Goal: Information Seeking & Learning: Learn about a topic

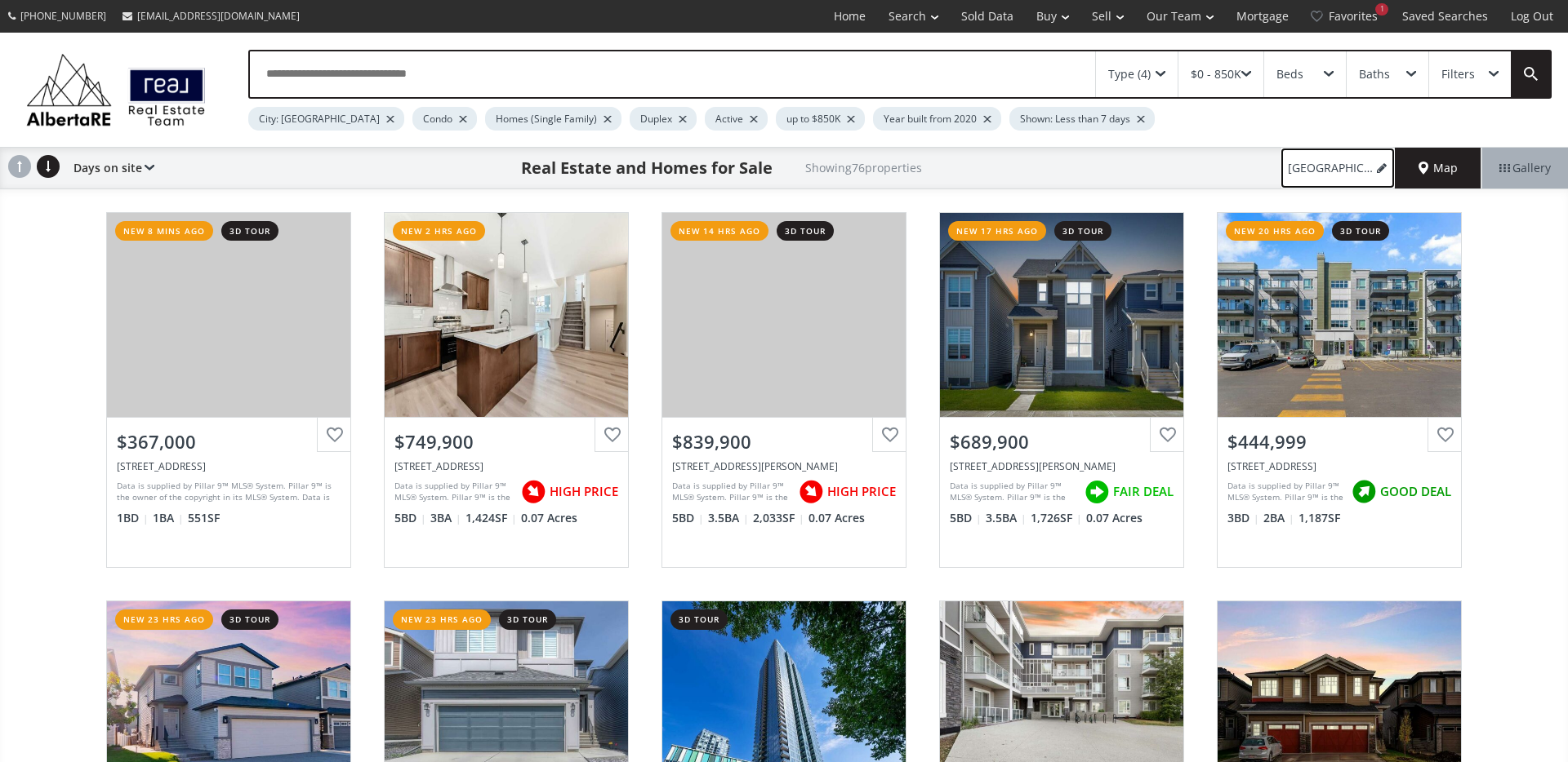
click at [1325, 165] on span "Calgary, up to $850K (1)" at bounding box center [1331, 168] width 86 height 16
click at [1493, 81] on div "Filters" at bounding box center [1470, 74] width 82 height 46
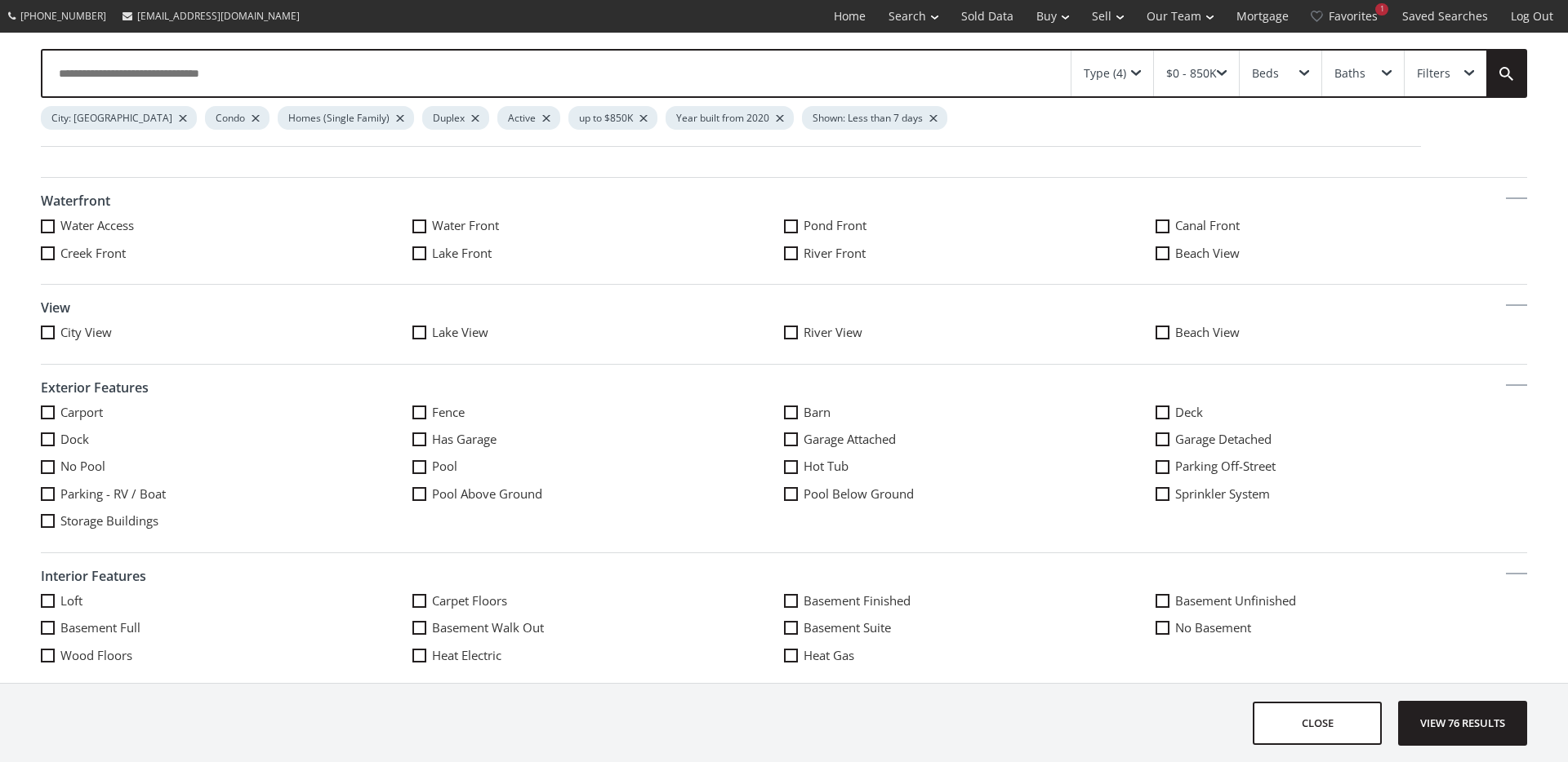
scroll to position [740, 0]
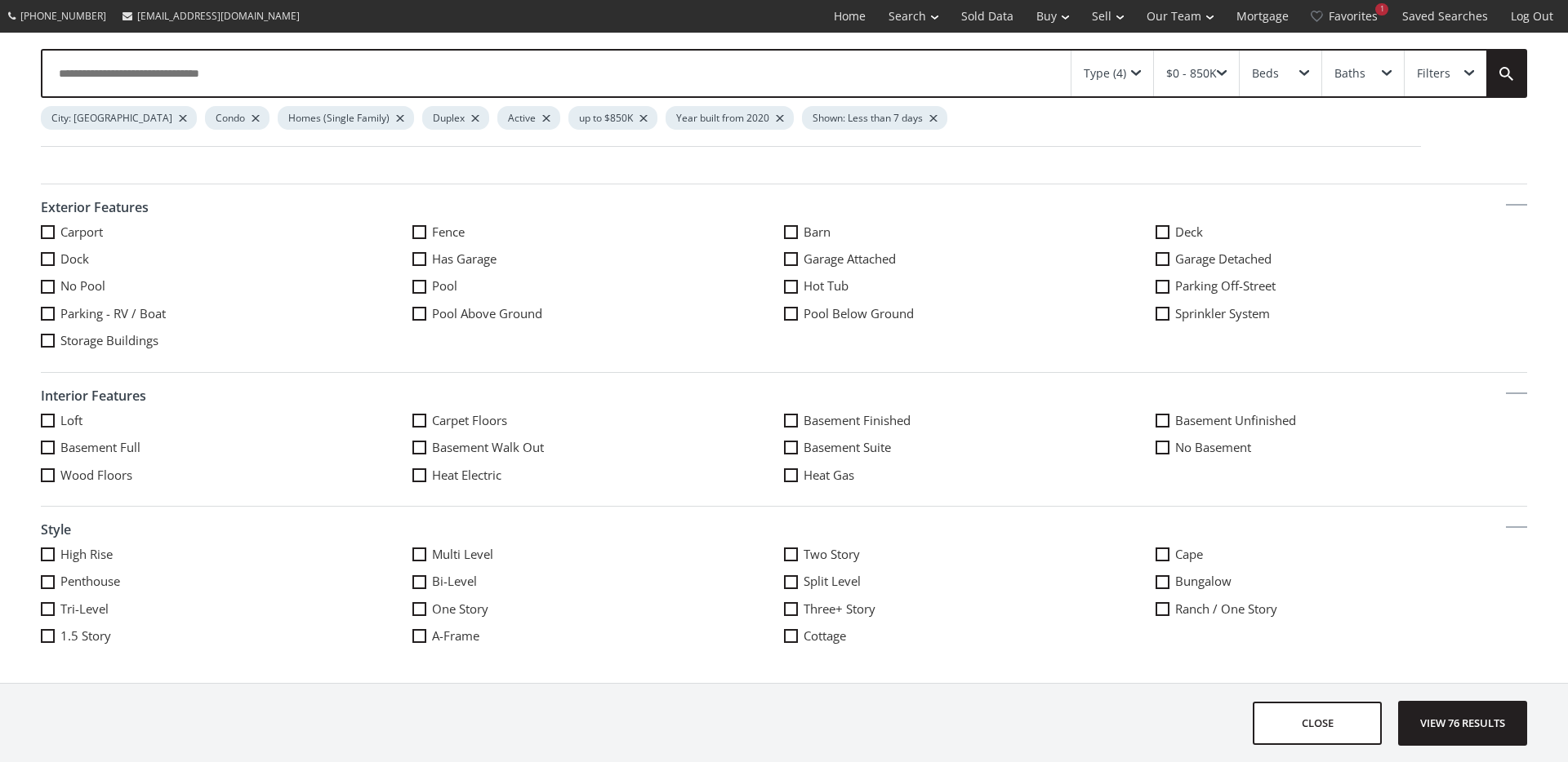
click at [834, 558] on label "Two Story" at bounding box center [969, 554] width 372 height 17
click at [1191, 584] on label "Bungalow" at bounding box center [1341, 581] width 372 height 17
click at [1230, 584] on label "Bungalow" at bounding box center [1341, 581] width 372 height 17
click at [843, 554] on label "Two Story" at bounding box center [969, 554] width 372 height 17
click at [1475, 733] on span "View 76 results" at bounding box center [1462, 724] width 120 height 43
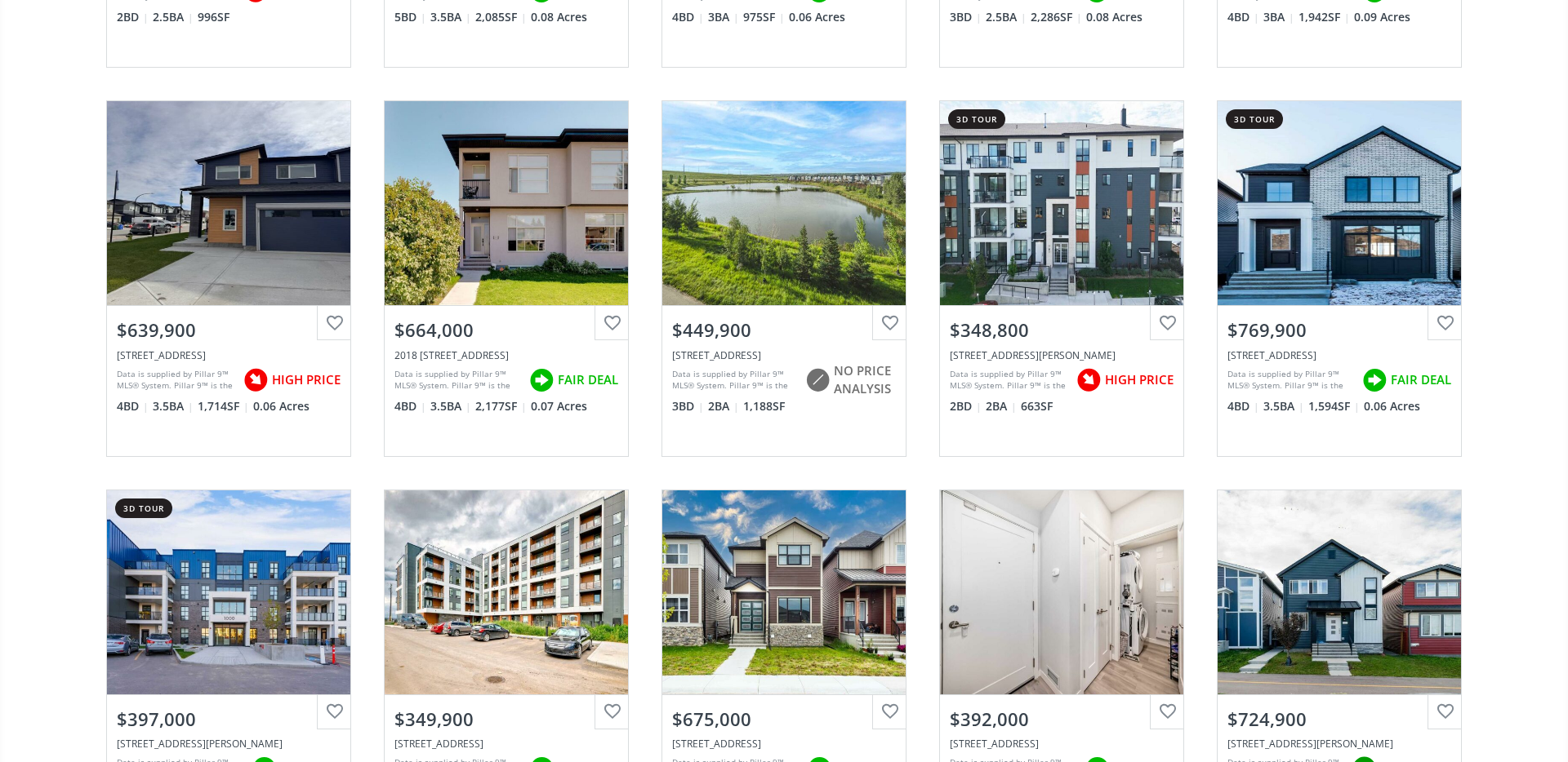
scroll to position [2446, 0]
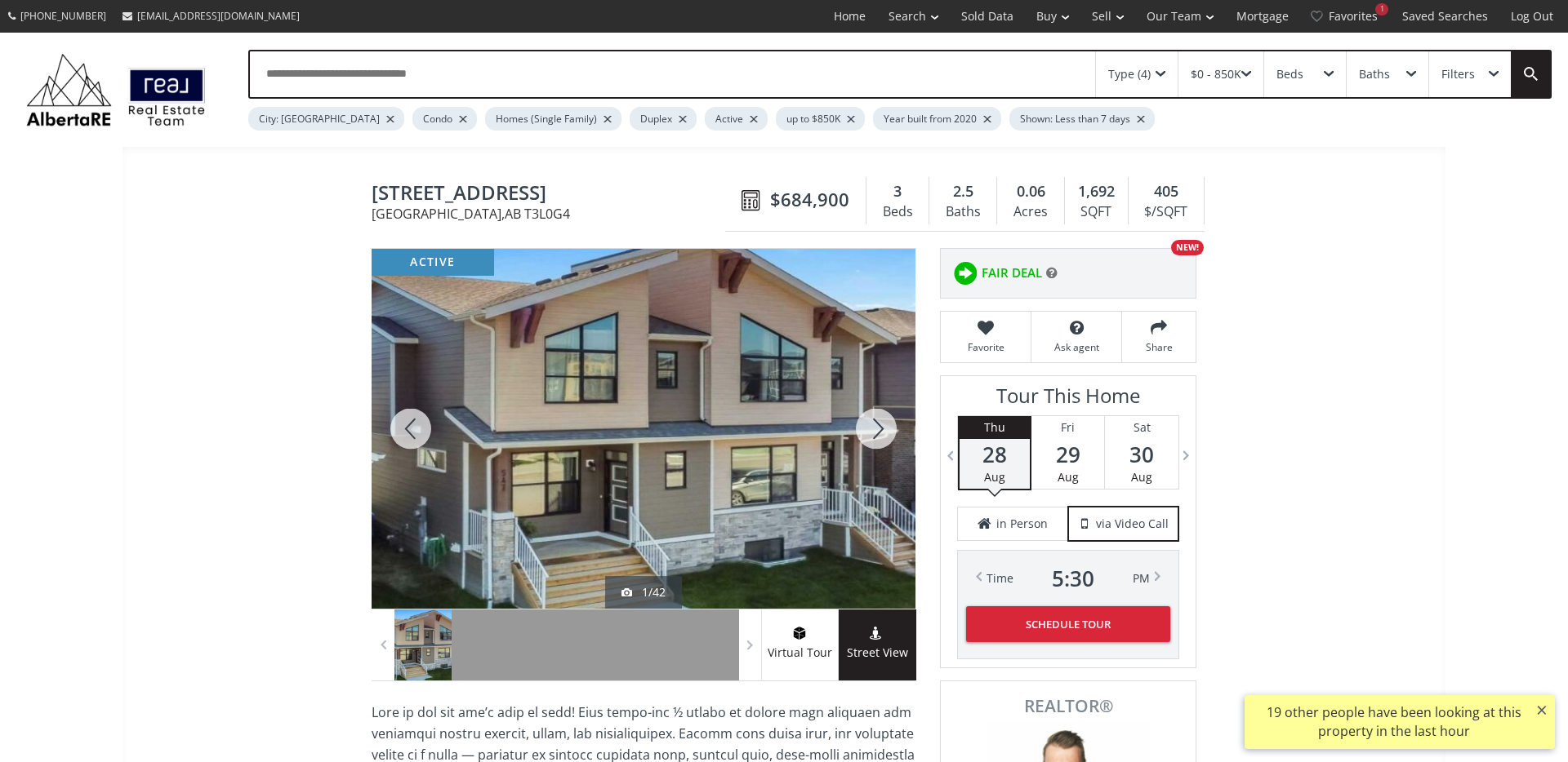
select select "**"
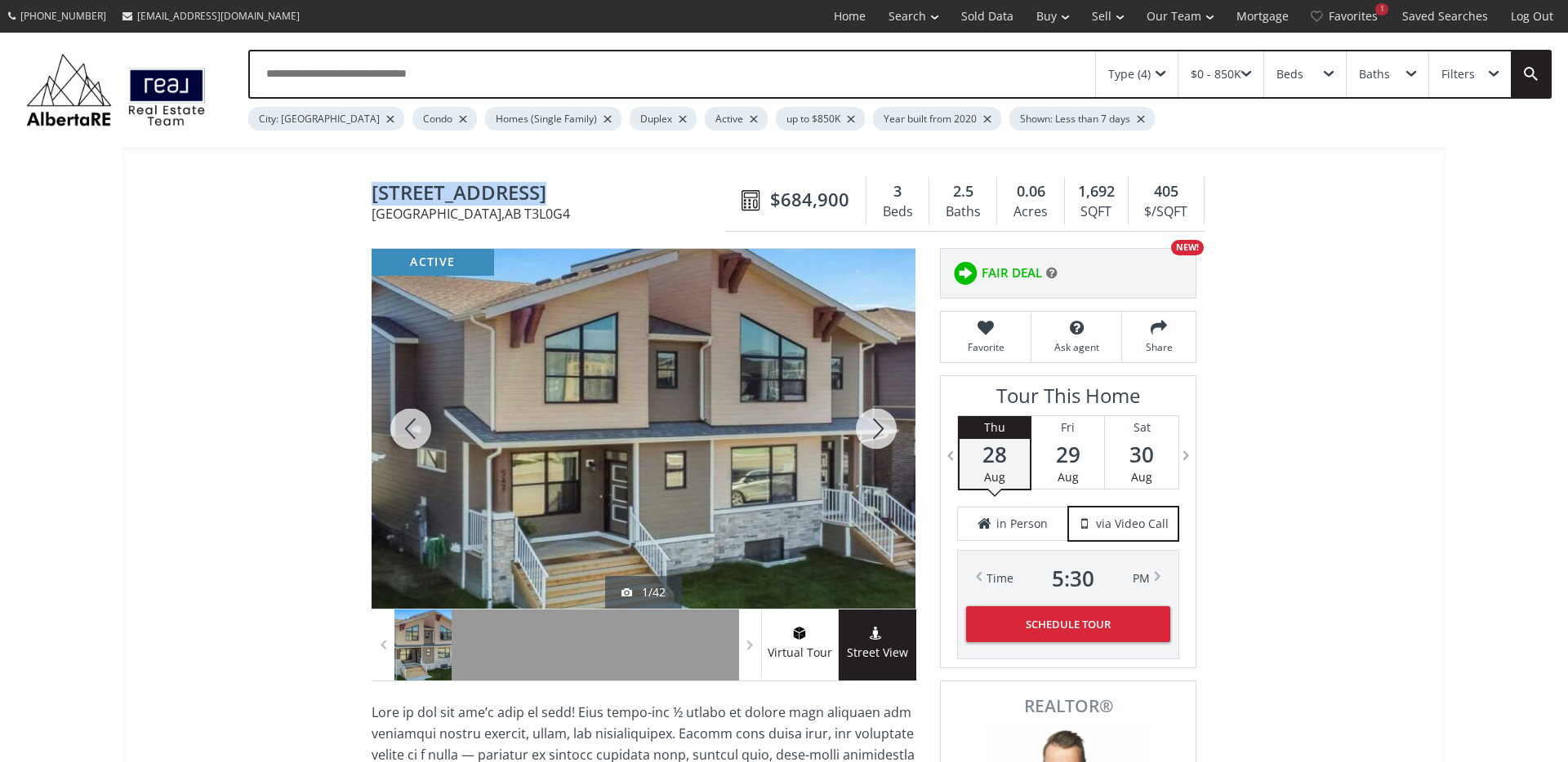
click at [568, 471] on div at bounding box center [644, 429] width 544 height 360
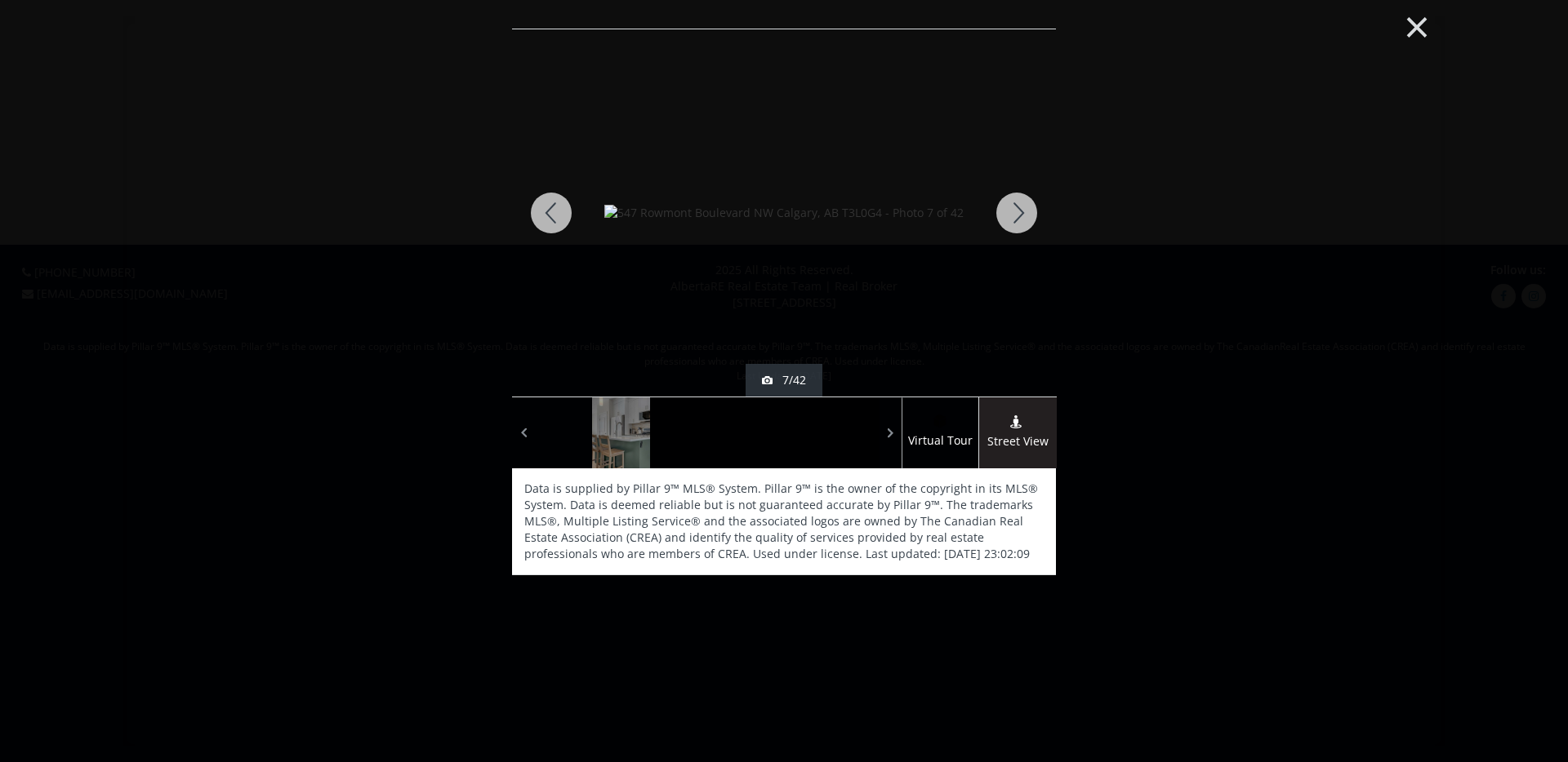
click at [1418, 31] on button "×" at bounding box center [1417, 25] width 90 height 67
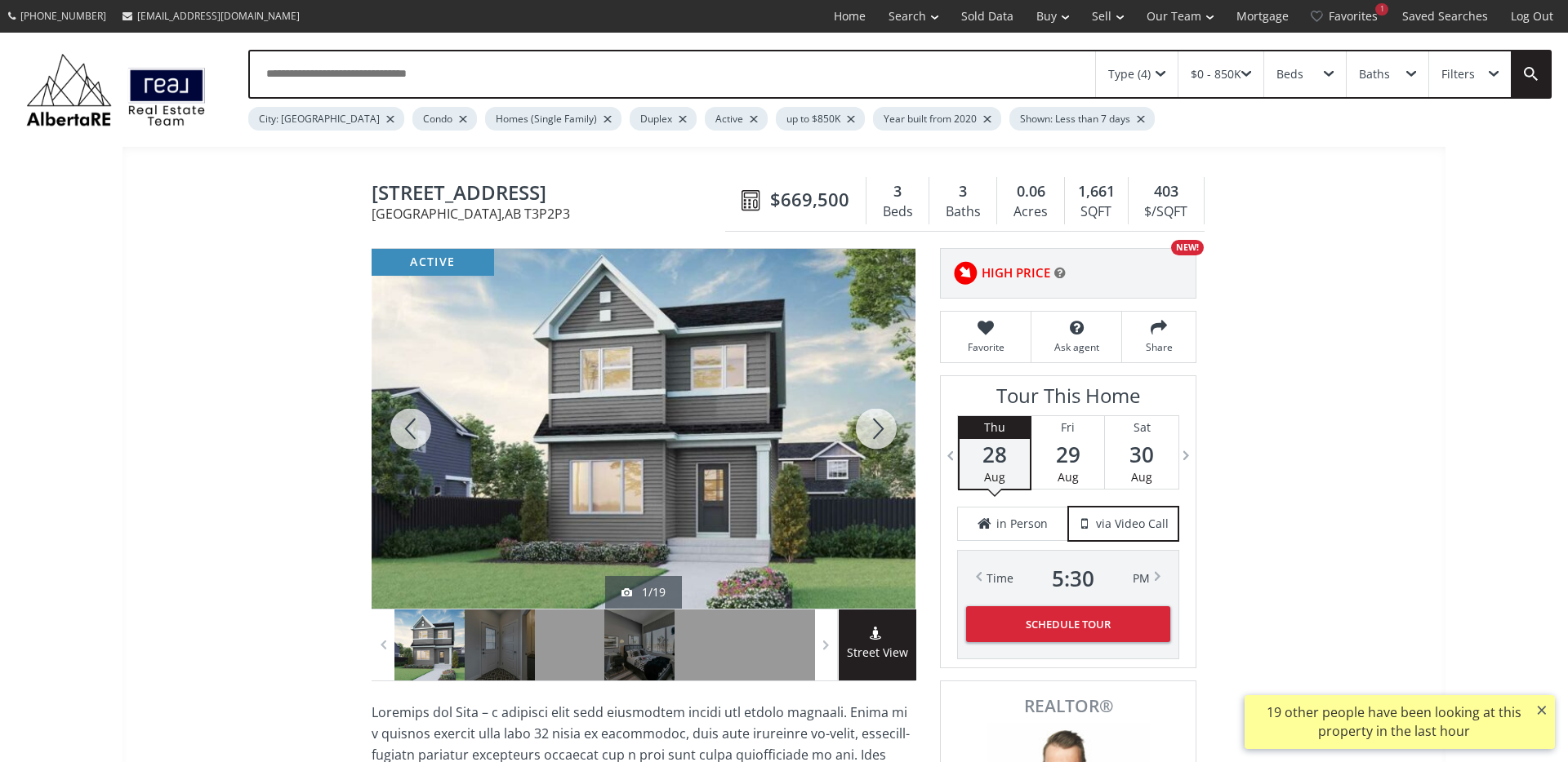
click at [606, 192] on span "404 Lewiston Landing NE" at bounding box center [553, 194] width 362 height 25
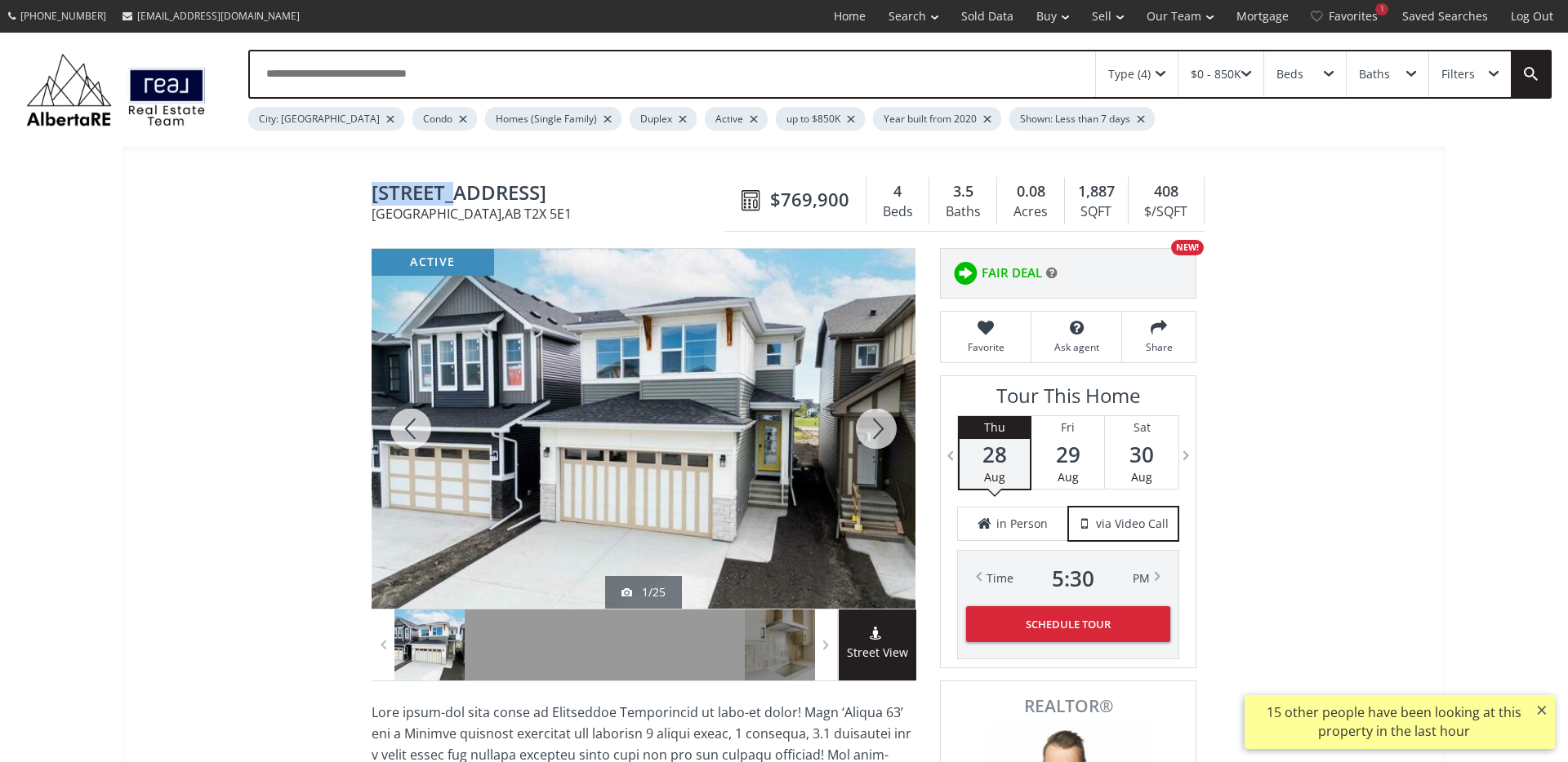
click at [607, 194] on span "143 Creekstone Circle SW" at bounding box center [553, 194] width 362 height 25
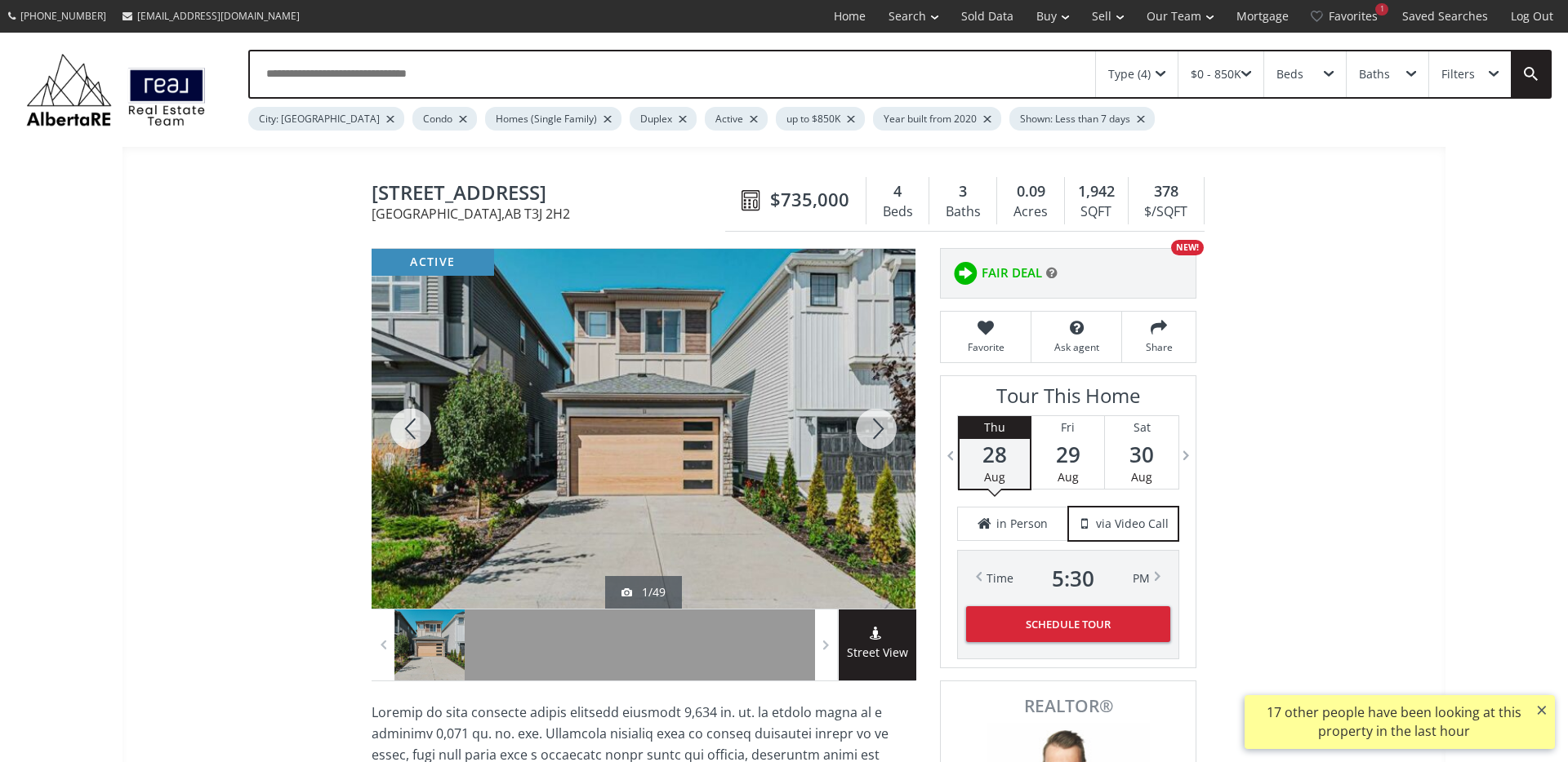
click at [892, 422] on div at bounding box center [876, 429] width 79 height 360
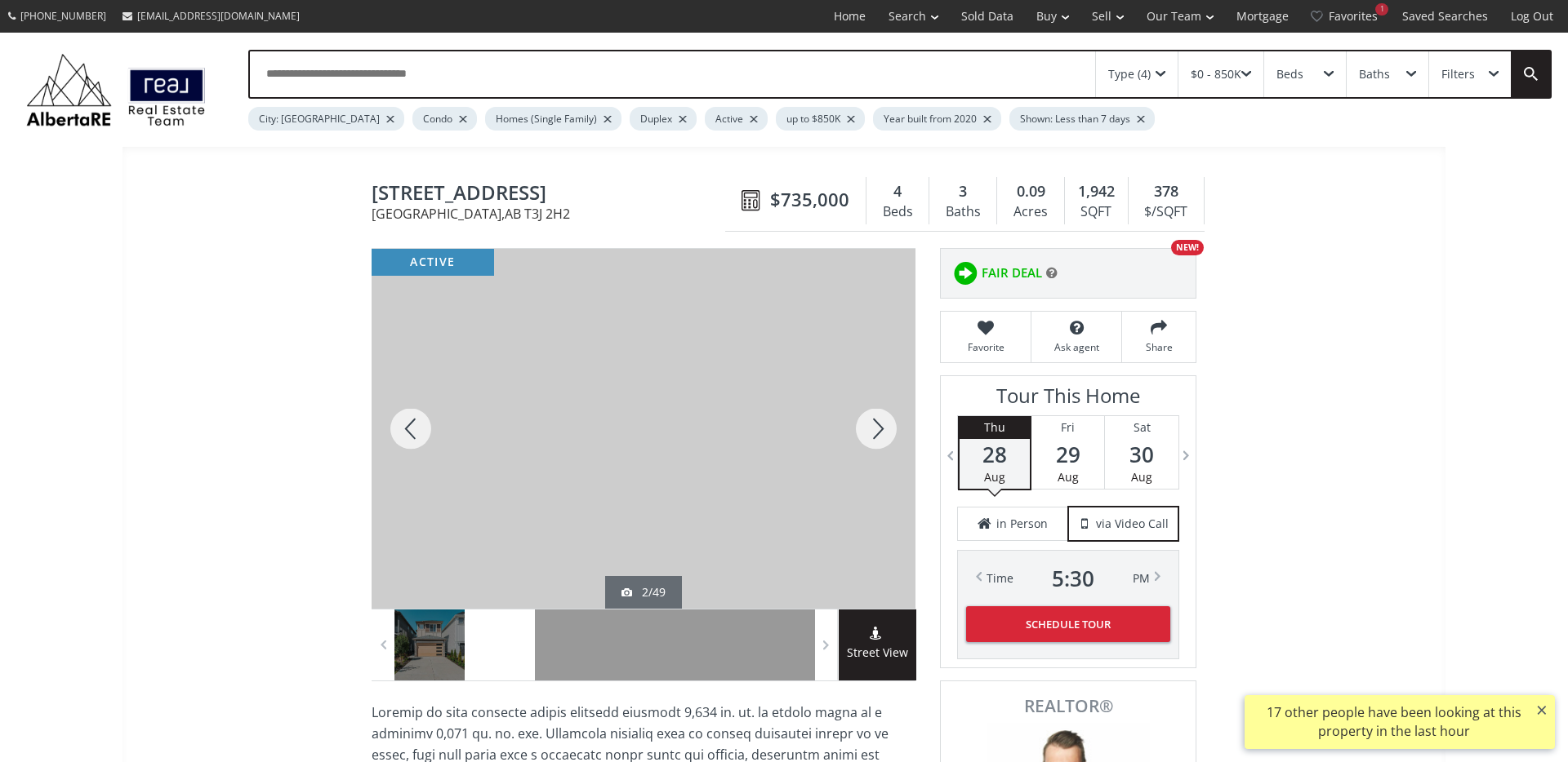
click at [892, 422] on div at bounding box center [876, 429] width 79 height 360
click at [520, 183] on span "11 Homestead Close NE" at bounding box center [553, 194] width 362 height 25
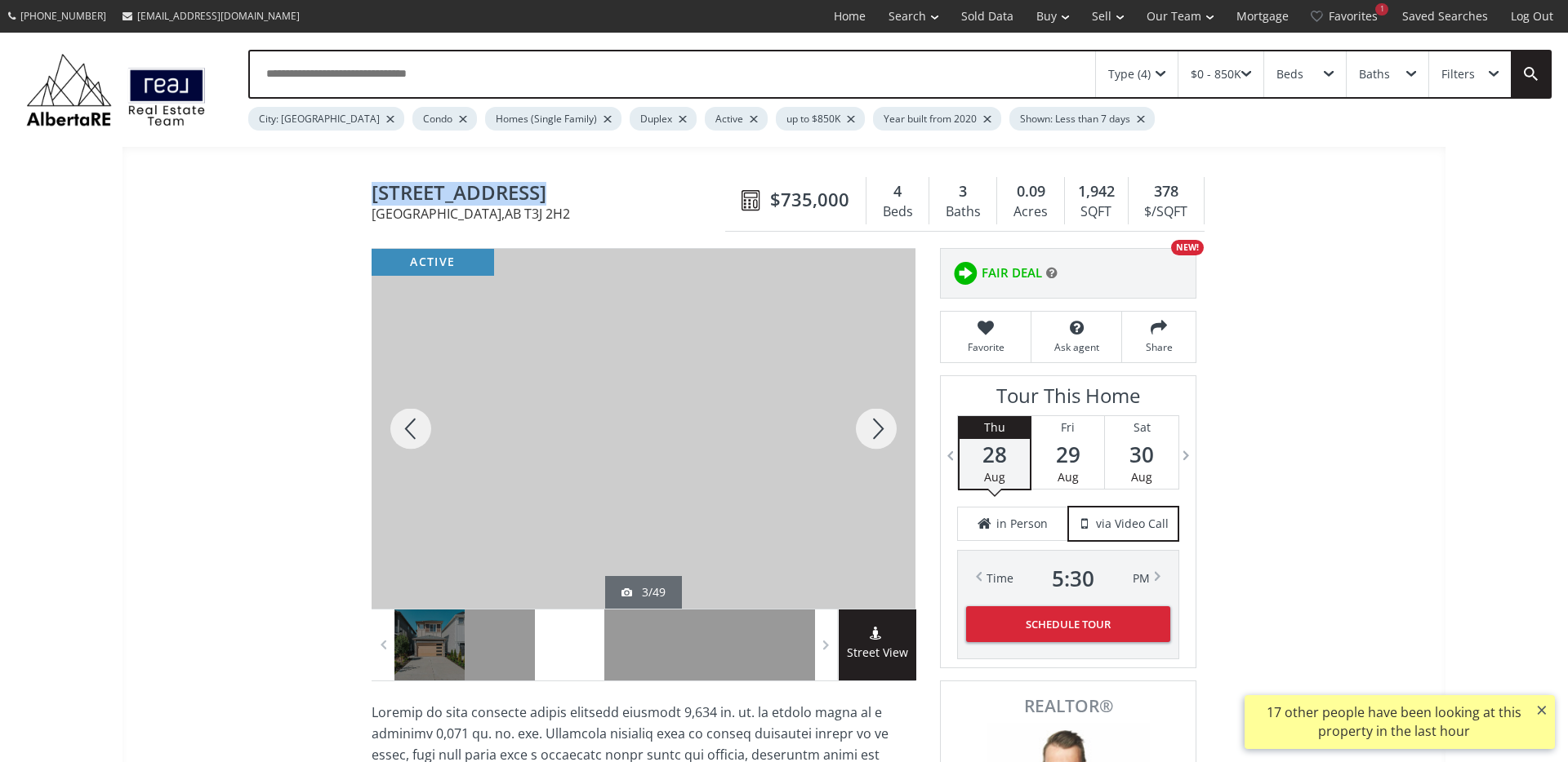
click at [520, 183] on span "11 Homestead Close NE" at bounding box center [553, 194] width 362 height 25
copy span "11 Homestead Close NE"
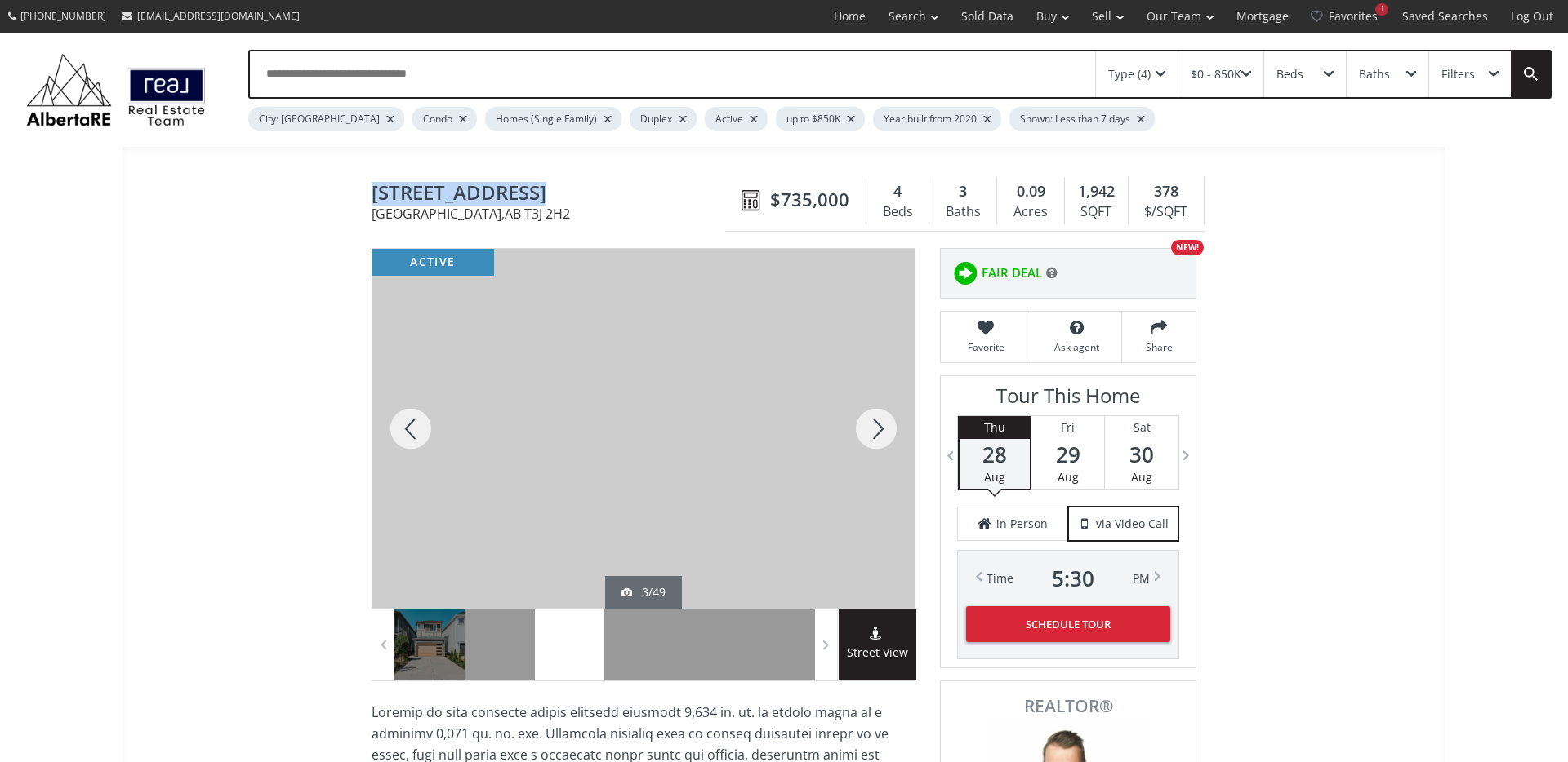
click at [863, 427] on div at bounding box center [876, 429] width 79 height 360
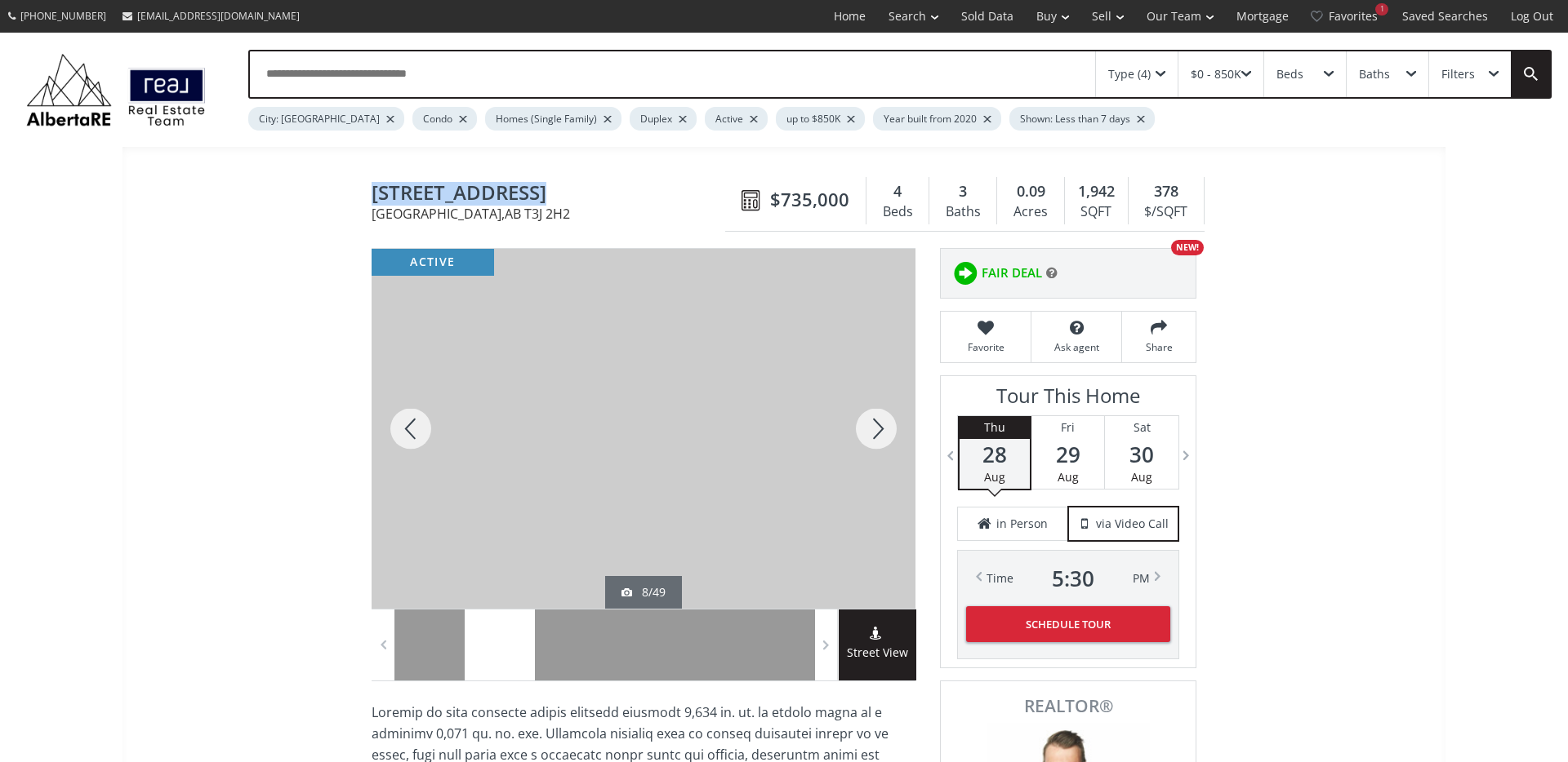
click at [863, 427] on div at bounding box center [876, 429] width 79 height 360
click at [883, 440] on div at bounding box center [876, 429] width 79 height 360
click at [879, 440] on div at bounding box center [876, 429] width 79 height 360
click at [879, 440] on div at bounding box center [876, 429] width 79 height 360
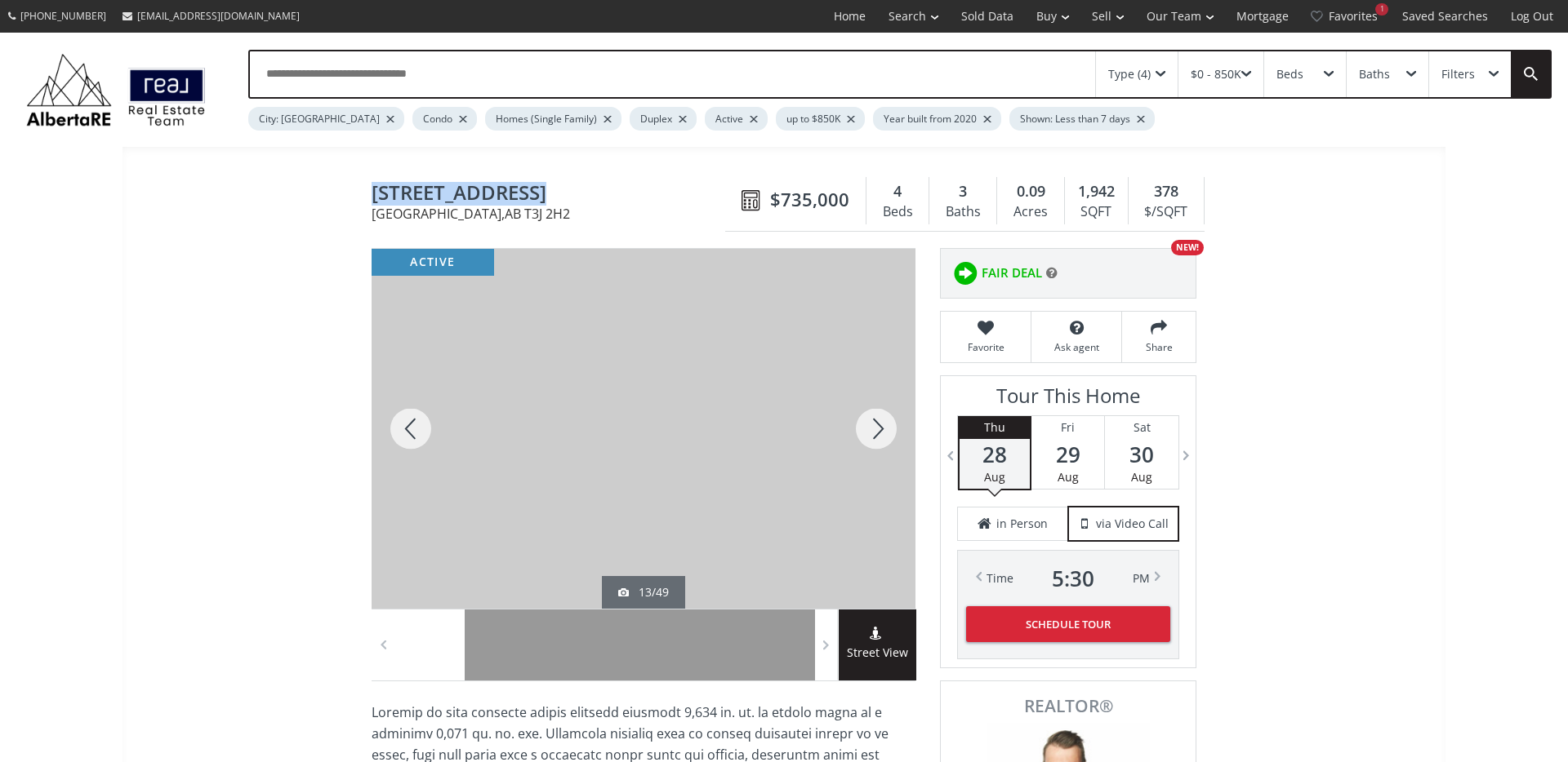
click at [879, 440] on div at bounding box center [876, 429] width 79 height 360
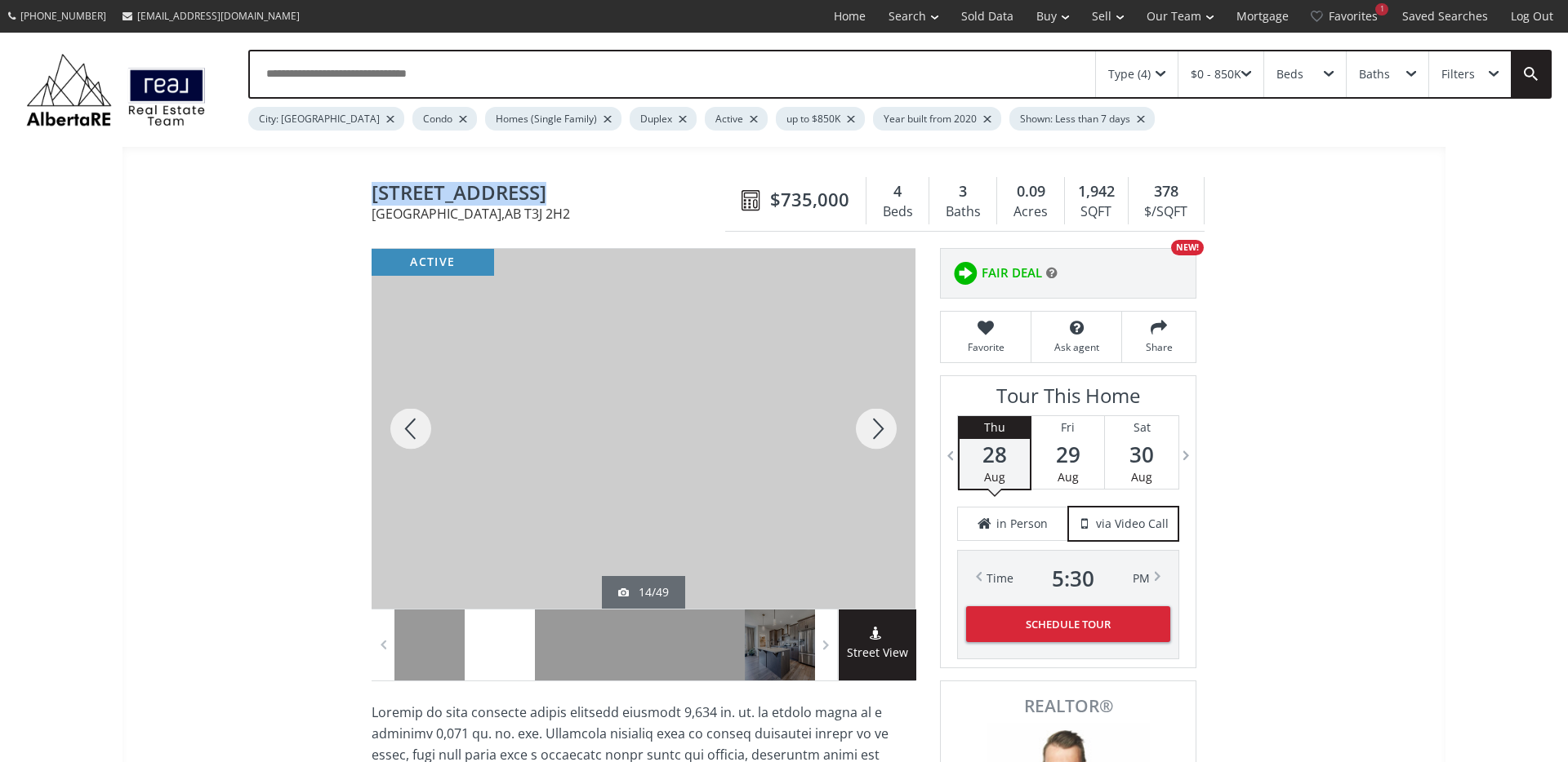
click at [879, 440] on div at bounding box center [876, 429] width 79 height 360
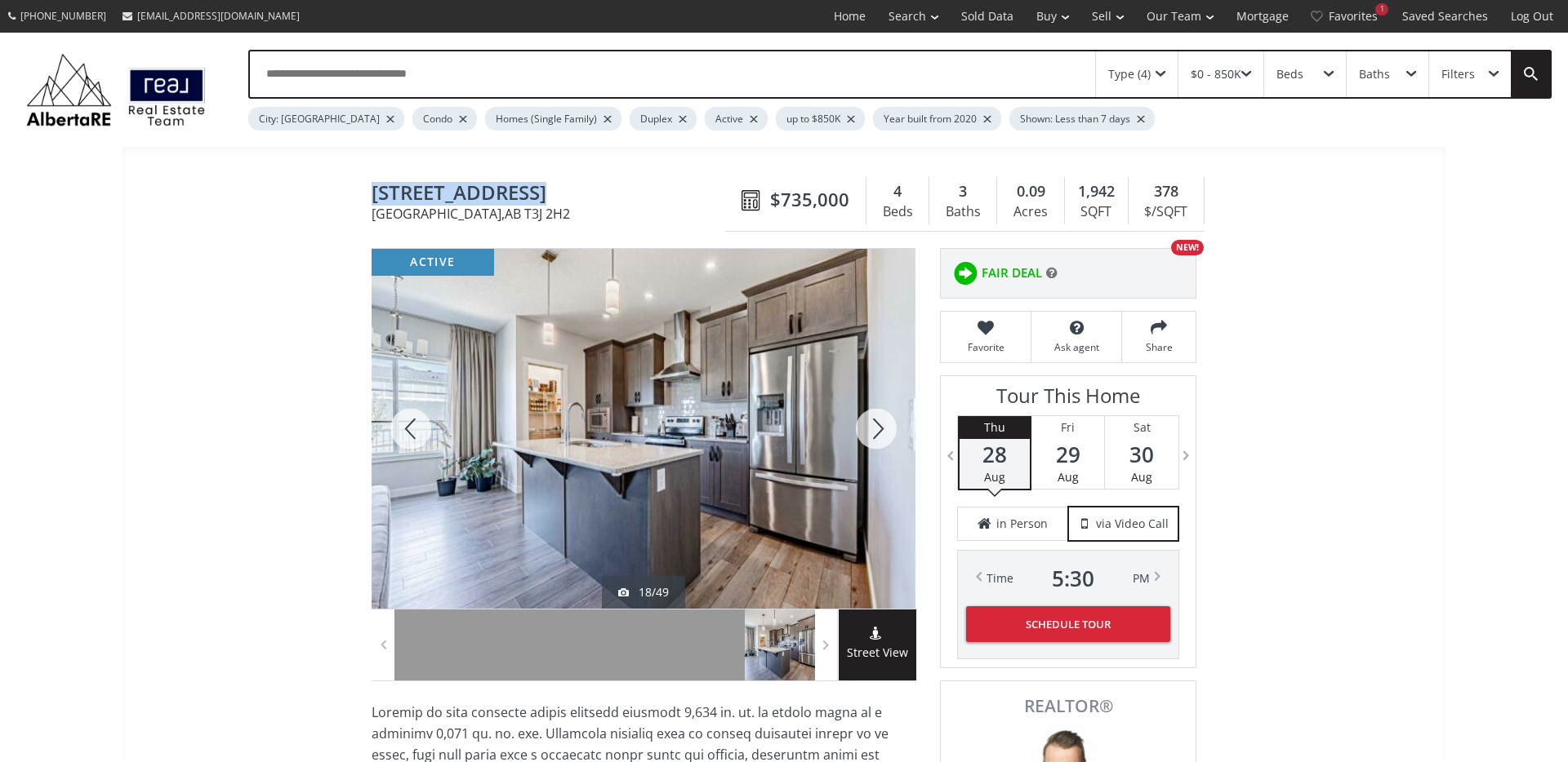
click at [879, 440] on div at bounding box center [876, 429] width 79 height 360
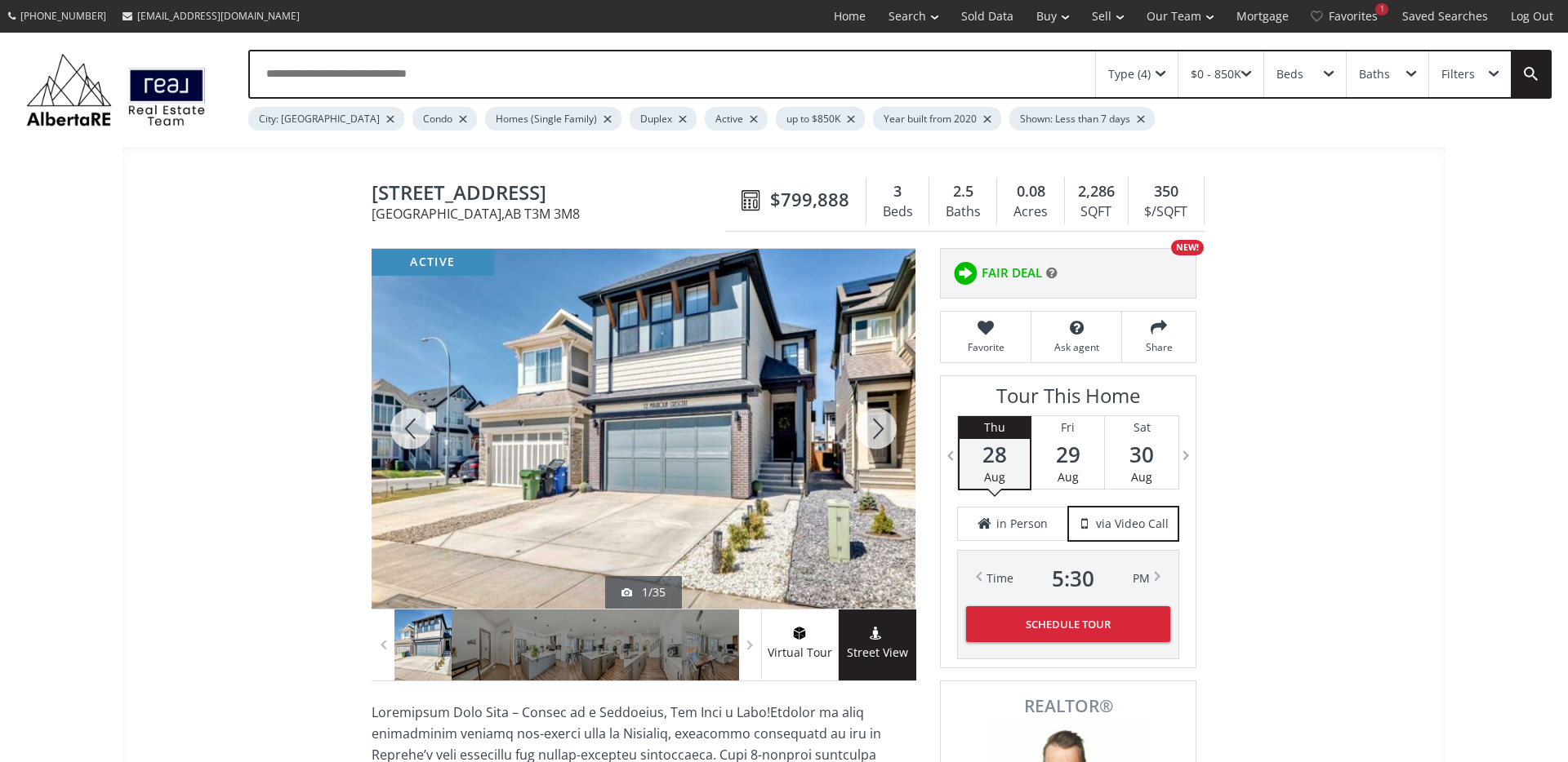
click at [892, 440] on div at bounding box center [876, 429] width 79 height 360
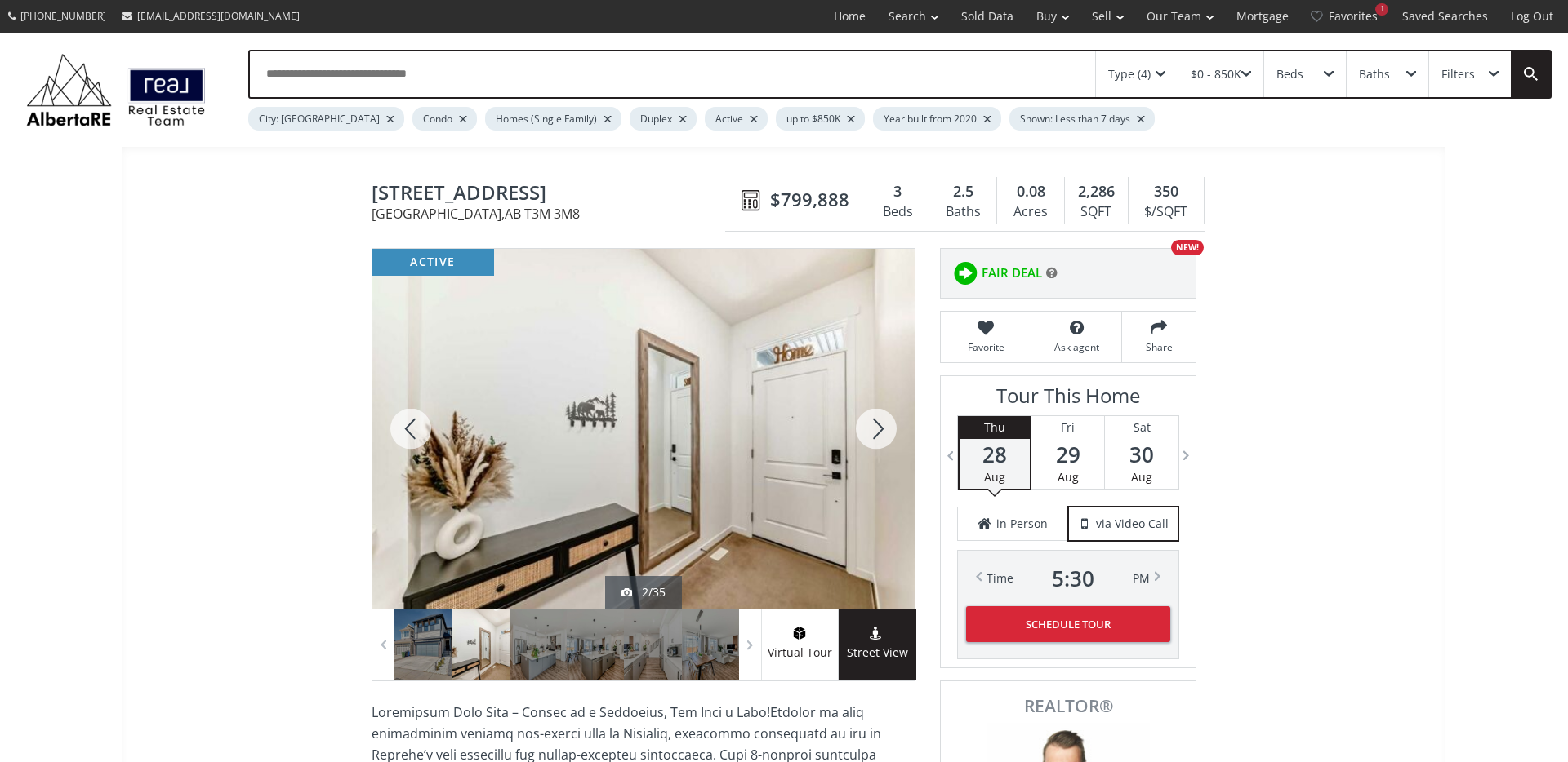
click at [892, 440] on div at bounding box center [876, 429] width 79 height 360
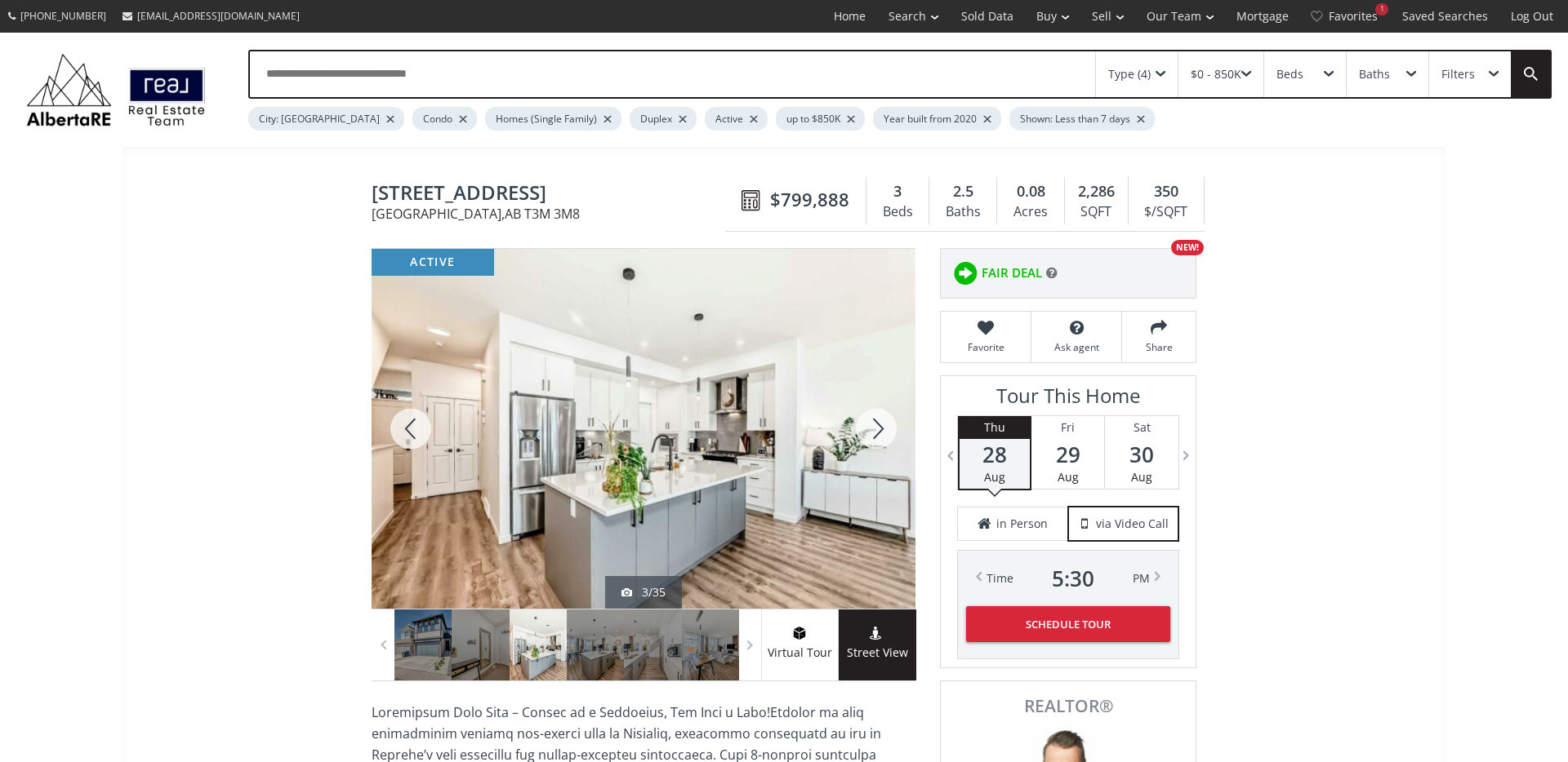
click at [892, 440] on div at bounding box center [876, 429] width 79 height 360
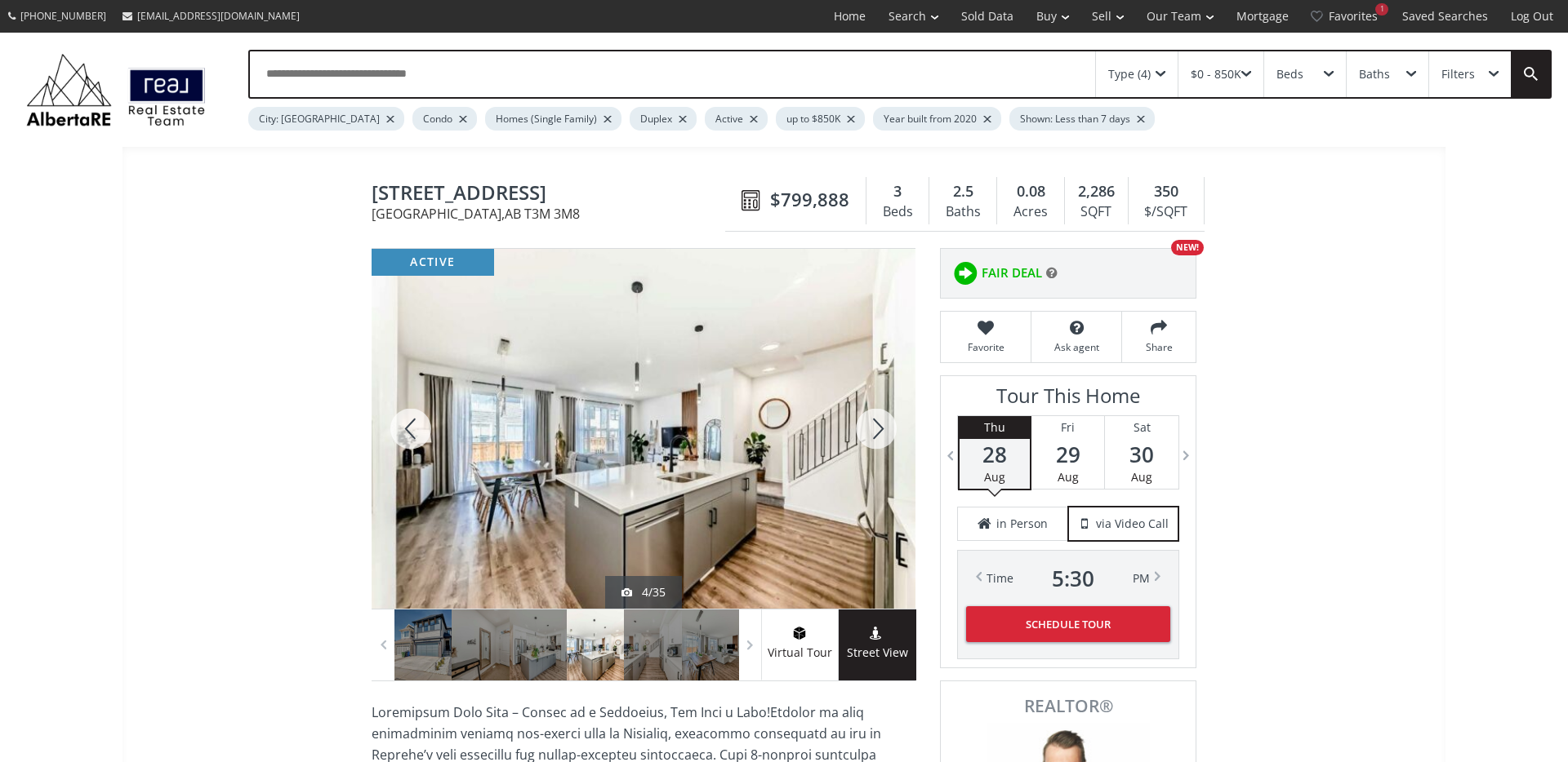
click at [892, 440] on div at bounding box center [876, 429] width 79 height 360
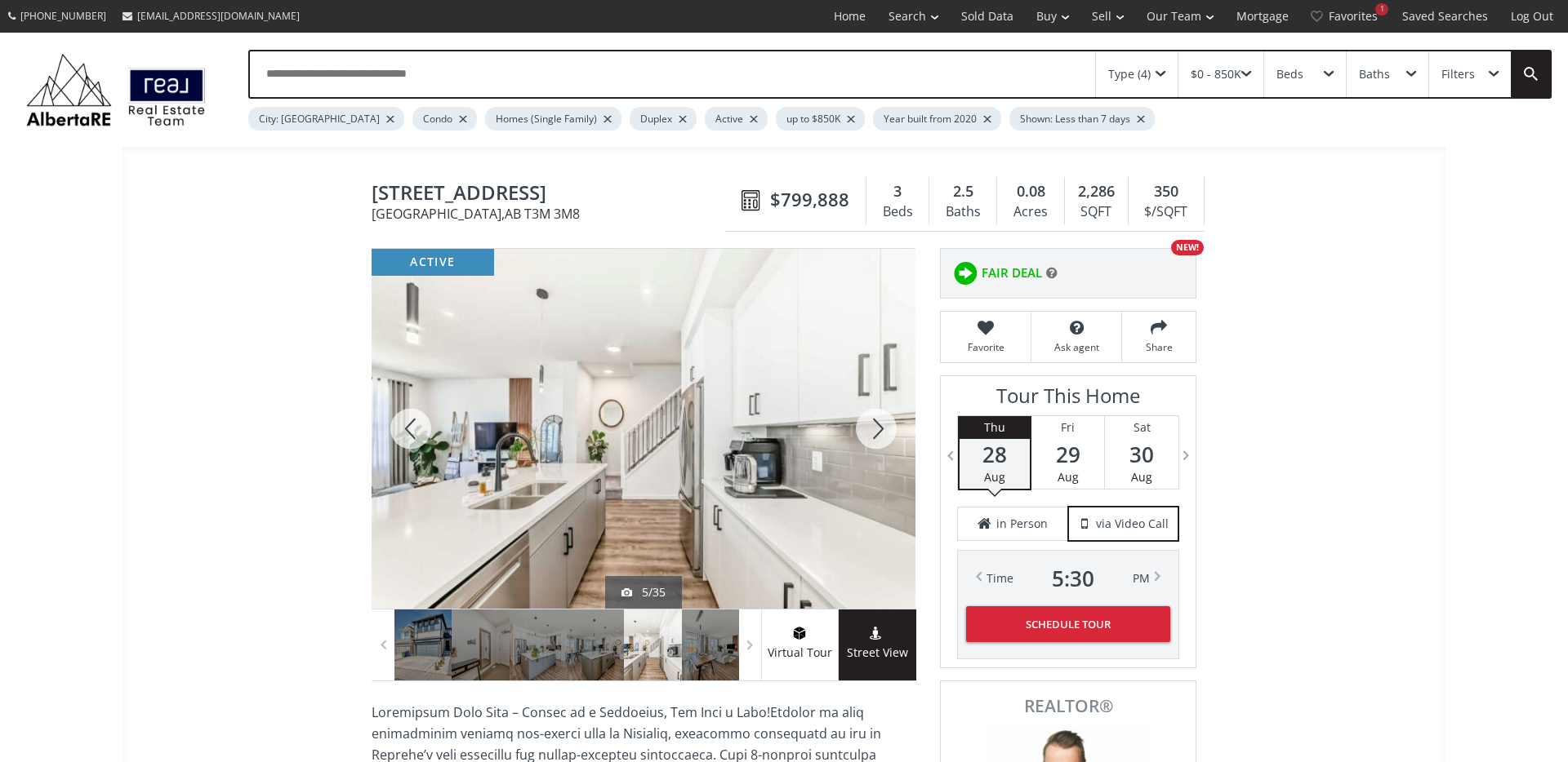
click at [892, 440] on div at bounding box center [876, 429] width 79 height 360
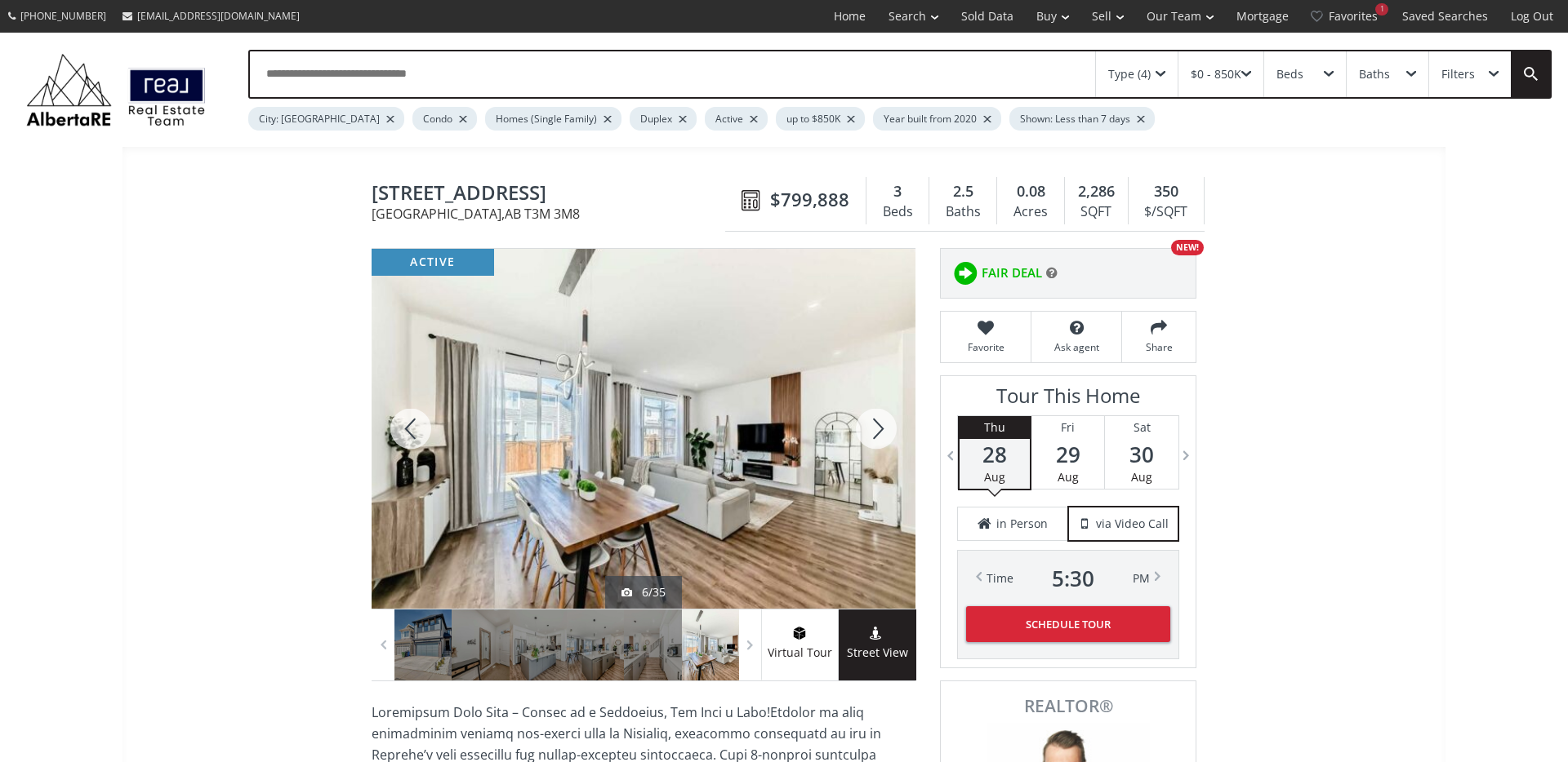
click at [892, 440] on div at bounding box center [876, 429] width 79 height 360
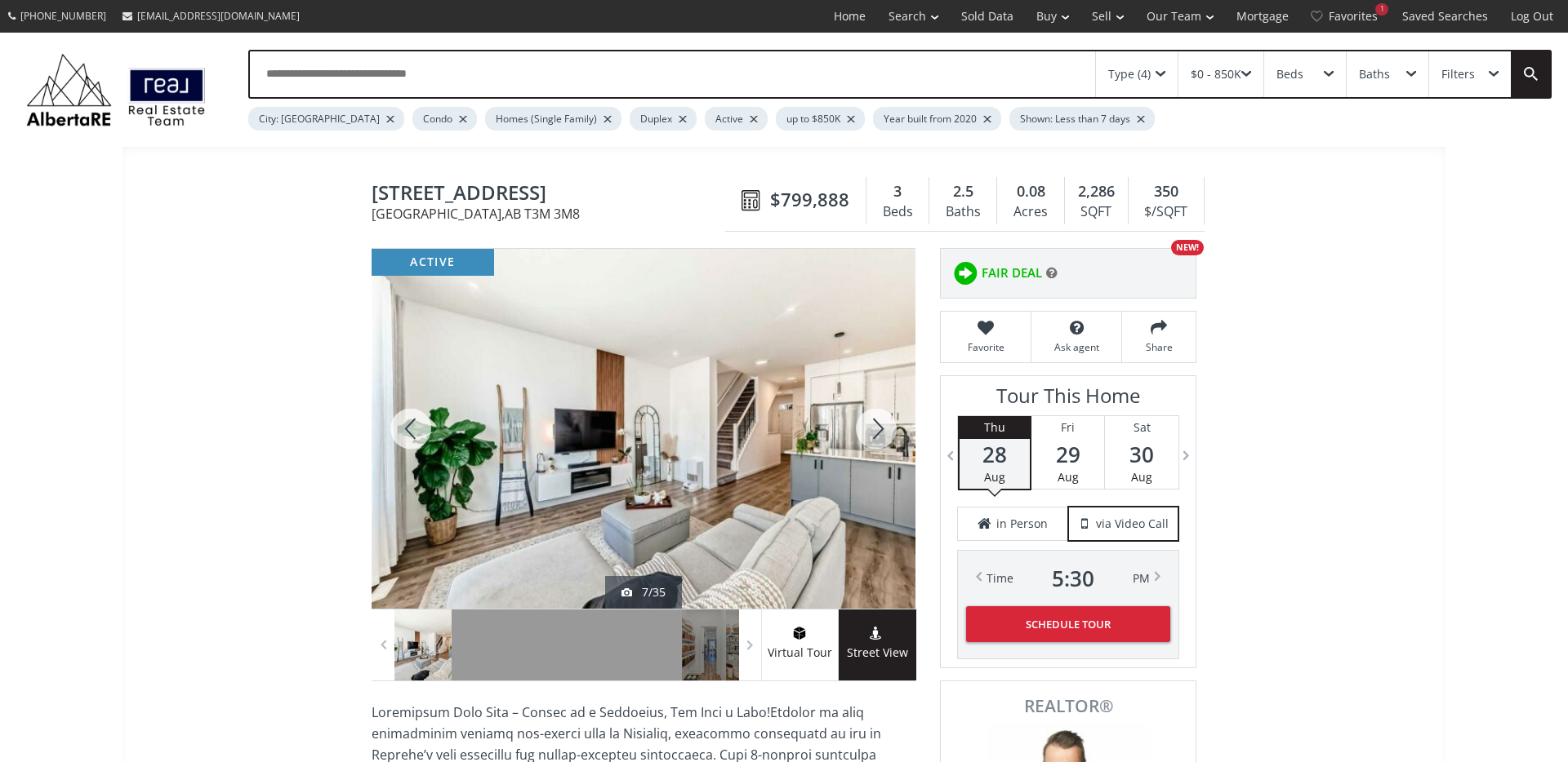
click at [892, 440] on div at bounding box center [876, 429] width 79 height 360
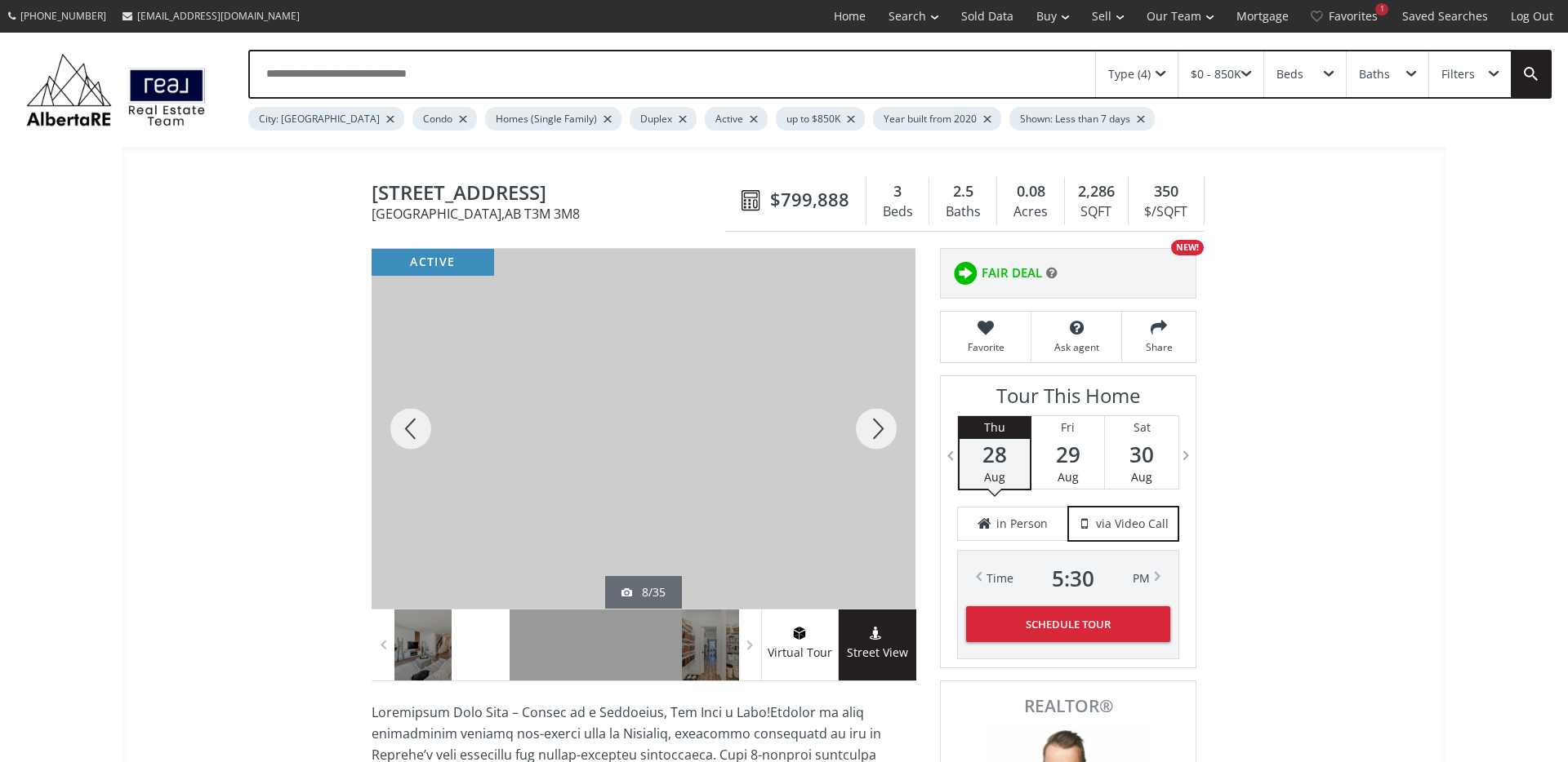
click at [892, 440] on div at bounding box center [876, 429] width 79 height 360
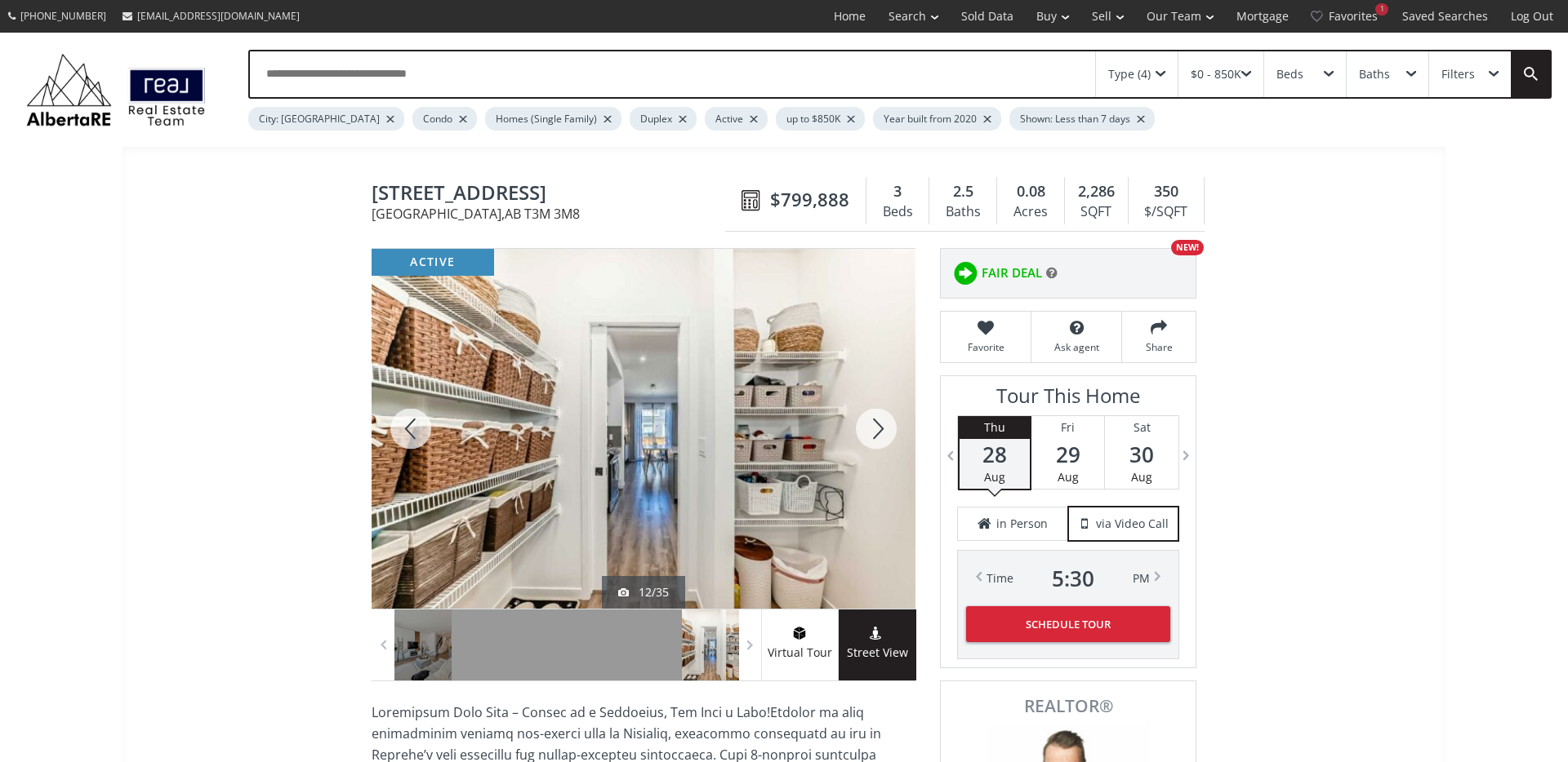
click at [892, 440] on div at bounding box center [876, 429] width 79 height 360
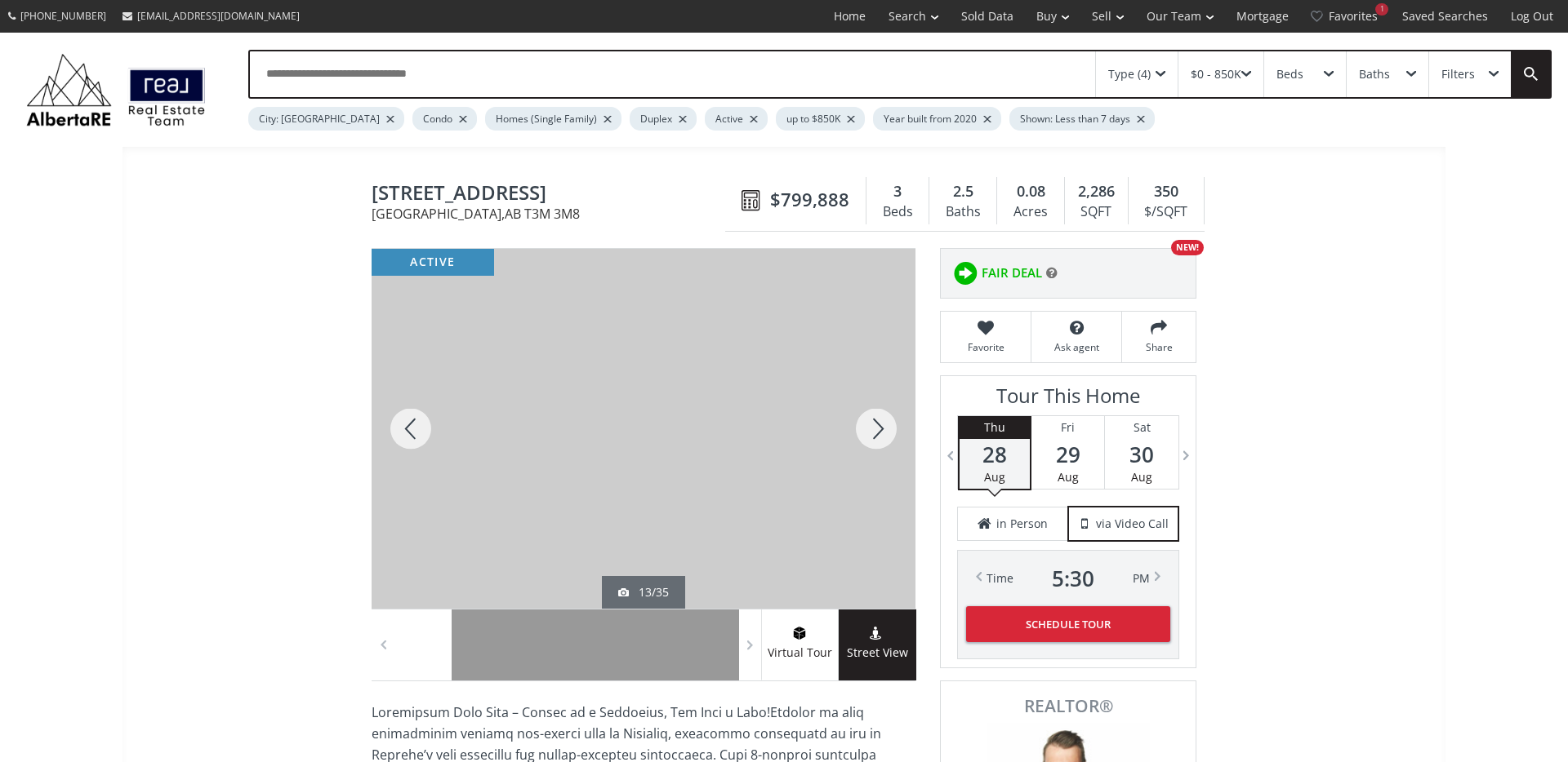
click at [874, 435] on div at bounding box center [876, 429] width 79 height 360
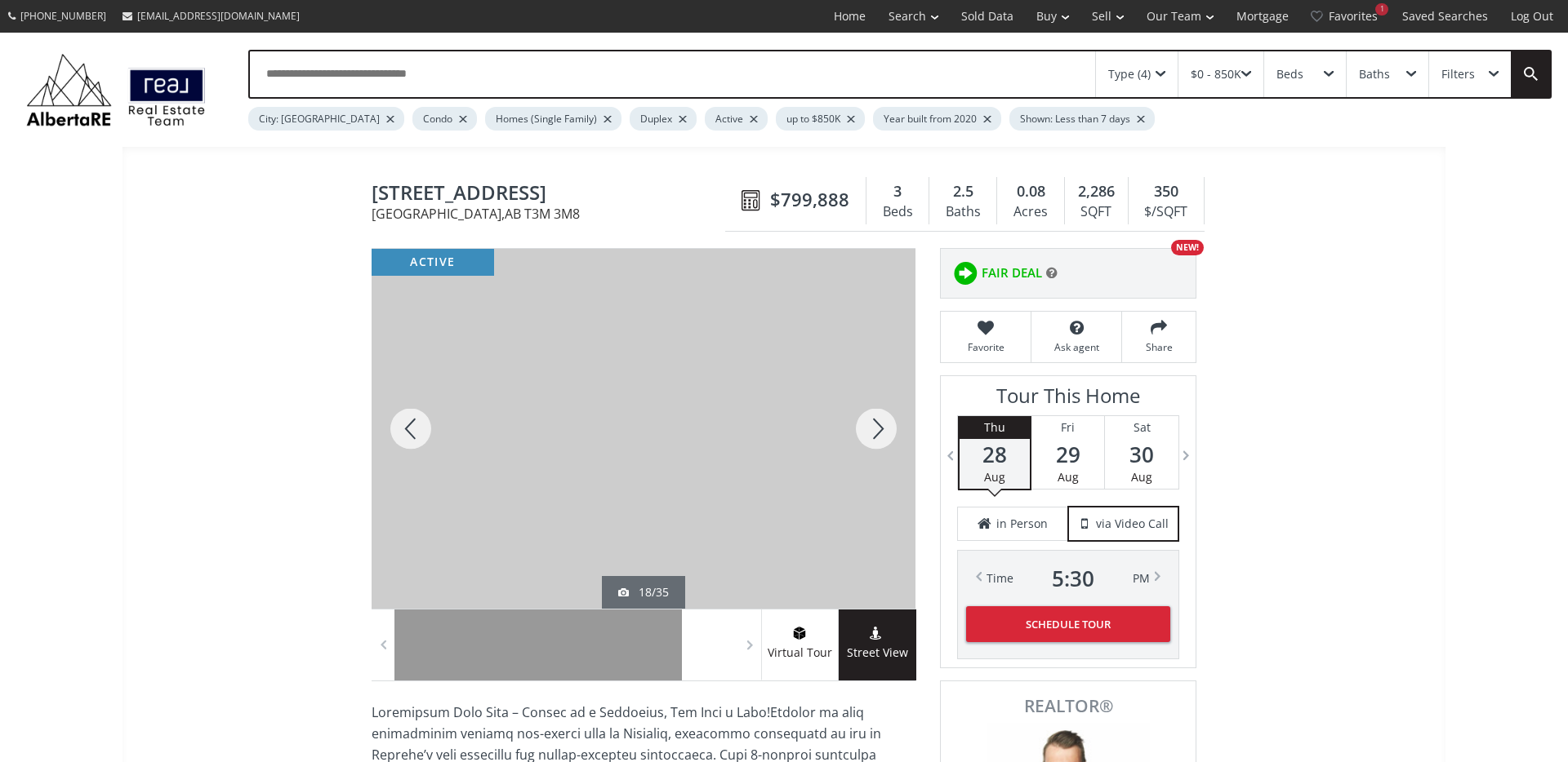
click at [874, 435] on div at bounding box center [876, 429] width 79 height 360
click at [408, 426] on div at bounding box center [411, 429] width 79 height 360
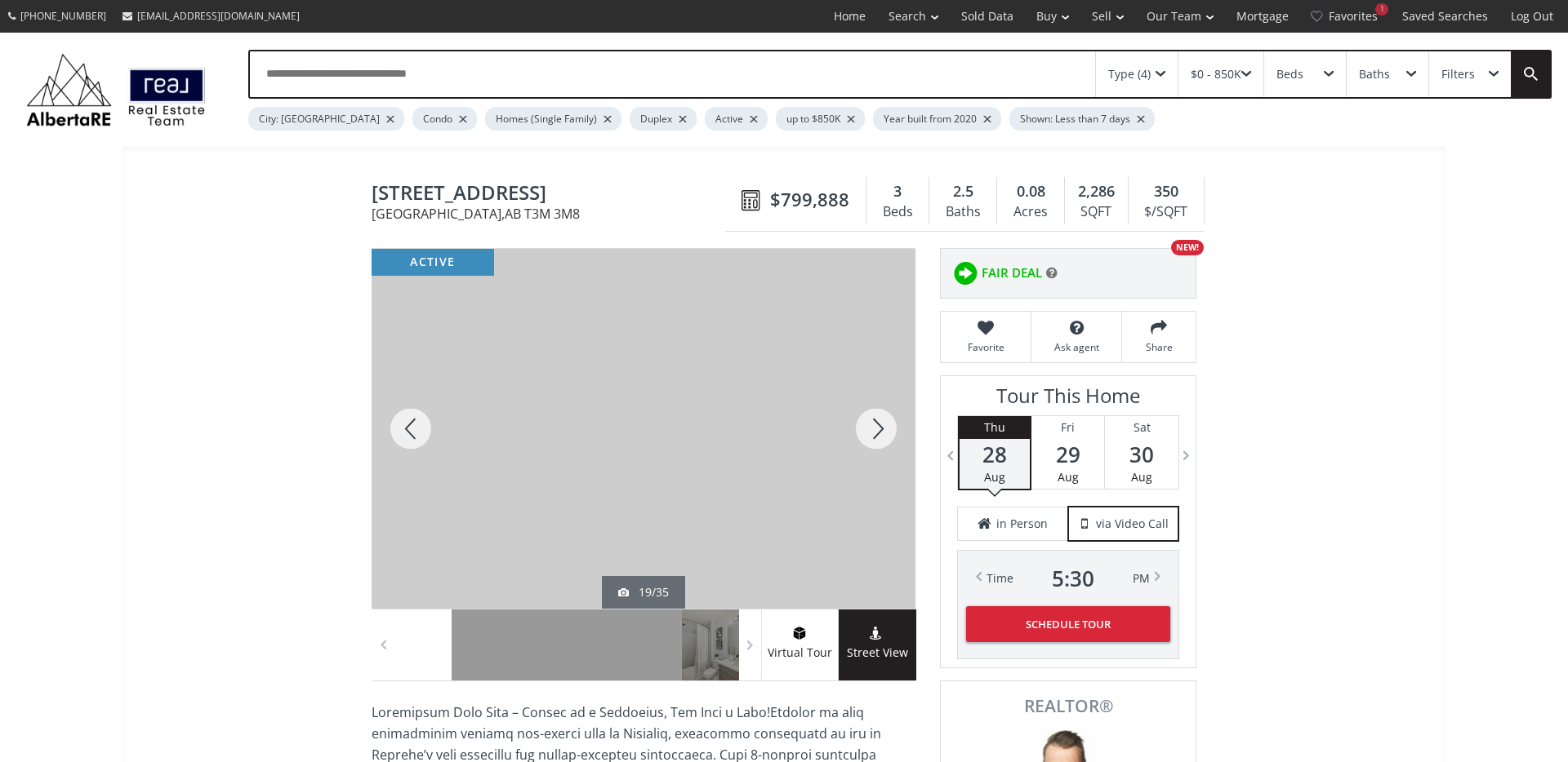
click at [870, 430] on div at bounding box center [876, 429] width 79 height 360
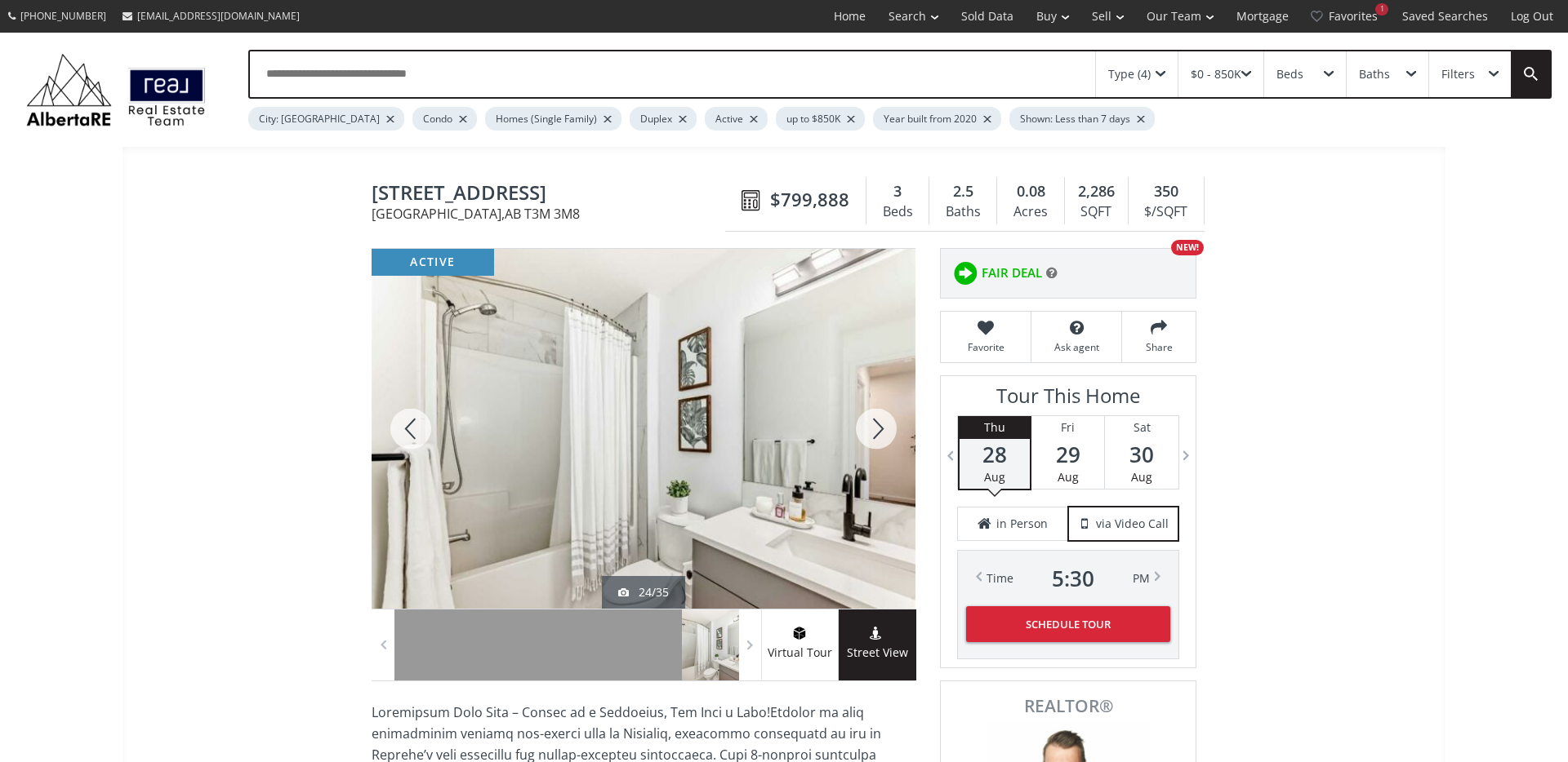
click at [870, 430] on div at bounding box center [876, 429] width 79 height 360
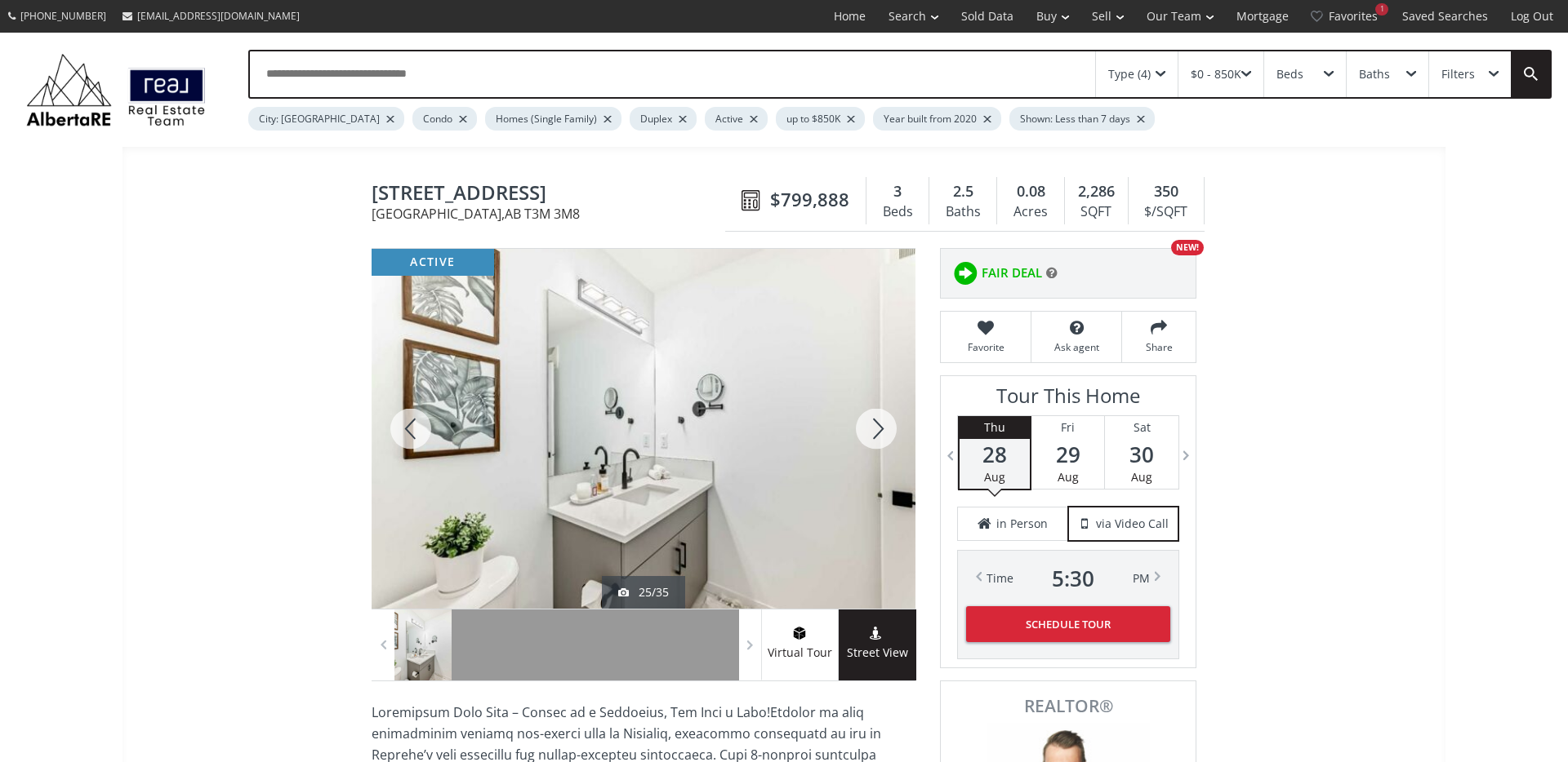
click at [870, 430] on div at bounding box center [876, 429] width 79 height 360
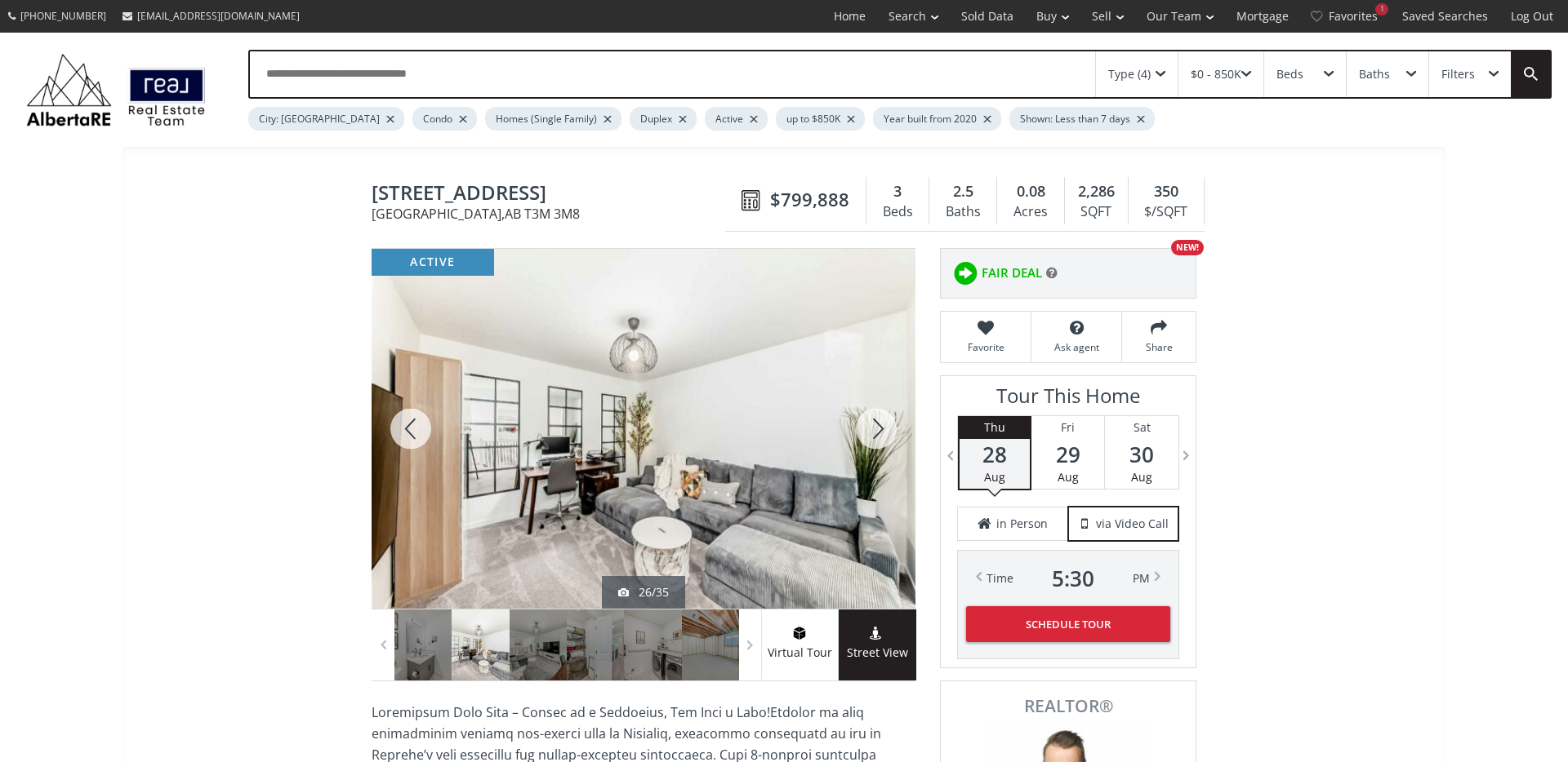
click at [870, 430] on div at bounding box center [876, 429] width 79 height 360
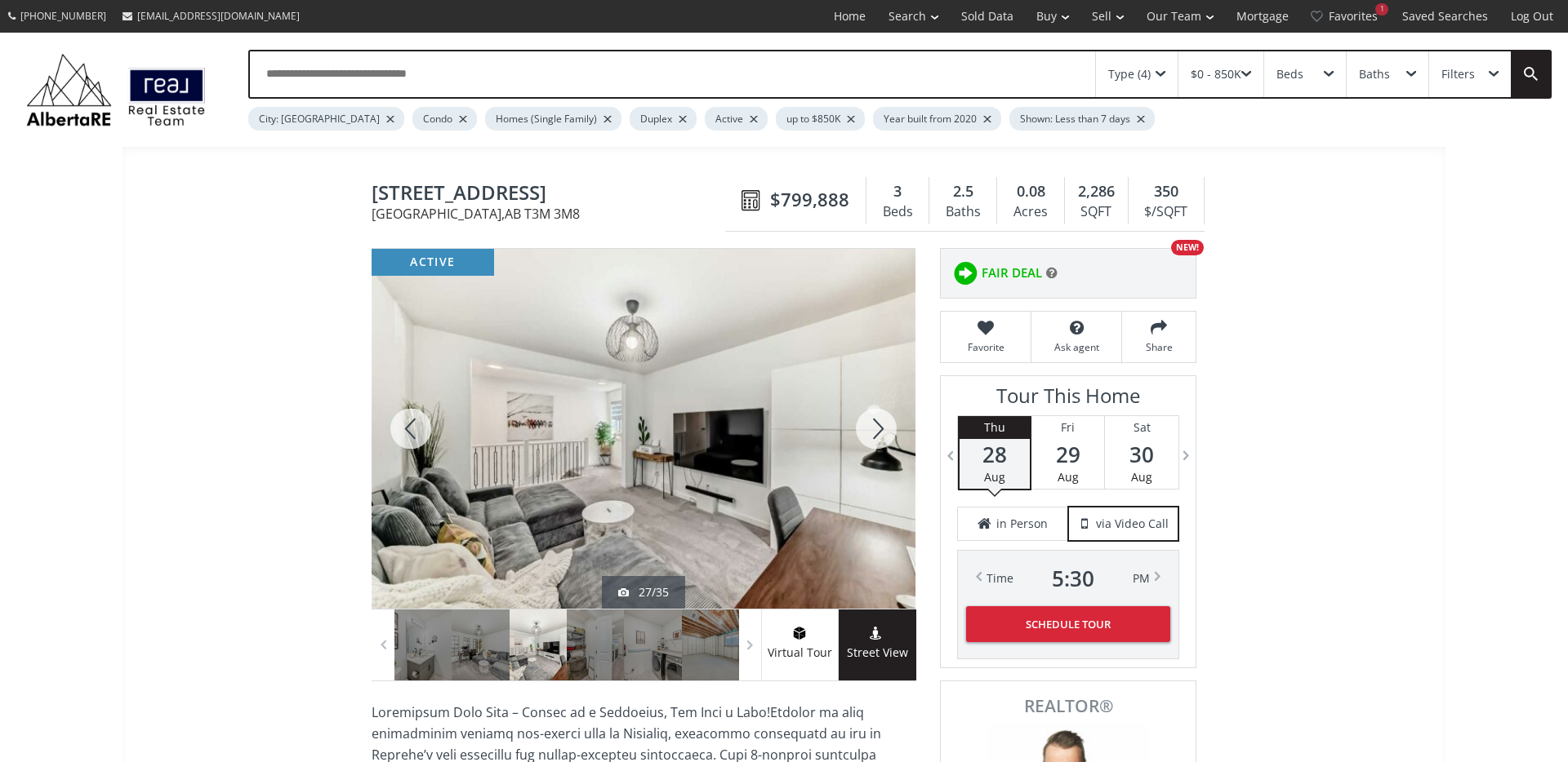
click at [870, 430] on div at bounding box center [876, 429] width 79 height 360
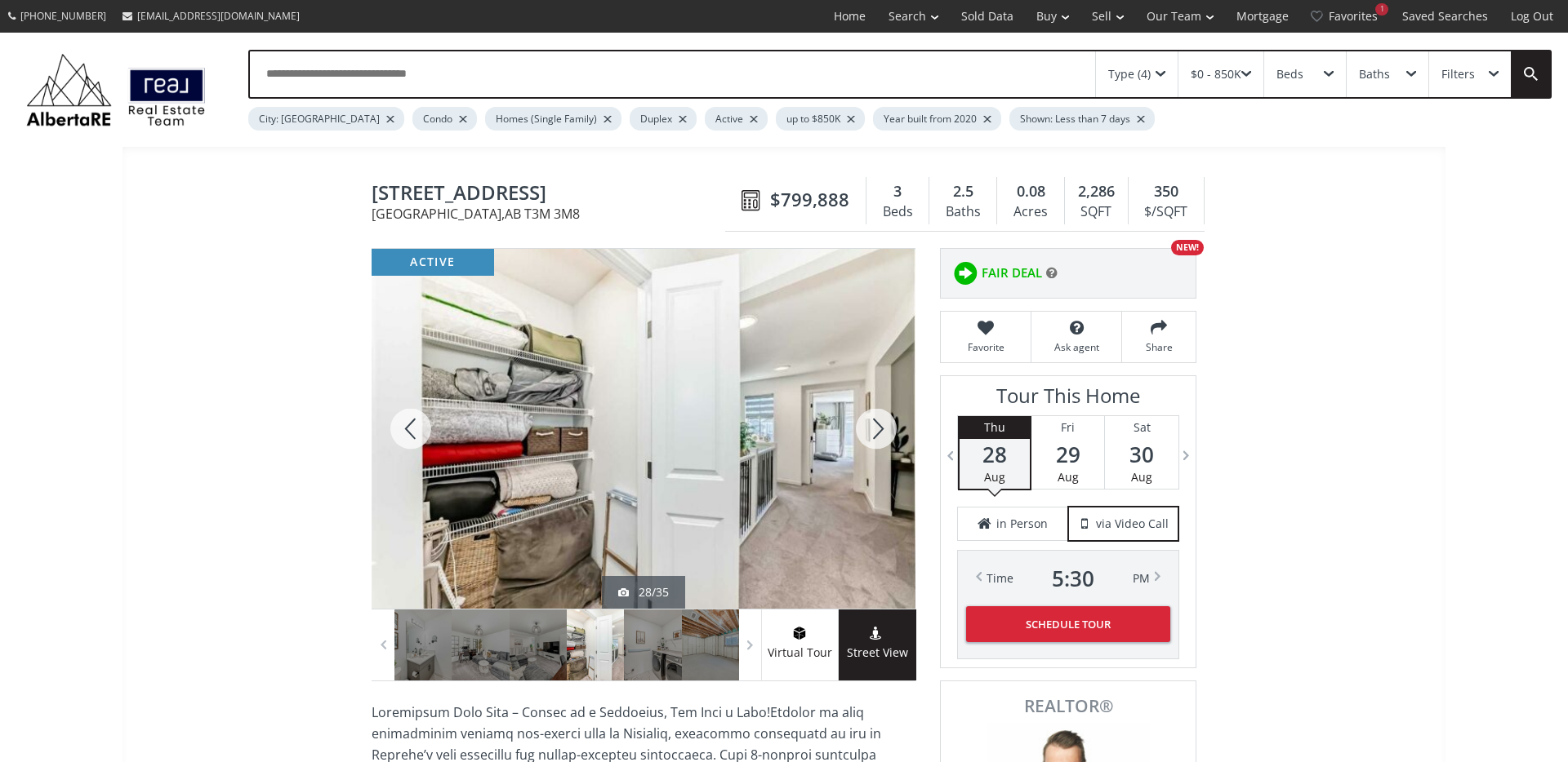
click at [870, 430] on div at bounding box center [876, 429] width 79 height 360
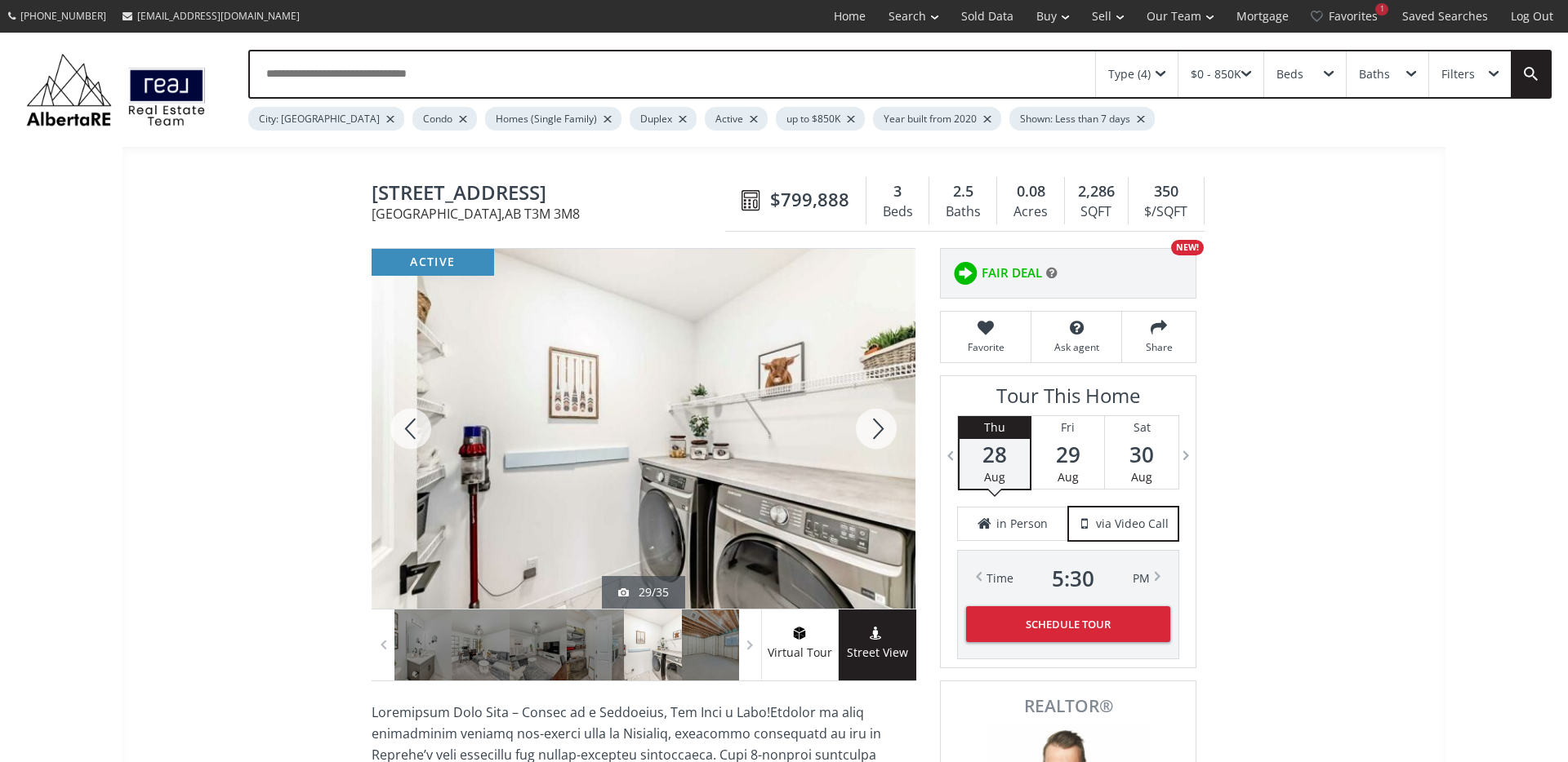
click at [870, 430] on div at bounding box center [876, 429] width 79 height 360
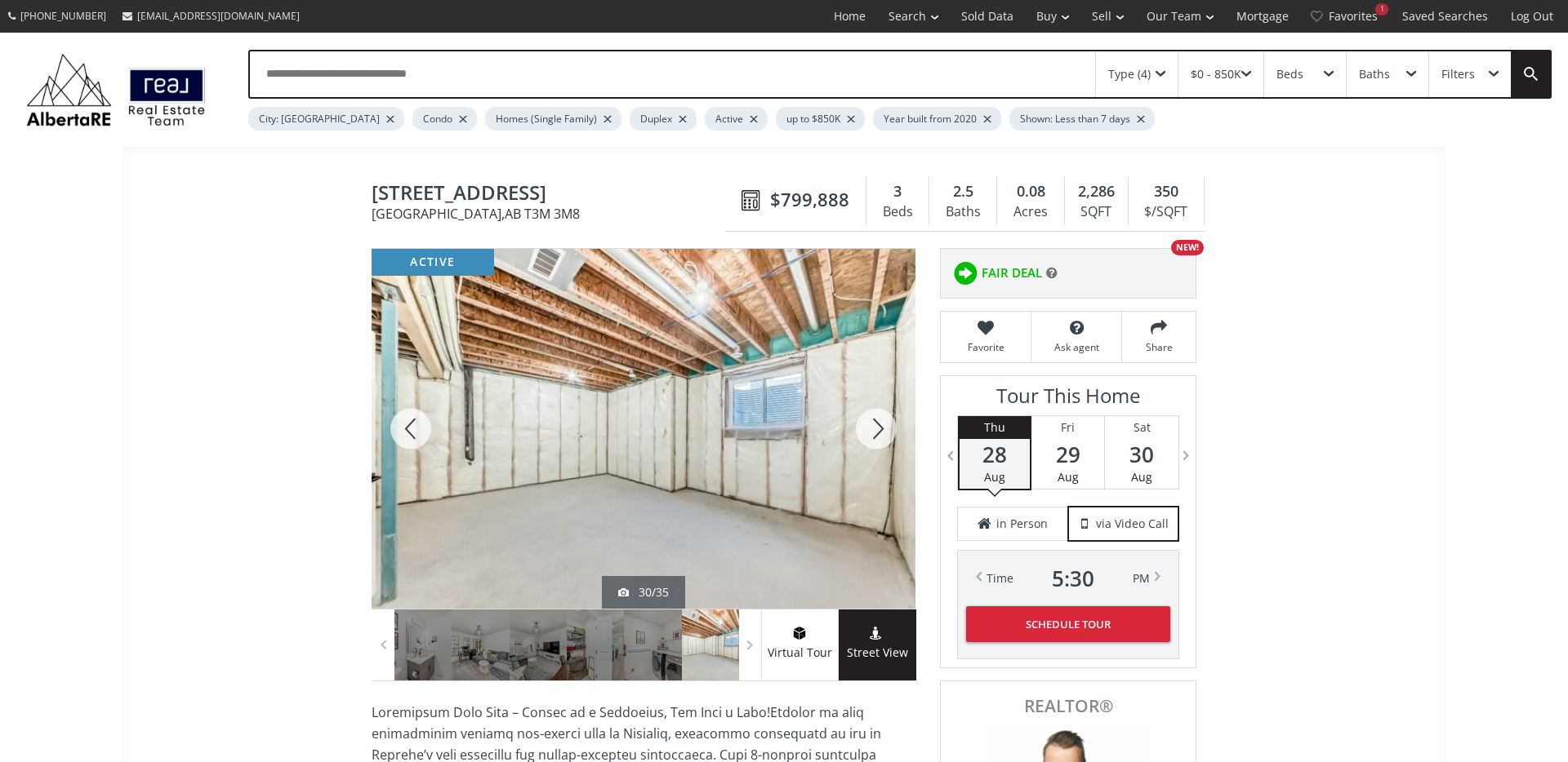
click at [870, 430] on div at bounding box center [876, 429] width 79 height 360
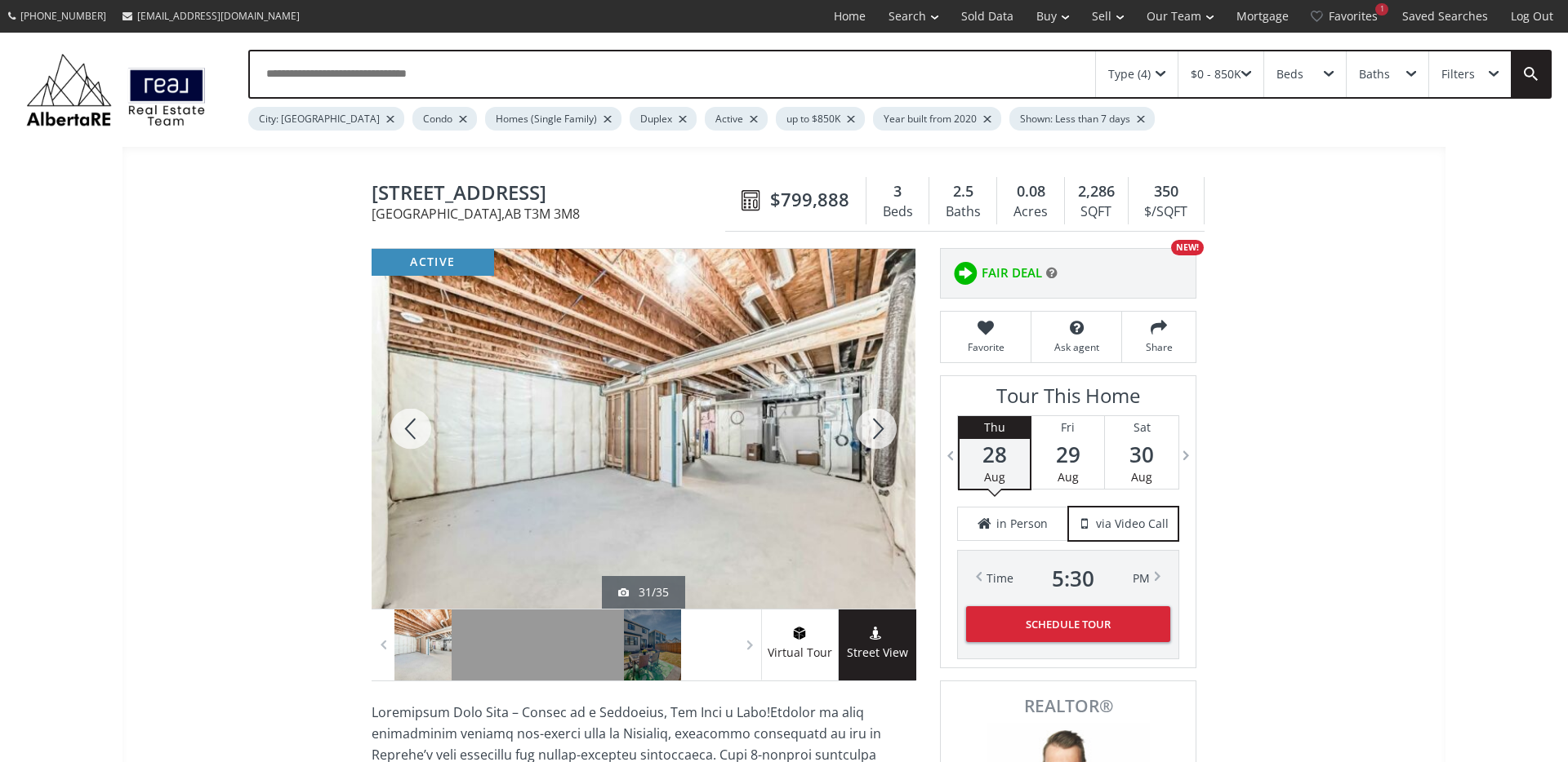
click at [870, 430] on div at bounding box center [876, 429] width 79 height 360
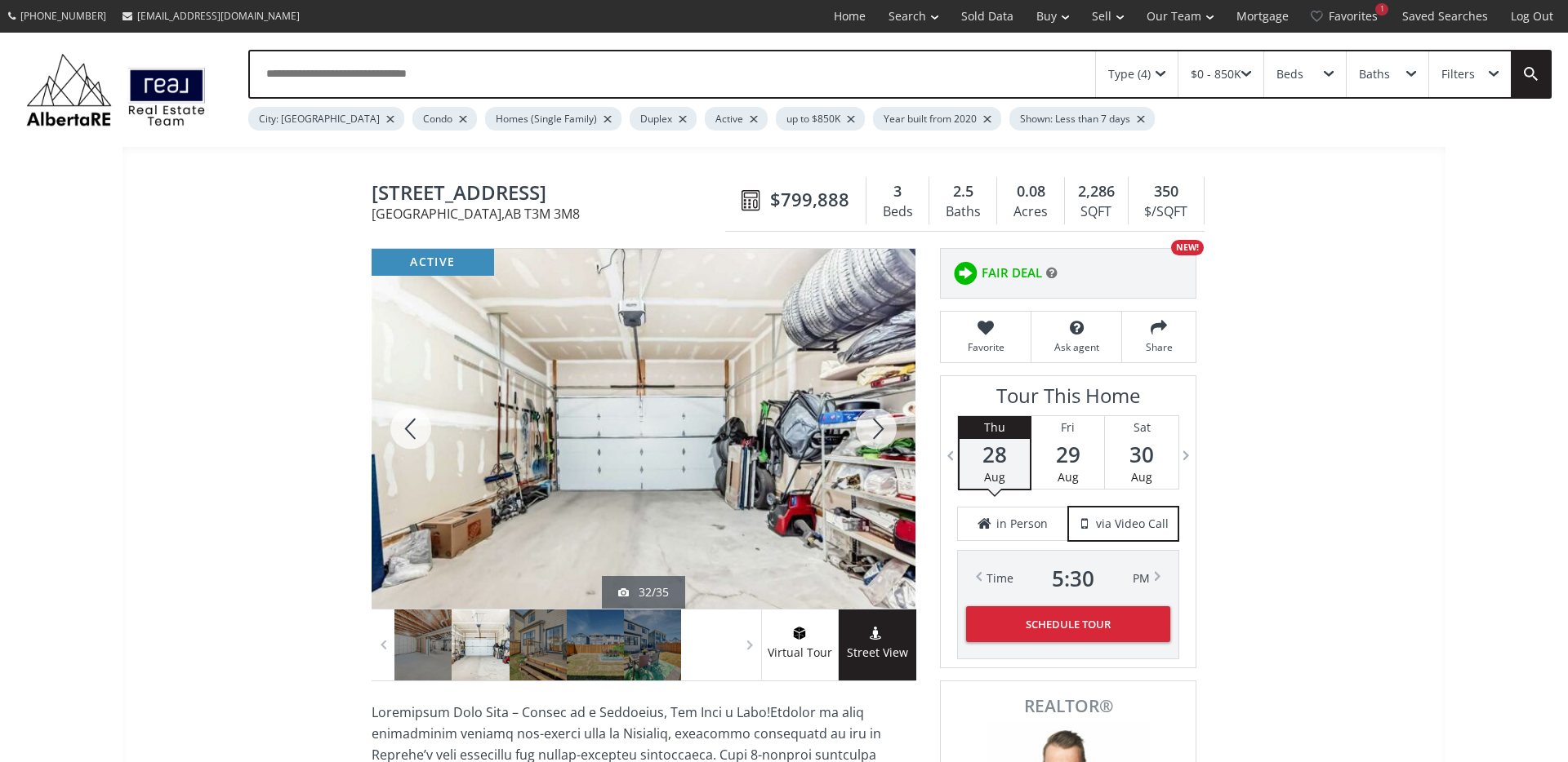
click at [870, 430] on div at bounding box center [876, 429] width 79 height 360
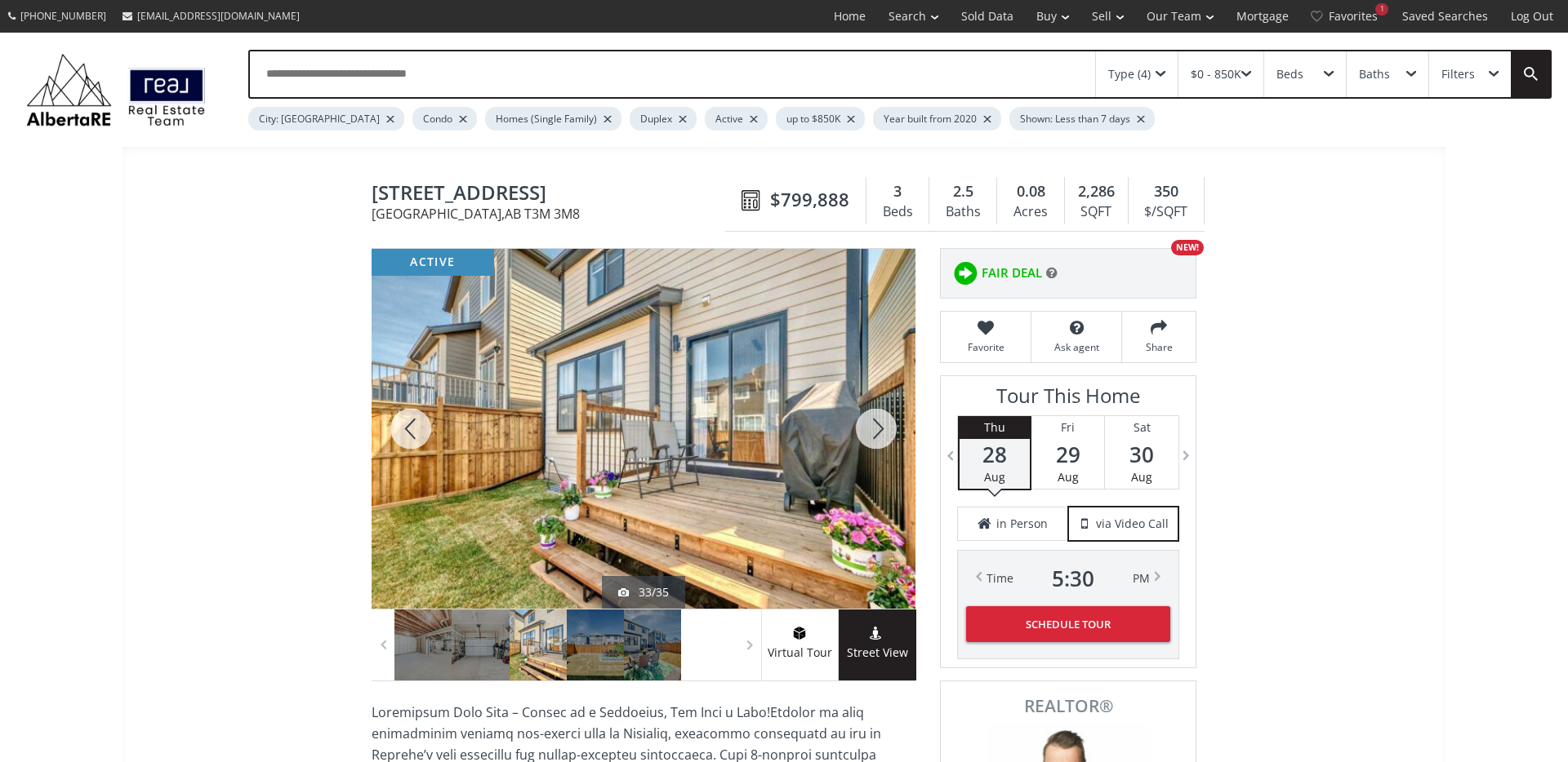
click at [870, 430] on div at bounding box center [876, 429] width 79 height 360
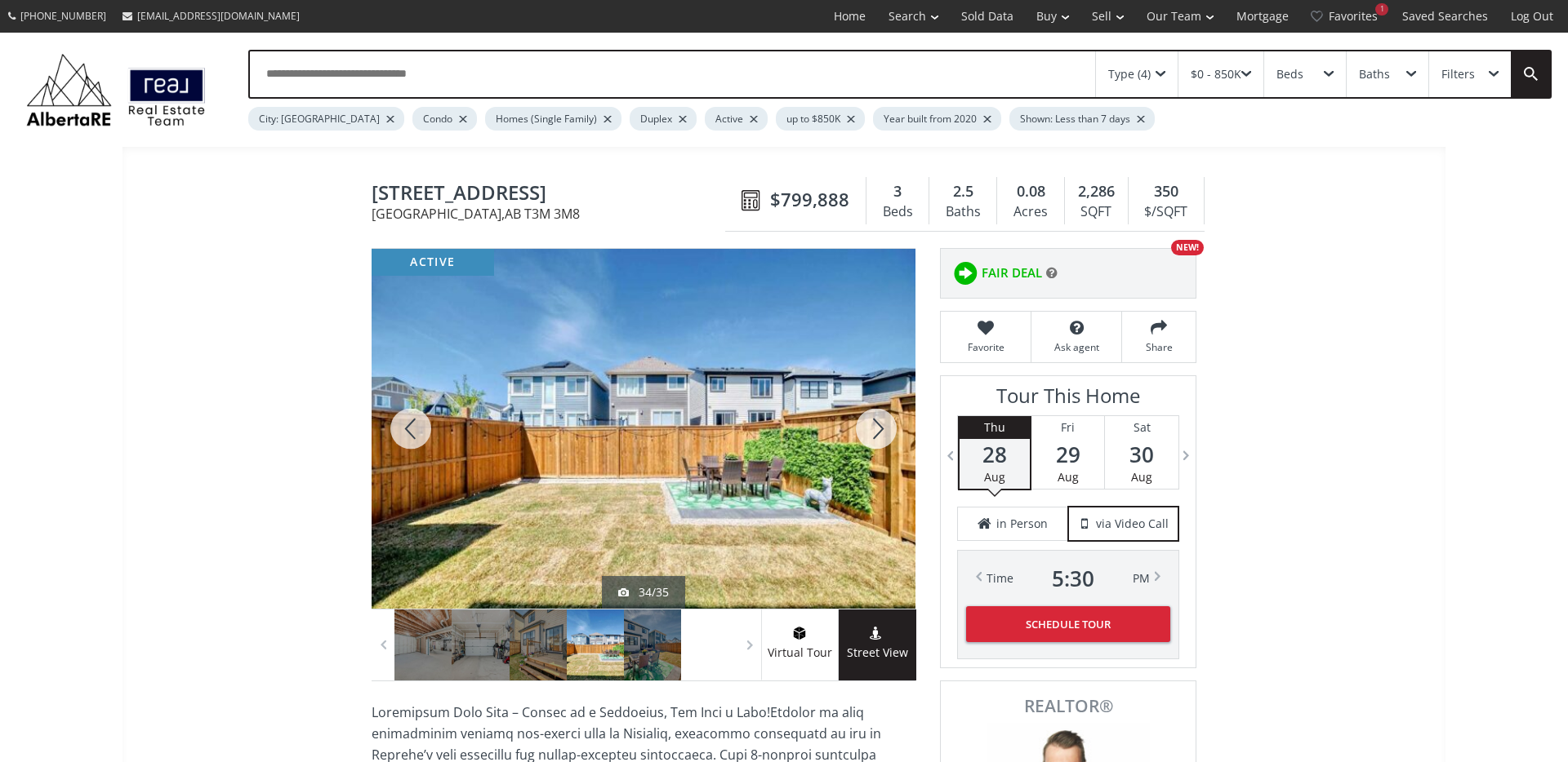
click at [870, 430] on div at bounding box center [876, 429] width 79 height 360
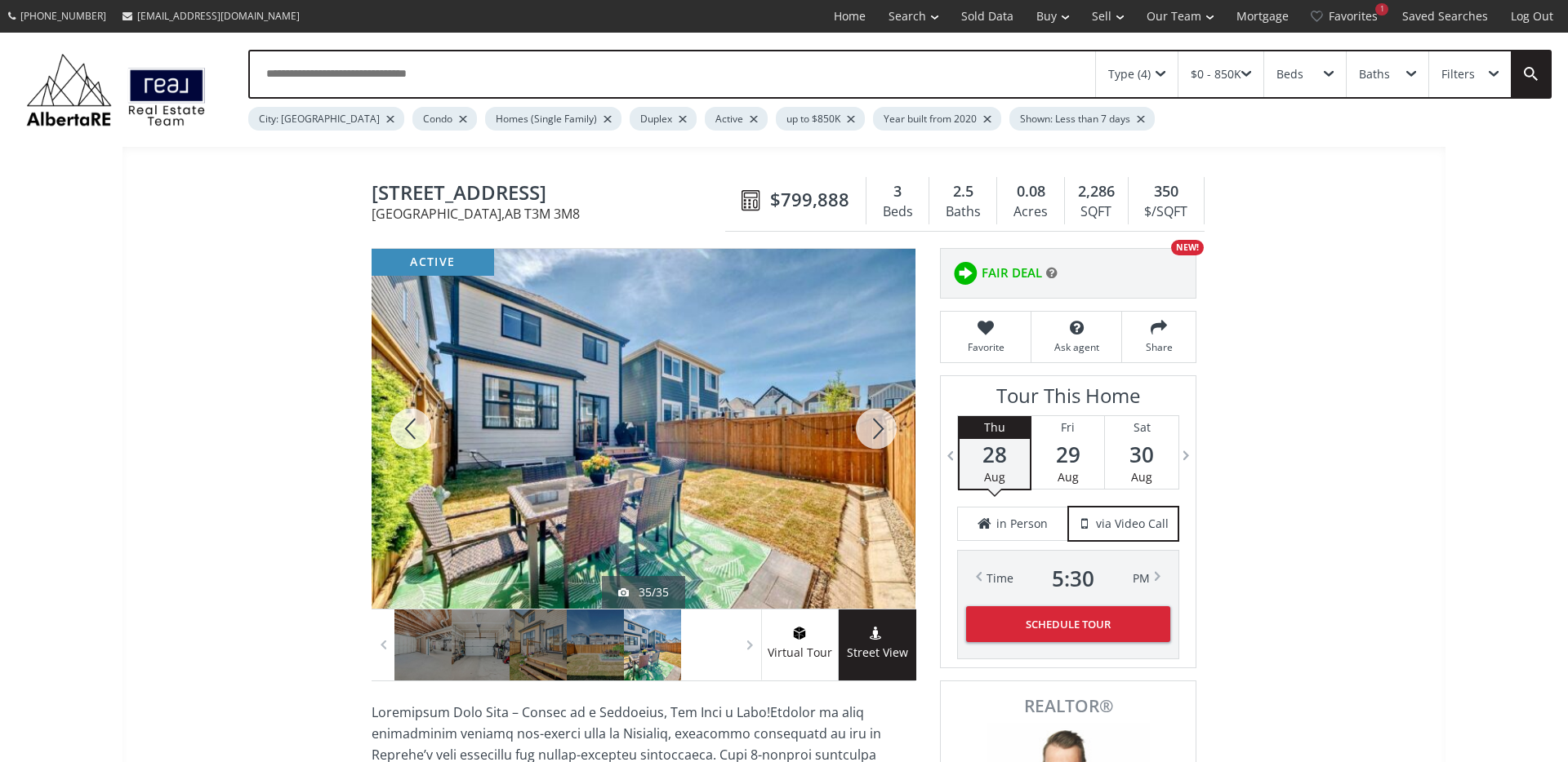
click at [870, 430] on div at bounding box center [876, 429] width 79 height 360
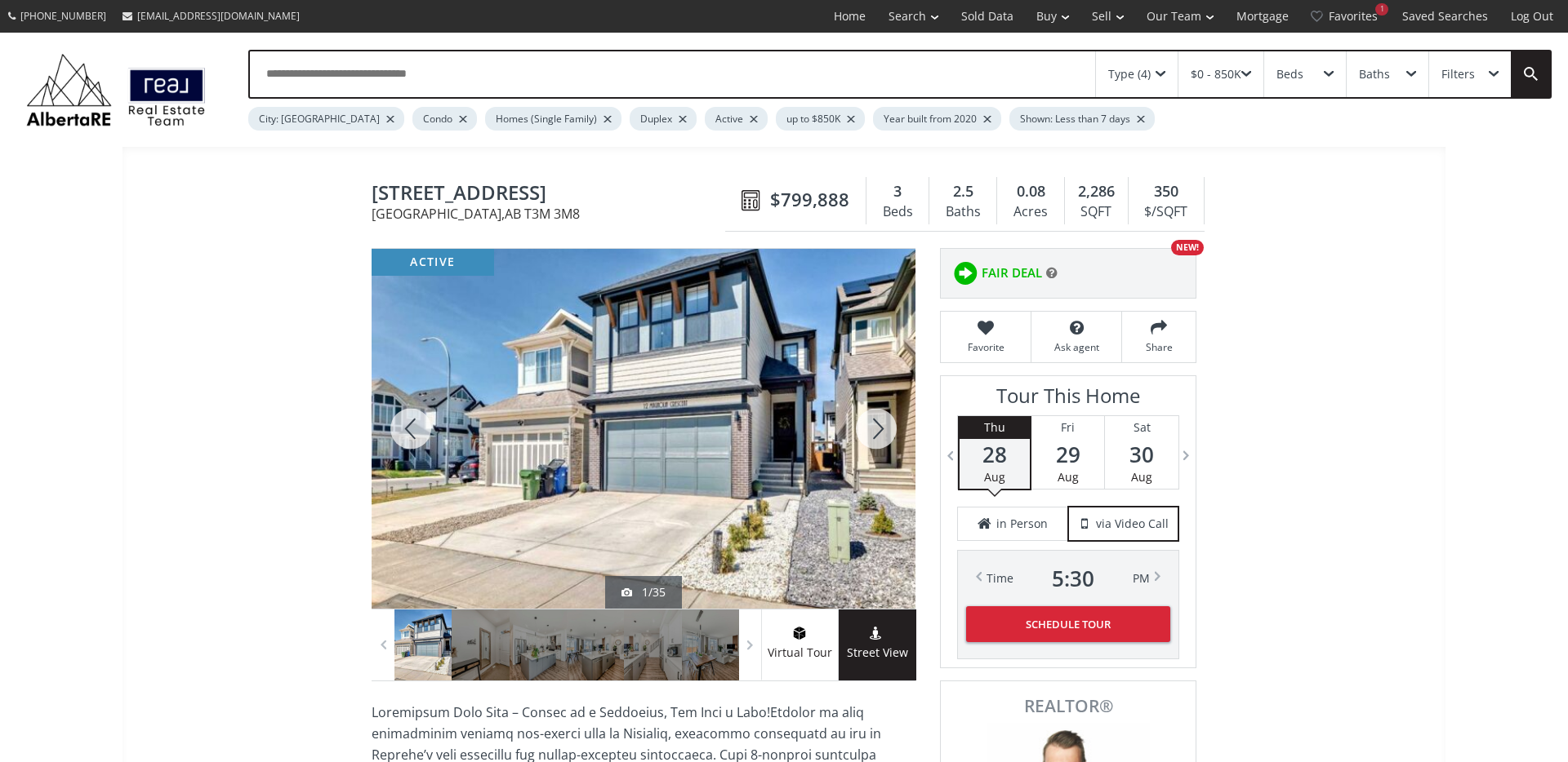
click at [870, 430] on div at bounding box center [876, 429] width 79 height 360
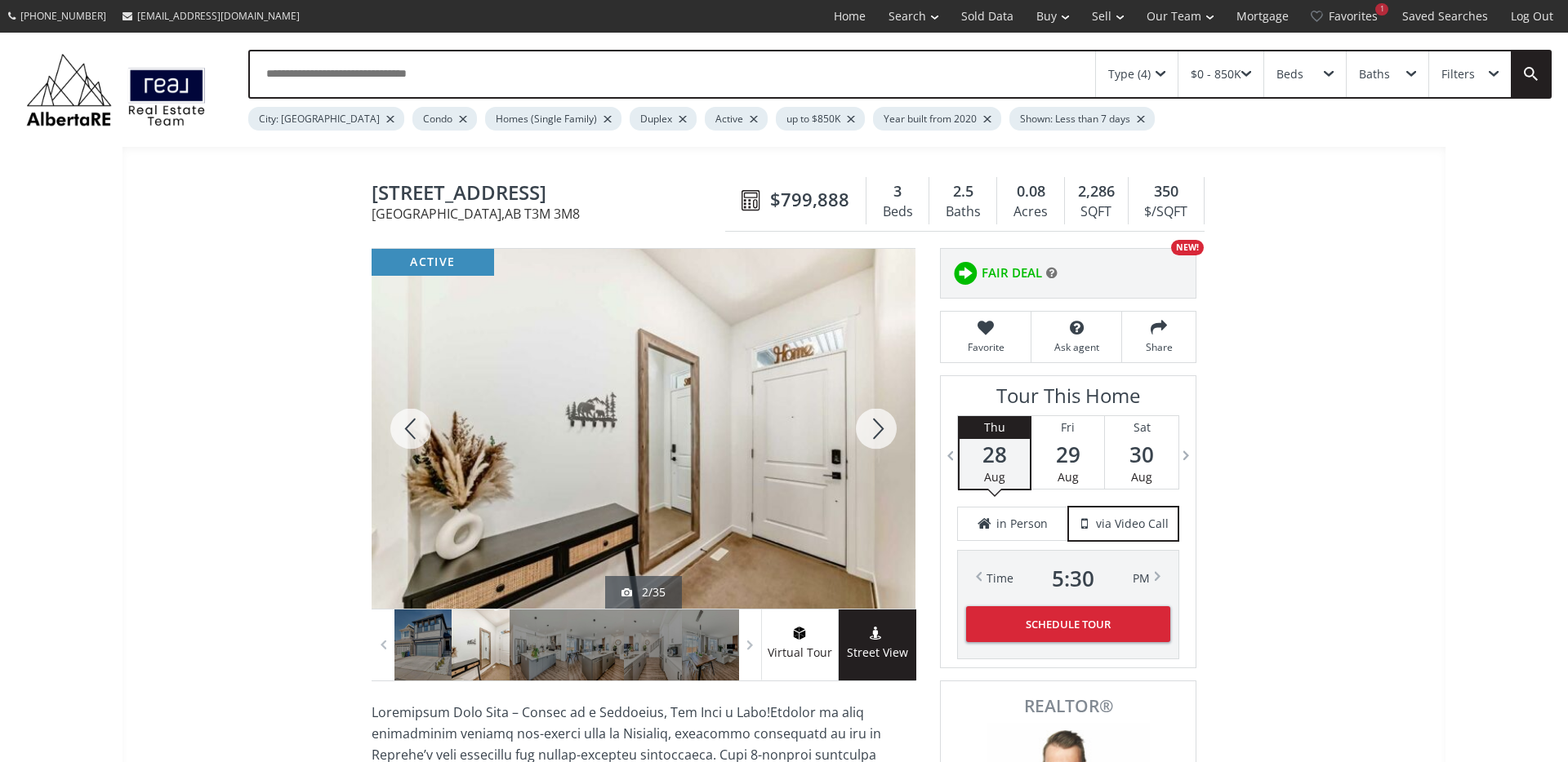
click at [870, 430] on div at bounding box center [876, 429] width 79 height 360
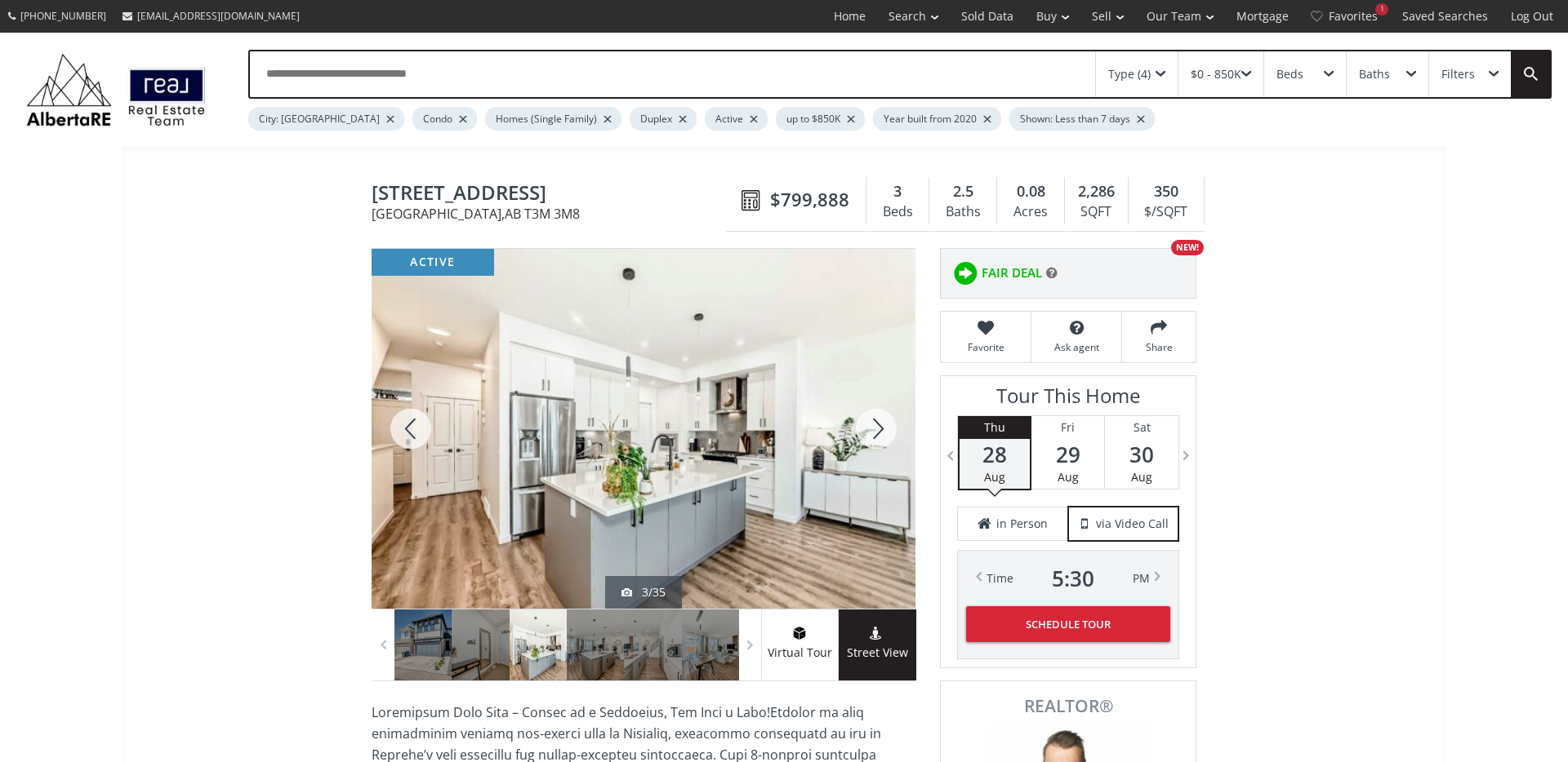
click at [870, 430] on div at bounding box center [876, 429] width 79 height 360
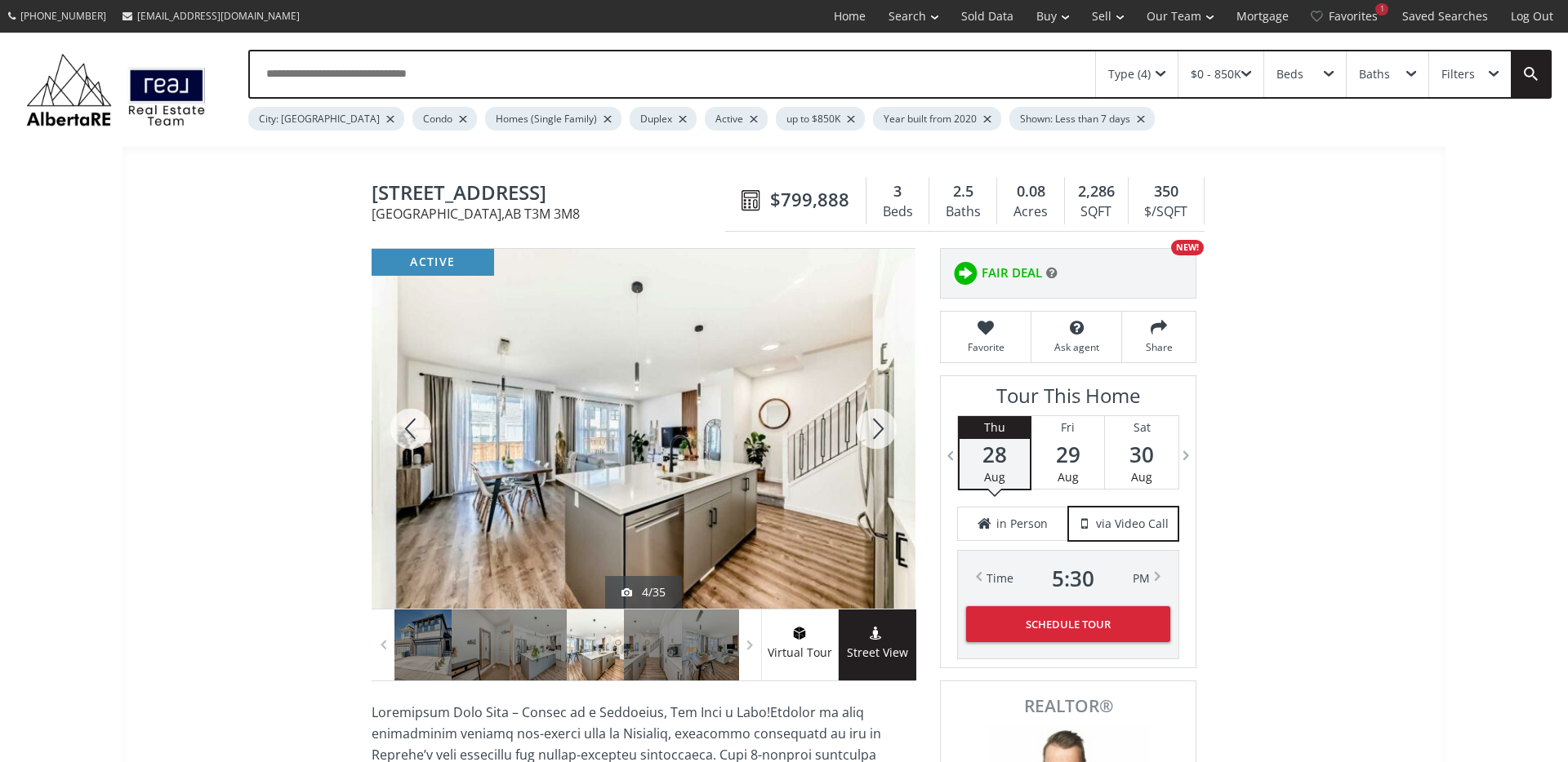
click at [870, 430] on div at bounding box center [876, 429] width 79 height 360
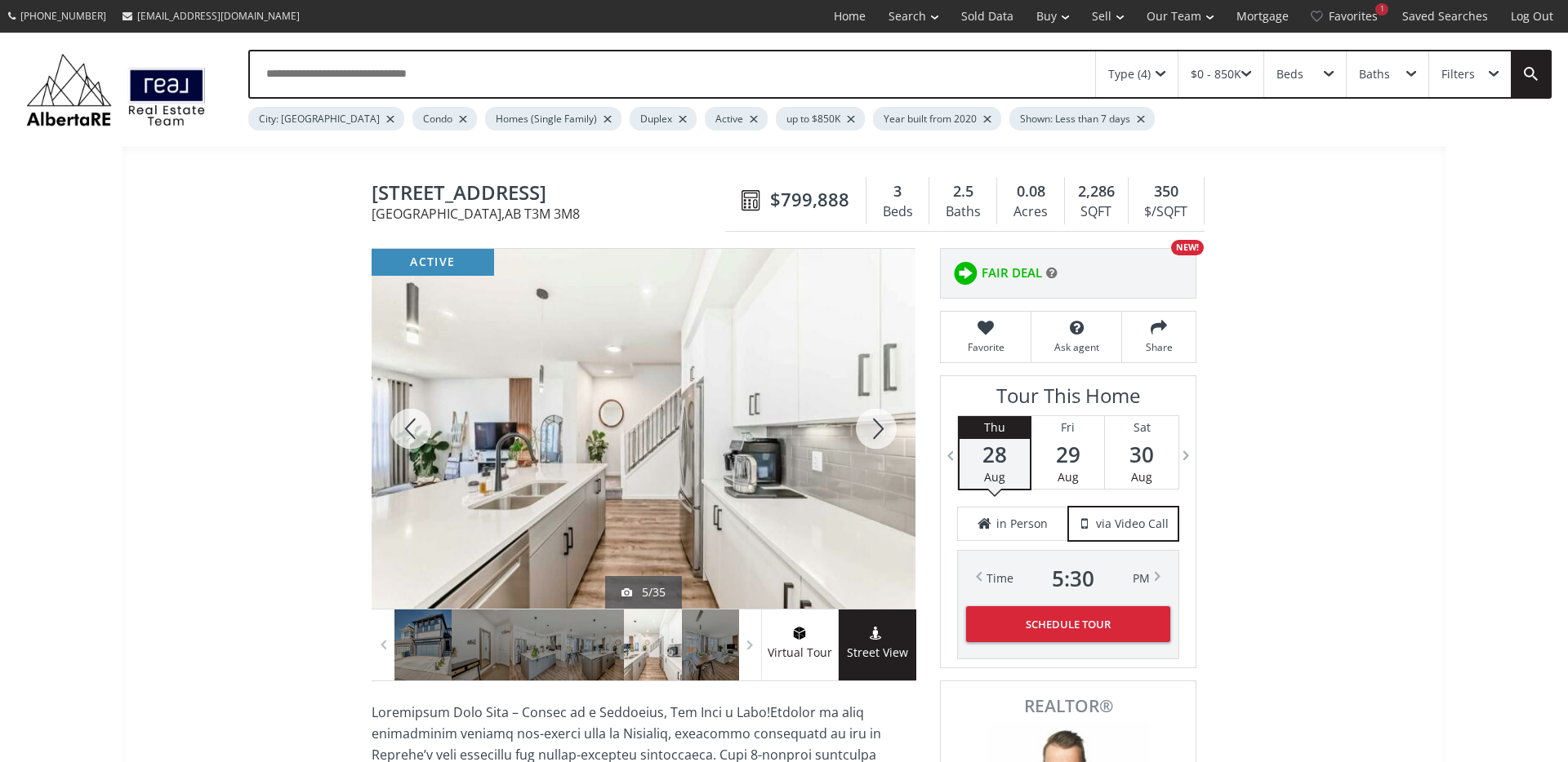
click at [870, 430] on div at bounding box center [876, 429] width 79 height 360
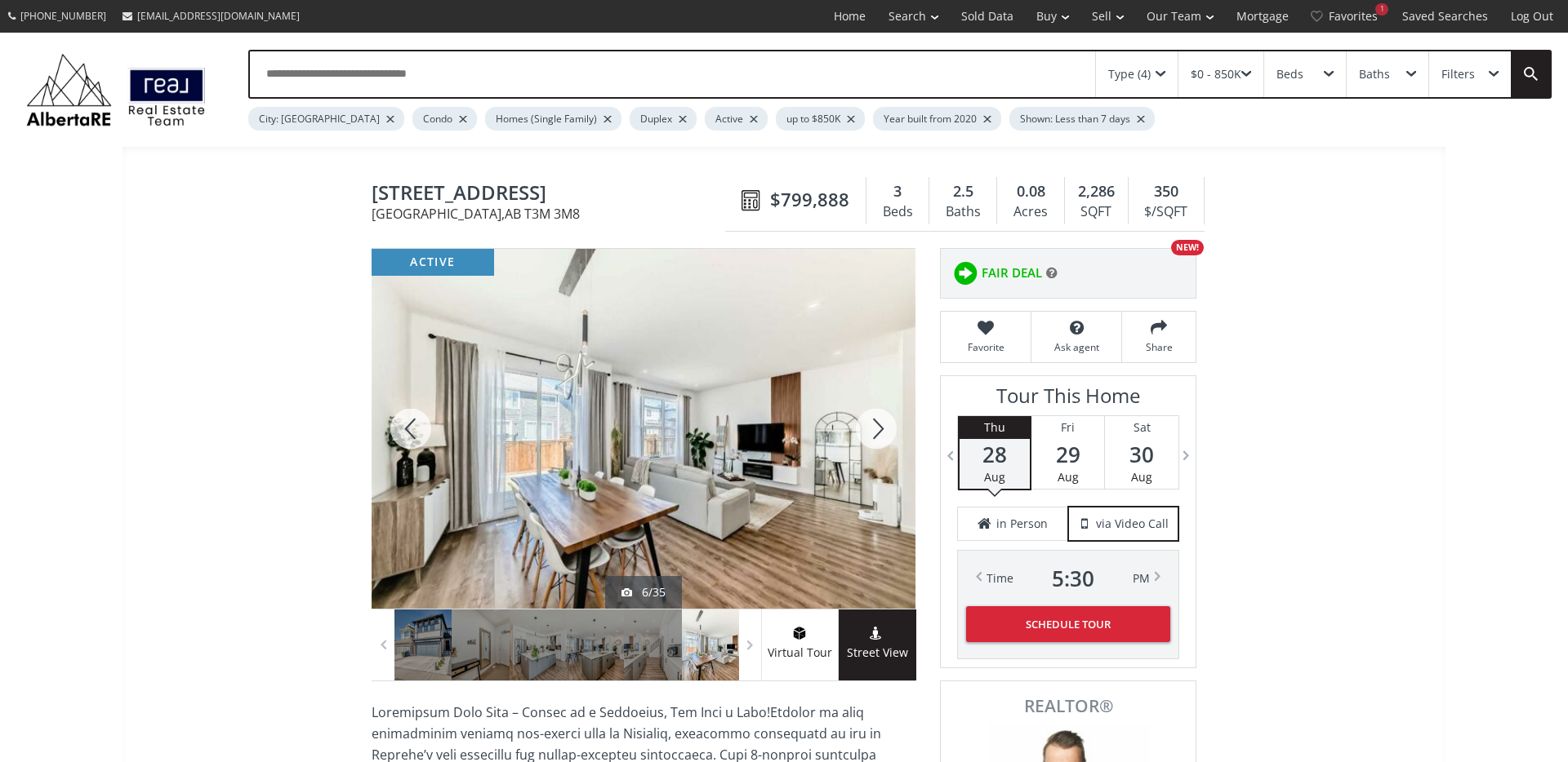
click at [870, 430] on div at bounding box center [876, 429] width 79 height 360
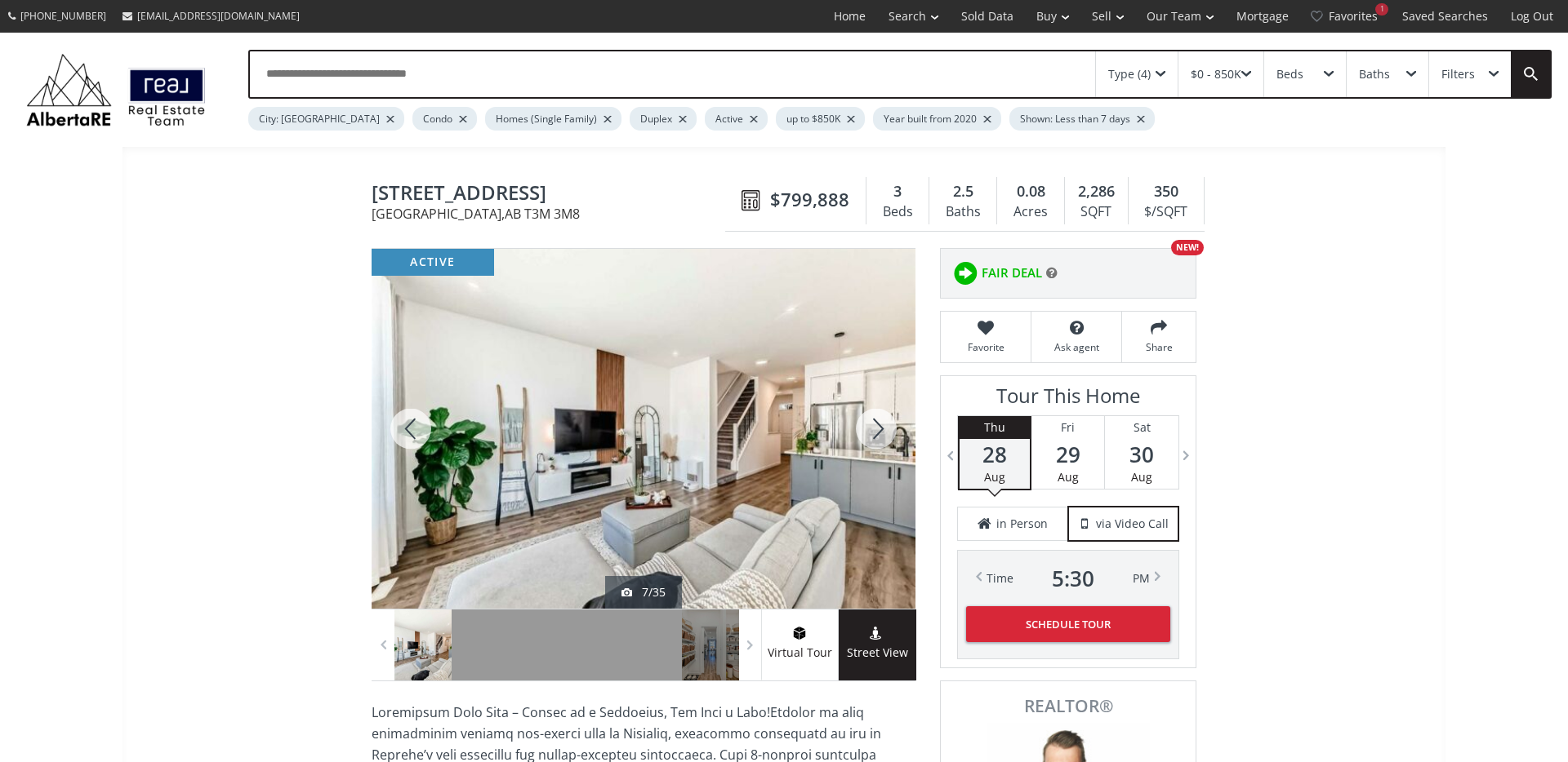
click at [870, 430] on div at bounding box center [876, 429] width 79 height 360
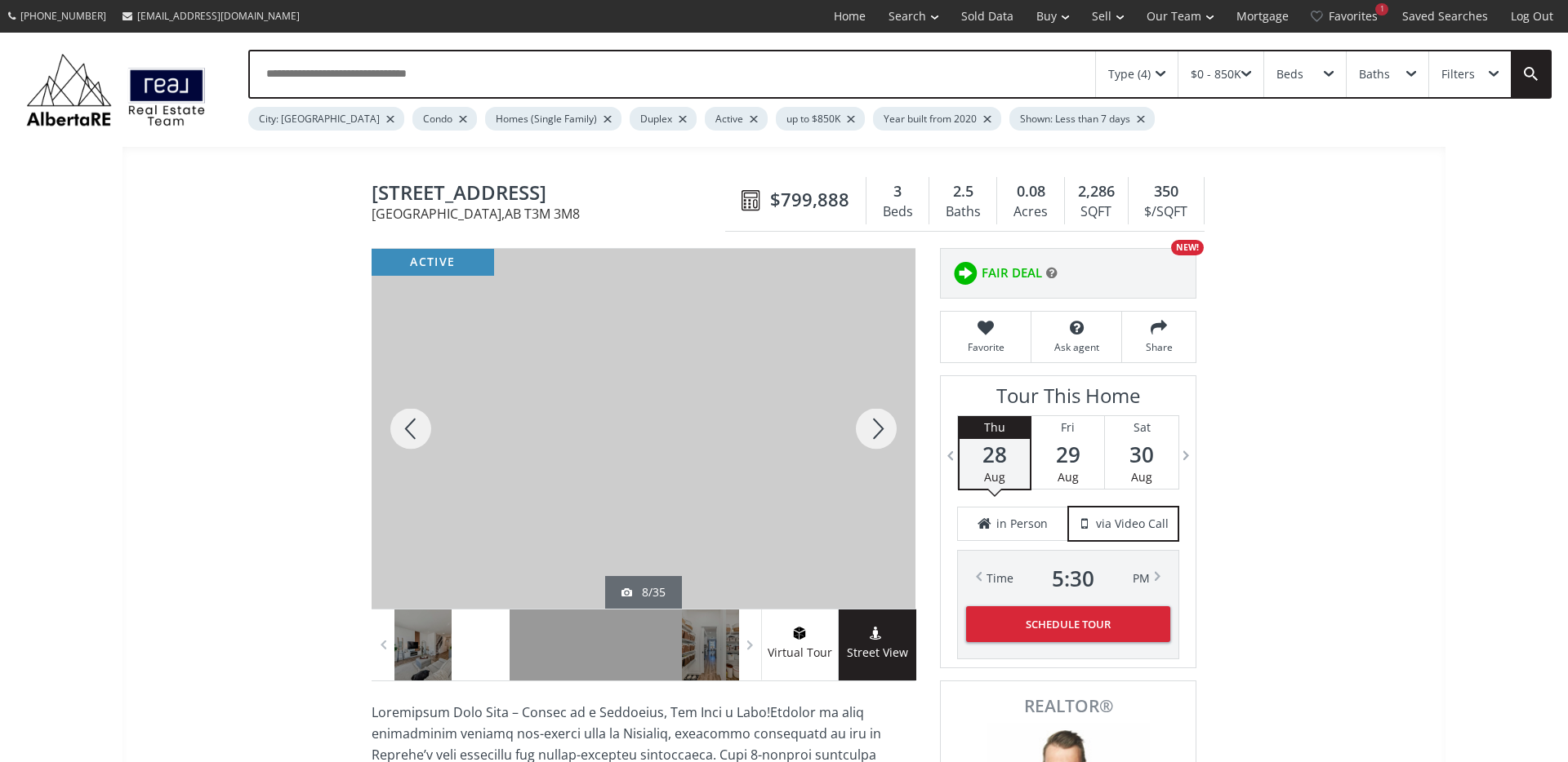
click at [870, 430] on div at bounding box center [876, 429] width 79 height 360
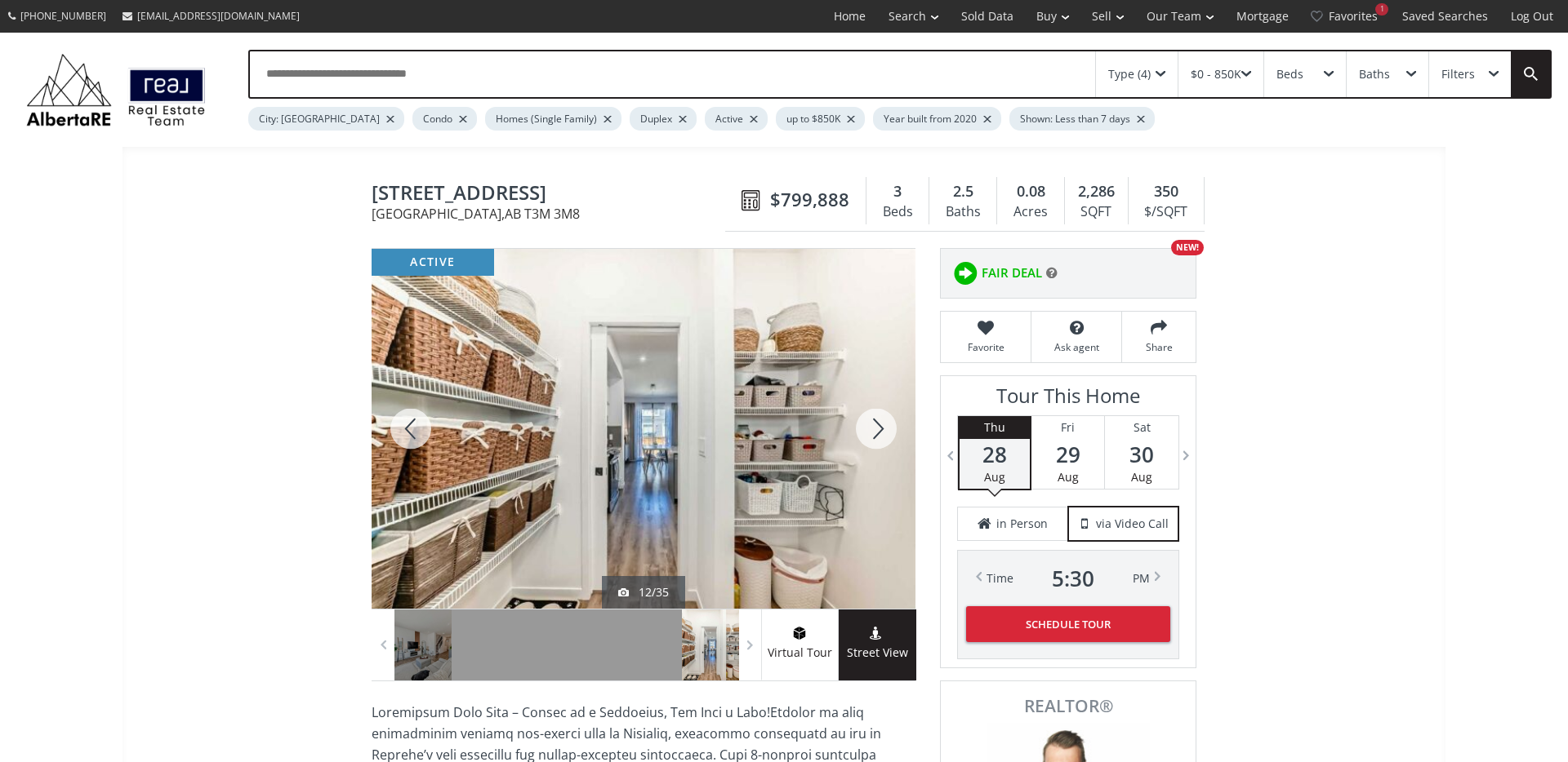
click at [870, 430] on div at bounding box center [876, 429] width 79 height 360
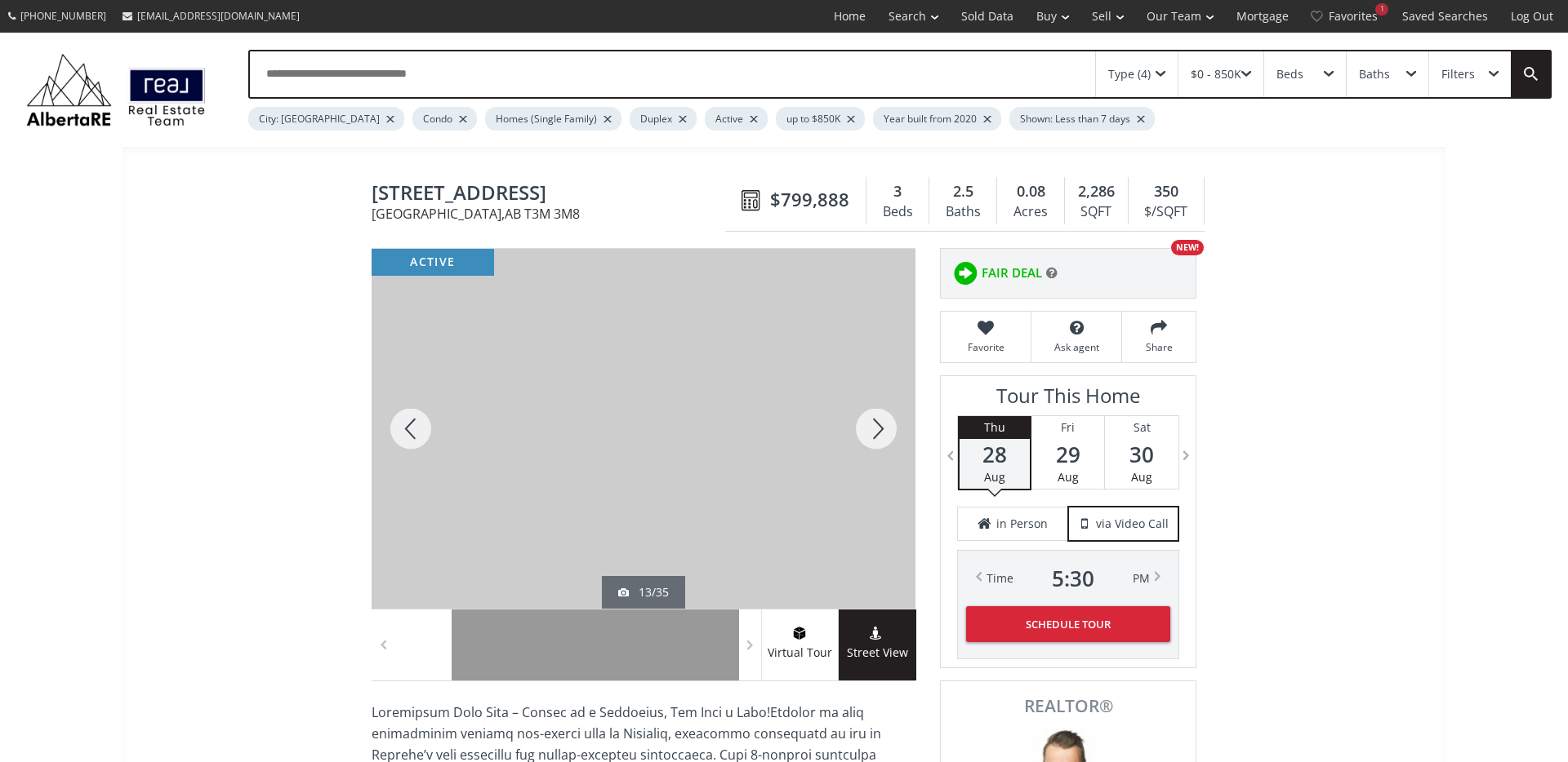
click at [870, 430] on div at bounding box center [876, 429] width 79 height 360
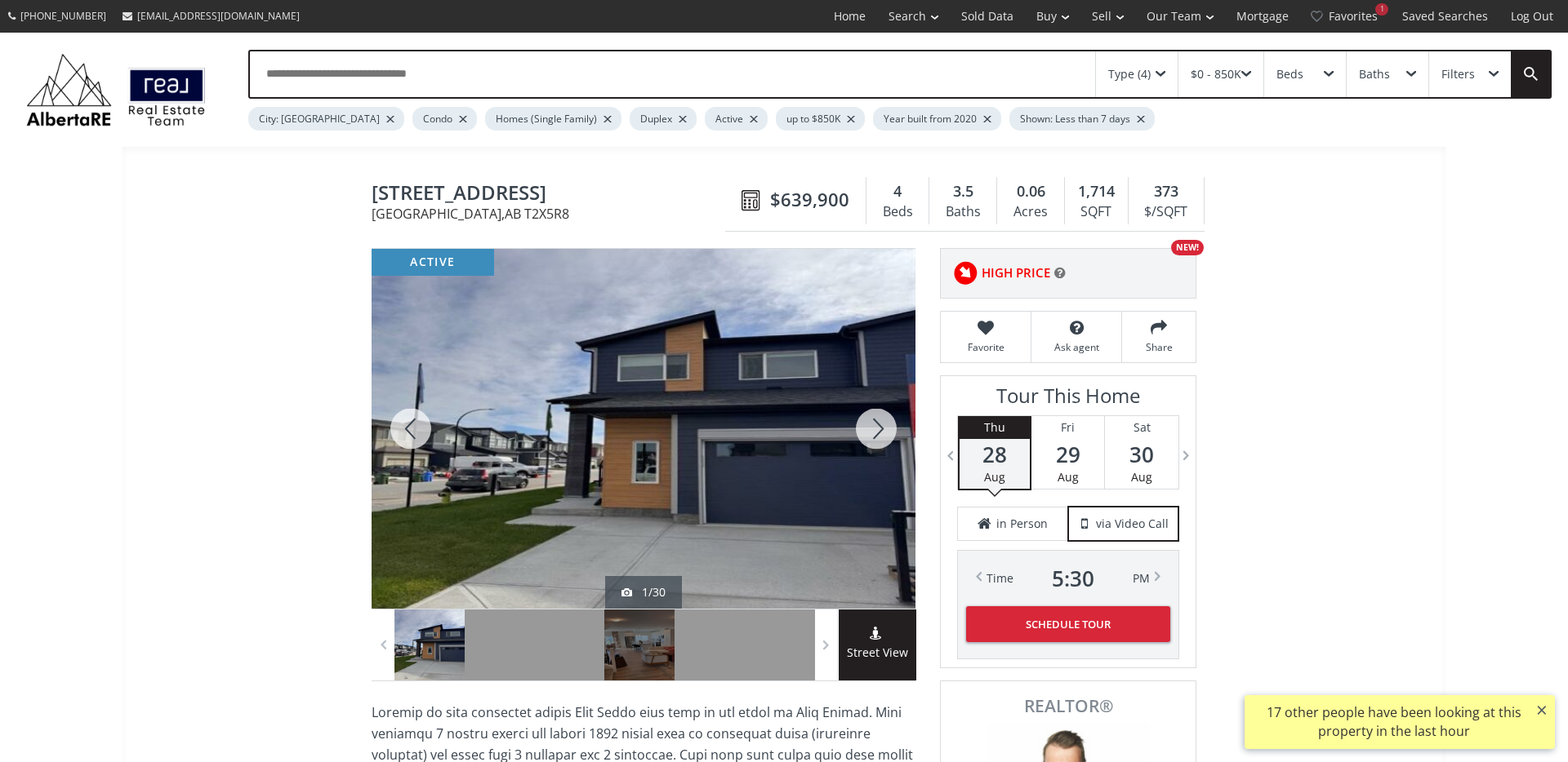
click at [495, 183] on span "[STREET_ADDRESS]" at bounding box center [553, 194] width 362 height 25
copy span "[STREET_ADDRESS]"
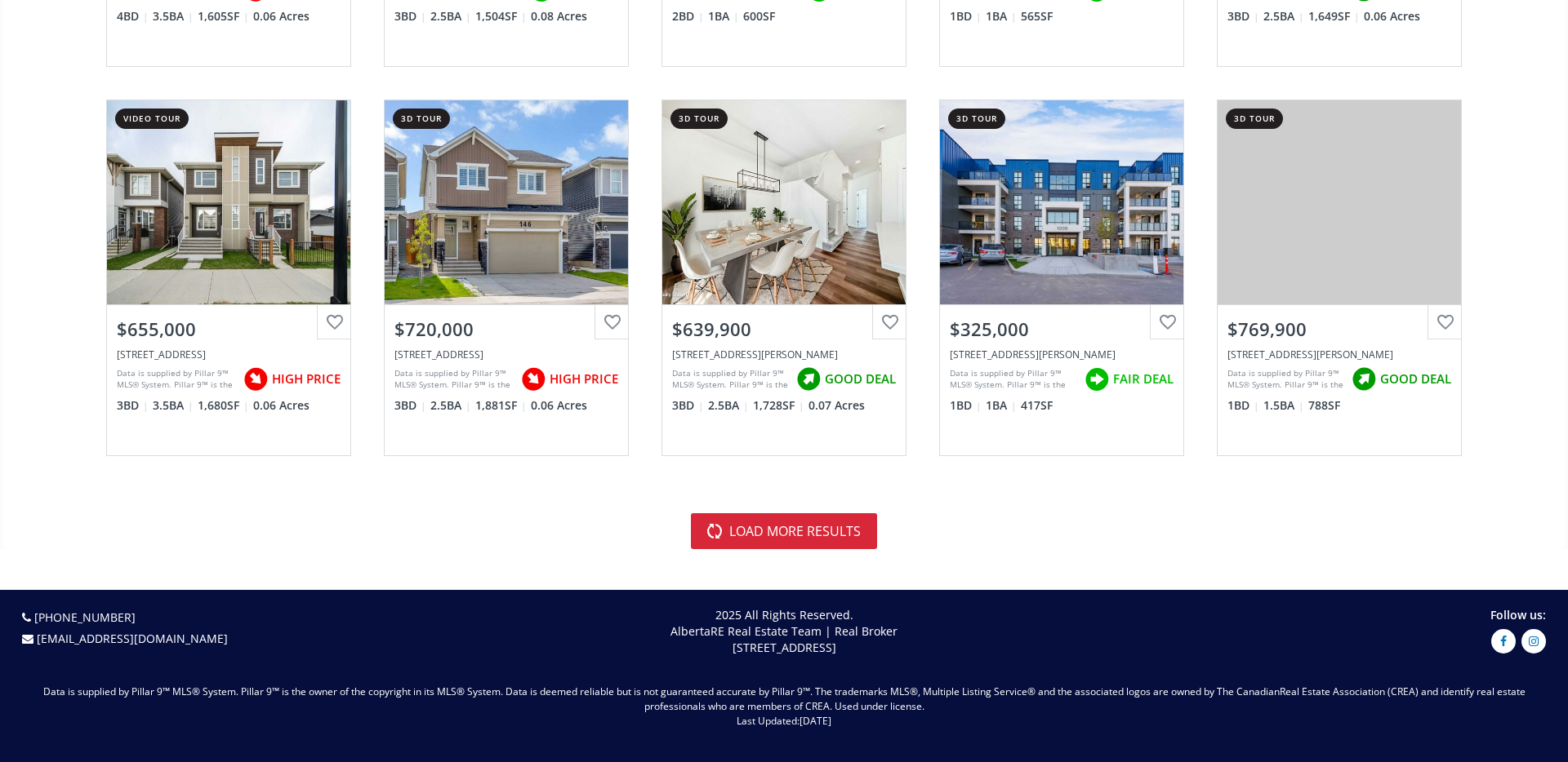
scroll to position [3564, 0]
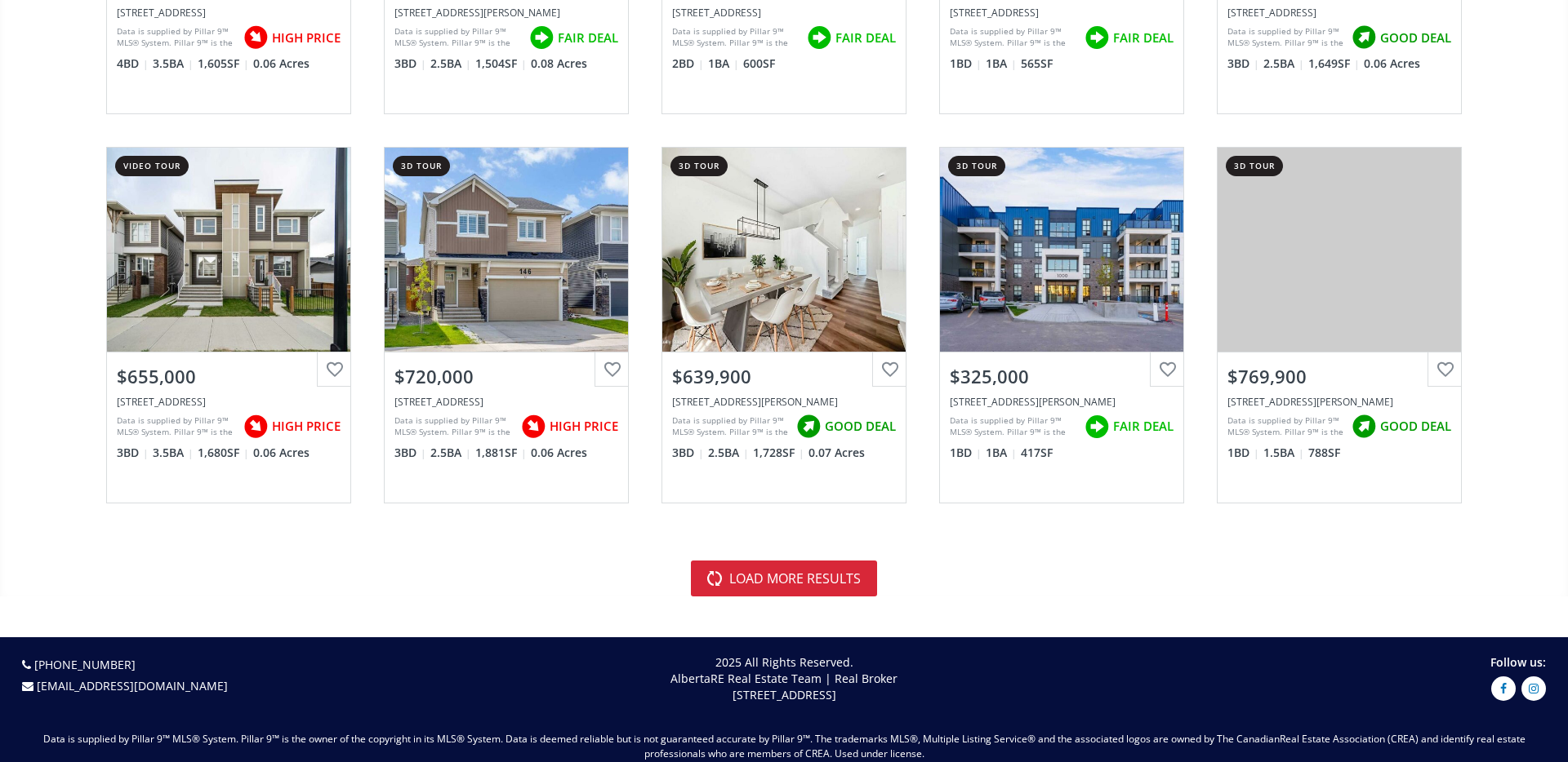
click at [776, 572] on button "load more results" at bounding box center [784, 579] width 186 height 36
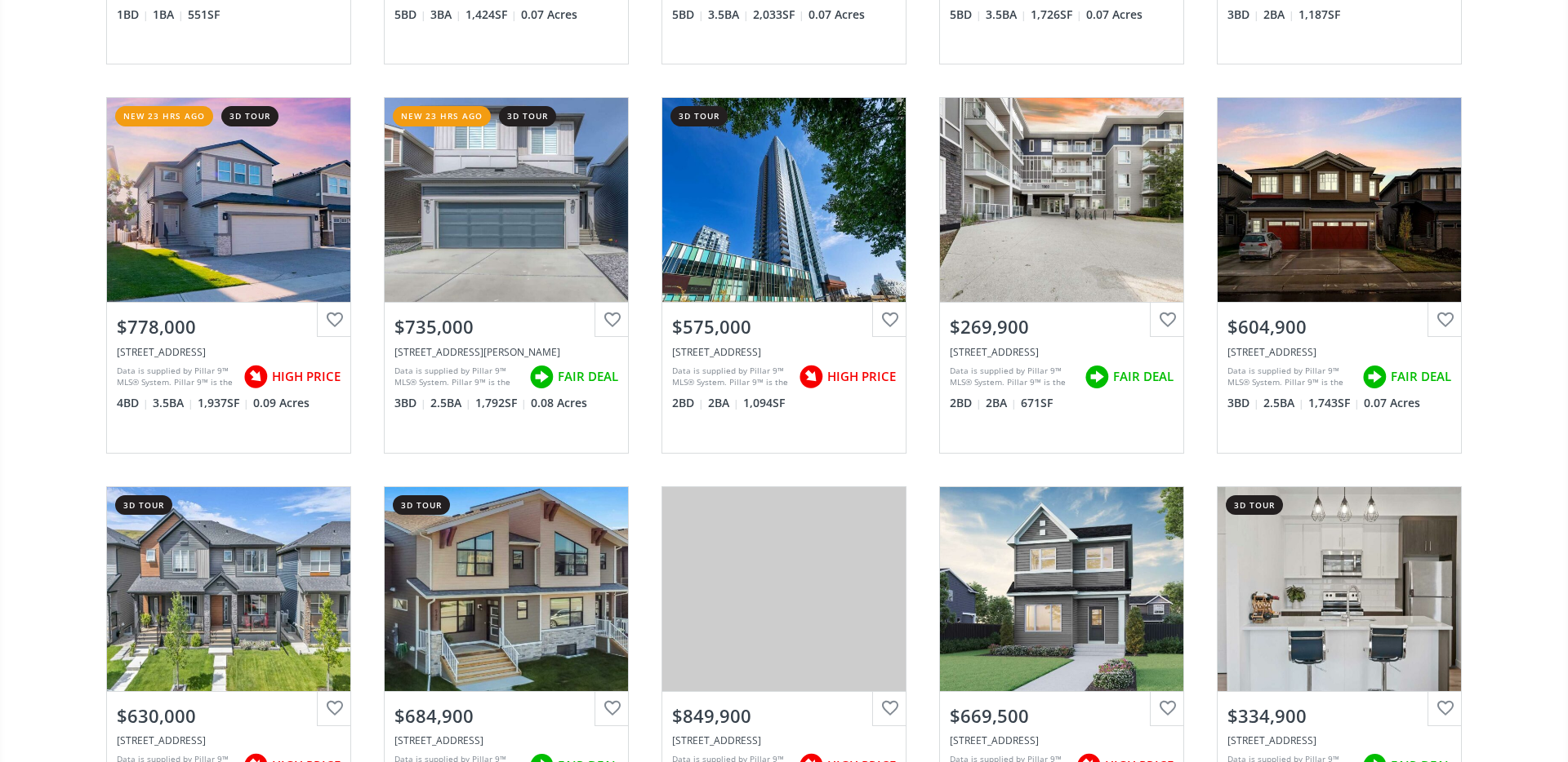
scroll to position [0, 0]
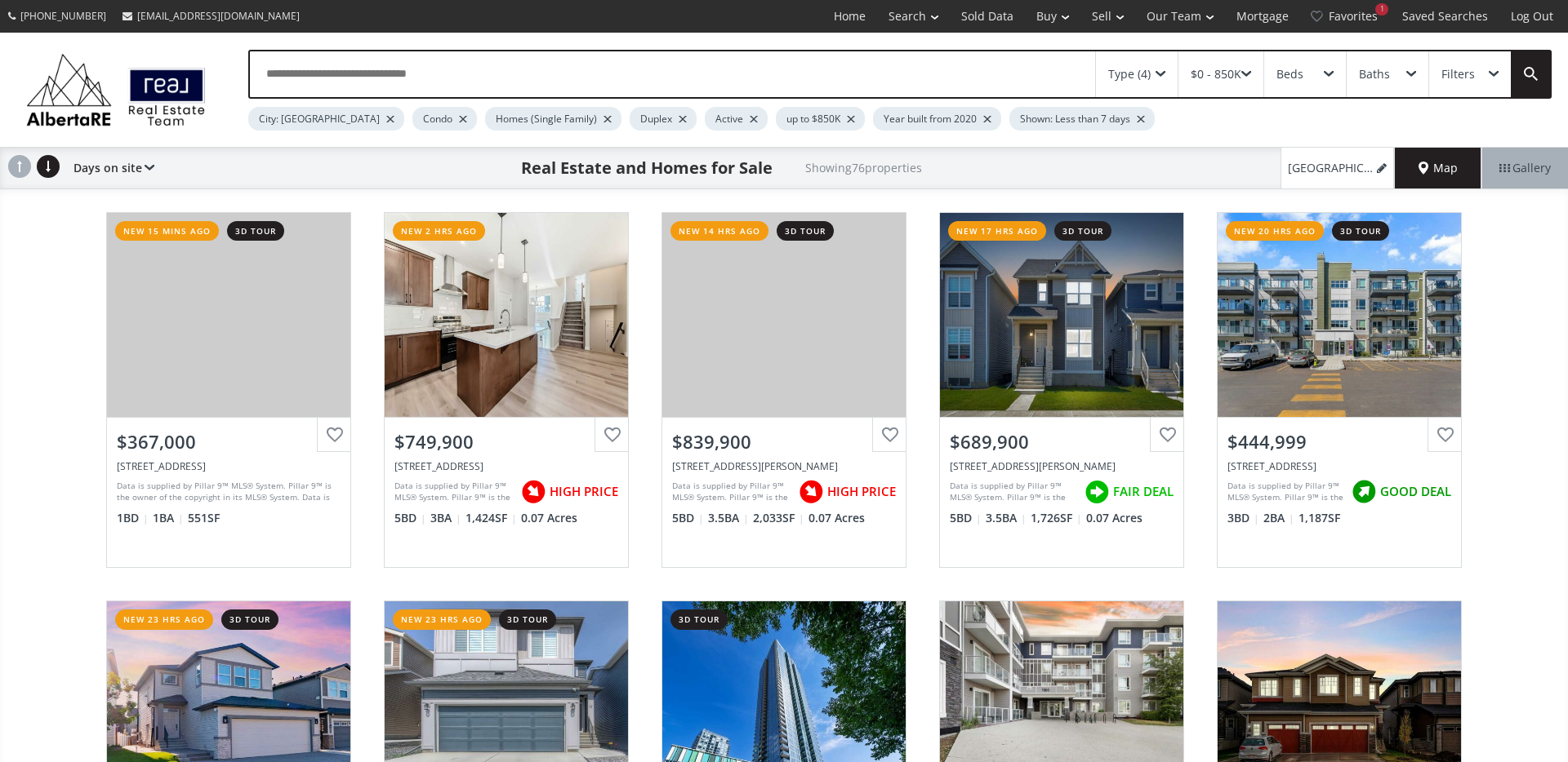
click at [1452, 80] on div "Filters" at bounding box center [1457, 74] width 34 height 11
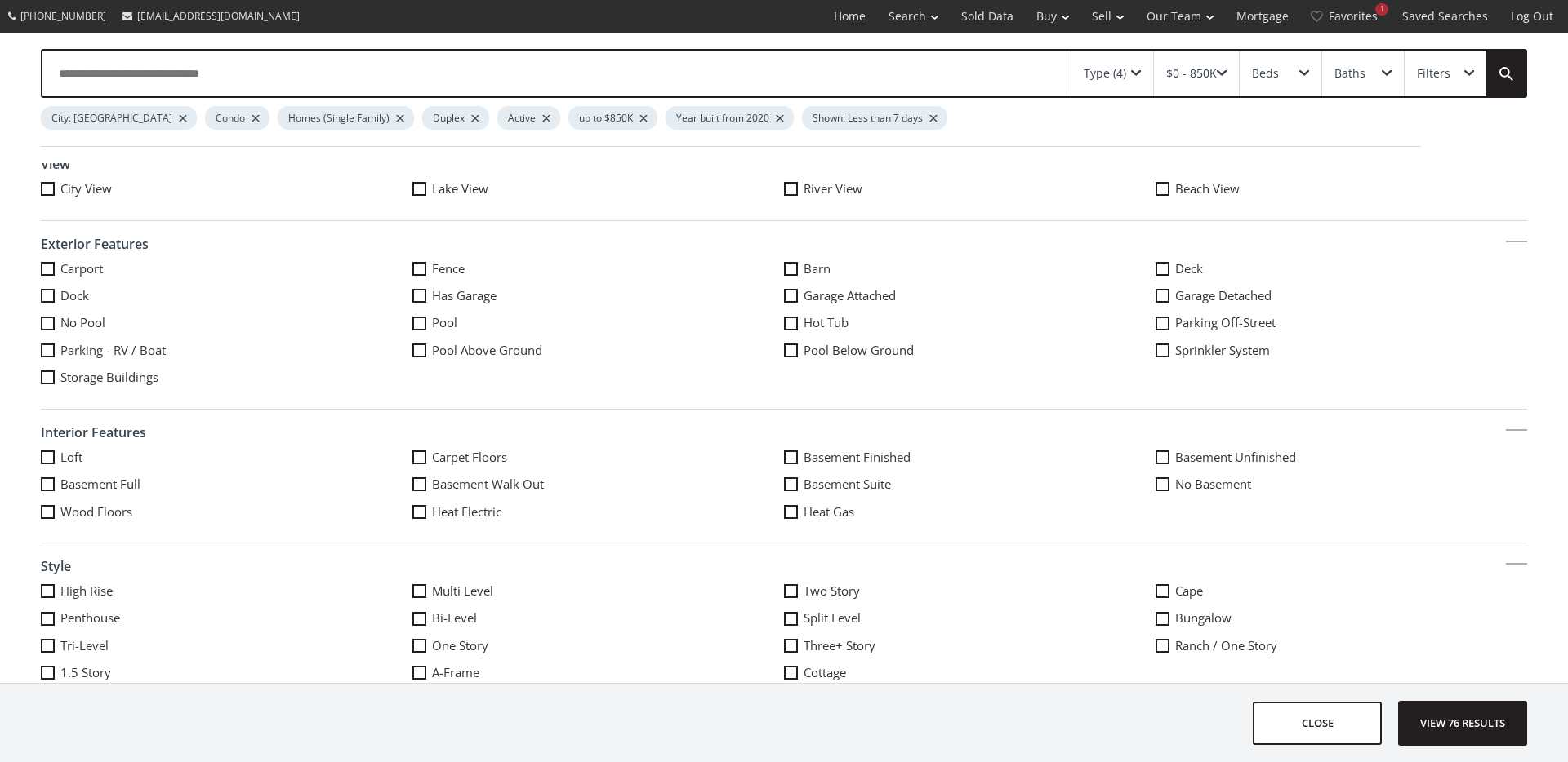
scroll to position [740, 0]
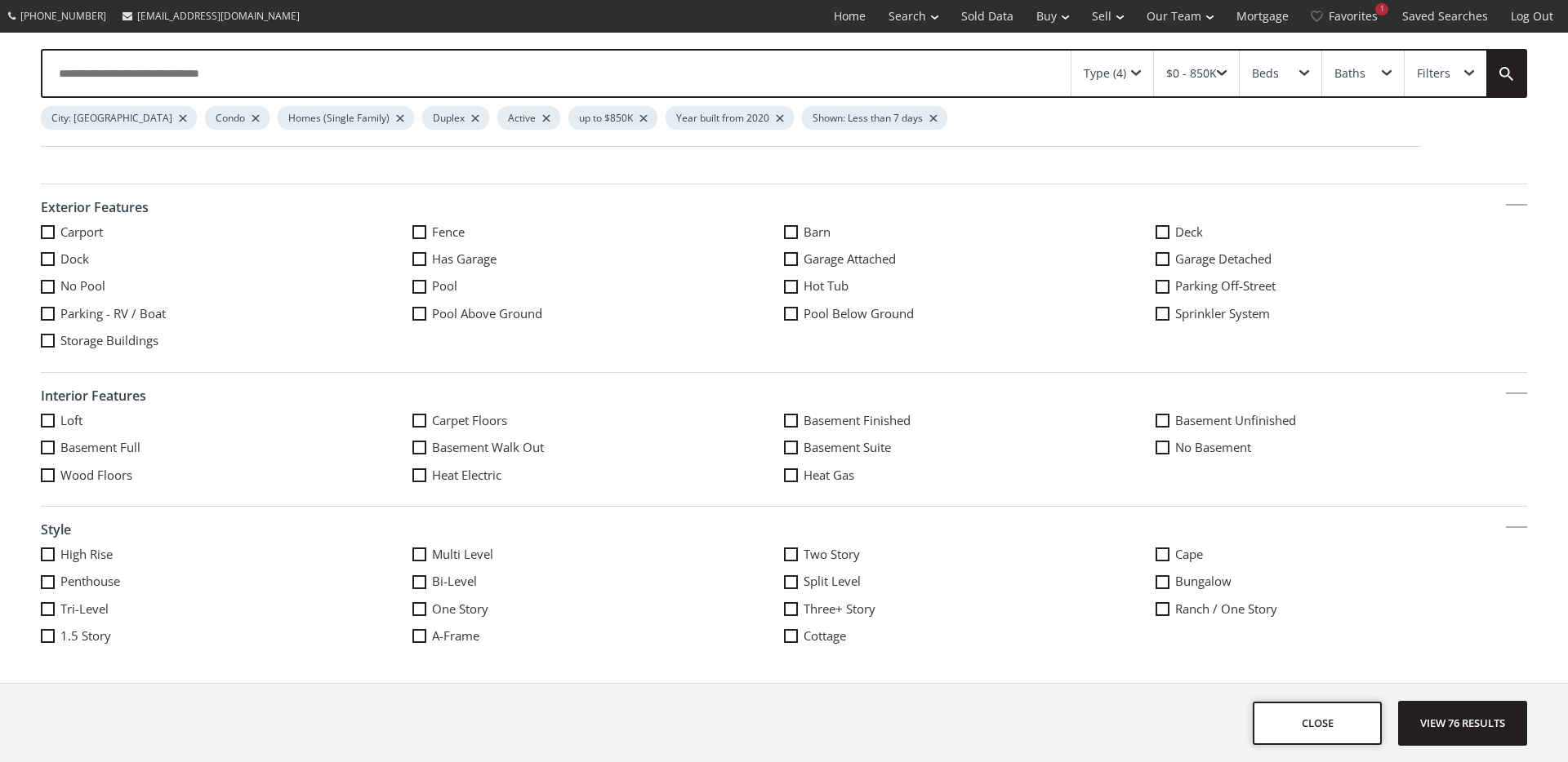
click at [1326, 714] on button "close" at bounding box center [1317, 724] width 129 height 43
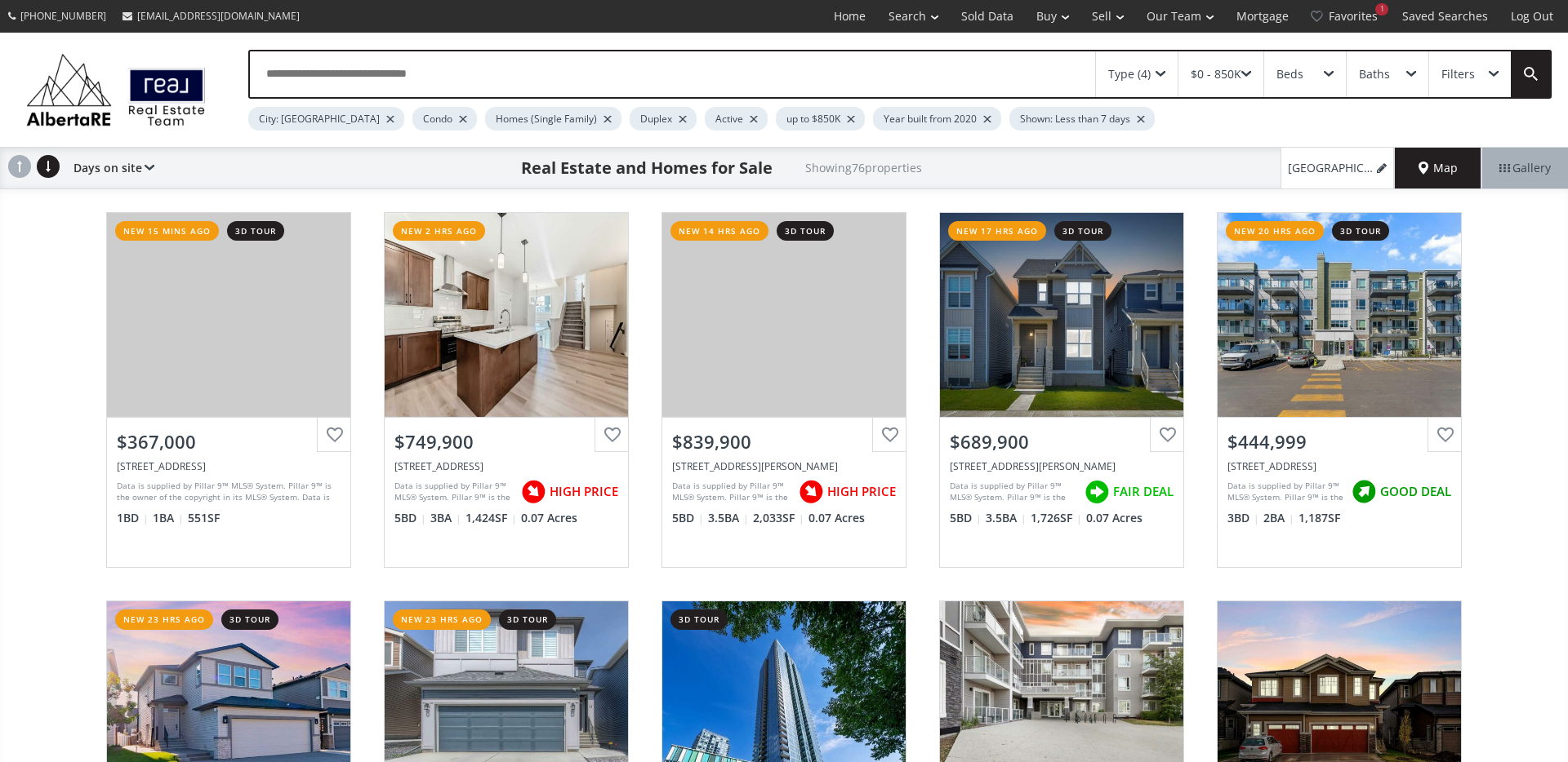
click at [983, 120] on div at bounding box center [987, 119] width 8 height 7
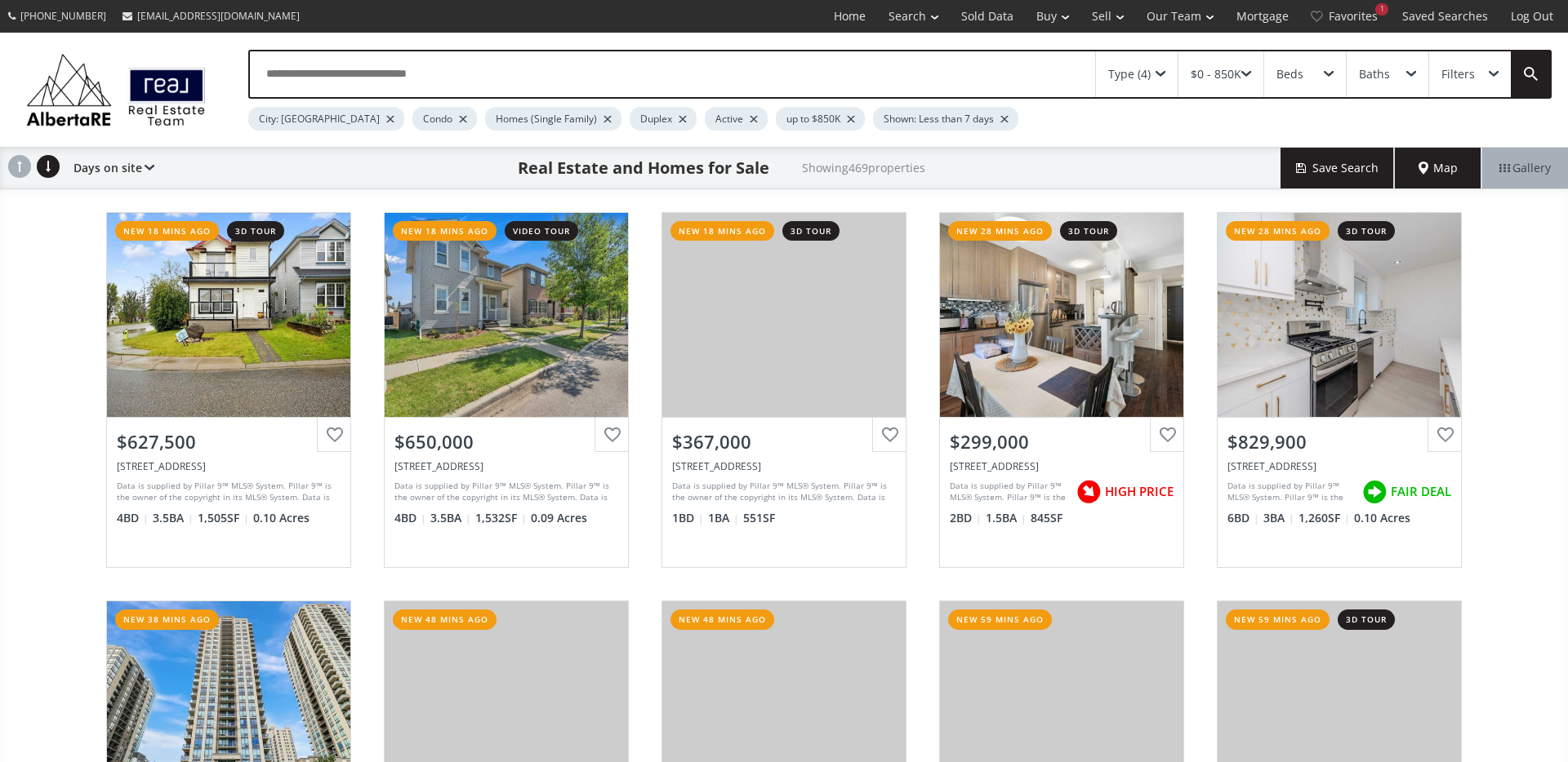
drag, startPoint x: 400, startPoint y: 119, endPoint x: 374, endPoint y: 147, distance: 38.2
click at [459, 119] on div at bounding box center [463, 119] width 8 height 7
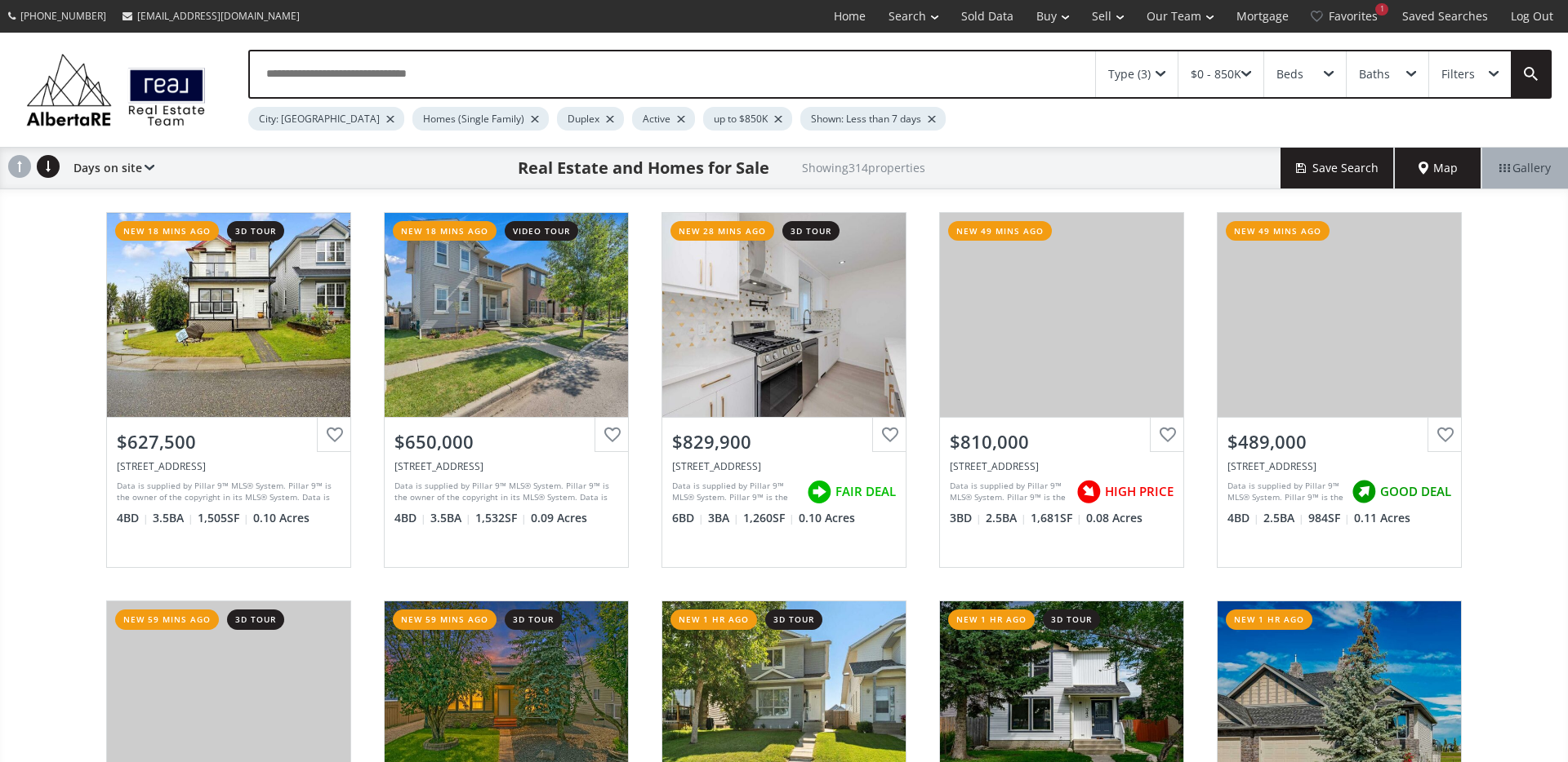
click at [1444, 183] on div "Map" at bounding box center [1438, 168] width 87 height 41
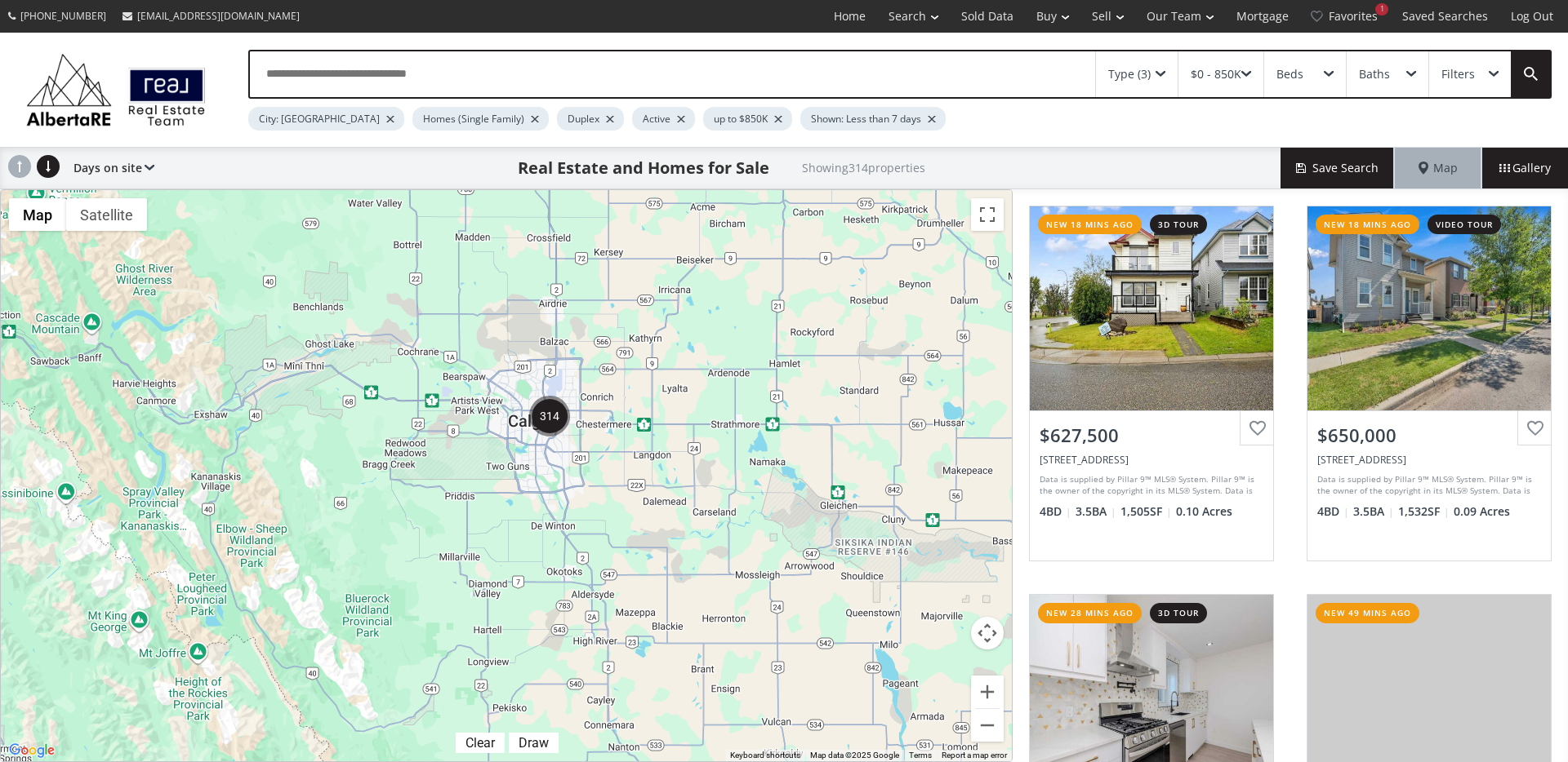
drag, startPoint x: 336, startPoint y: 477, endPoint x: 703, endPoint y: 397, distance: 375.6
click at [703, 395] on div at bounding box center [506, 476] width 1011 height 571
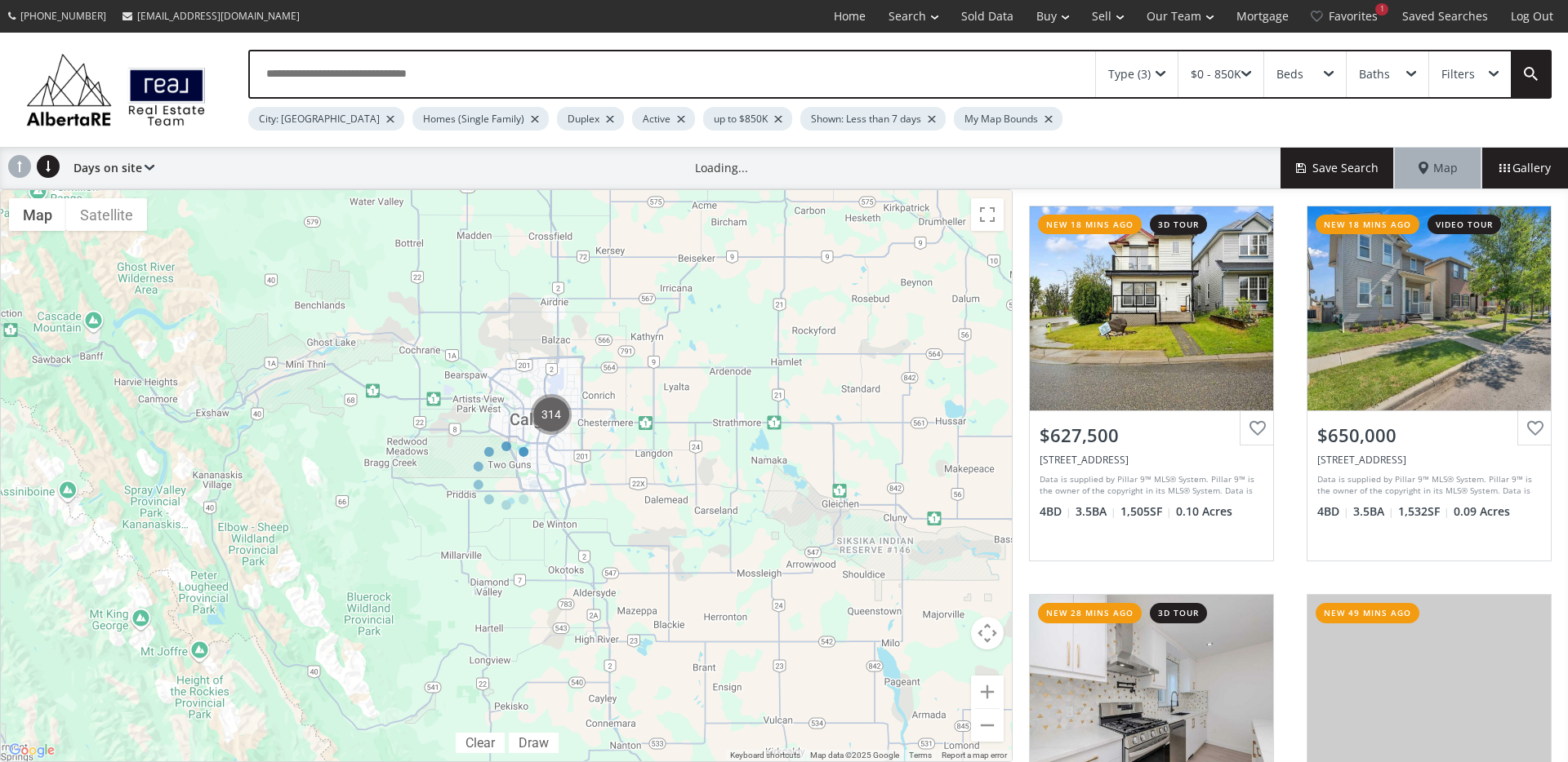
click at [991, 693] on div at bounding box center [506, 476] width 1013 height 573
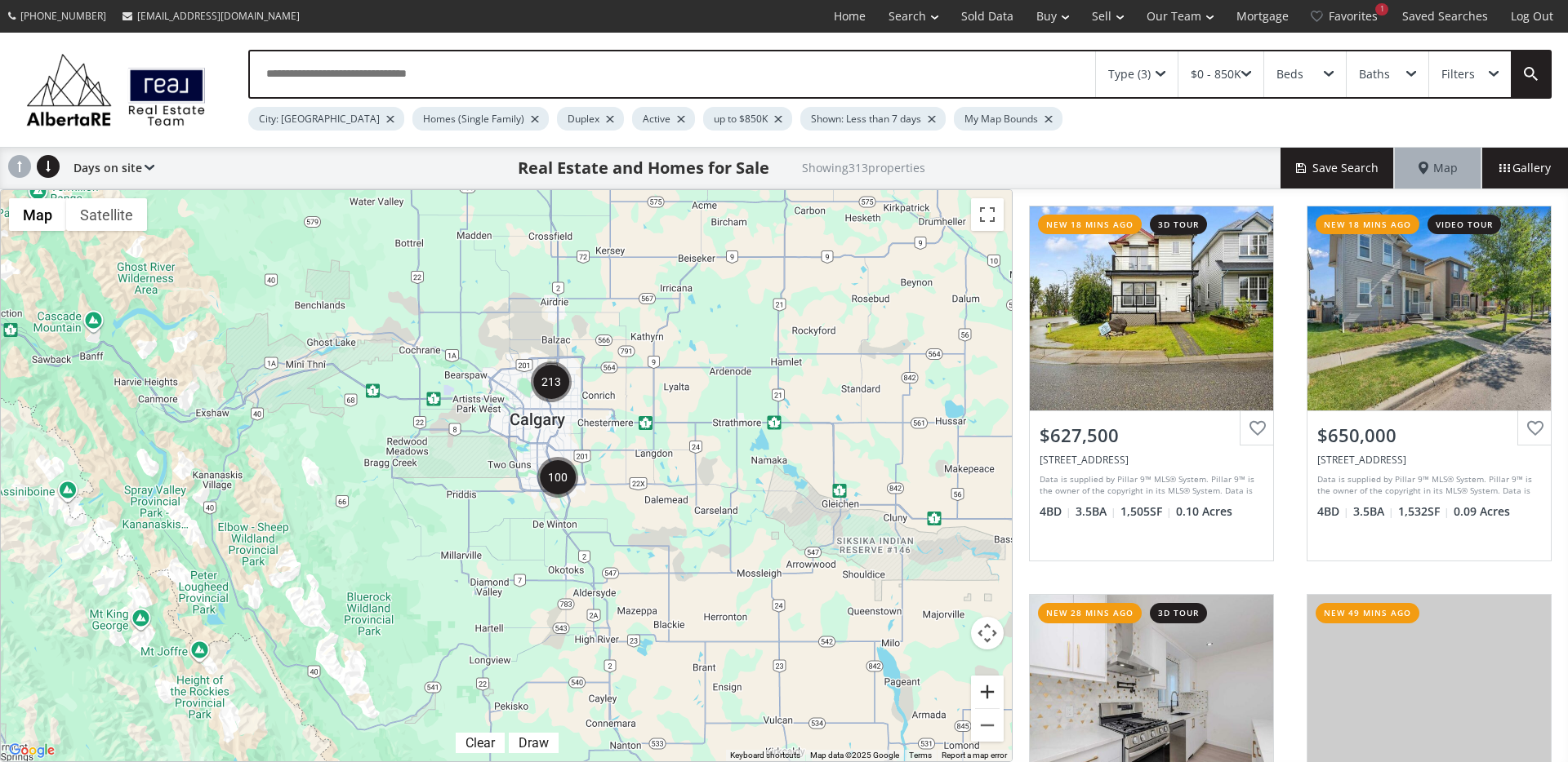
click at [991, 693] on button "Zoom in" at bounding box center [987, 692] width 33 height 33
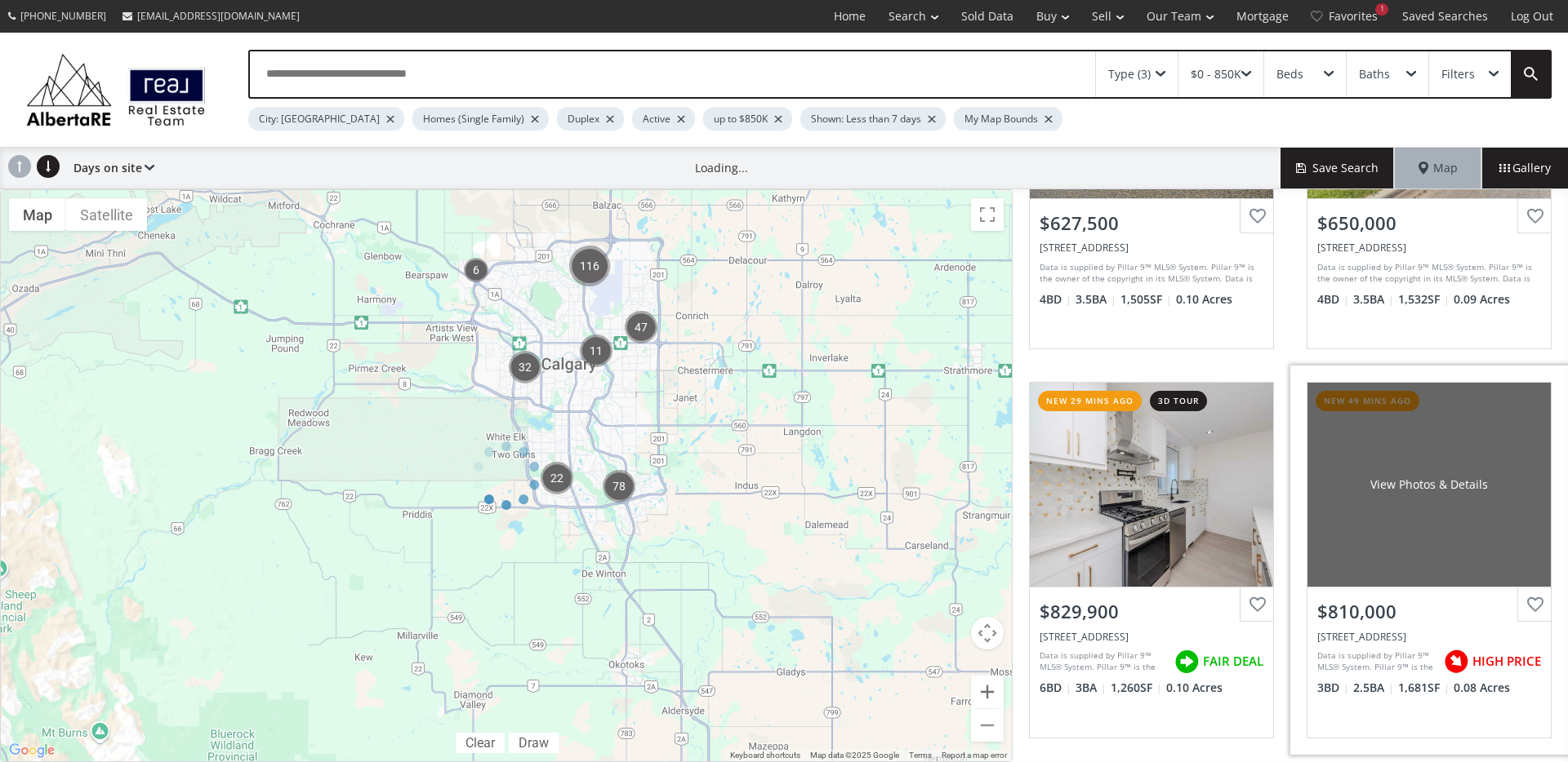
scroll to position [227, 0]
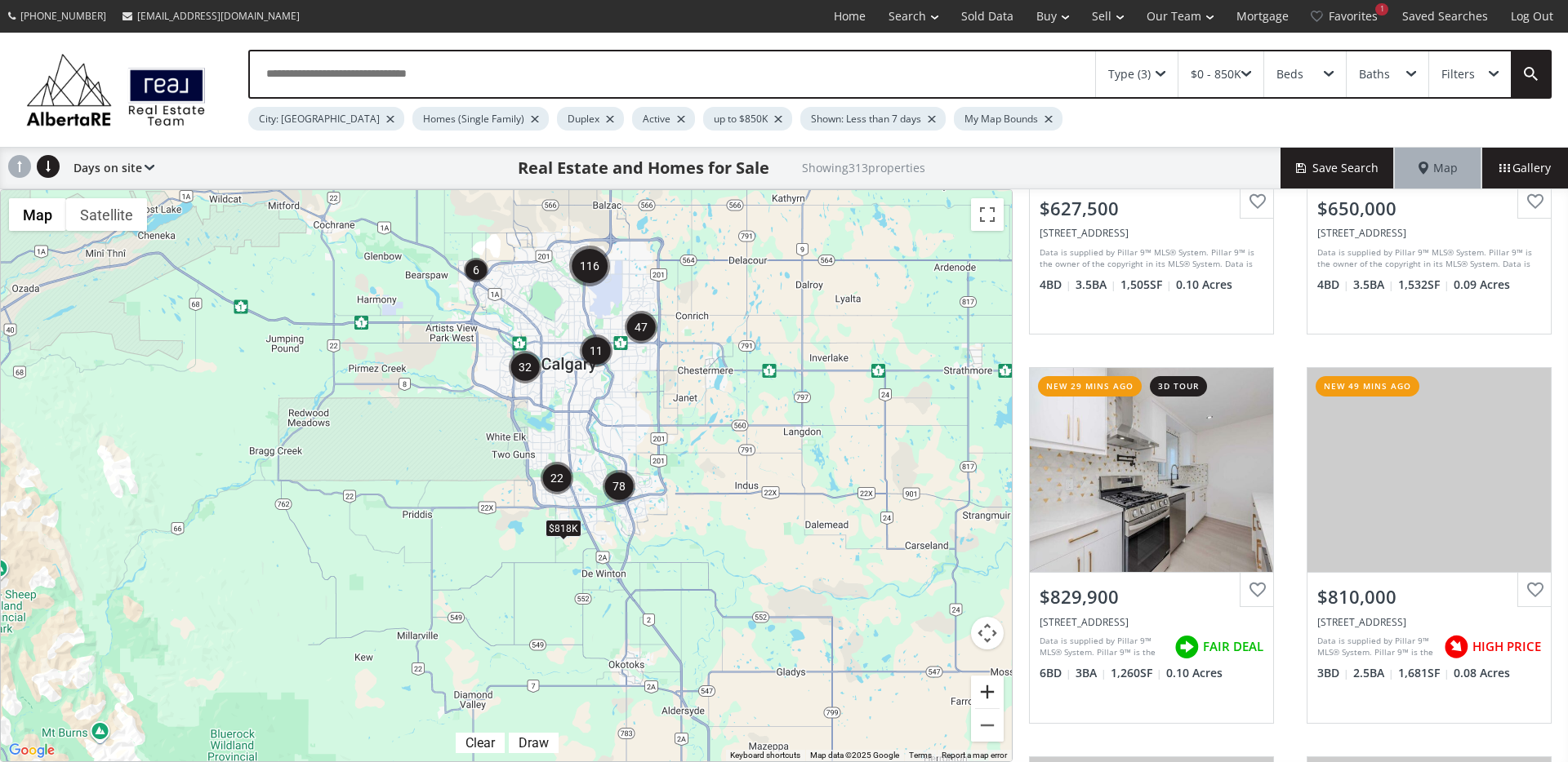
click at [999, 692] on button "Zoom in" at bounding box center [987, 692] width 33 height 33
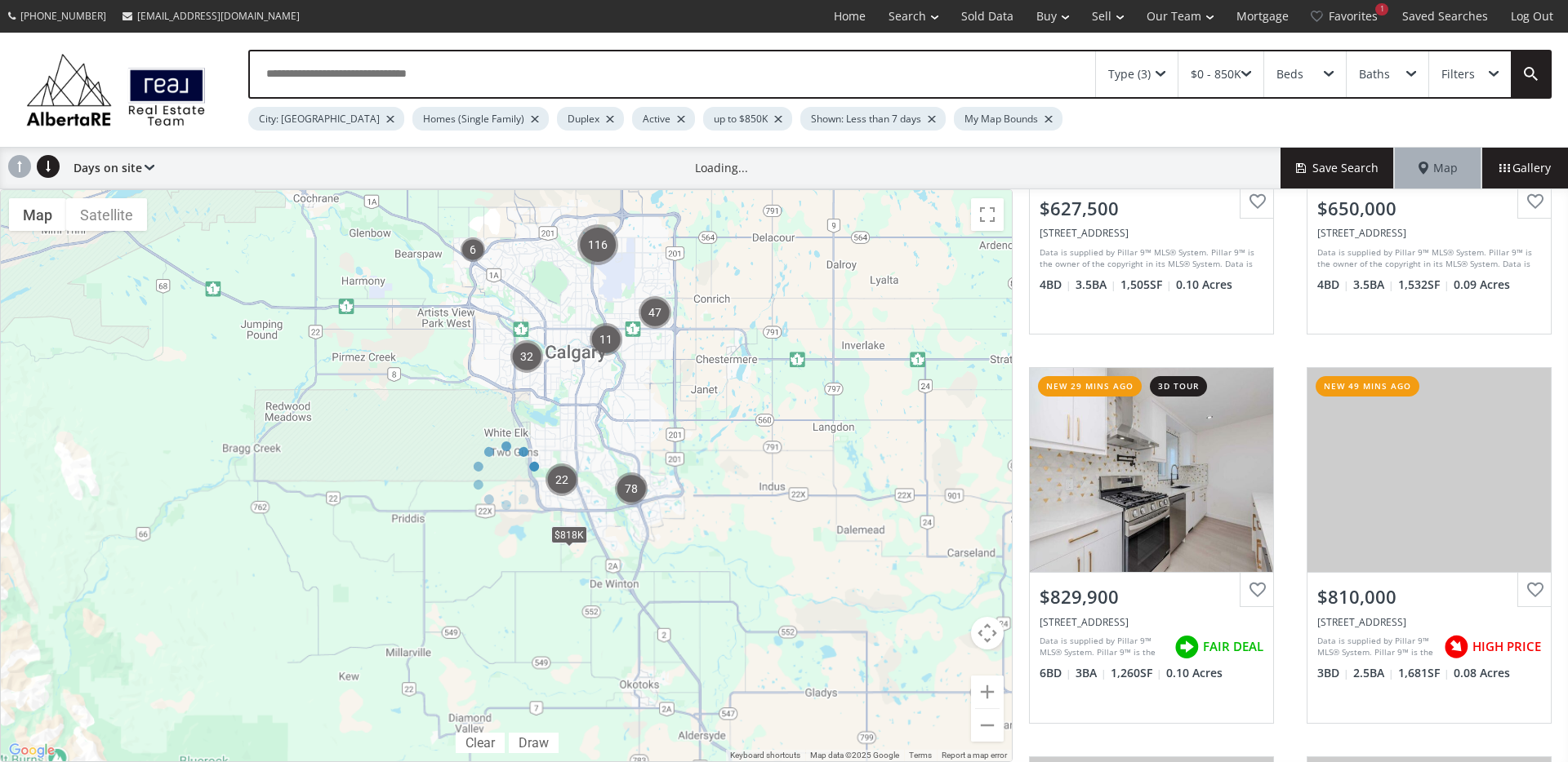
click at [999, 692] on div at bounding box center [506, 476] width 1013 height 573
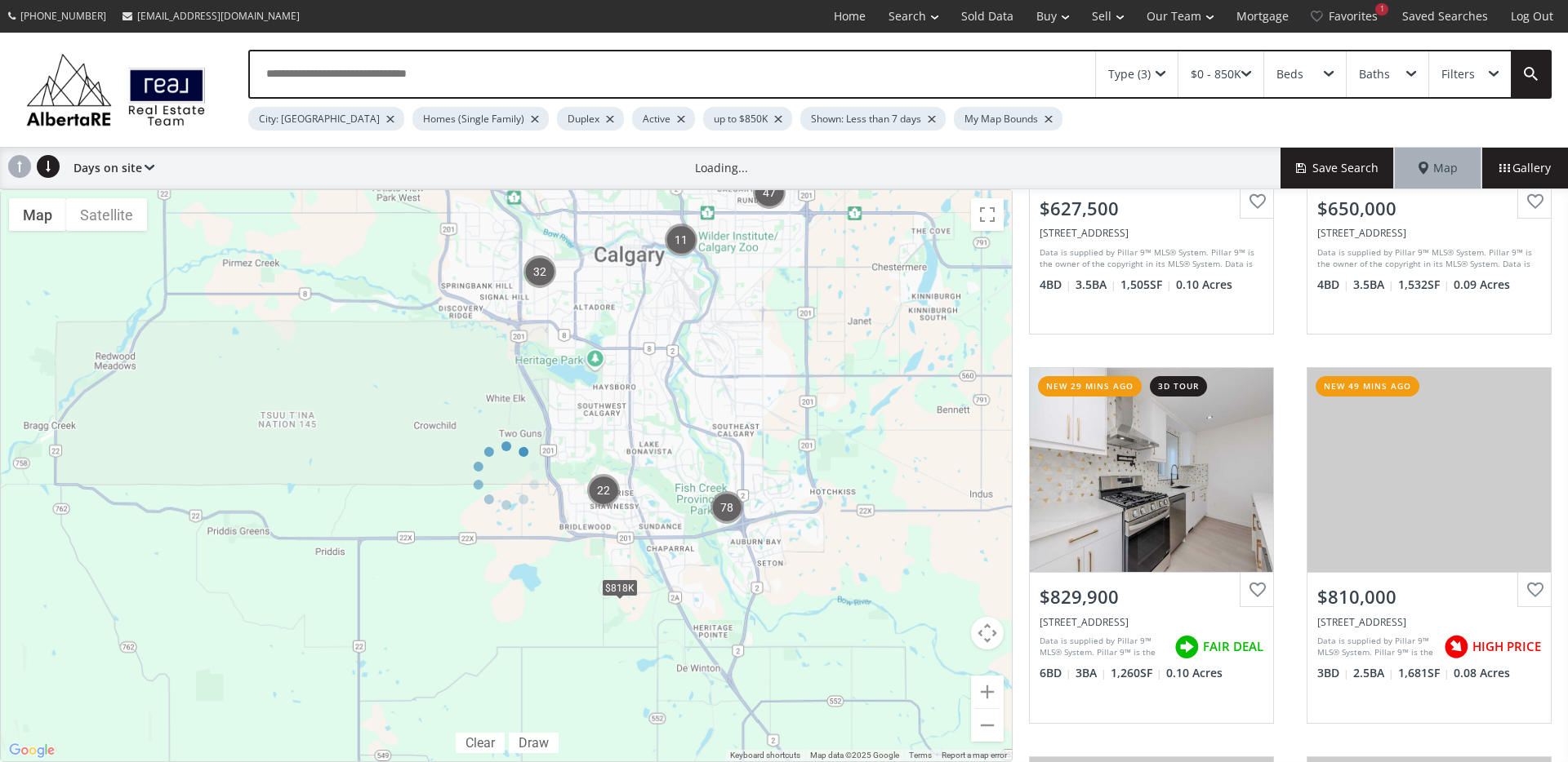
click at [999, 692] on div at bounding box center [506, 476] width 1013 height 573
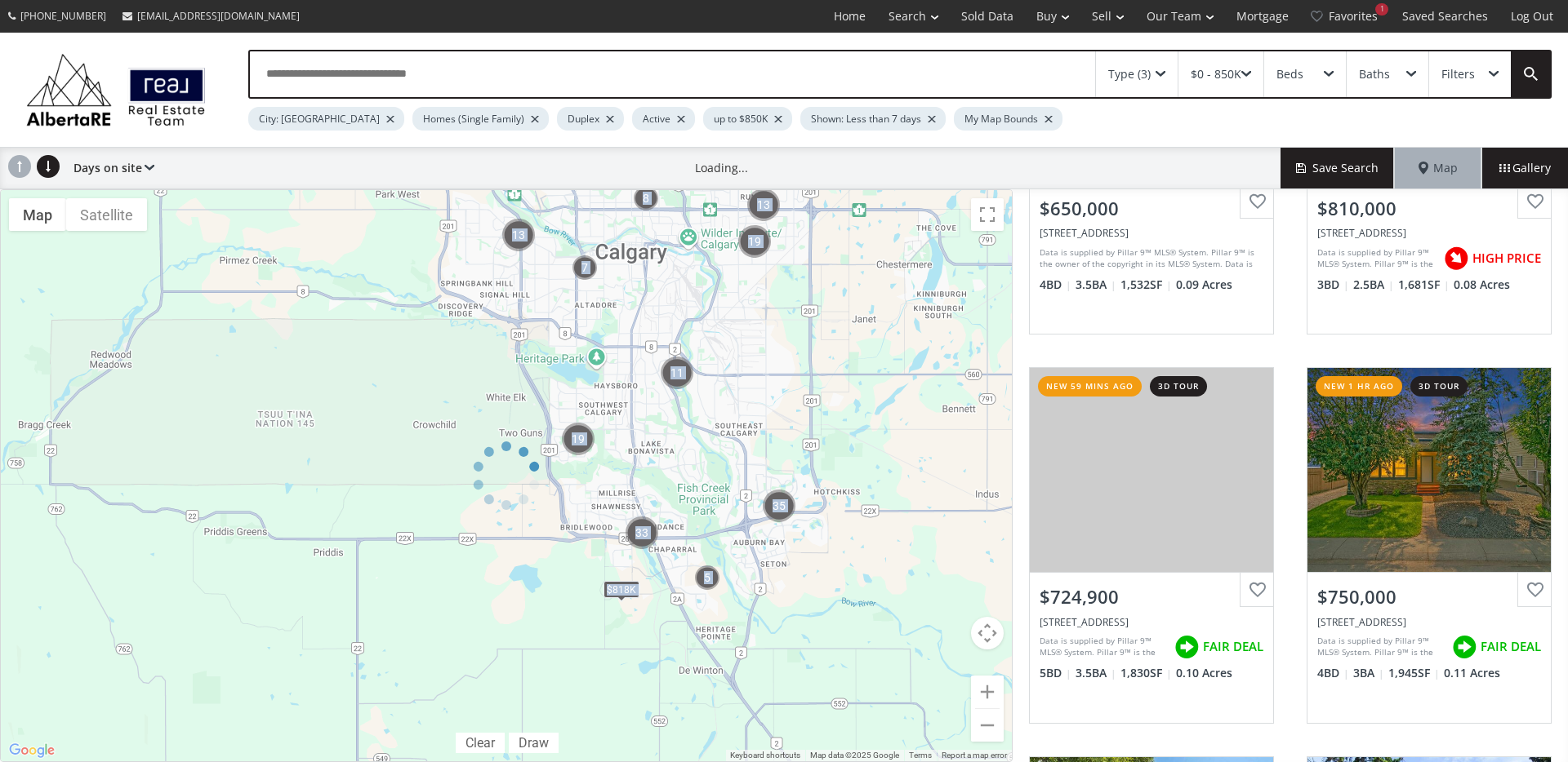
drag, startPoint x: 749, startPoint y: 322, endPoint x: 719, endPoint y: 440, distance: 121.8
click at [737, 449] on div "← Move left → Move right ↑ Move up ↓ Move down + Zoom in - Zoom out Home Jump l…" at bounding box center [506, 476] width 1013 height 573
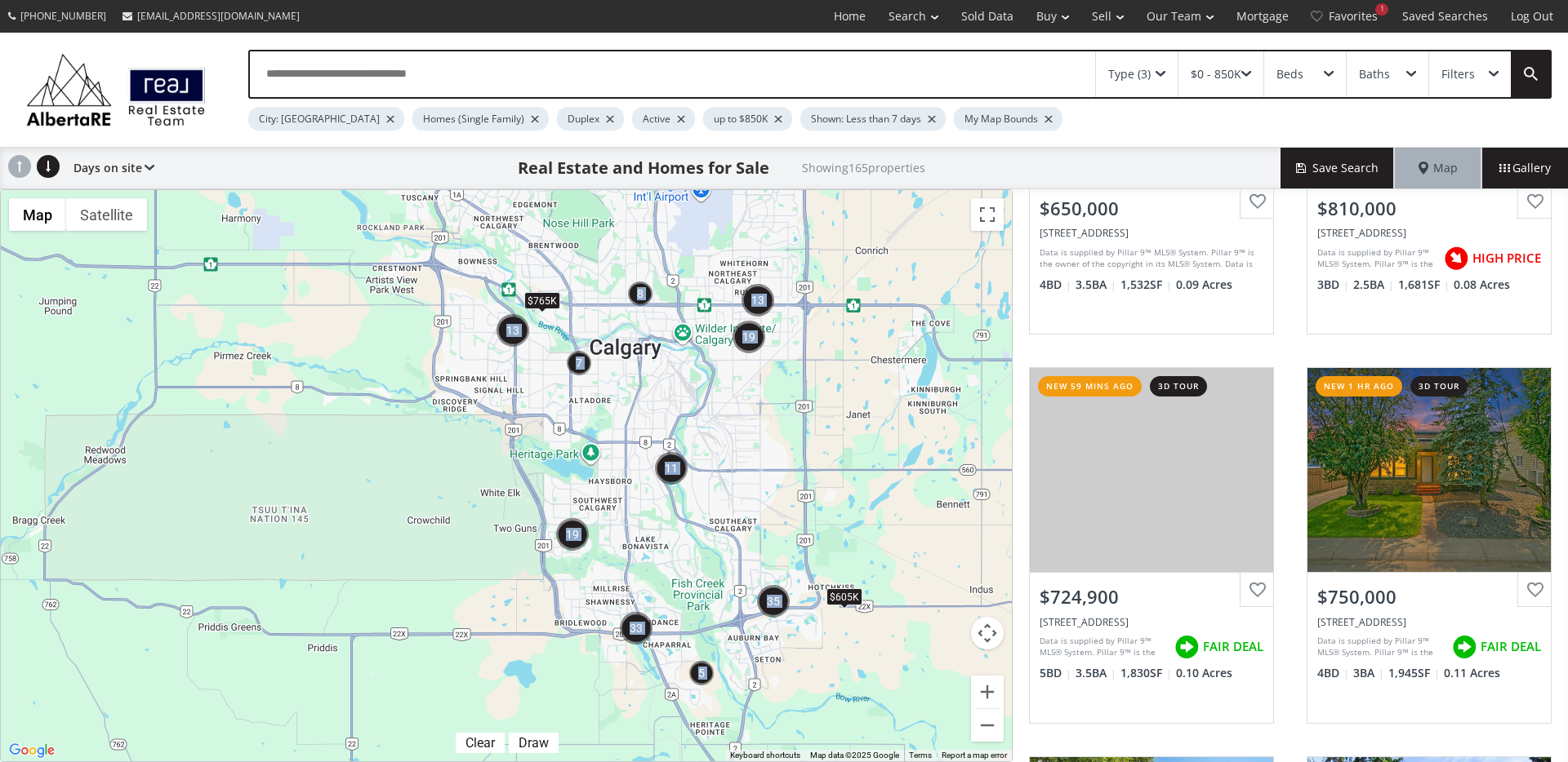
drag, startPoint x: 761, startPoint y: 387, endPoint x: 756, endPoint y: 482, distance: 95.1
click at [756, 482] on div "$605K $765K" at bounding box center [506, 476] width 1011 height 571
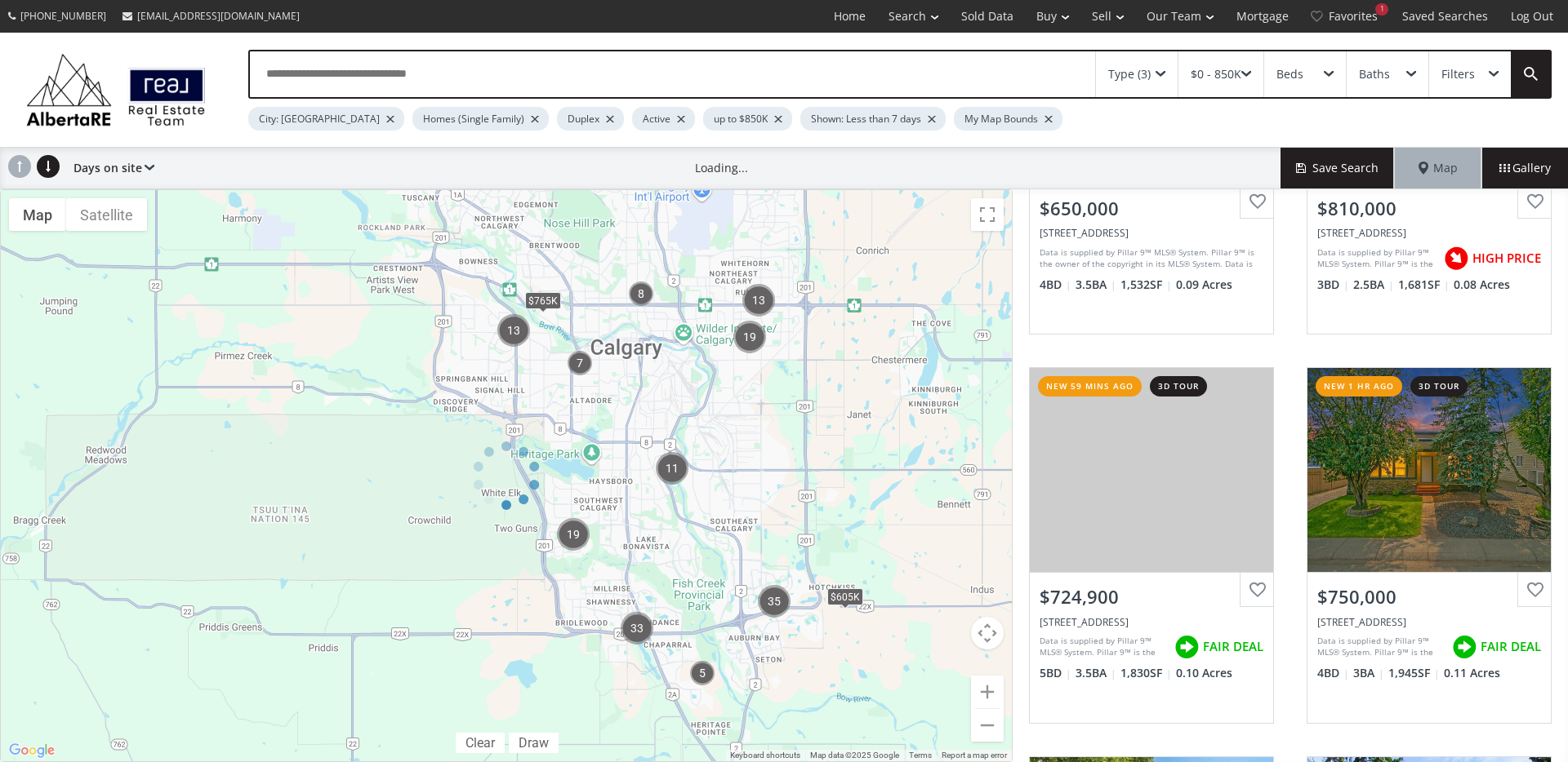
click at [996, 693] on div at bounding box center [506, 476] width 1013 height 573
click at [996, 693] on div at bounding box center [506, 476] width 1013 height 573
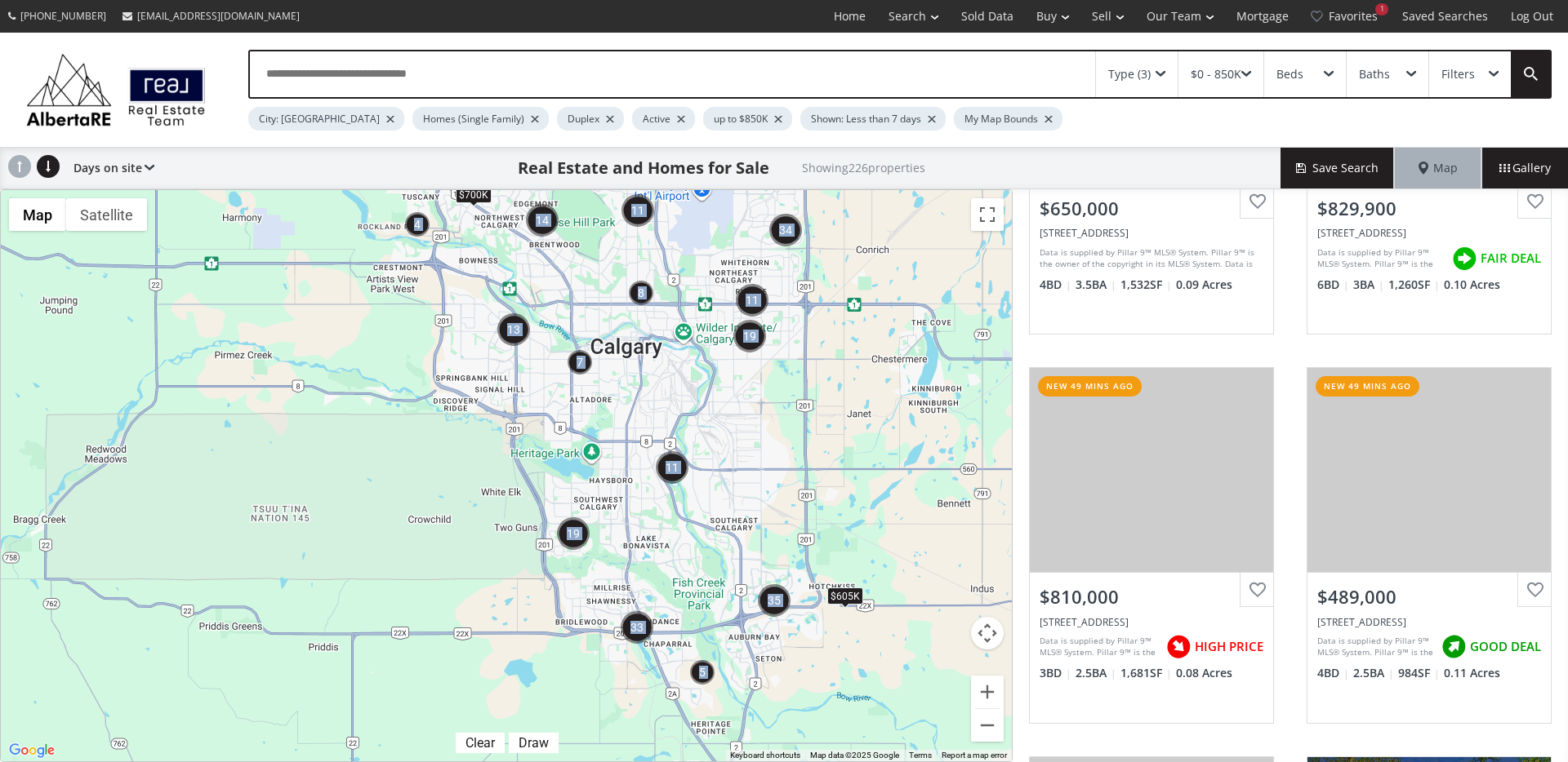
drag, startPoint x: 721, startPoint y: 374, endPoint x: 725, endPoint y: 479, distance: 105.1
click at [724, 478] on div "← Move left → Move right ↑ Move up ↓ Move down + Zoom in - Zoom out Home Jump l…" at bounding box center [506, 476] width 1013 height 573
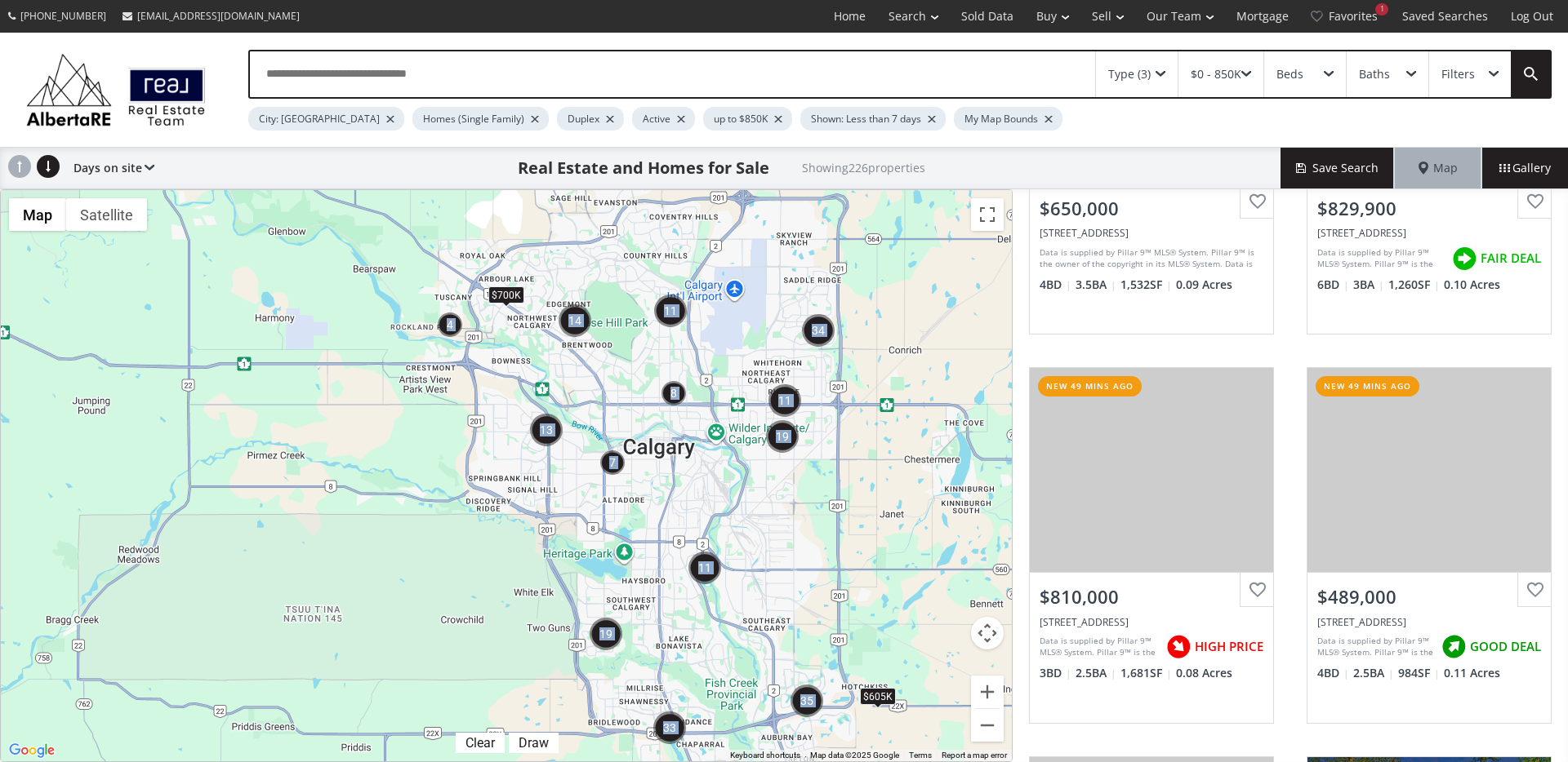
drag, startPoint x: 713, startPoint y: 403, endPoint x: 740, endPoint y: 477, distance: 78.8
click at [740, 477] on div "$605K $700K" at bounding box center [506, 476] width 1011 height 571
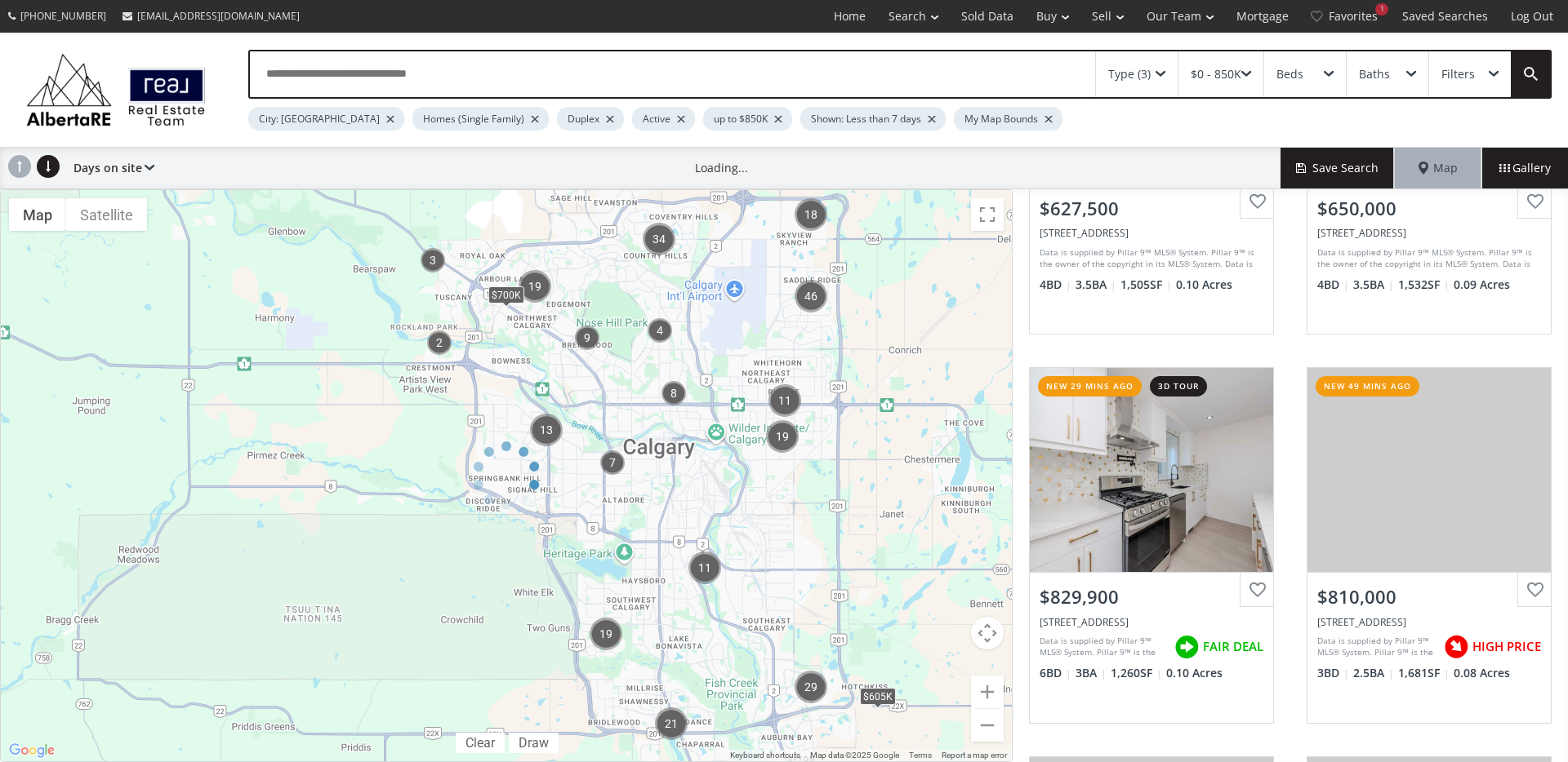
click at [991, 692] on div at bounding box center [506, 476] width 1013 height 573
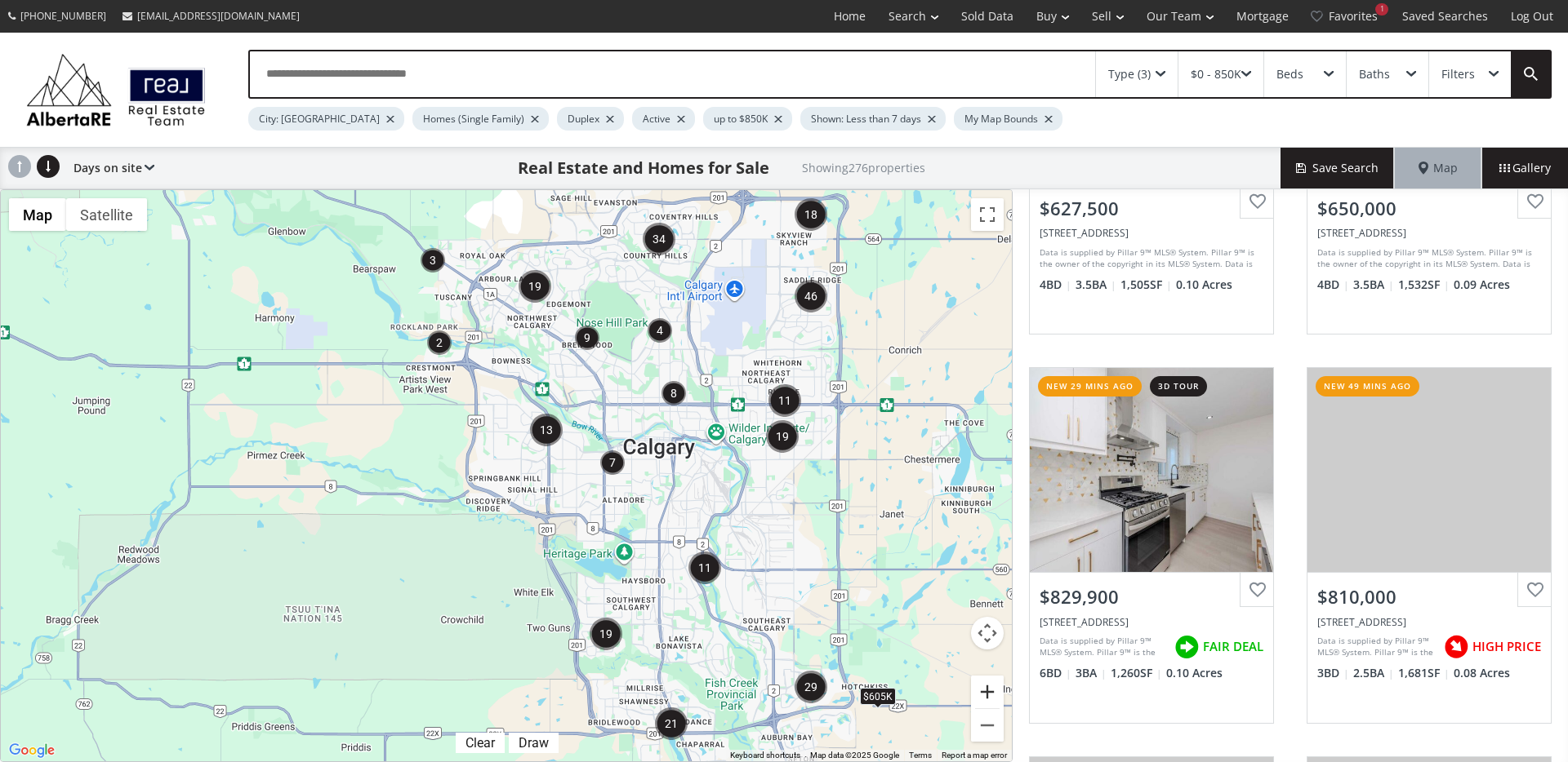
click at [991, 692] on button "Zoom in" at bounding box center [987, 692] width 33 height 33
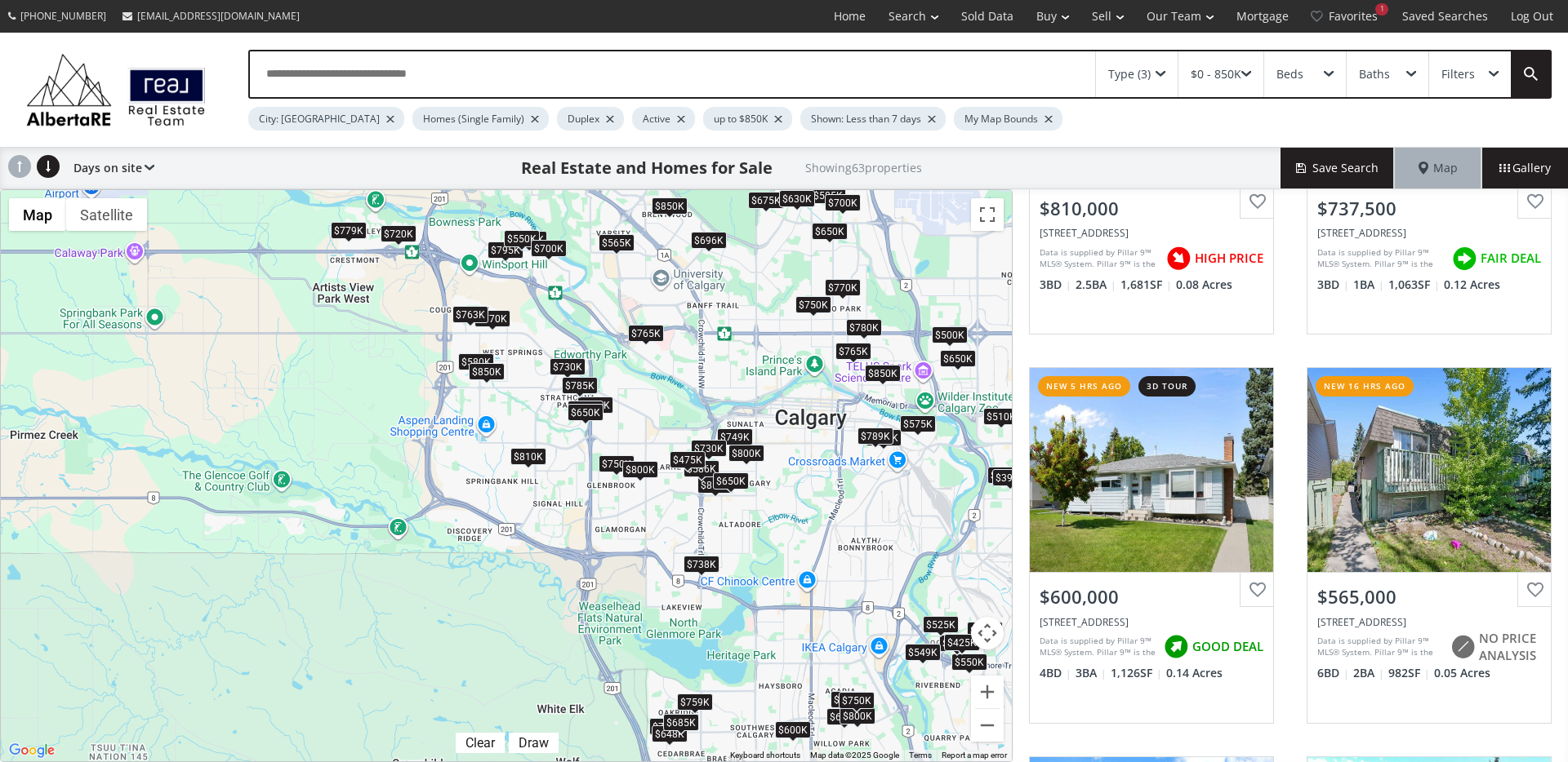
click at [867, 329] on div "$780K" at bounding box center [864, 327] width 36 height 17
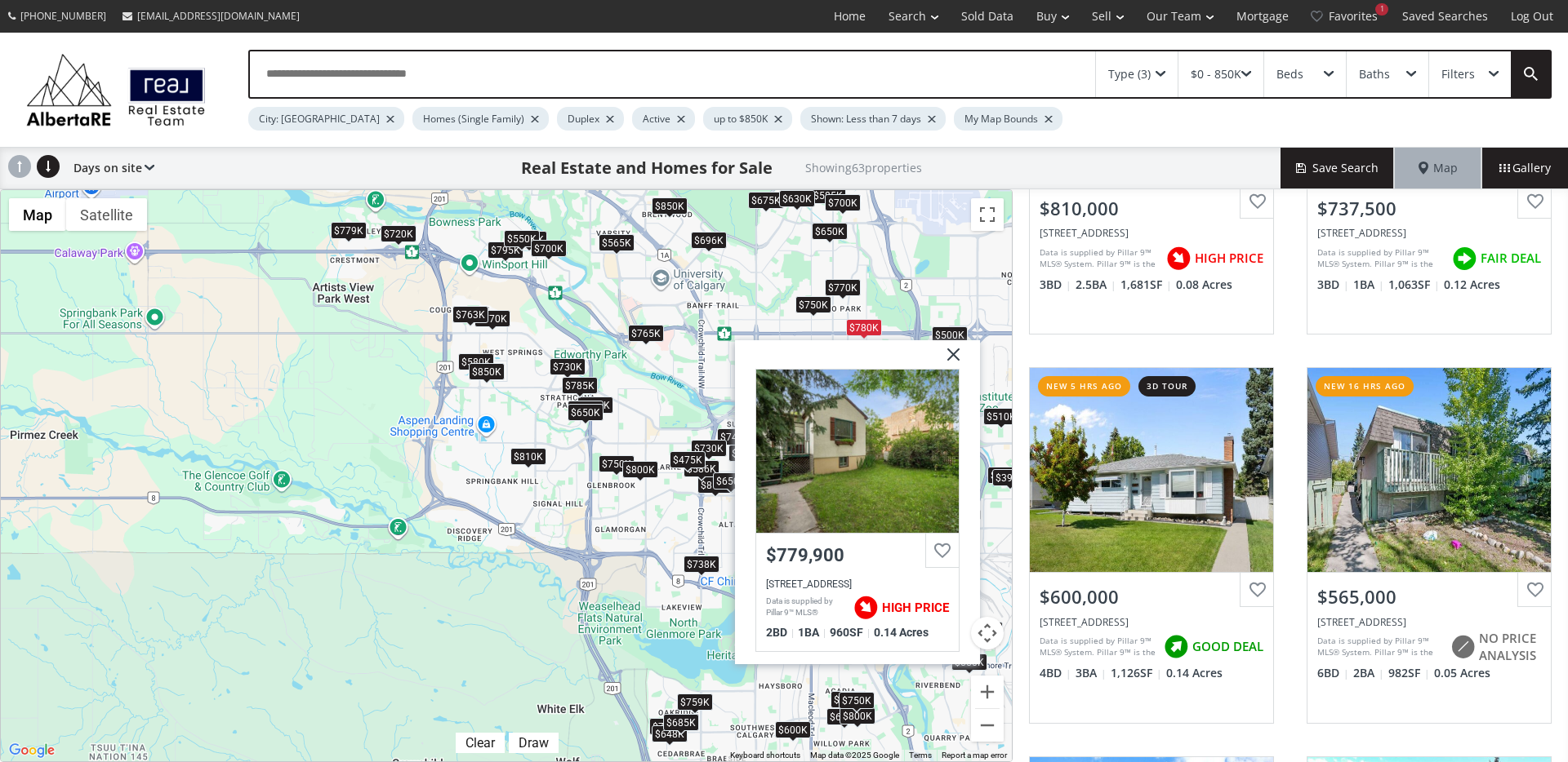
click at [858, 289] on div "$770K" at bounding box center [843, 287] width 36 height 17
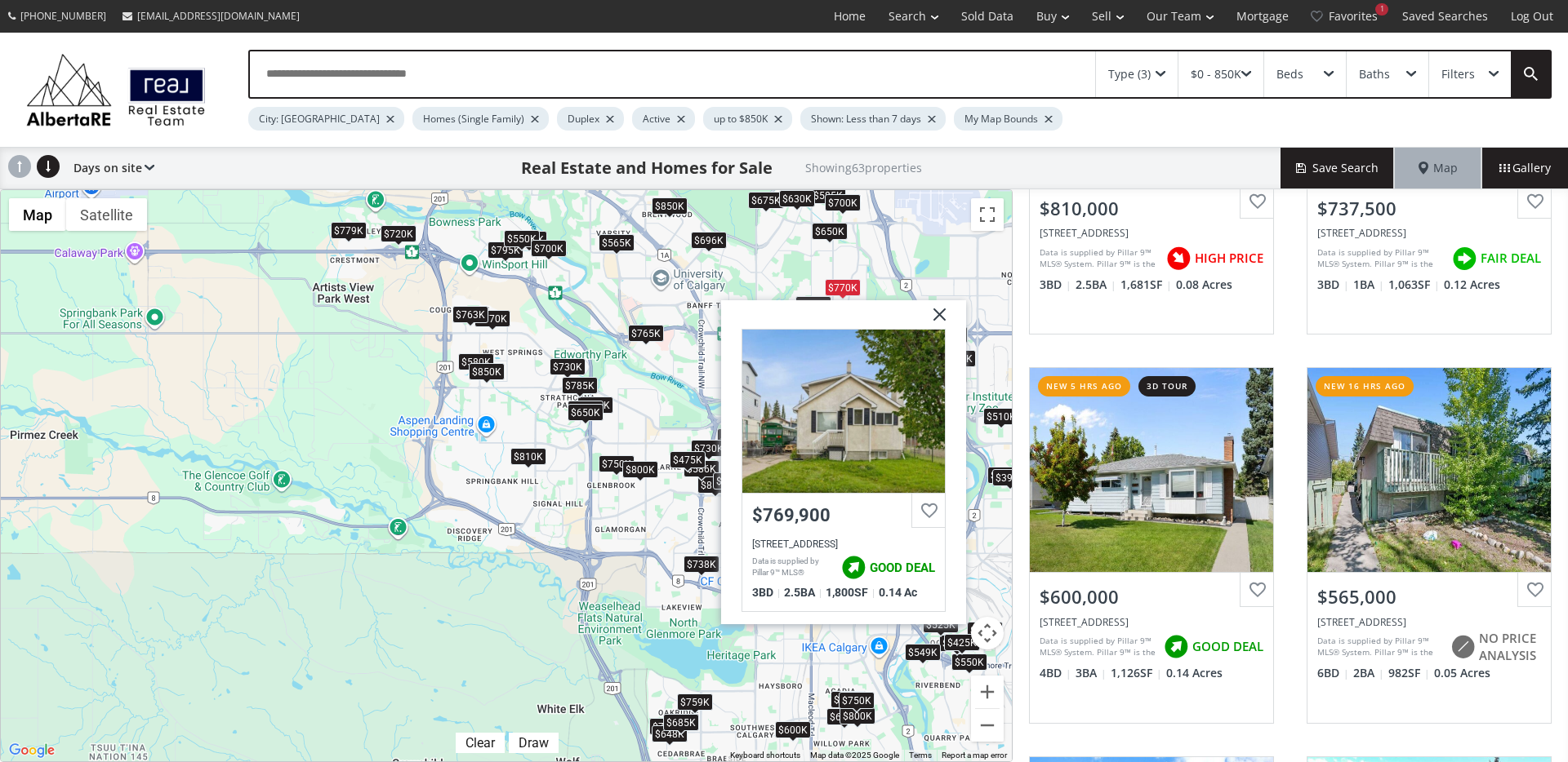
click at [942, 322] on img at bounding box center [933, 321] width 41 height 41
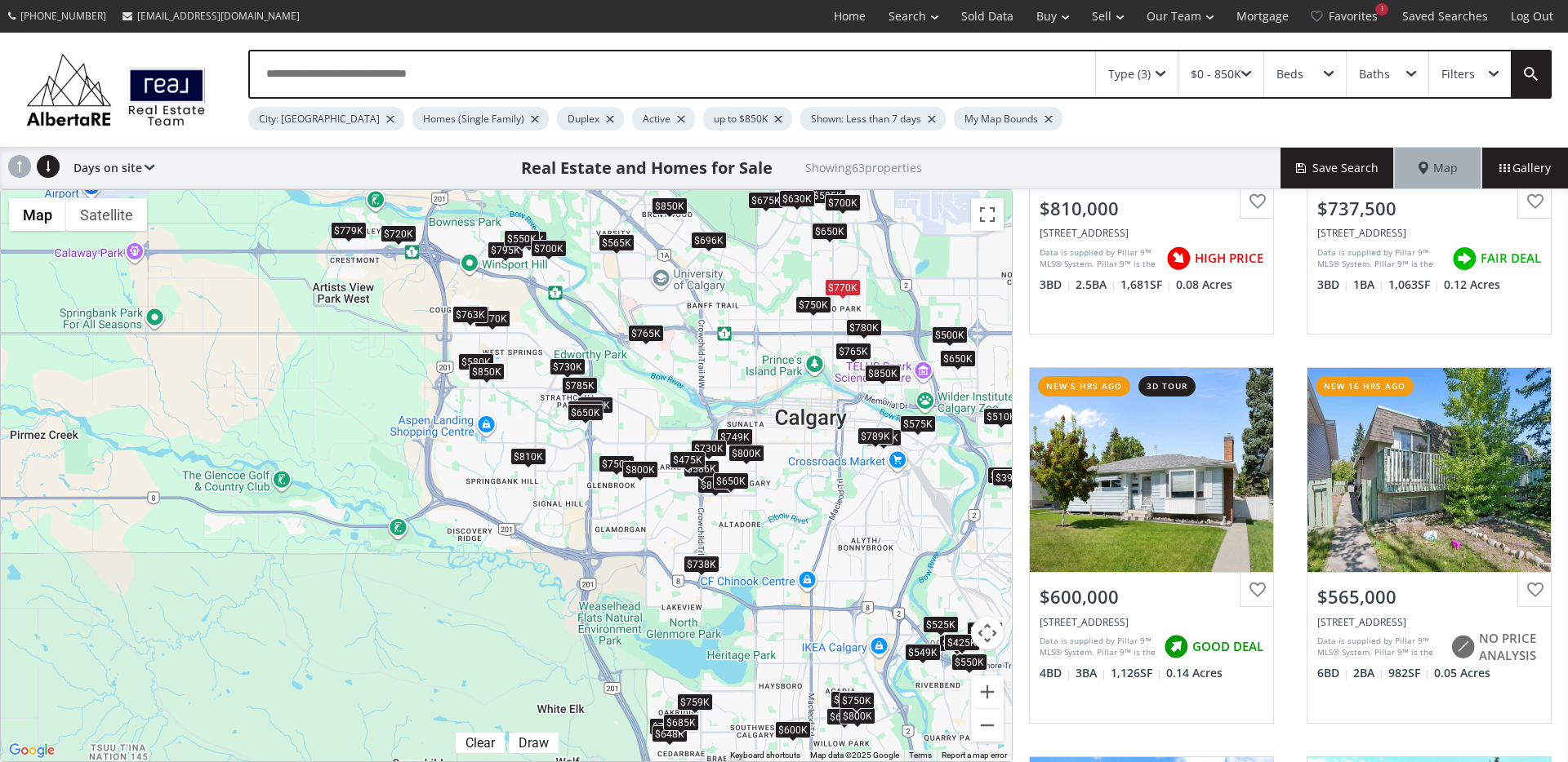
click at [802, 311] on div "$750K" at bounding box center [813, 304] width 36 height 17
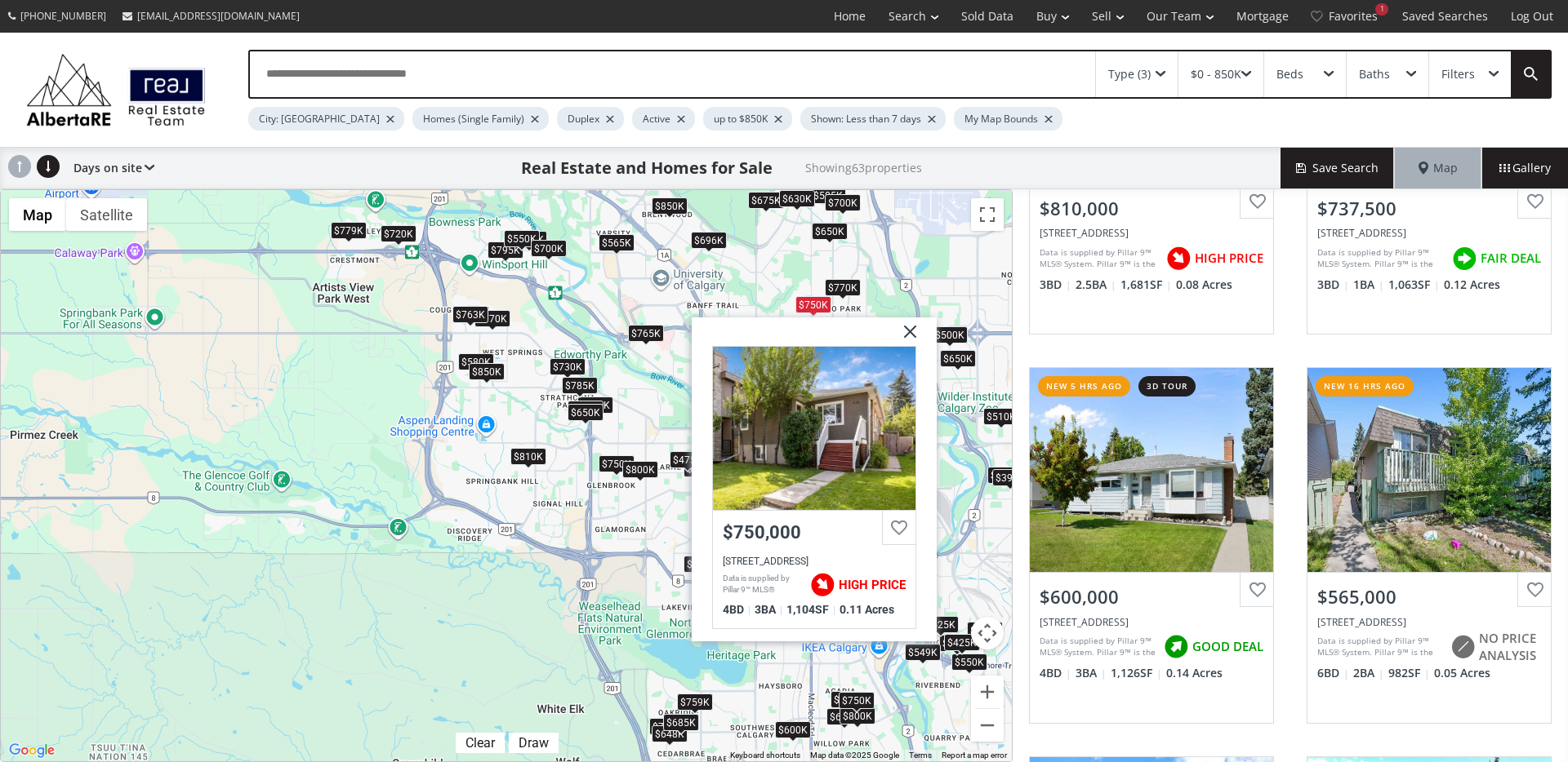
click at [907, 331] on img at bounding box center [904, 338] width 41 height 41
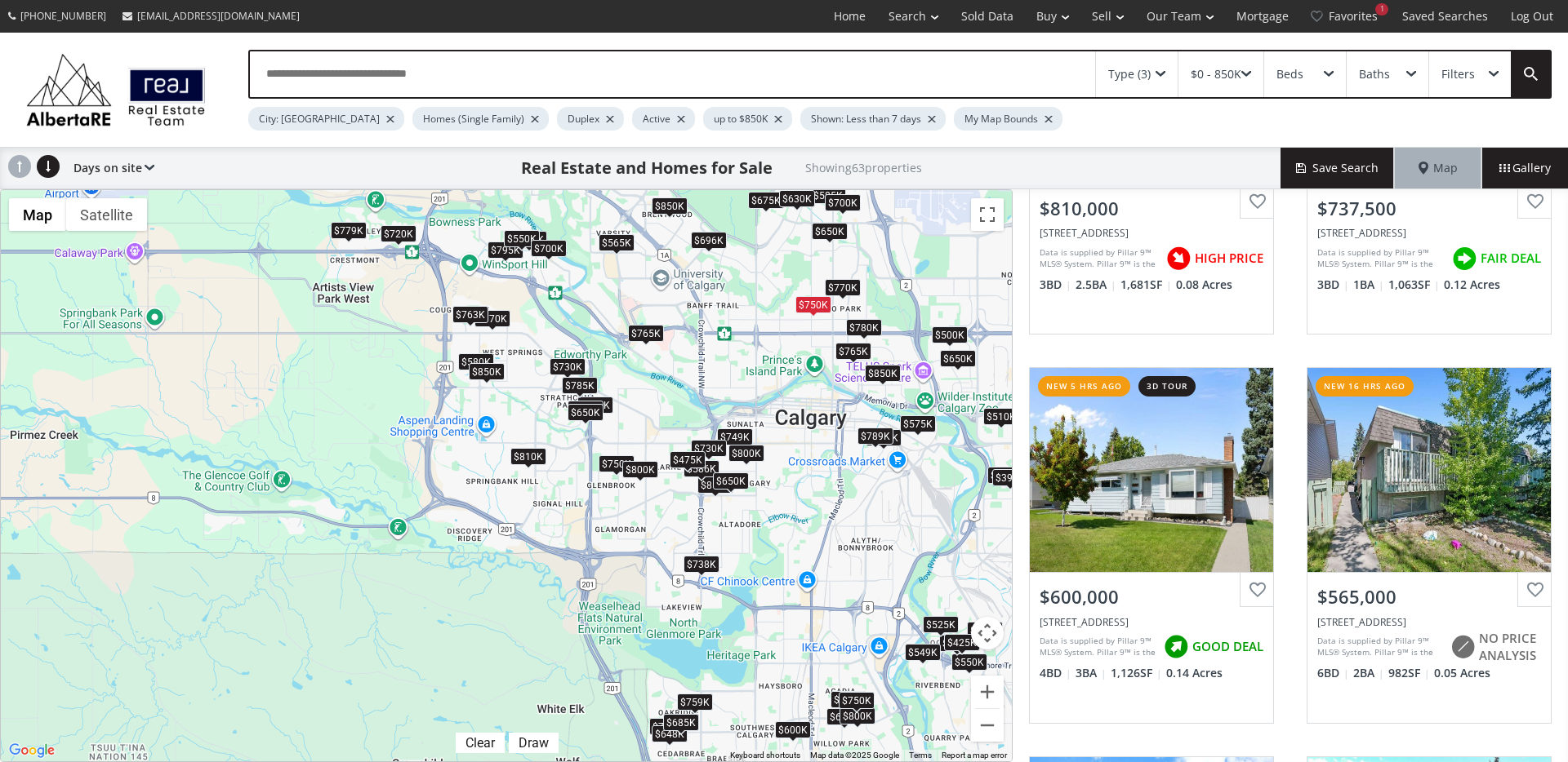
click at [893, 375] on div "$850K" at bounding box center [883, 373] width 36 height 17
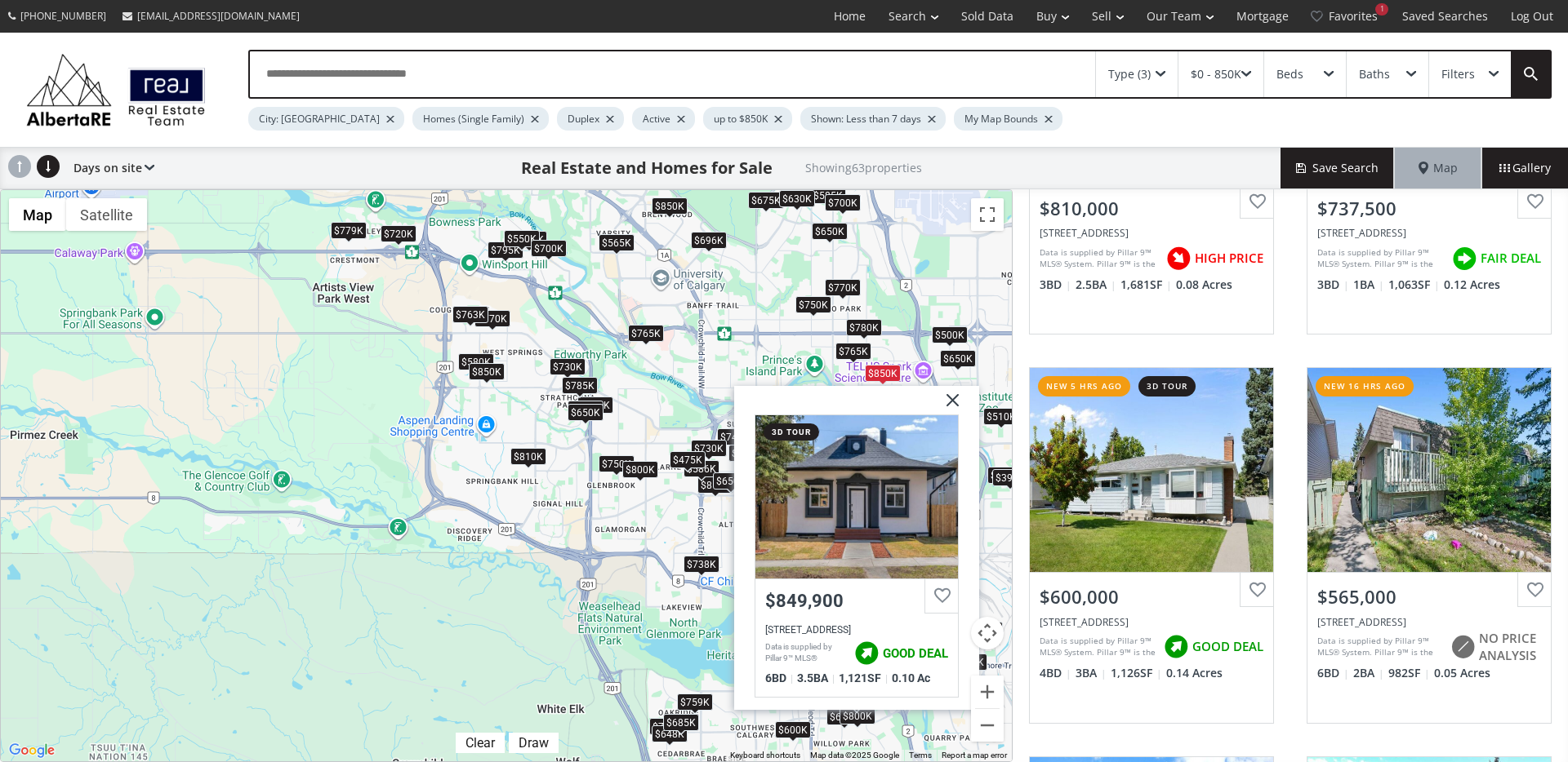
click at [954, 401] on img at bounding box center [947, 407] width 41 height 41
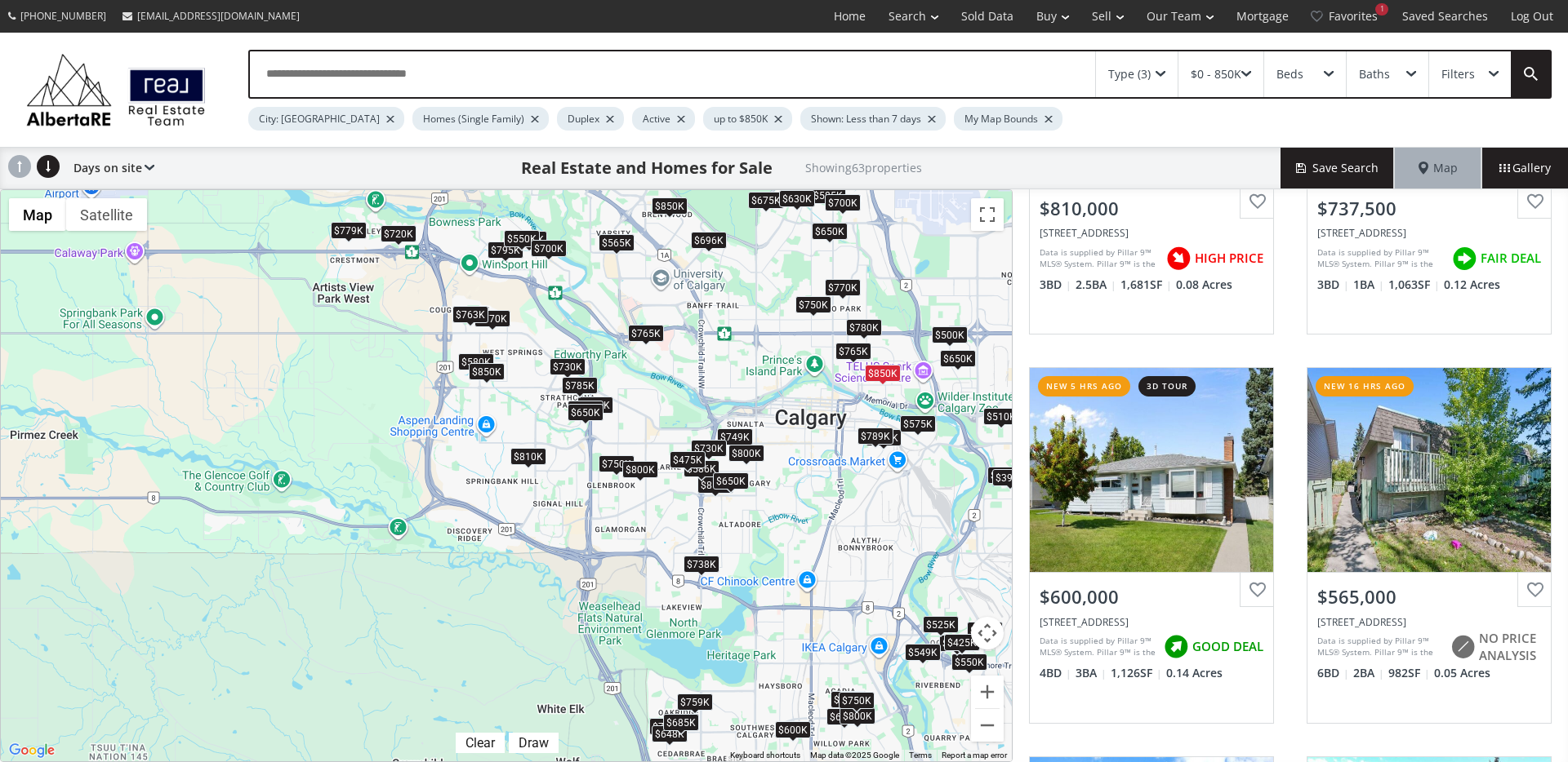
click at [842, 345] on div "$765K" at bounding box center [853, 351] width 36 height 17
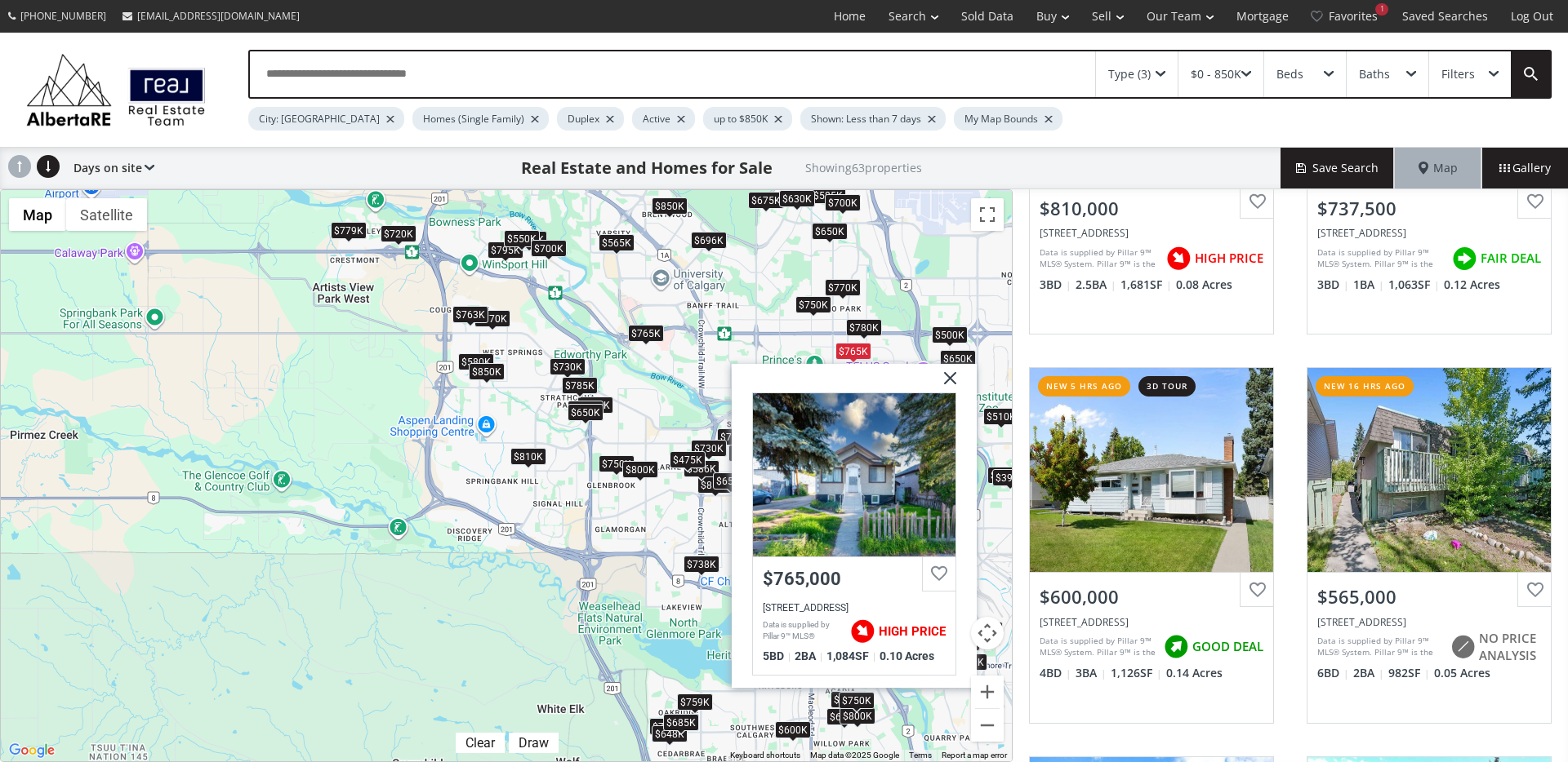
click at [951, 378] on img at bounding box center [944, 385] width 41 height 41
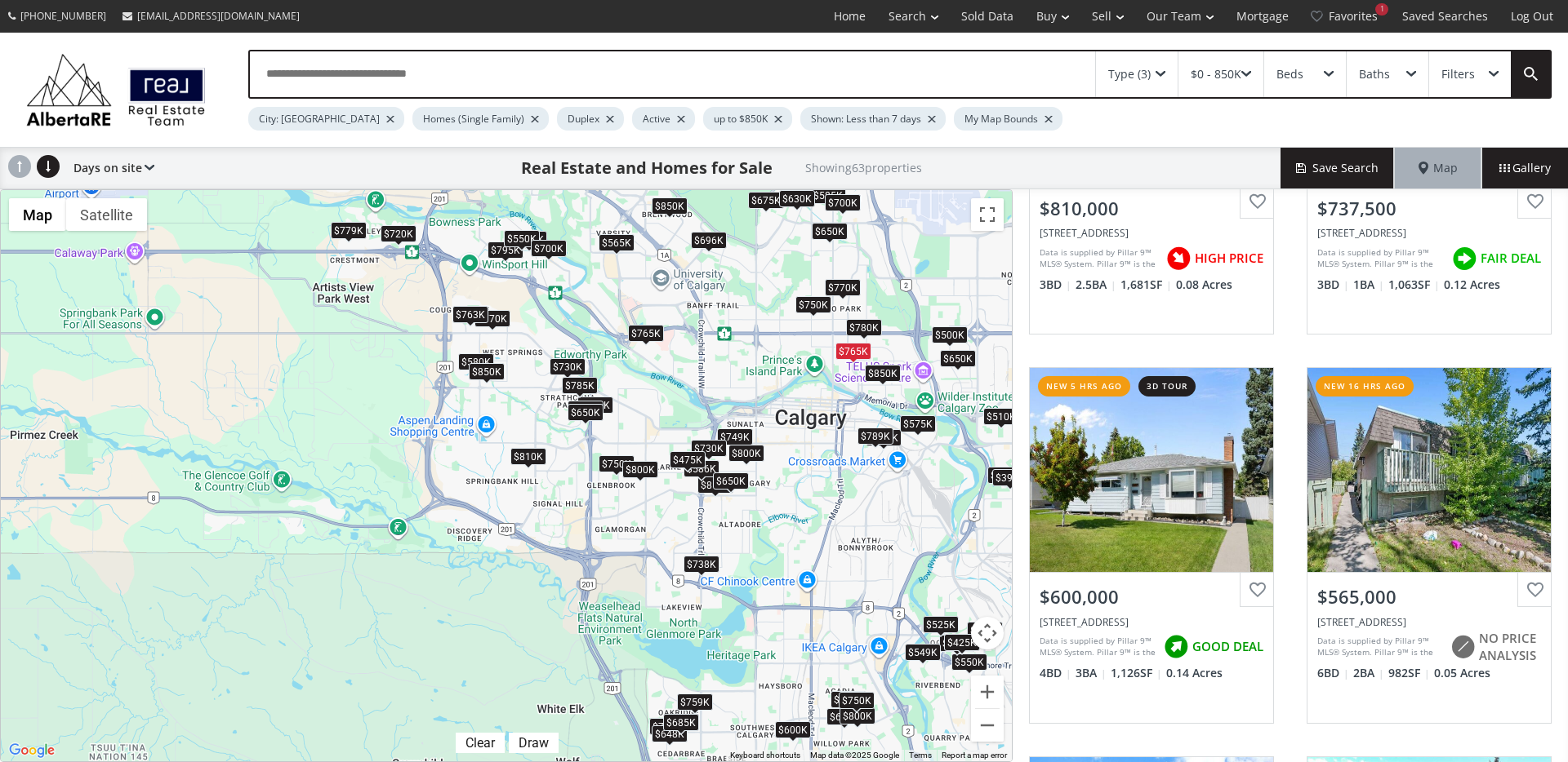
click at [966, 360] on div "$650K" at bounding box center [958, 358] width 36 height 17
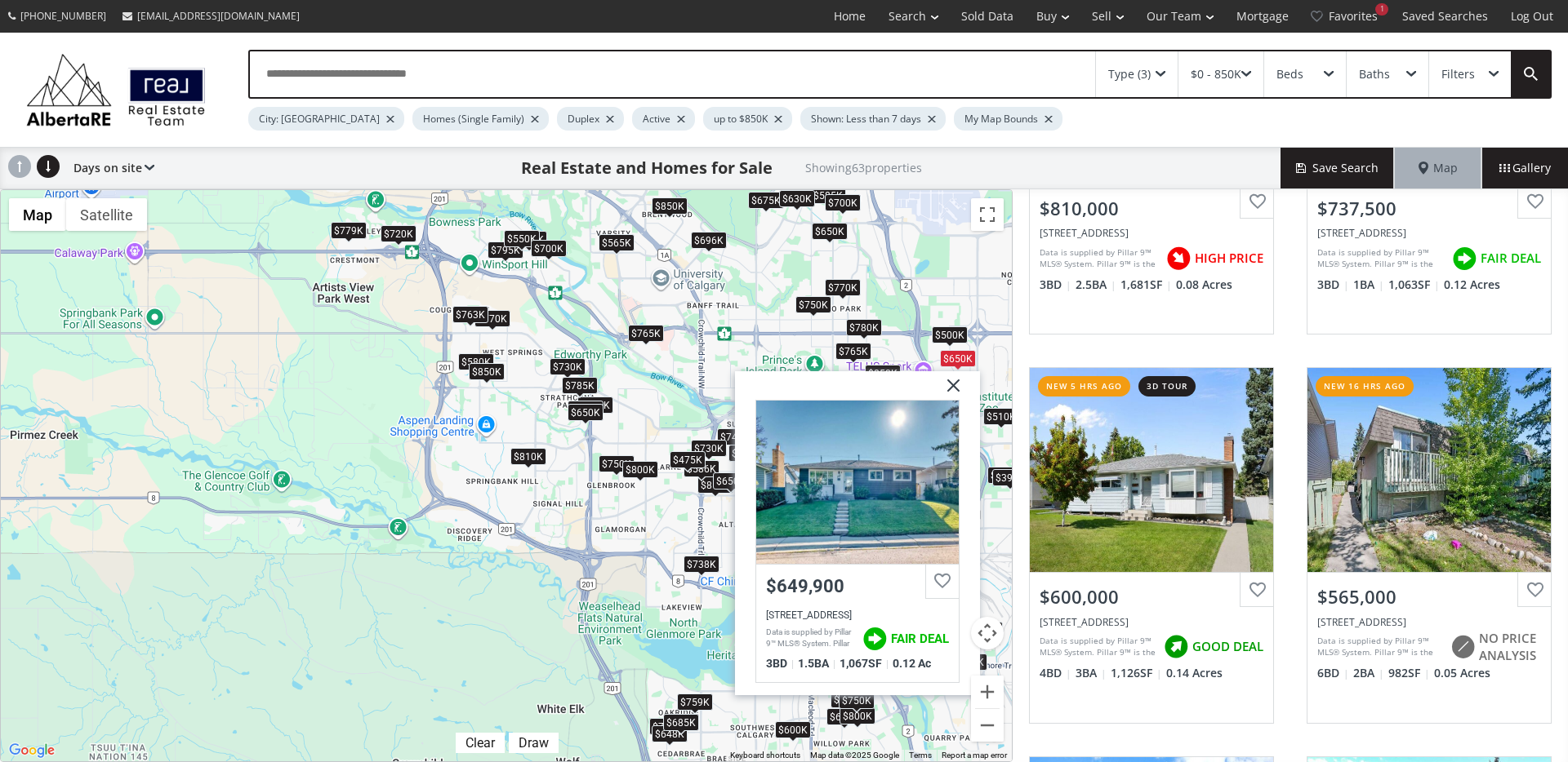
click at [956, 388] on img at bounding box center [947, 392] width 41 height 41
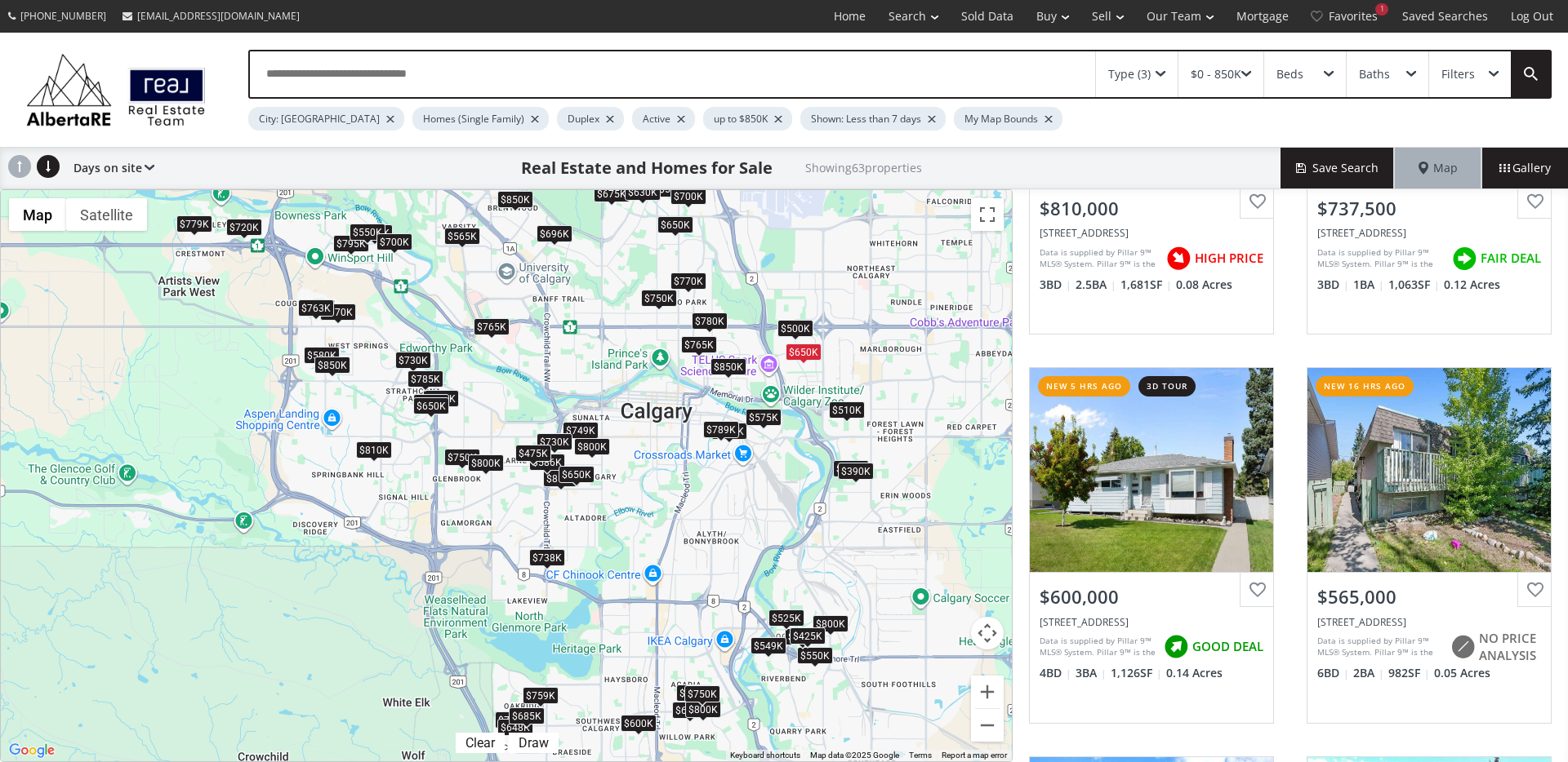
drag, startPoint x: 925, startPoint y: 435, endPoint x: 770, endPoint y: 428, distance: 155.2
click at [770, 428] on div "$810K $738K $600K $565K $800K $750K $575K $585K $550K $749K $815K $770K $800K $…" at bounding box center [506, 476] width 1011 height 571
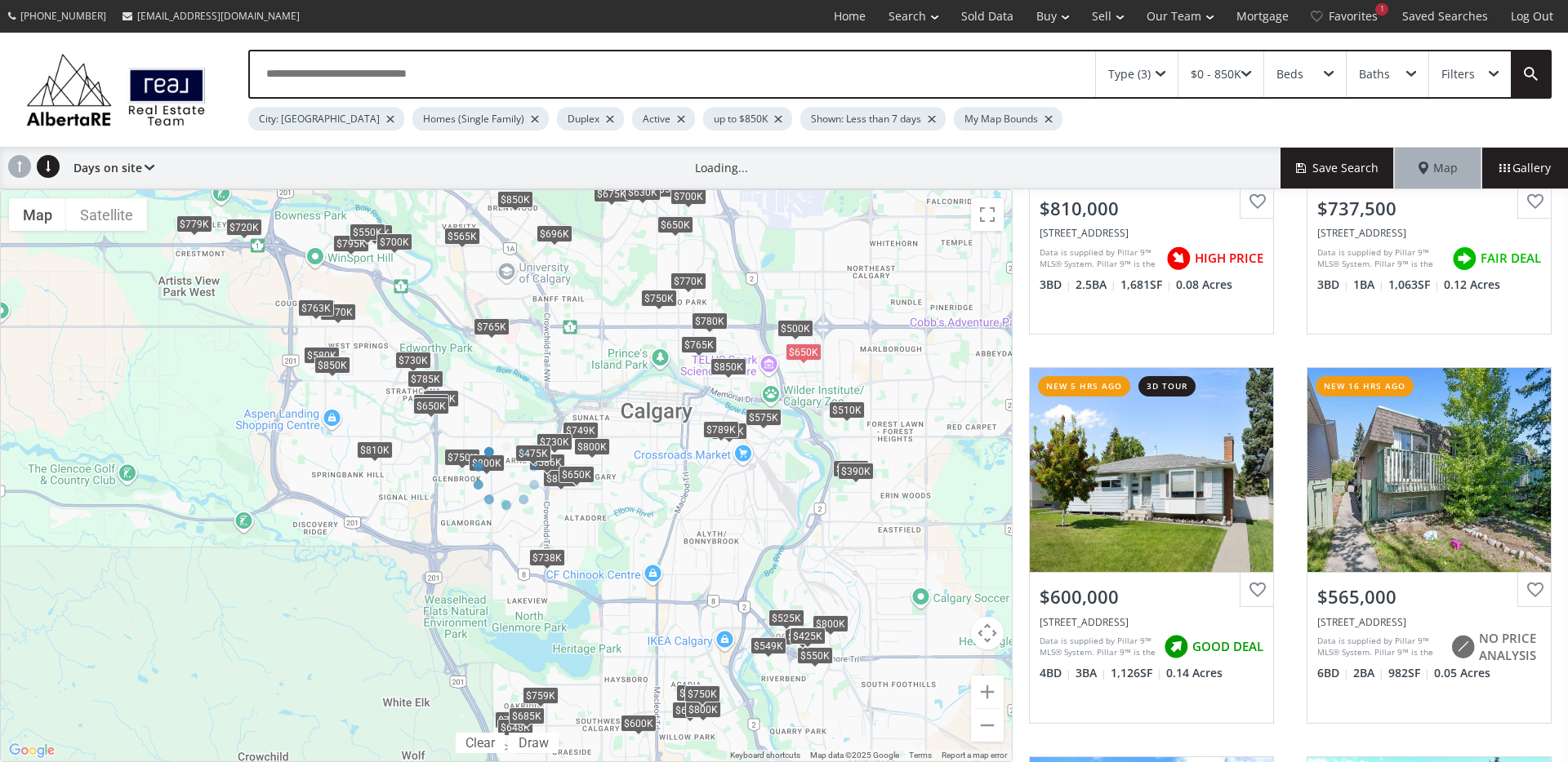
click at [790, 332] on div at bounding box center [506, 476] width 1013 height 573
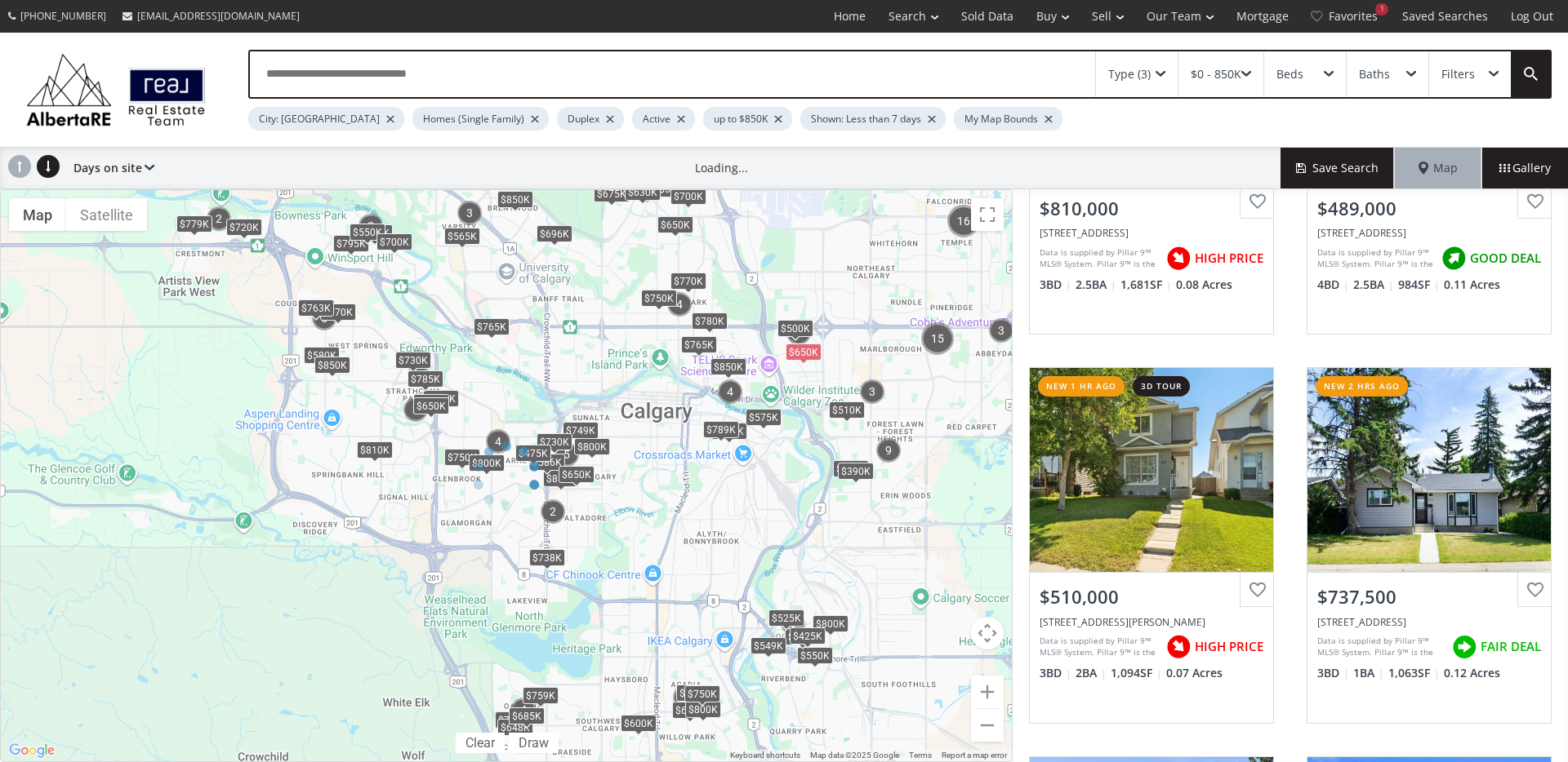
click at [792, 331] on div at bounding box center [506, 476] width 1013 height 573
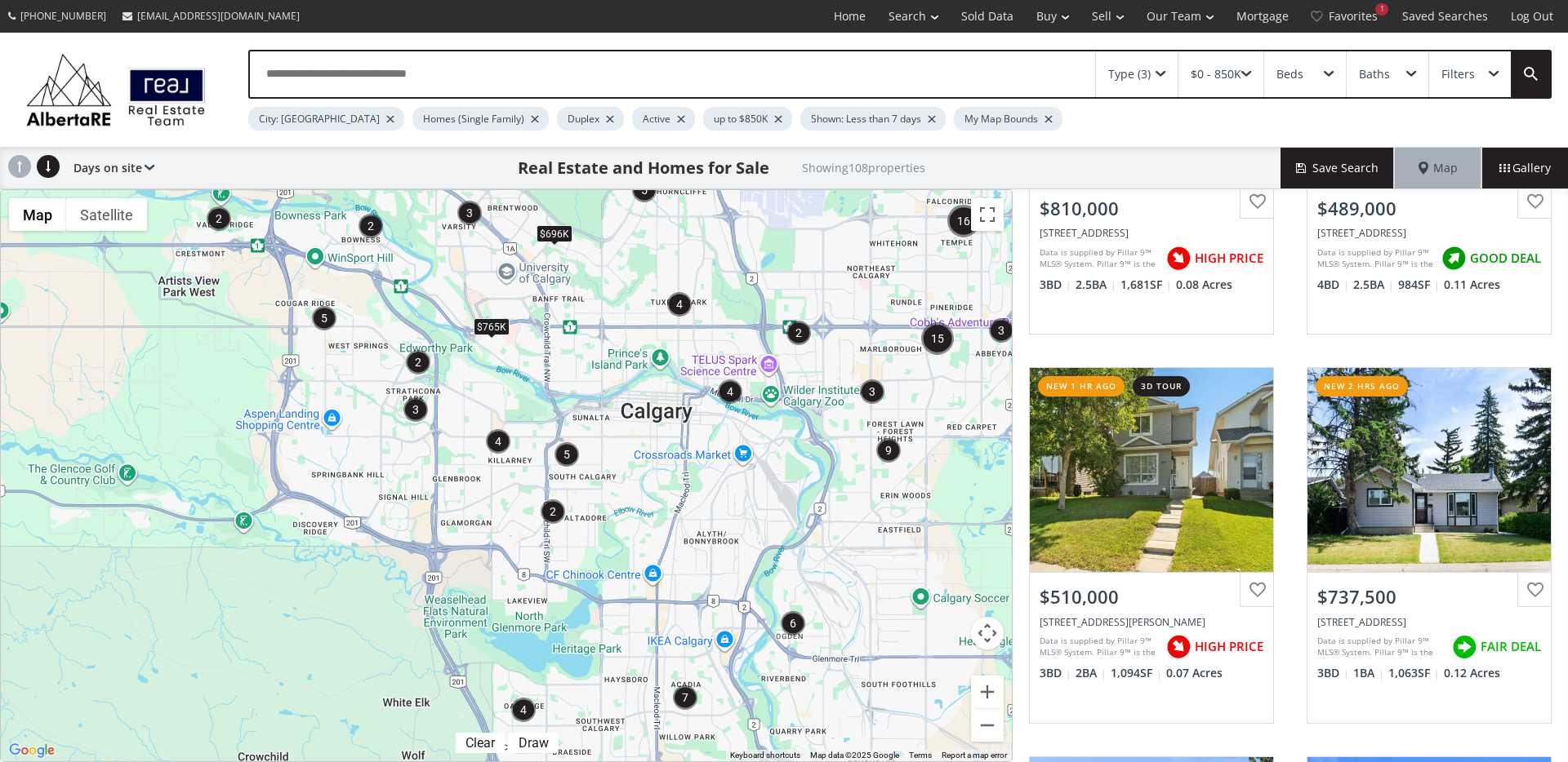
click at [792, 331] on img "2" at bounding box center [798, 333] width 25 height 25
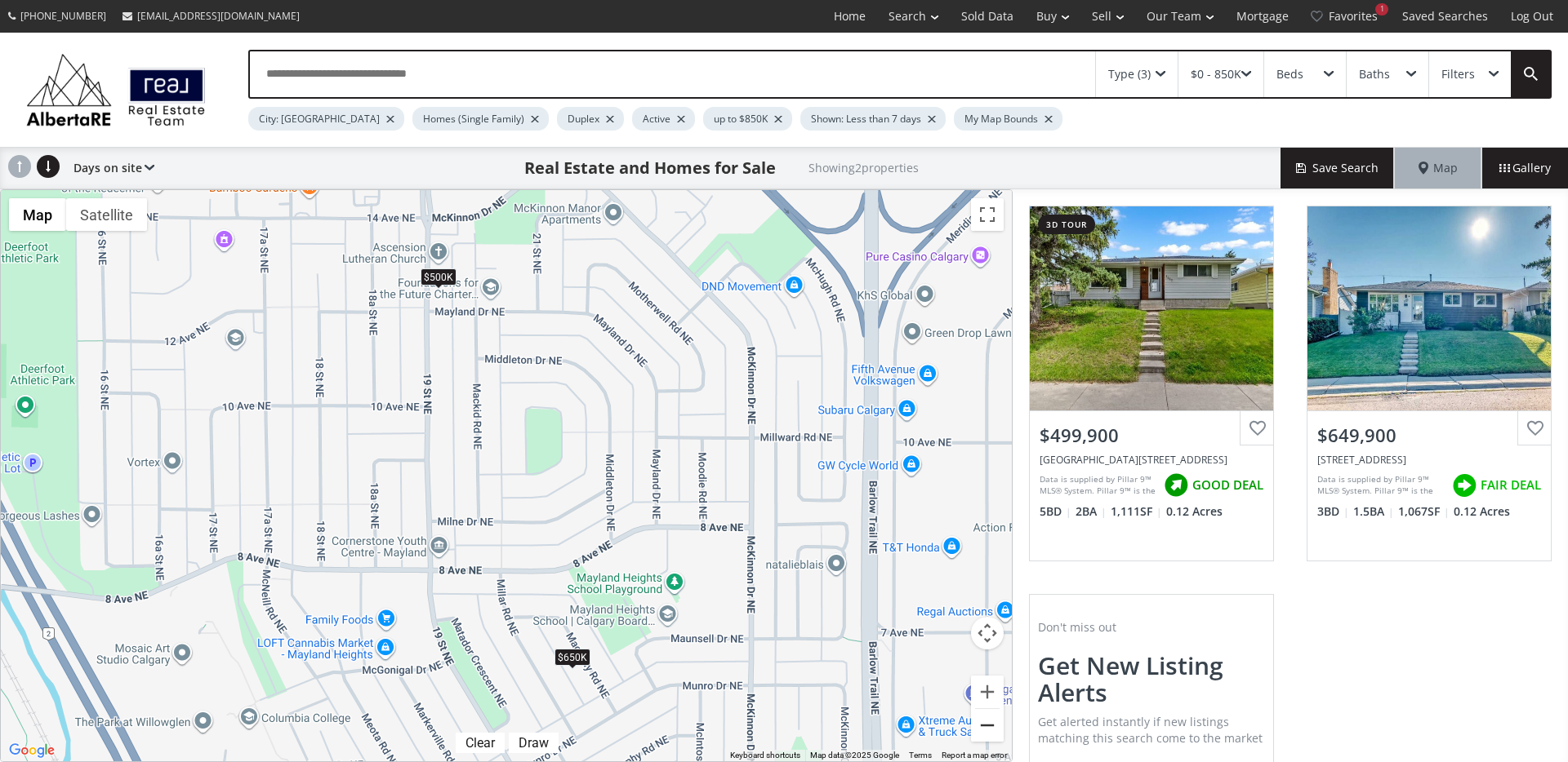
click at [974, 727] on button "Zoom out" at bounding box center [987, 726] width 33 height 33
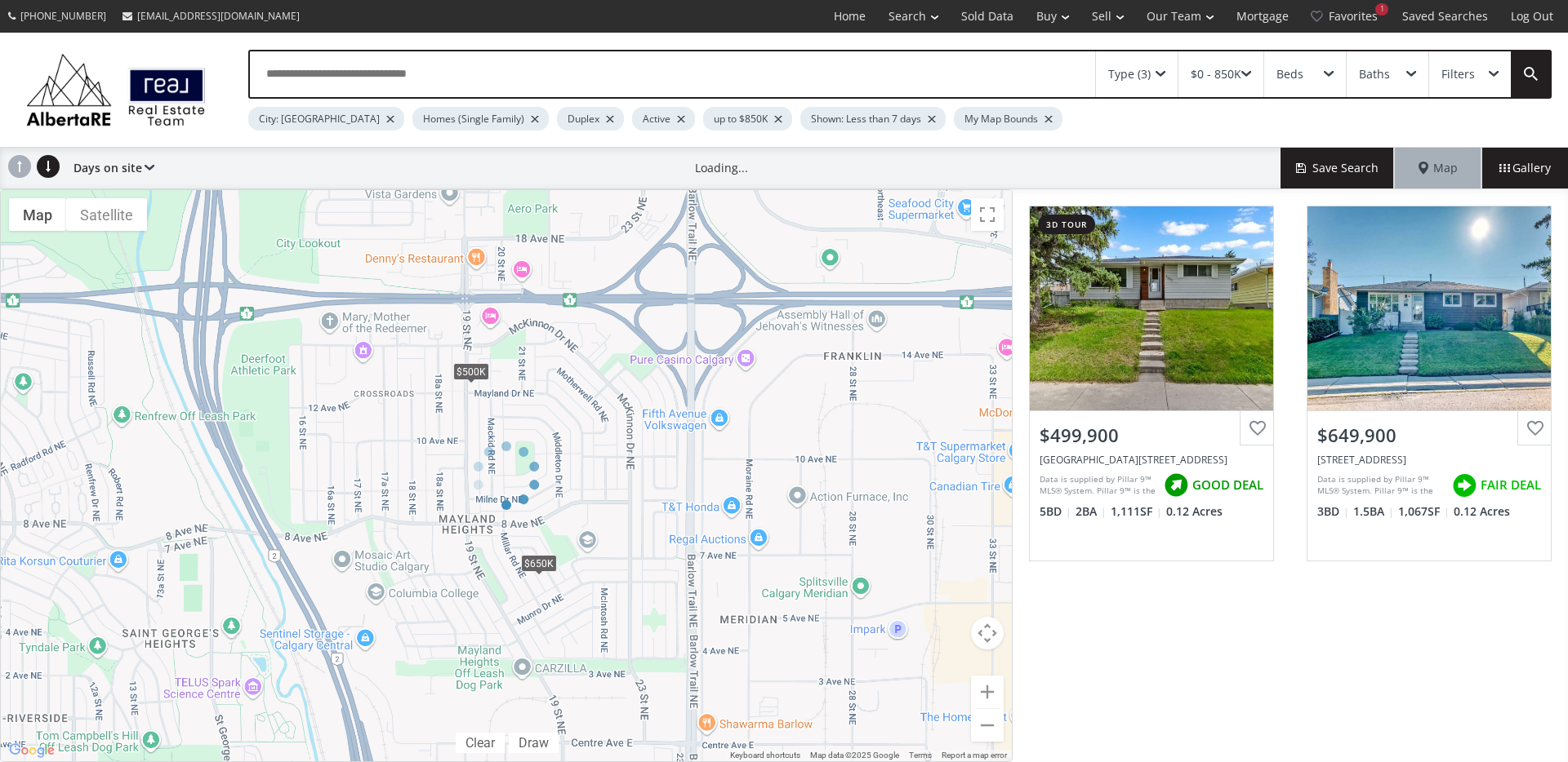
click at [974, 727] on div at bounding box center [506, 476] width 1013 height 573
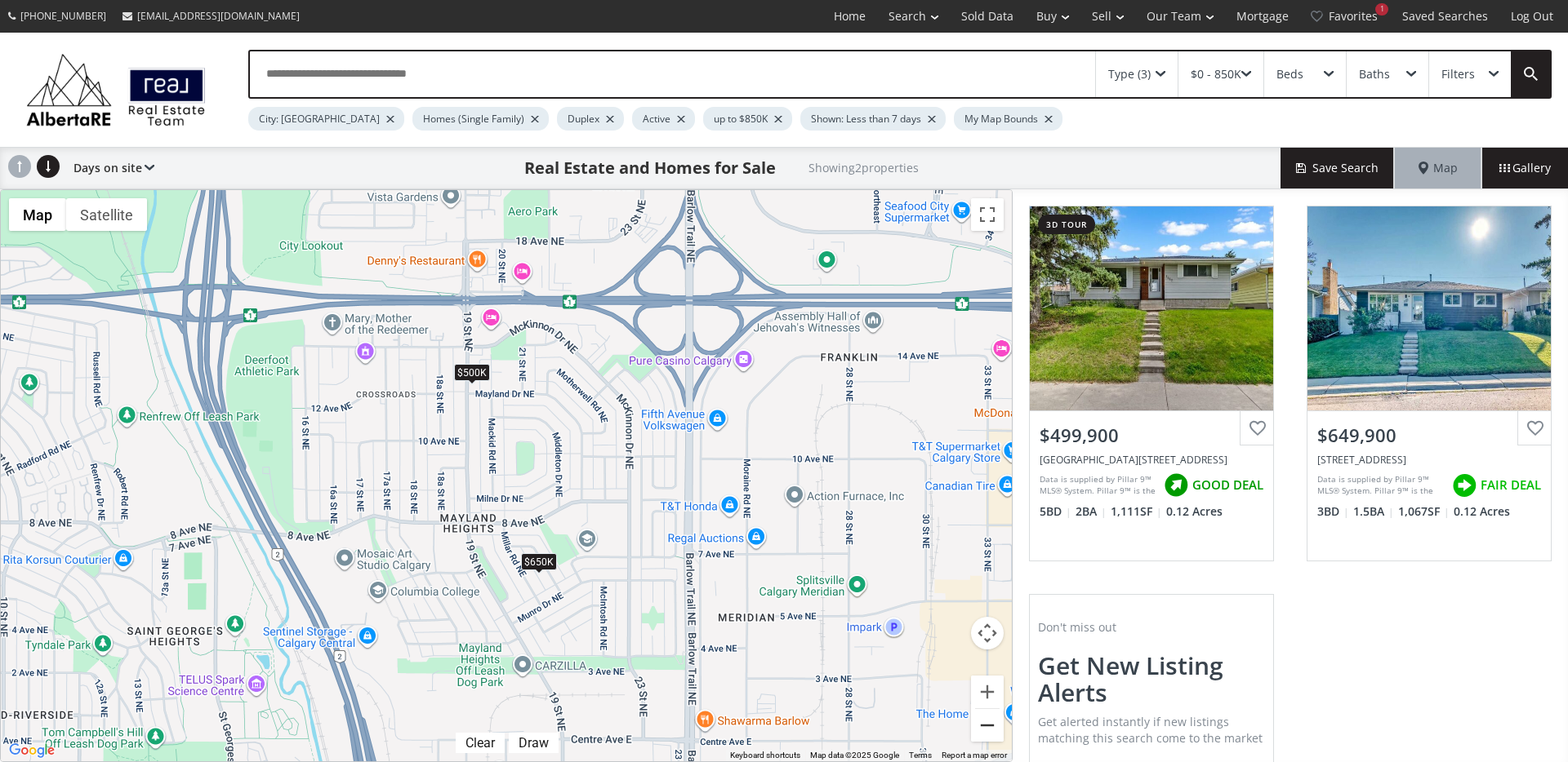
click at [990, 729] on button "Zoom out" at bounding box center [987, 726] width 33 height 33
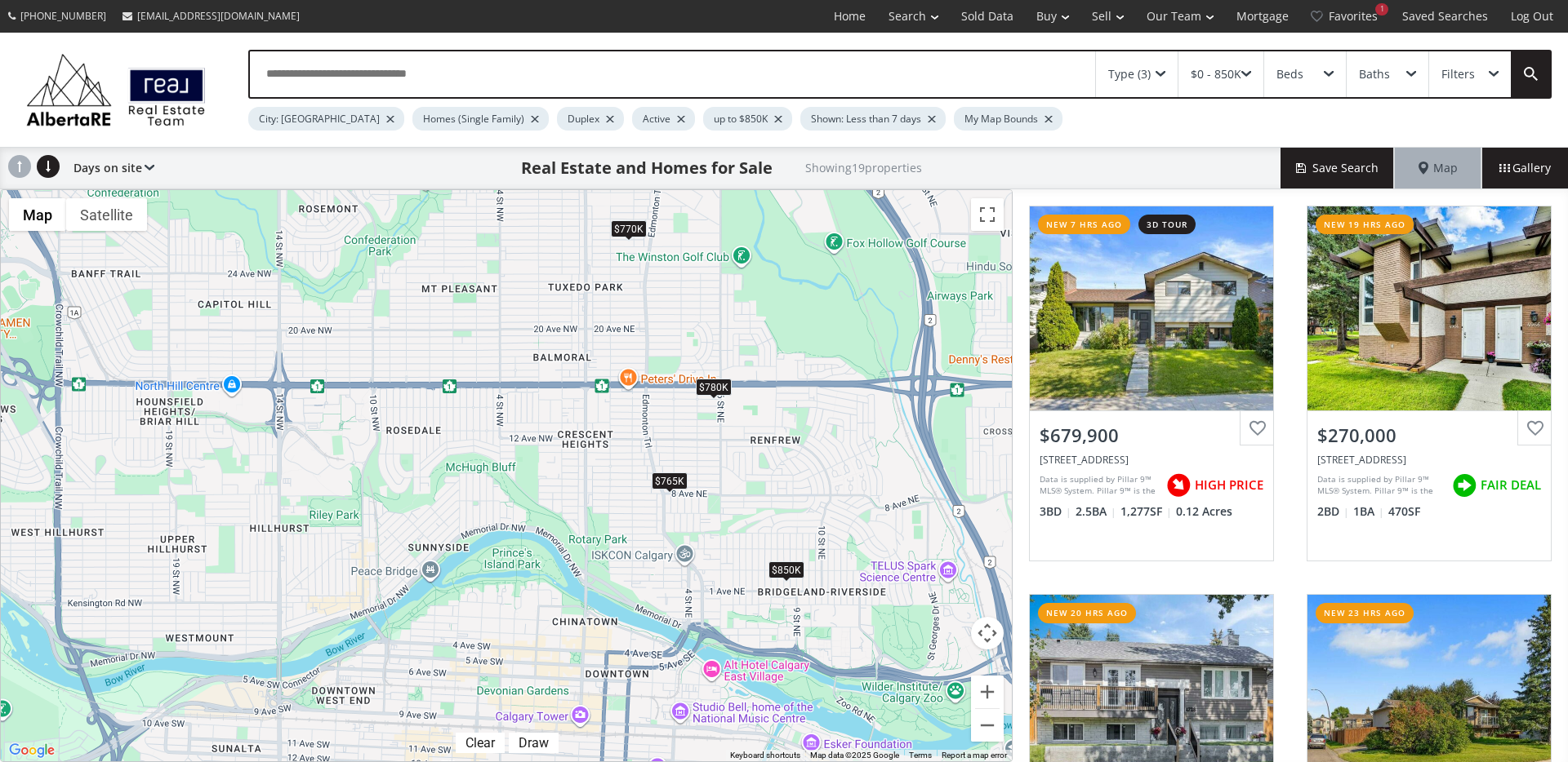
drag, startPoint x: 375, startPoint y: 460, endPoint x: 953, endPoint y: 458, distance: 578.0
click at [960, 457] on div "To navigate, press the arrow keys. $680K $270K $790K $350K $600K $500K $600K $5…" at bounding box center [506, 476] width 1011 height 571
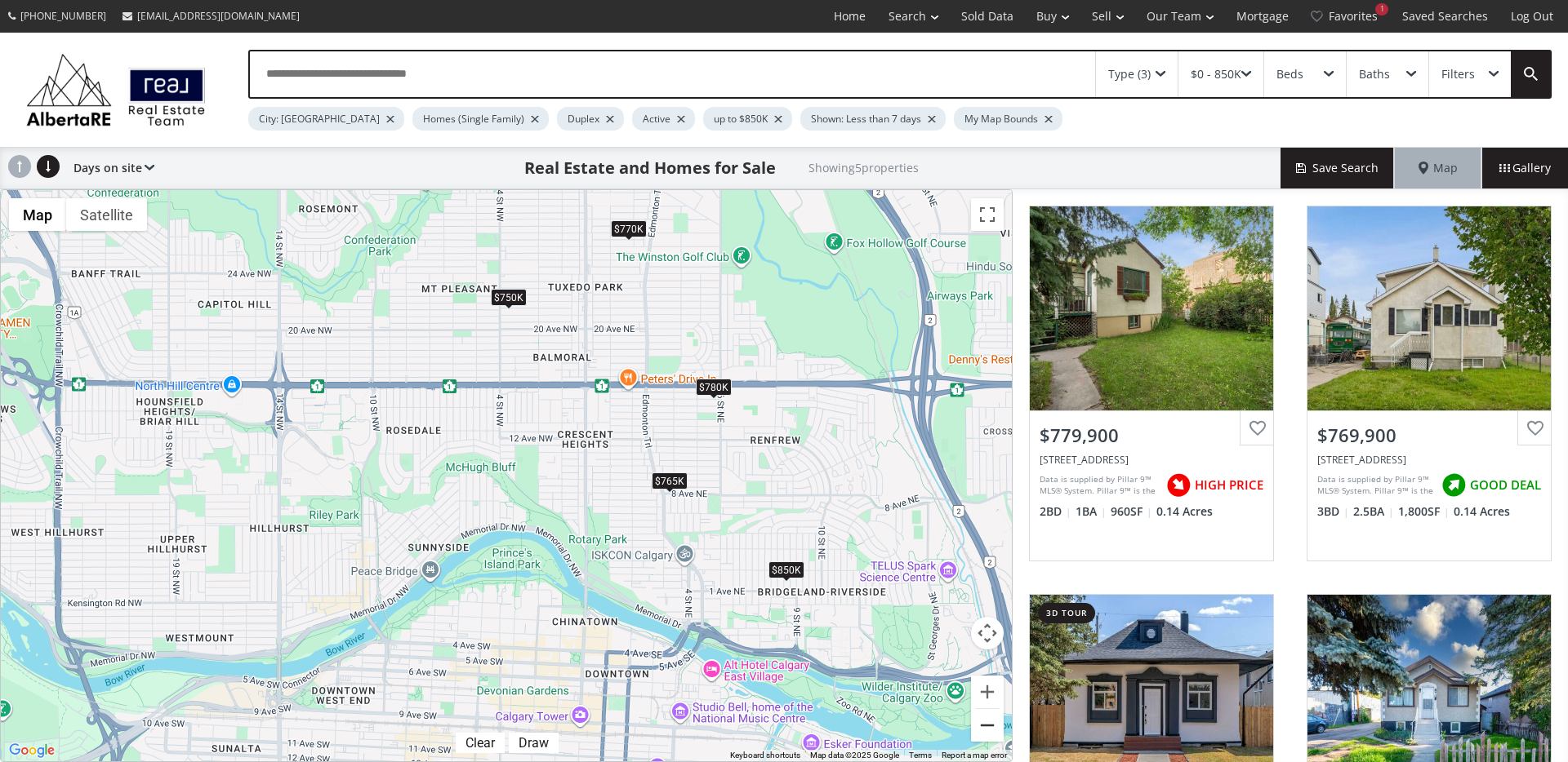
click at [989, 731] on button "Zoom out" at bounding box center [987, 726] width 33 height 33
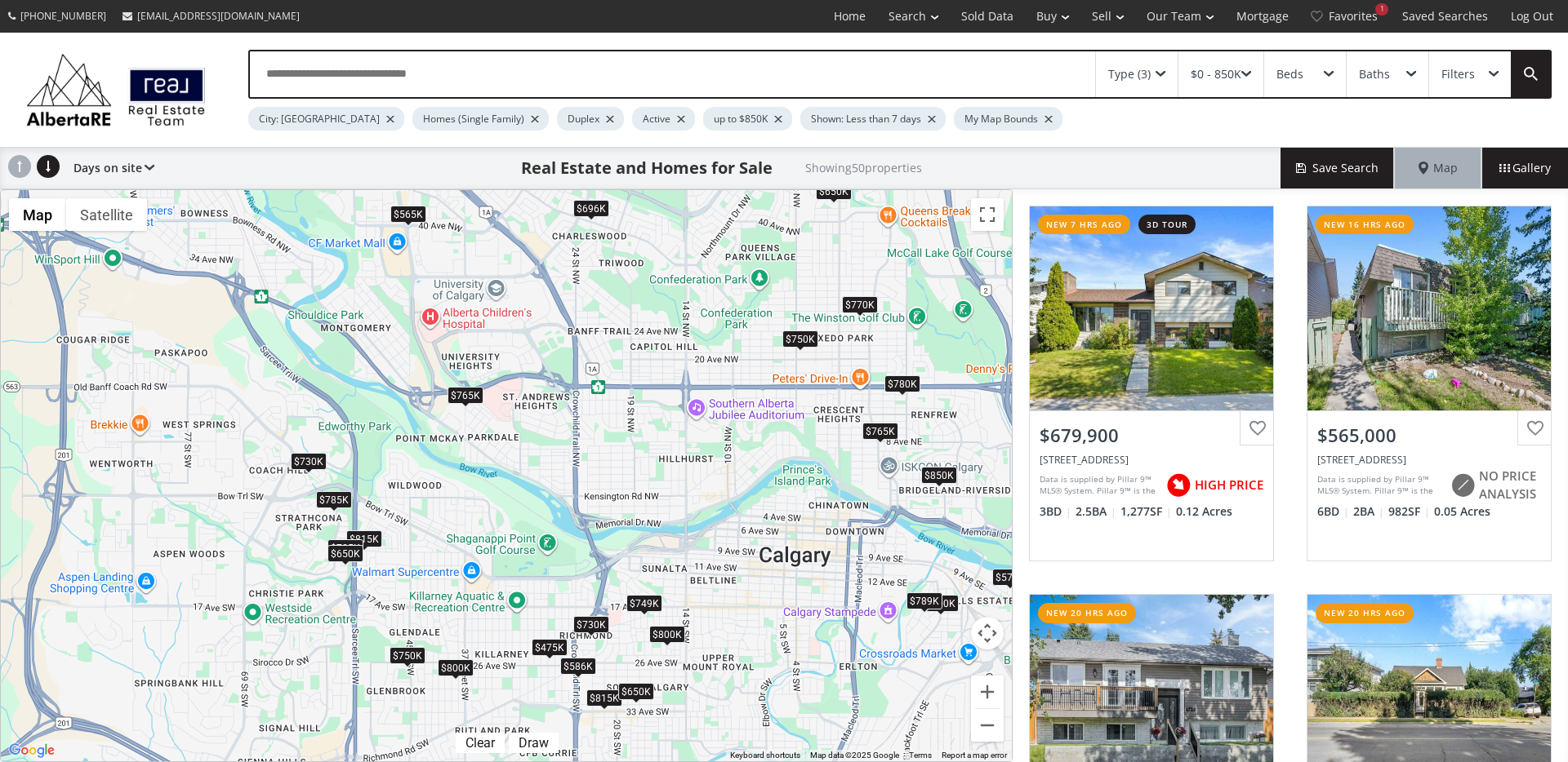
drag, startPoint x: 376, startPoint y: 499, endPoint x: 596, endPoint y: 440, distance: 227.8
click at [673, 456] on div "To navigate, press the arrow keys. $680K $565K $790K $800K $750K $575K $350K $7…" at bounding box center [506, 476] width 1011 height 571
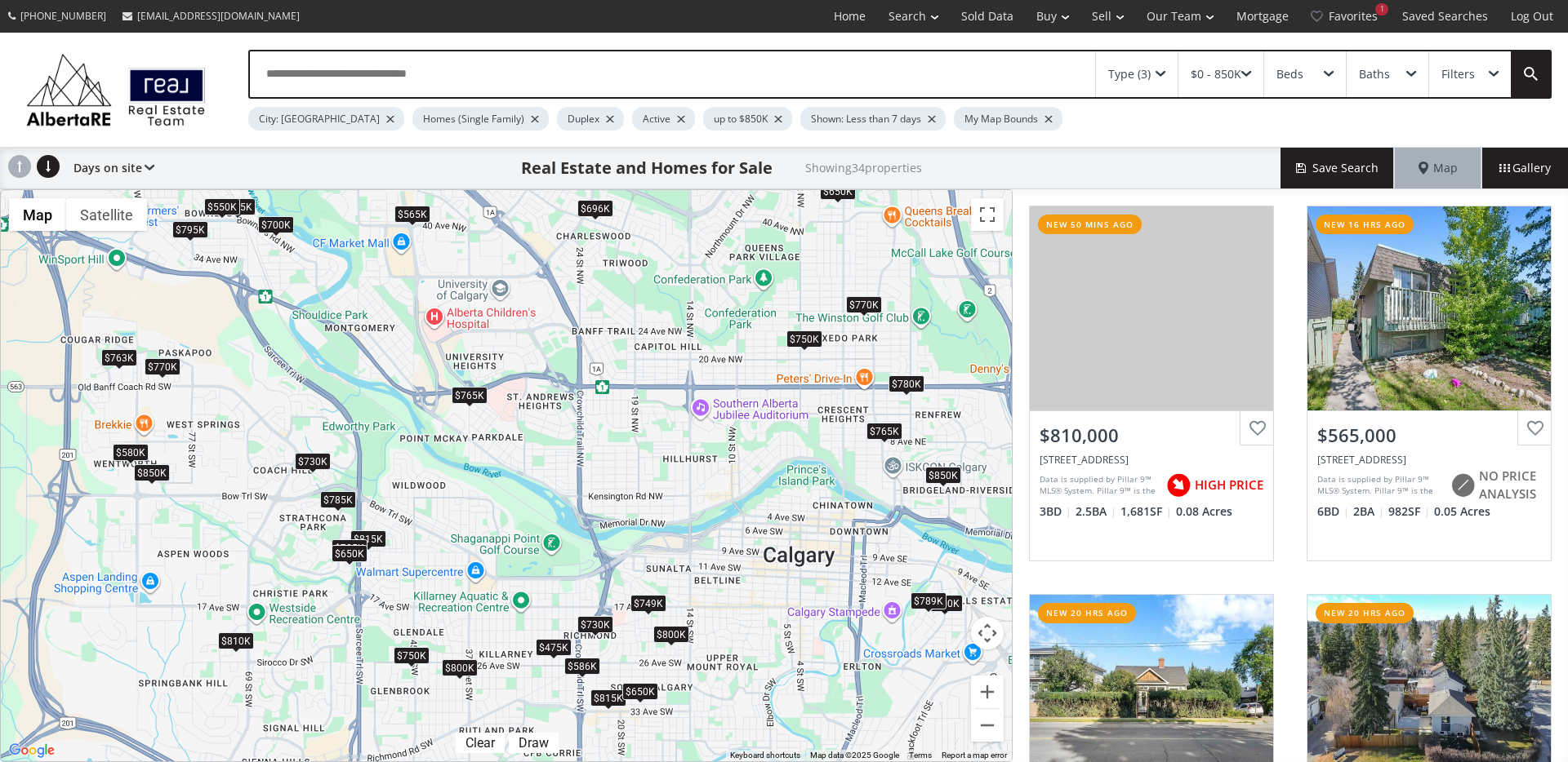
click at [465, 399] on div "$765K" at bounding box center [469, 395] width 36 height 17
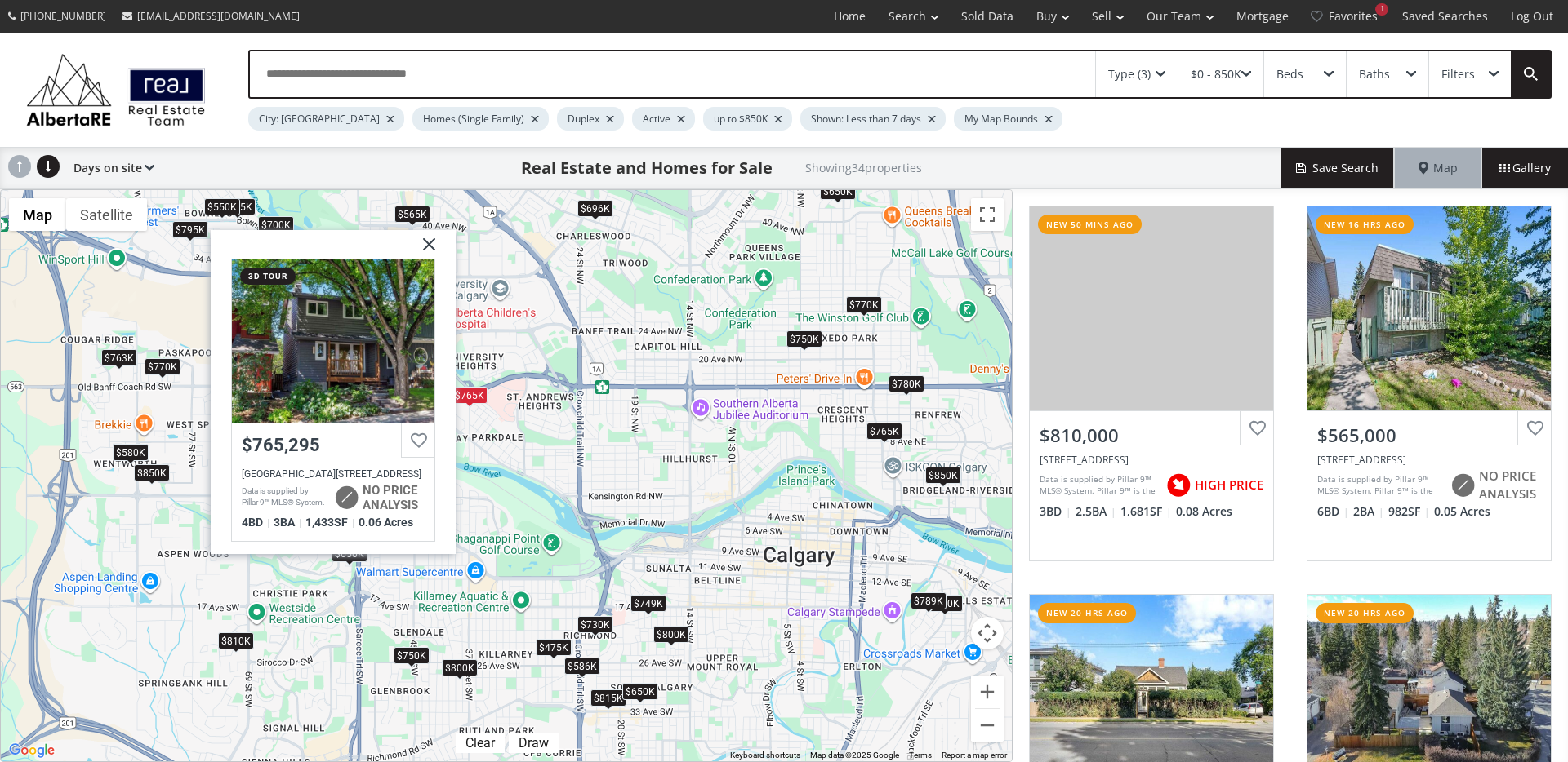
click at [432, 241] on img at bounding box center [423, 250] width 41 height 41
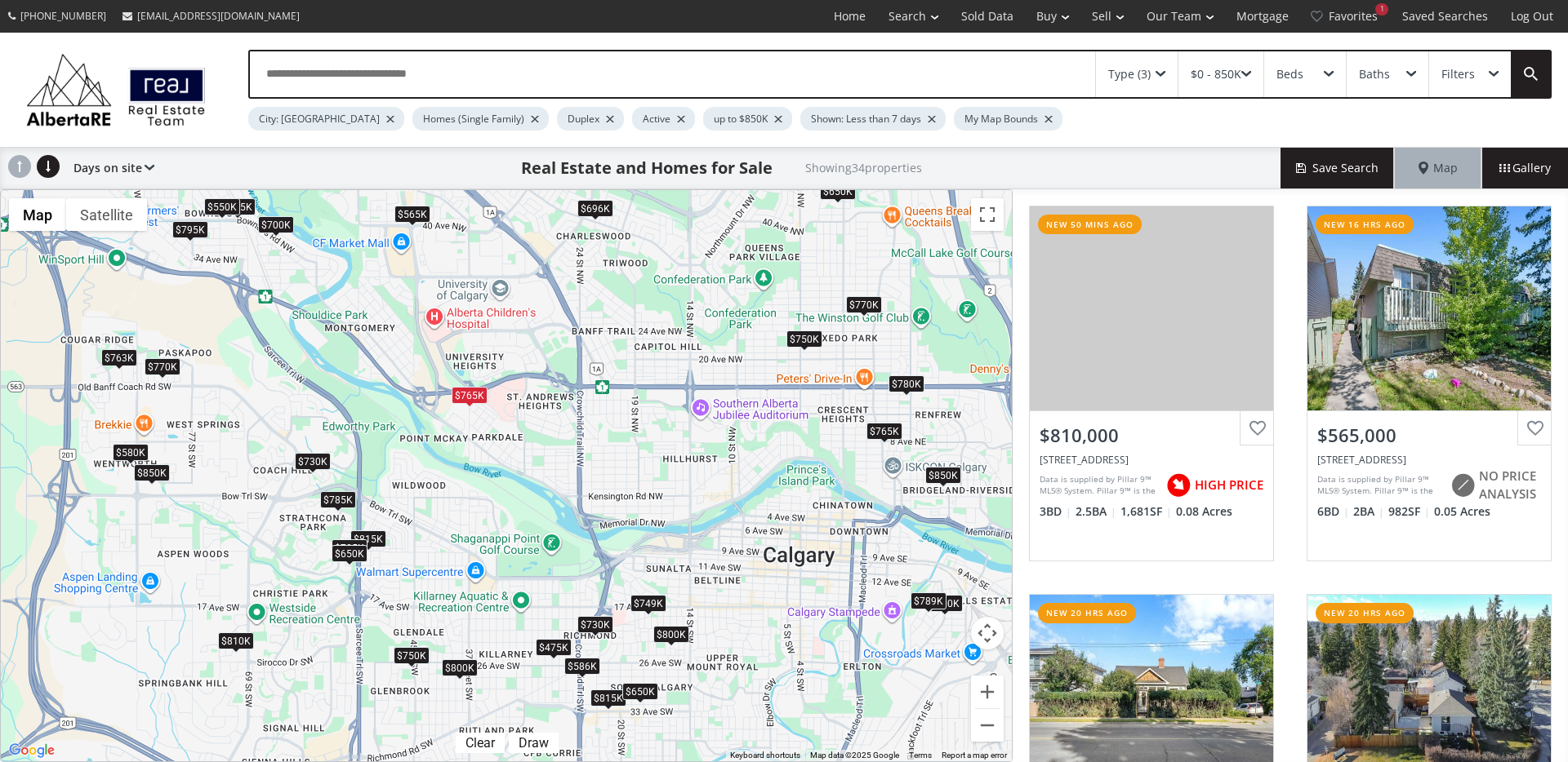
click at [341, 503] on div "$785K" at bounding box center [338, 499] width 36 height 17
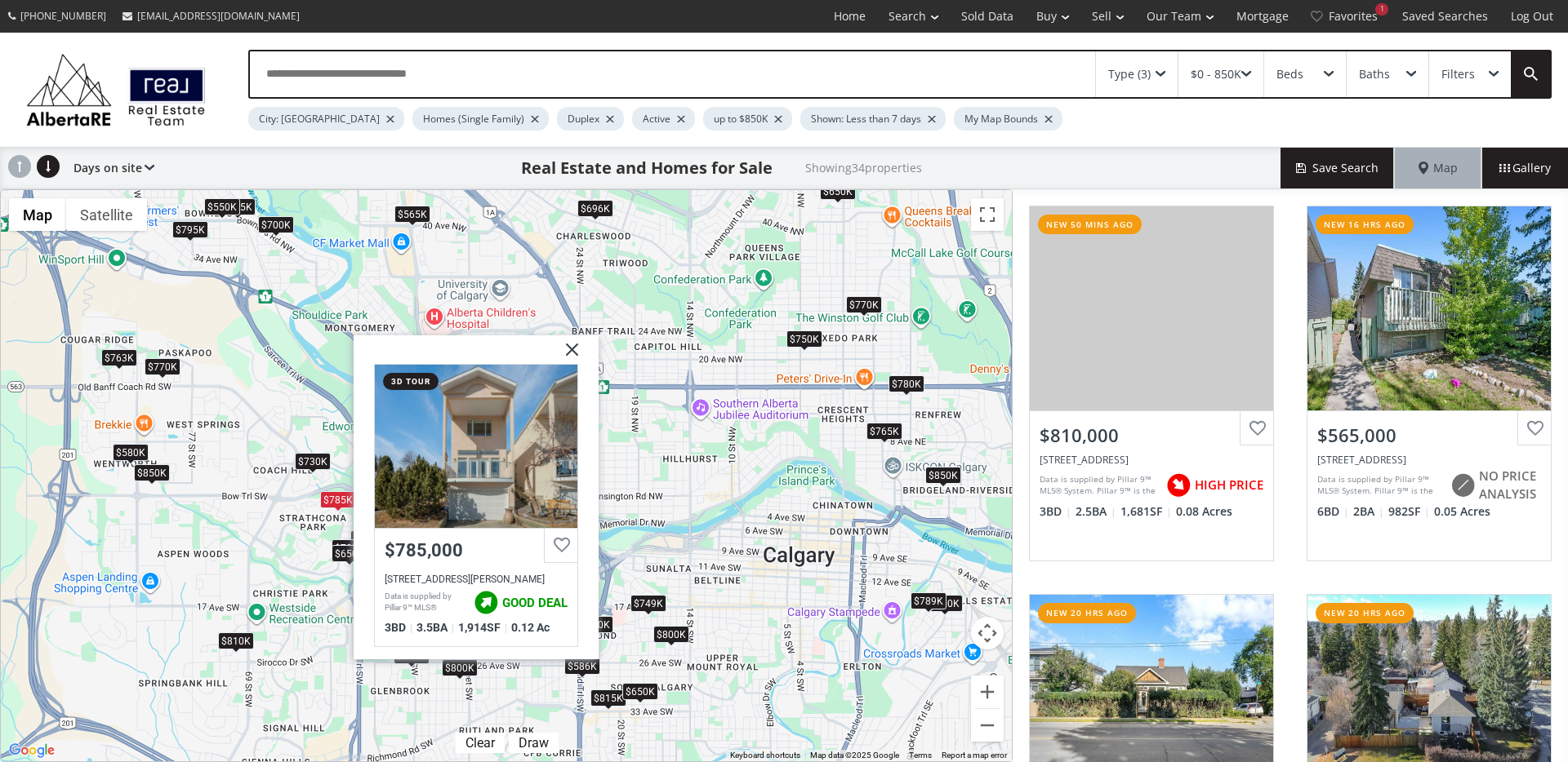
click at [578, 345] on img at bounding box center [566, 356] width 41 height 41
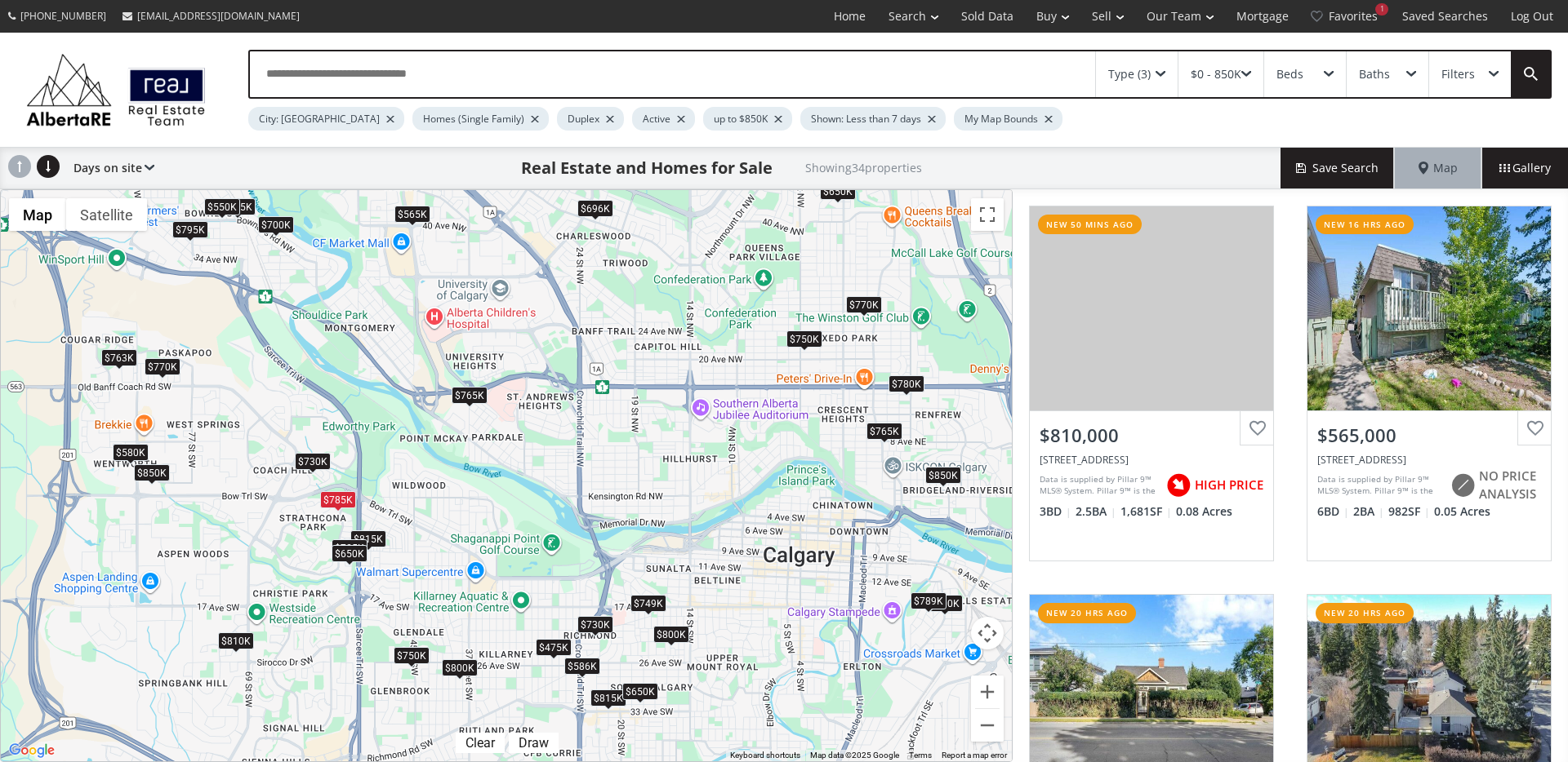
click at [312, 458] on div "$730K" at bounding box center [313, 461] width 36 height 17
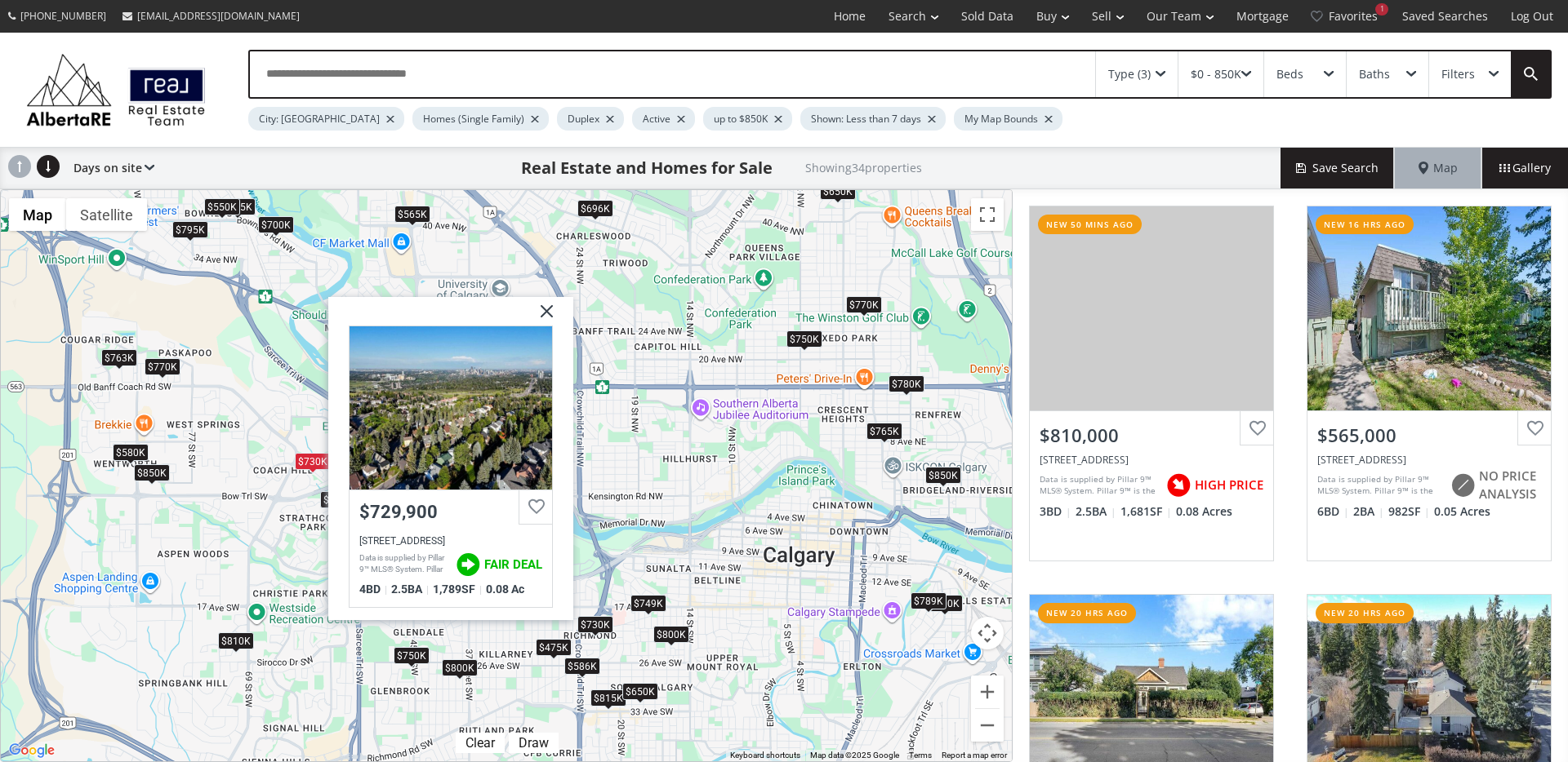
click at [544, 312] on img at bounding box center [540, 318] width 41 height 41
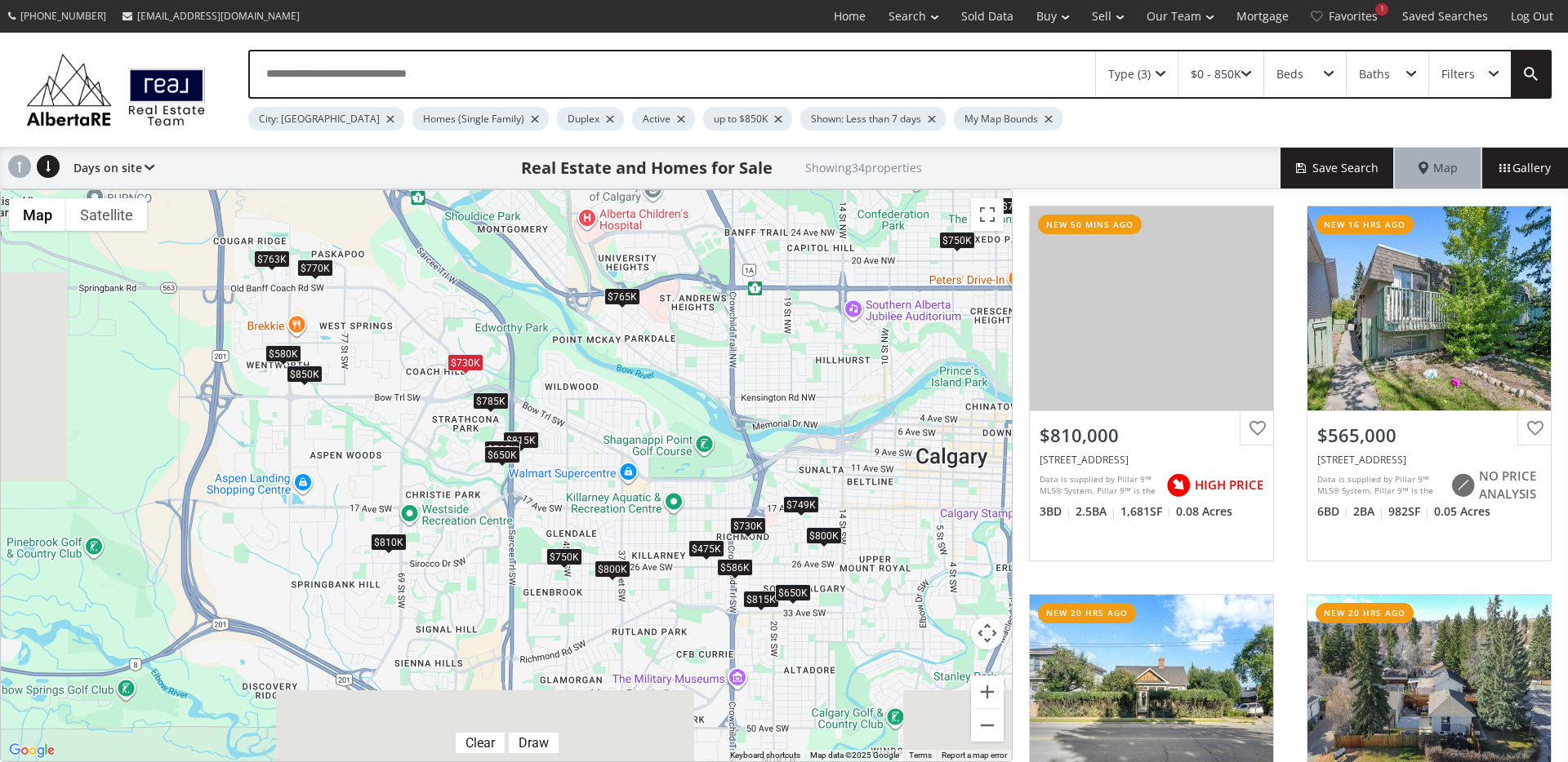
drag, startPoint x: 275, startPoint y: 543, endPoint x: 432, endPoint y: 436, distance: 190.0
click at [432, 436] on div "To navigate, press the arrow keys. $810K $565K $800K $750K $749K $815K $770K $4…" at bounding box center [506, 476] width 1011 height 571
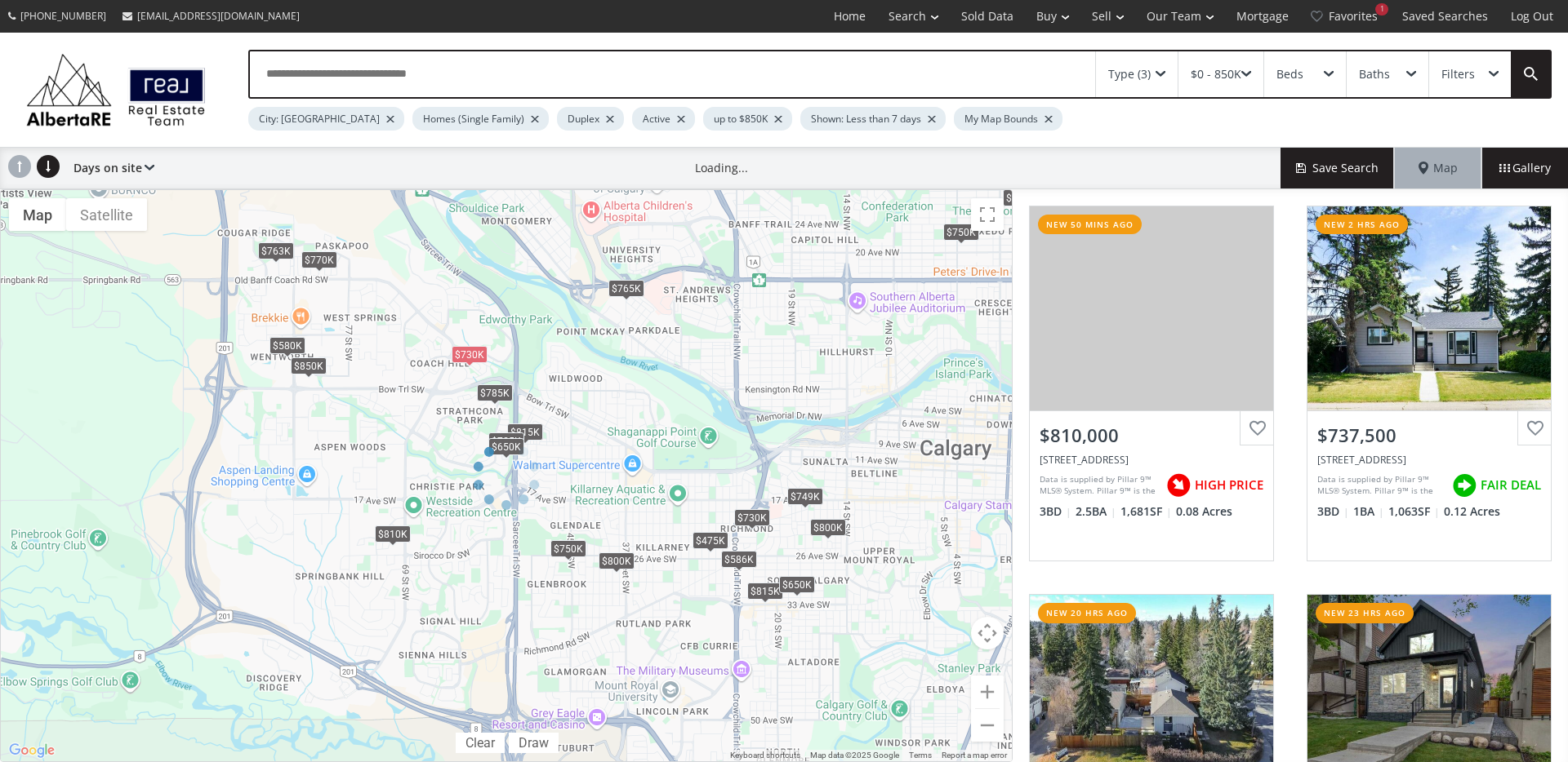
click at [527, 428] on div at bounding box center [506, 476] width 1013 height 573
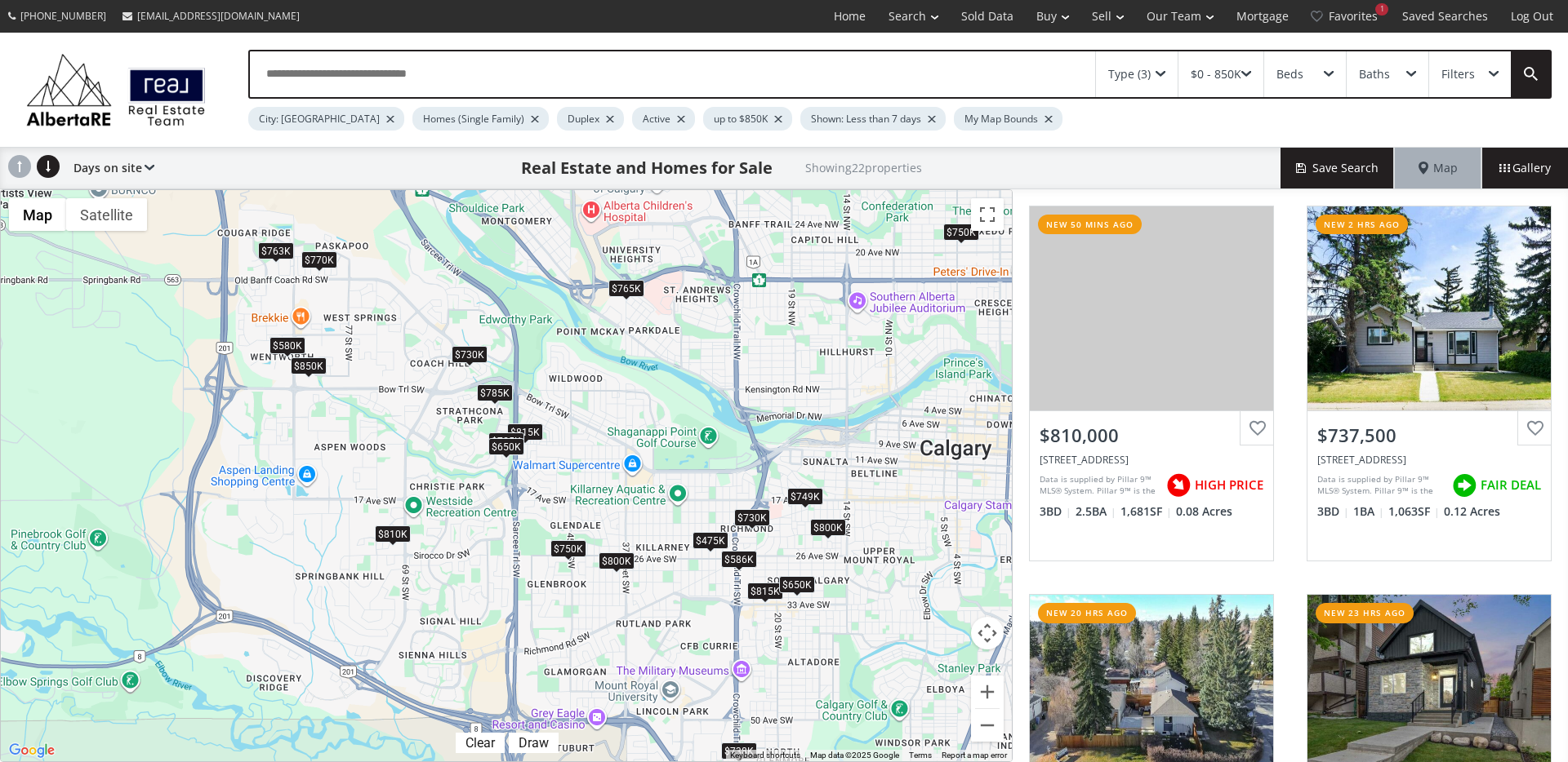
click at [528, 433] on div "$815K" at bounding box center [525, 432] width 36 height 17
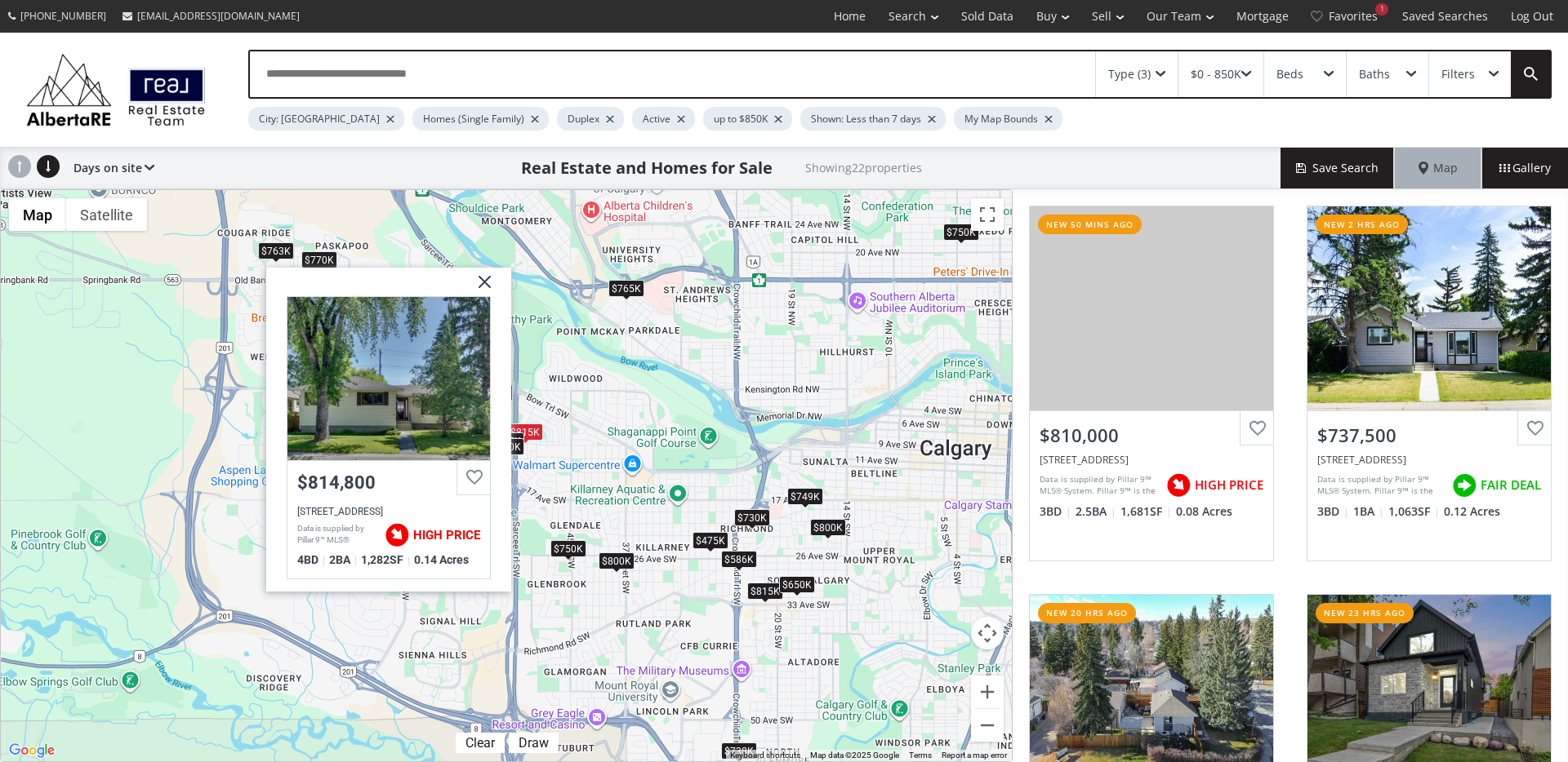
click at [490, 282] on img at bounding box center [478, 288] width 41 height 41
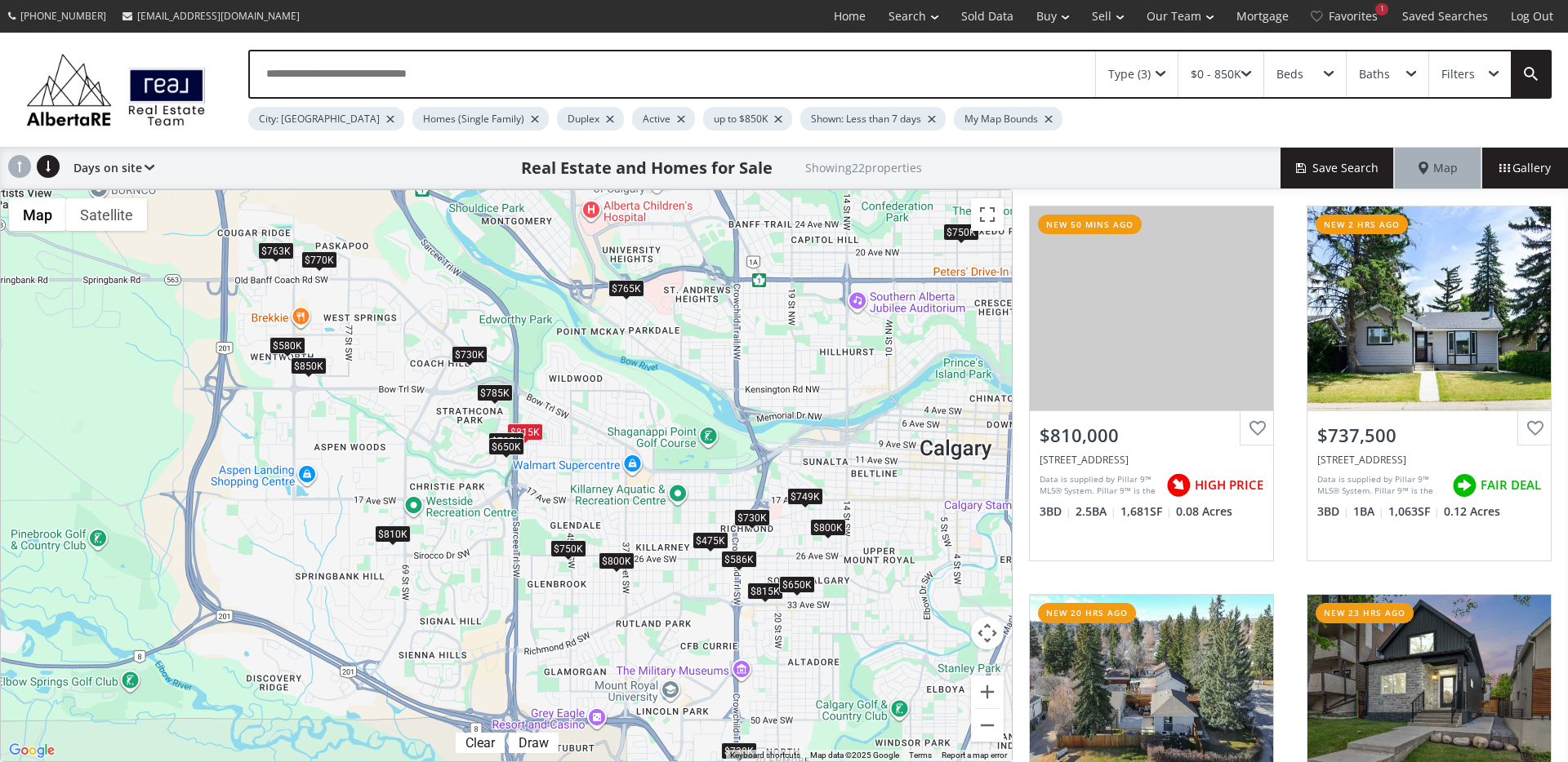
click at [505, 450] on div "$650K" at bounding box center [506, 447] width 36 height 17
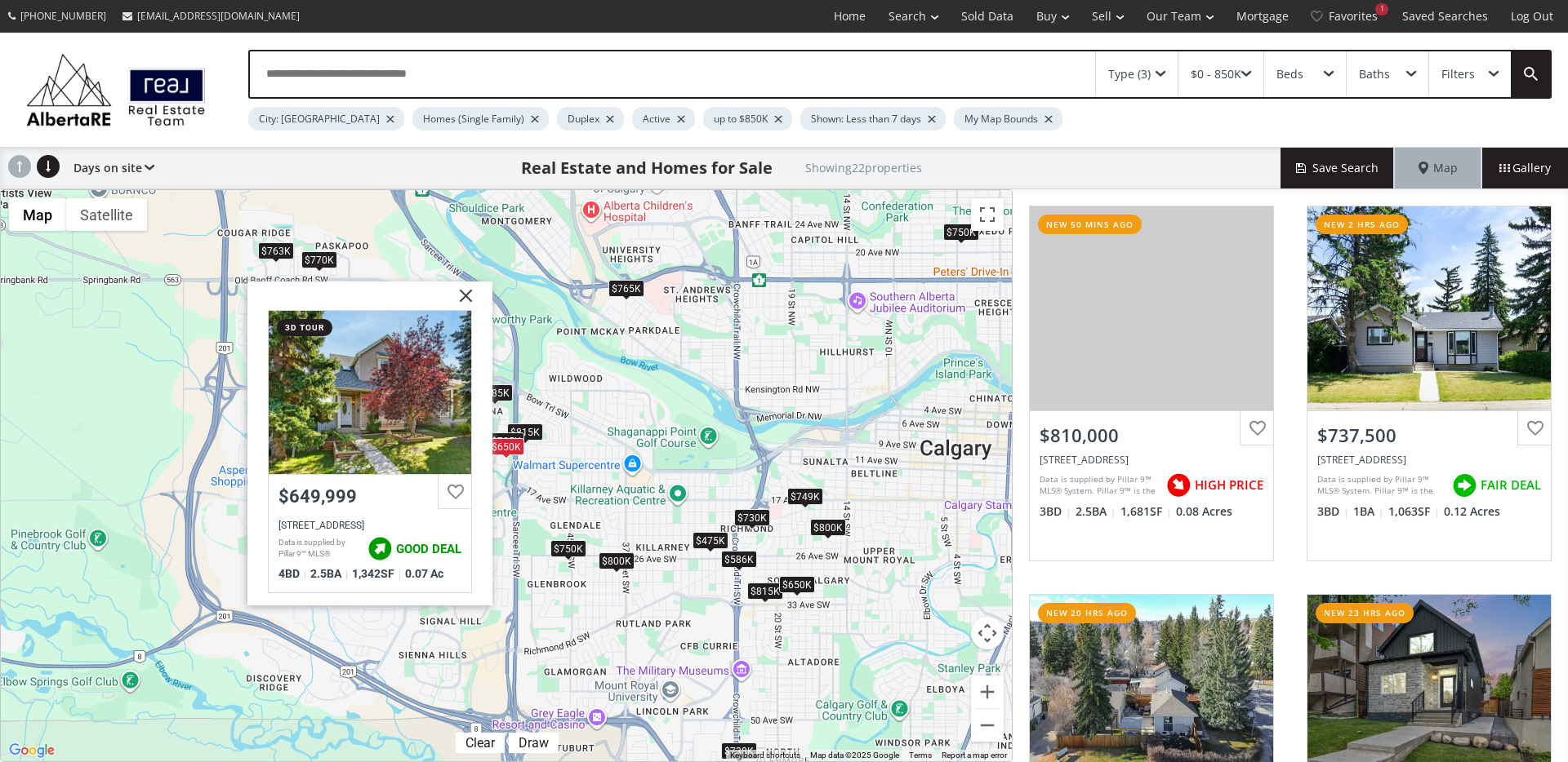
click at [466, 298] on img at bounding box center [460, 302] width 41 height 41
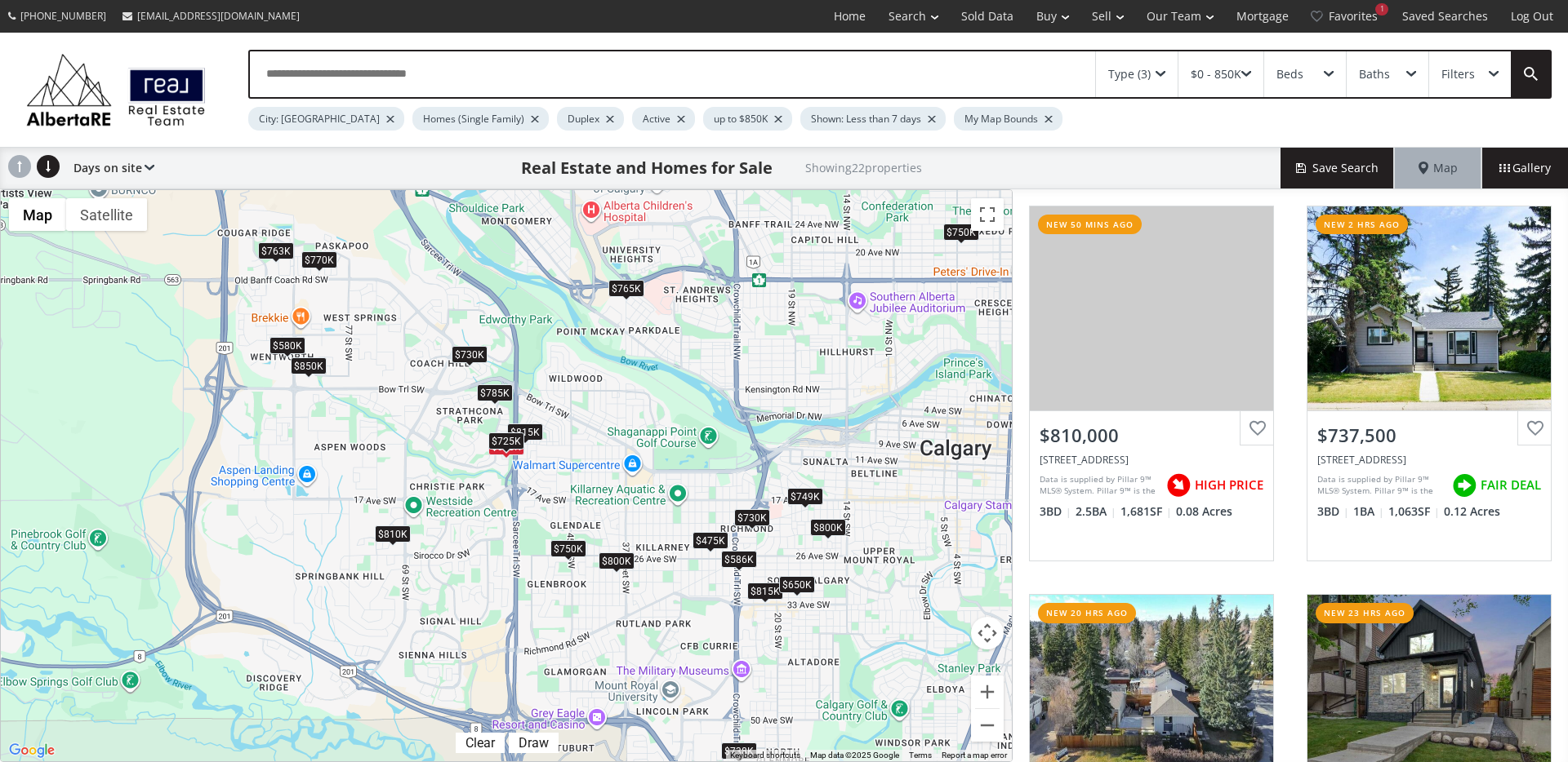
click at [494, 435] on div "$725K" at bounding box center [506, 441] width 36 height 17
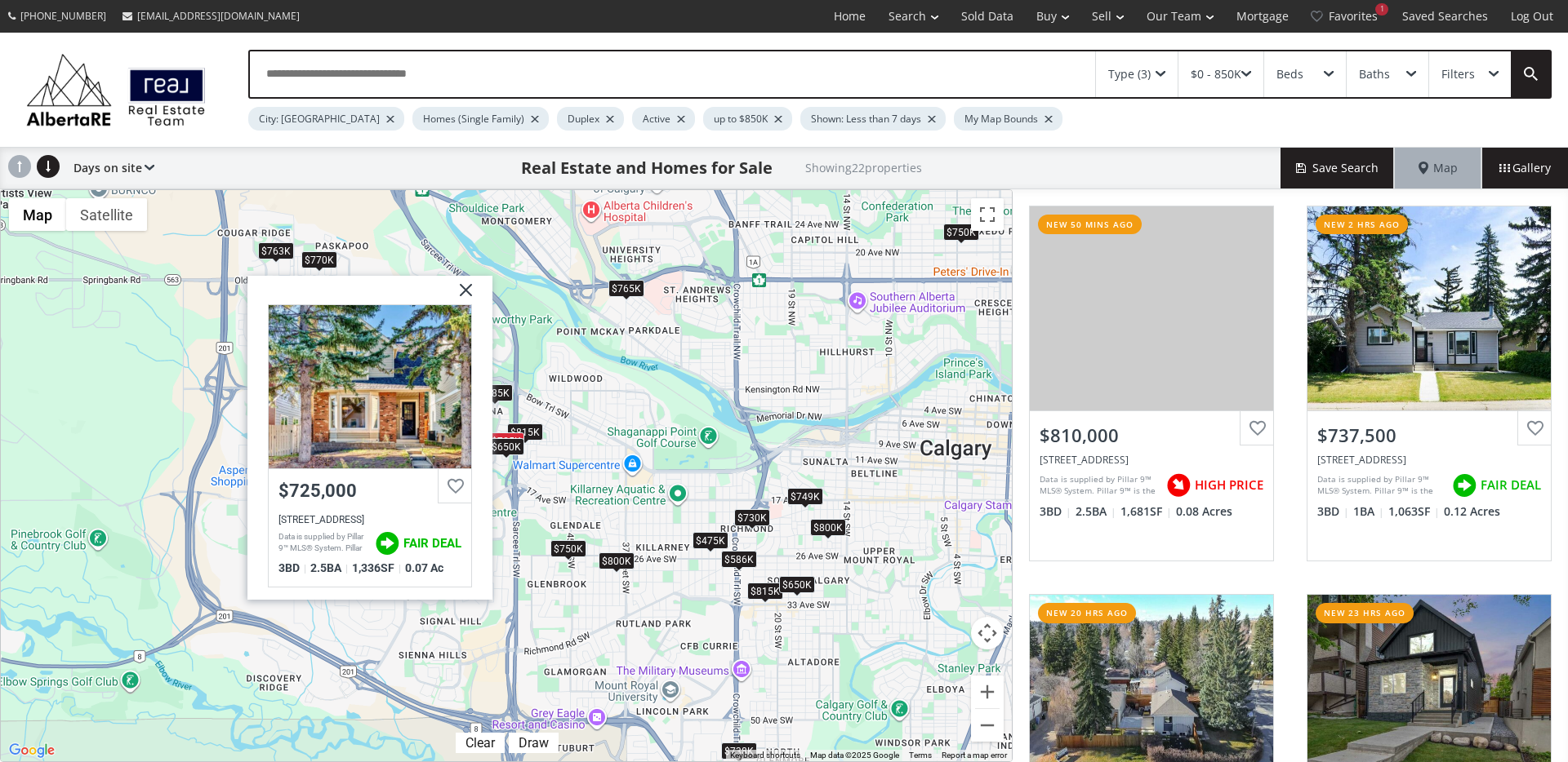
click at [463, 289] on img at bounding box center [460, 296] width 41 height 41
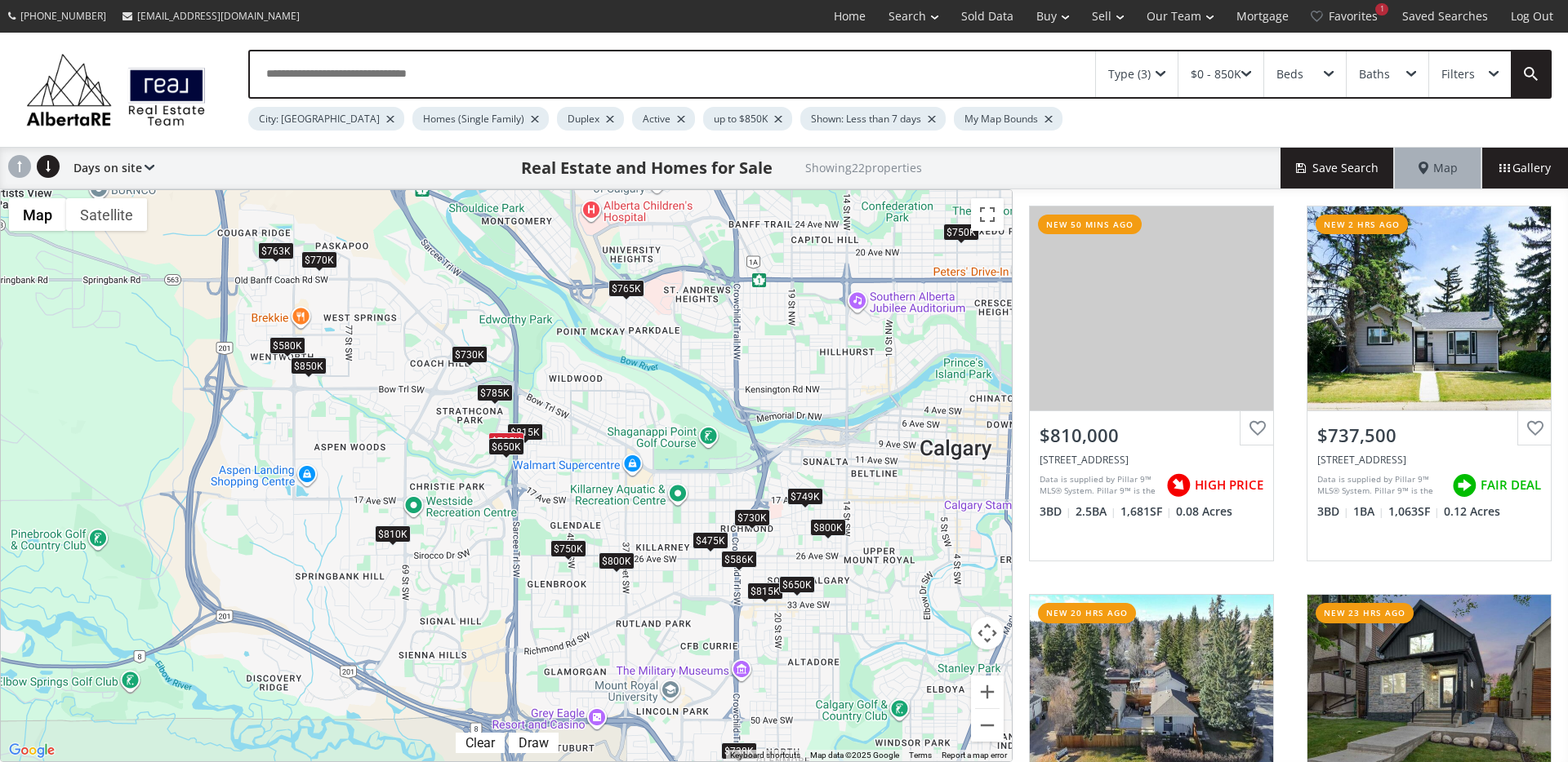
click at [403, 532] on div "$810K" at bounding box center [393, 534] width 36 height 17
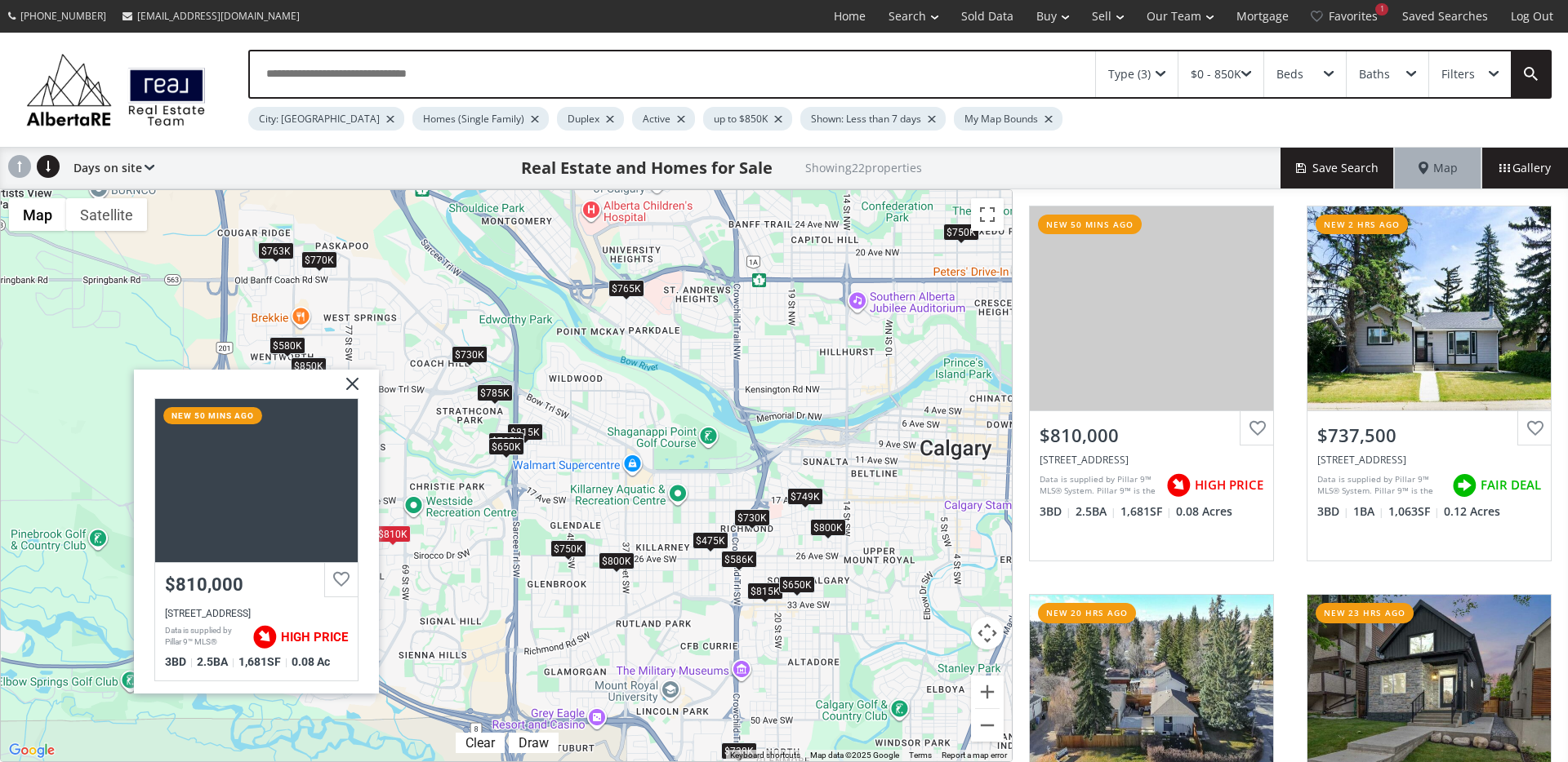
click at [346, 382] on img at bounding box center [346, 390] width 41 height 41
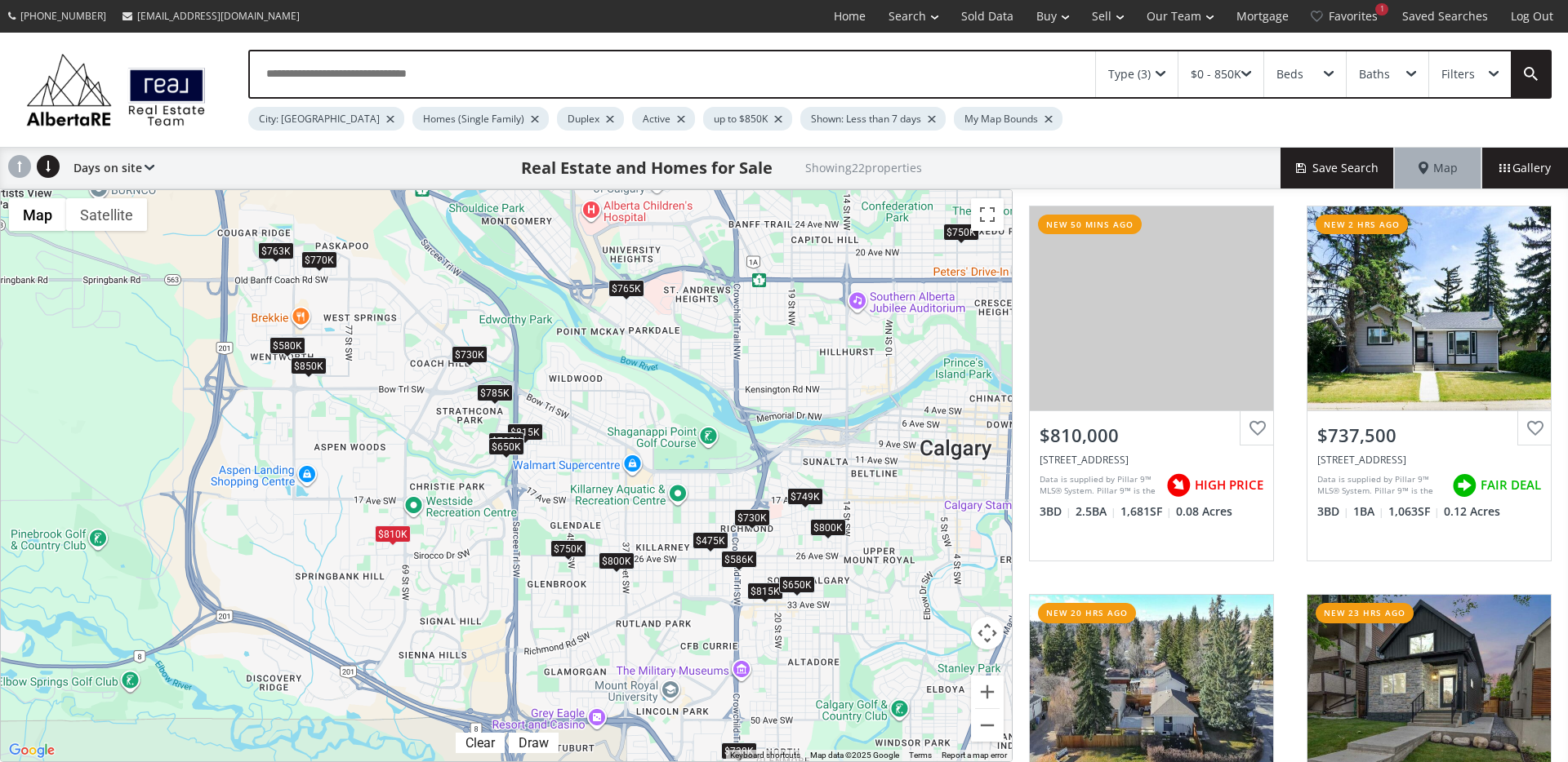
click at [316, 370] on div "$850K" at bounding box center [309, 366] width 36 height 17
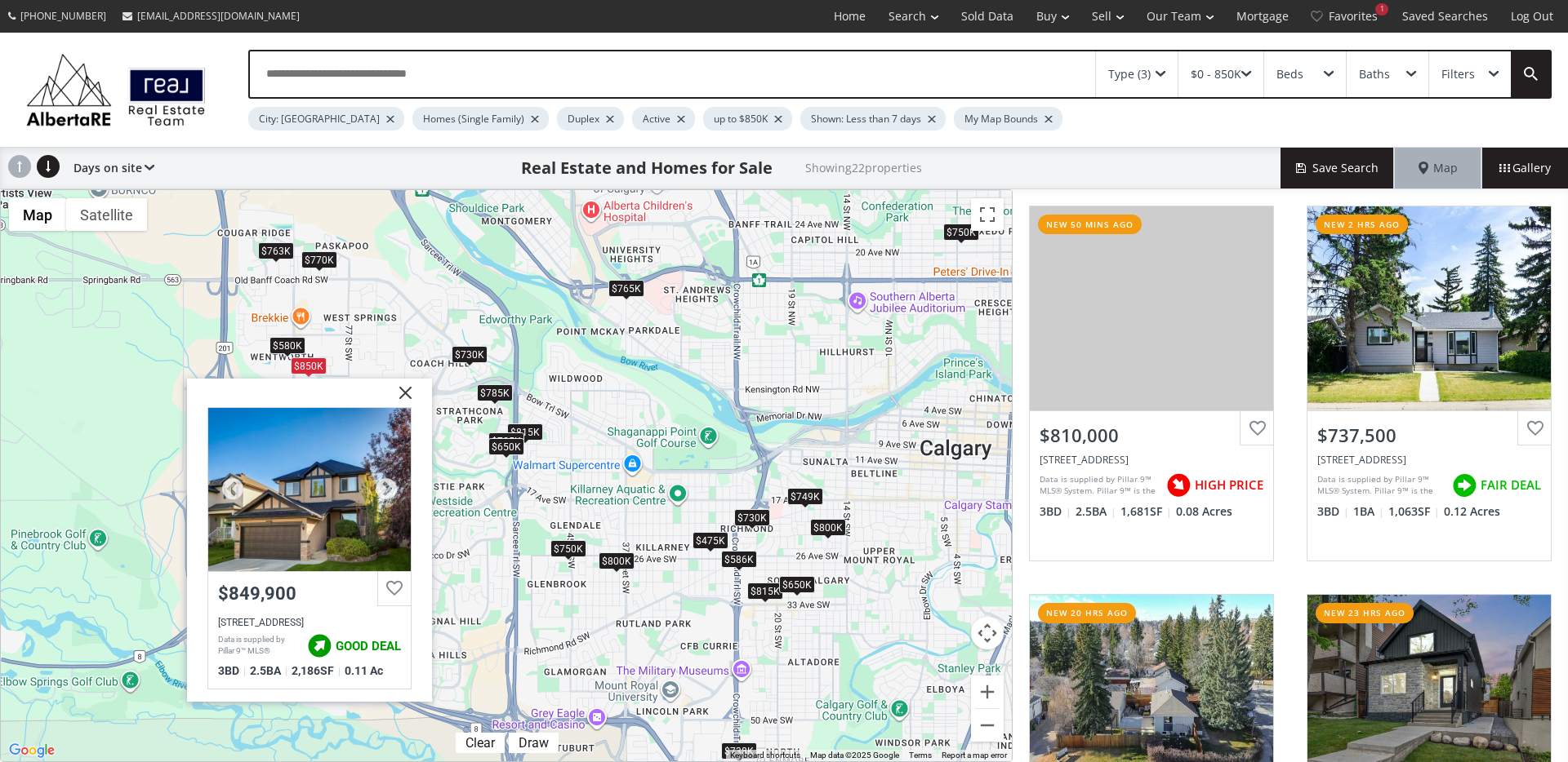
click at [318, 471] on div at bounding box center [309, 489] width 202 height 163
click at [275, 346] on div "$580K" at bounding box center [287, 345] width 36 height 17
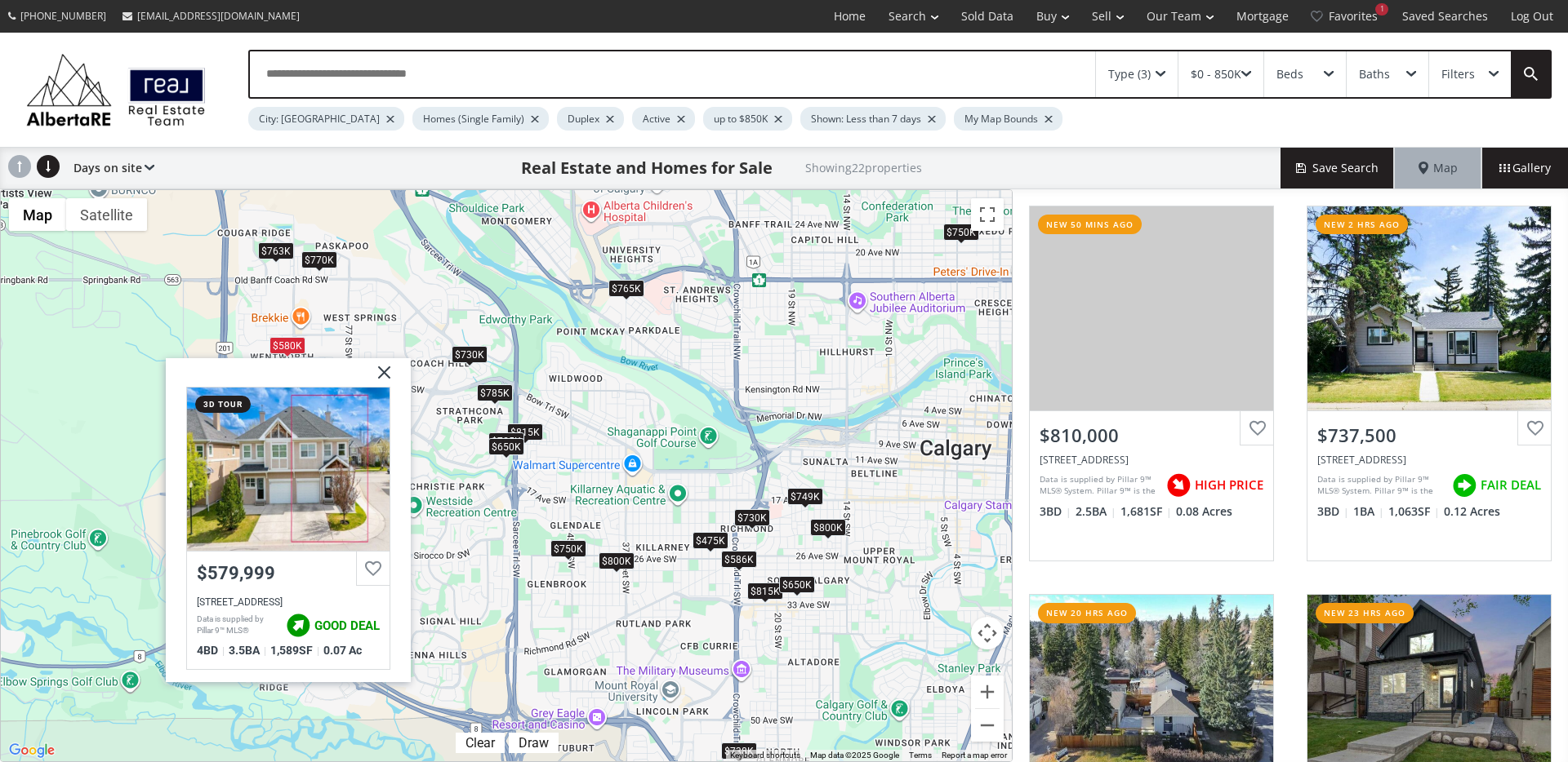
click at [328, 257] on div "$770K" at bounding box center [319, 259] width 36 height 17
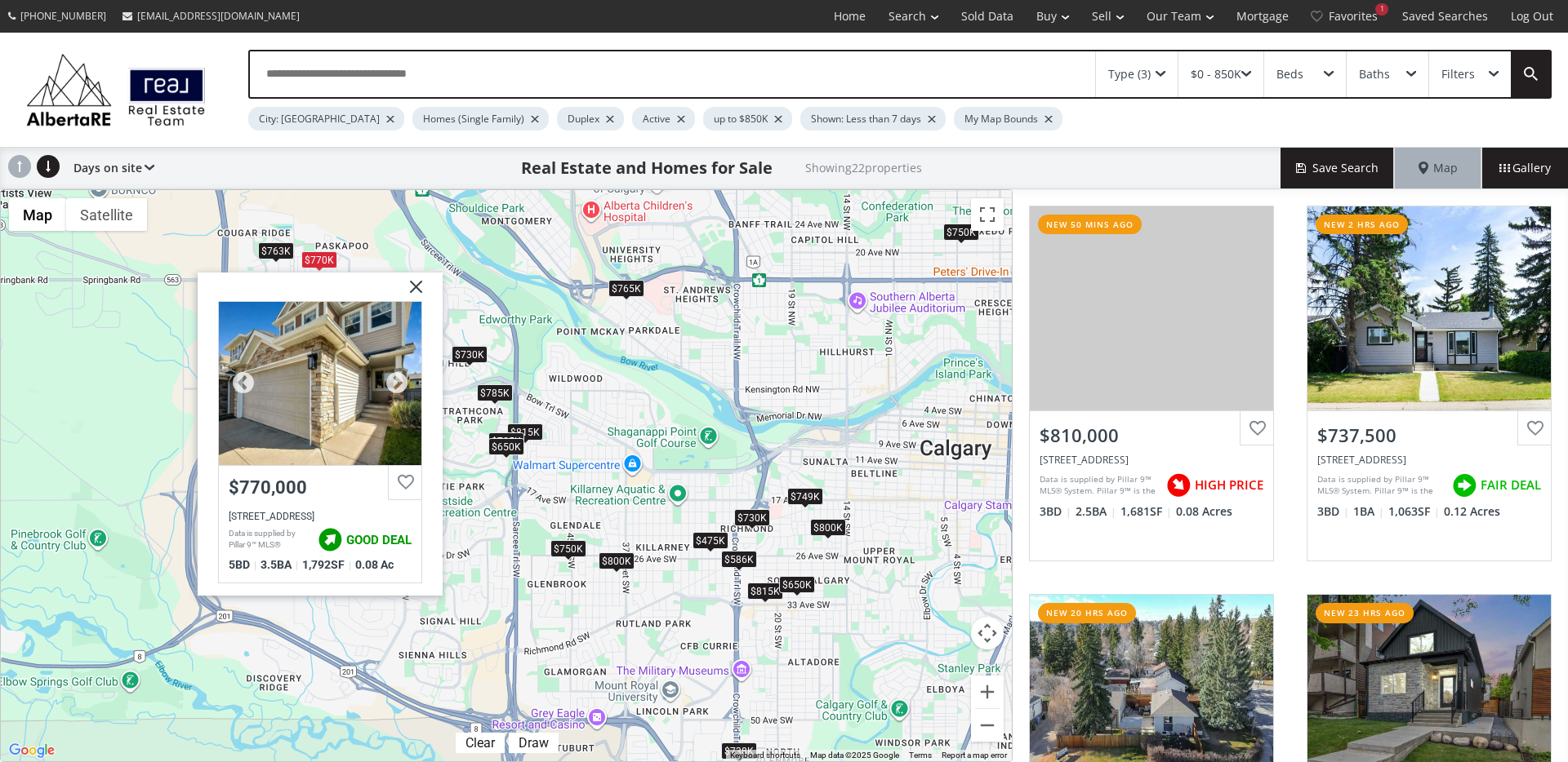
click at [313, 417] on div at bounding box center [319, 383] width 202 height 163
click at [415, 287] on img at bounding box center [410, 293] width 41 height 41
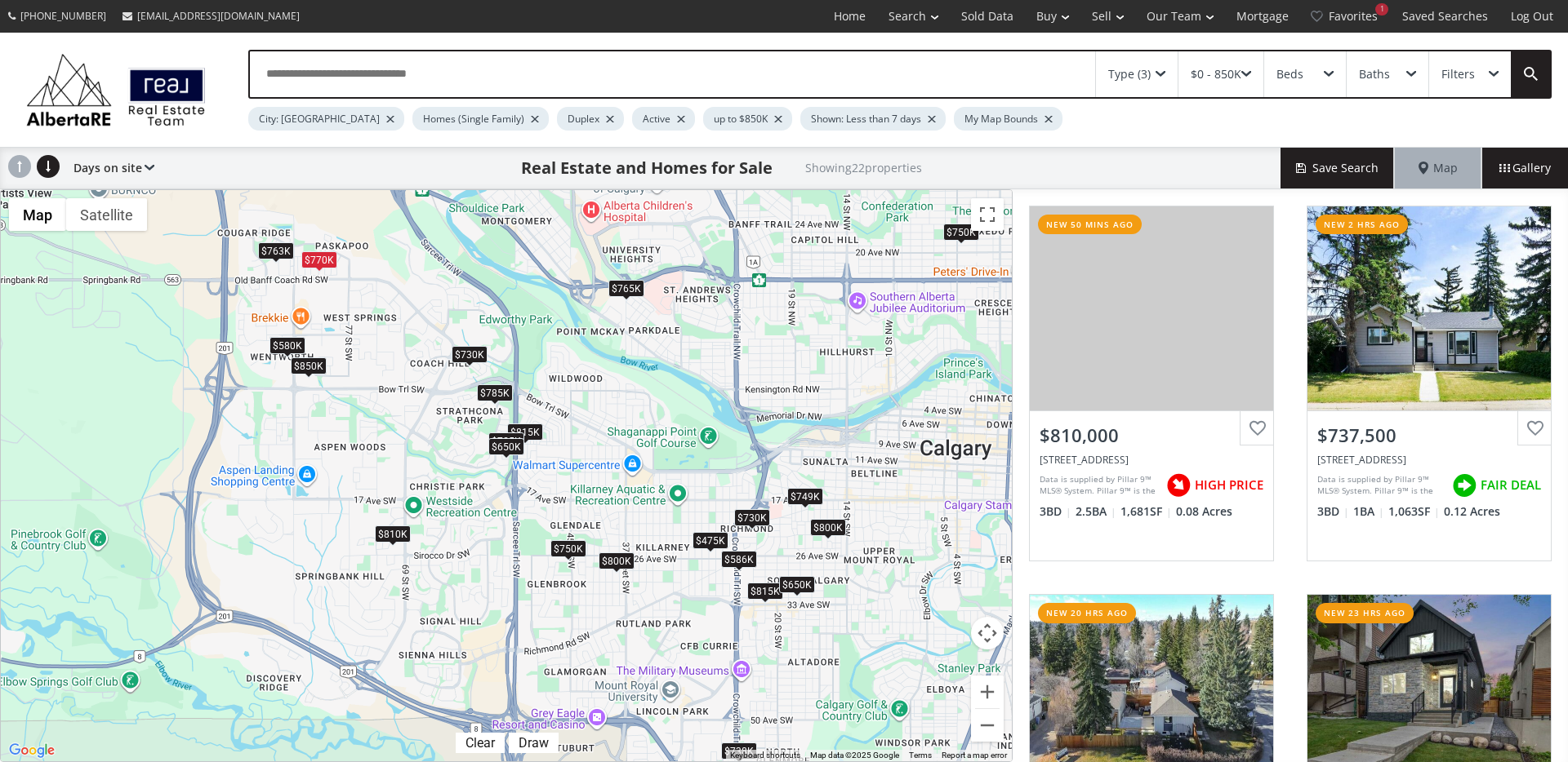
click at [301, 373] on div "$850K" at bounding box center [309, 366] width 36 height 17
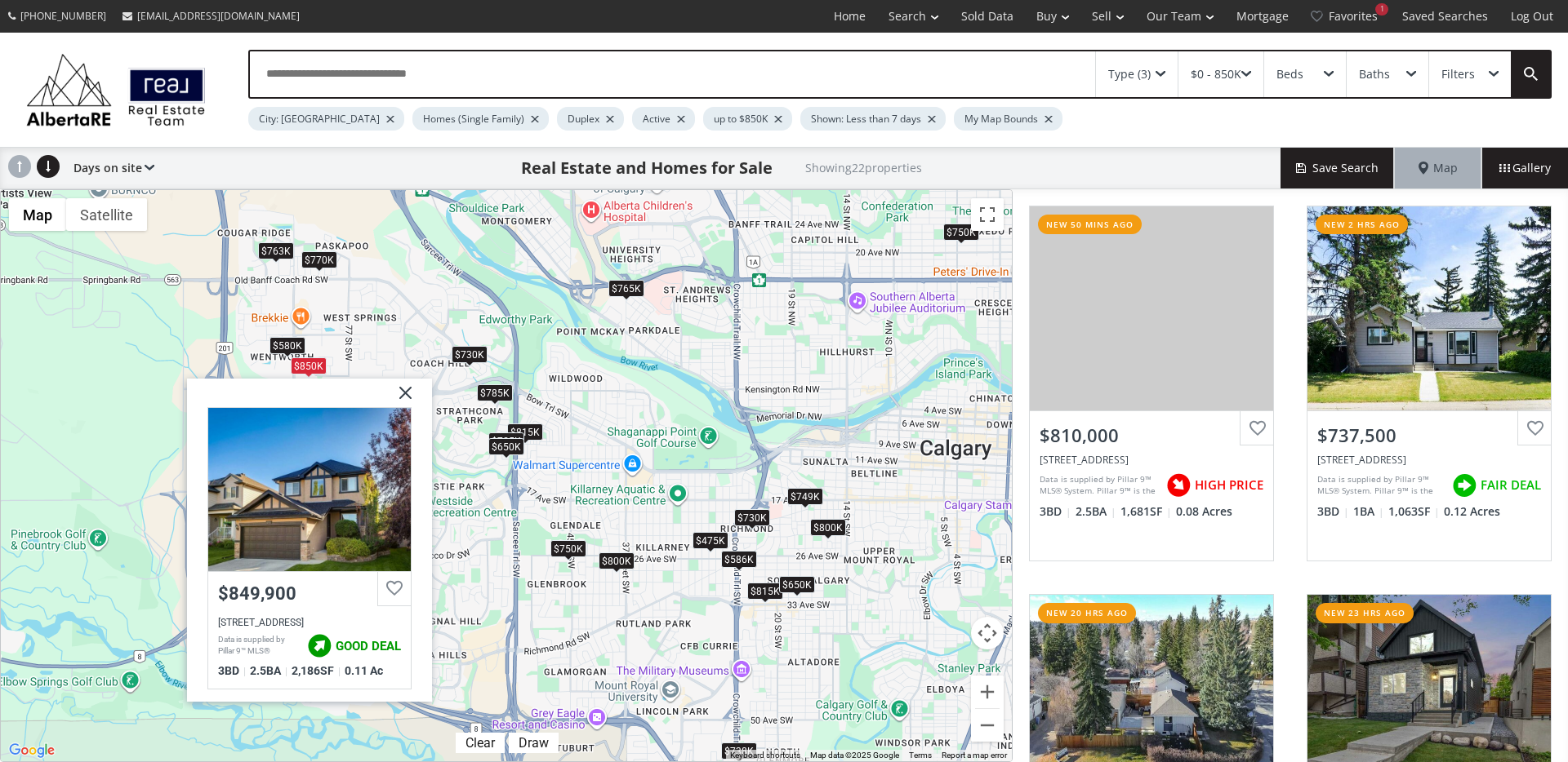
click at [273, 347] on div "$580K" at bounding box center [287, 345] width 36 height 17
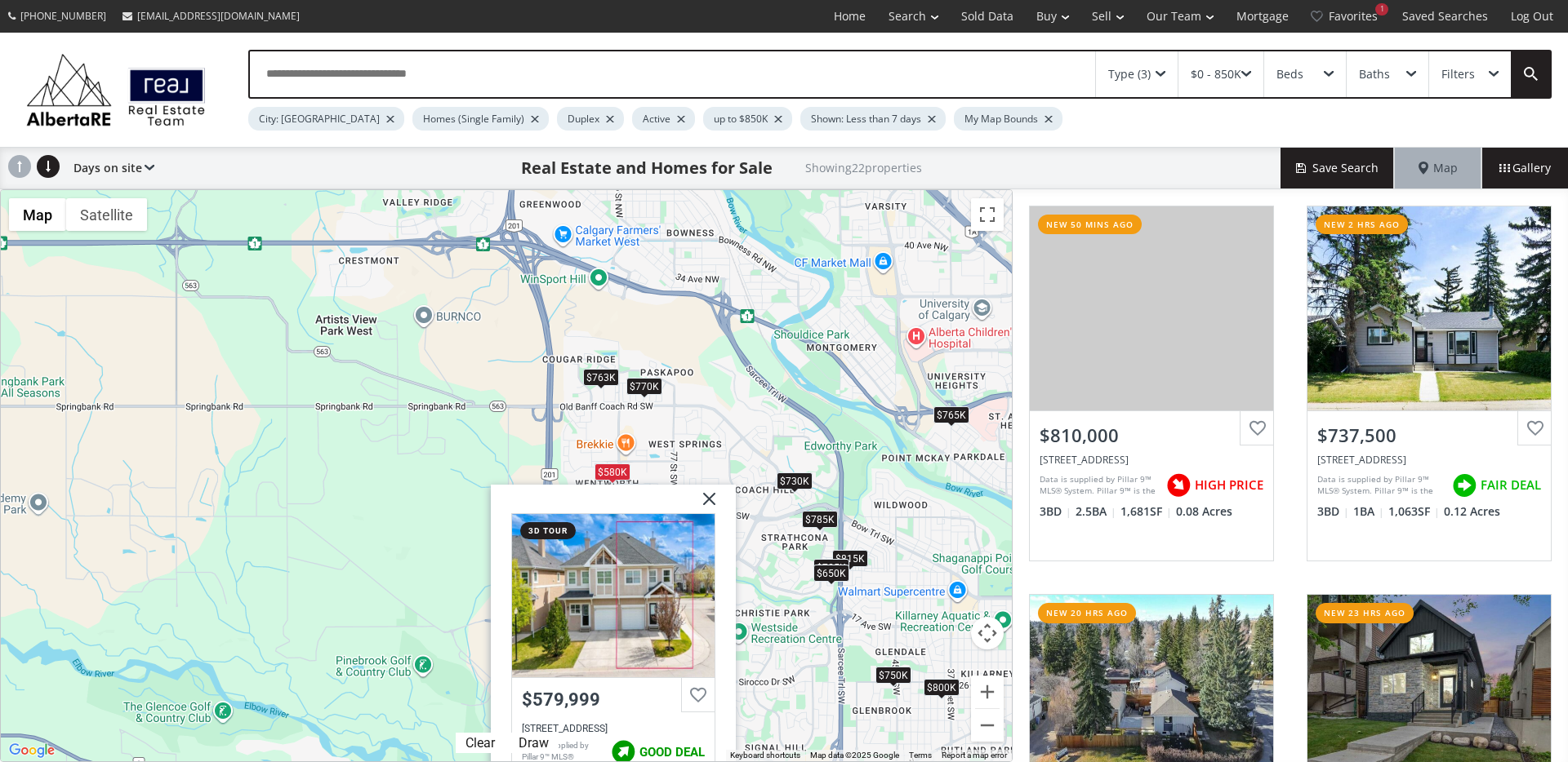
drag, startPoint x: 463, startPoint y: 511, endPoint x: 786, endPoint y: 642, distance: 348.6
click at [786, 642] on div "To navigate, press the arrow keys. $810K $738K $750K $749K $815K $770K $815K $8…" at bounding box center [506, 476] width 1011 height 571
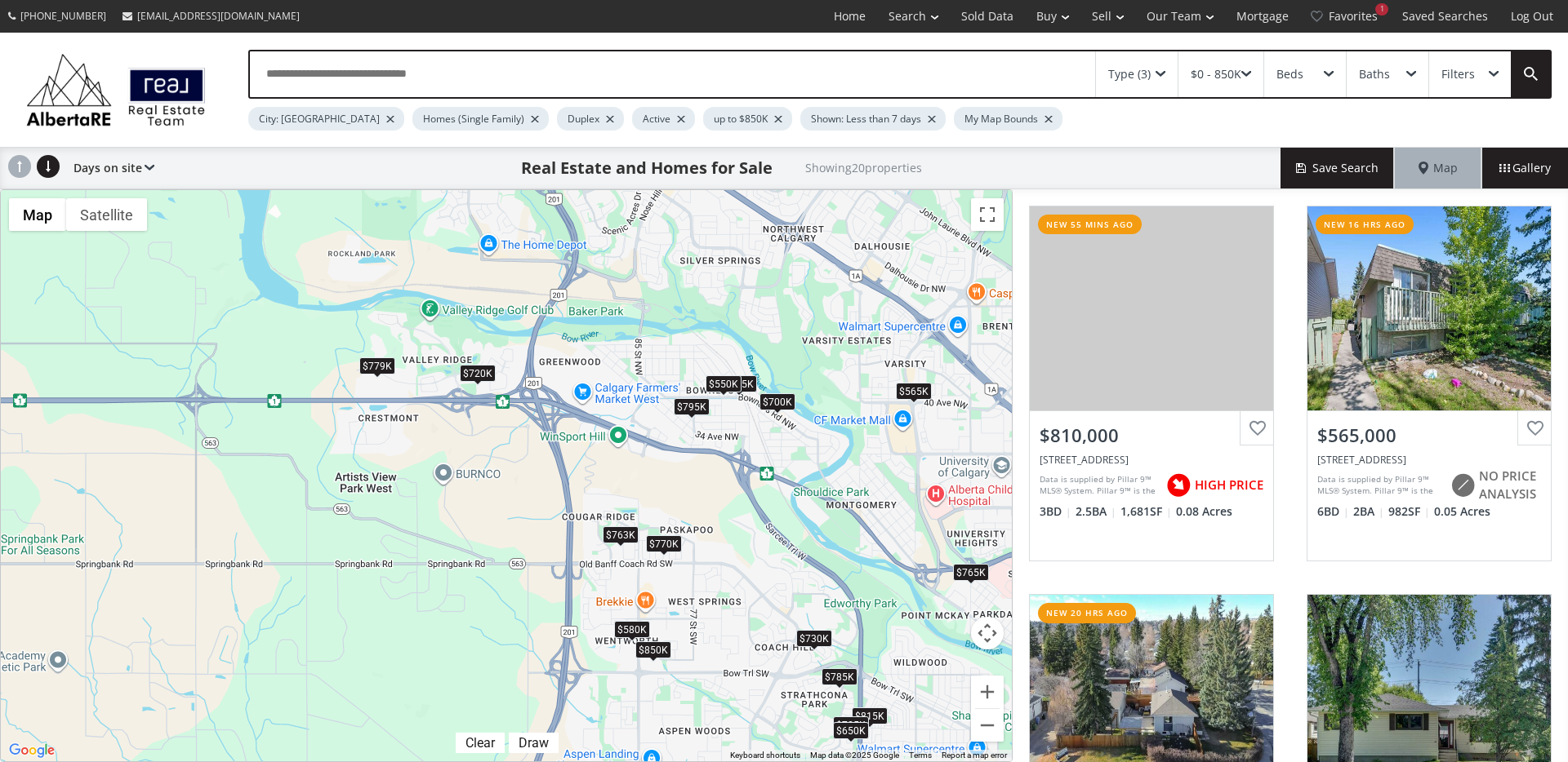
drag, startPoint x: 635, startPoint y: 319, endPoint x: 657, endPoint y: 481, distance: 163.5
click at [657, 481] on div "To navigate, press the arrow keys. $810K $565K $750K $815K $770K $475K $795K $5…" at bounding box center [506, 476] width 1011 height 571
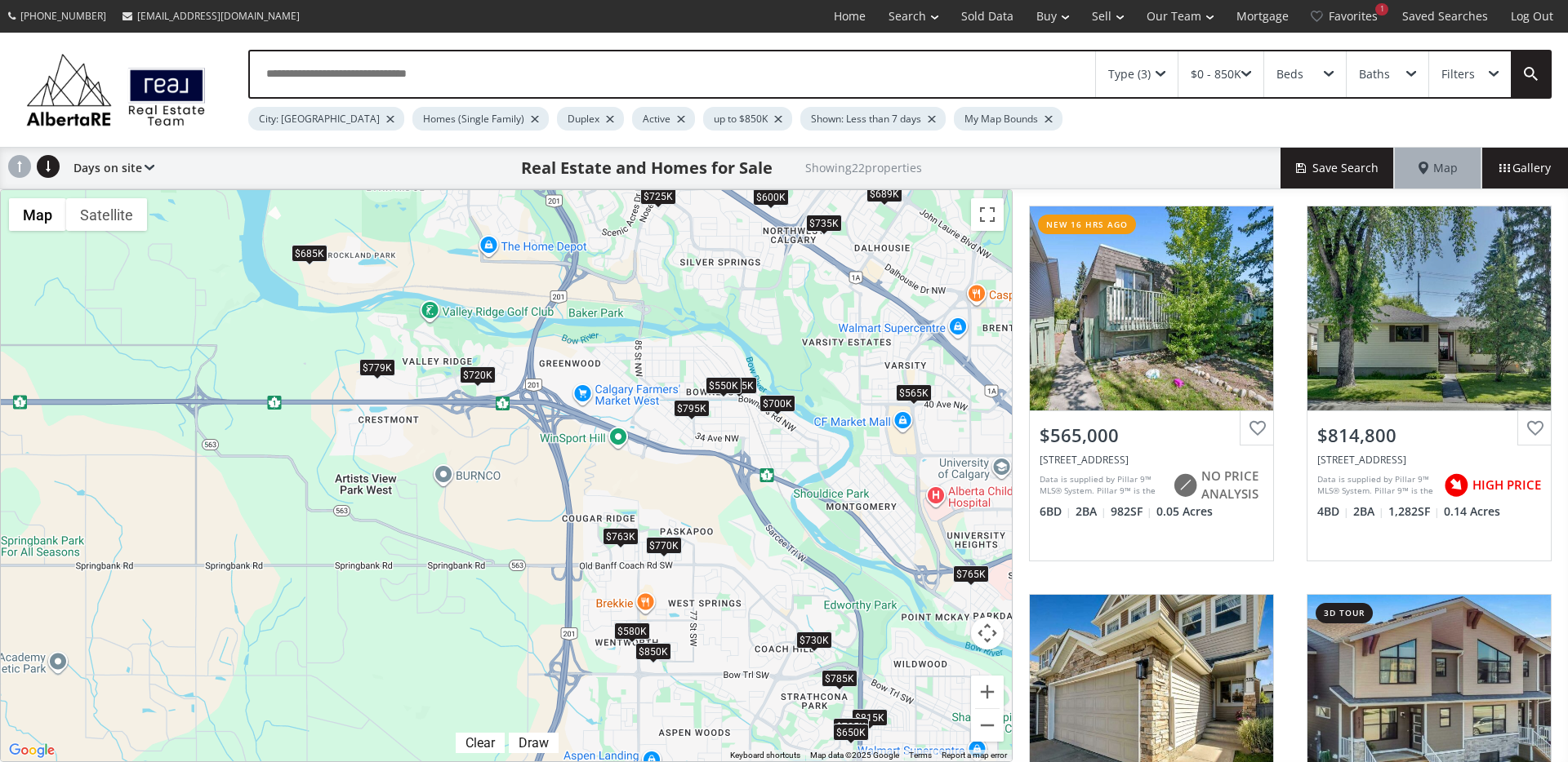
click at [692, 412] on div "$795K" at bounding box center [692, 408] width 36 height 17
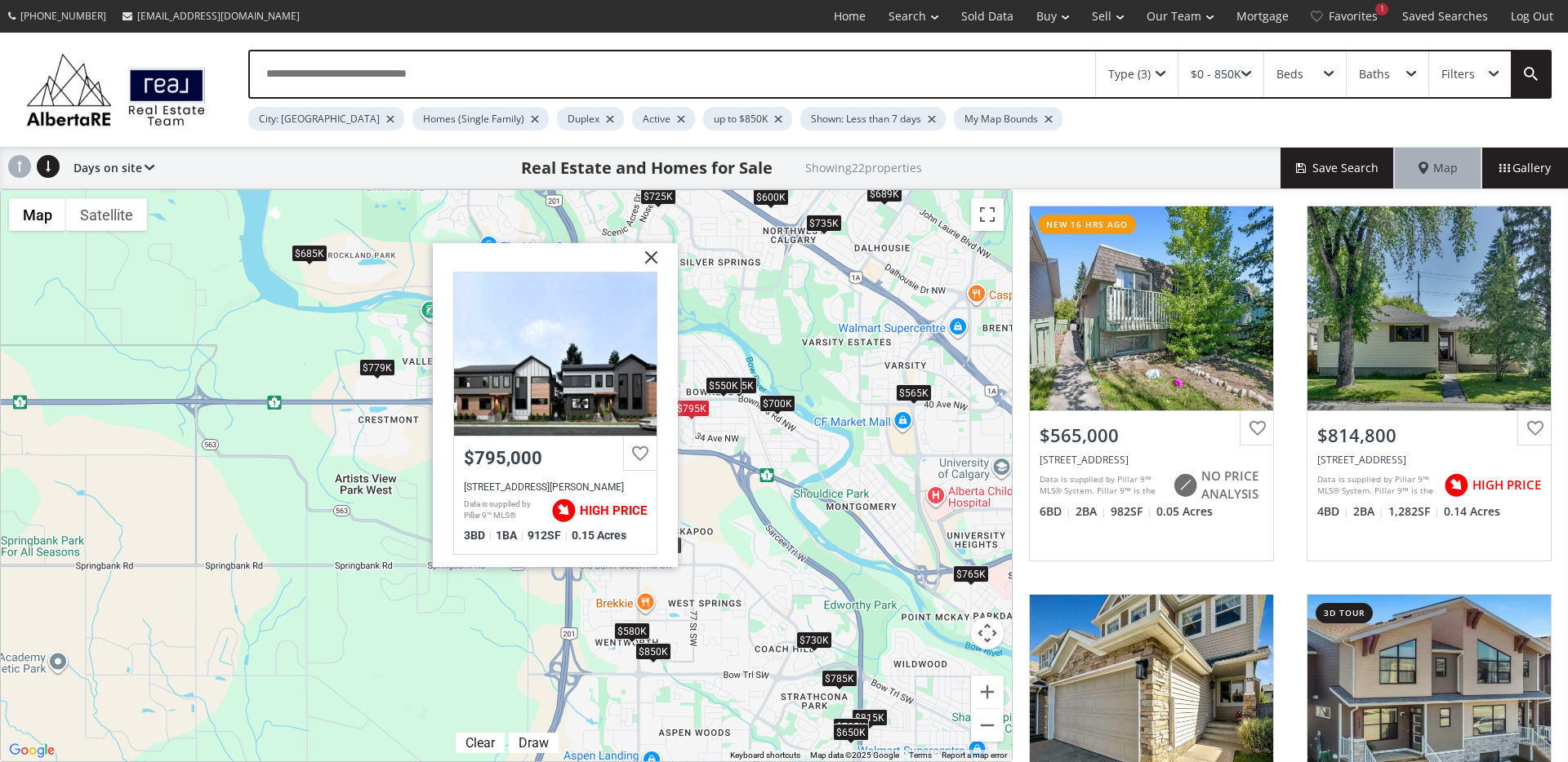
click at [784, 404] on div "$700K" at bounding box center [777, 404] width 36 height 17
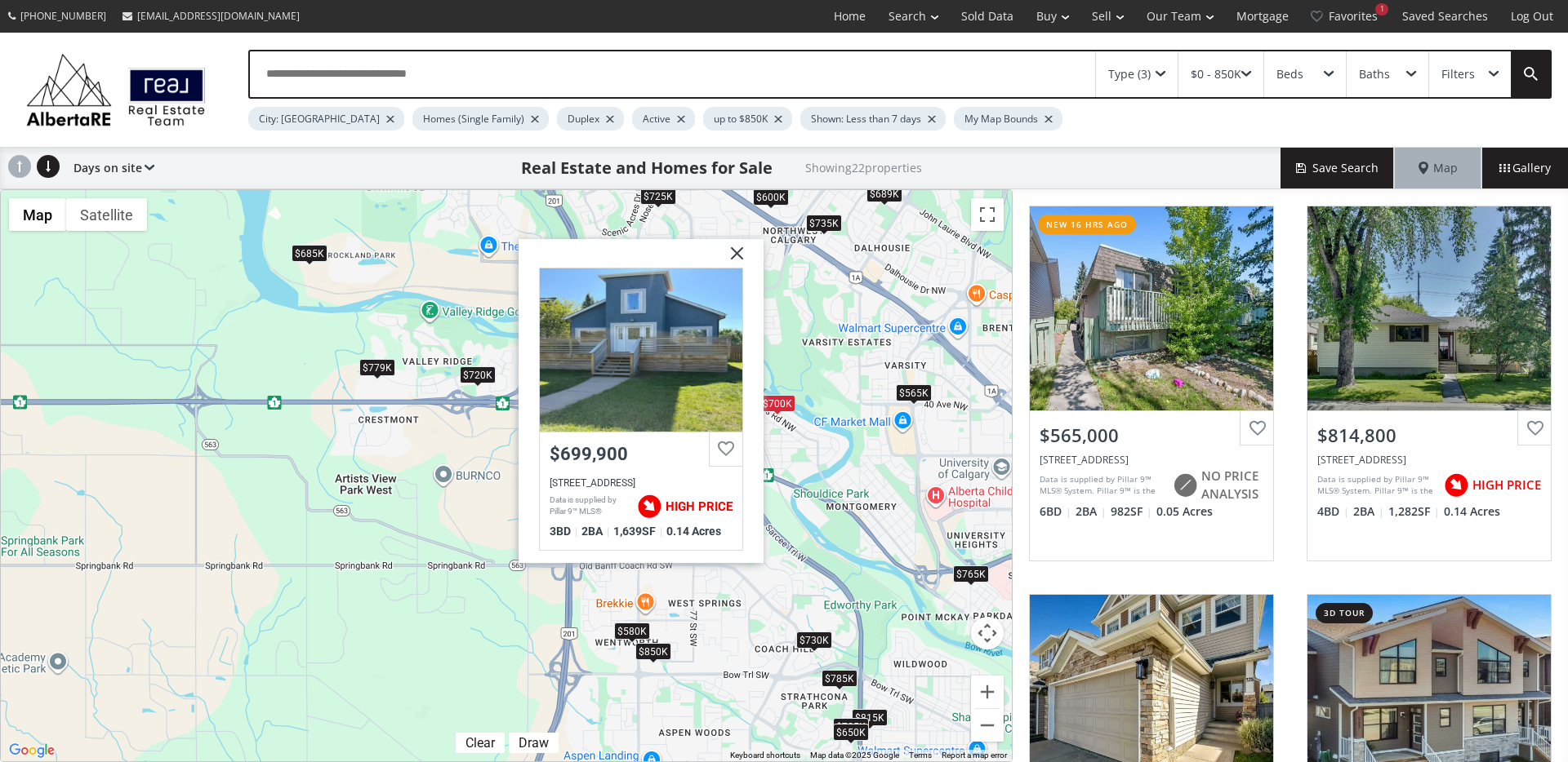
click at [743, 258] on img at bounding box center [731, 259] width 41 height 41
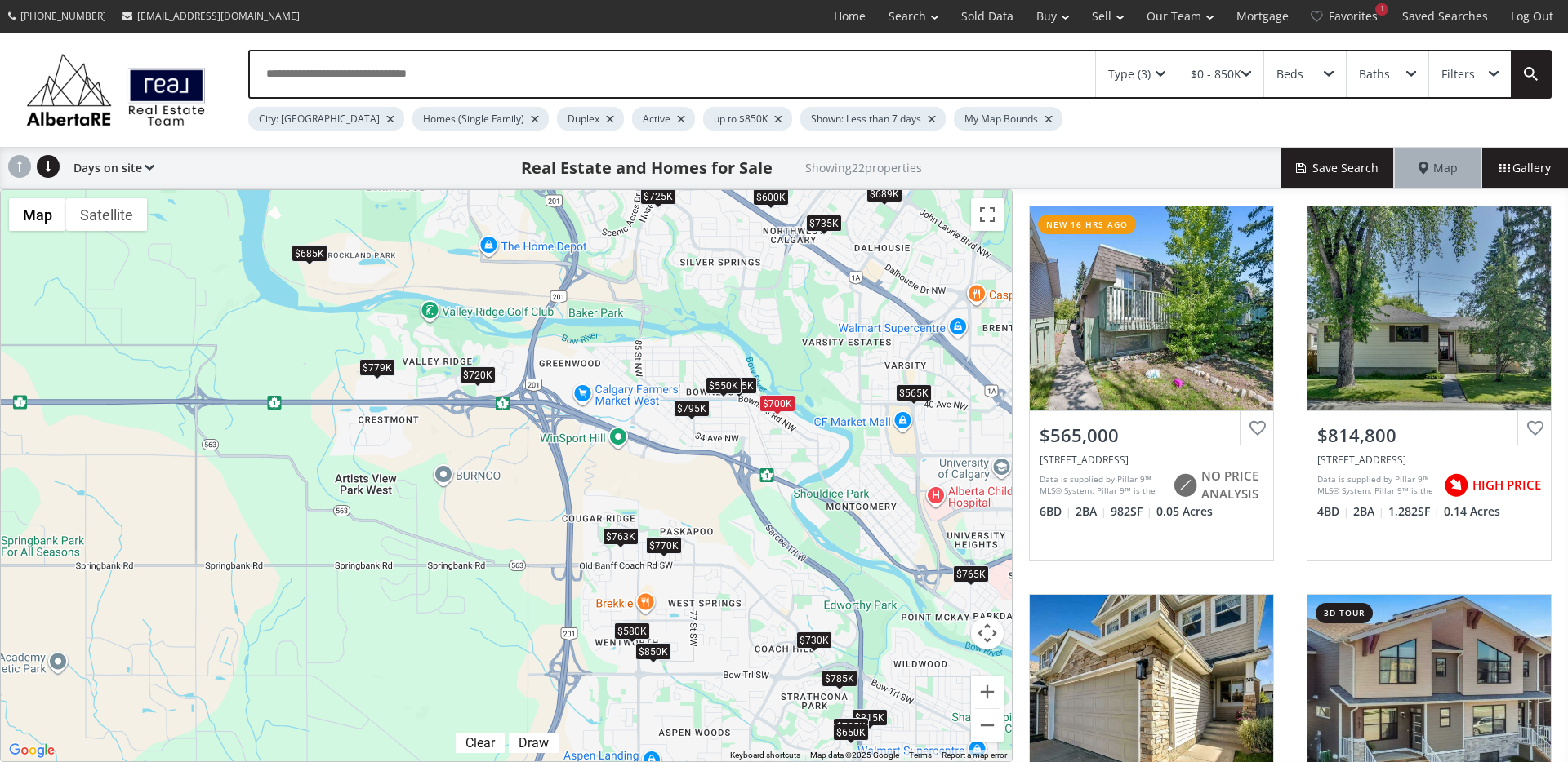
click at [718, 384] on div "$550K" at bounding box center [724, 386] width 36 height 17
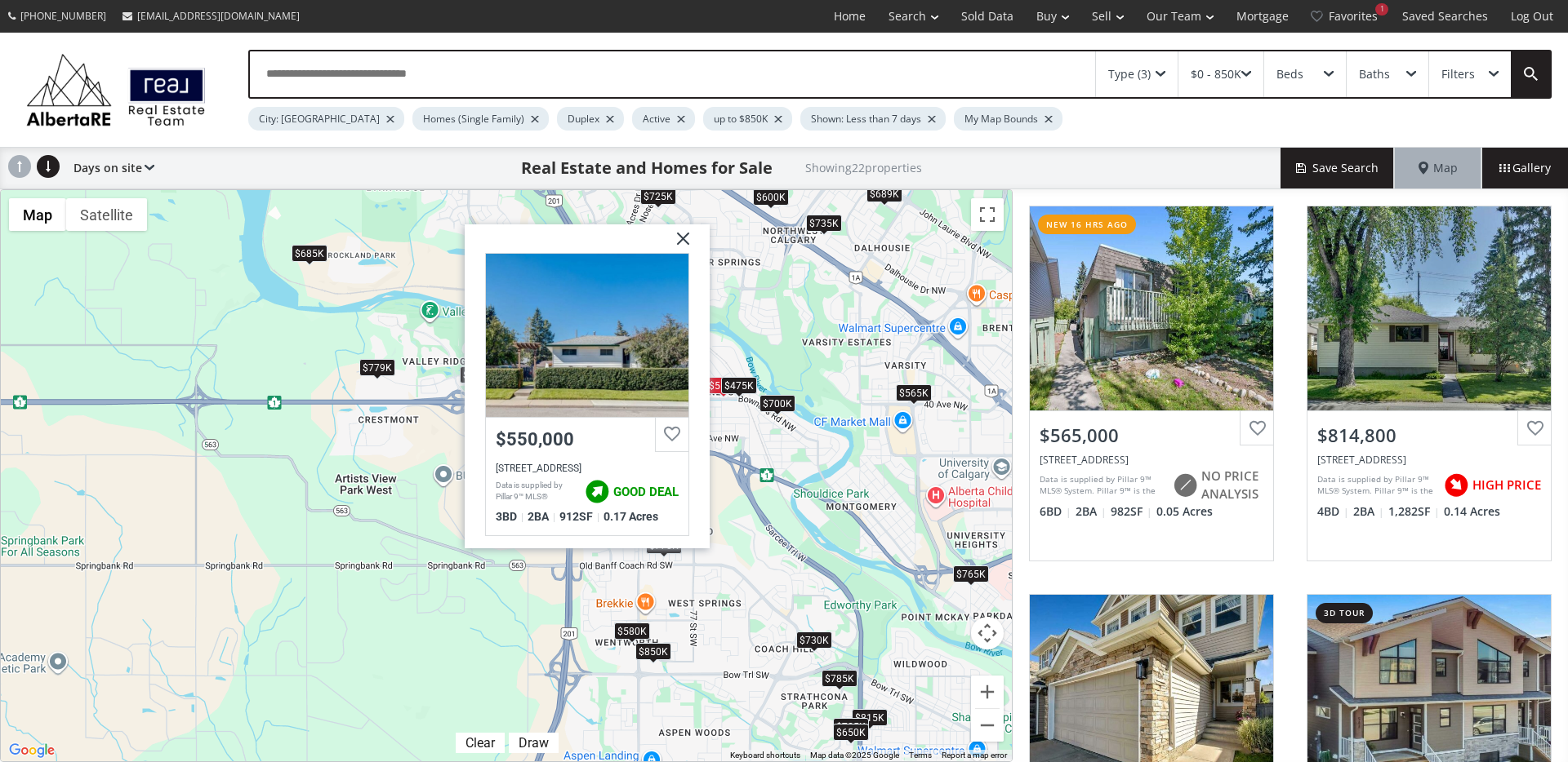
click at [754, 385] on div "$475K" at bounding box center [739, 386] width 36 height 17
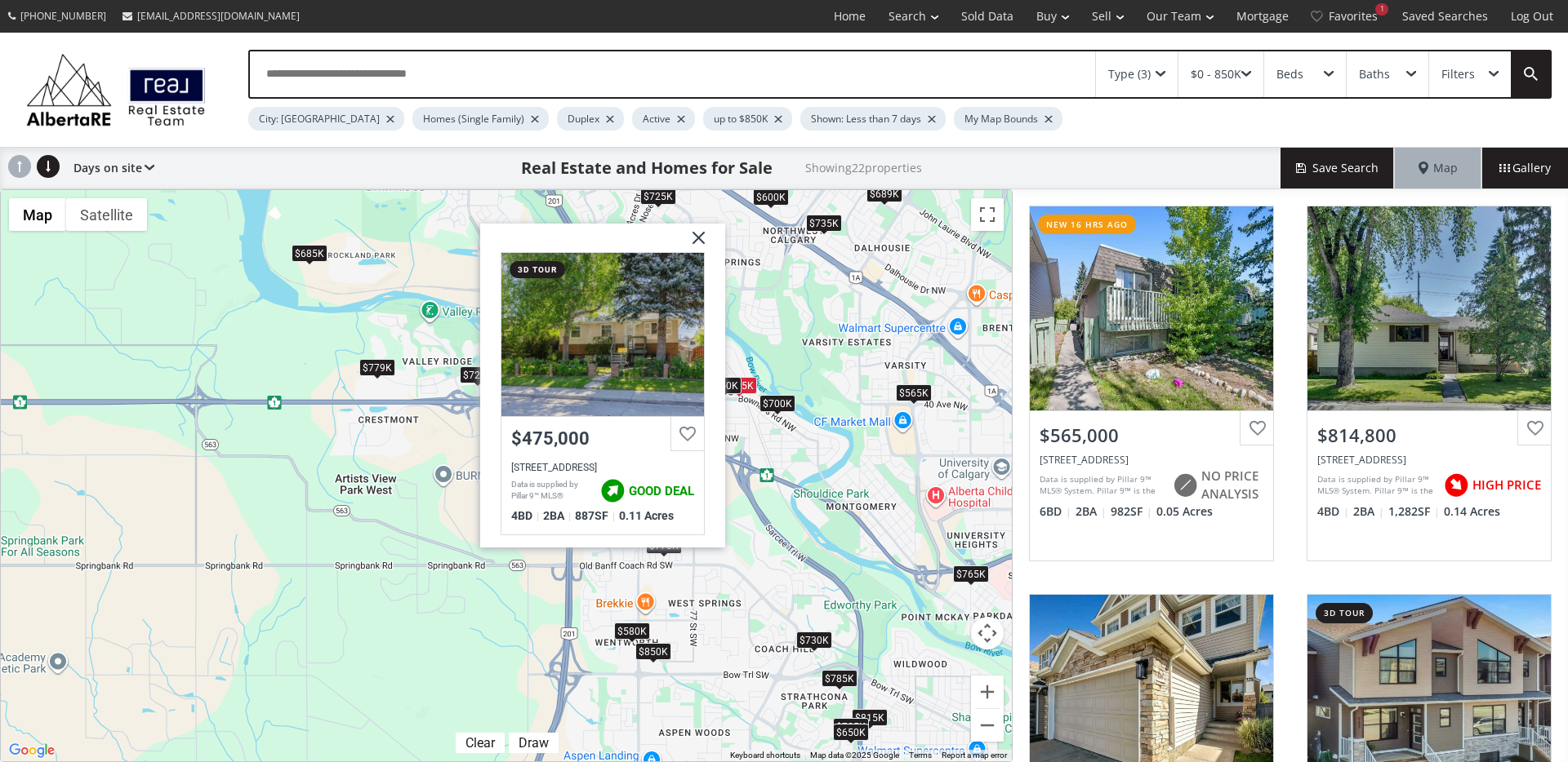
click at [697, 235] on img at bounding box center [693, 244] width 41 height 41
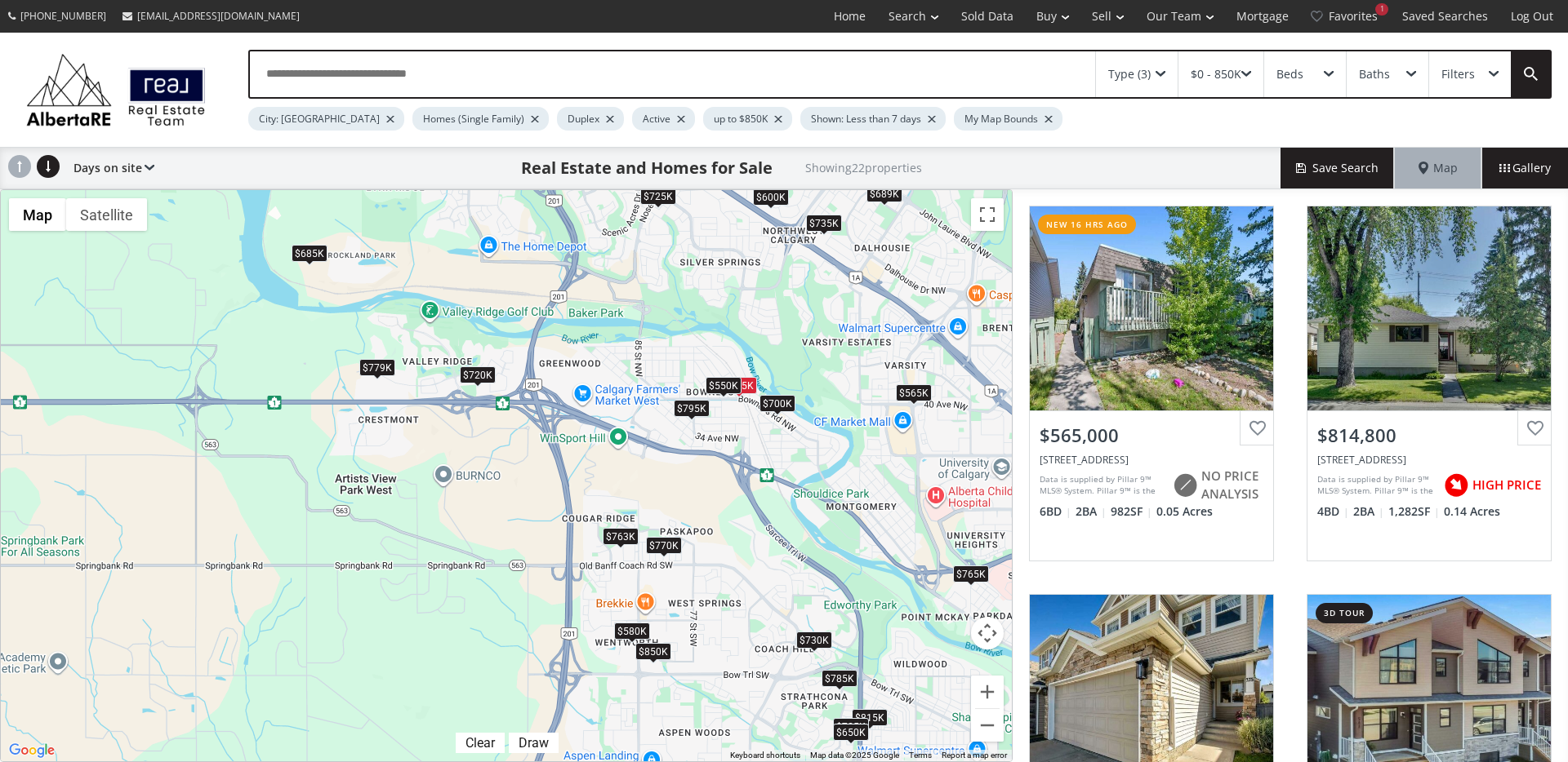
click at [457, 380] on div "To navigate, press the arrow keys. $565K $815K $770K $685K $475K $795K $550K $7…" at bounding box center [506, 476] width 1011 height 571
click at [483, 377] on div "$720K" at bounding box center [477, 375] width 36 height 17
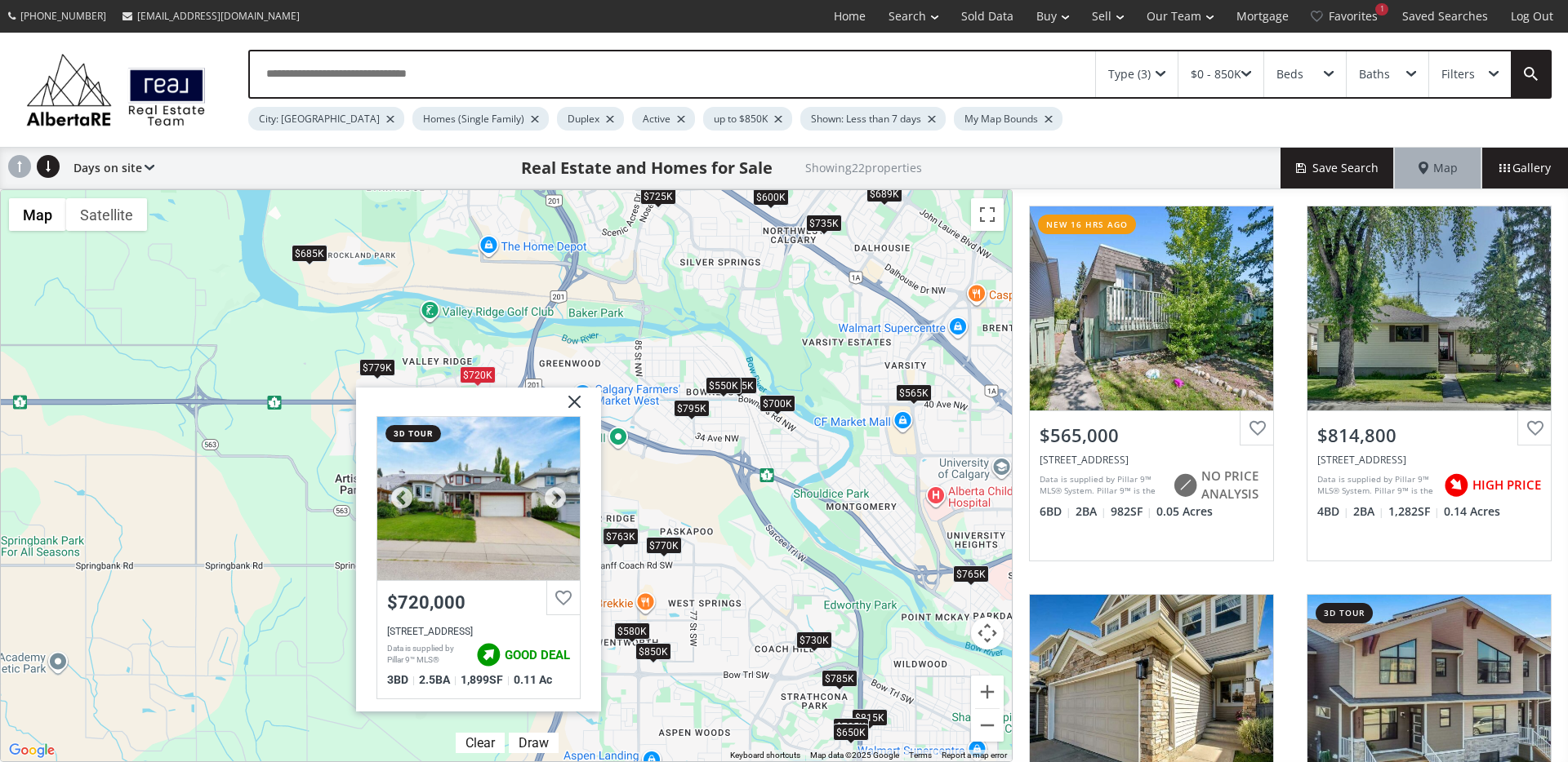
click at [488, 518] on div at bounding box center [478, 498] width 202 height 163
click at [368, 362] on div "$779K" at bounding box center [377, 367] width 36 height 17
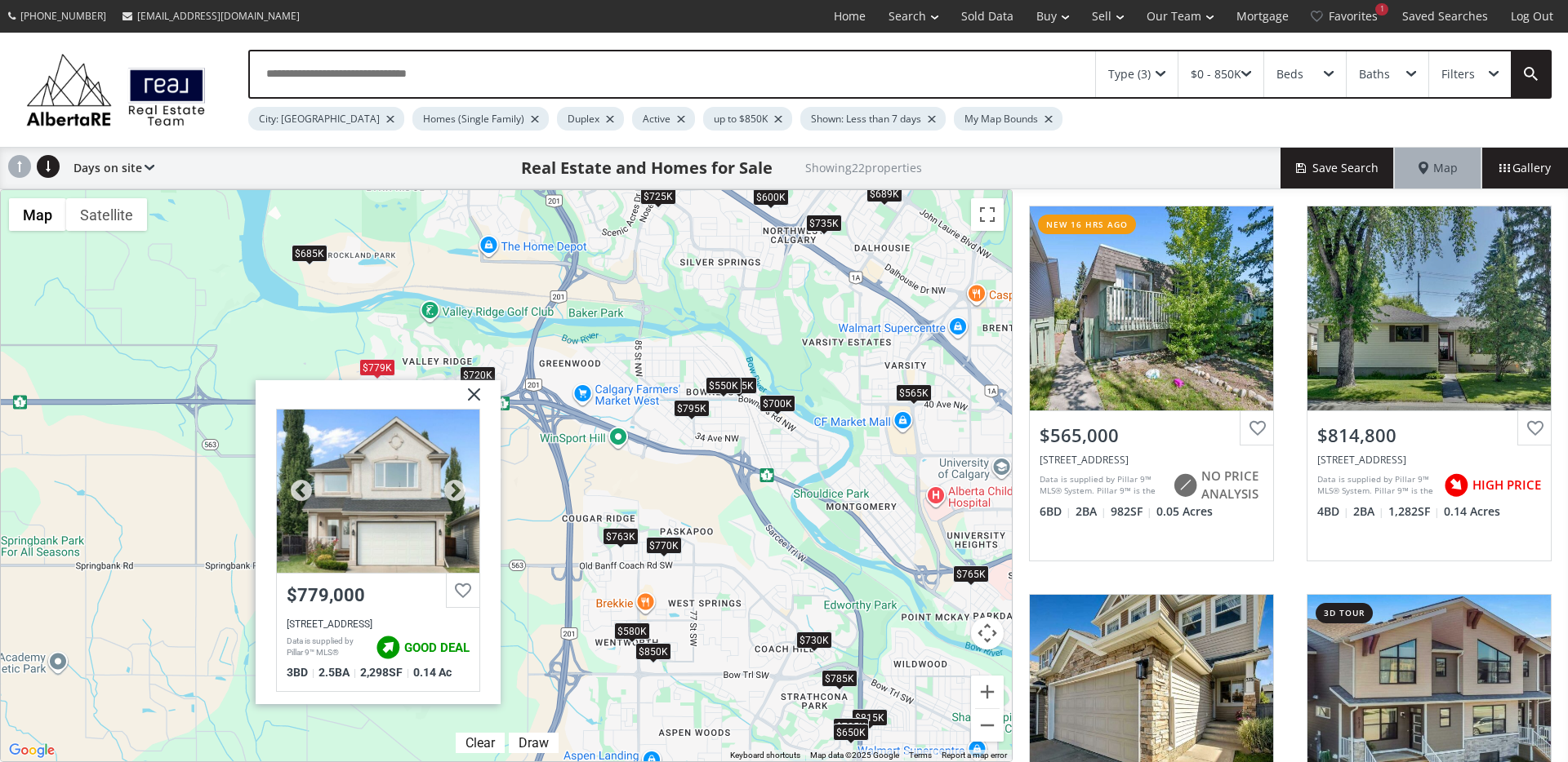
click at [349, 476] on div at bounding box center [377, 491] width 202 height 163
click at [476, 395] on img at bounding box center [468, 401] width 41 height 41
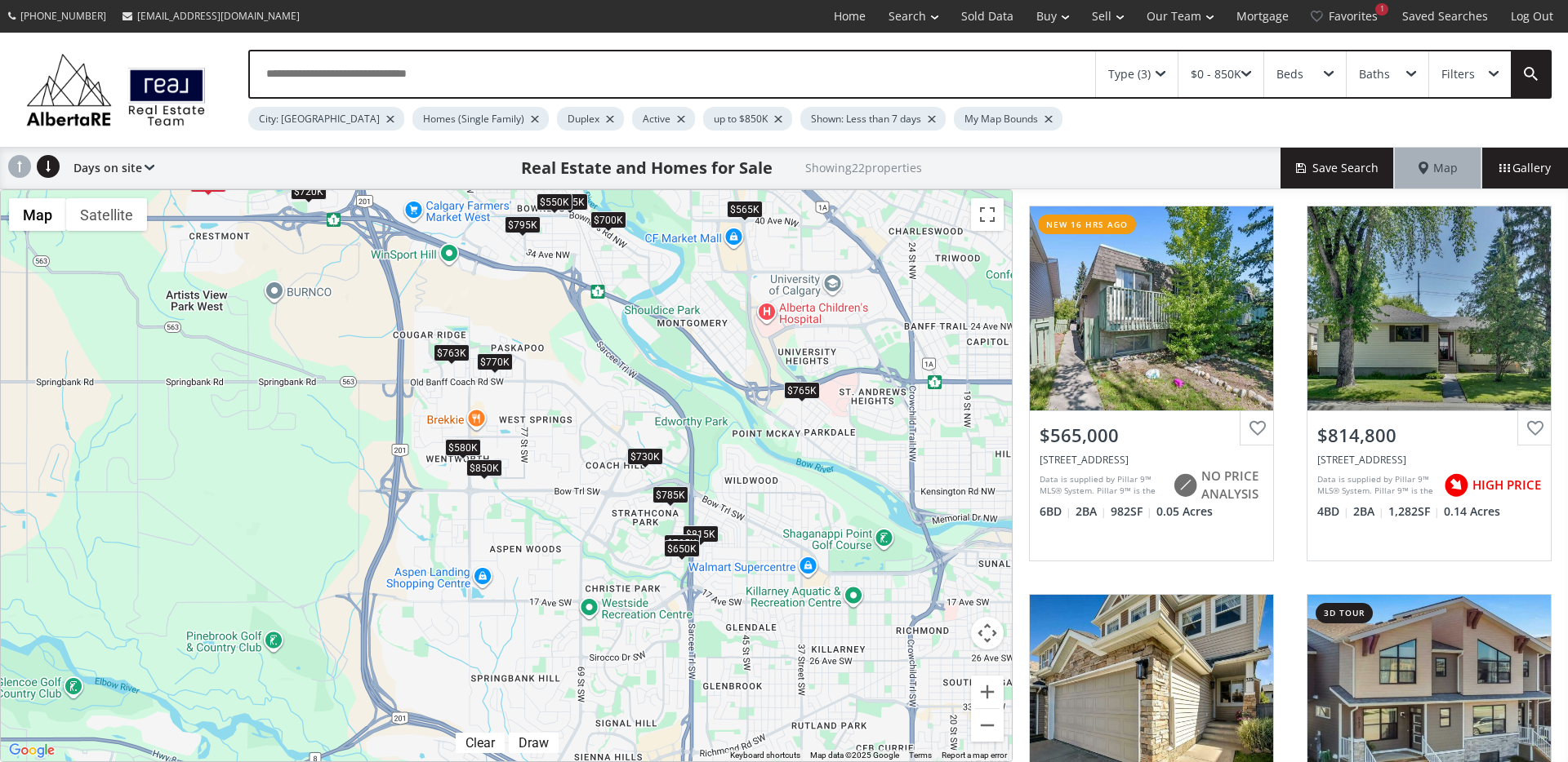
drag, startPoint x: 750, startPoint y: 594, endPoint x: 587, endPoint y: 417, distance: 240.6
click at [587, 417] on div "To navigate, press the arrow keys. $565K $815K $770K $685K $475K $795K $550K $7…" at bounding box center [506, 476] width 1011 height 571
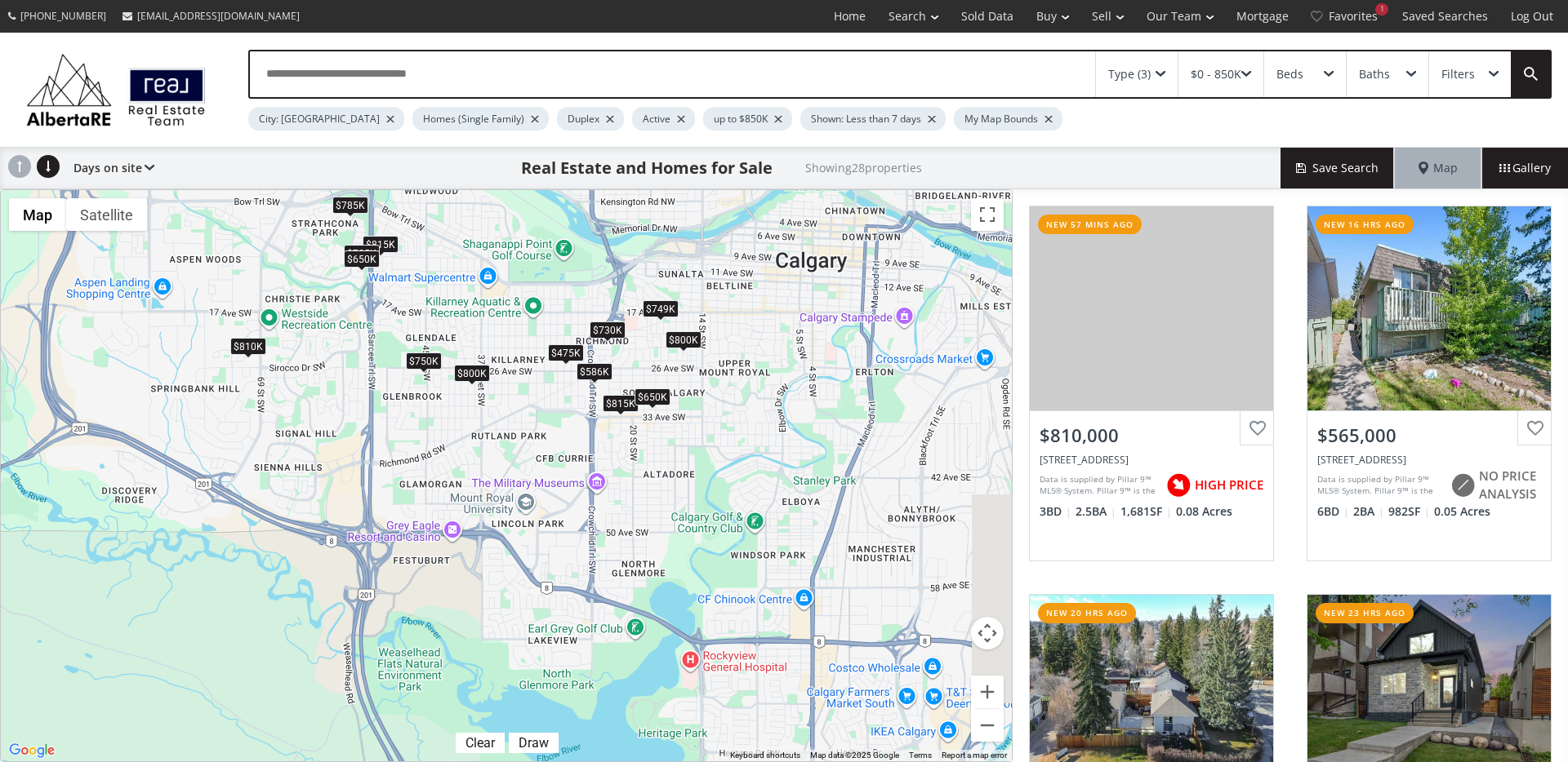
drag, startPoint x: 797, startPoint y: 636, endPoint x: 519, endPoint y: 372, distance: 383.4
click at [519, 370] on div "To navigate, press the arrow keys. $810K $565K $750K $749K $815K $770K $475K $8…" at bounding box center [506, 476] width 1011 height 571
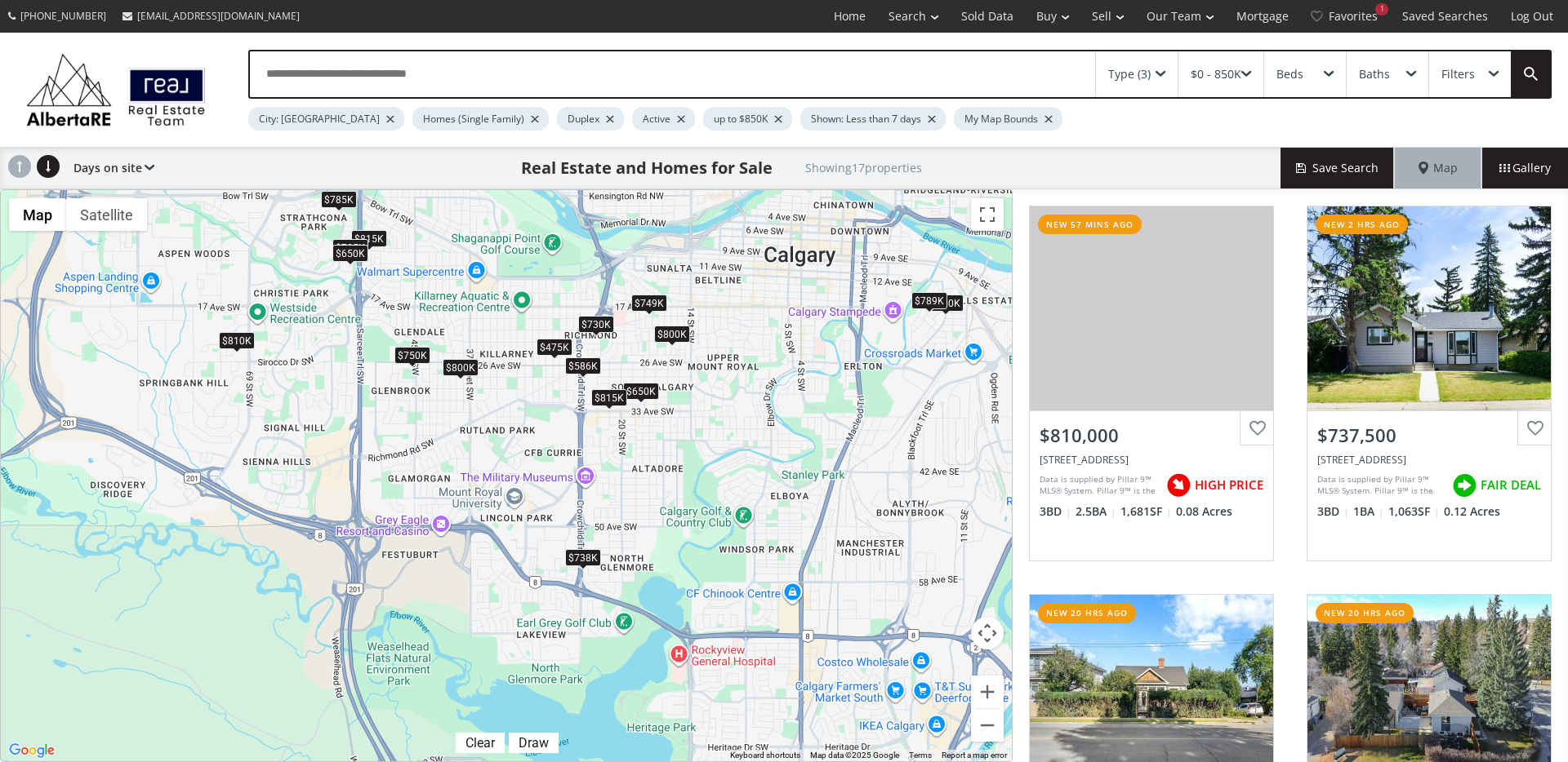
click at [607, 396] on div "$815K" at bounding box center [609, 398] width 36 height 17
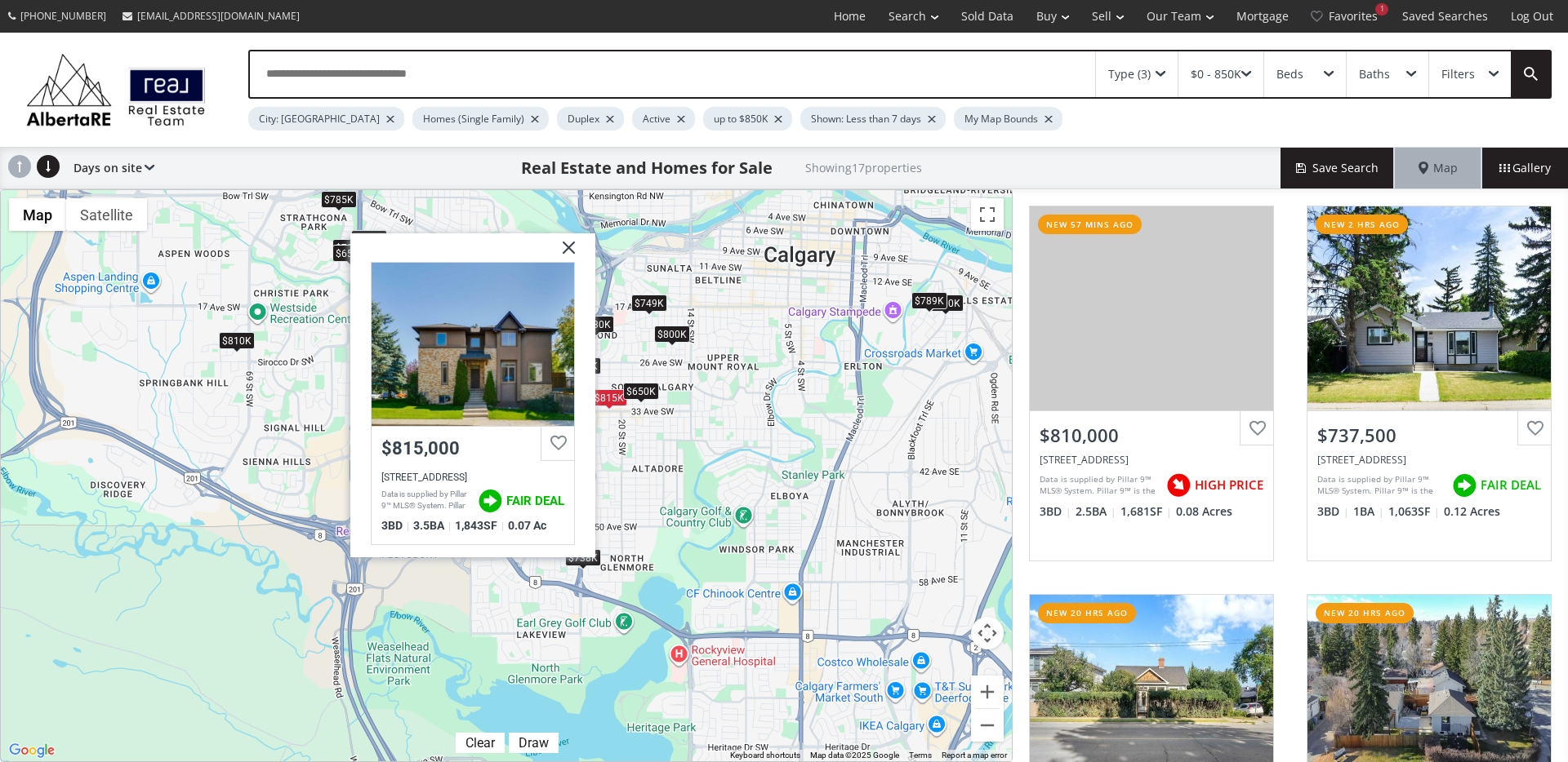
click at [655, 393] on div "$650K" at bounding box center [641, 391] width 36 height 17
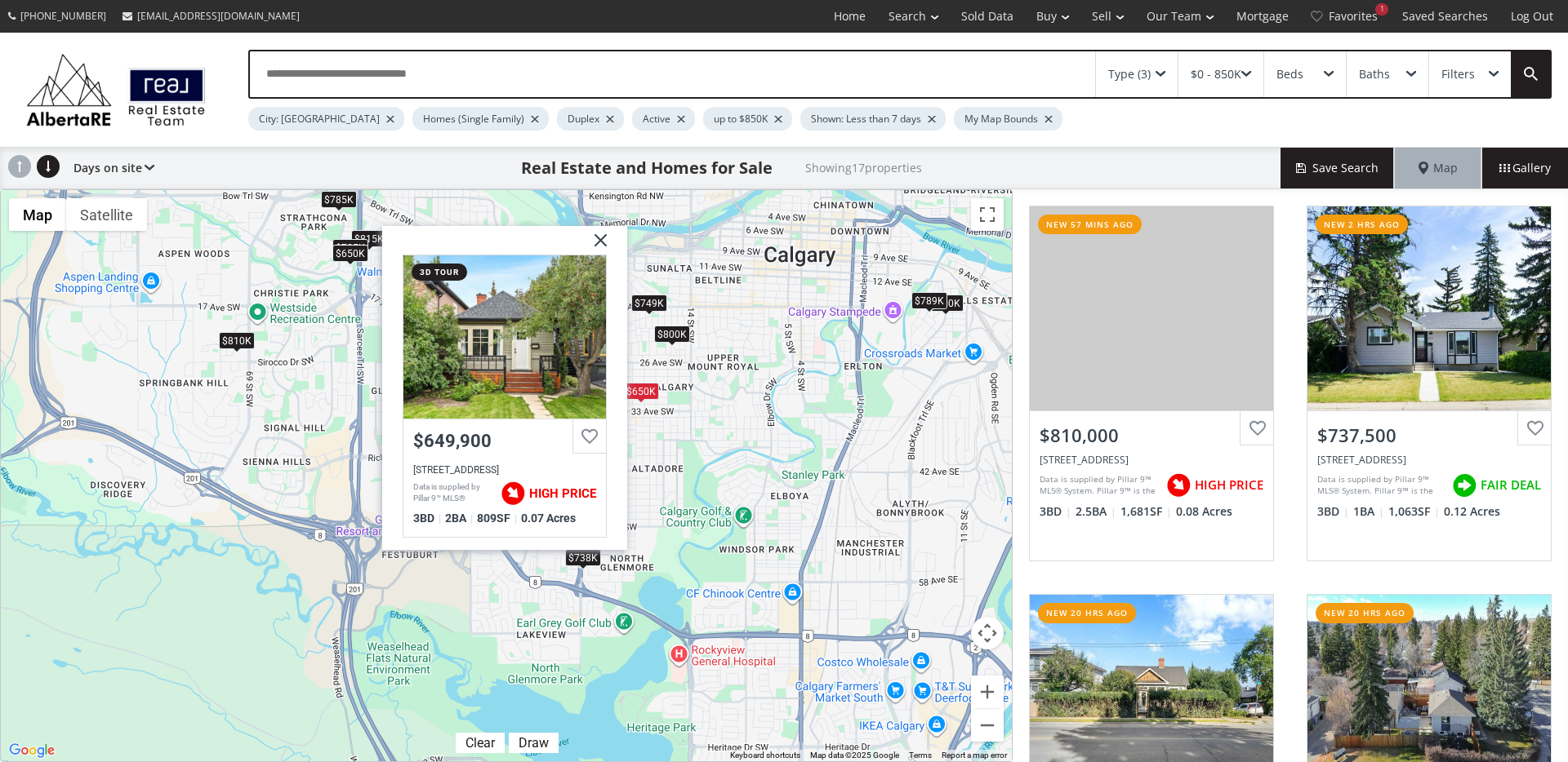
click at [679, 332] on div "$800K" at bounding box center [672, 334] width 36 height 17
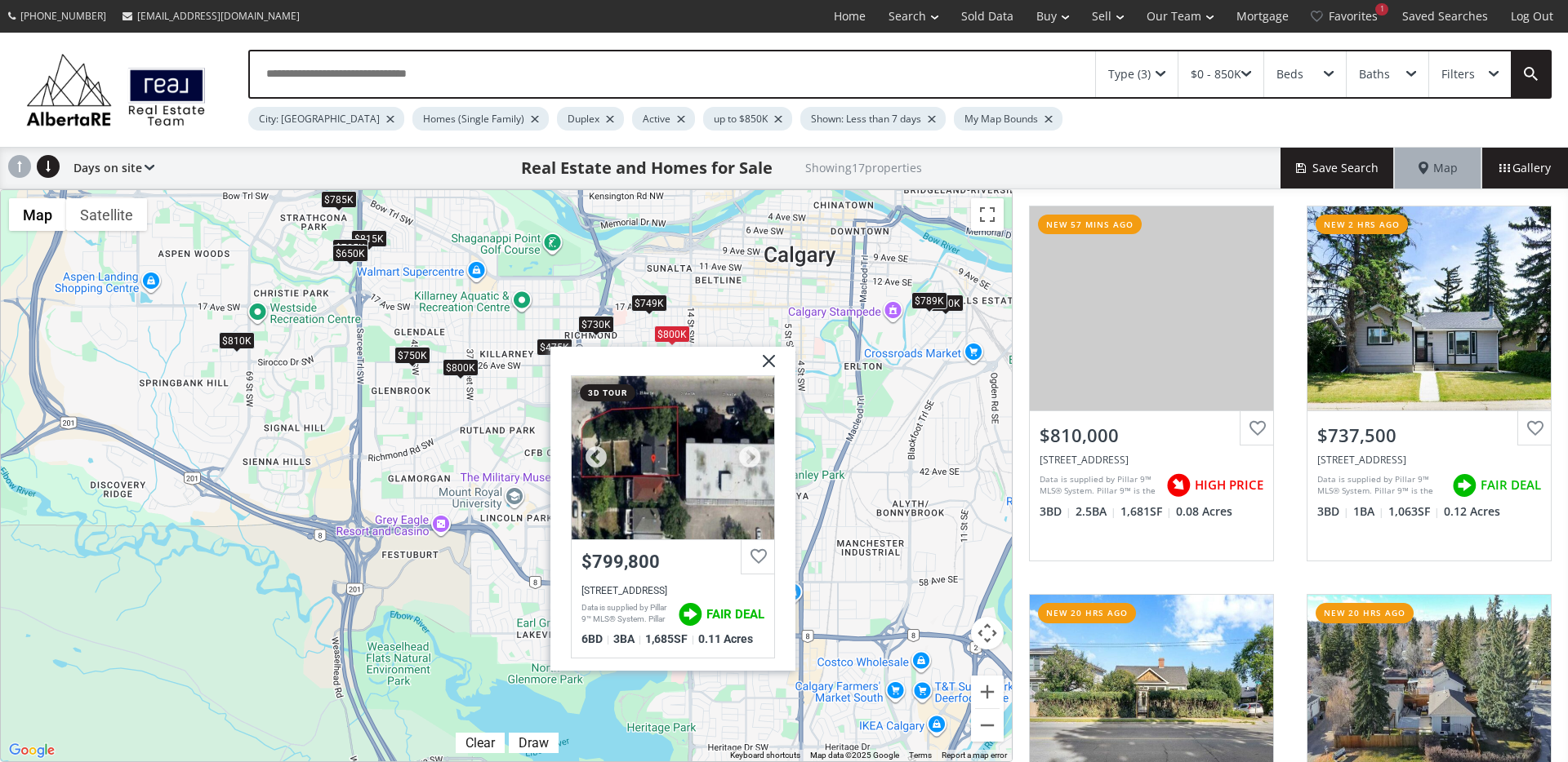
click at [636, 476] on div at bounding box center [672, 458] width 202 height 163
click at [761, 362] on img at bounding box center [762, 367] width 41 height 41
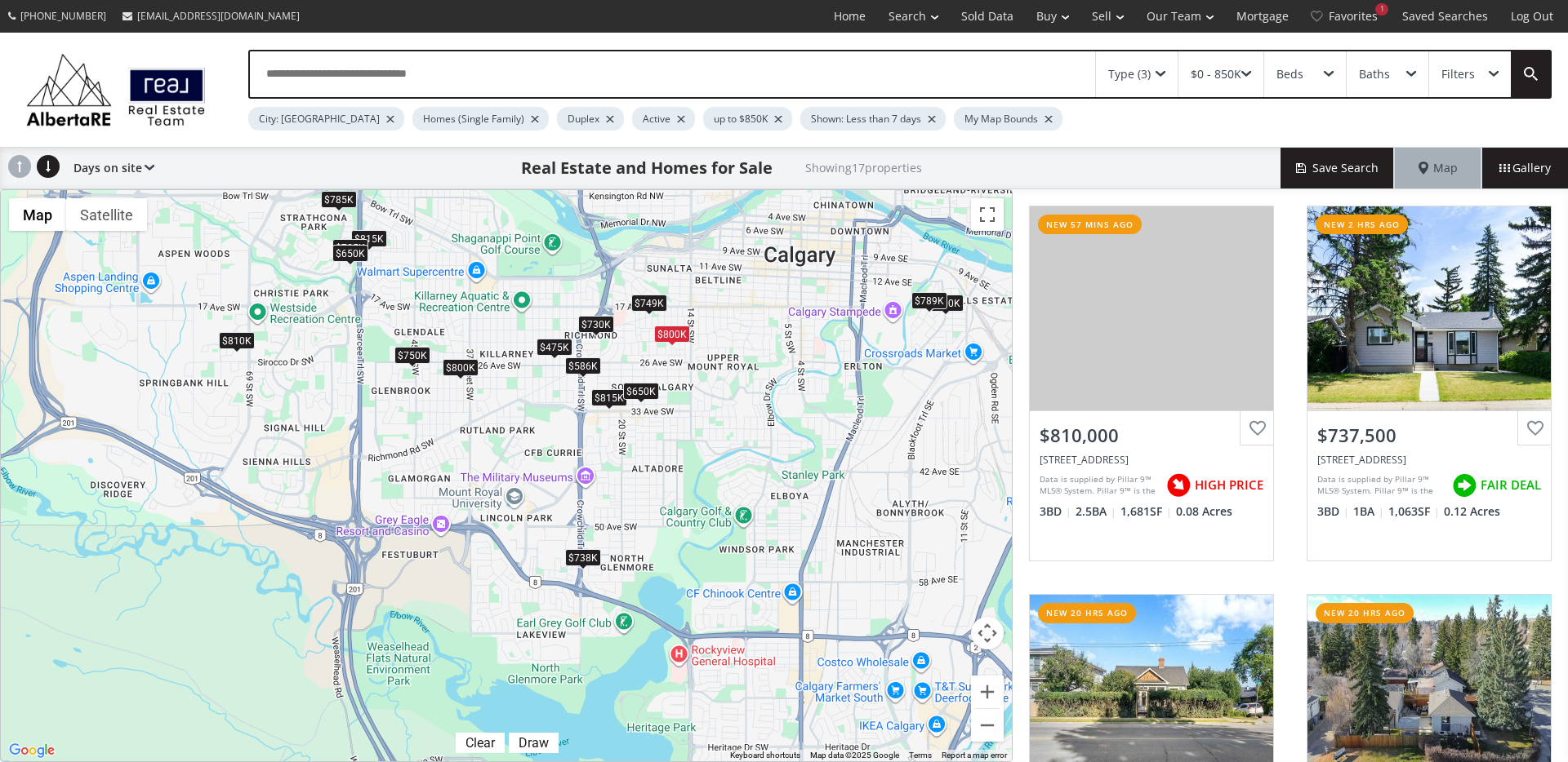
click at [467, 363] on div "$800K" at bounding box center [460, 367] width 36 height 17
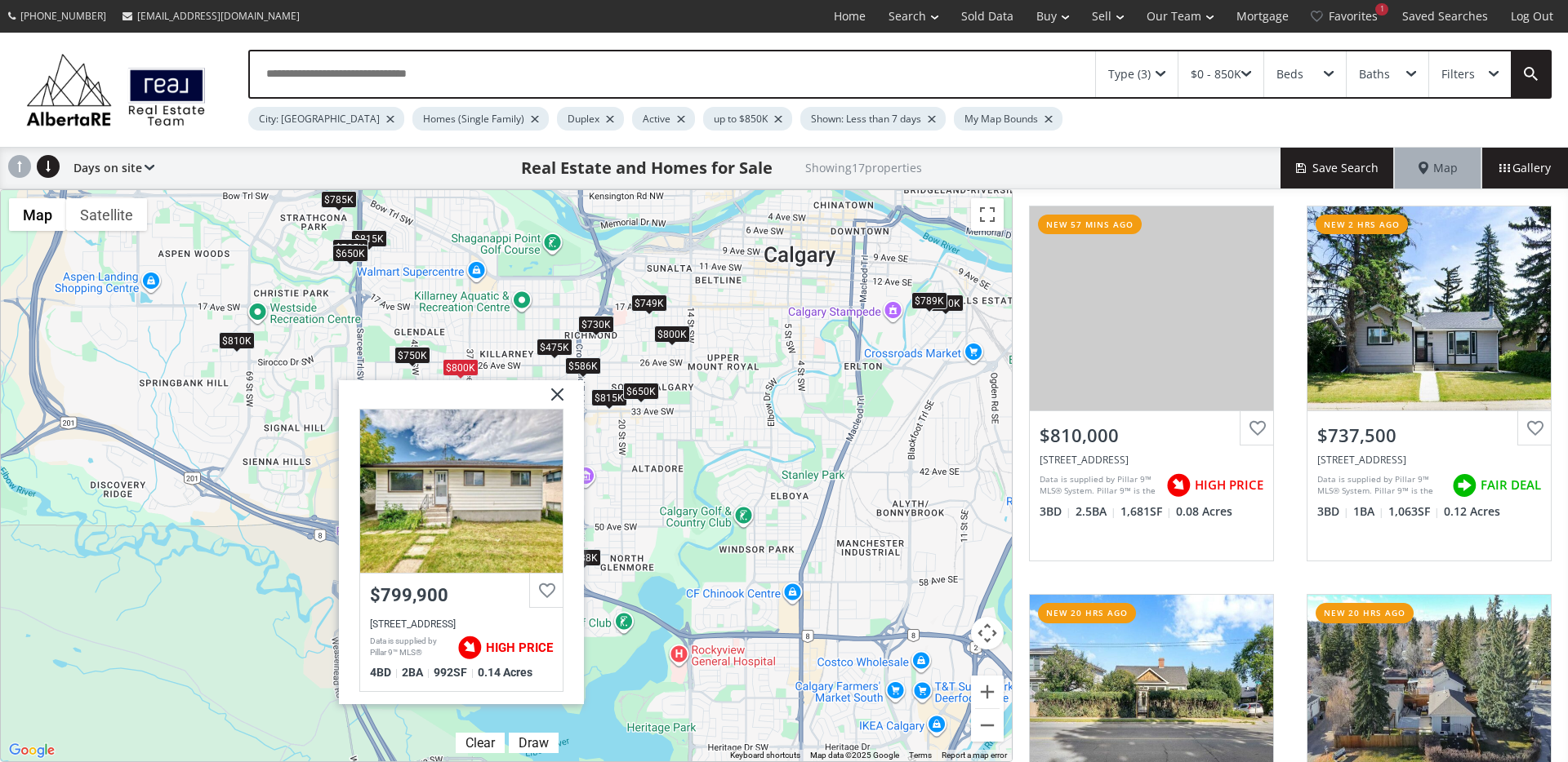
click at [413, 359] on div "$750K" at bounding box center [413, 355] width 36 height 17
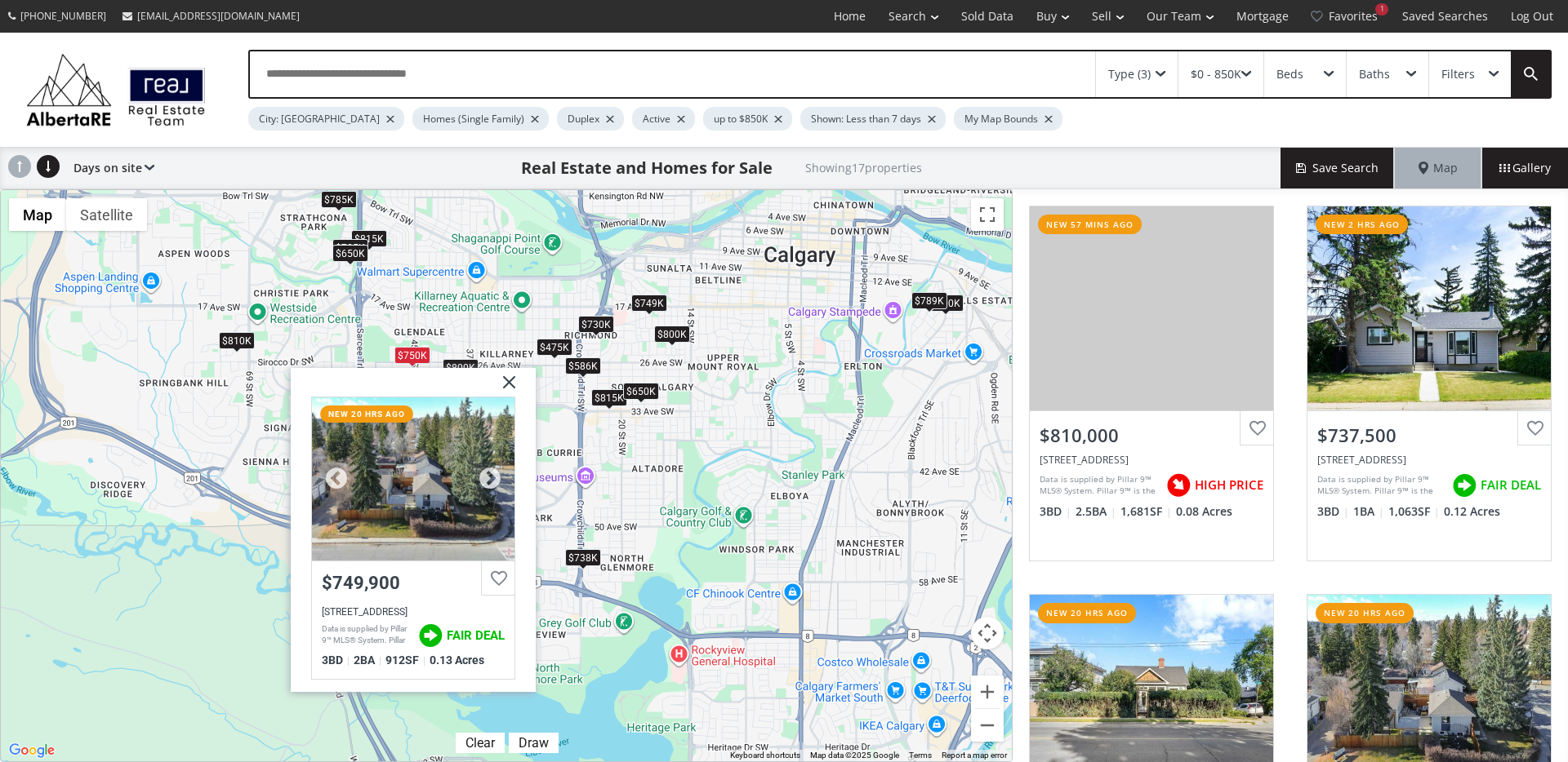
click at [444, 477] on div at bounding box center [413, 479] width 202 height 163
click at [513, 382] on img at bounding box center [503, 389] width 41 height 41
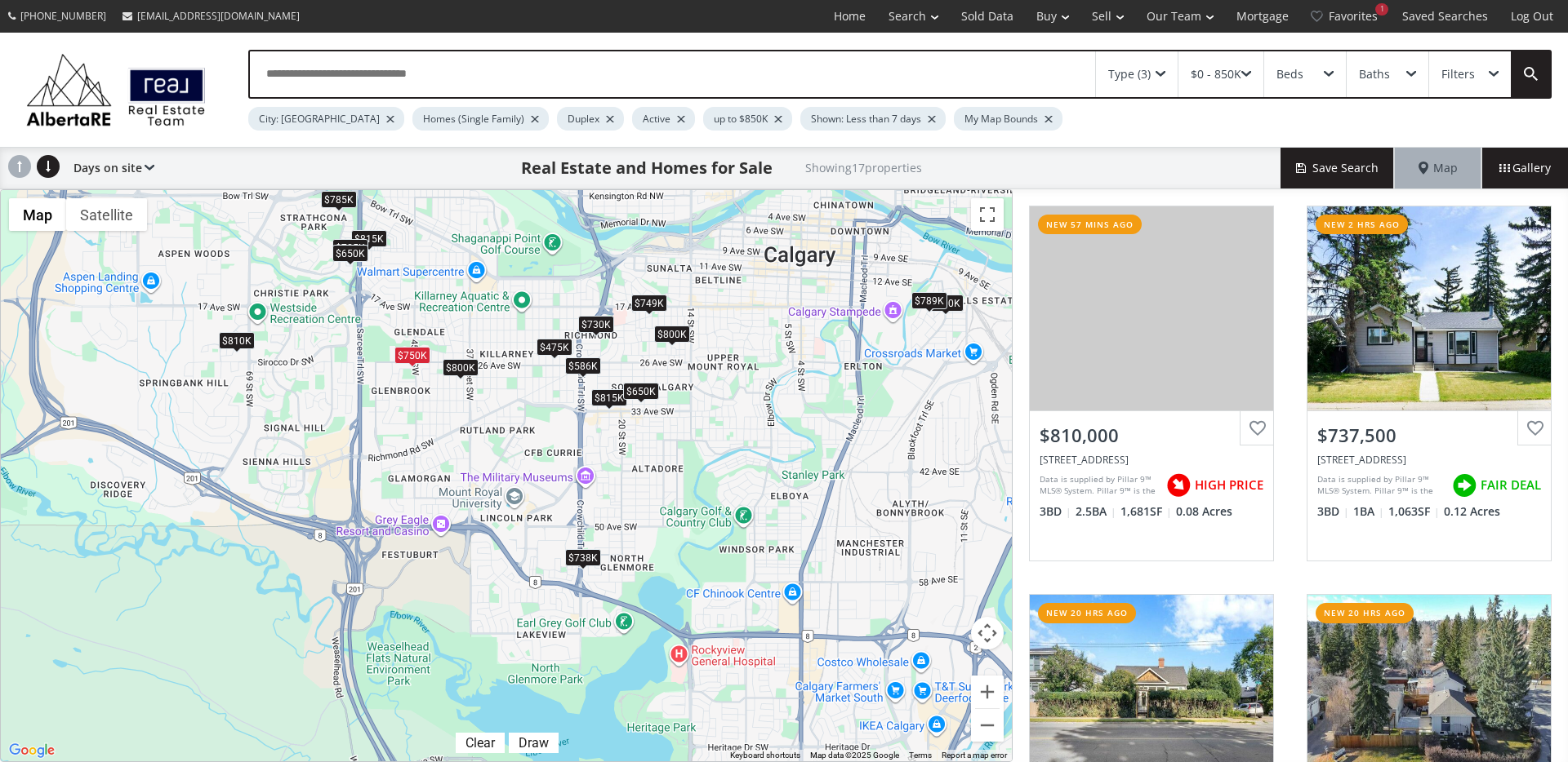
click at [576, 558] on div "$738K" at bounding box center [583, 557] width 36 height 17
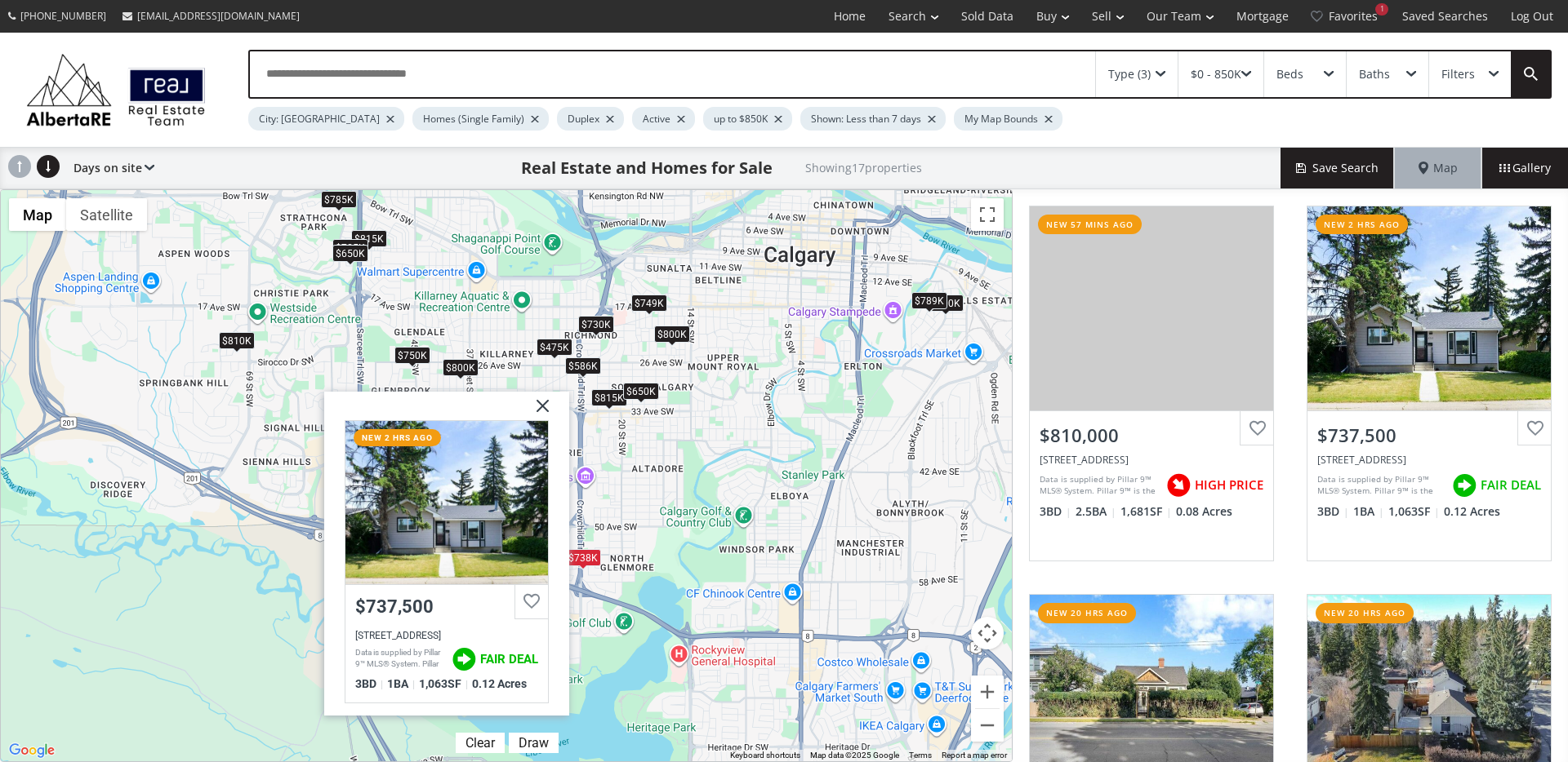
click at [559, 405] on div "Layzell Road SW Calgary AB T3E 5G9 new 2 hrs ago $737,500 5712 Layzell Road SW,…" at bounding box center [446, 554] width 245 height 324
click at [420, 357] on div "$750K" at bounding box center [413, 355] width 36 height 17
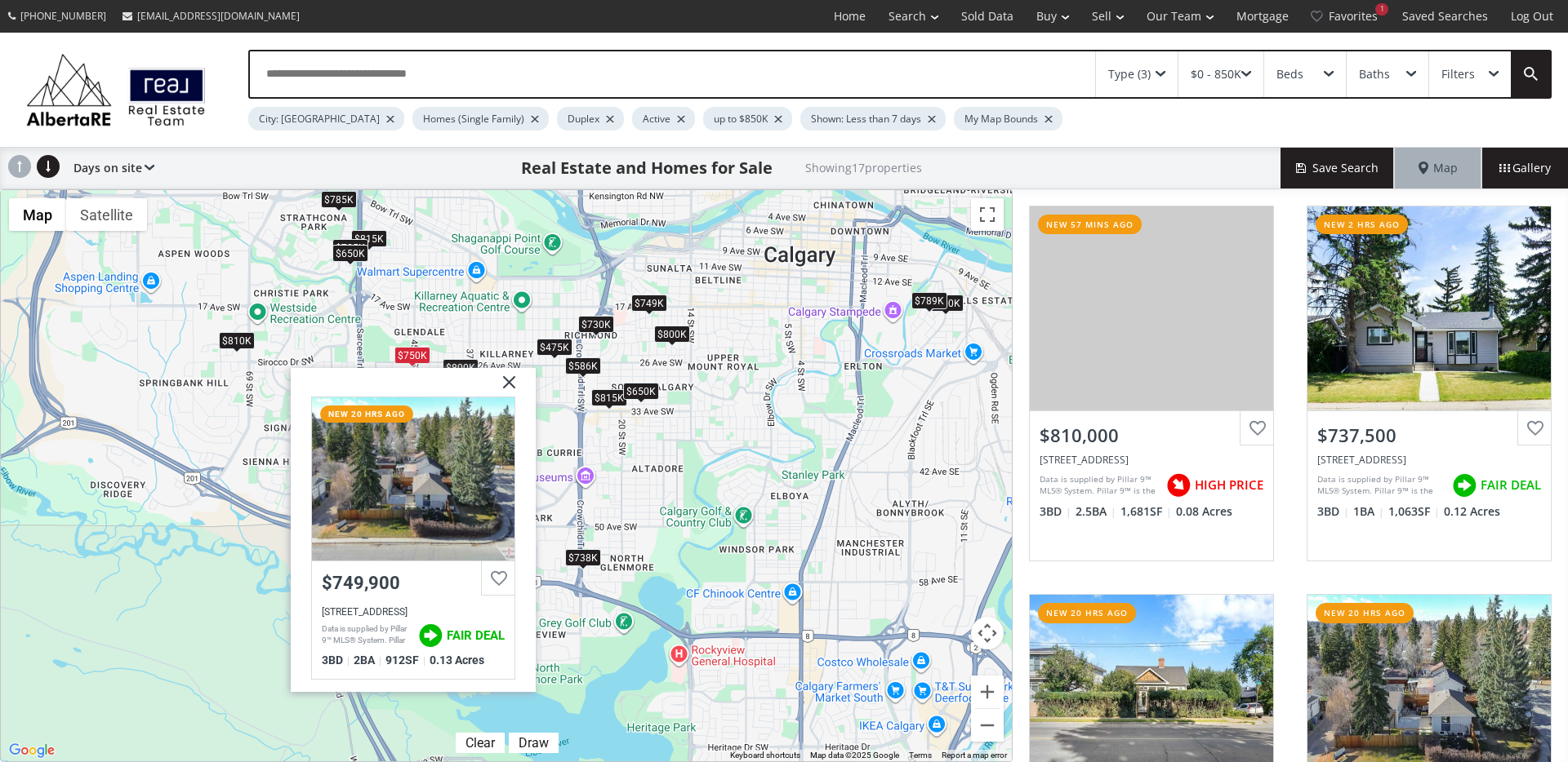
drag, startPoint x: 504, startPoint y: 383, endPoint x: 479, endPoint y: 375, distance: 26.2
click at [504, 383] on img at bounding box center [503, 389] width 41 height 41
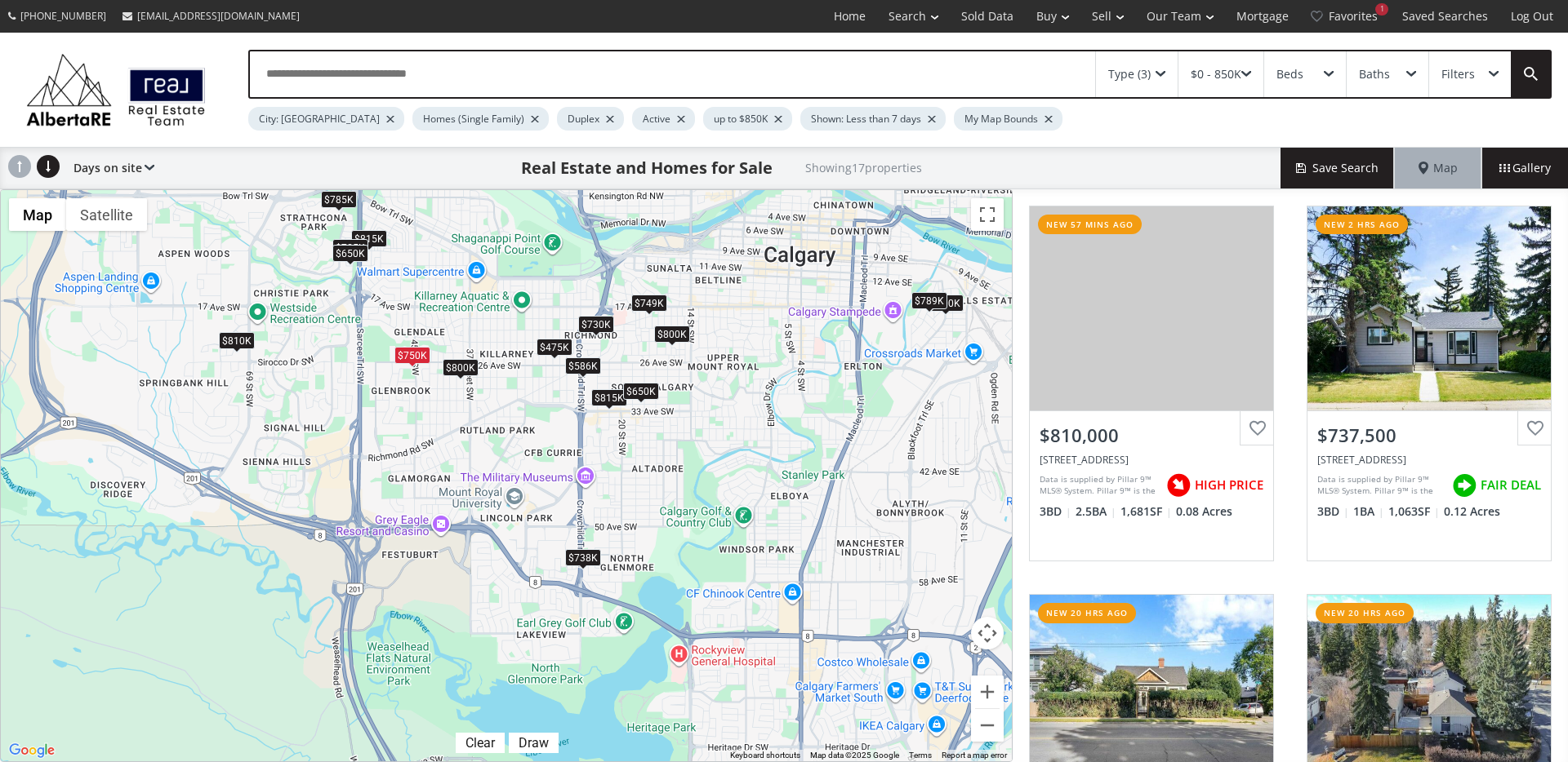
click at [459, 368] on div "$800K" at bounding box center [460, 367] width 36 height 17
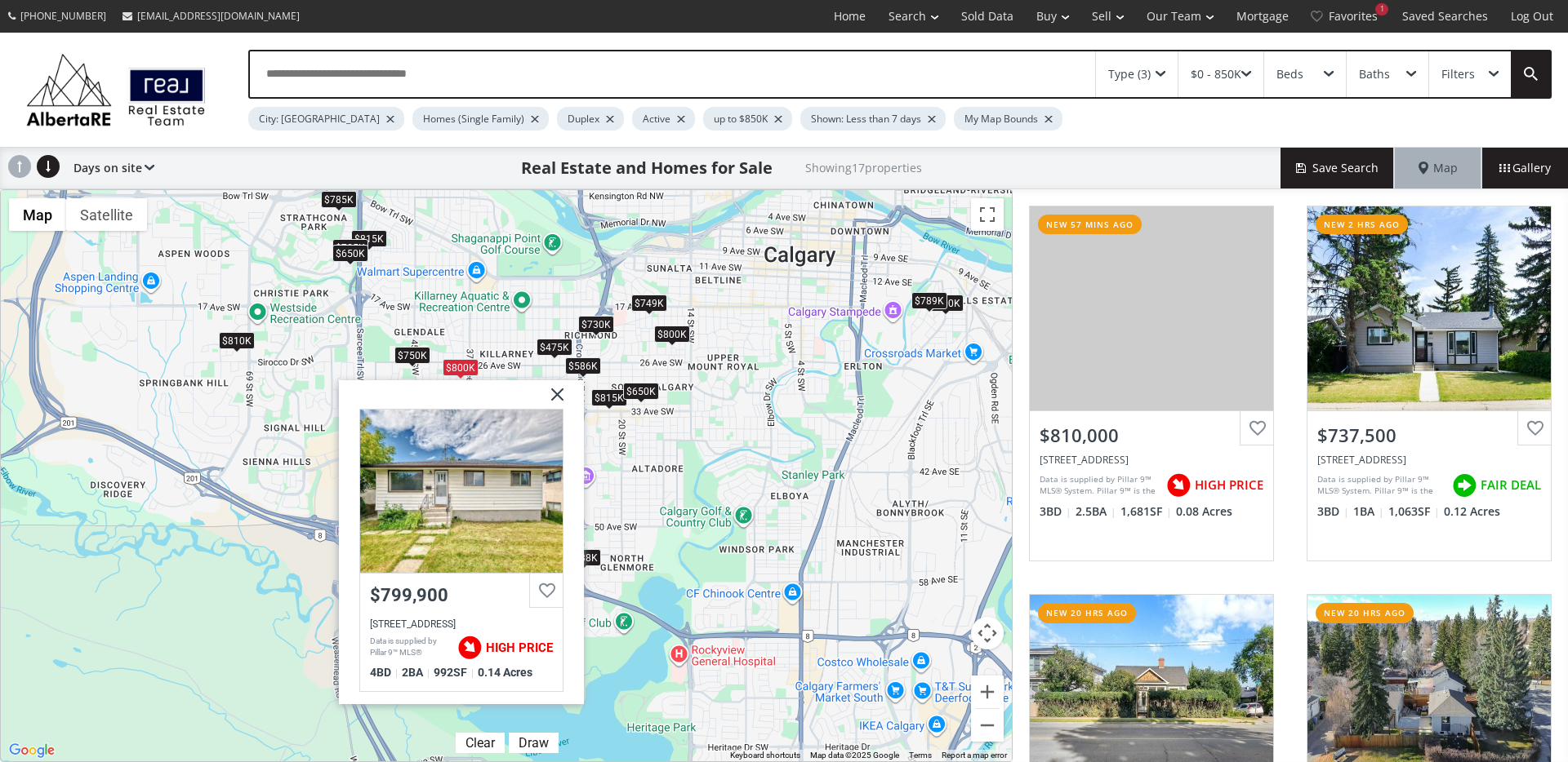
click at [560, 395] on img at bounding box center [551, 401] width 41 height 41
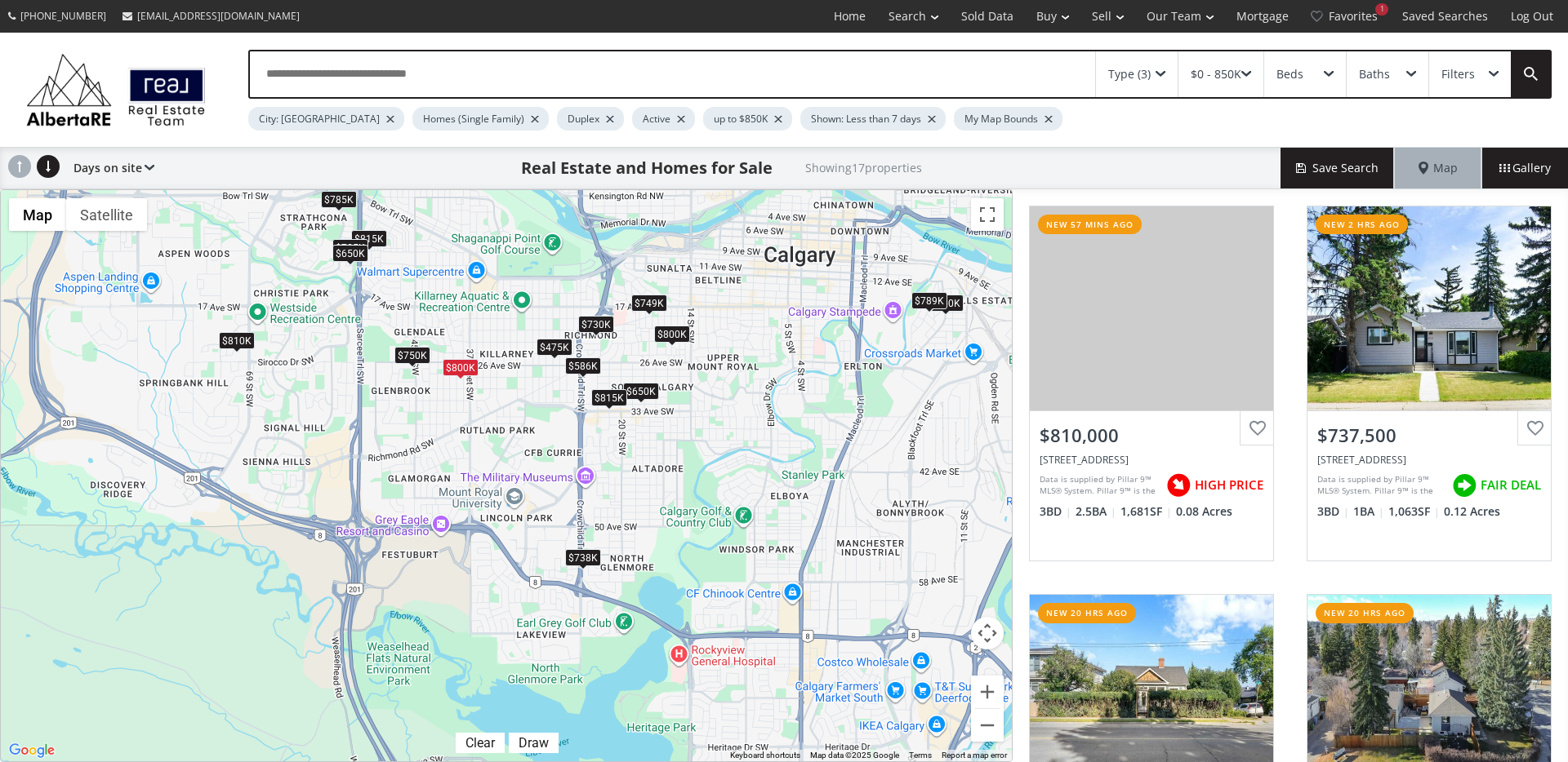
click at [618, 397] on div "$815K" at bounding box center [609, 398] width 36 height 17
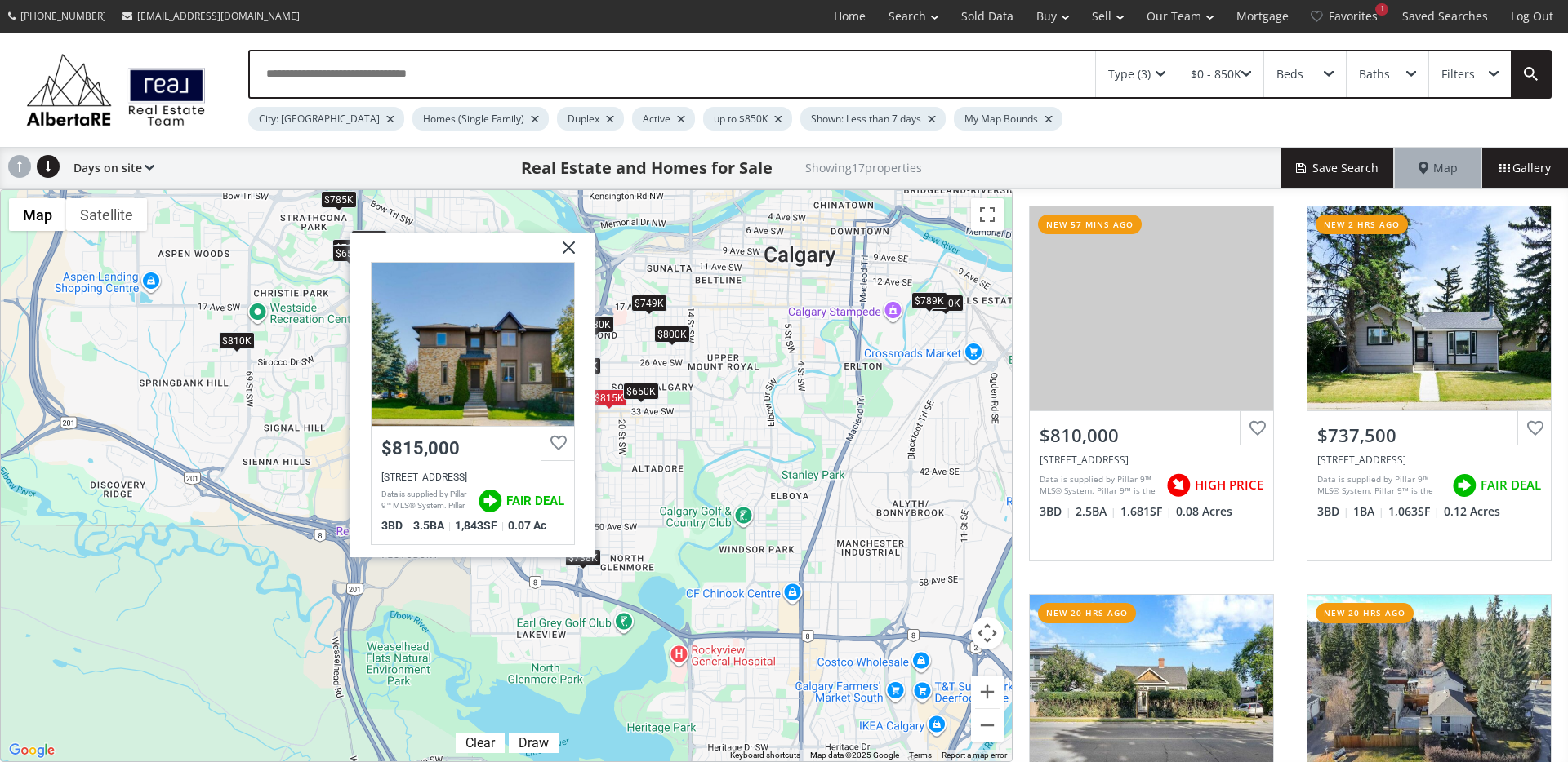
drag, startPoint x: 563, startPoint y: 246, endPoint x: 573, endPoint y: 256, distance: 14.1
click at [563, 246] on img at bounding box center [563, 254] width 41 height 41
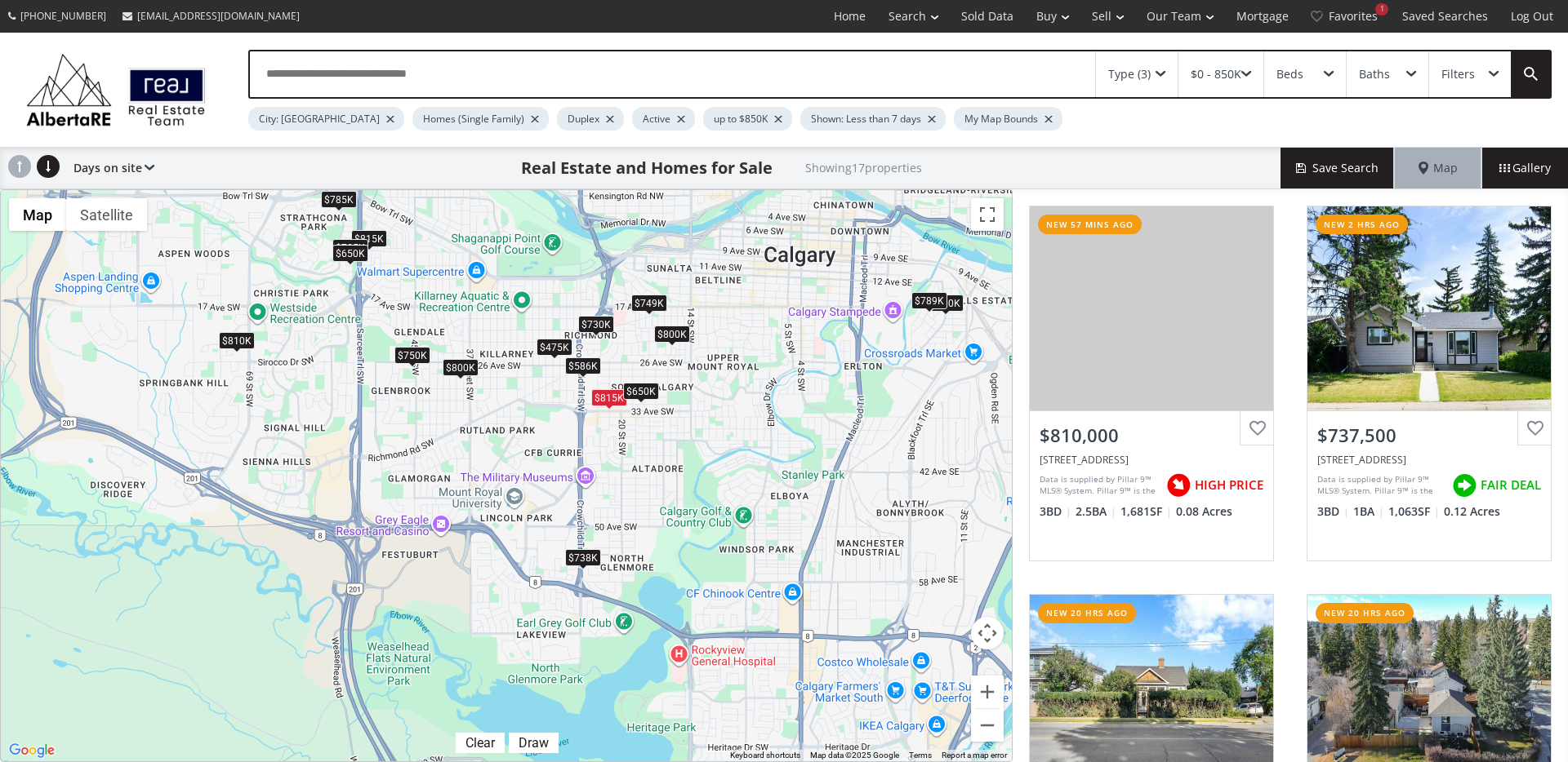
click at [635, 388] on div "$650K" at bounding box center [641, 391] width 36 height 17
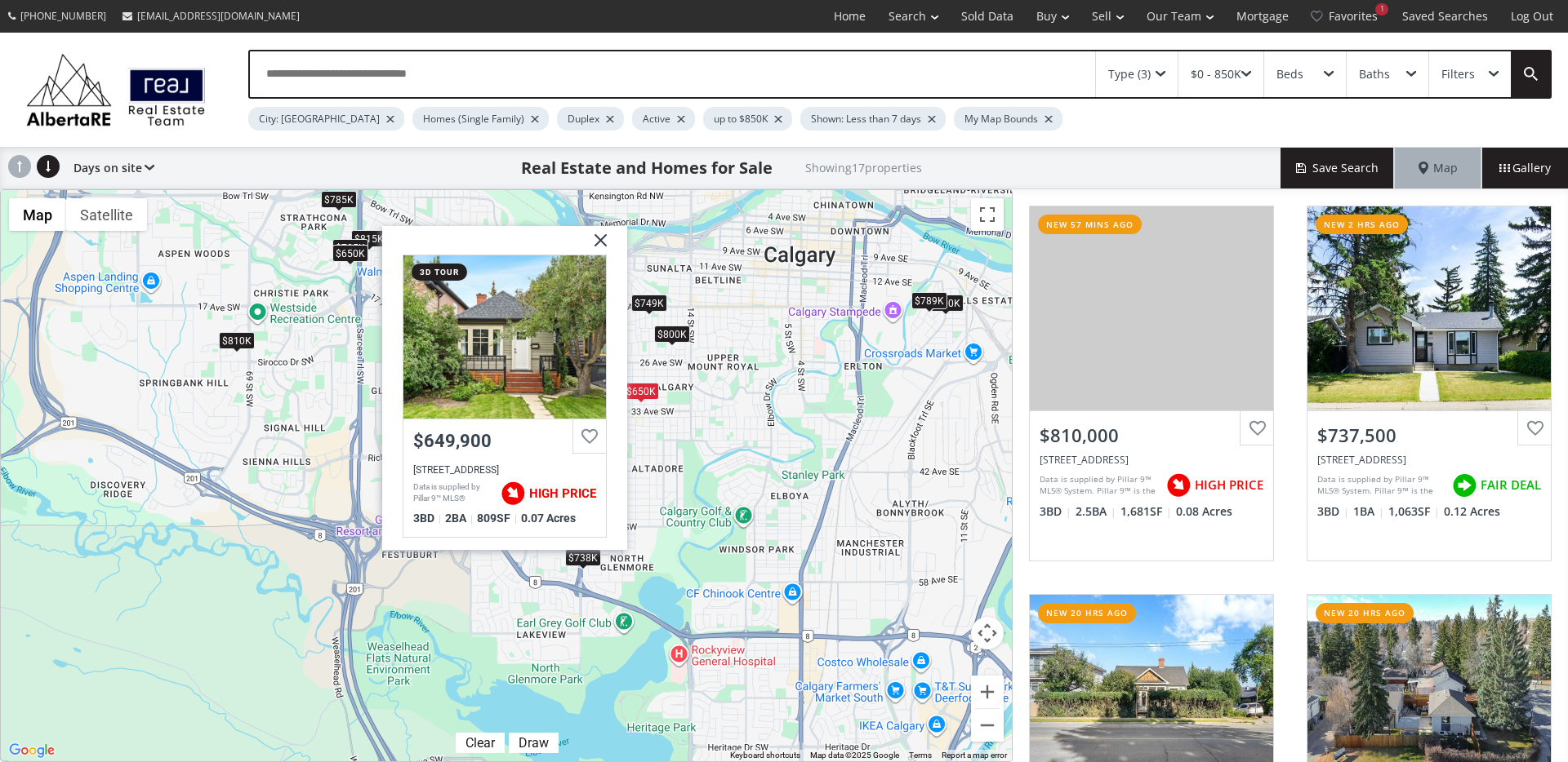
click at [602, 242] on img at bounding box center [594, 246] width 41 height 41
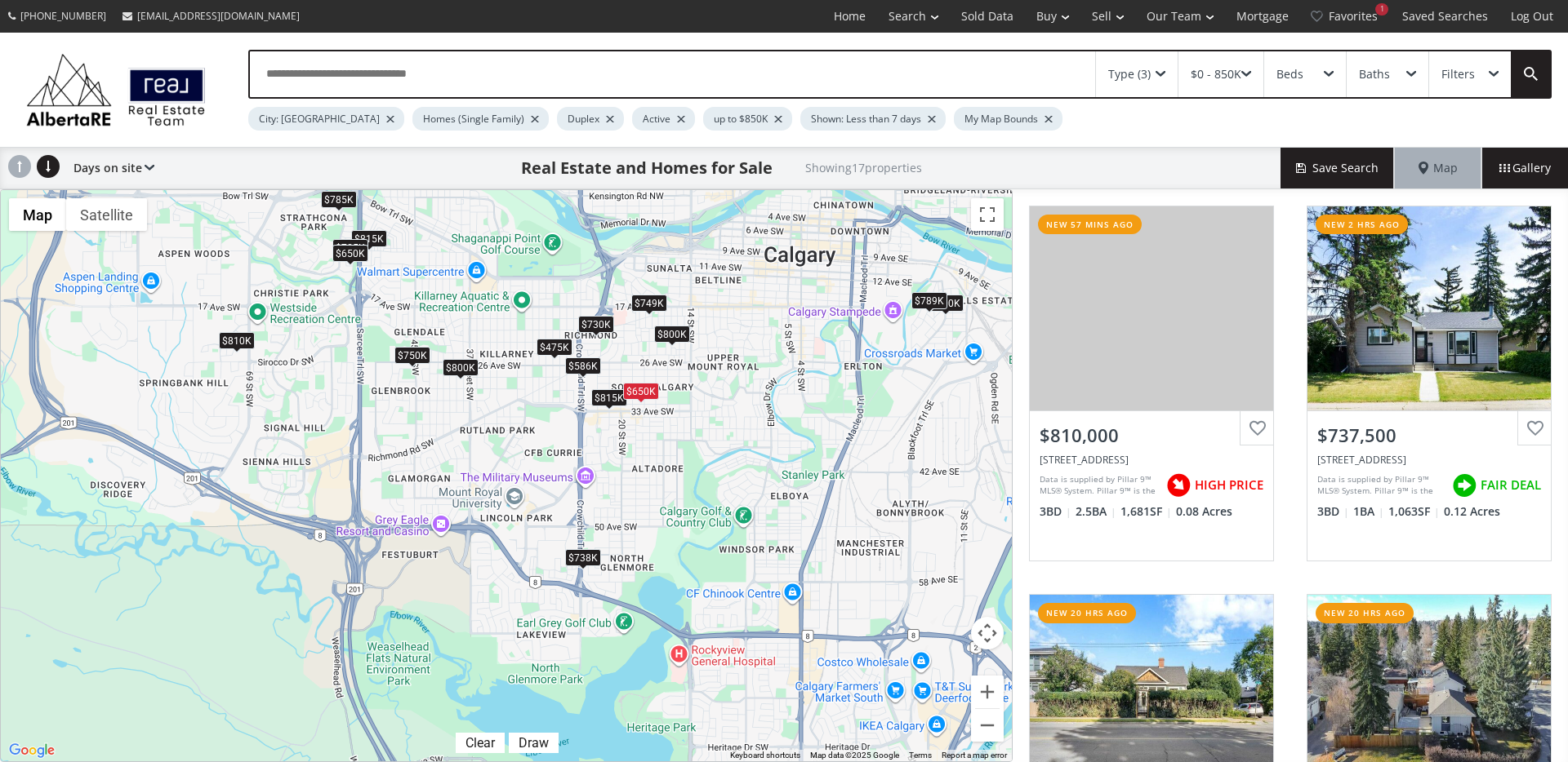
click at [668, 328] on div "$800K" at bounding box center [672, 334] width 36 height 17
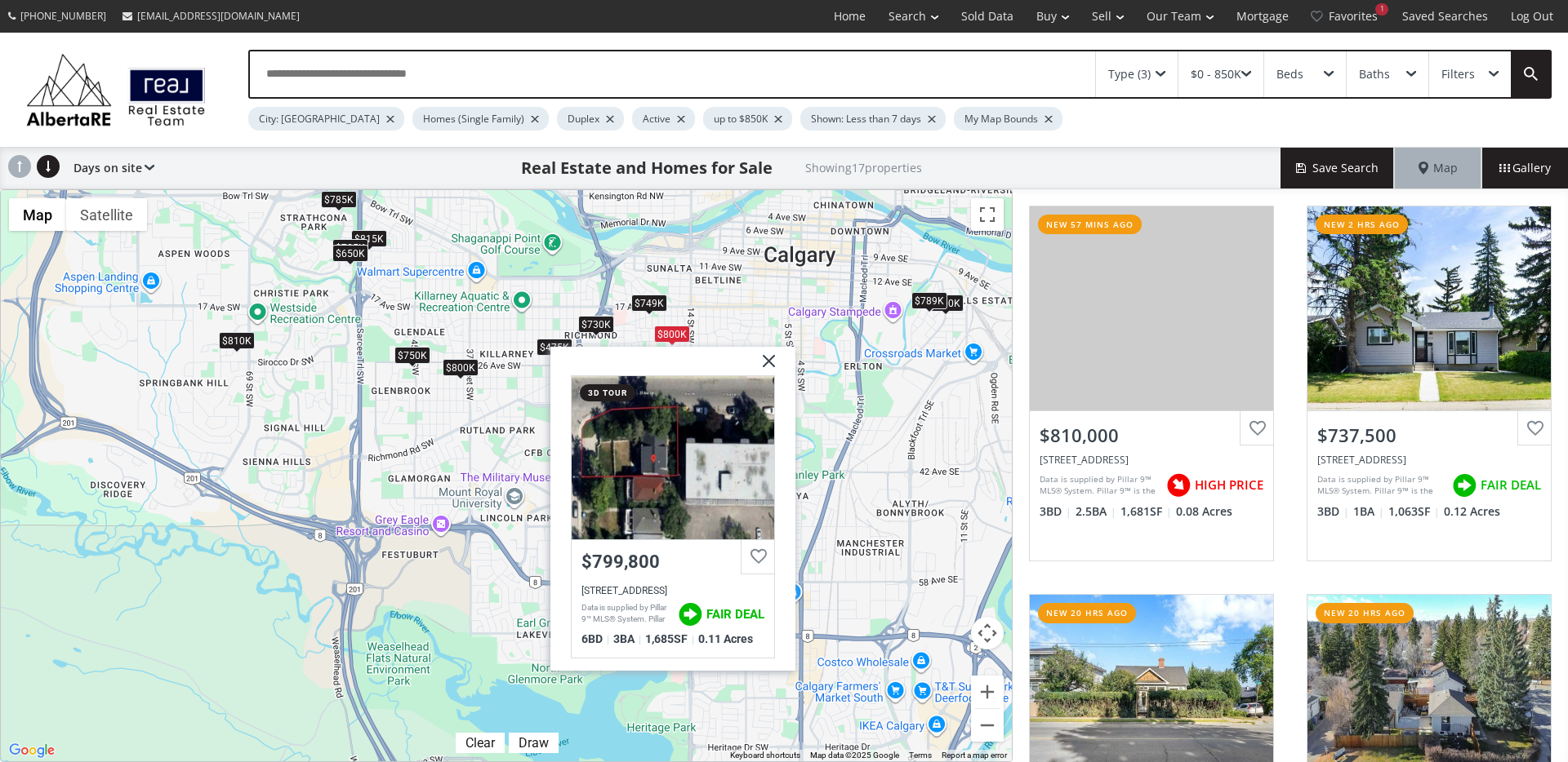
click at [767, 362] on img at bounding box center [762, 367] width 41 height 41
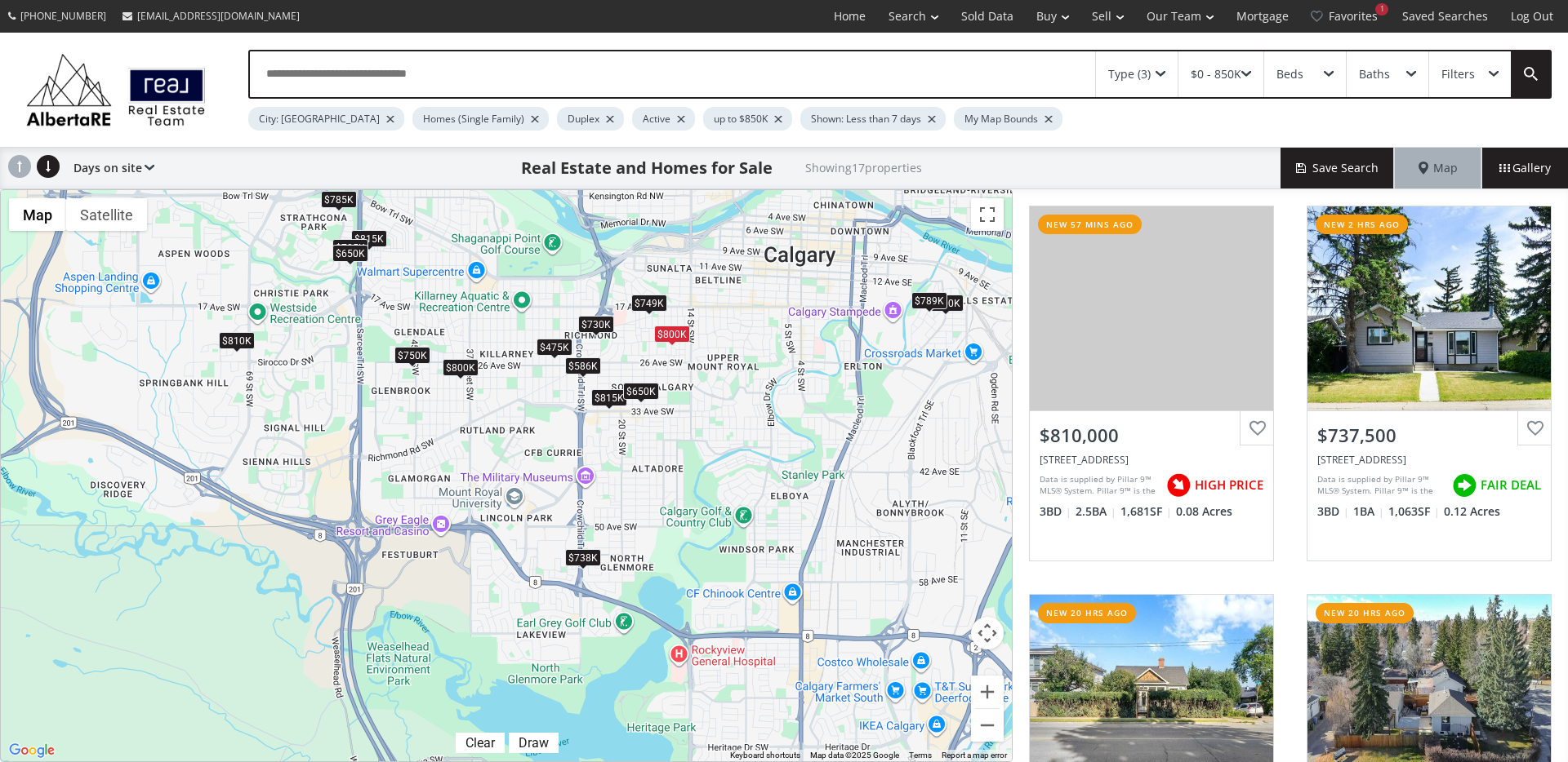
click at [923, 306] on div "$789K" at bounding box center [929, 300] width 36 height 17
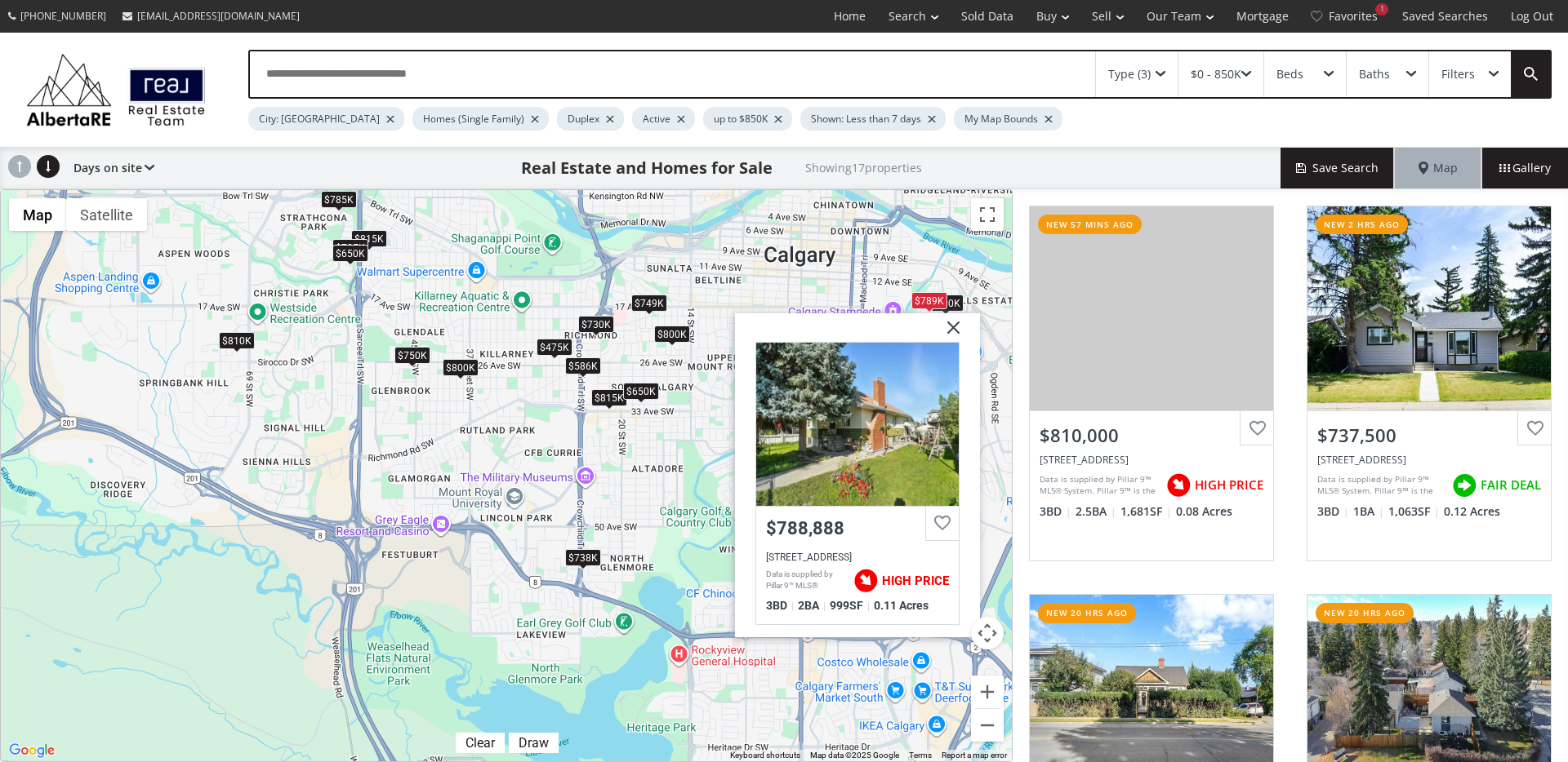
click at [966, 312] on div "To navigate, press the arrow keys. $810K $738K $800K $750K $749K $815K $815K $8…" at bounding box center [506, 476] width 1011 height 571
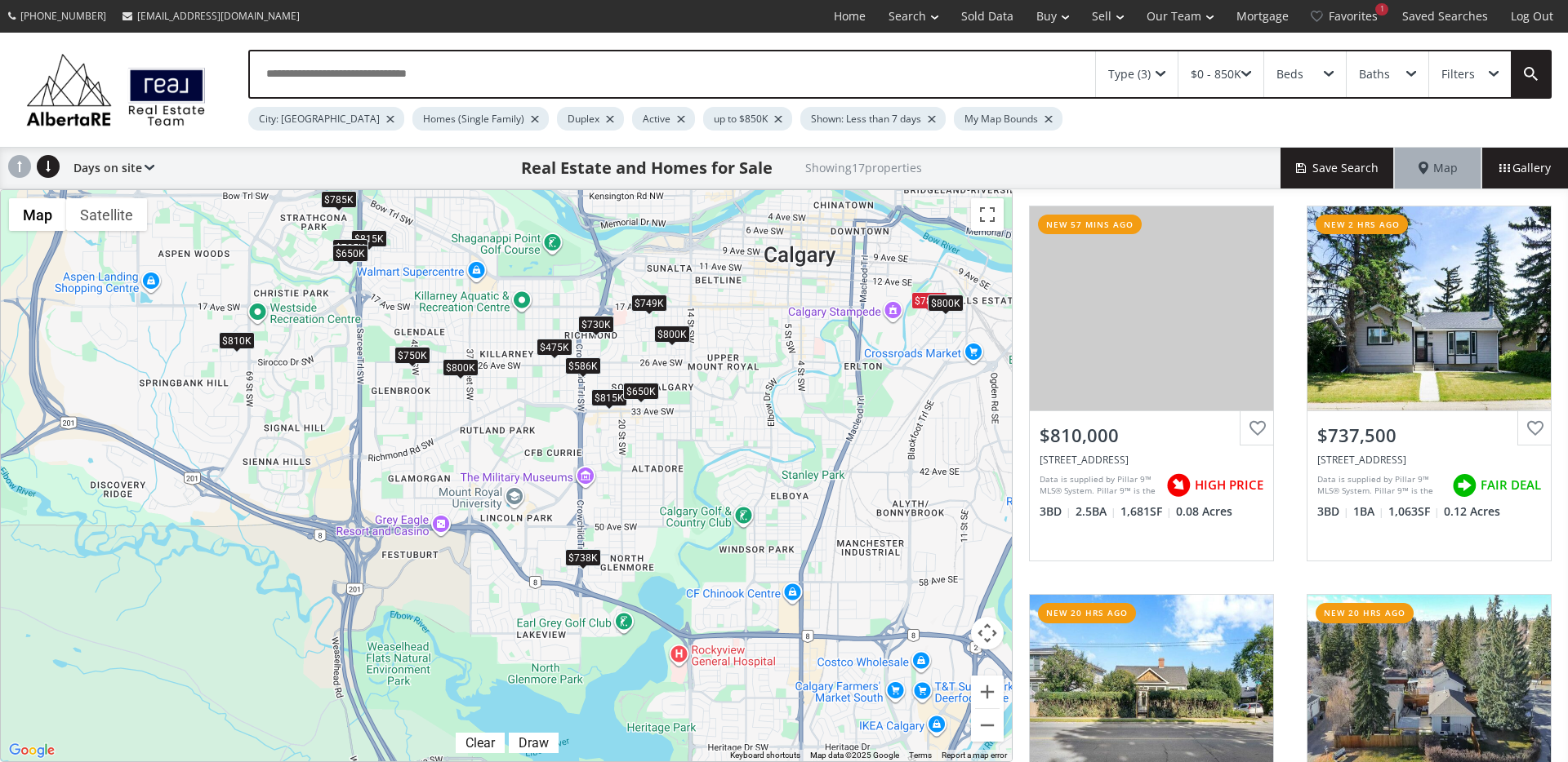
click at [955, 308] on div "$800K" at bounding box center [946, 303] width 36 height 17
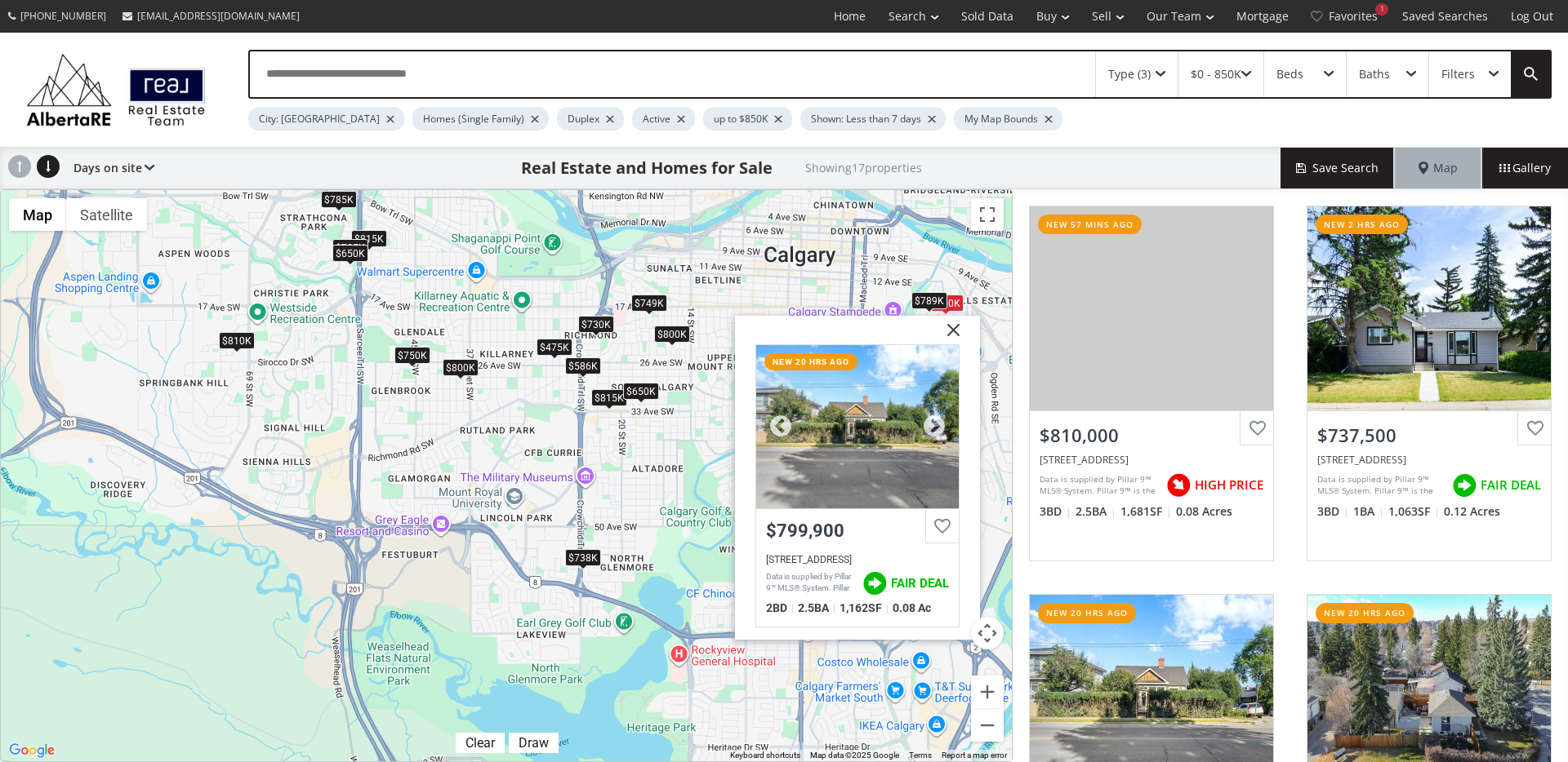
click at [893, 399] on div at bounding box center [856, 426] width 202 height 163
click at [960, 339] on img at bounding box center [947, 336] width 41 height 41
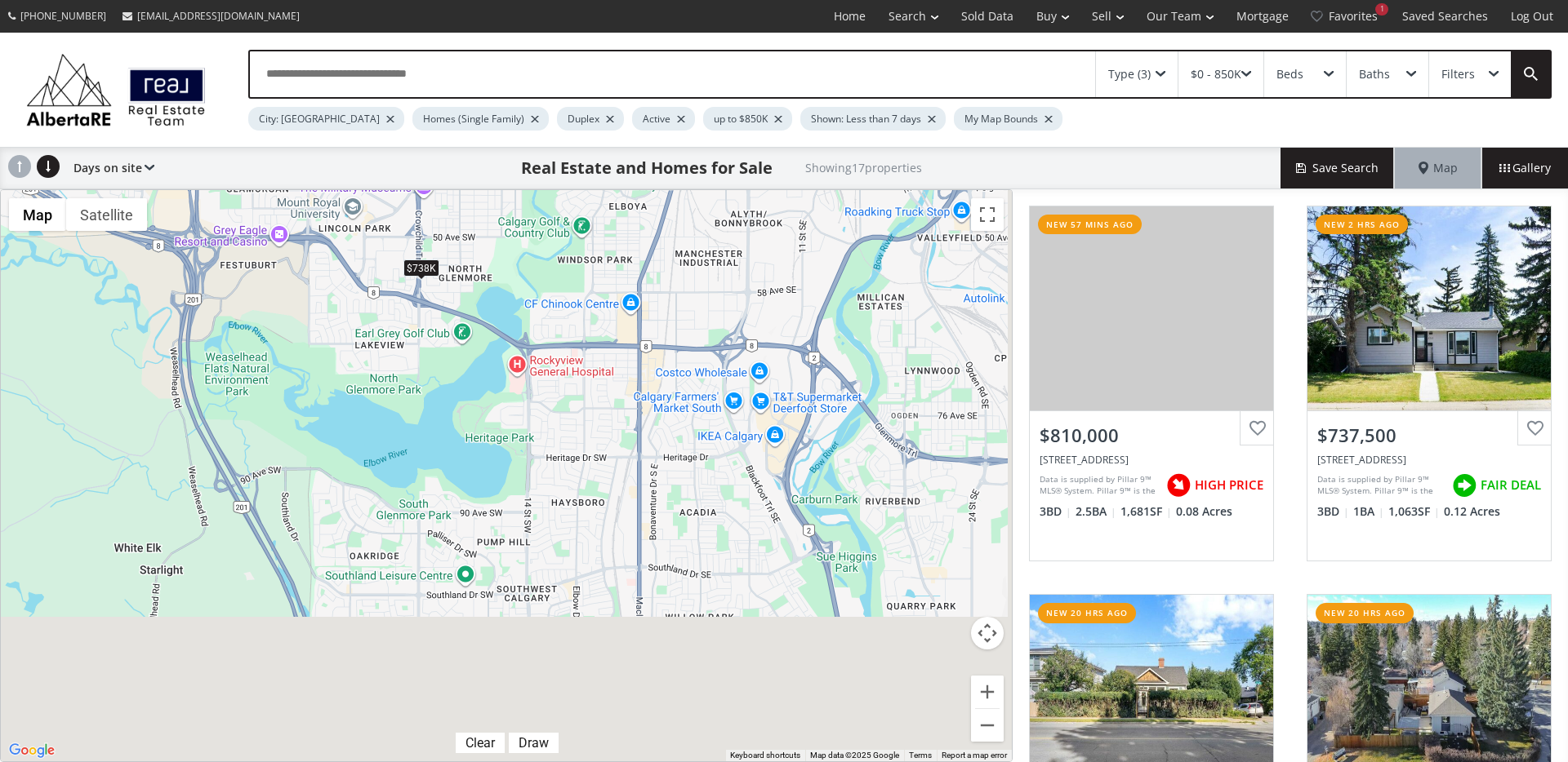
drag, startPoint x: 667, startPoint y: 295, endPoint x: 554, endPoint y: 124, distance: 205.0
click at [554, 124] on div "Type (3) $0 - 850K Beds Baths Filters City: Calgary Homes (Single Family) Duple…" at bounding box center [784, 398] width 1568 height 730
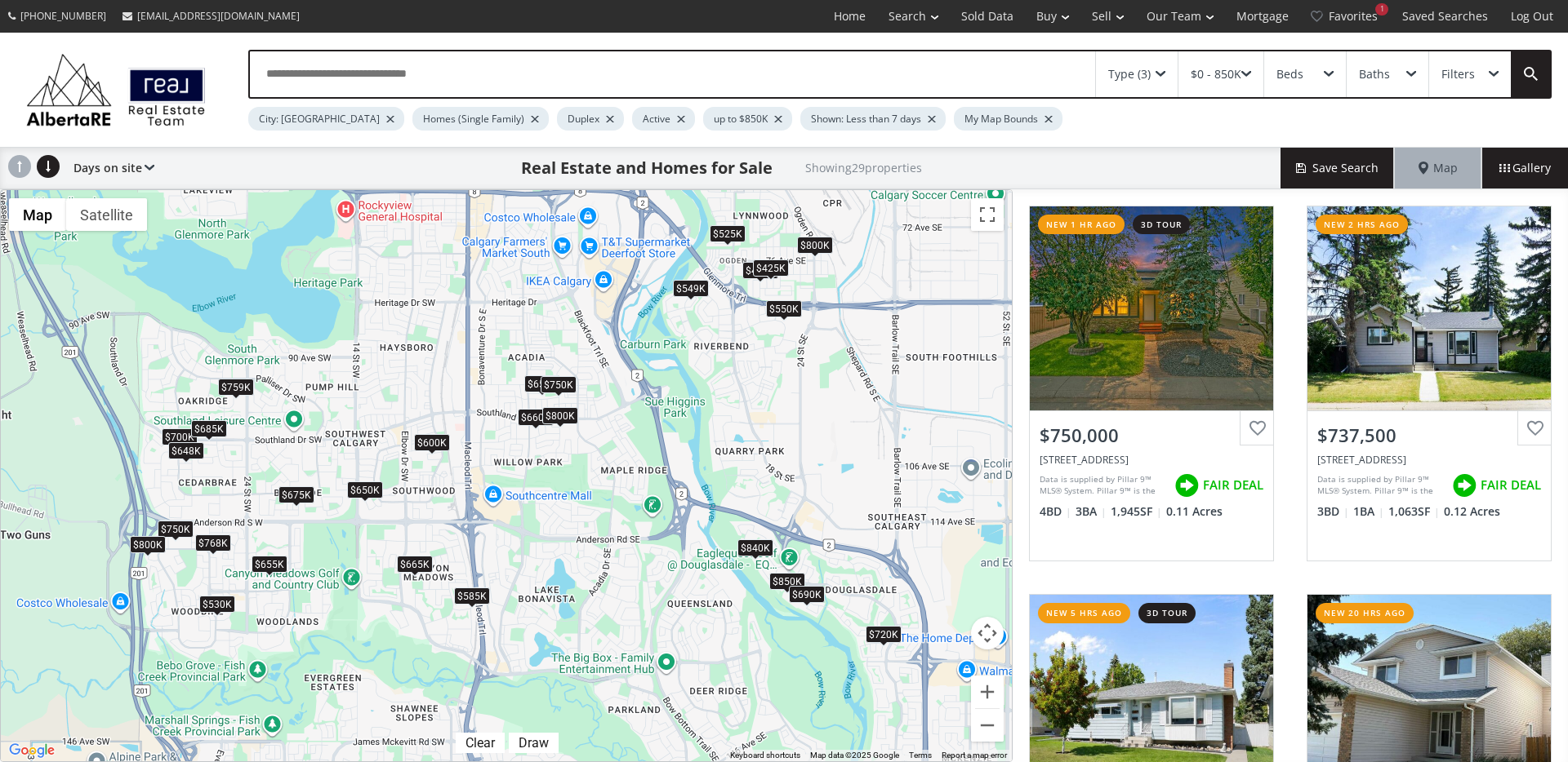
drag, startPoint x: 703, startPoint y: 500, endPoint x: 611, endPoint y: 437, distance: 111.5
click at [611, 437] on div "To navigate, press the arrow keys. $750K $738K $600K $655K $800K $550K $585K $8…" at bounding box center [506, 476] width 1011 height 571
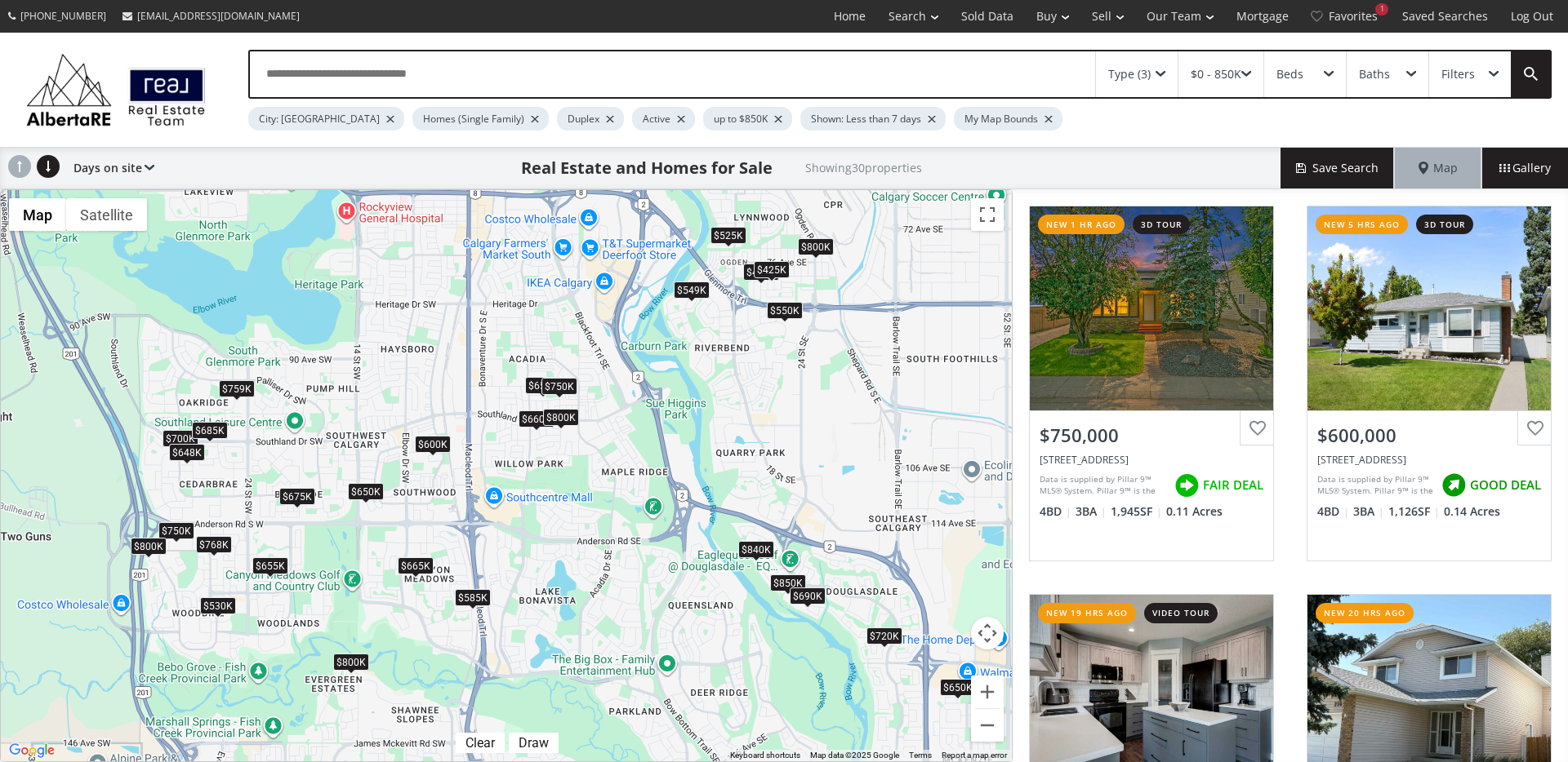
click at [749, 545] on div "$840K" at bounding box center [756, 549] width 36 height 17
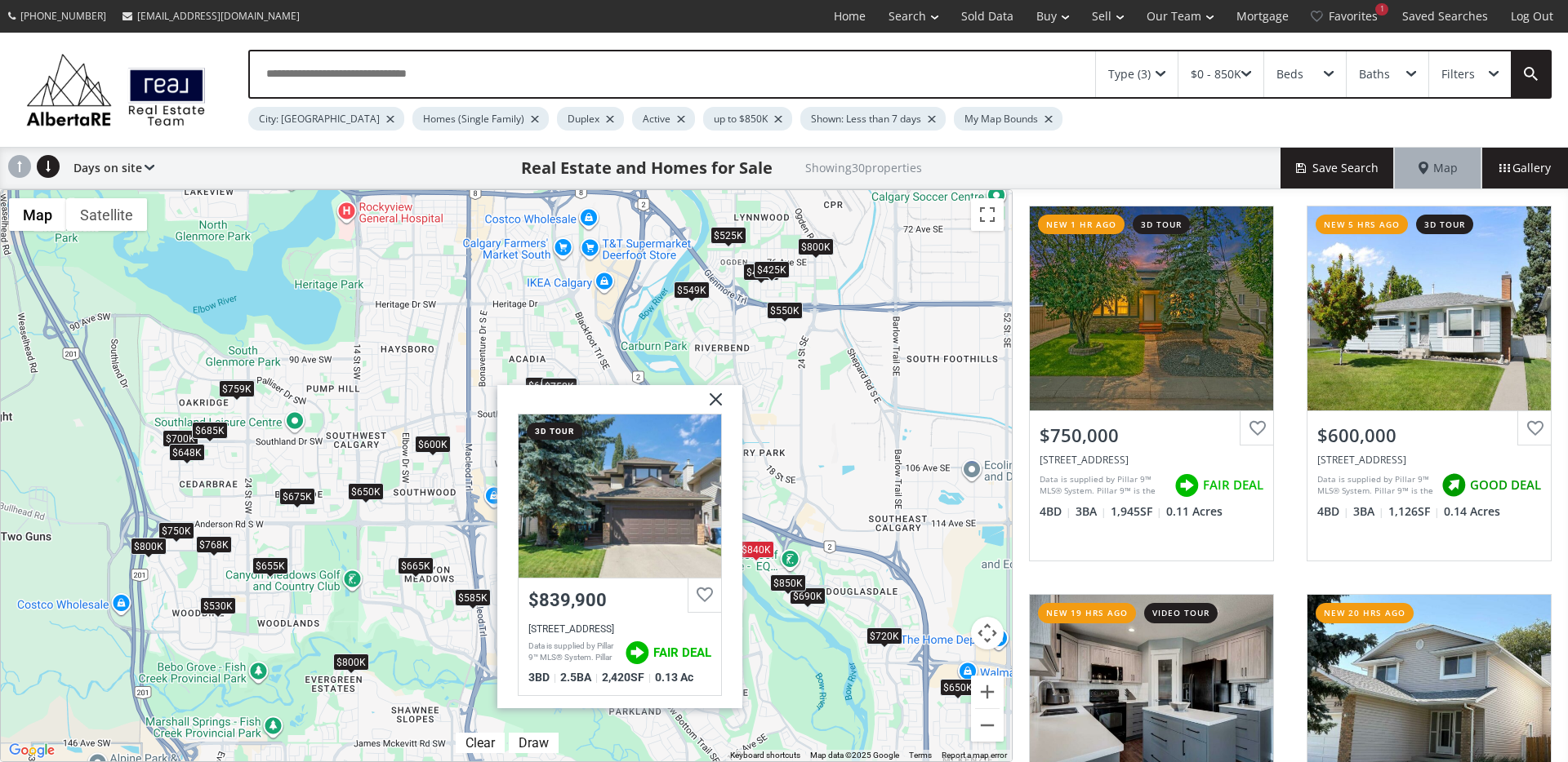
click at [786, 576] on div "$850K" at bounding box center [788, 583] width 36 height 17
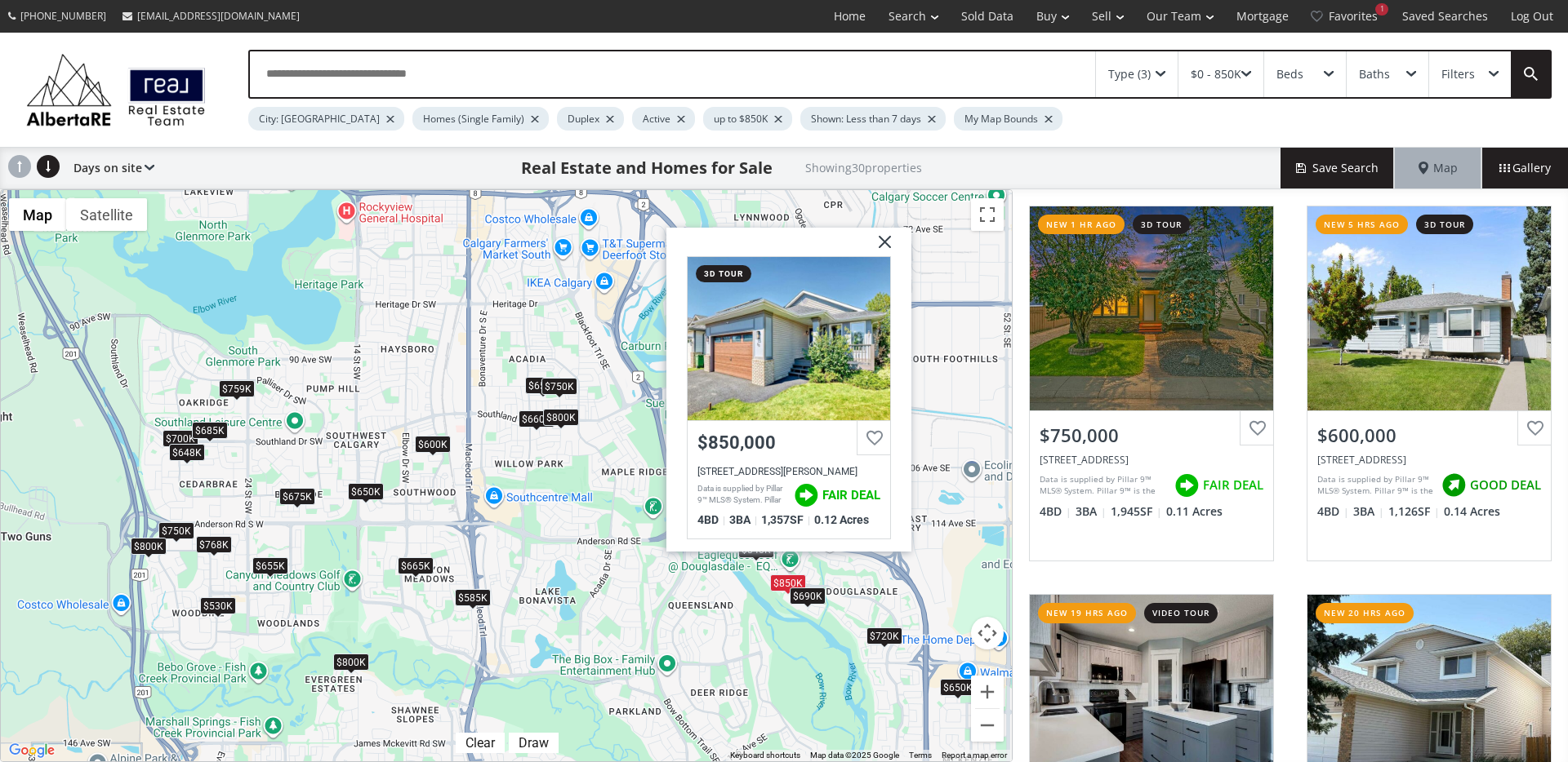
click at [813, 601] on div "$690K" at bounding box center [807, 596] width 36 height 17
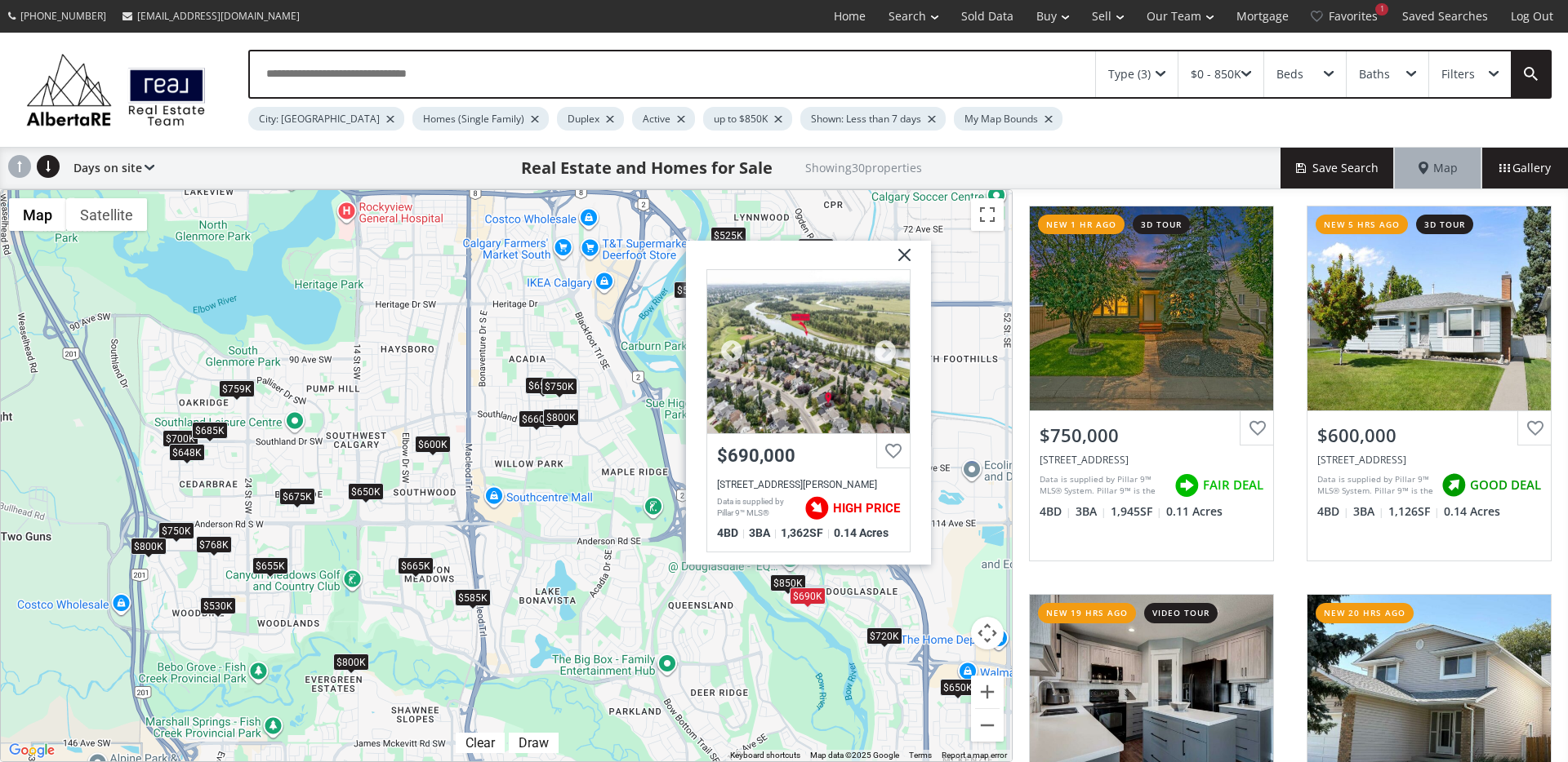
click at [791, 358] on div at bounding box center [808, 351] width 202 height 163
click at [901, 255] on img at bounding box center [898, 261] width 41 height 41
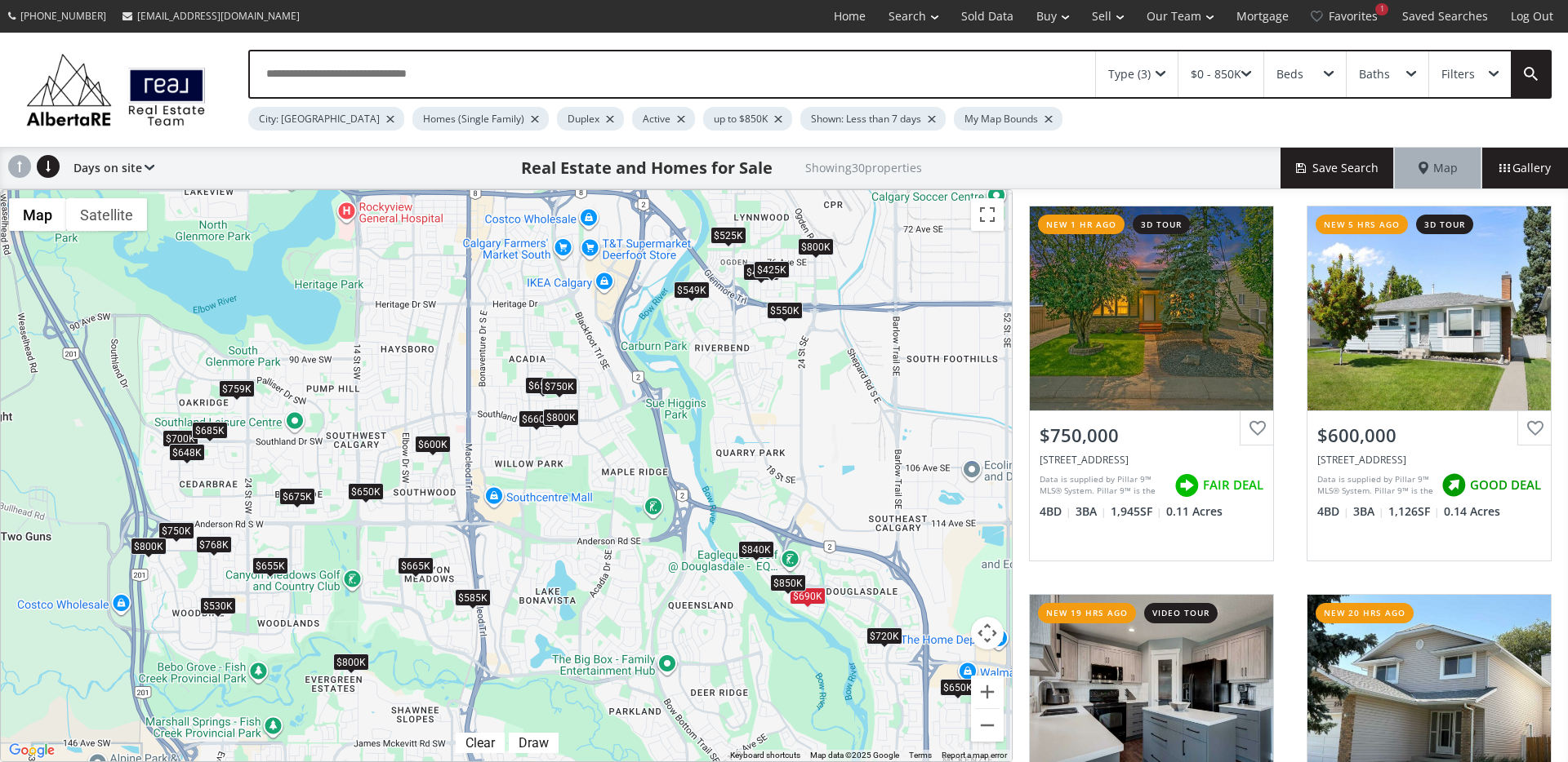
click at [783, 583] on div "$850K" at bounding box center [788, 583] width 36 height 17
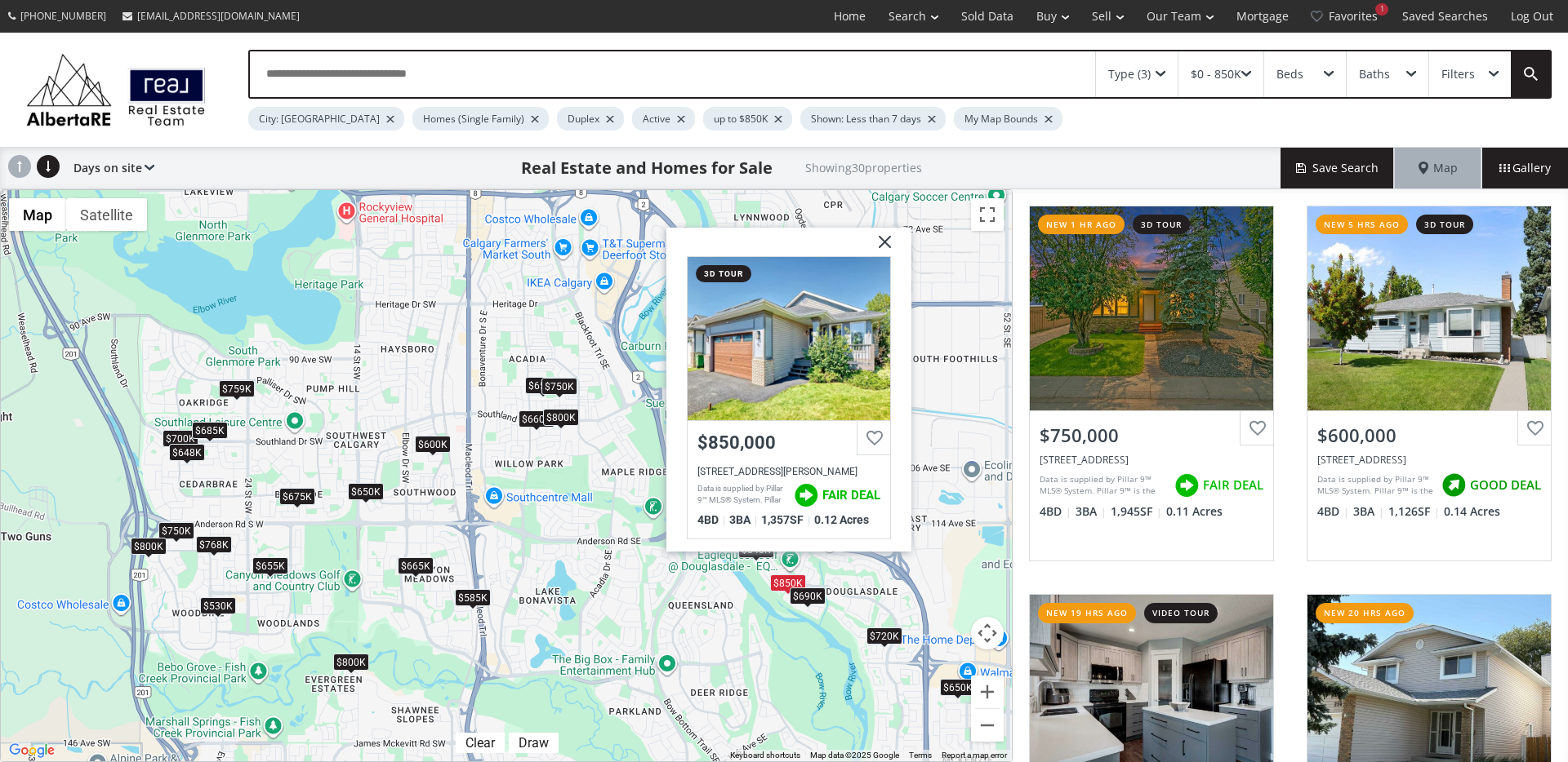
click at [894, 643] on div "$720K" at bounding box center [884, 636] width 36 height 17
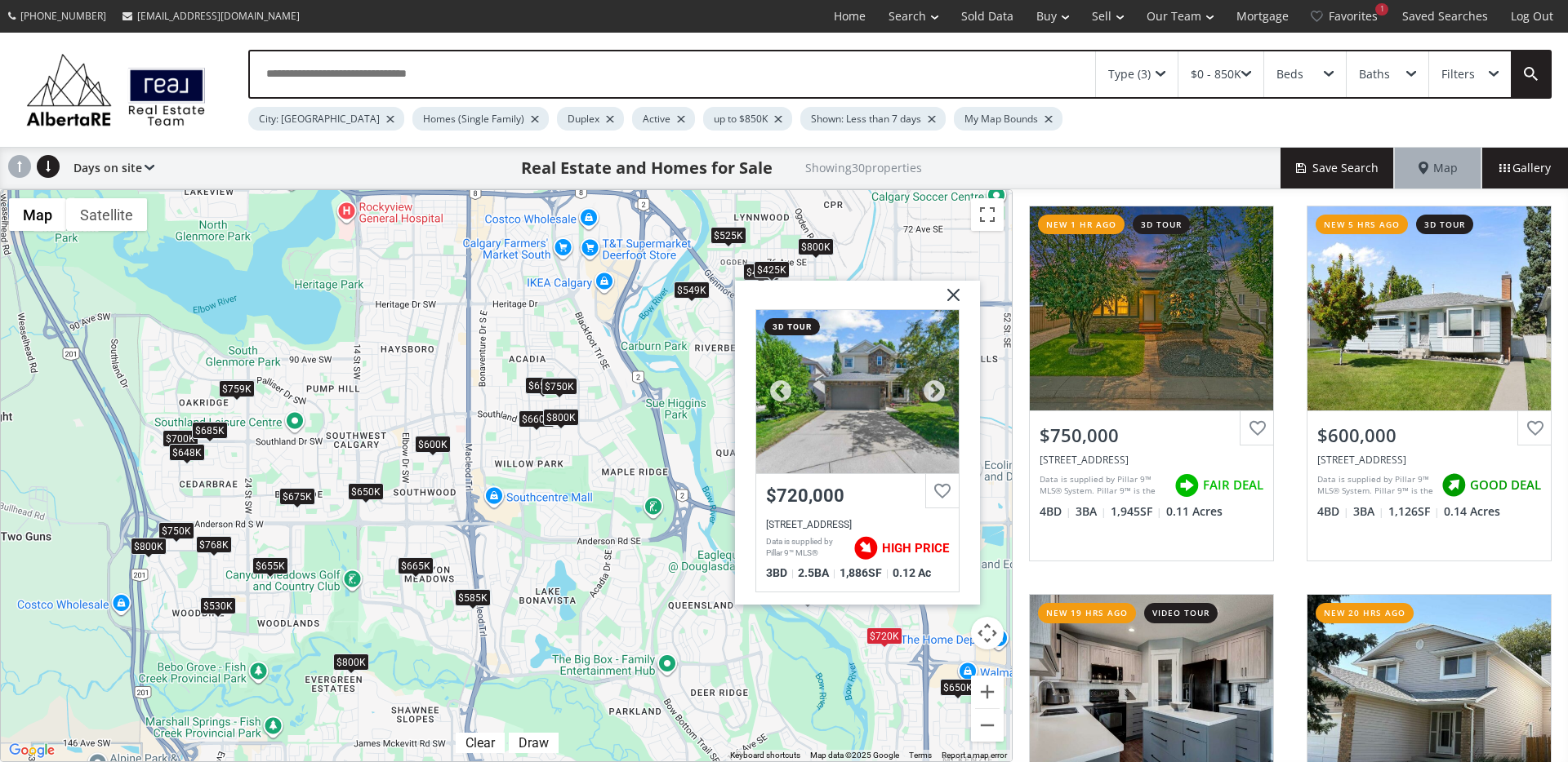
click at [881, 398] on div at bounding box center [856, 391] width 202 height 163
click at [942, 296] on img at bounding box center [947, 301] width 41 height 41
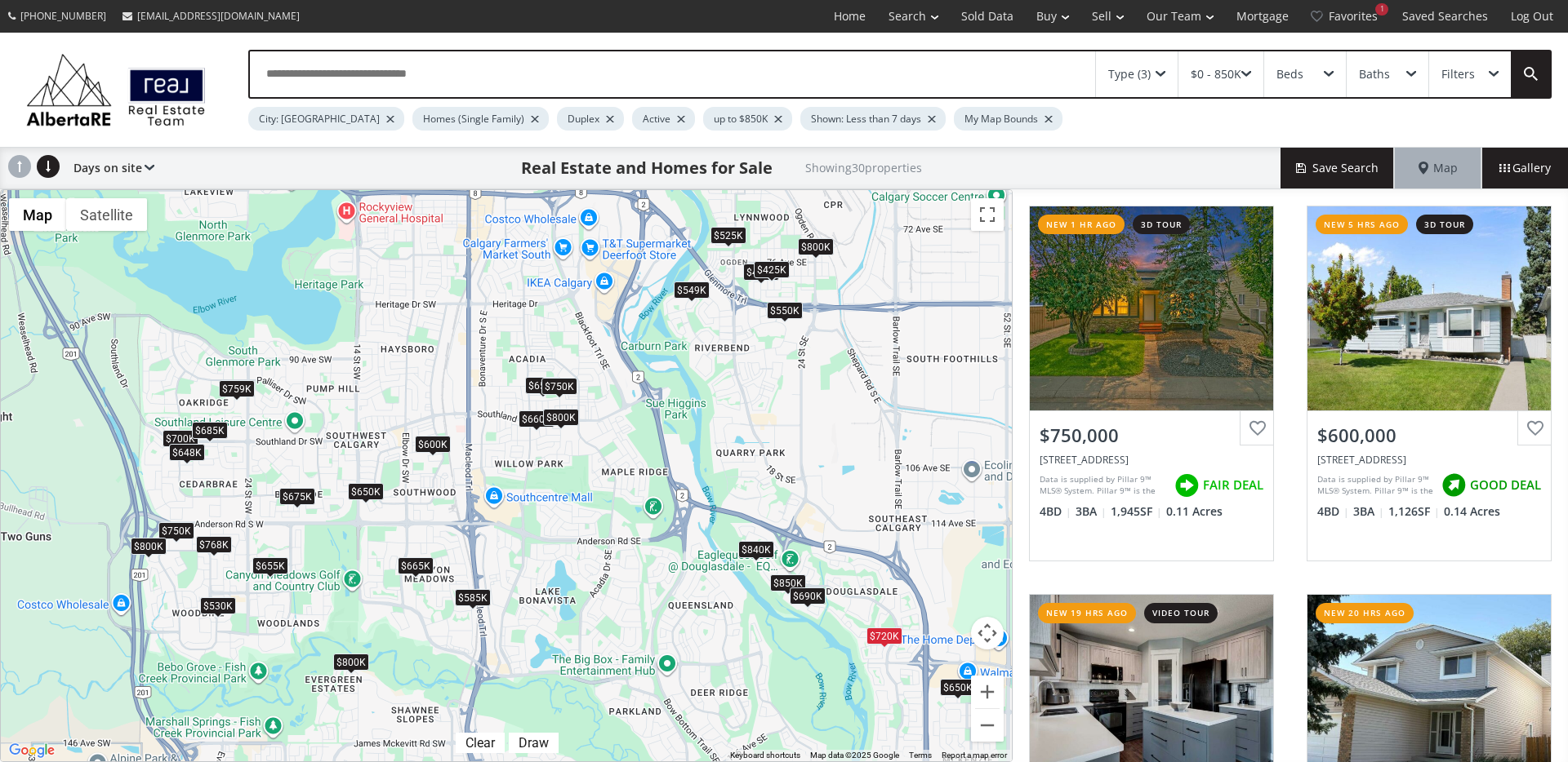
click at [701, 300] on div "To navigate, press the arrow keys. $750K $600K $650K $655K $800K $550K $800K $5…" at bounding box center [506, 476] width 1011 height 571
click at [697, 291] on div "$549K" at bounding box center [692, 290] width 36 height 17
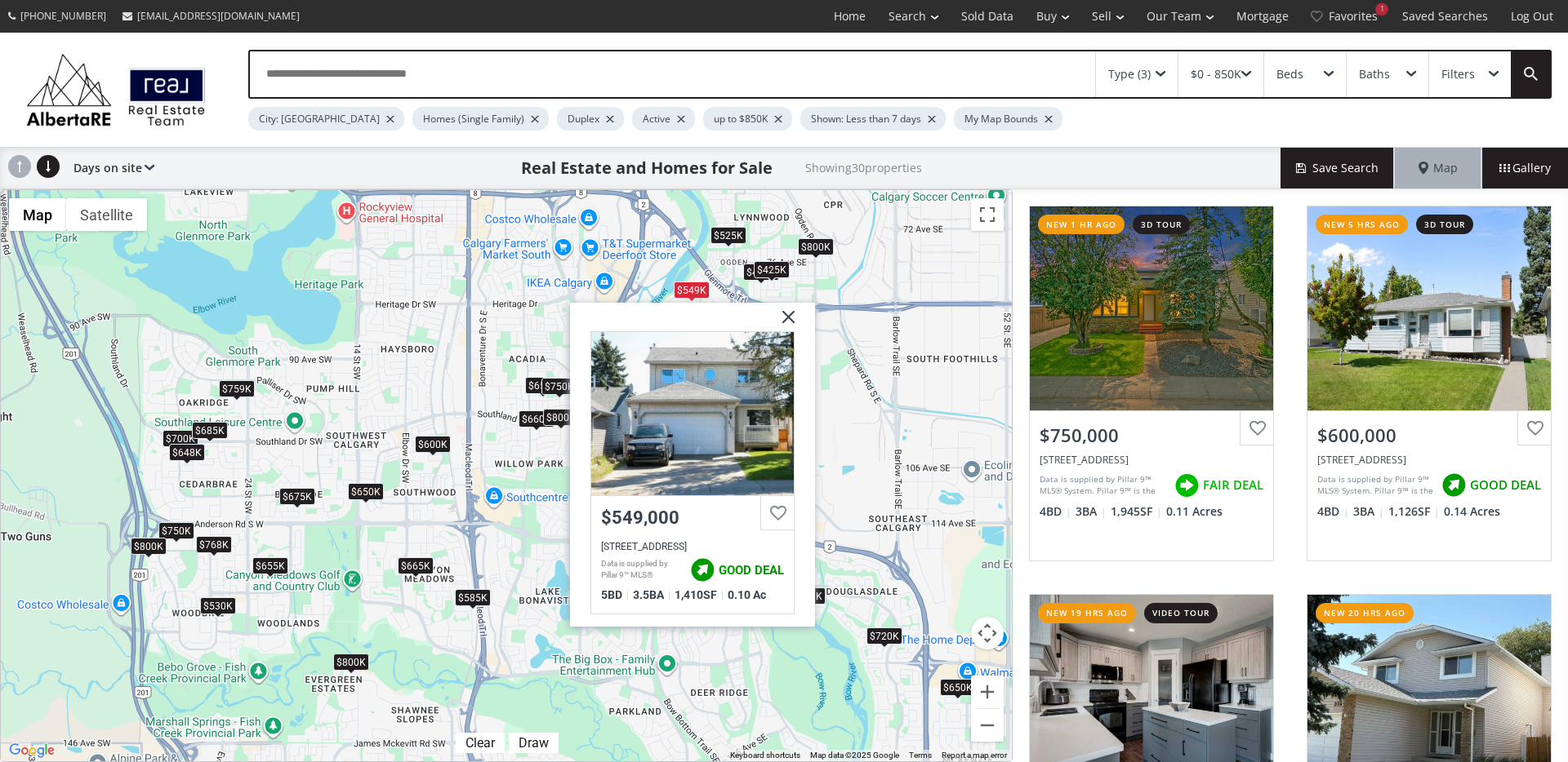
drag, startPoint x: 788, startPoint y: 315, endPoint x: 773, endPoint y: 272, distance: 45.5
click at [788, 315] on img at bounding box center [782, 323] width 41 height 41
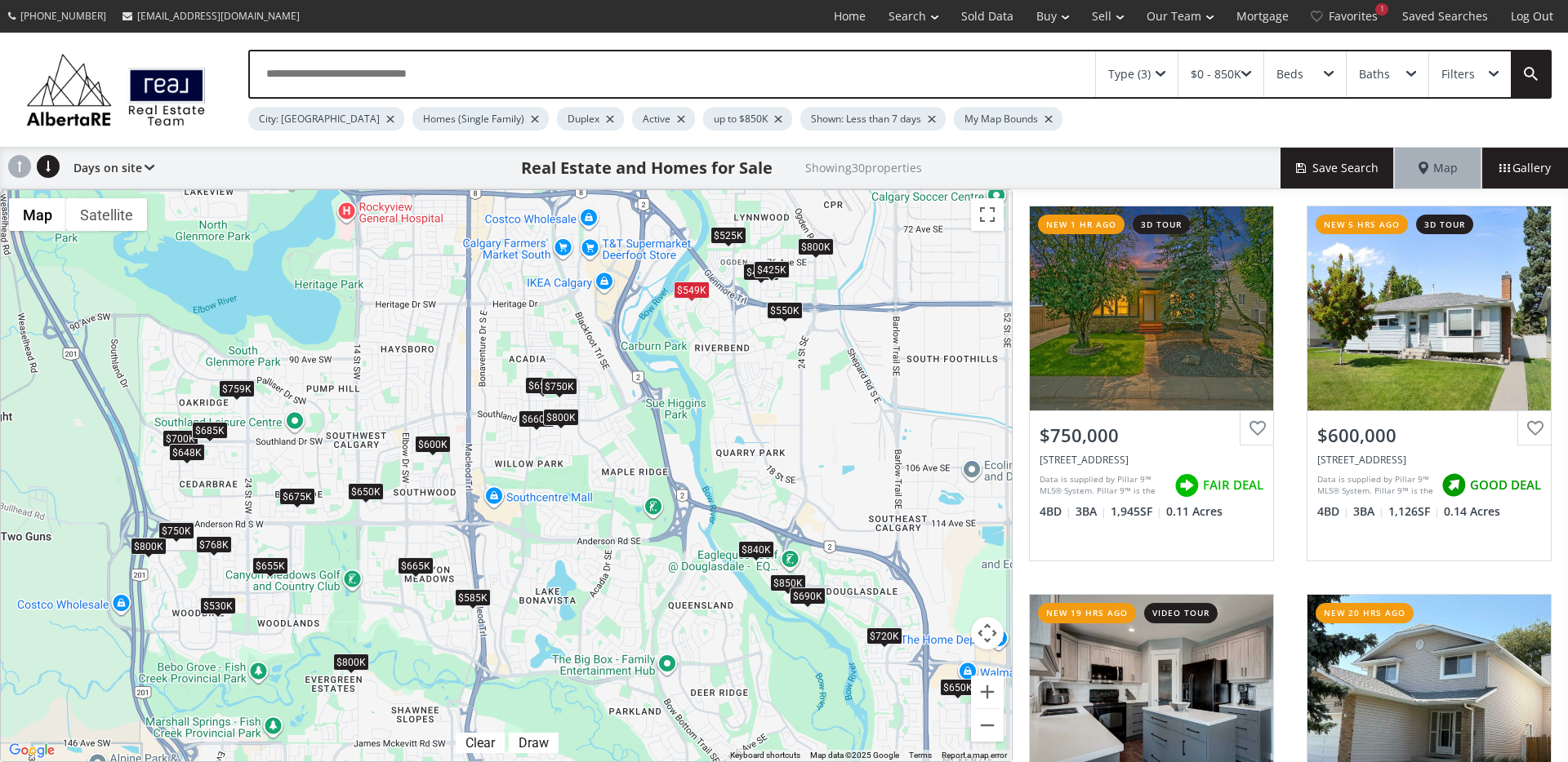
click at [805, 244] on div "$800K" at bounding box center [816, 246] width 36 height 17
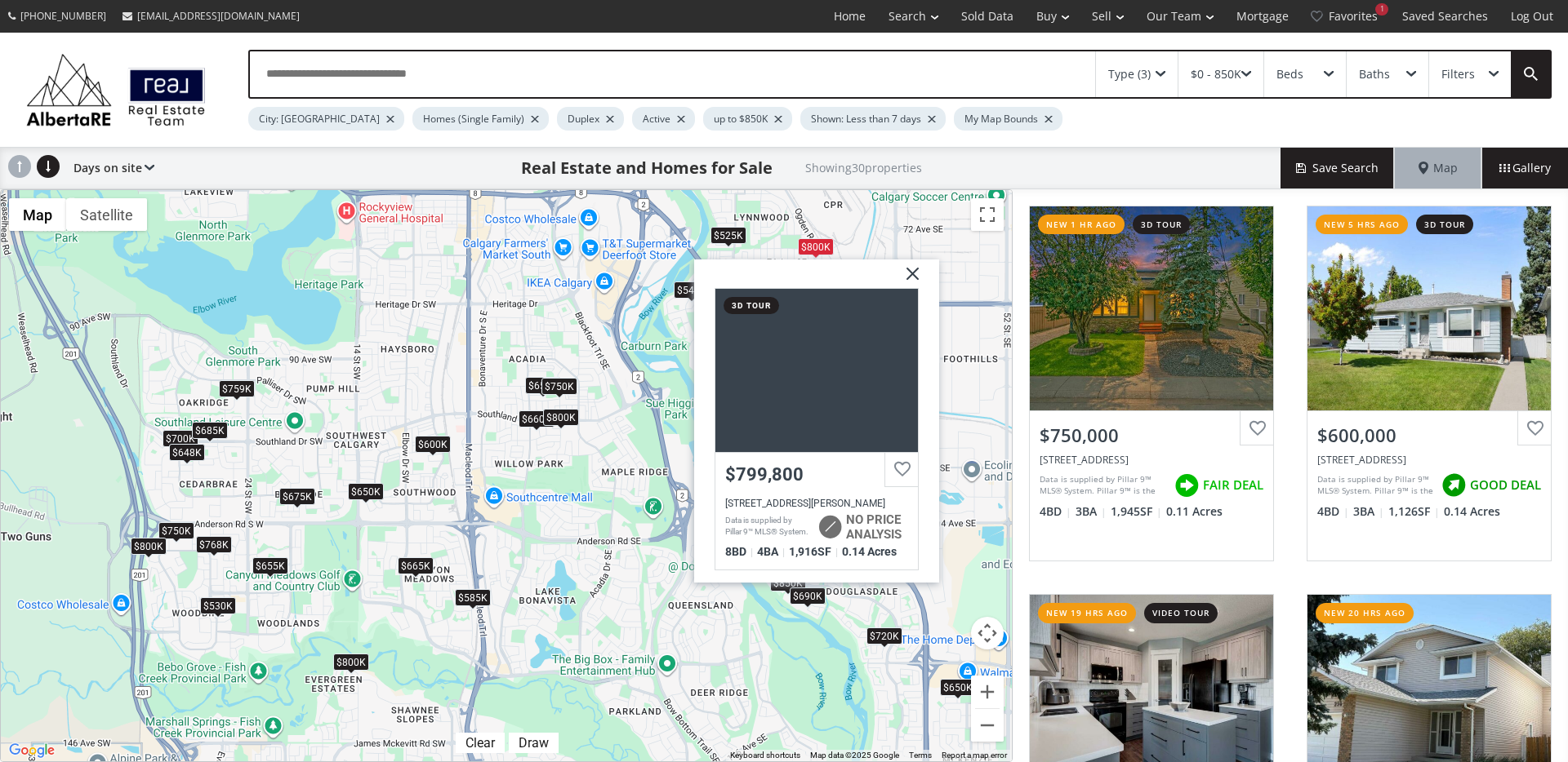
click at [912, 273] on img at bounding box center [906, 280] width 41 height 41
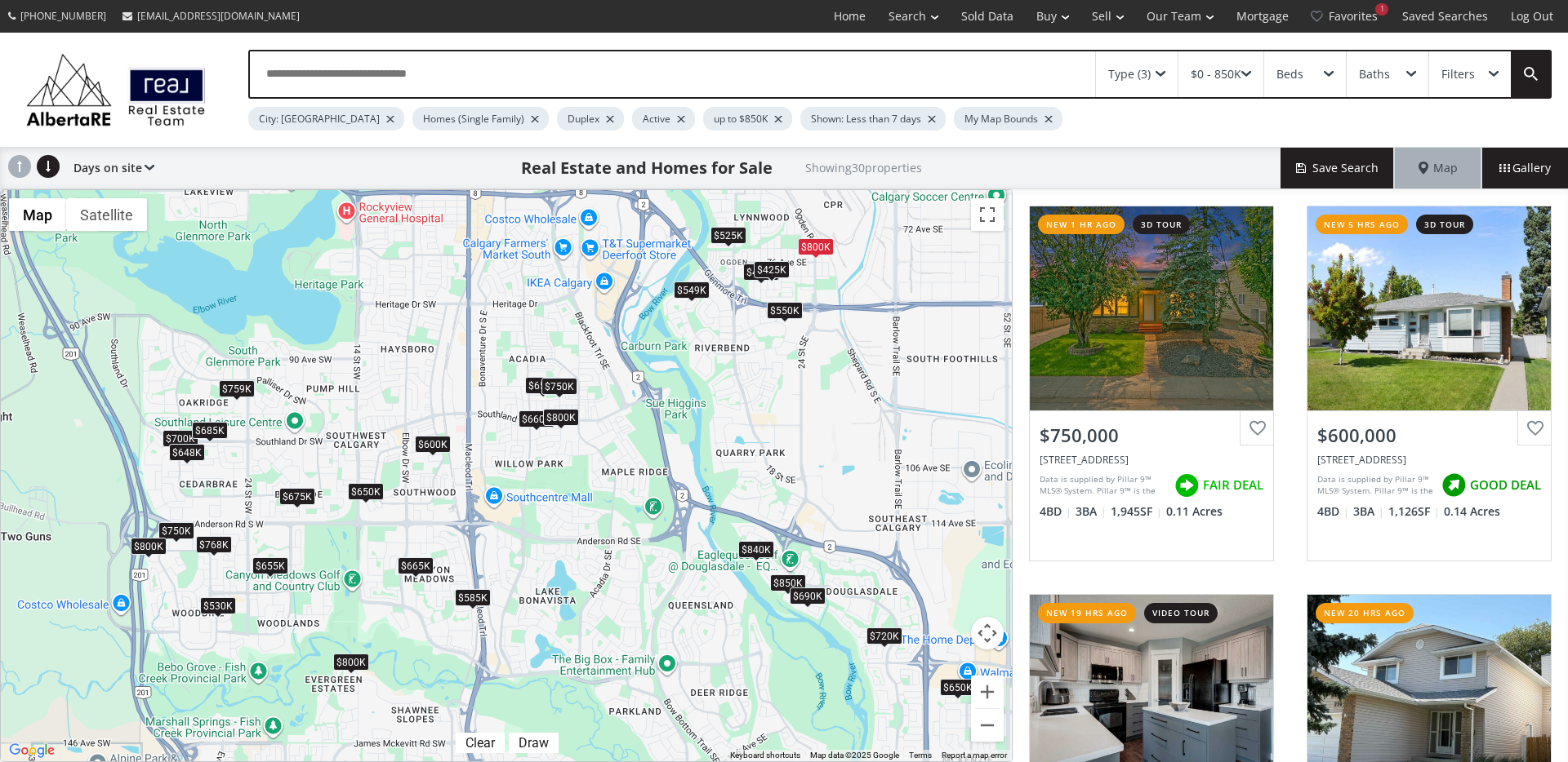
click at [748, 552] on div "$840K" at bounding box center [756, 549] width 36 height 17
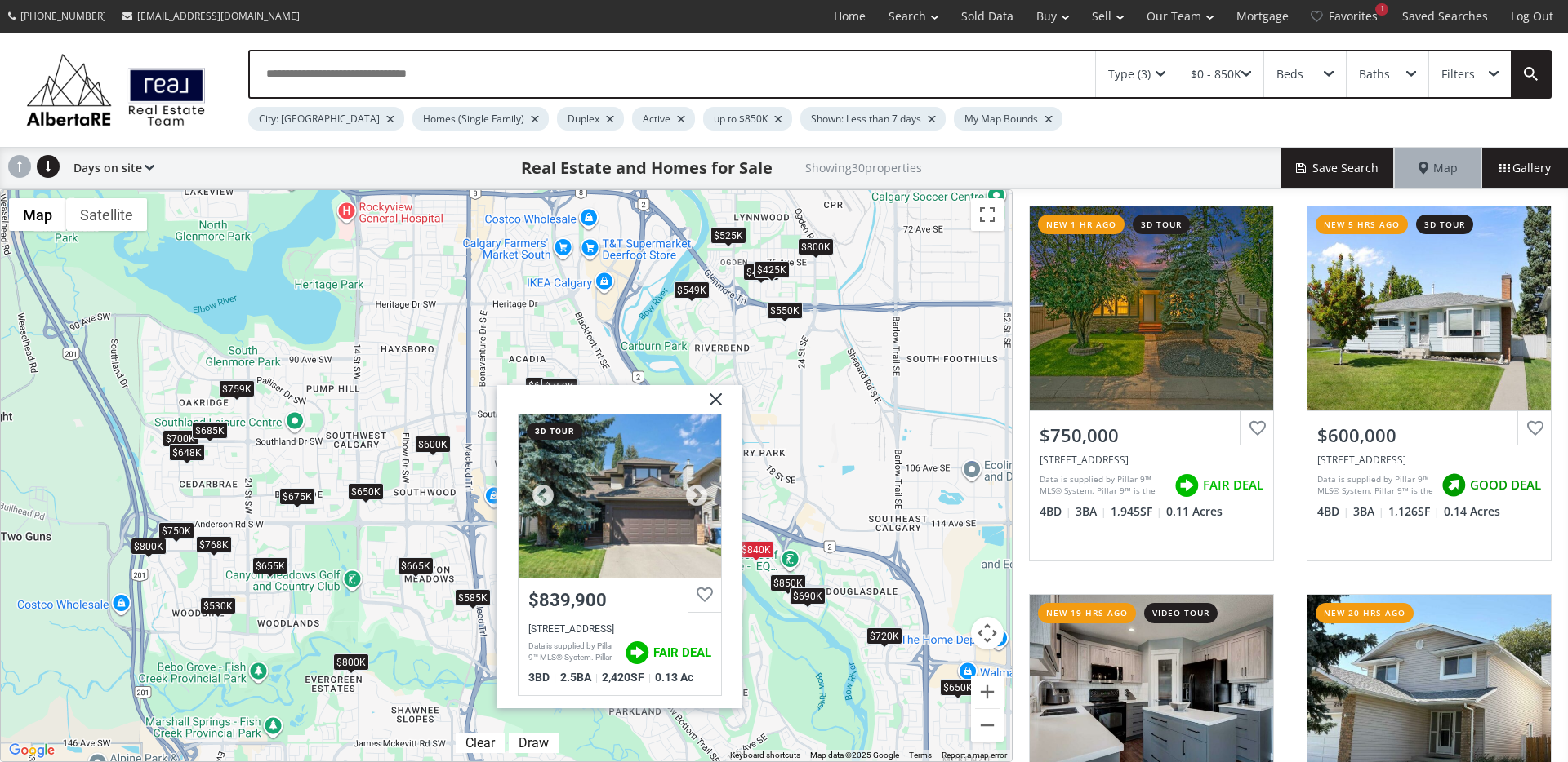
click at [657, 539] on div at bounding box center [619, 496] width 202 height 163
click at [712, 402] on img at bounding box center [710, 406] width 41 height 41
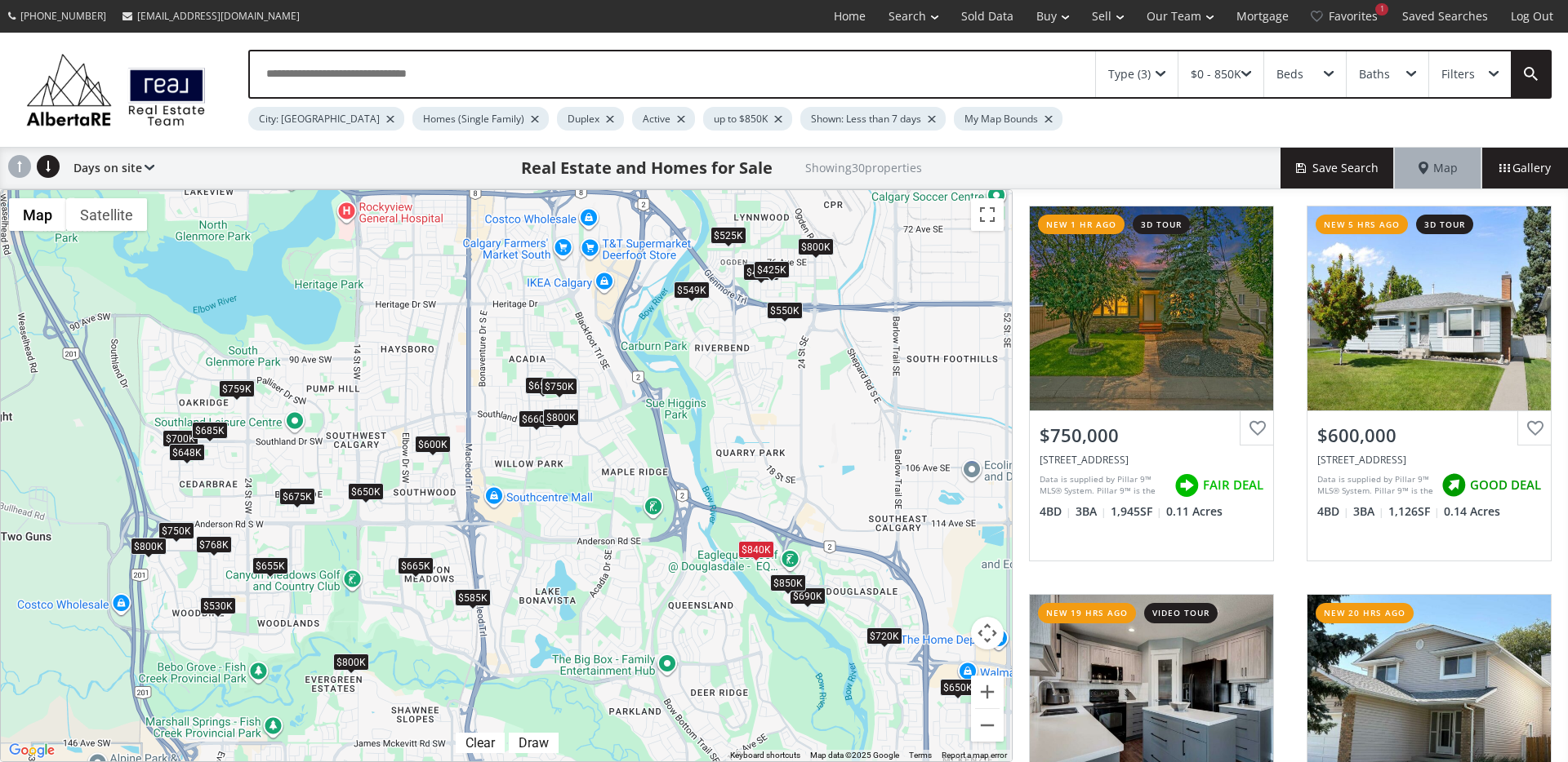
click at [784, 582] on div "$850K" at bounding box center [788, 583] width 36 height 17
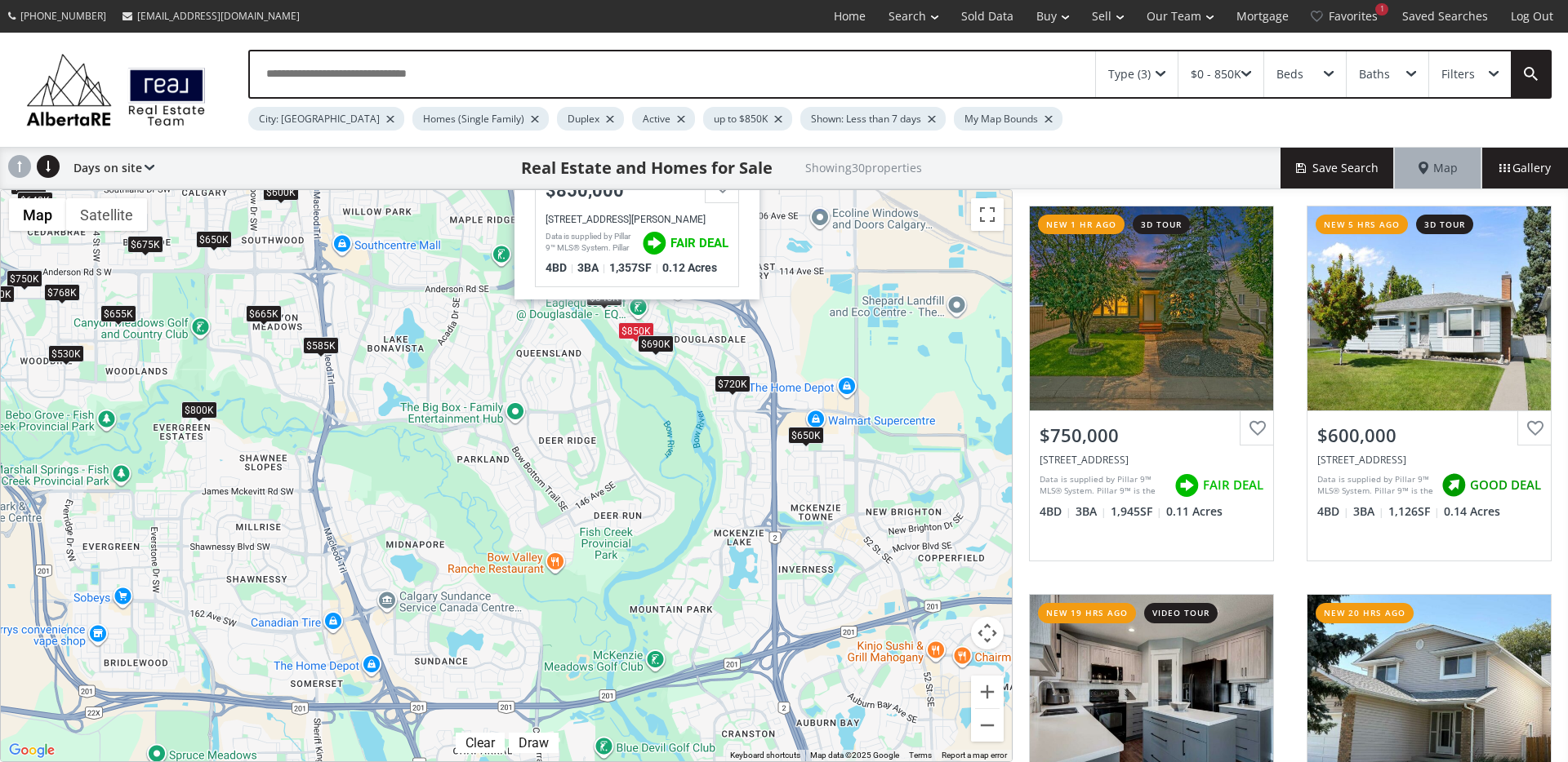
drag, startPoint x: 851, startPoint y: 603, endPoint x: 694, endPoint y: 329, distance: 315.8
click at [692, 327] on div "To navigate, press the arrow keys. $750K $600K $650K $655K $800K $550K $800K $5…" at bounding box center [506, 476] width 1011 height 571
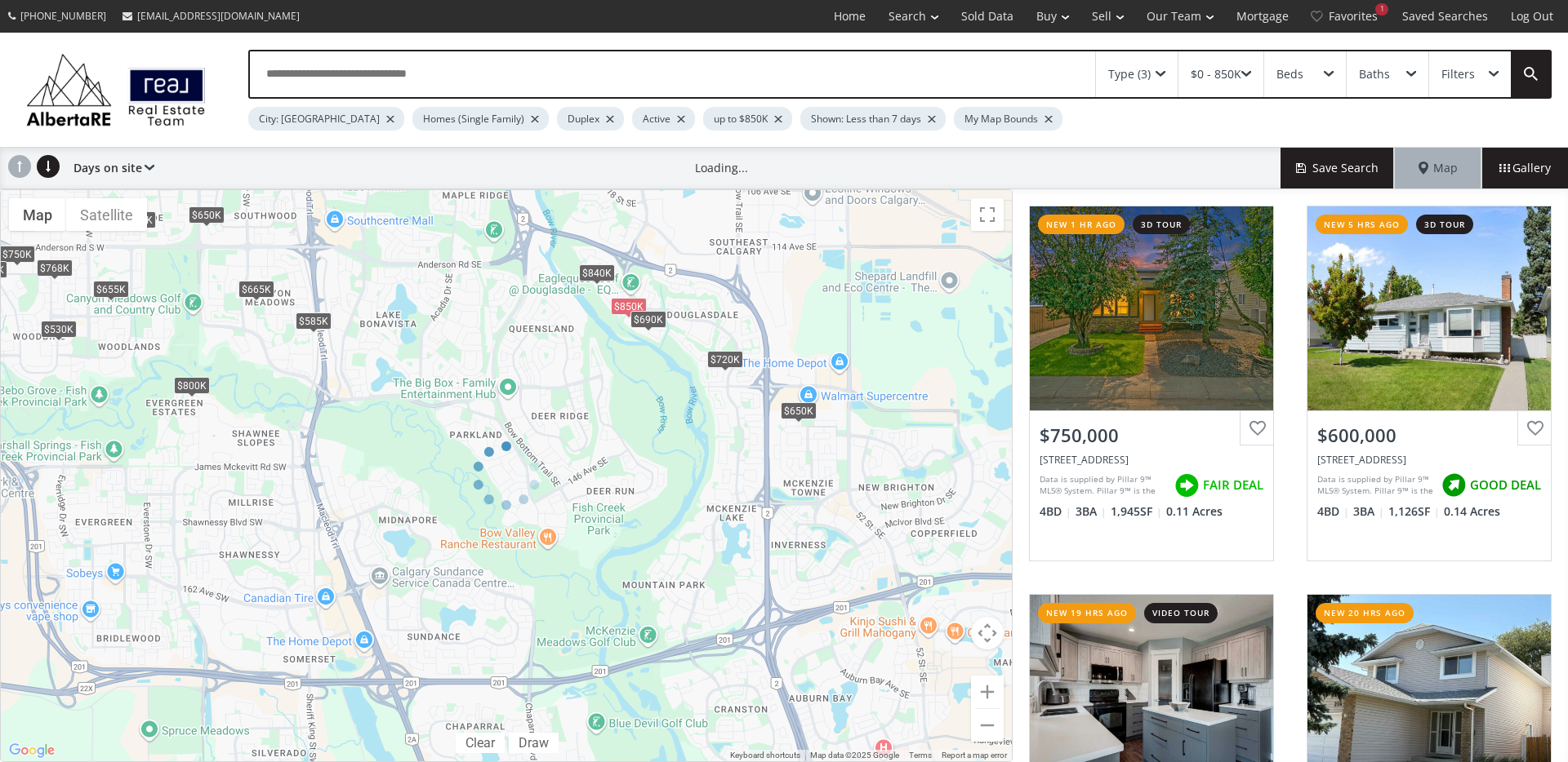
click at [797, 417] on div at bounding box center [506, 476] width 1013 height 573
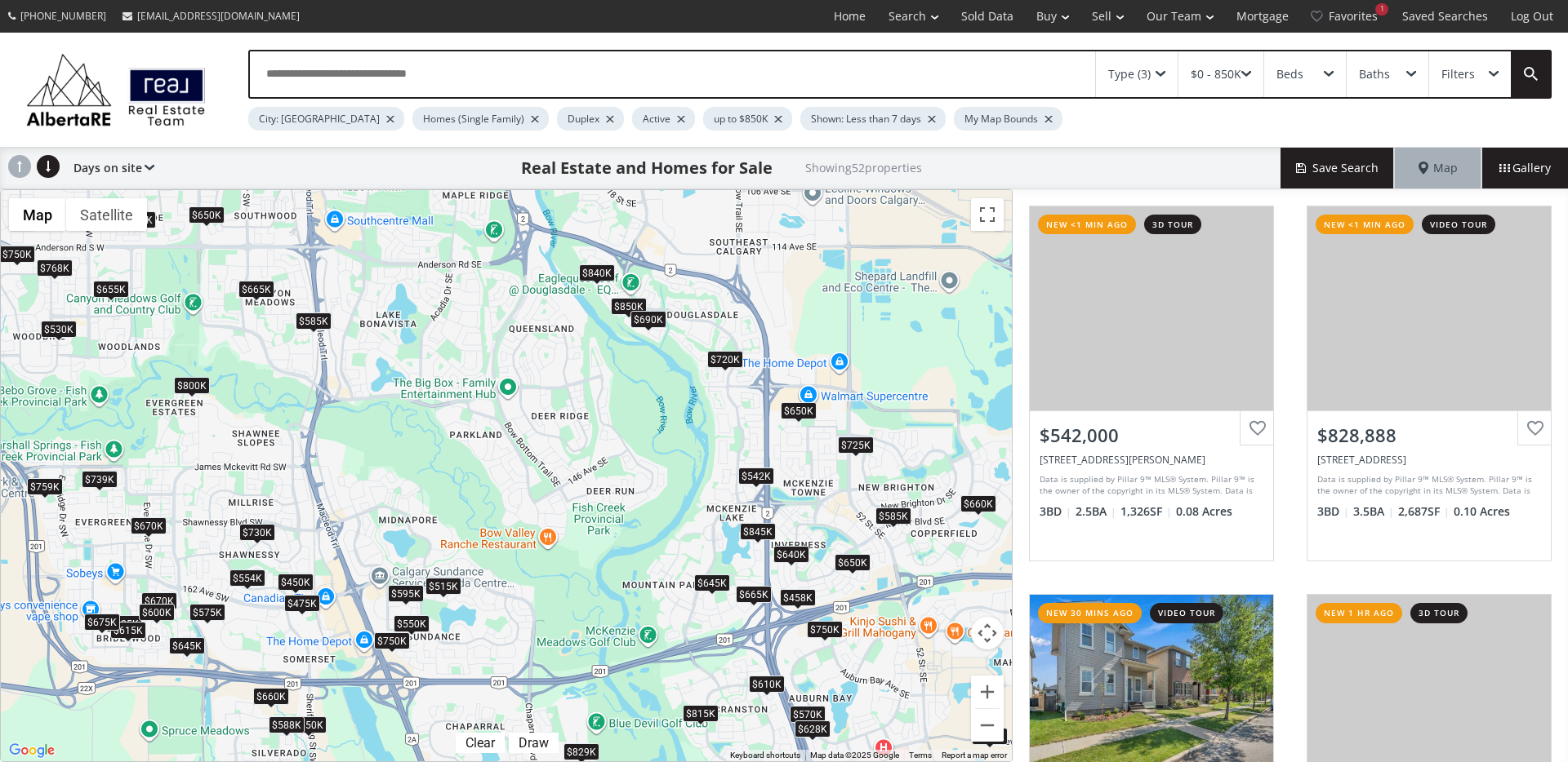
click at [797, 416] on div "$650K" at bounding box center [798, 411] width 36 height 17
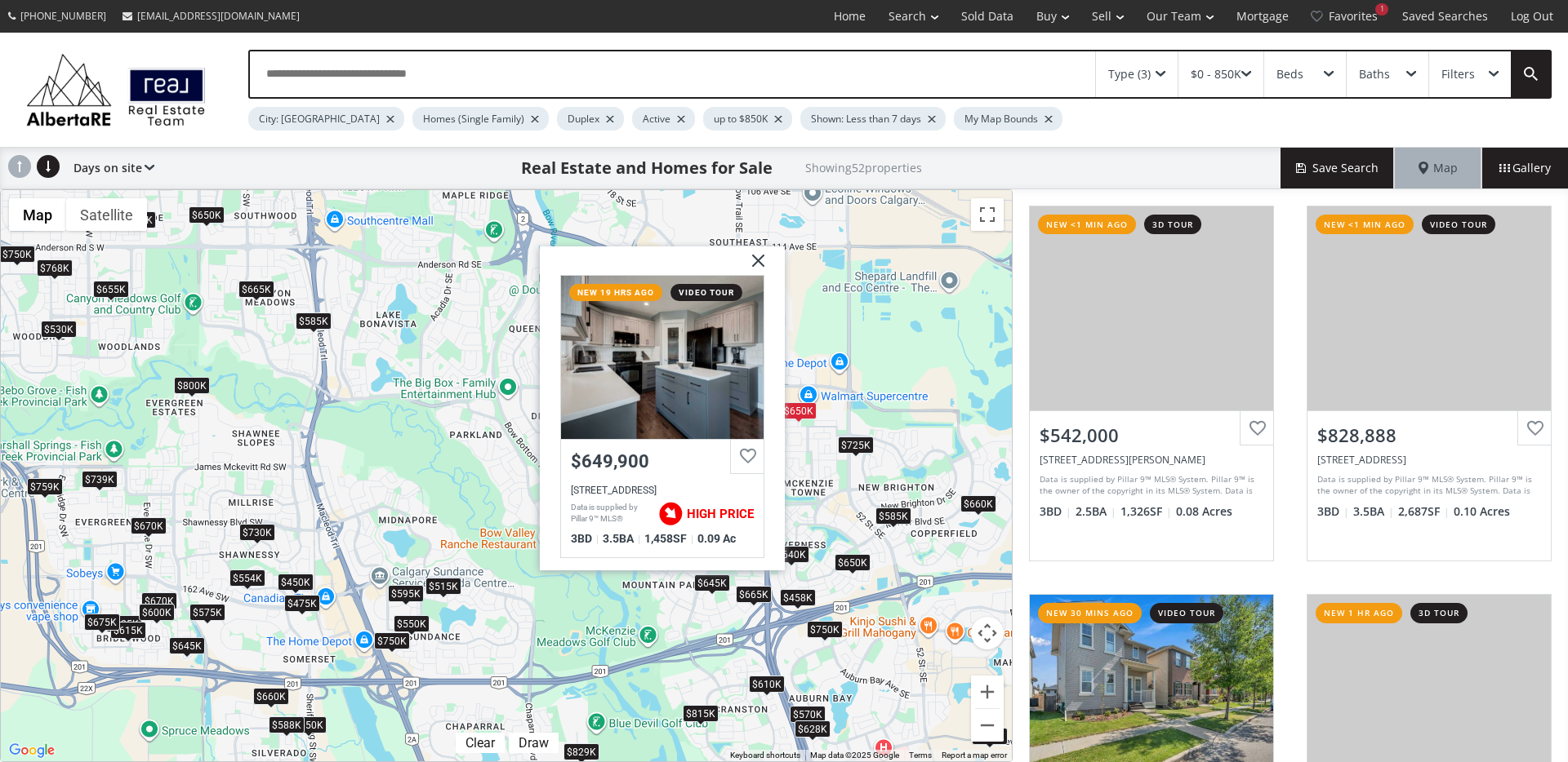
click at [751, 257] on img at bounding box center [752, 267] width 41 height 41
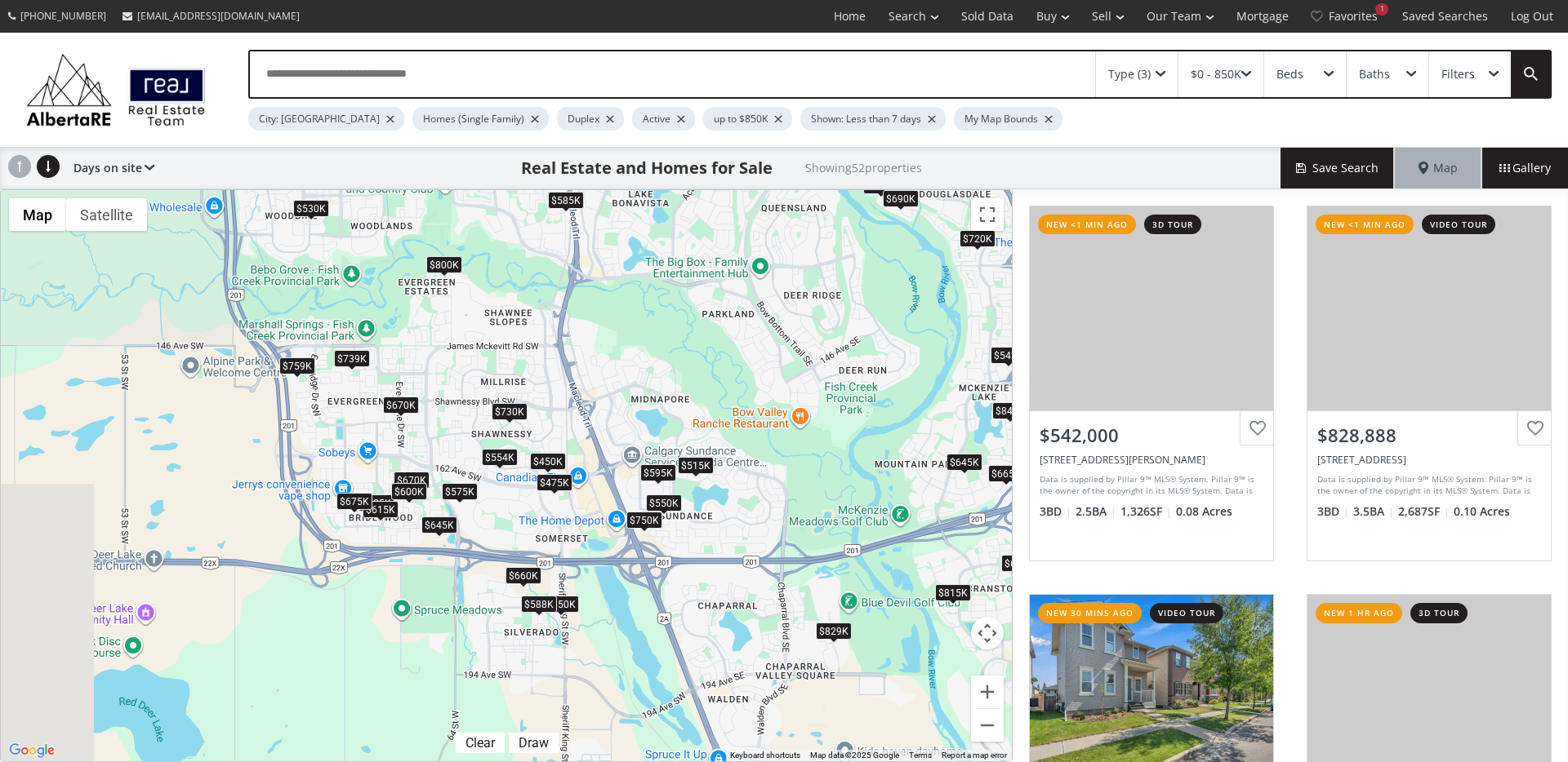
drag, startPoint x: 493, startPoint y: 437, endPoint x: 777, endPoint y: 298, distance: 316.2
click at [777, 298] on div "To navigate, press the arrow keys. $542K $829K $650K $725K $750K $650K $815K $7…" at bounding box center [506, 476] width 1011 height 571
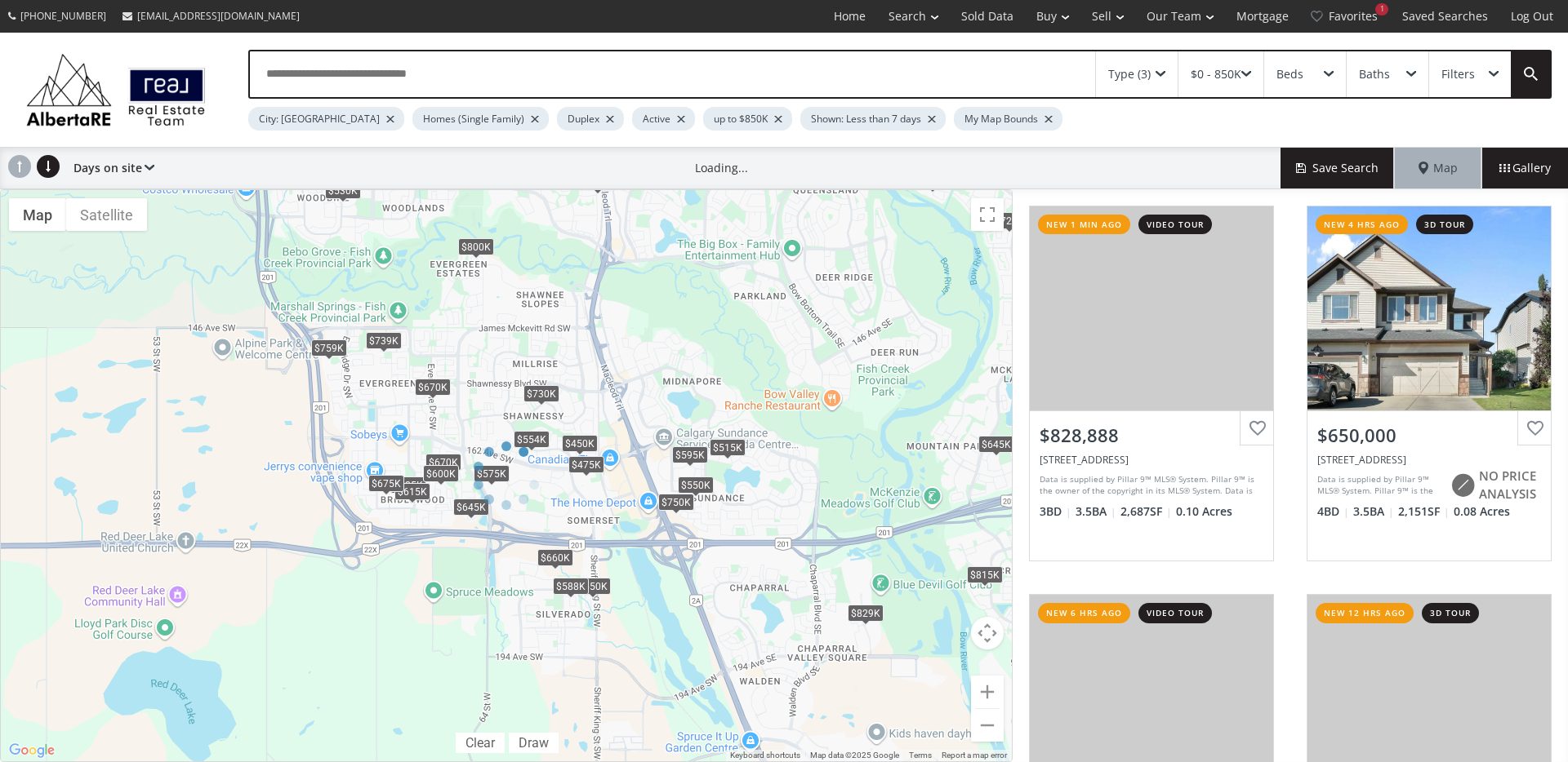
click at [485, 246] on div at bounding box center [506, 476] width 1013 height 573
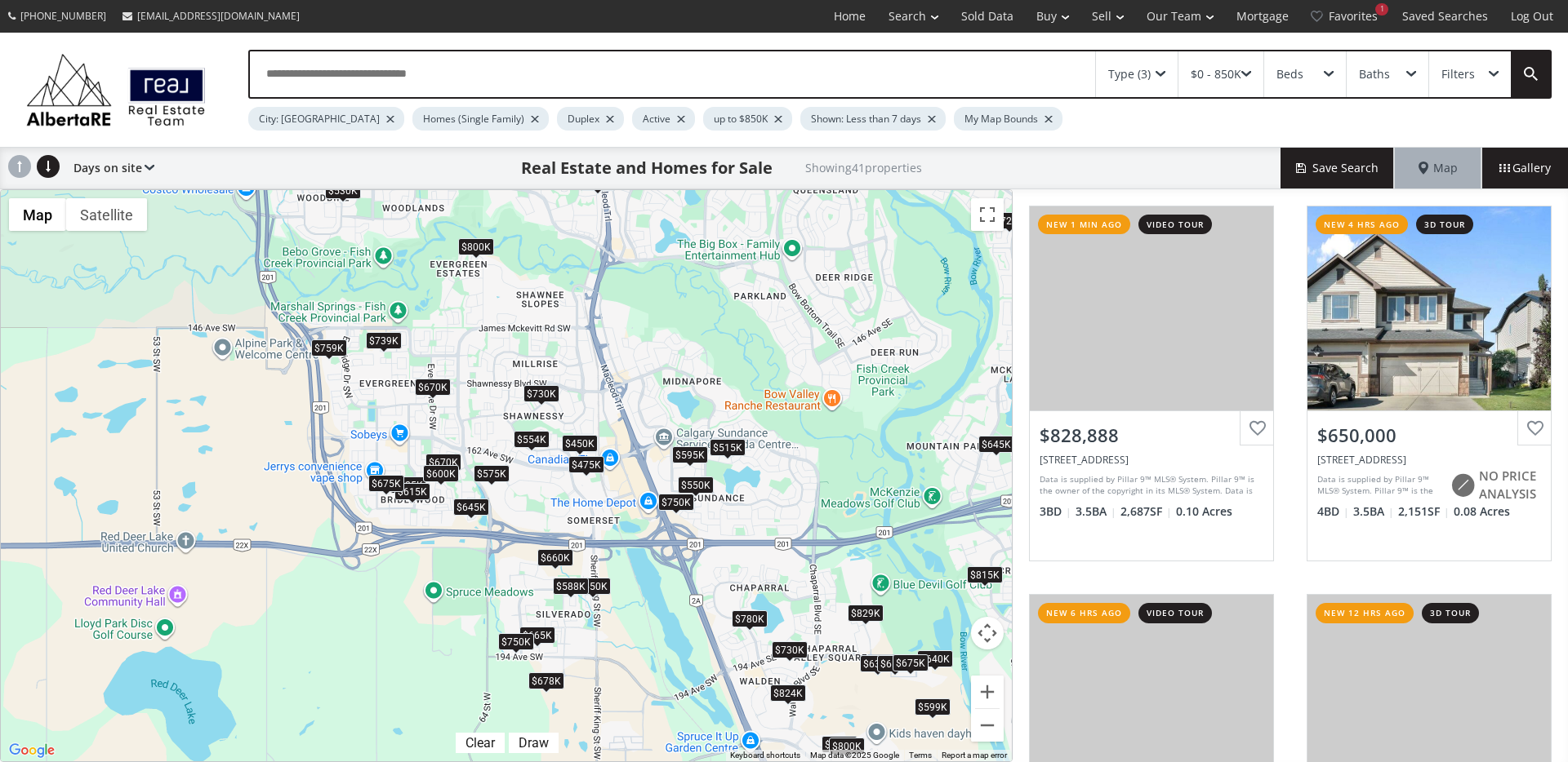
click at [478, 246] on div "$800K" at bounding box center [476, 246] width 36 height 17
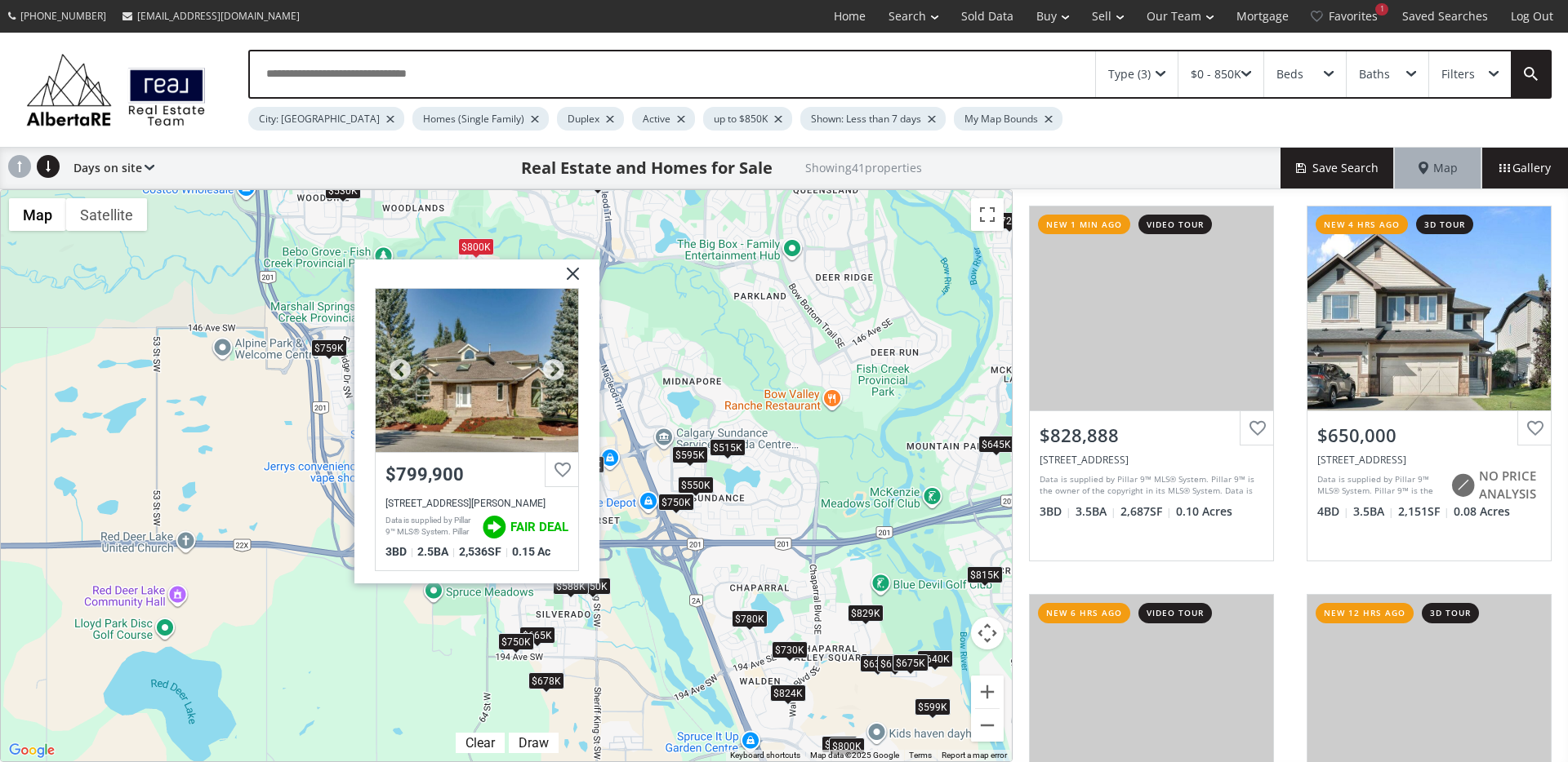
click at [502, 404] on div at bounding box center [477, 370] width 202 height 163
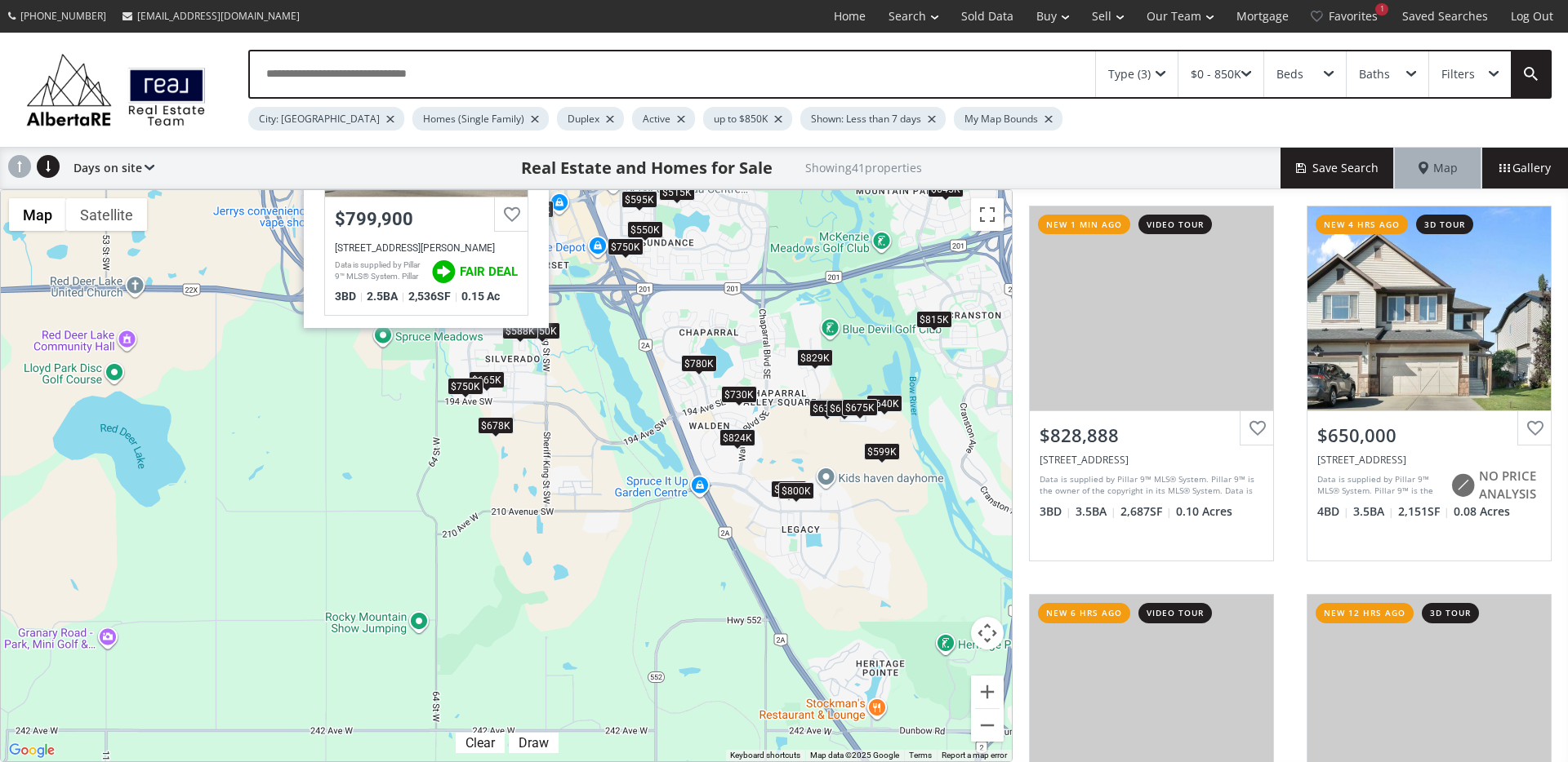
drag, startPoint x: 806, startPoint y: 500, endPoint x: 755, endPoint y: 245, distance: 260.0
click at [755, 244] on div "To navigate, press the arrow keys. $829K $650K $815K $730K $824K $425K $800K $5…" at bounding box center [506, 476] width 1011 height 571
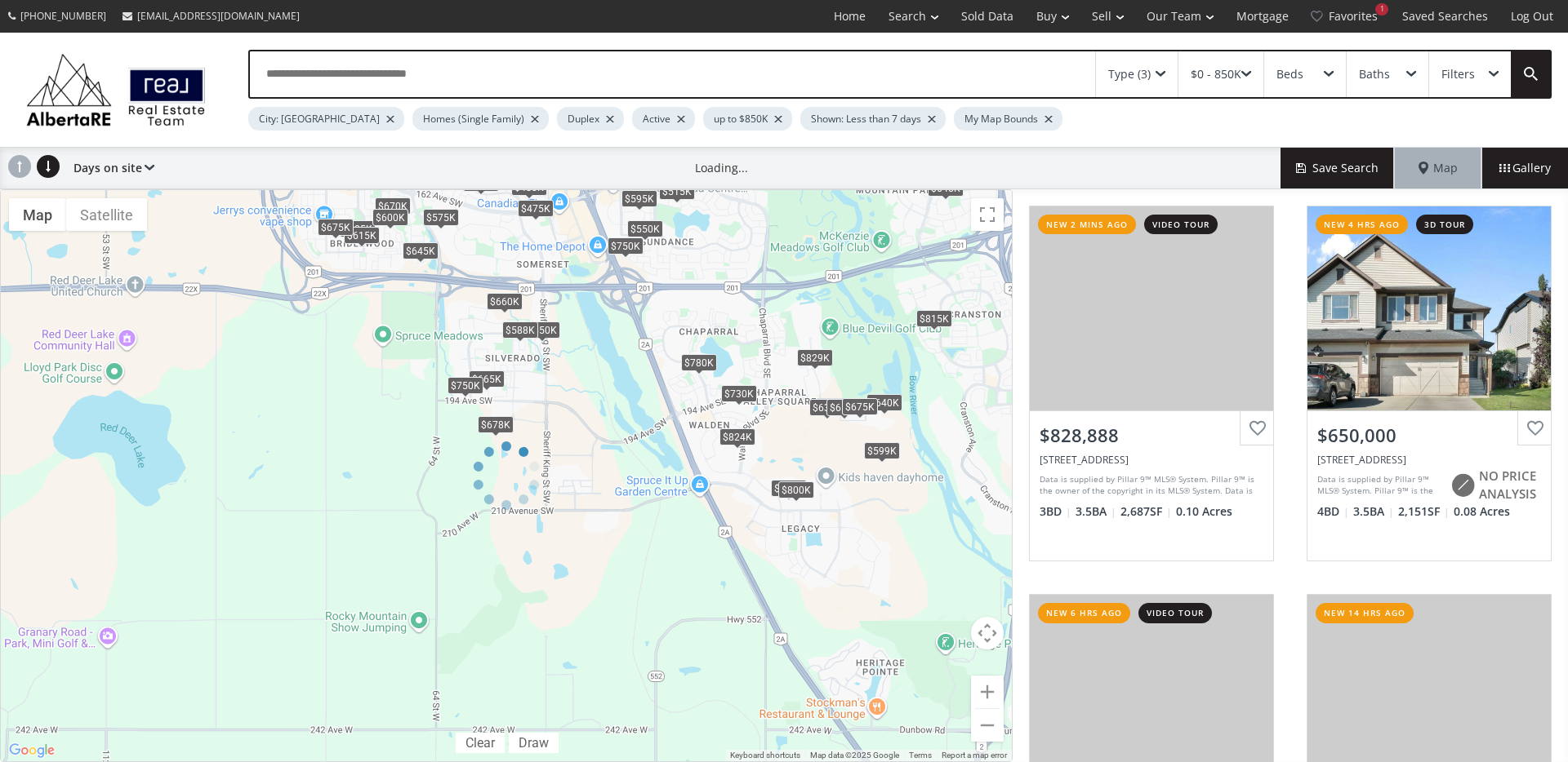
drag, startPoint x: 938, startPoint y: 412, endPoint x: 731, endPoint y: 467, distance: 214.2
click at [731, 467] on div "← Move left → Move right ↑ Move up ↓ Move down + Zoom in - Zoom out Home Jump l…" at bounding box center [506, 476] width 1013 height 573
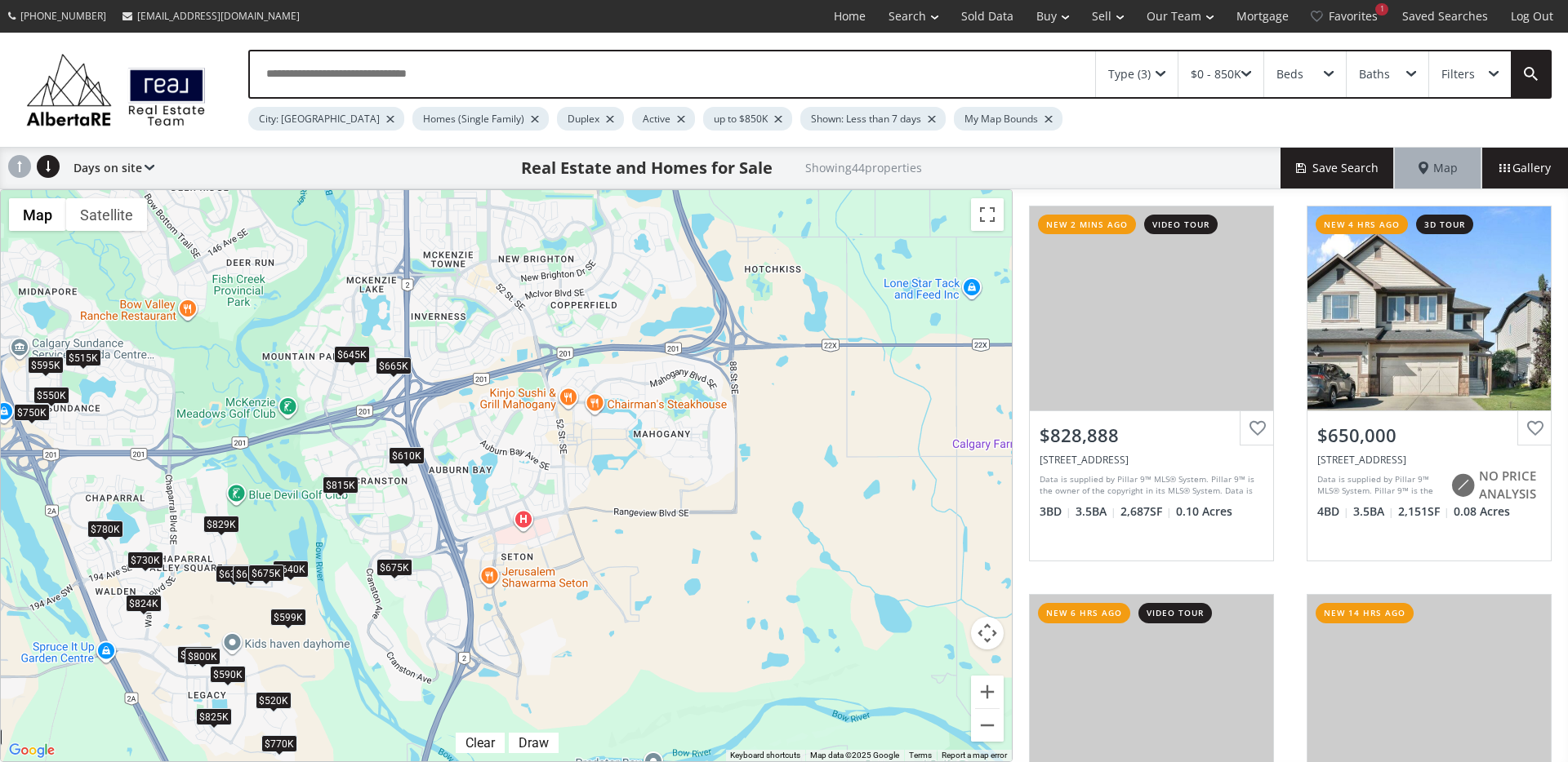
drag, startPoint x: 932, startPoint y: 378, endPoint x: 340, endPoint y: 545, distance: 615.1
click at [338, 545] on div "To navigate, press the arrow keys. $829K $650K $815K $520K $824K $425K $680K $6…" at bounding box center [506, 476] width 1011 height 571
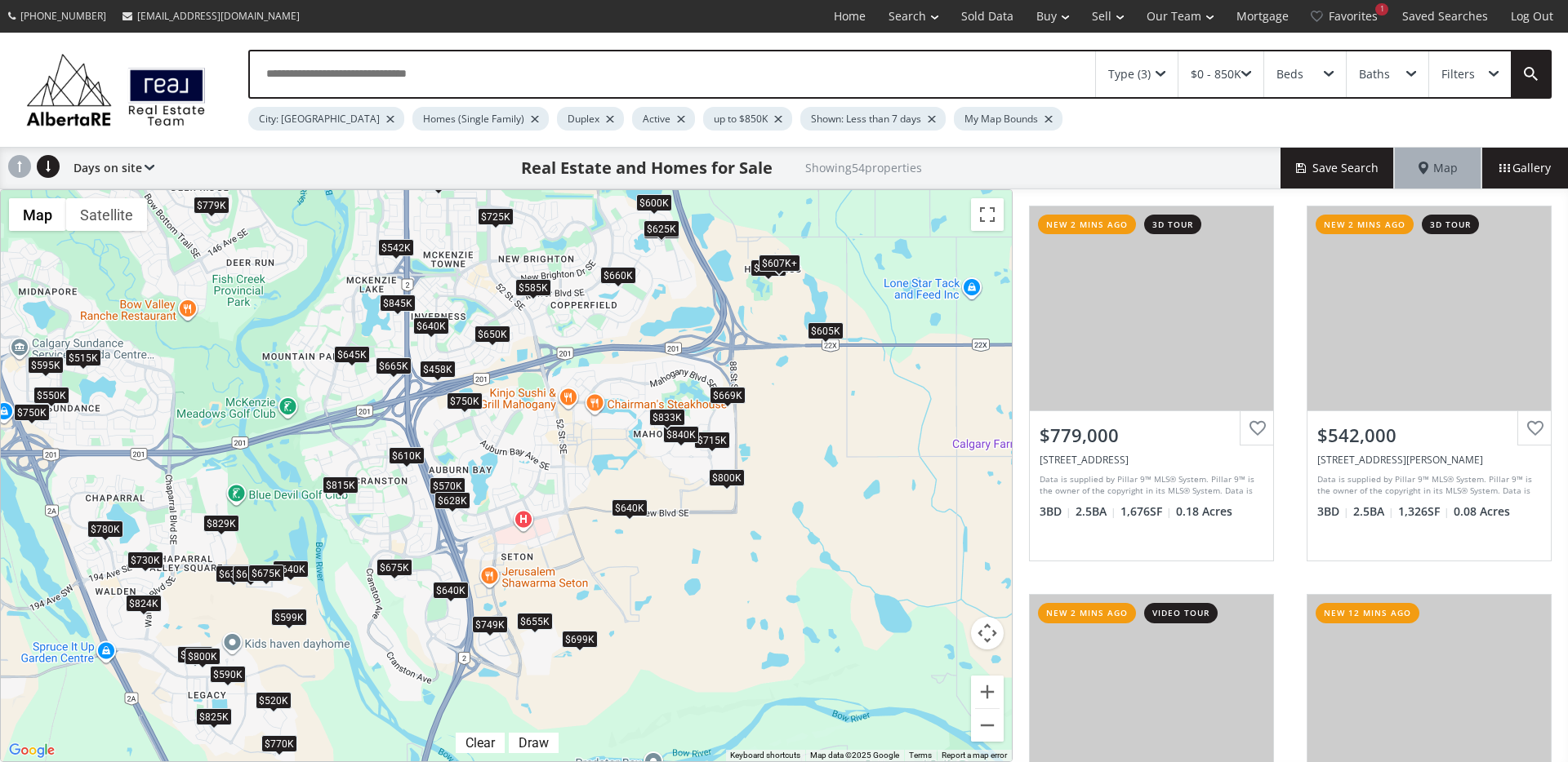
click at [667, 414] on div "$833K" at bounding box center [667, 417] width 36 height 17
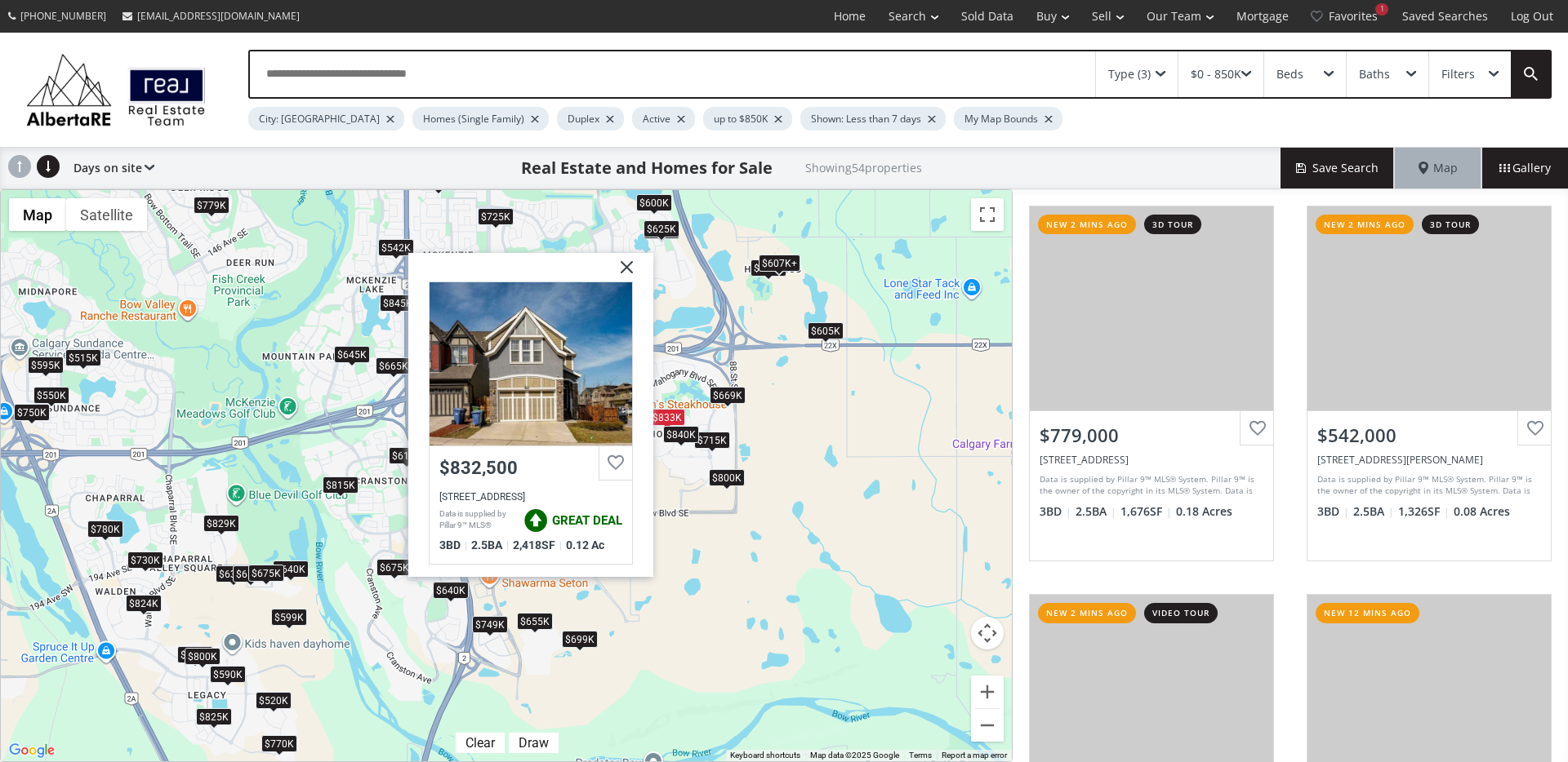
click at [678, 440] on div "$840K" at bounding box center [681, 435] width 36 height 17
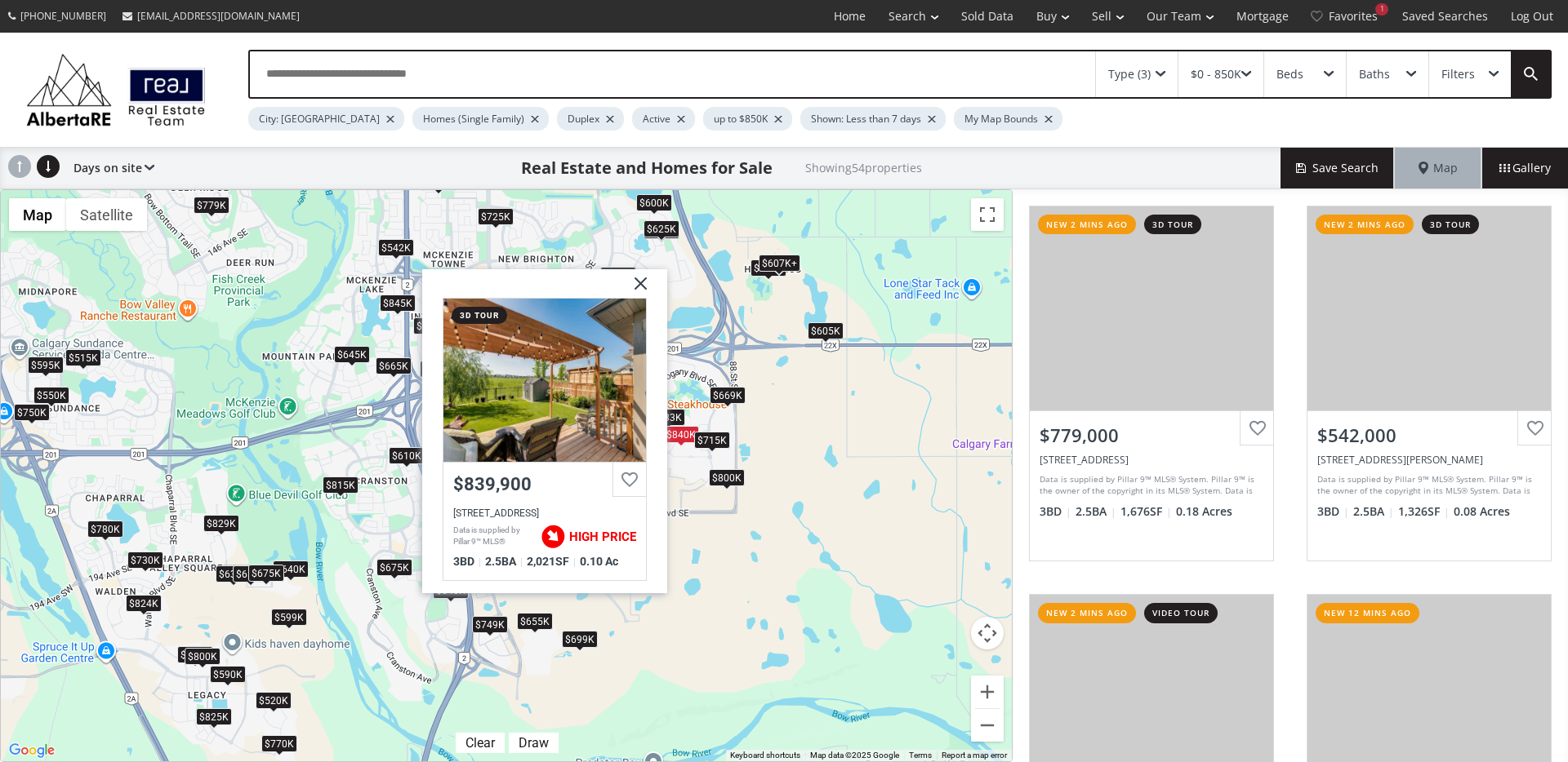
click at [715, 440] on div "$715K" at bounding box center [712, 440] width 36 height 17
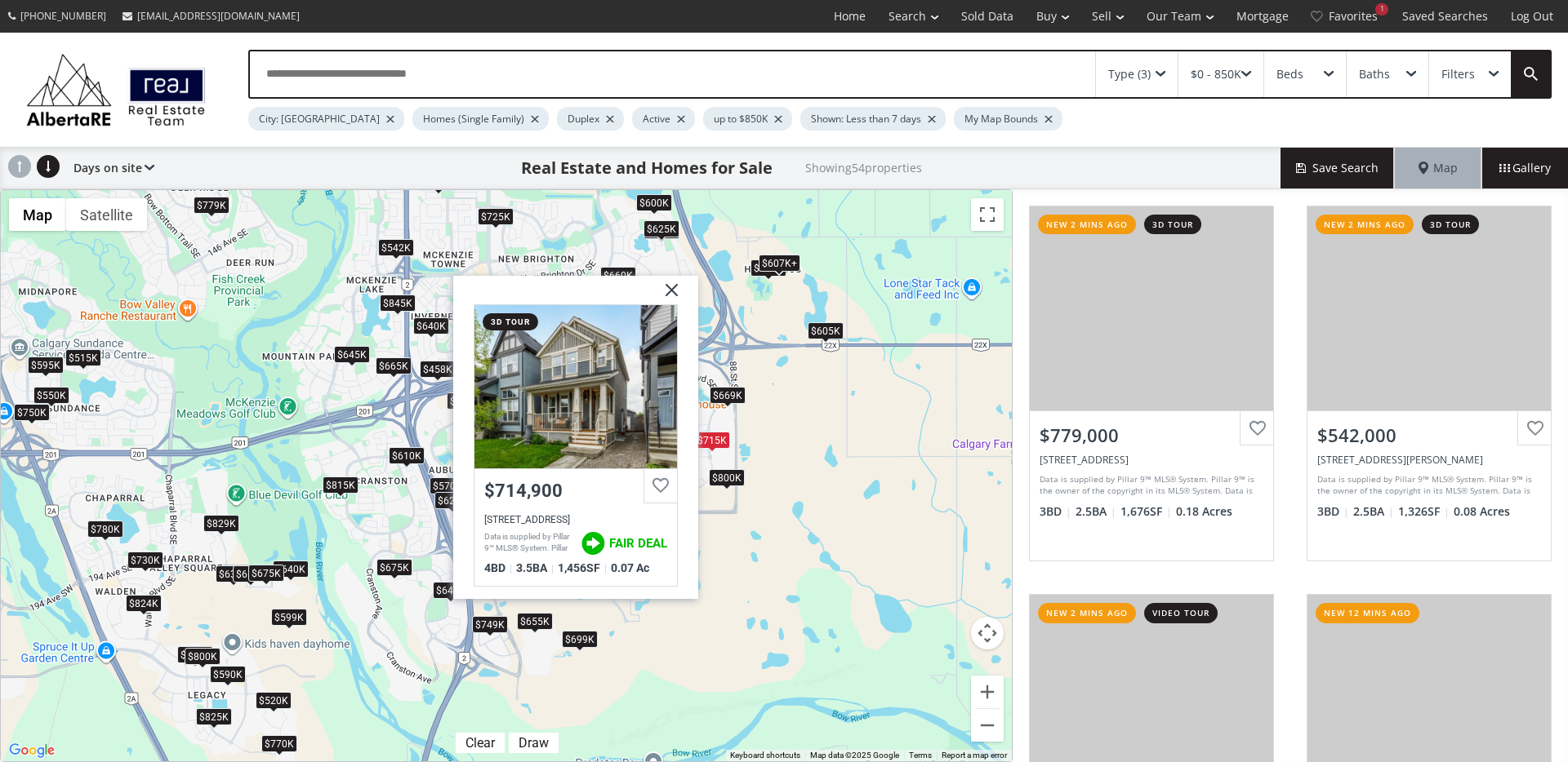
click at [729, 393] on div "$669K" at bounding box center [728, 395] width 36 height 17
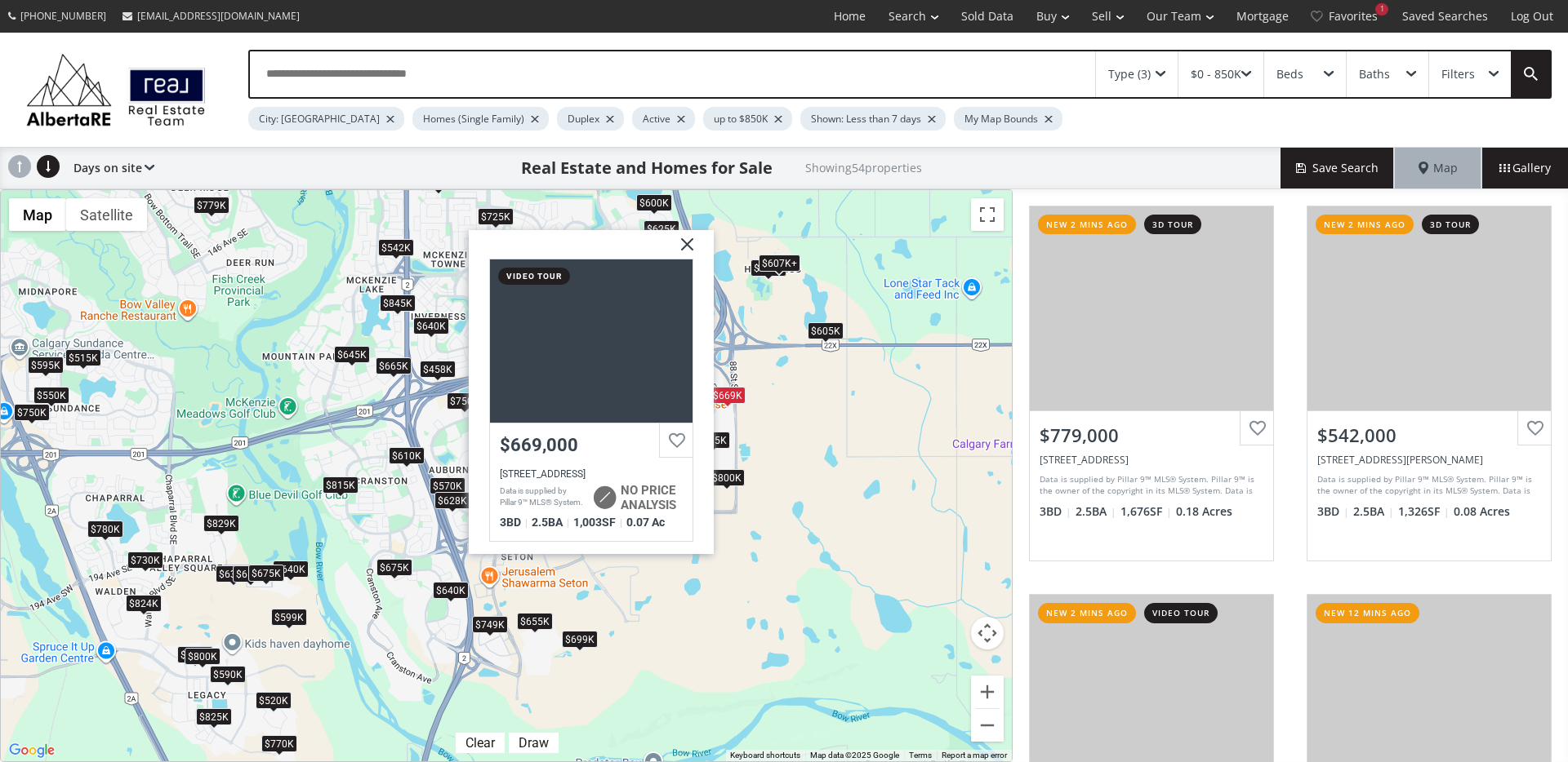
click at [730, 479] on div "$800K" at bounding box center [727, 477] width 36 height 17
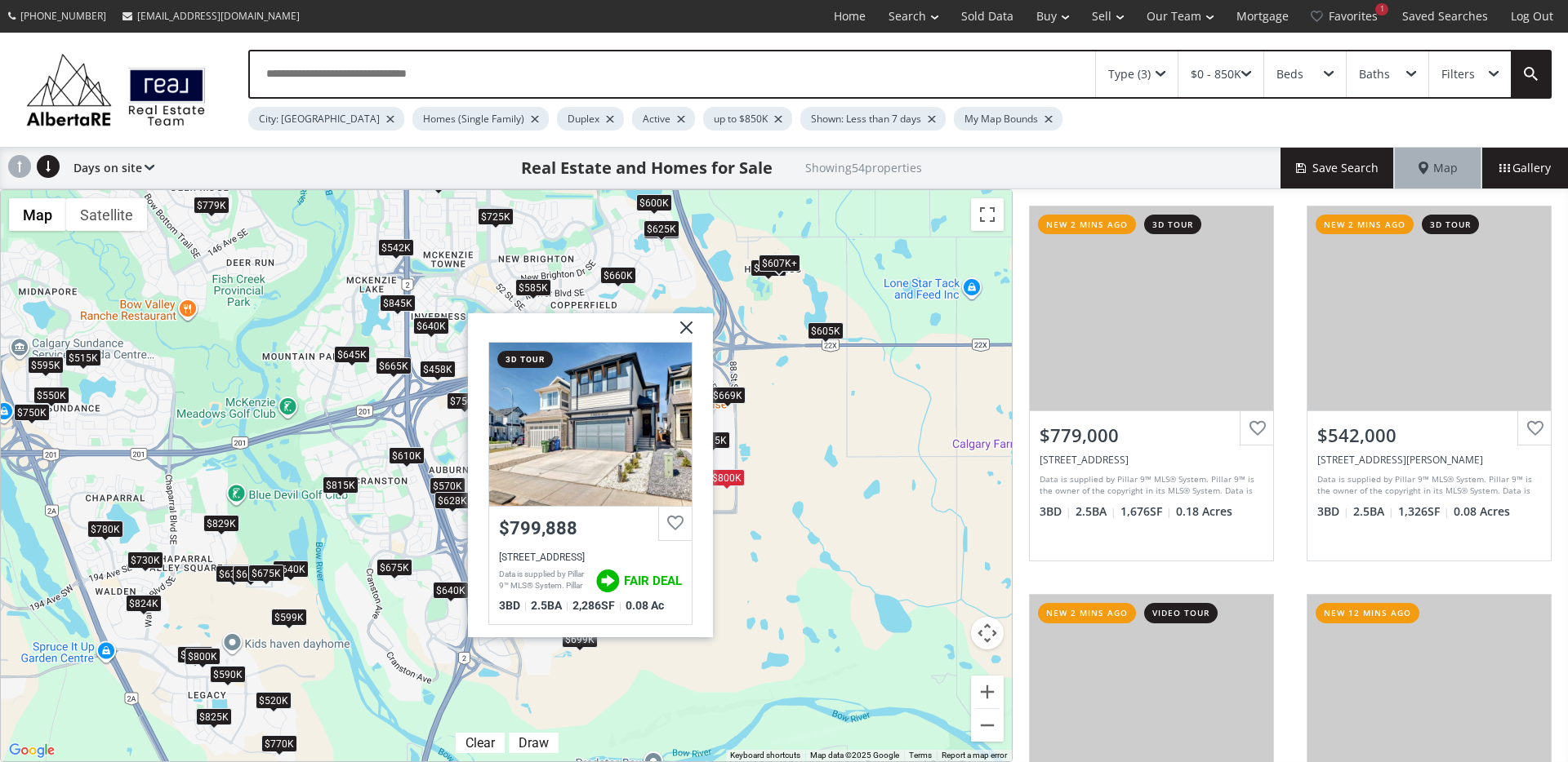
click at [686, 330] on img at bounding box center [680, 334] width 41 height 41
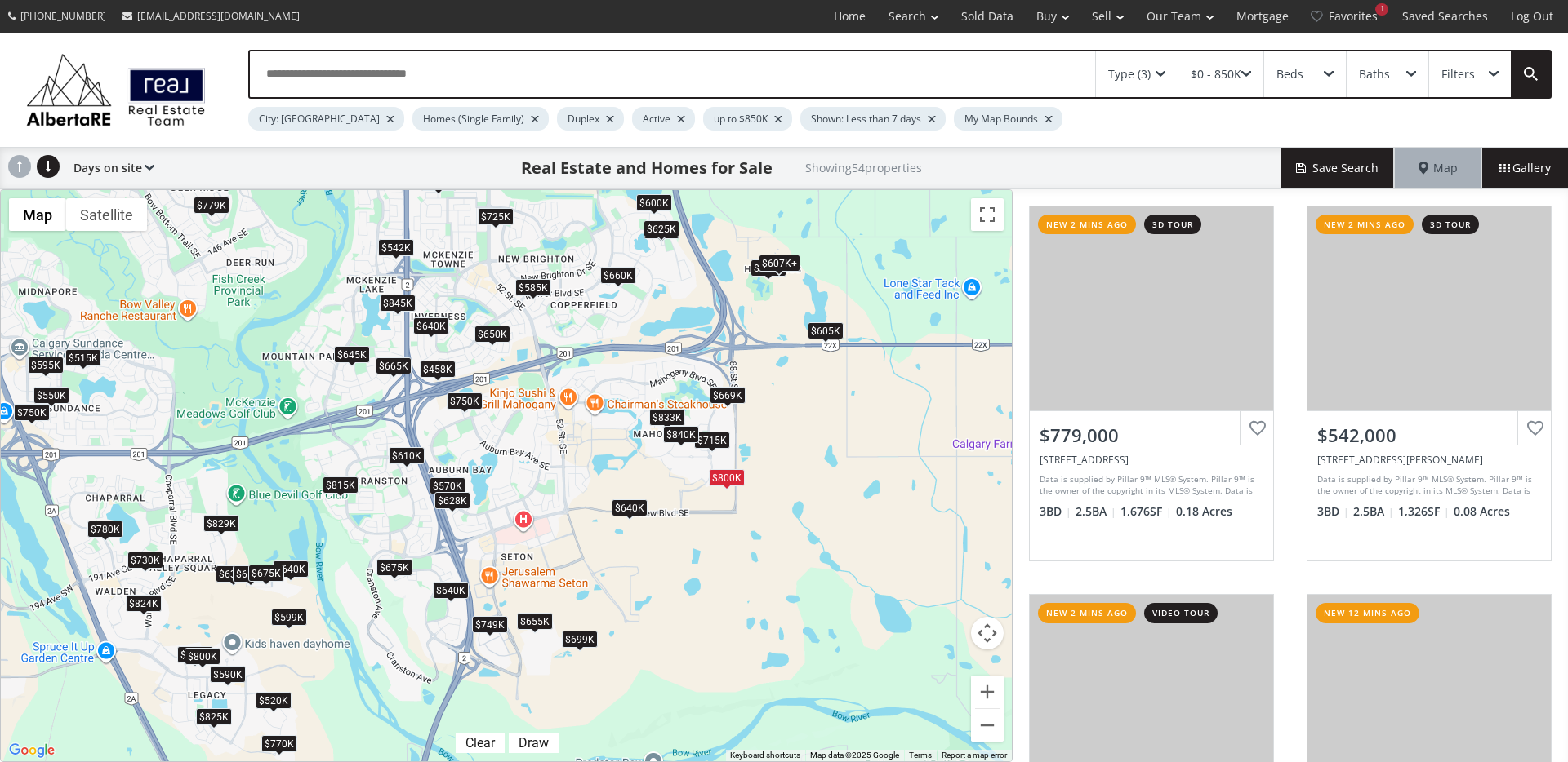
click at [632, 511] on div "$640K" at bounding box center [630, 507] width 36 height 17
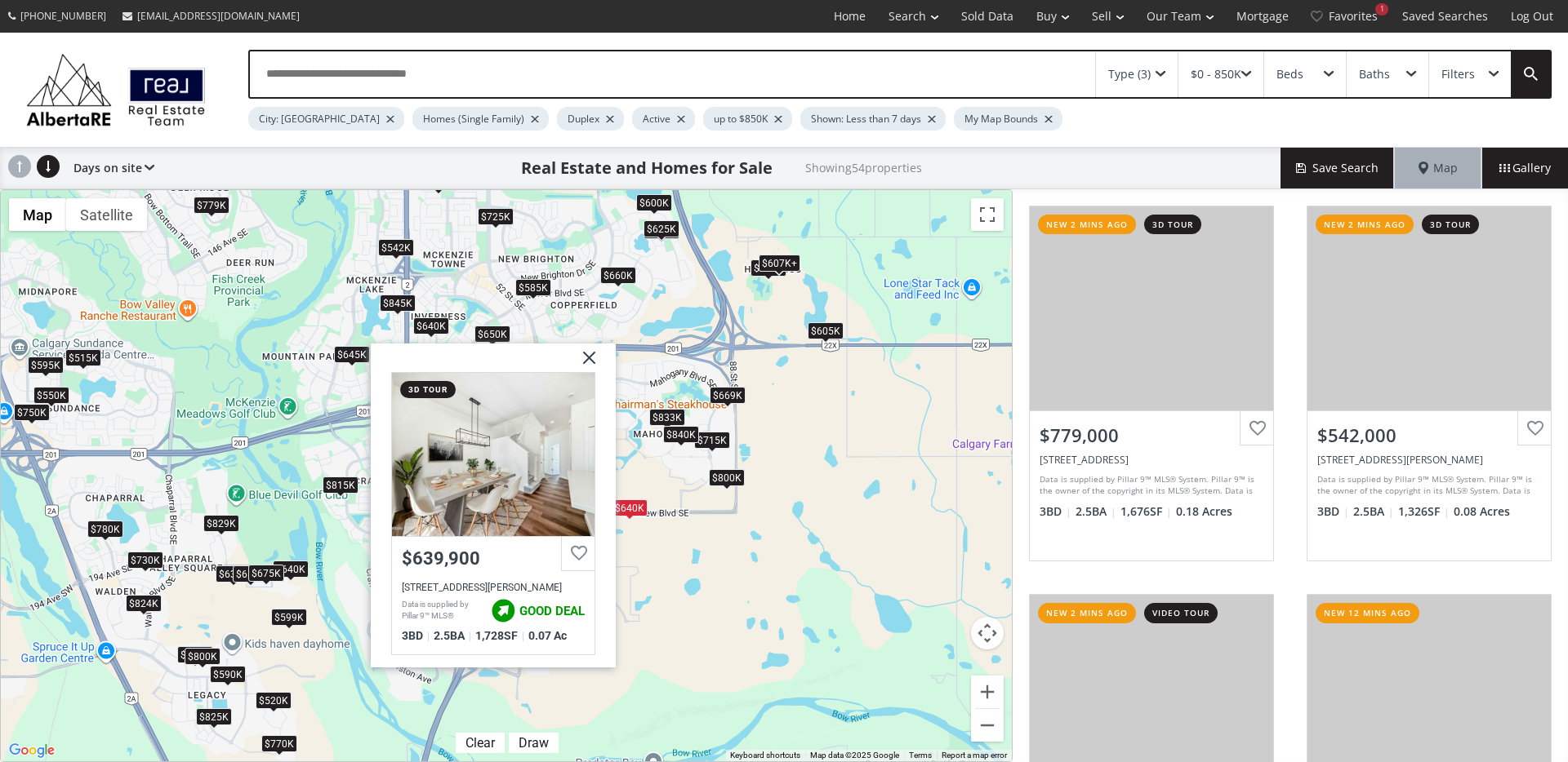
click at [538, 291] on div "$585K" at bounding box center [533, 287] width 36 height 17
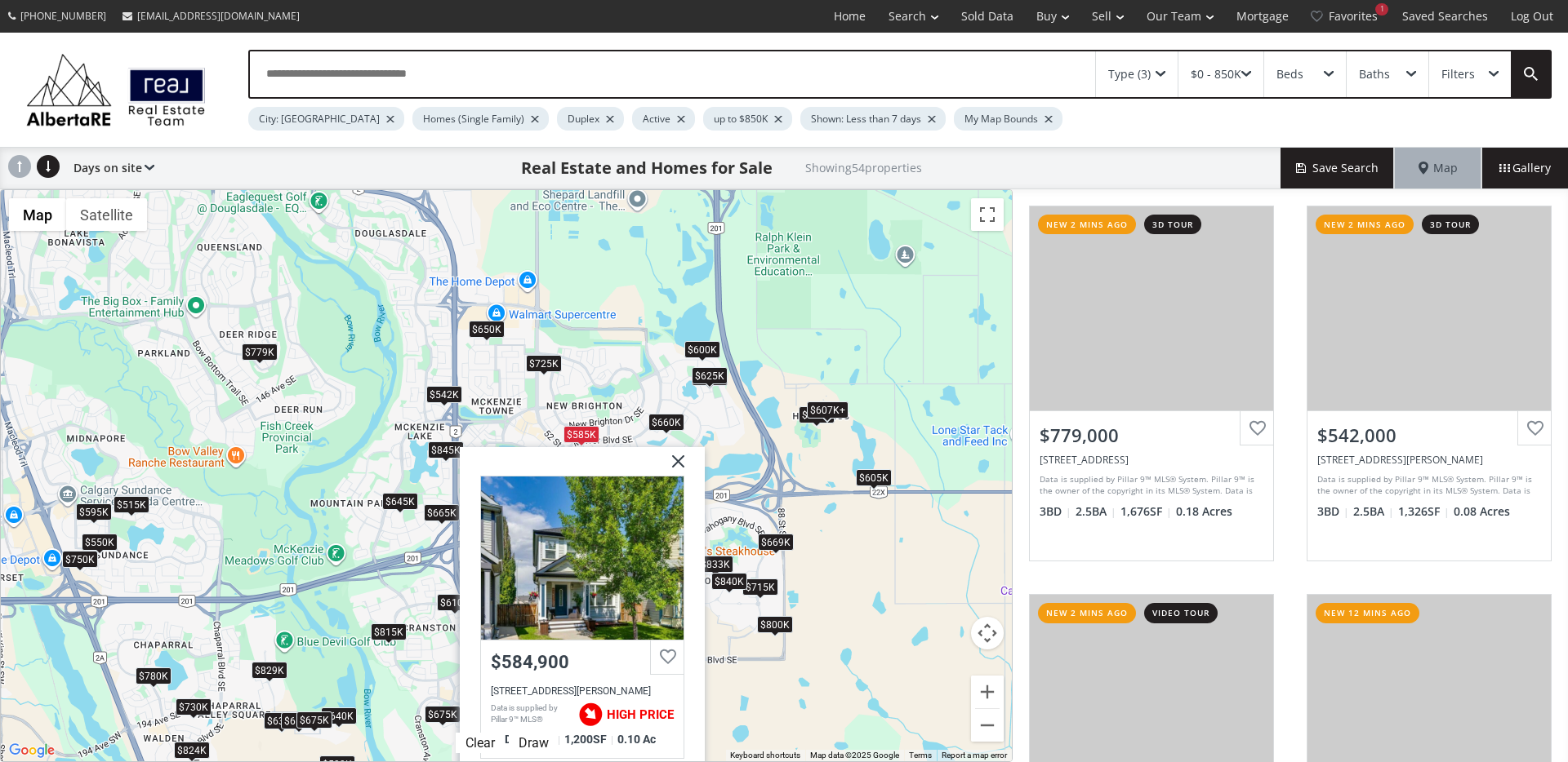
drag, startPoint x: 482, startPoint y: 288, endPoint x: 520, endPoint y: 413, distance: 130.6
click at [520, 413] on div "To navigate, press the arrow keys. $779K $542K $829K $600K $650K $725K $620K $8…" at bounding box center [506, 476] width 1011 height 571
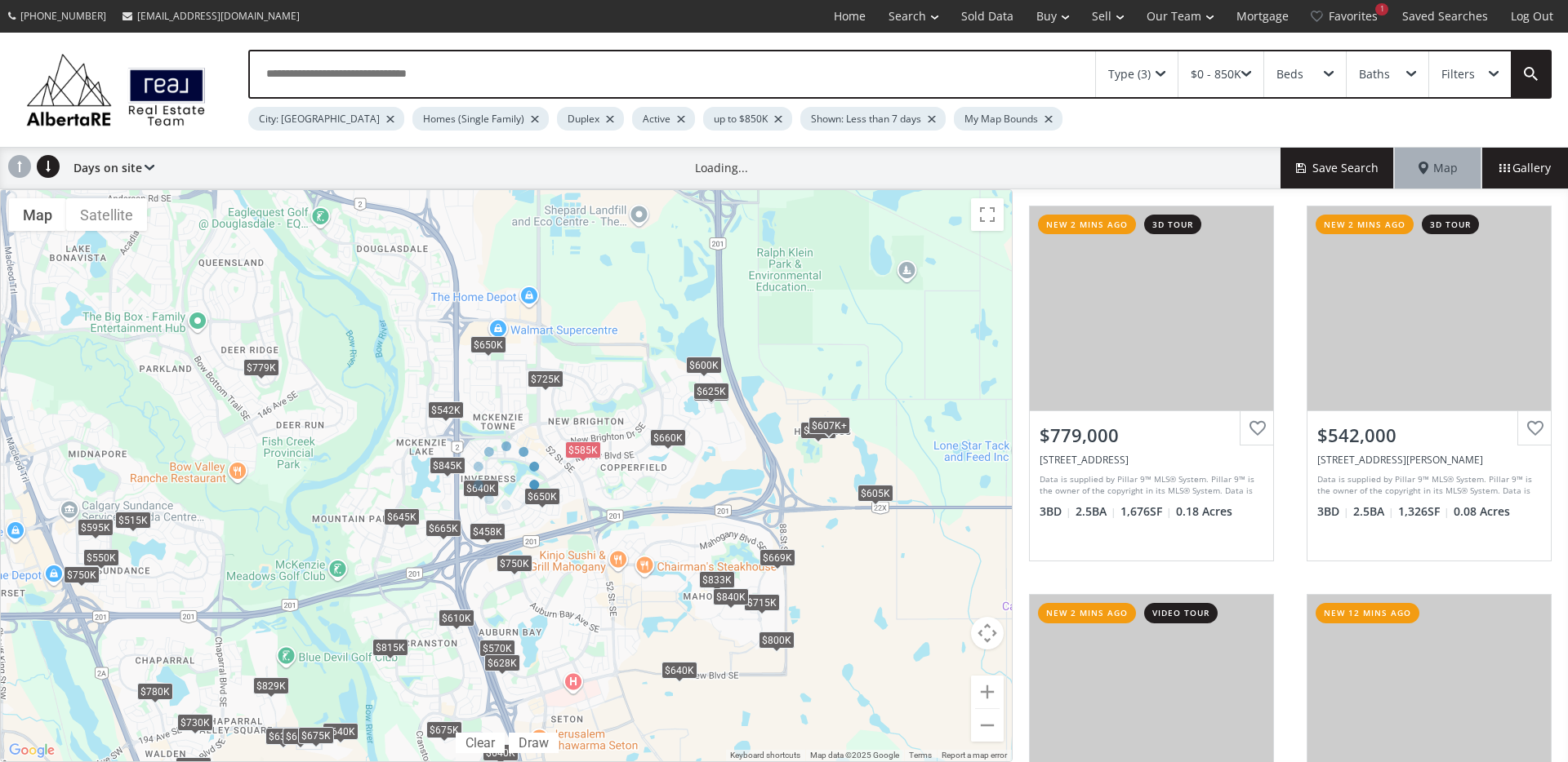
click at [491, 342] on div at bounding box center [506, 476] width 1013 height 573
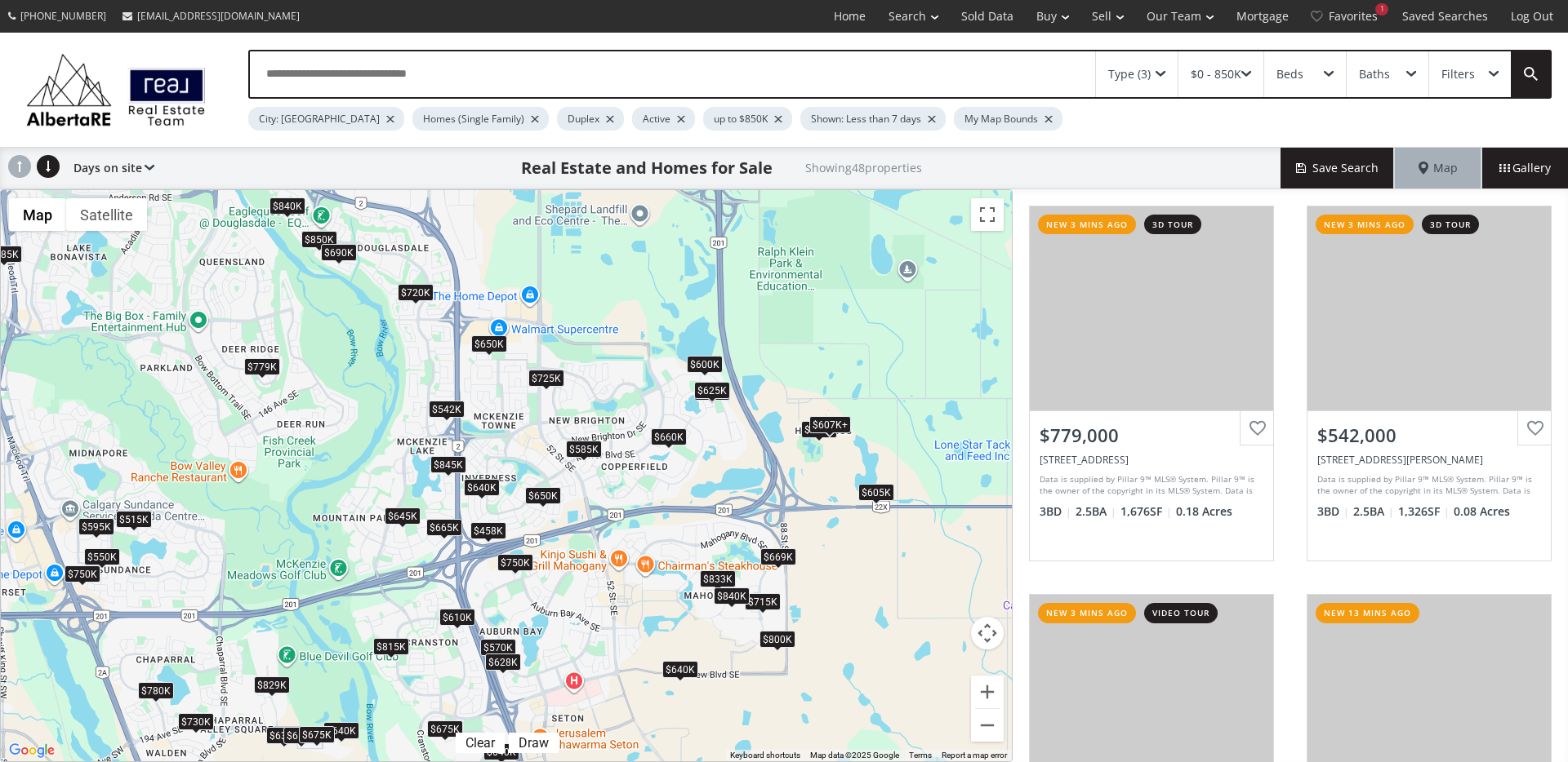
click at [483, 347] on div "$650K" at bounding box center [489, 344] width 36 height 17
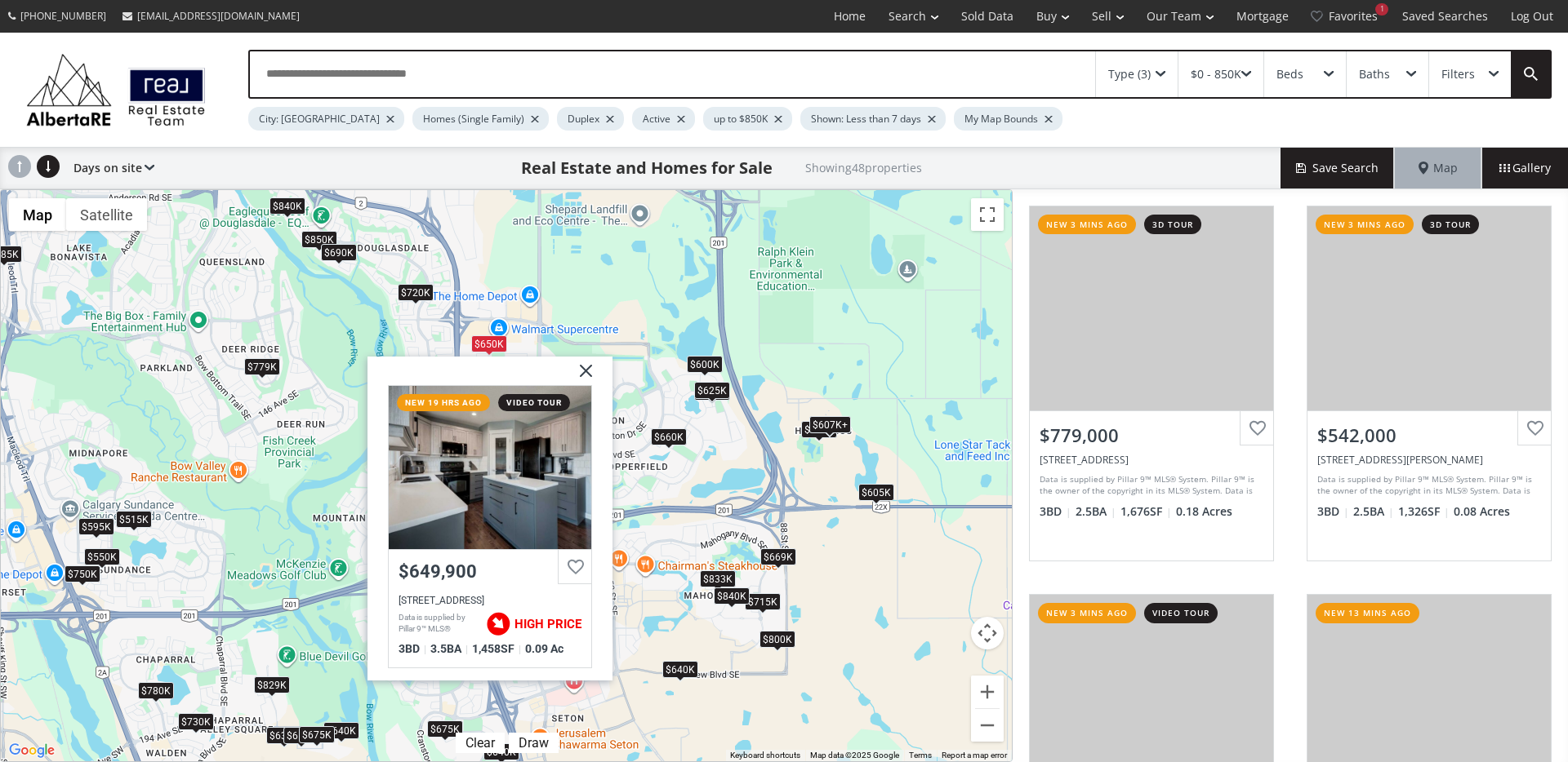
click at [587, 377] on img at bounding box center [580, 377] width 41 height 41
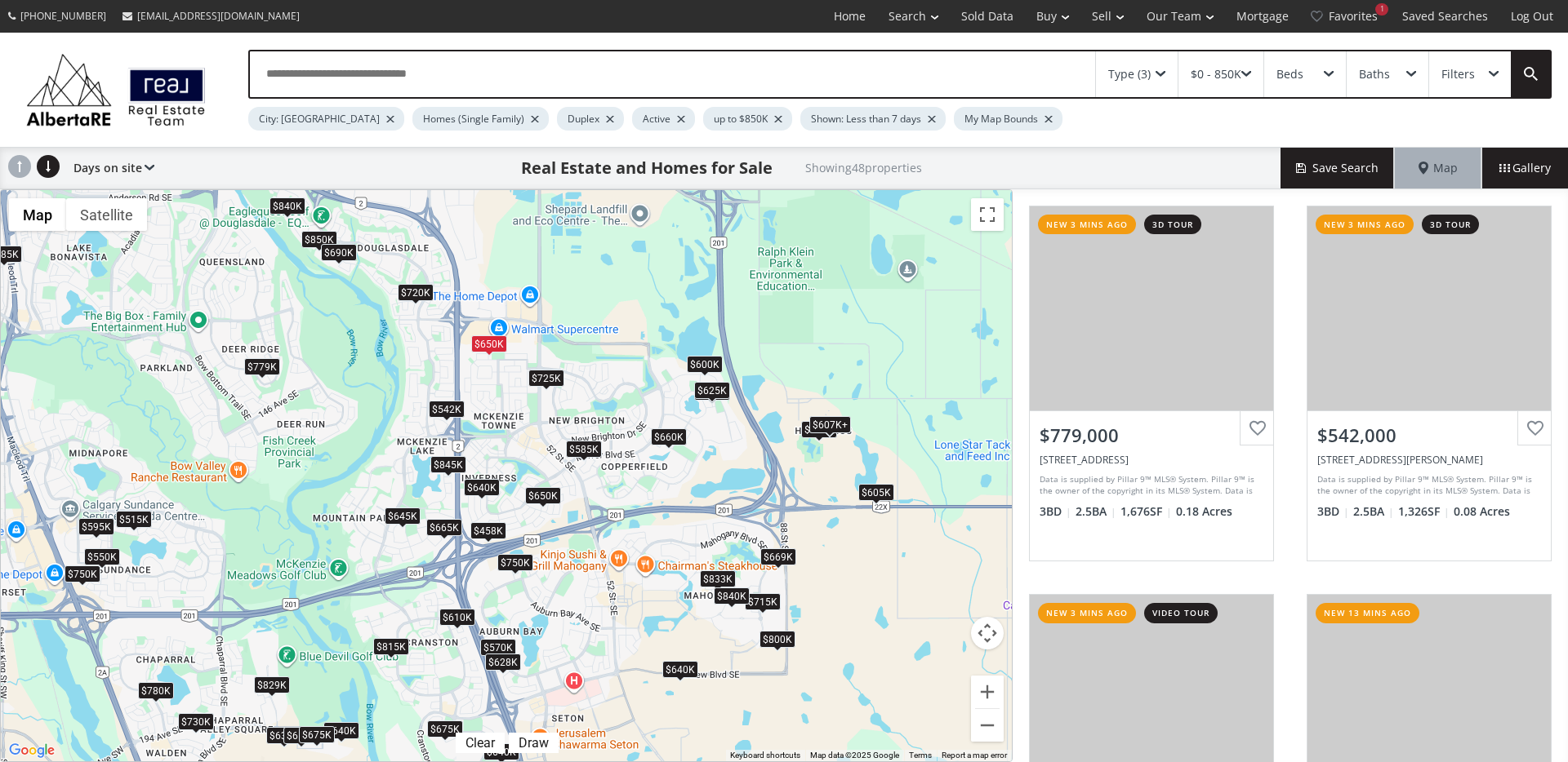
click at [556, 381] on div "$725K" at bounding box center [546, 378] width 36 height 17
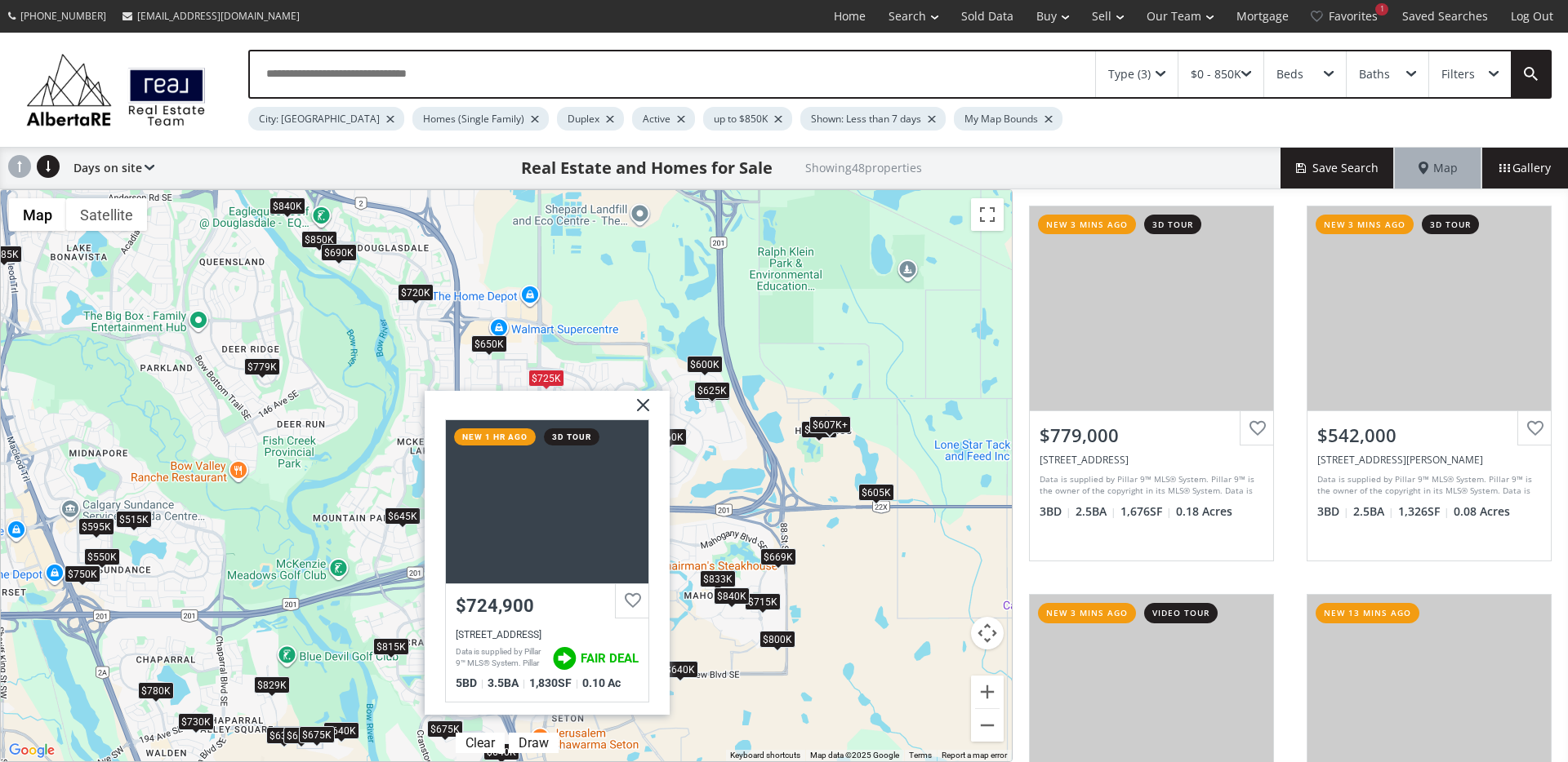
click at [648, 408] on img at bounding box center [637, 412] width 41 height 41
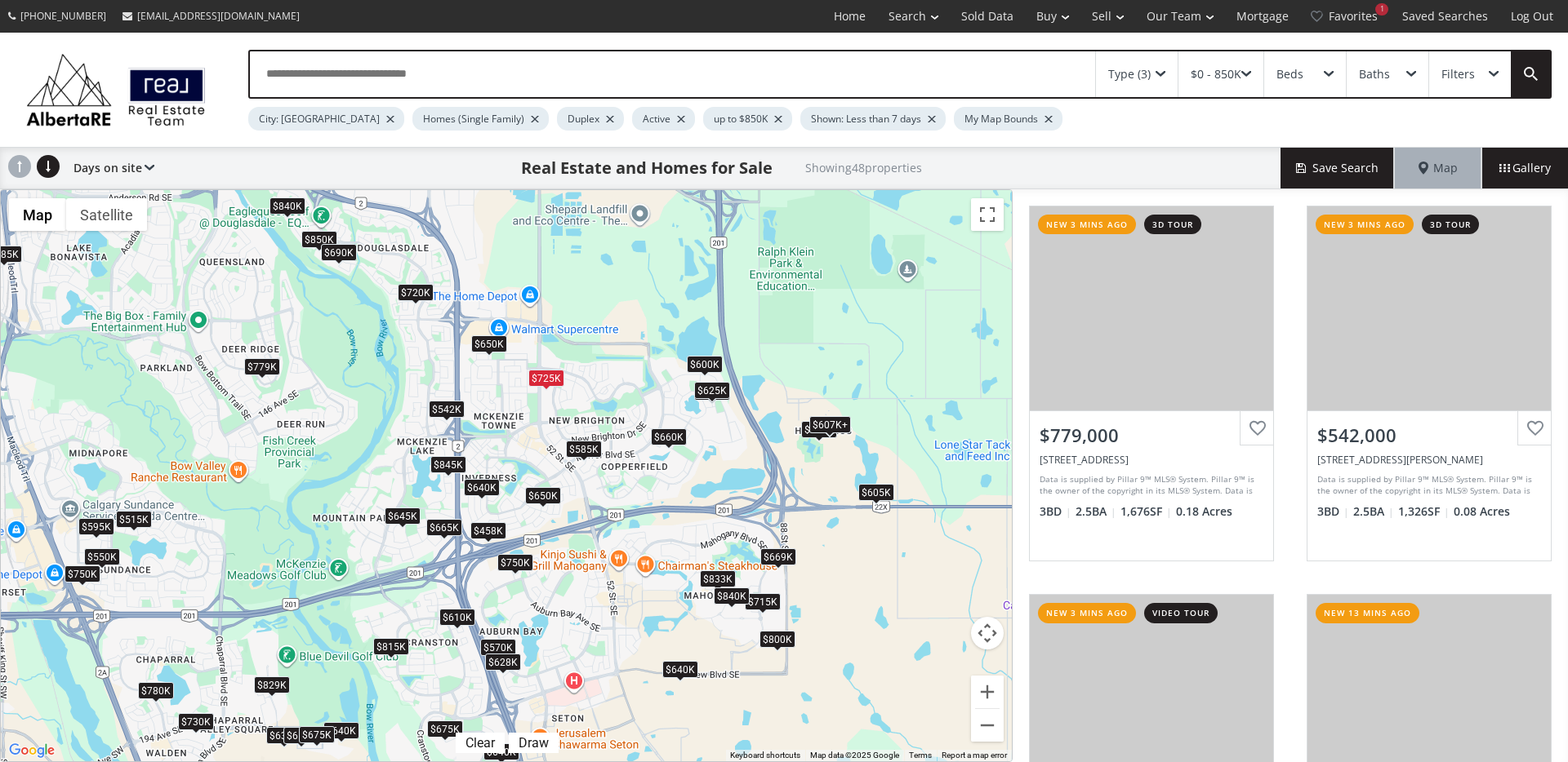
click at [484, 489] on div "$640K" at bounding box center [481, 487] width 36 height 17
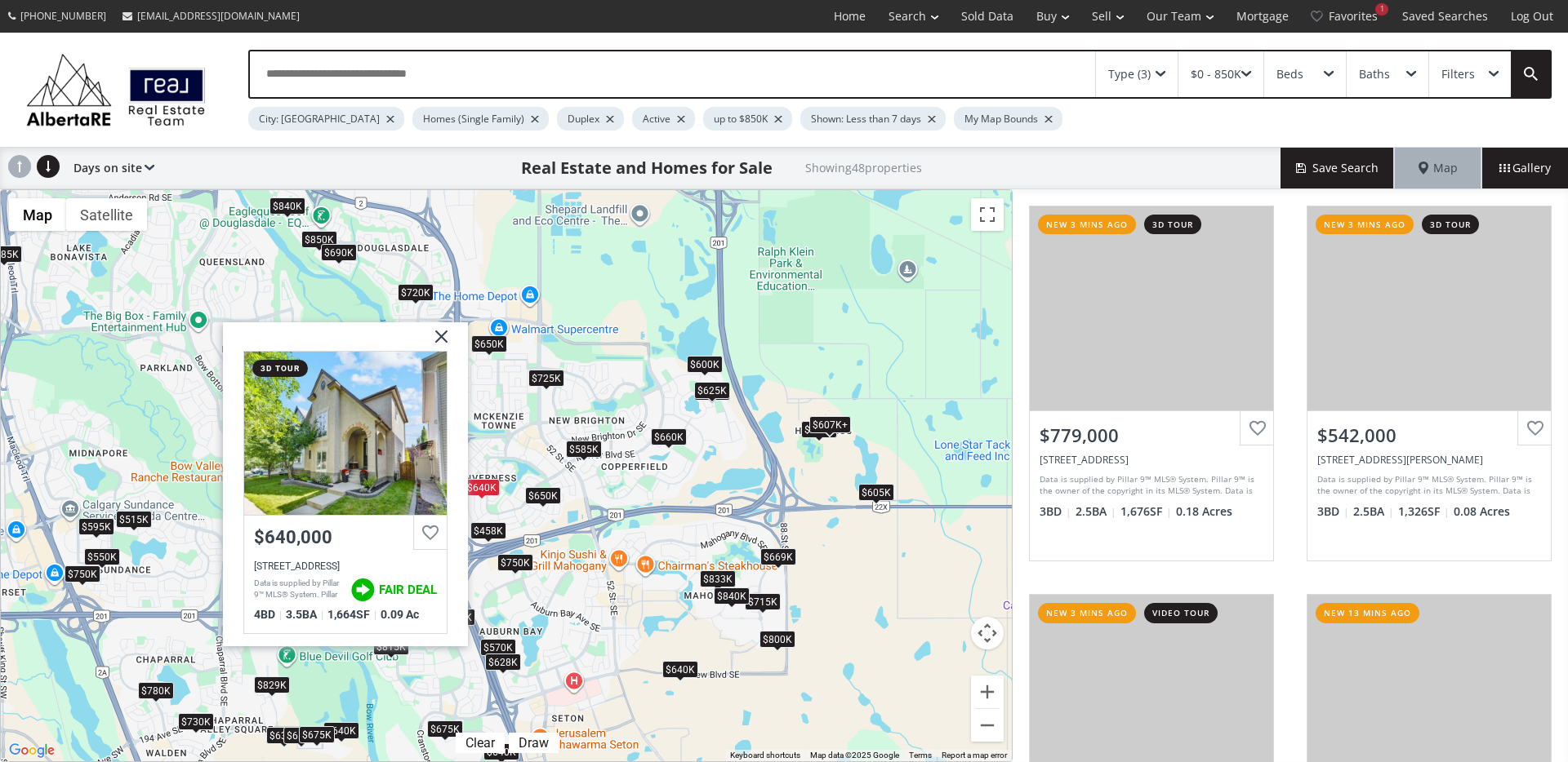
click at [438, 338] on img at bounding box center [436, 343] width 41 height 41
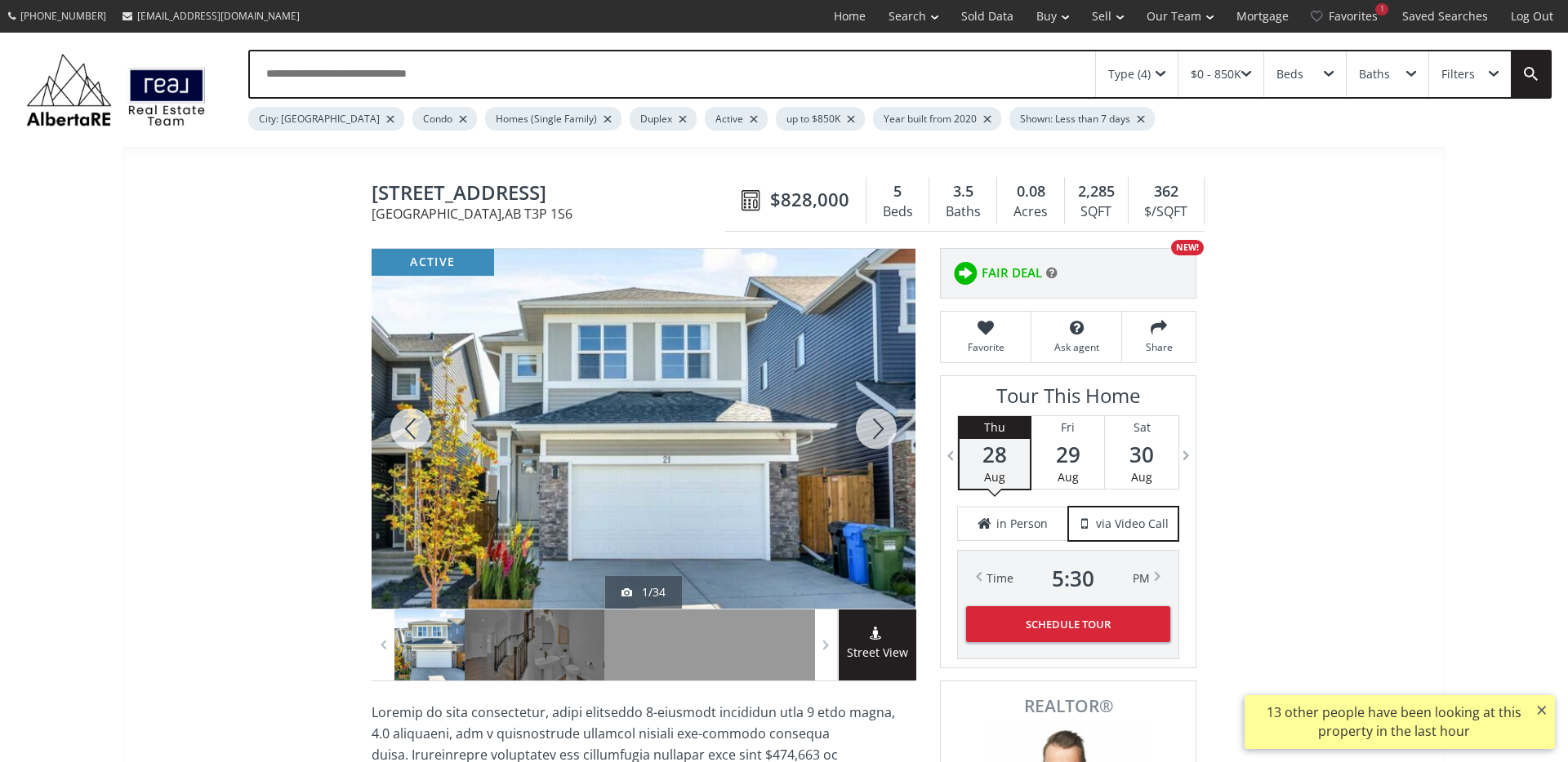
click at [573, 196] on span "21 Ambleside Crescent NW" at bounding box center [553, 194] width 362 height 25
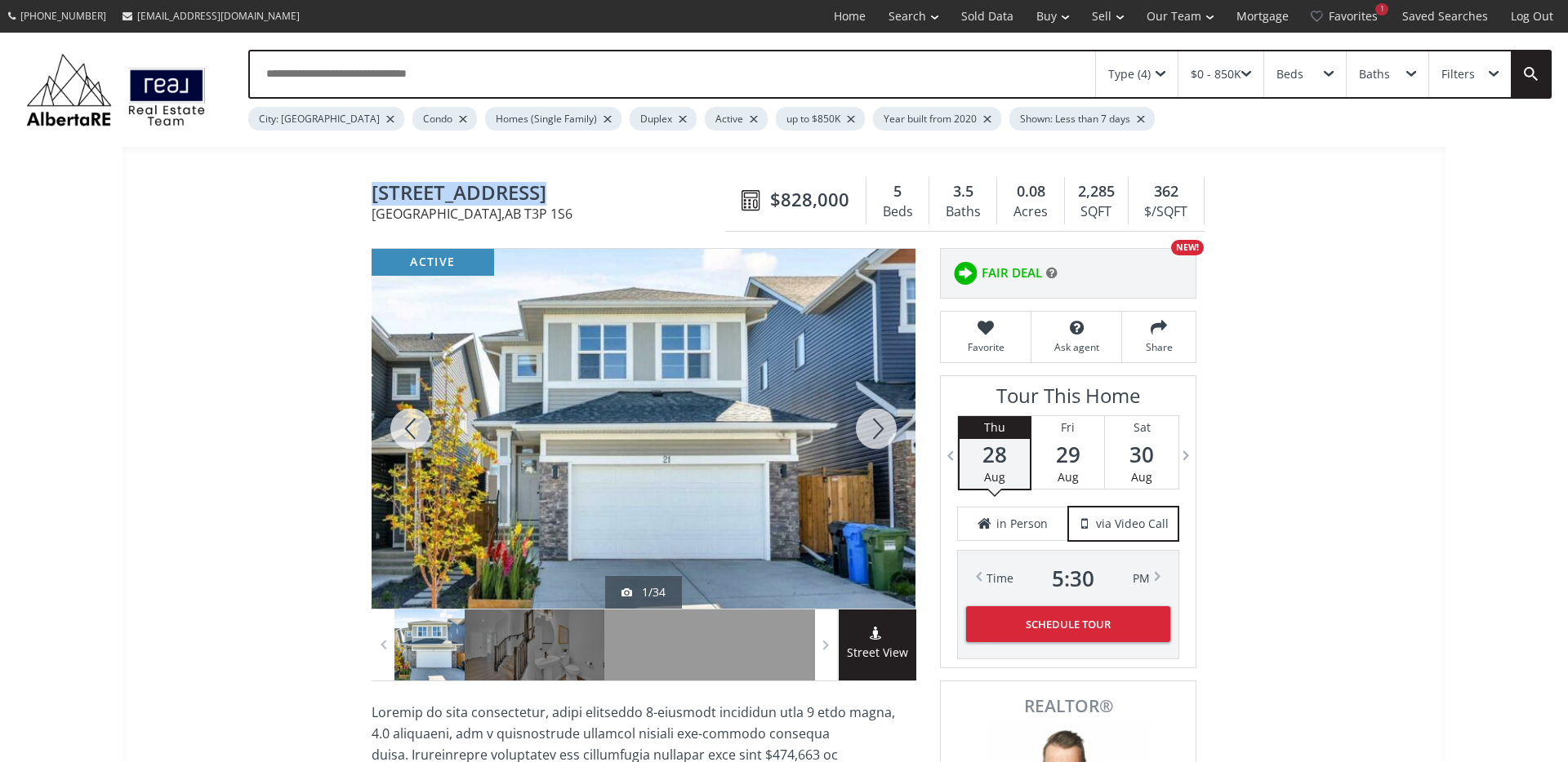
copy span "21 Ambleside Crescent NW"
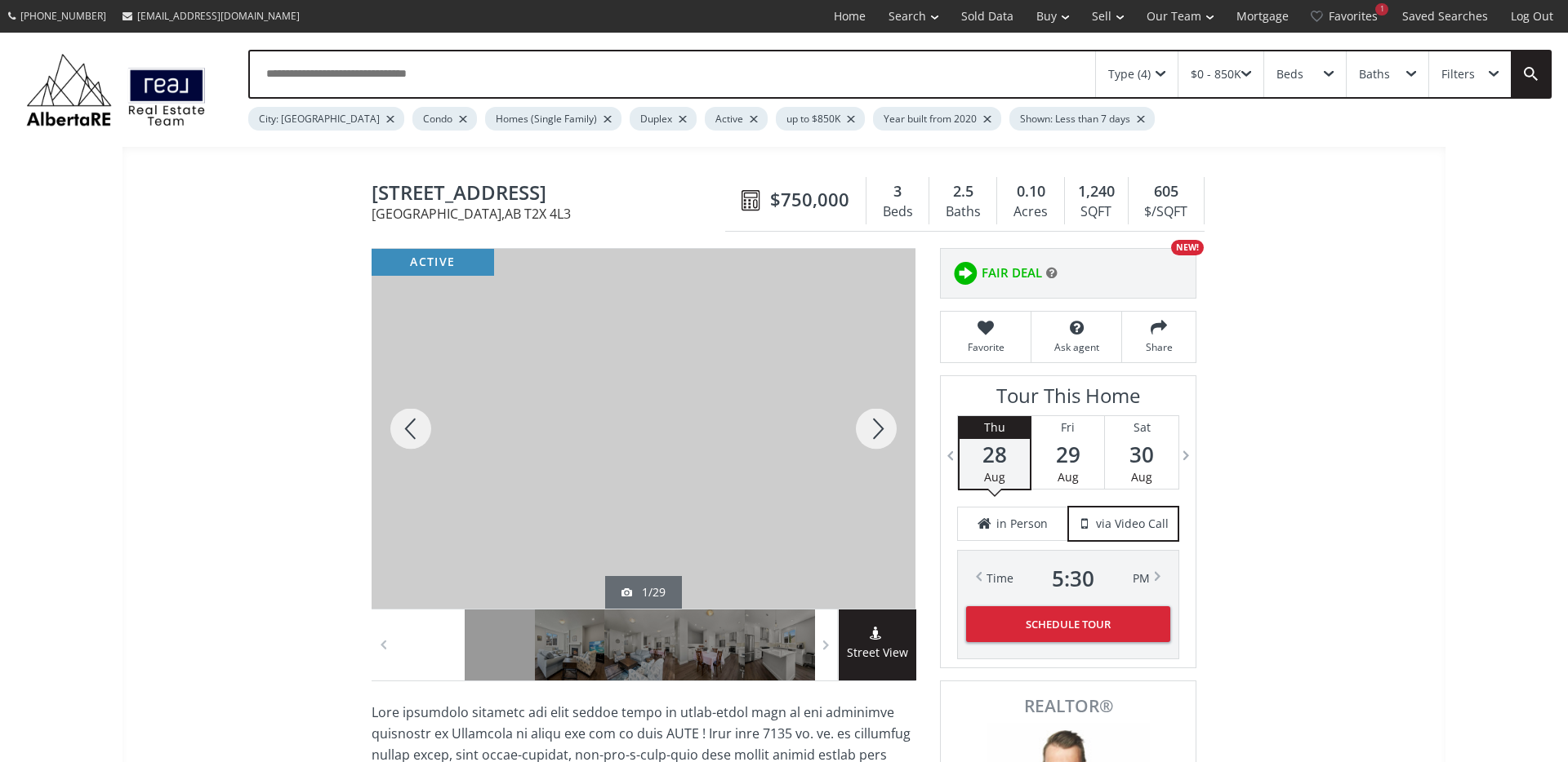
drag, startPoint x: 619, startPoint y: 193, endPoint x: 376, endPoint y: 192, distance: 243.0
click at [376, 192] on span "[STREET_ADDRESS]" at bounding box center [553, 194] width 362 height 25
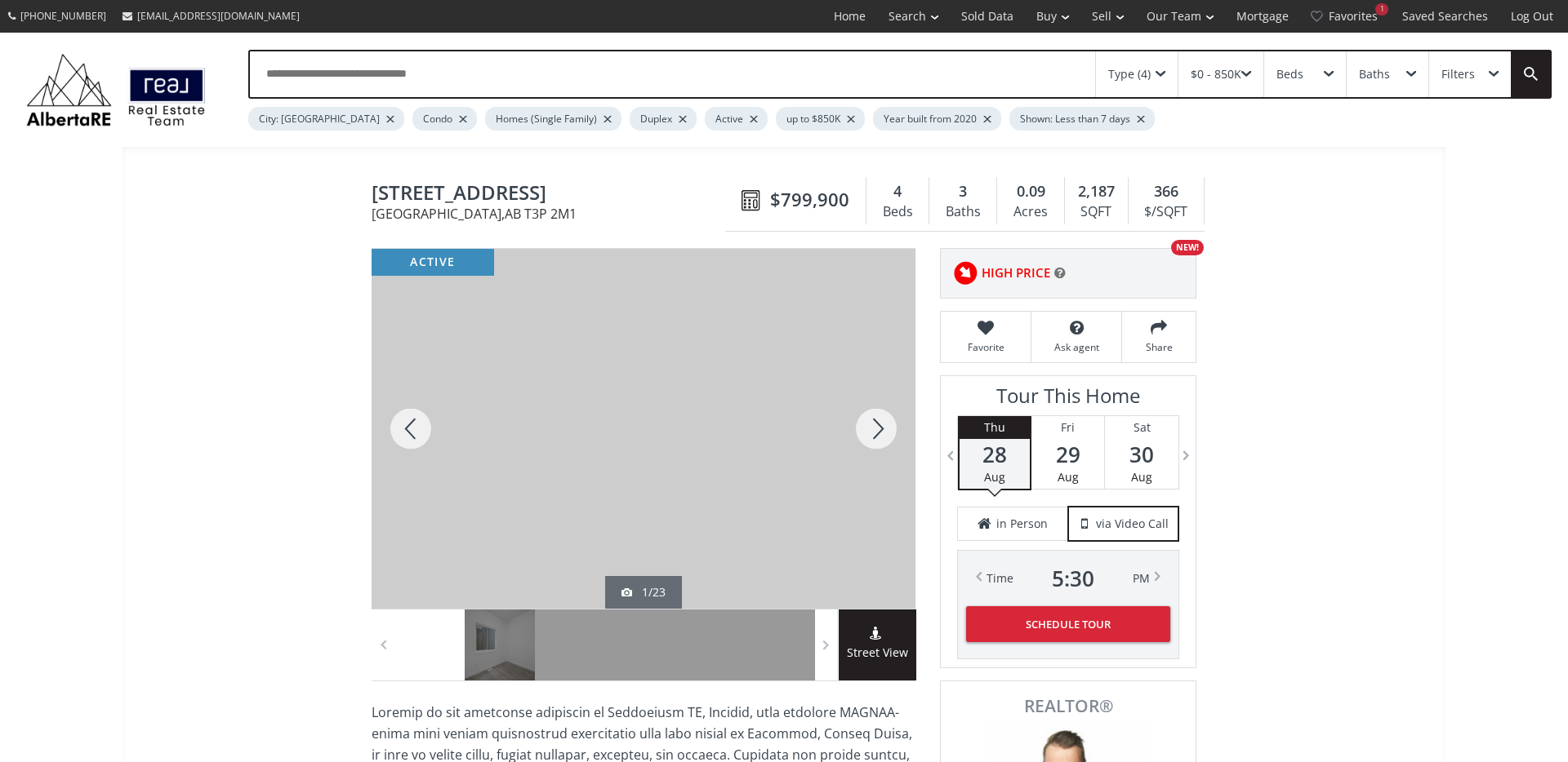
click at [888, 428] on div at bounding box center [876, 429] width 79 height 360
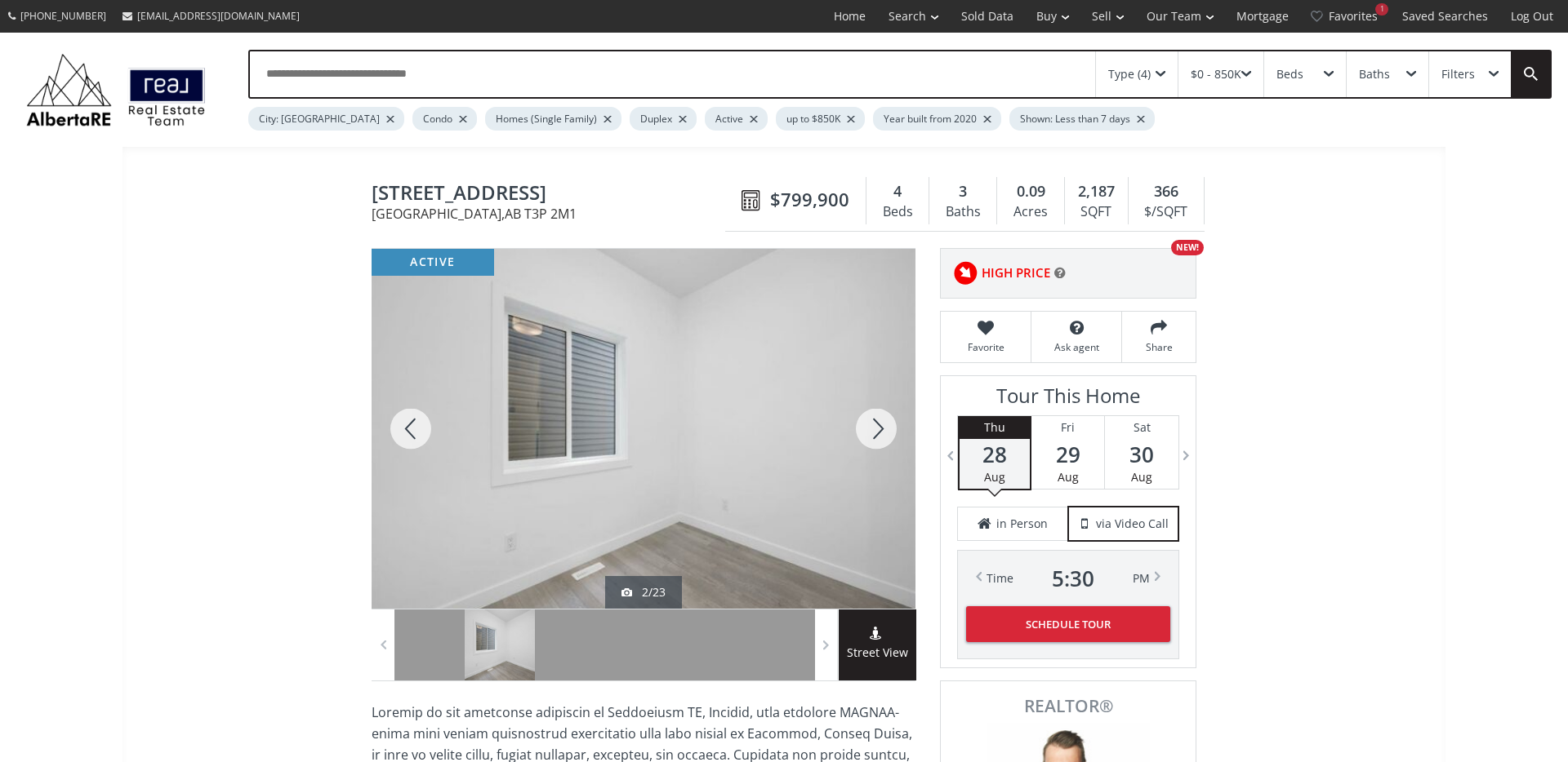
click at [889, 428] on div at bounding box center [876, 429] width 79 height 360
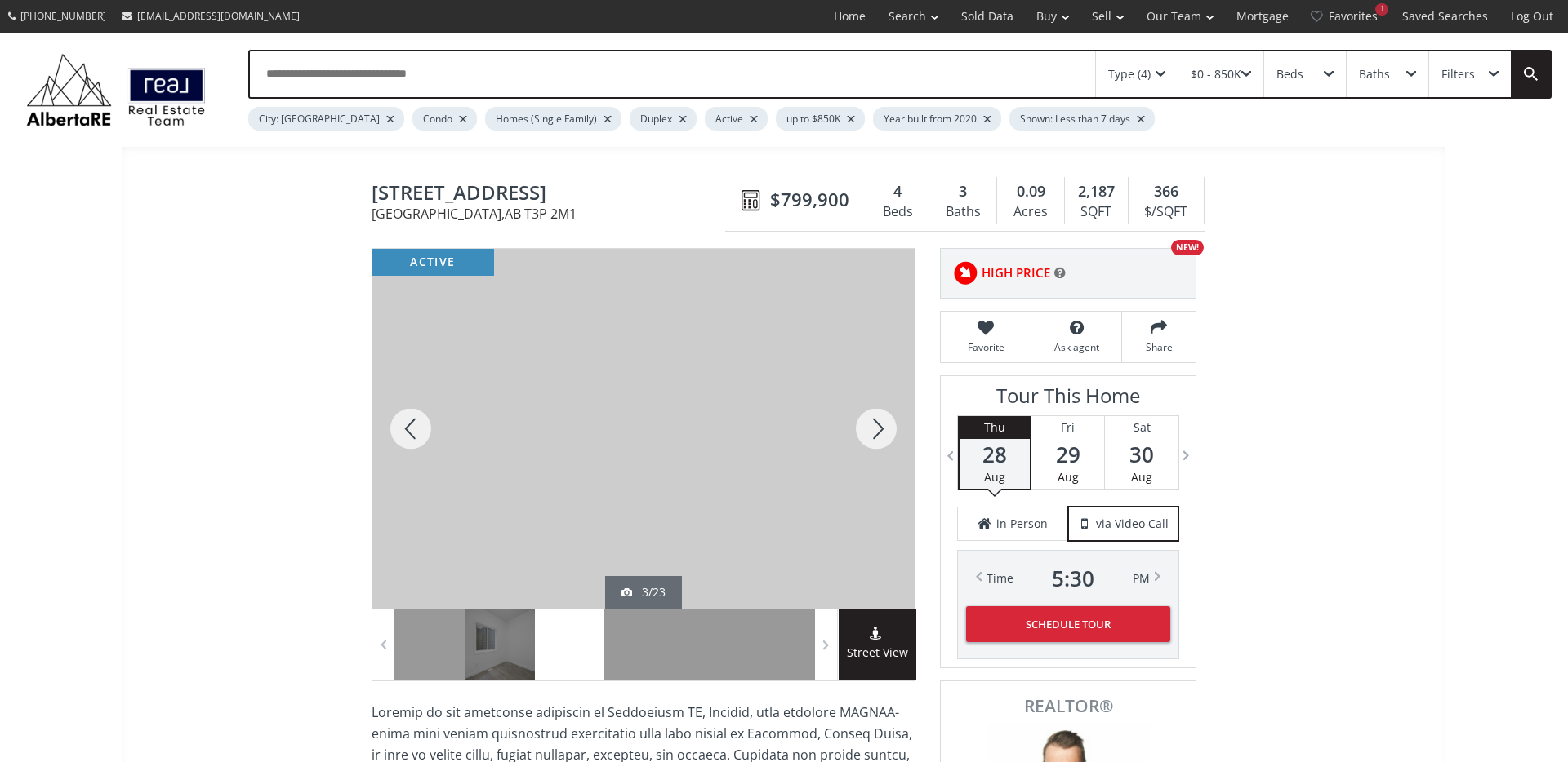
click at [889, 428] on div at bounding box center [876, 429] width 79 height 360
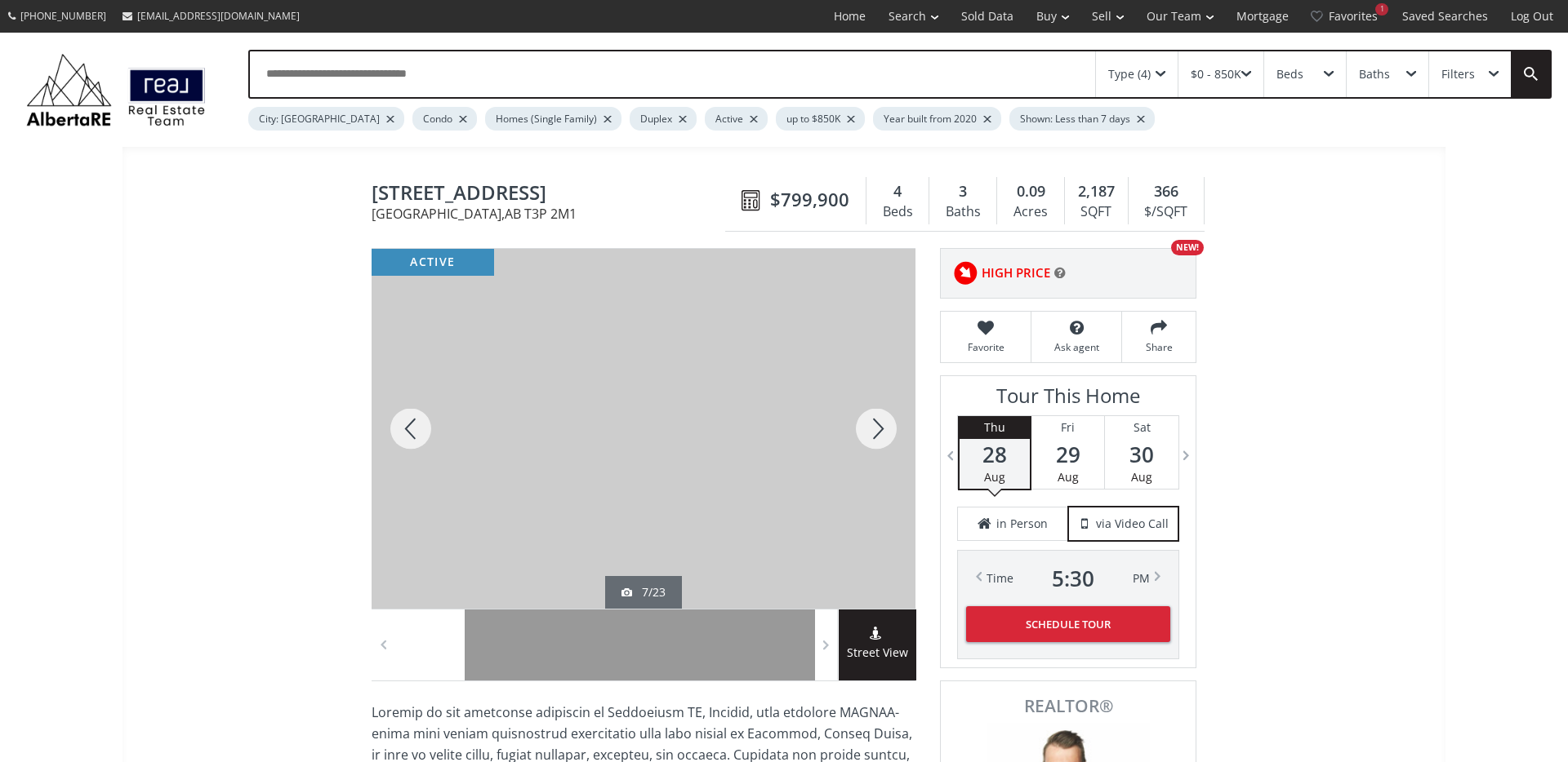
click at [889, 428] on div at bounding box center [876, 429] width 79 height 360
click at [446, 183] on span "43 Carringvue Place NW" at bounding box center [553, 194] width 362 height 25
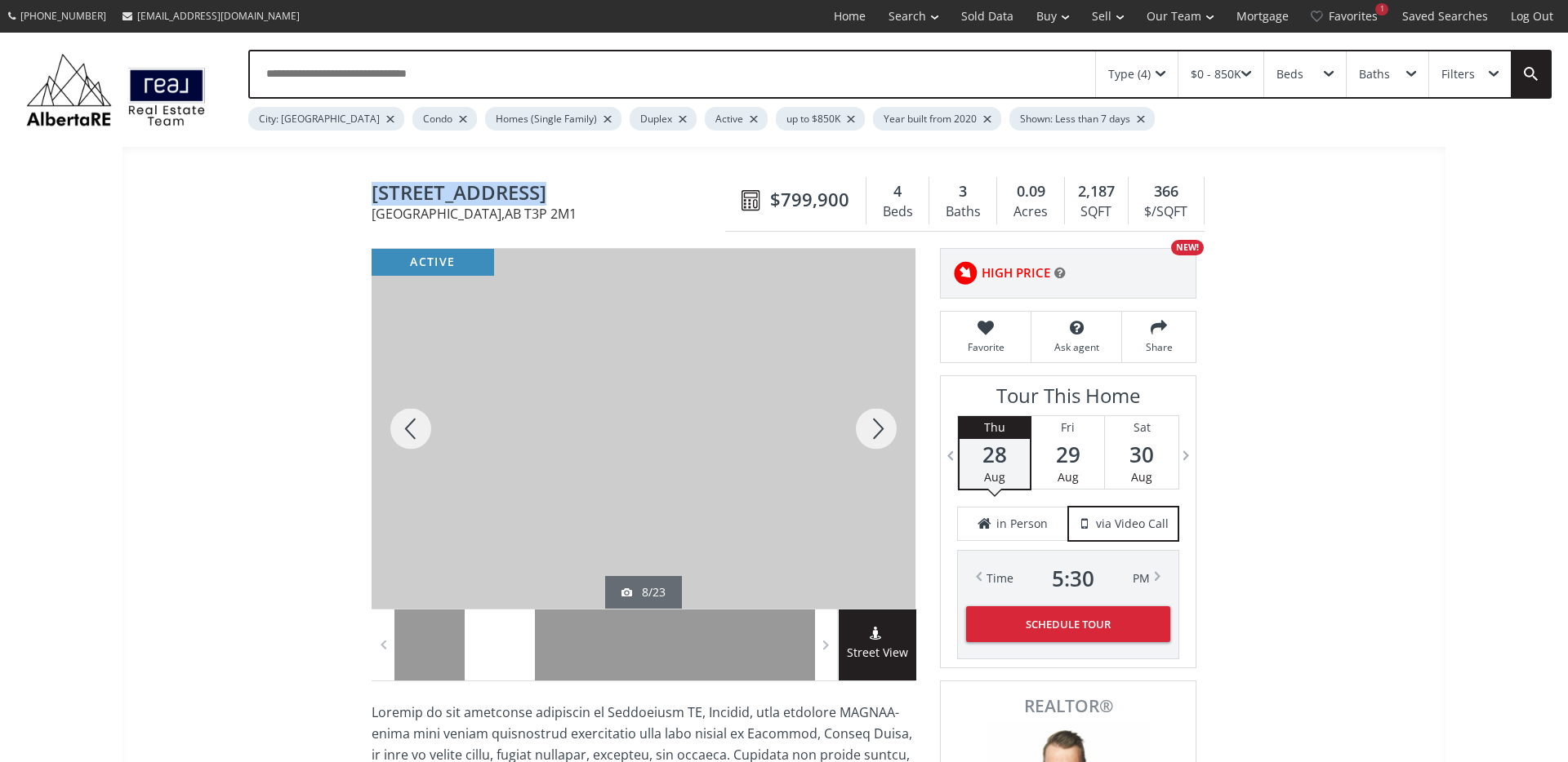
copy span "43 Carringvue Place NW"
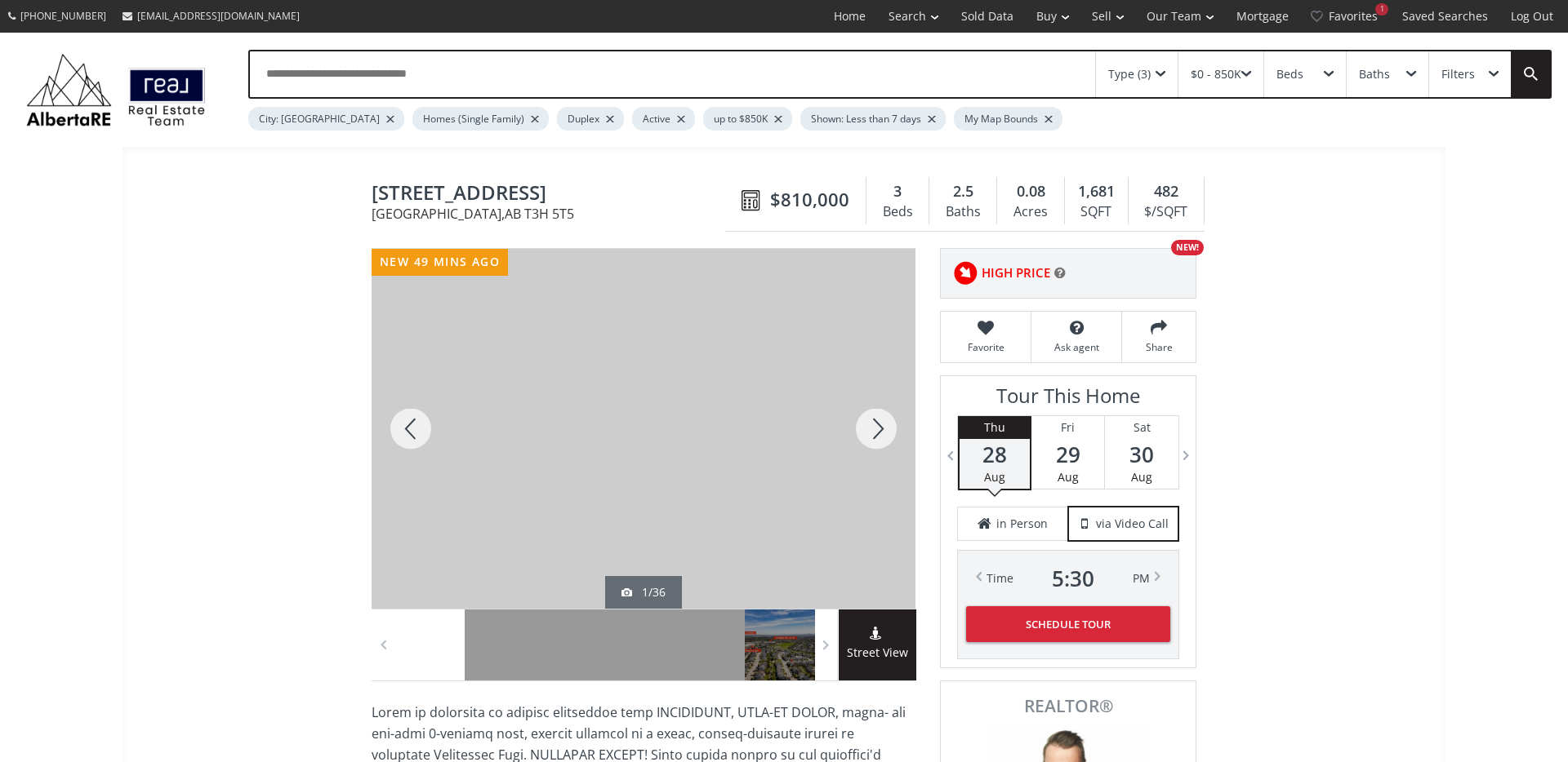
click at [863, 422] on div at bounding box center [876, 429] width 79 height 360
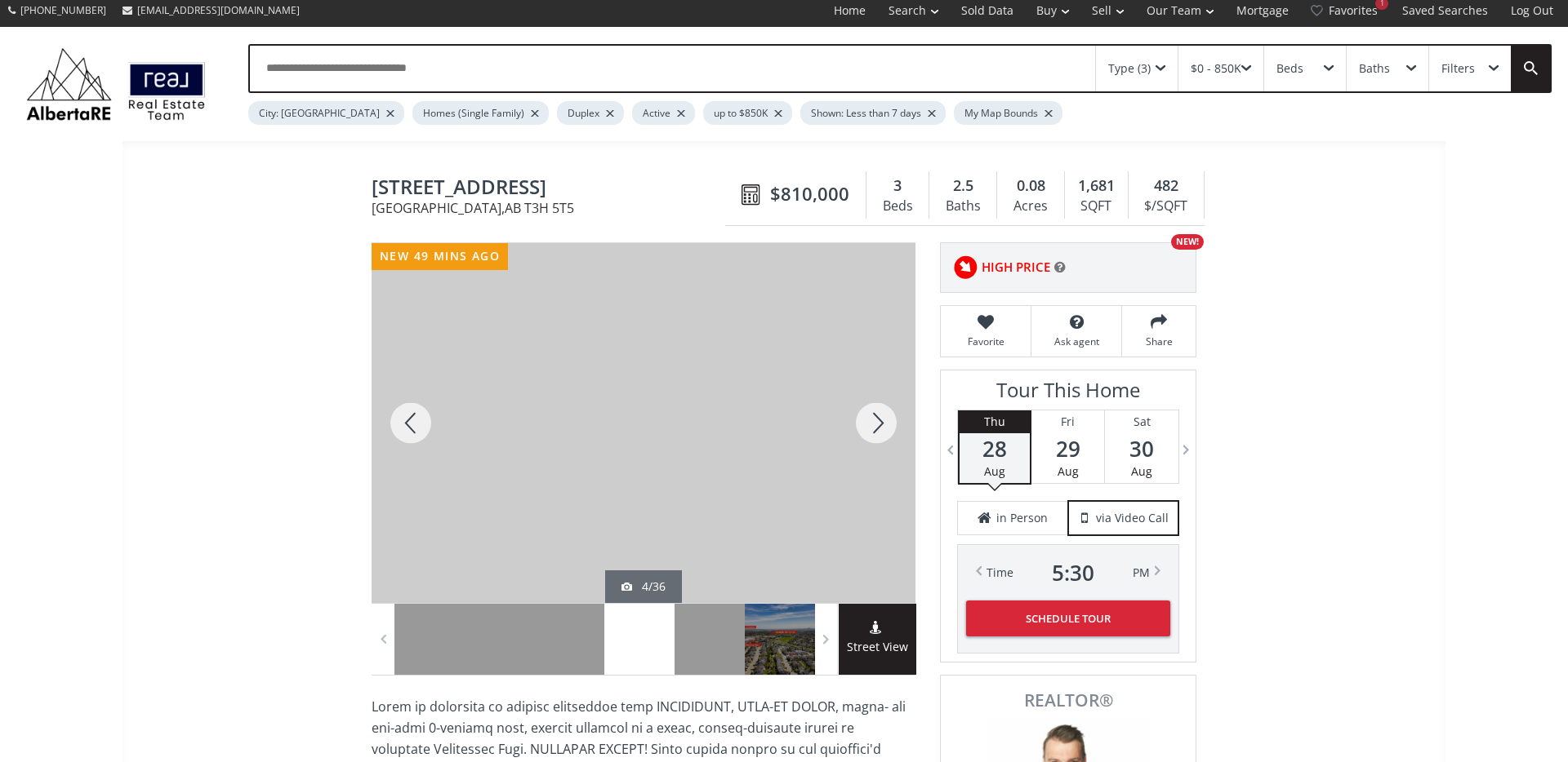
click at [874, 424] on div at bounding box center [876, 423] width 79 height 360
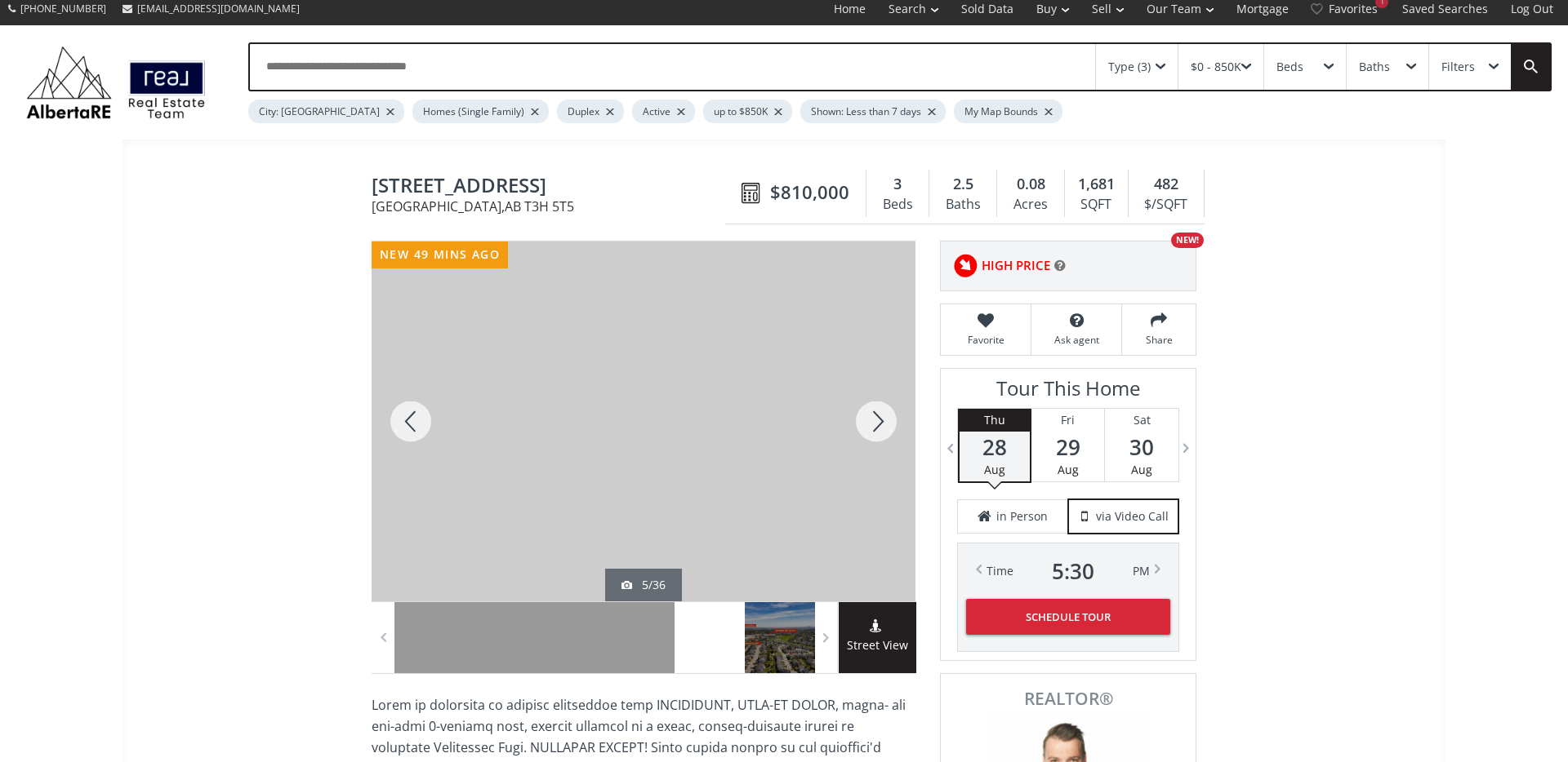
scroll to position [10, 0]
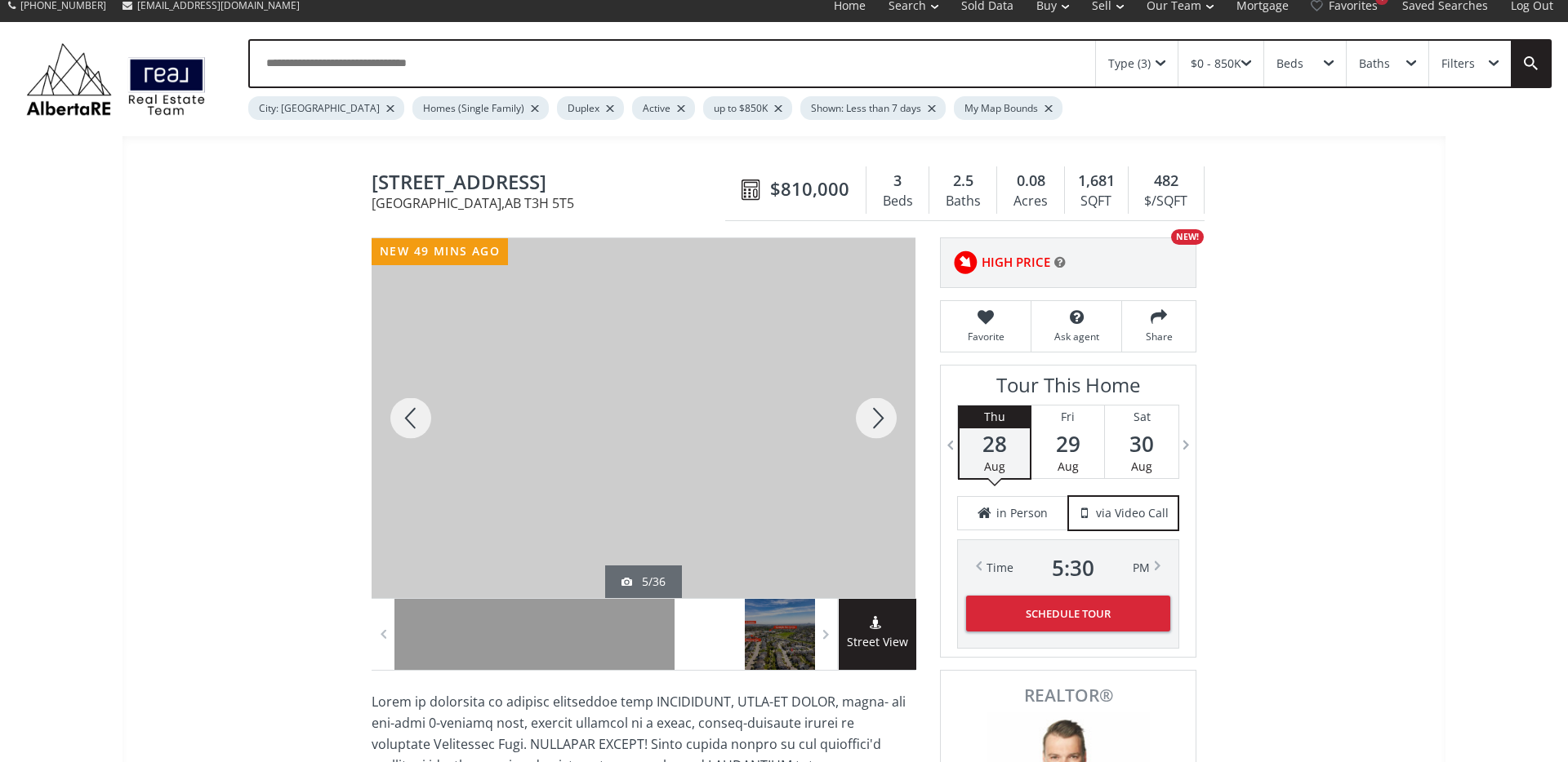
click at [874, 424] on div at bounding box center [876, 418] width 79 height 360
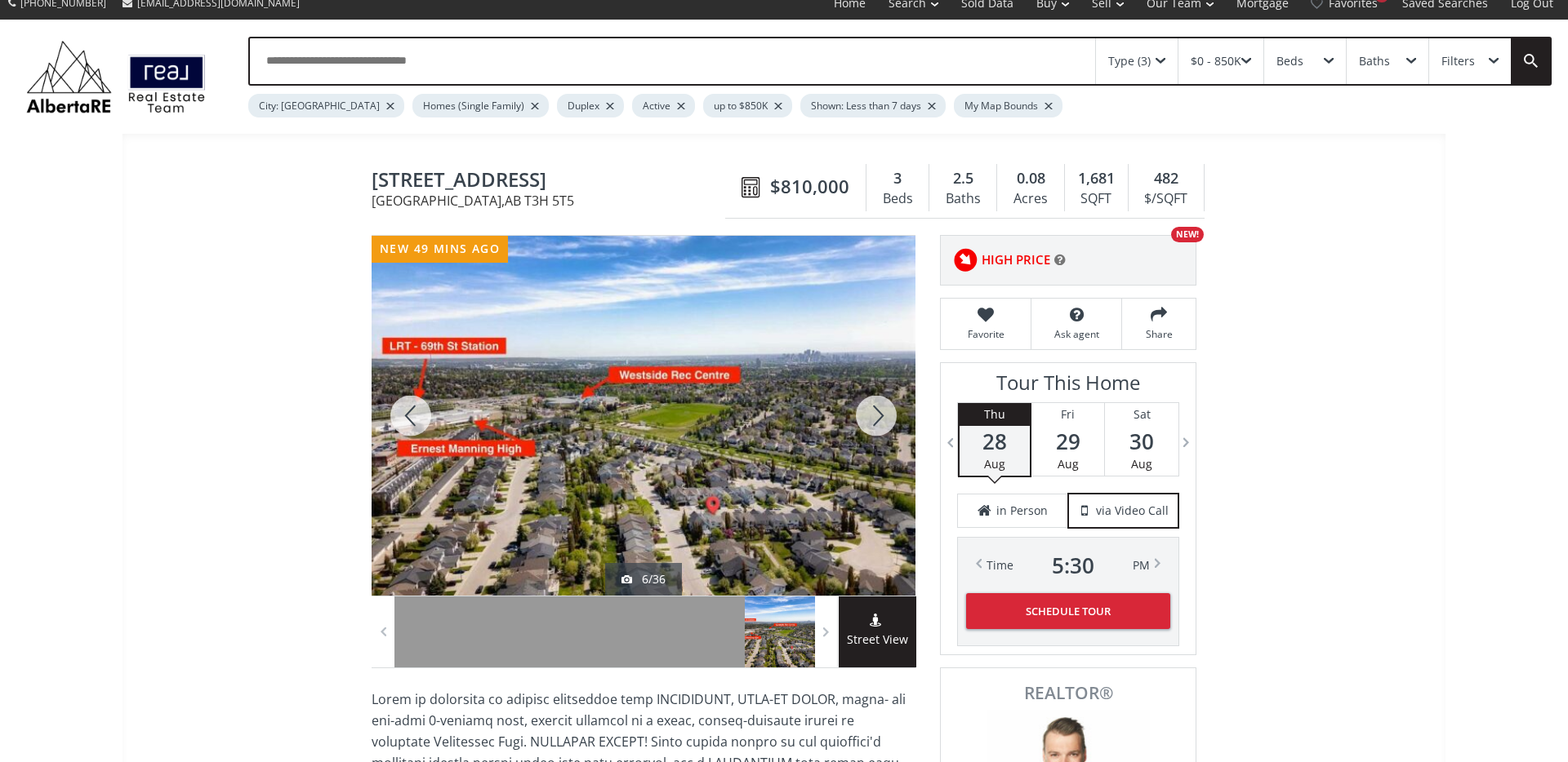
scroll to position [14, 0]
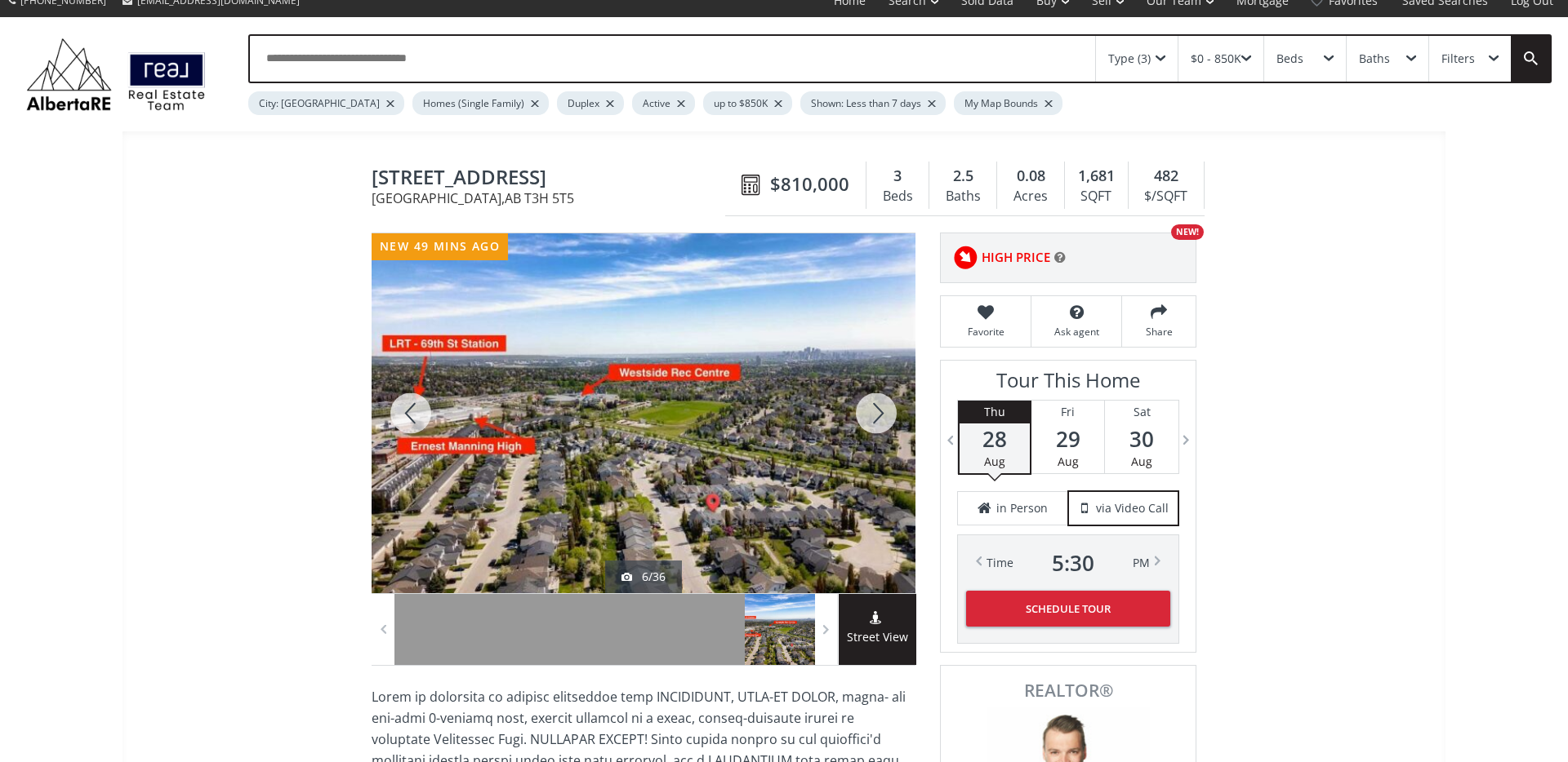
click at [874, 424] on div at bounding box center [876, 413] width 79 height 360
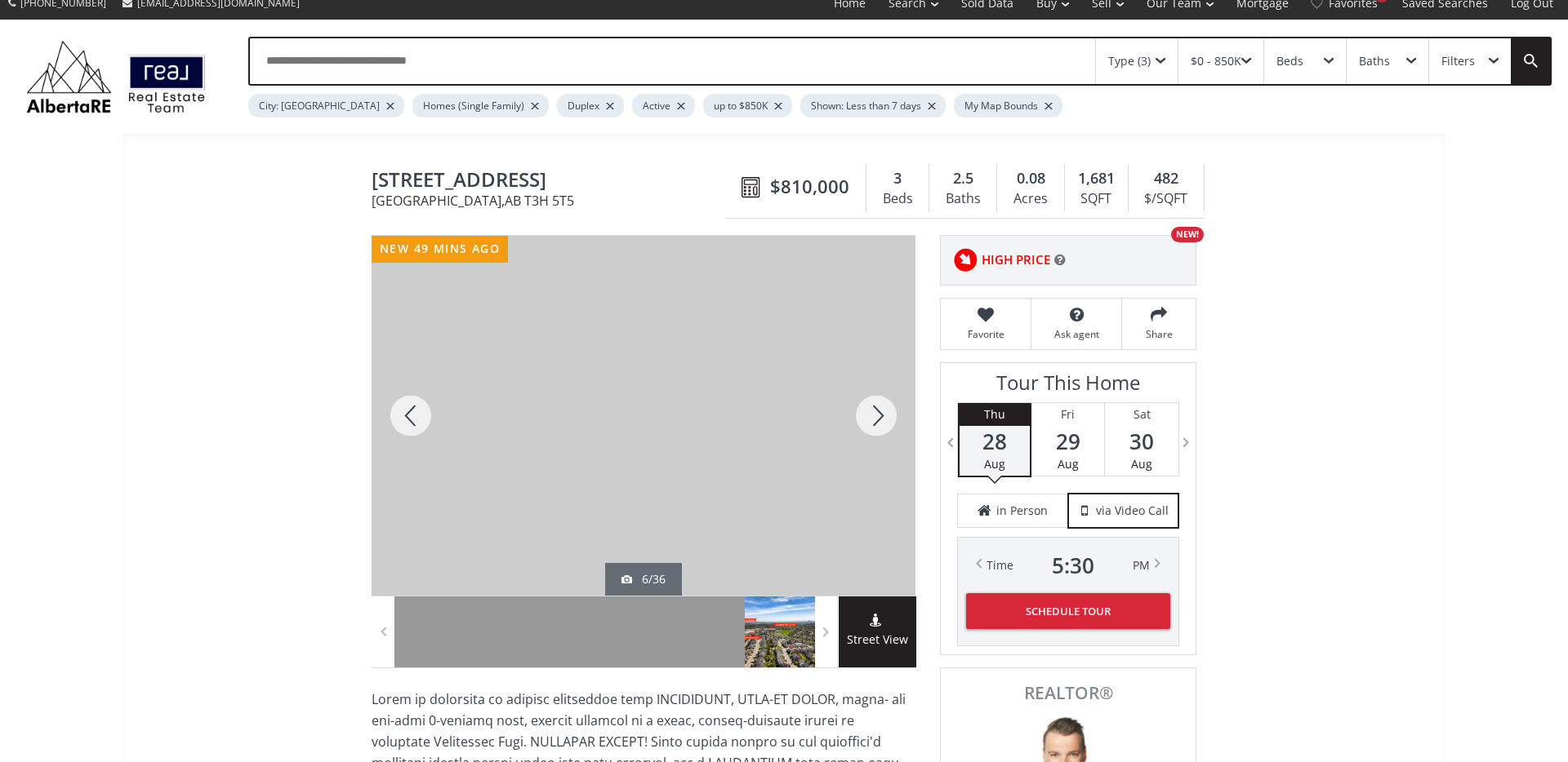
scroll to position [15, 0]
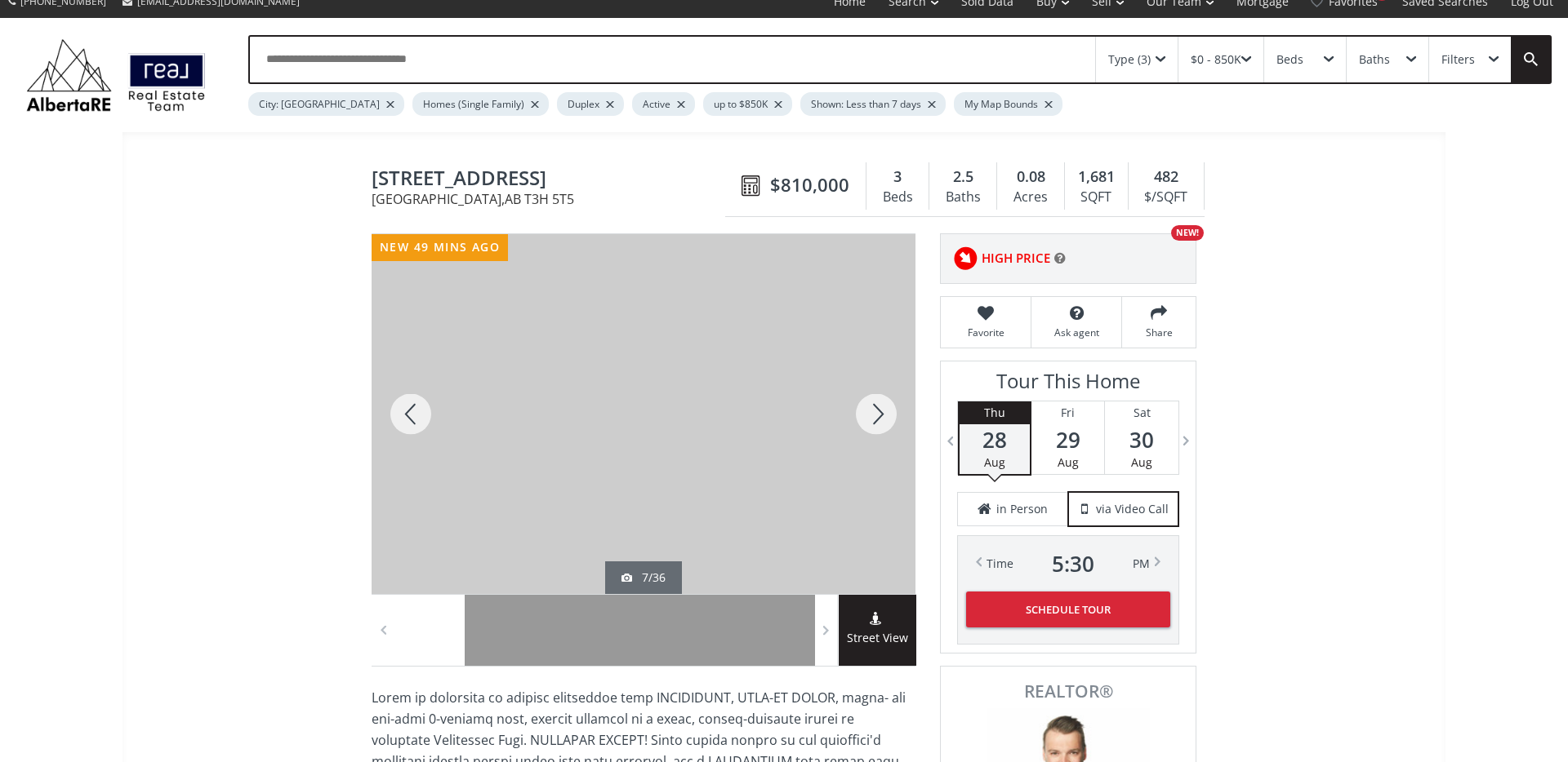
click at [874, 424] on div at bounding box center [876, 414] width 79 height 360
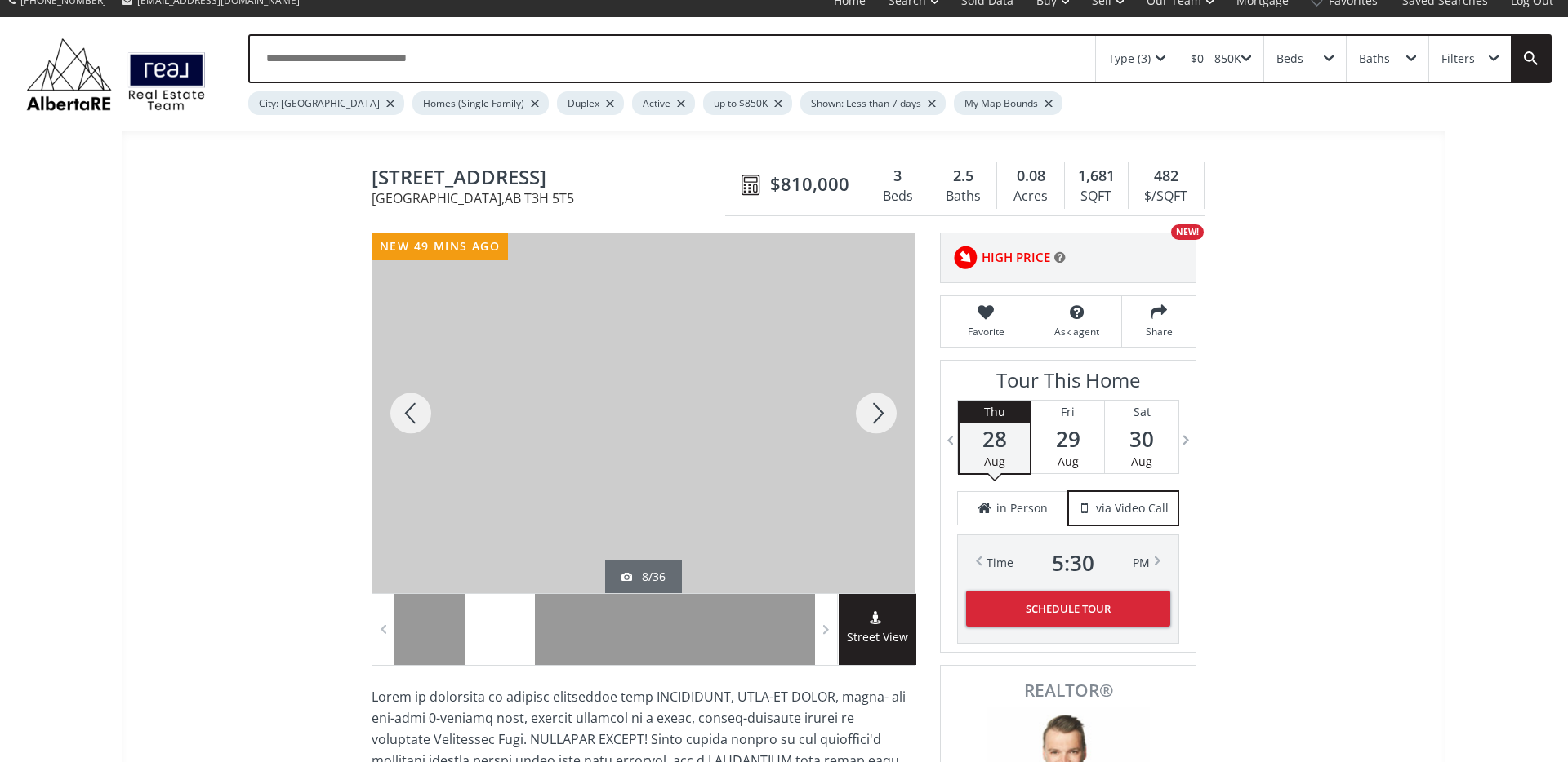
click at [874, 424] on div at bounding box center [876, 413] width 79 height 360
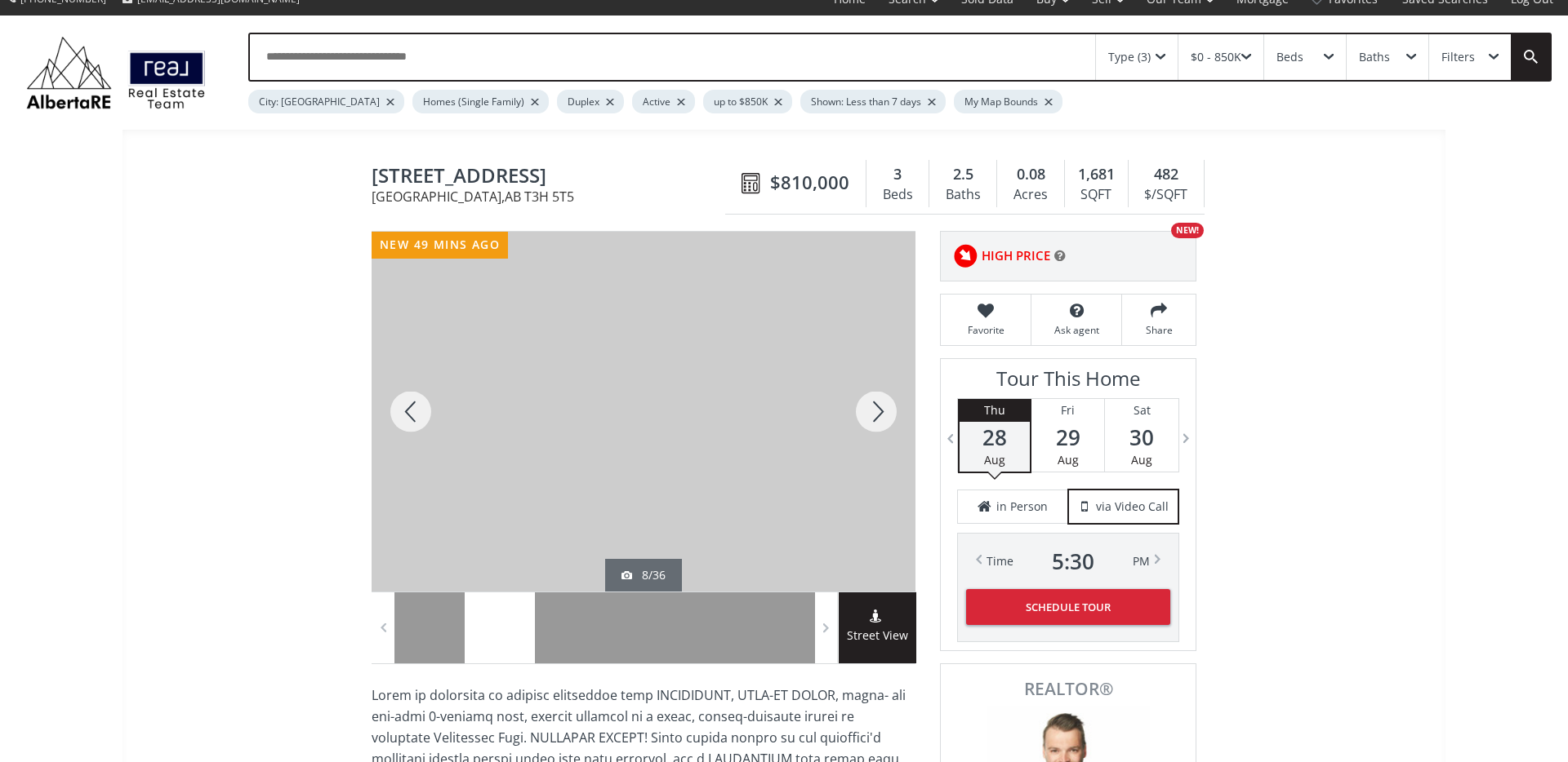
scroll to position [20, 0]
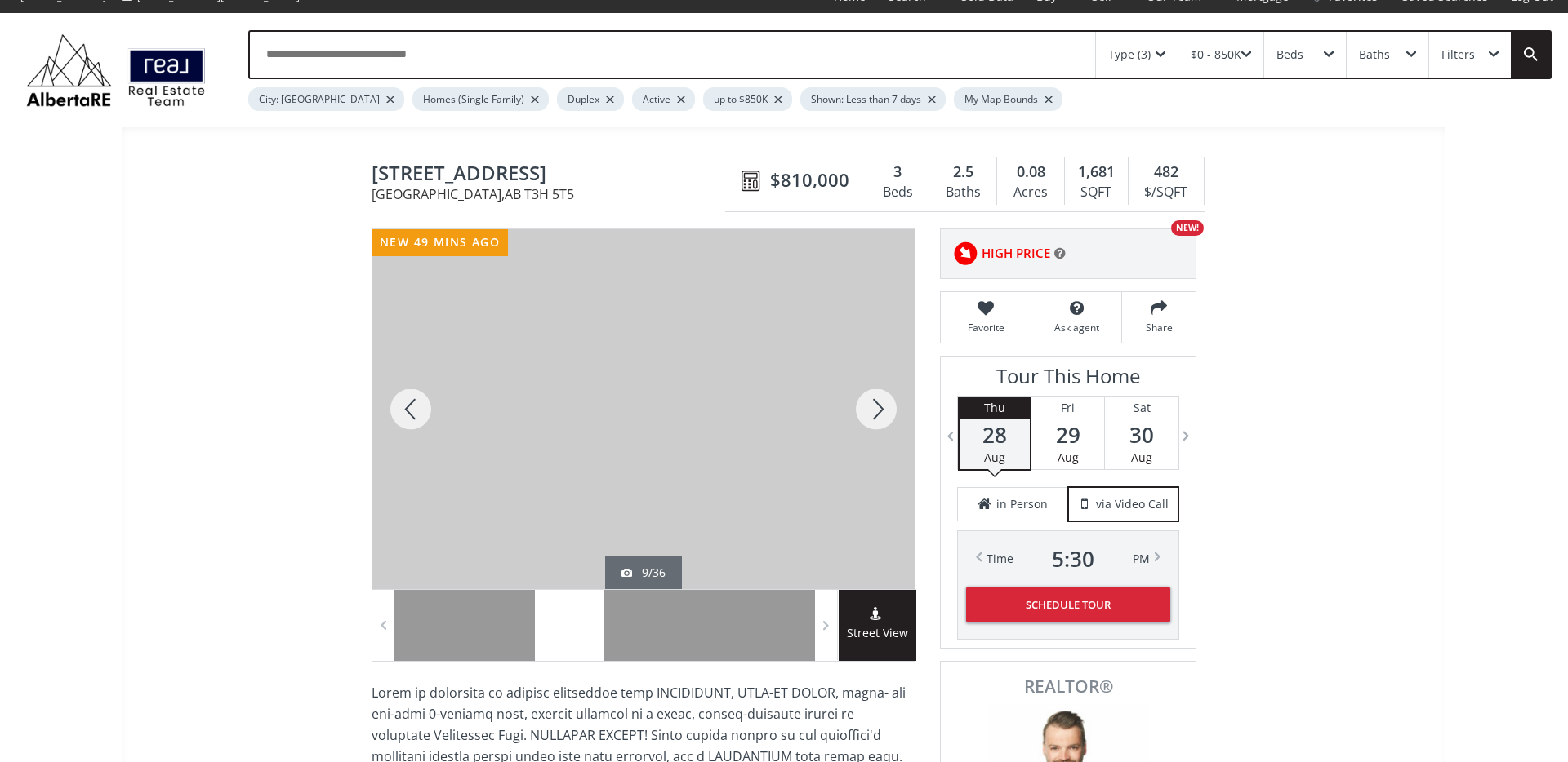
click at [874, 424] on div at bounding box center [876, 409] width 79 height 360
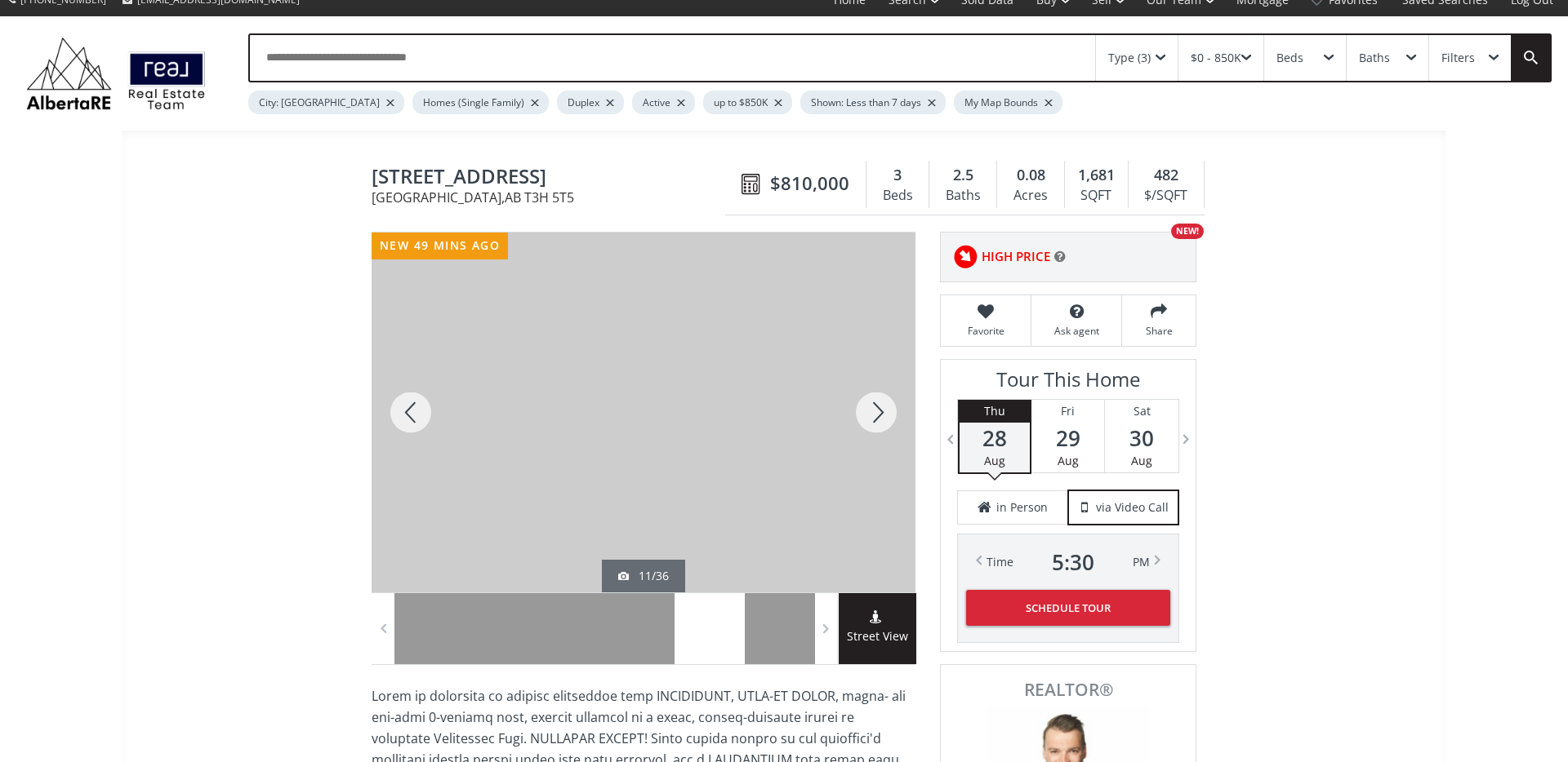
scroll to position [16, 0]
click at [874, 424] on div at bounding box center [876, 413] width 79 height 360
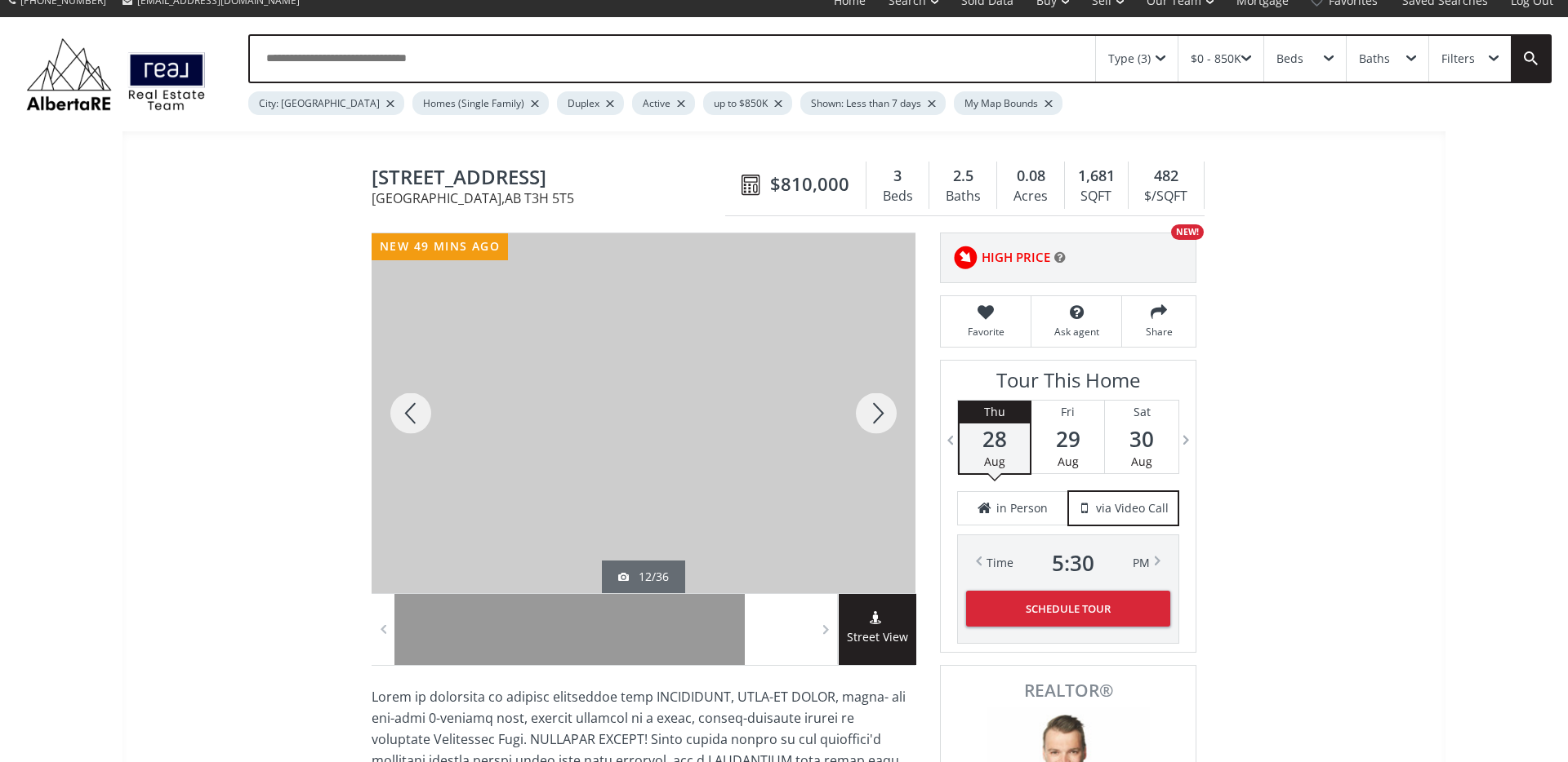
click at [874, 424] on div at bounding box center [876, 413] width 79 height 360
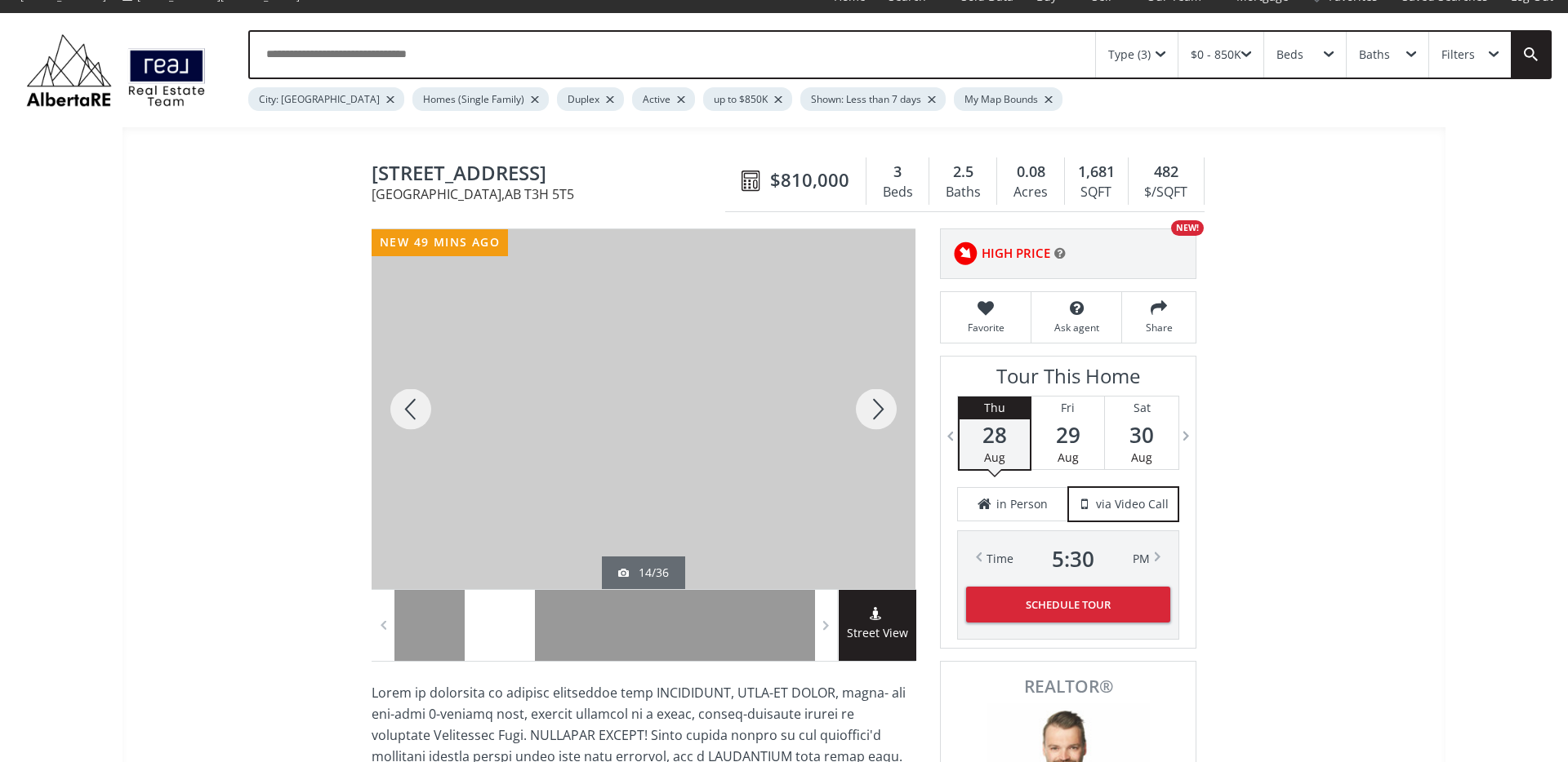
click at [874, 424] on div at bounding box center [876, 409] width 79 height 360
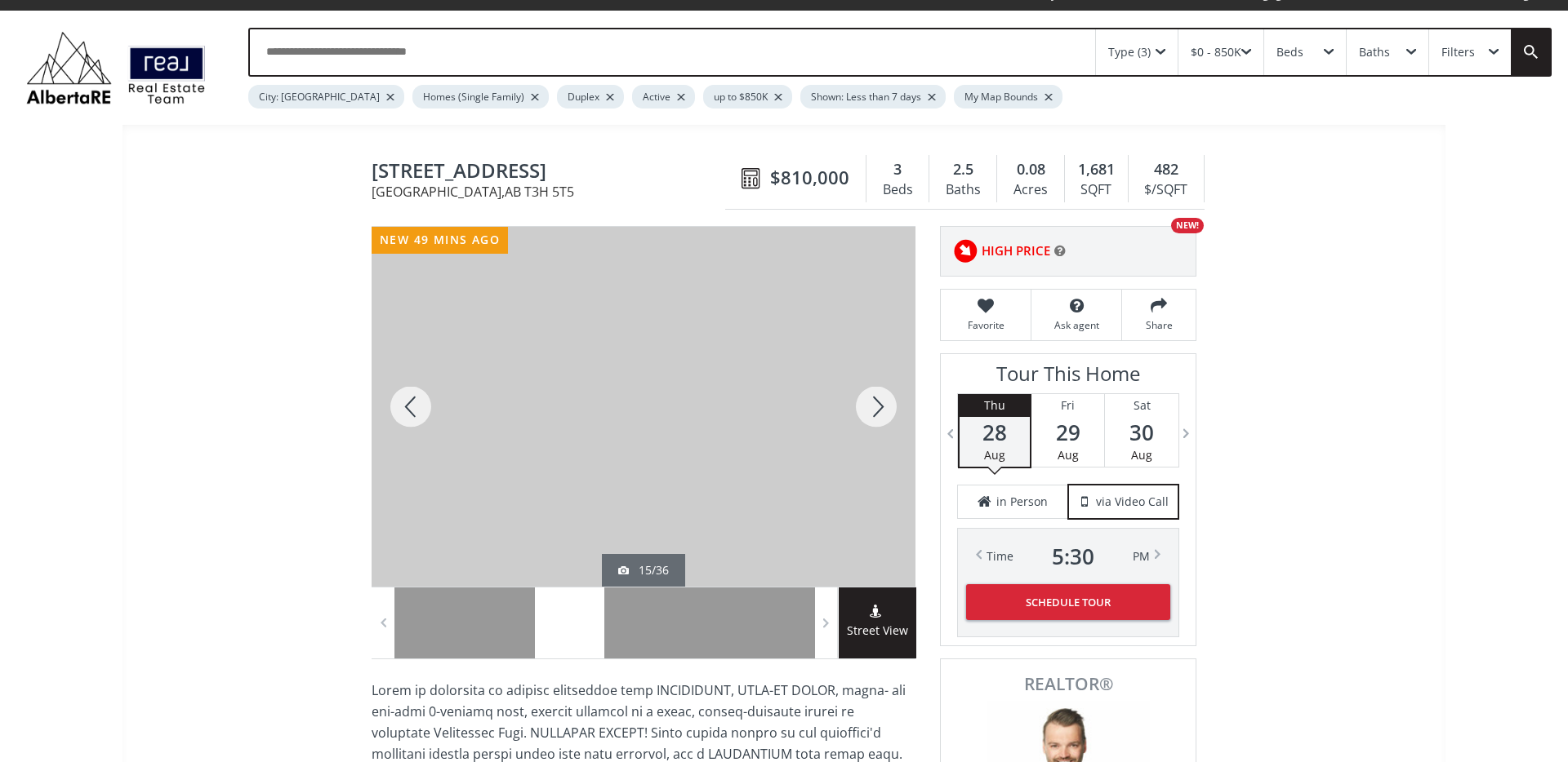
click at [874, 424] on div at bounding box center [876, 407] width 79 height 360
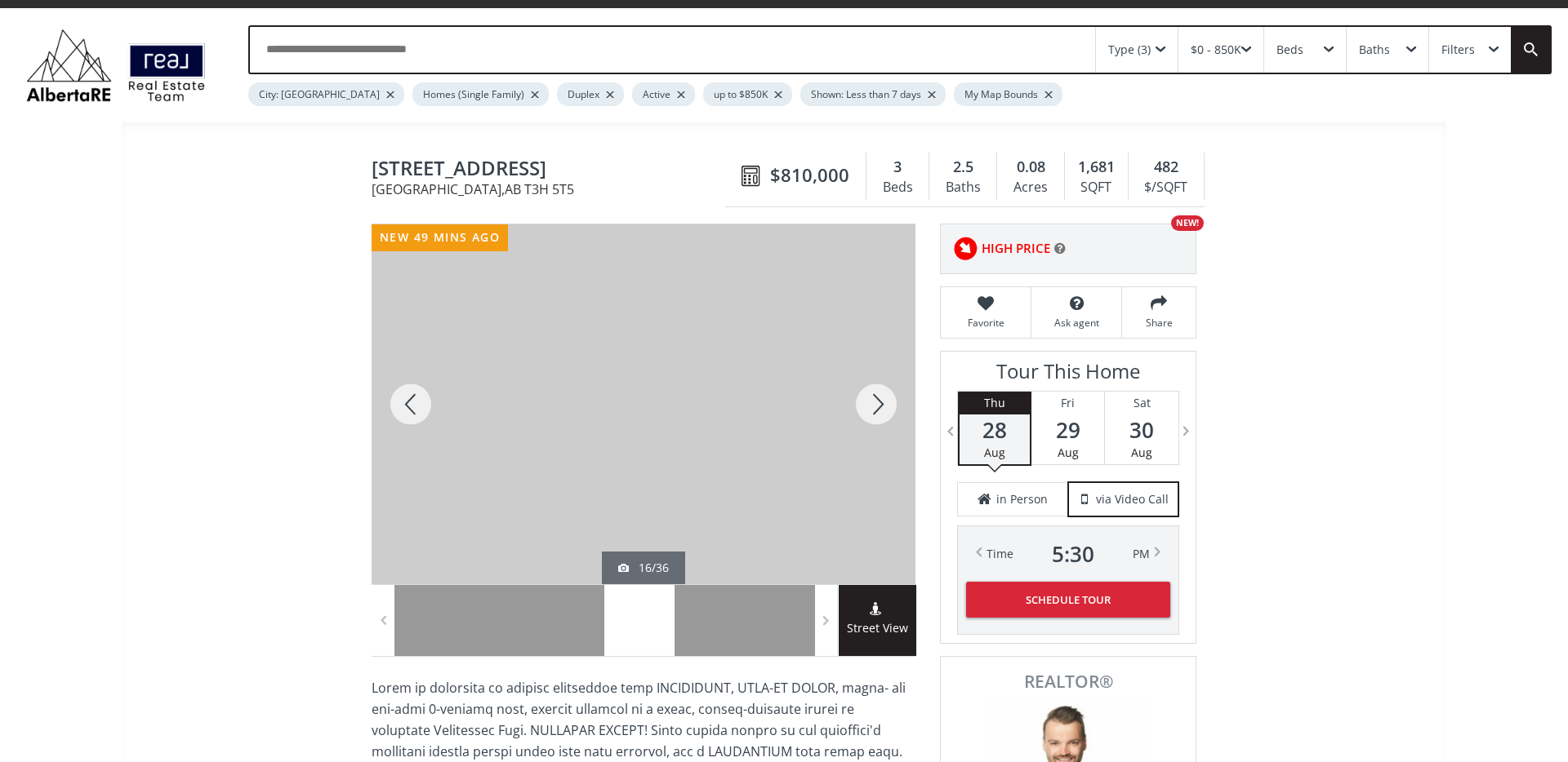
click at [874, 424] on div at bounding box center [876, 404] width 79 height 360
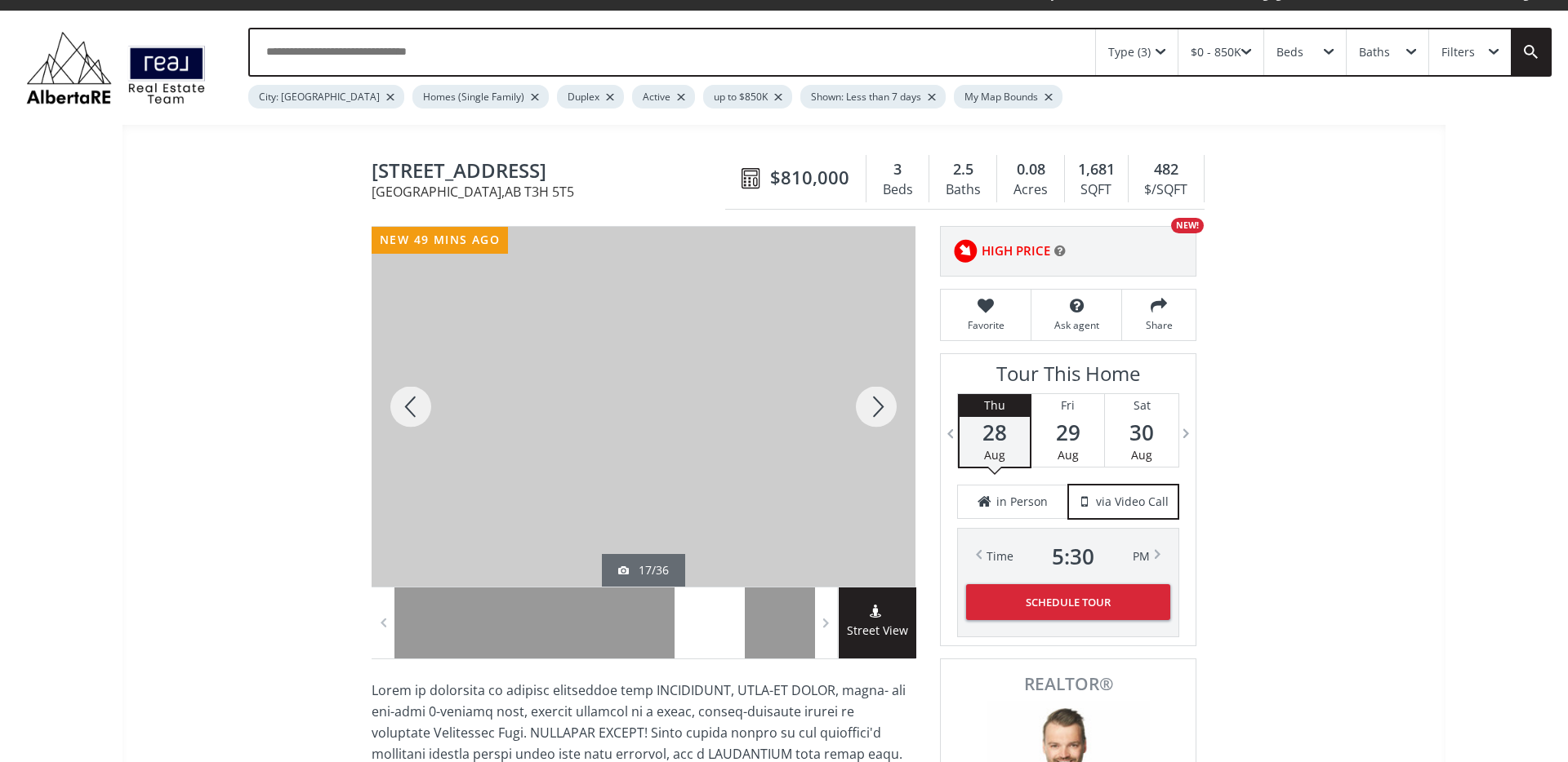
scroll to position [23, 0]
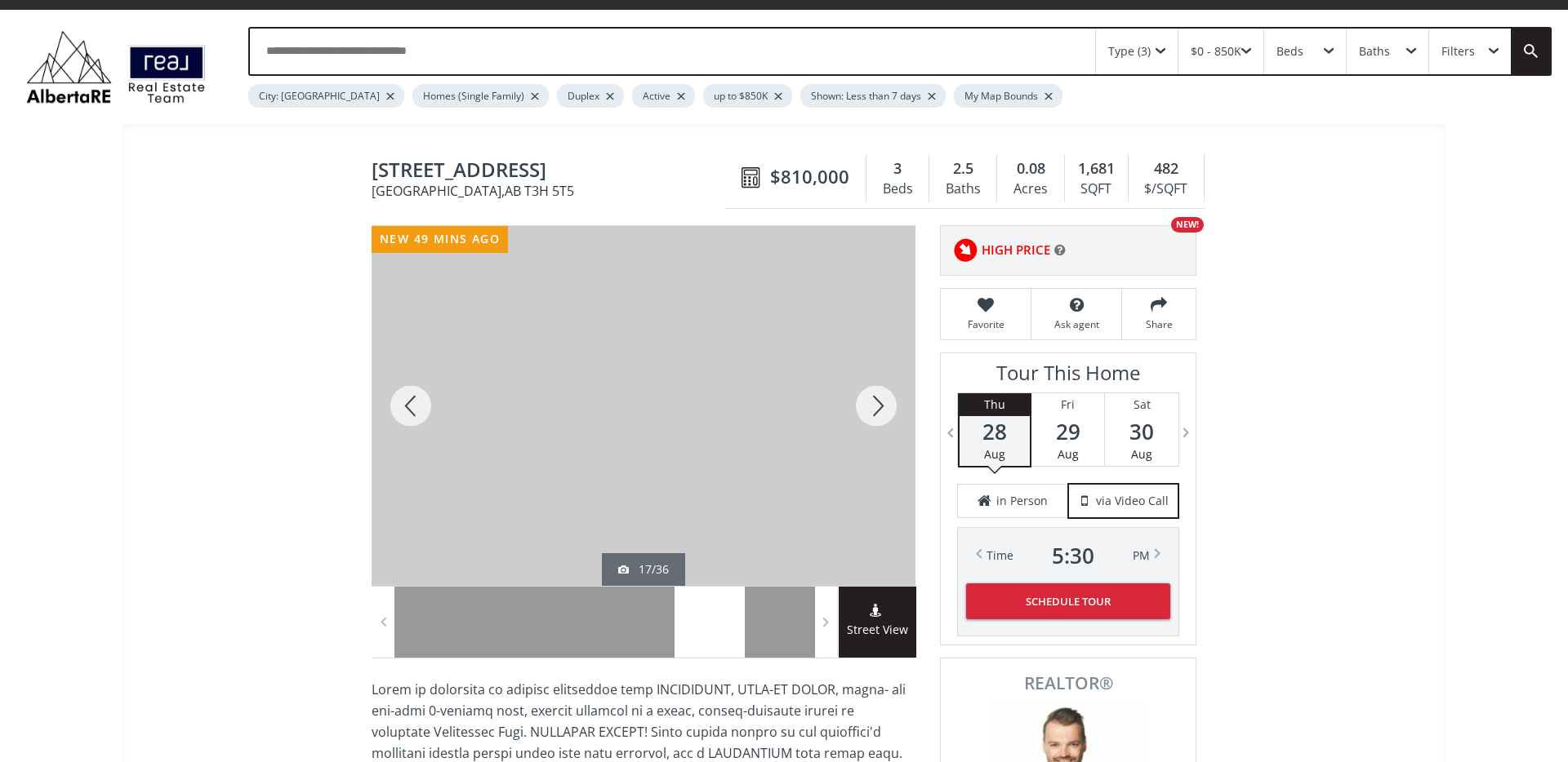
click at [874, 424] on div at bounding box center [876, 406] width 79 height 360
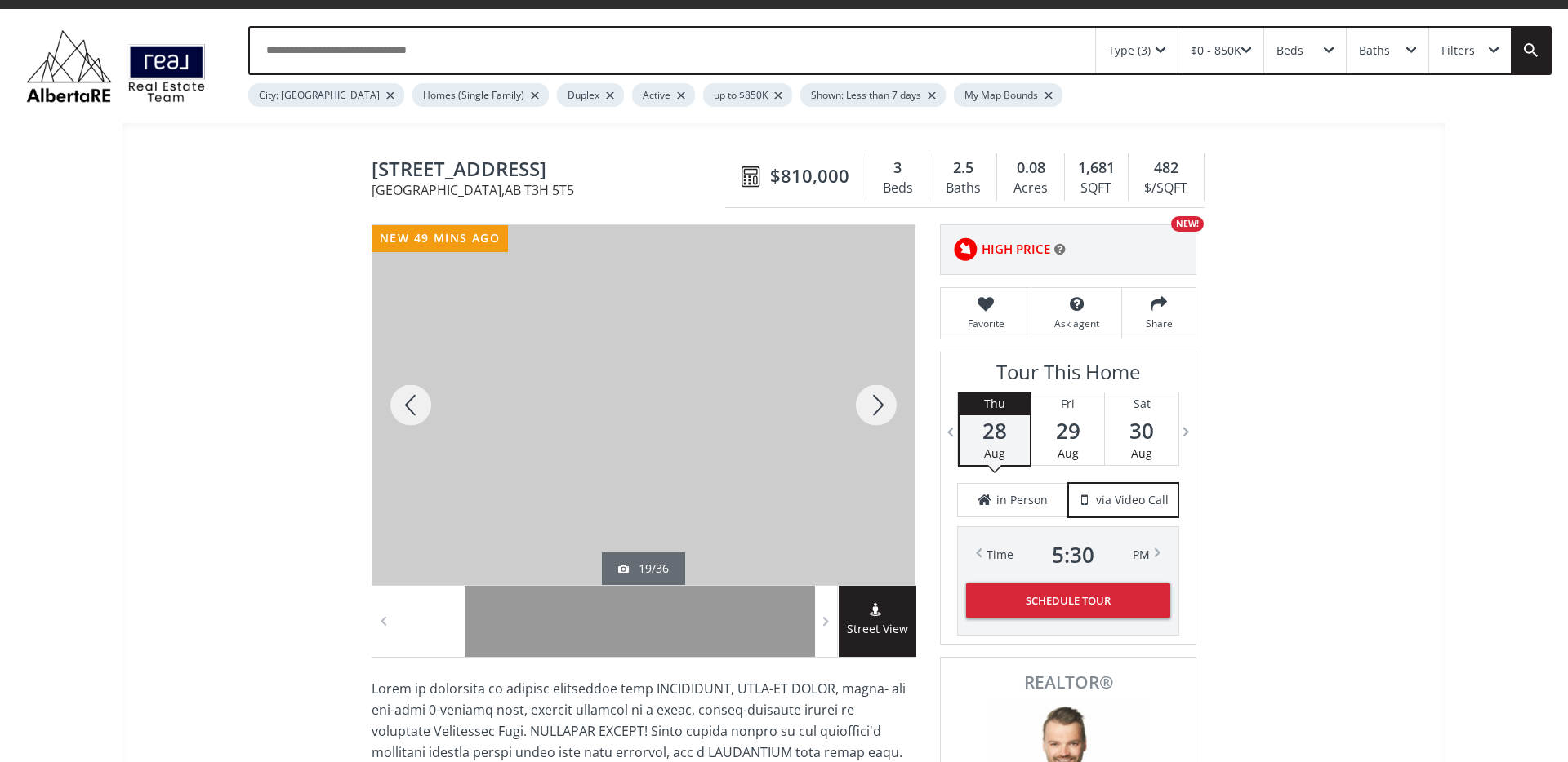
click at [874, 424] on div at bounding box center [876, 405] width 79 height 360
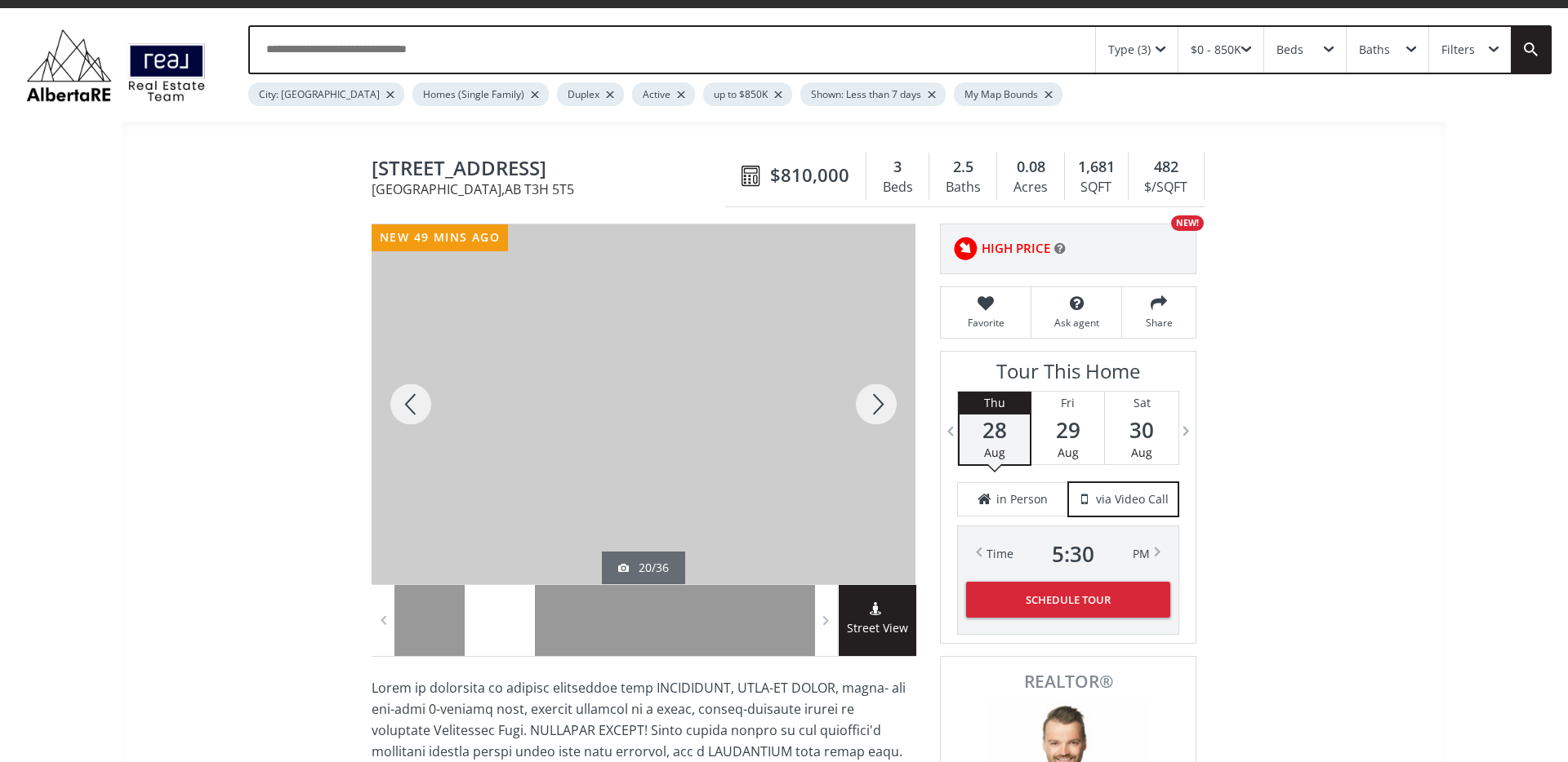
click at [874, 424] on div at bounding box center [876, 404] width 79 height 360
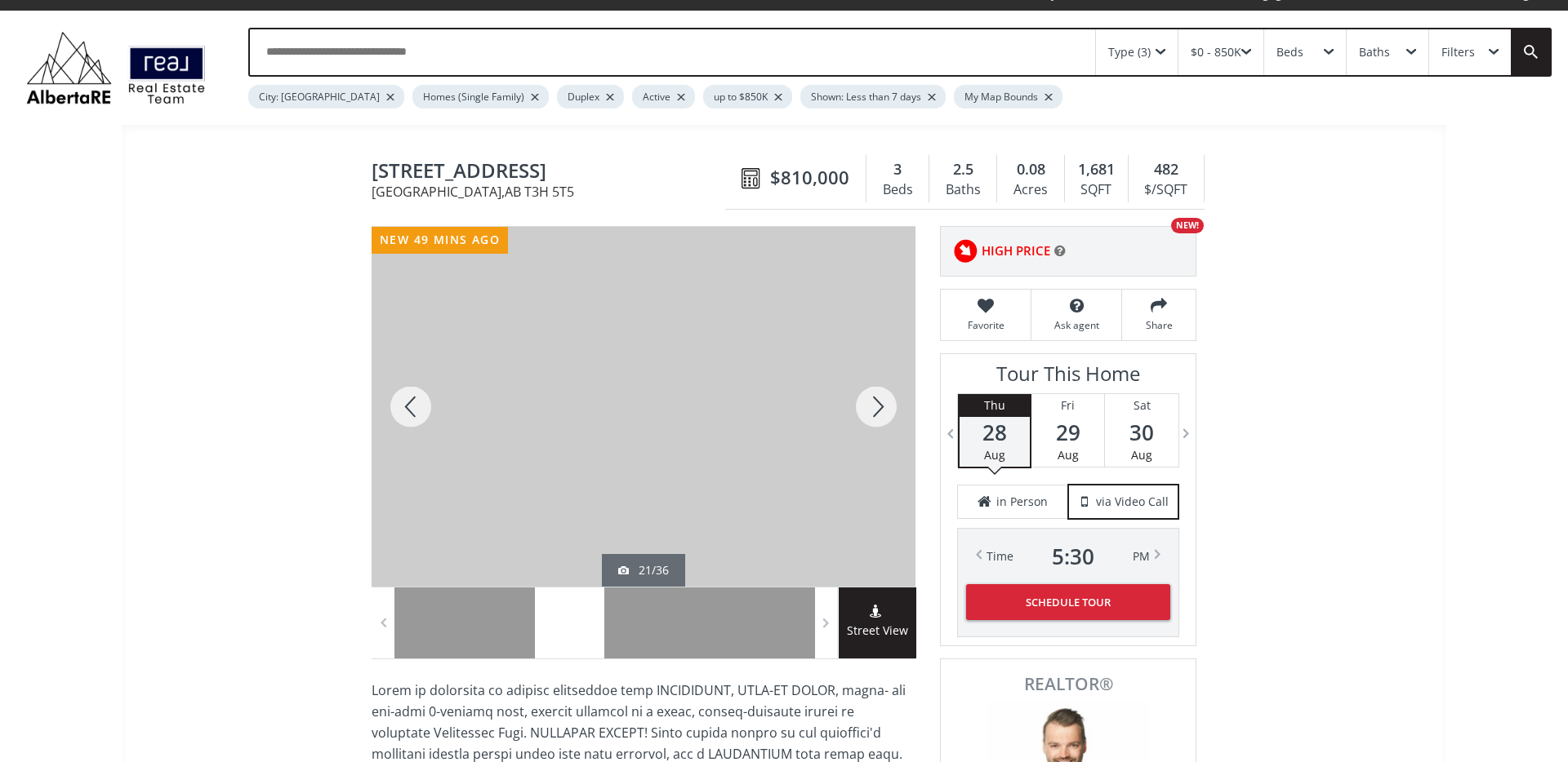
click at [874, 424] on div at bounding box center [876, 407] width 79 height 360
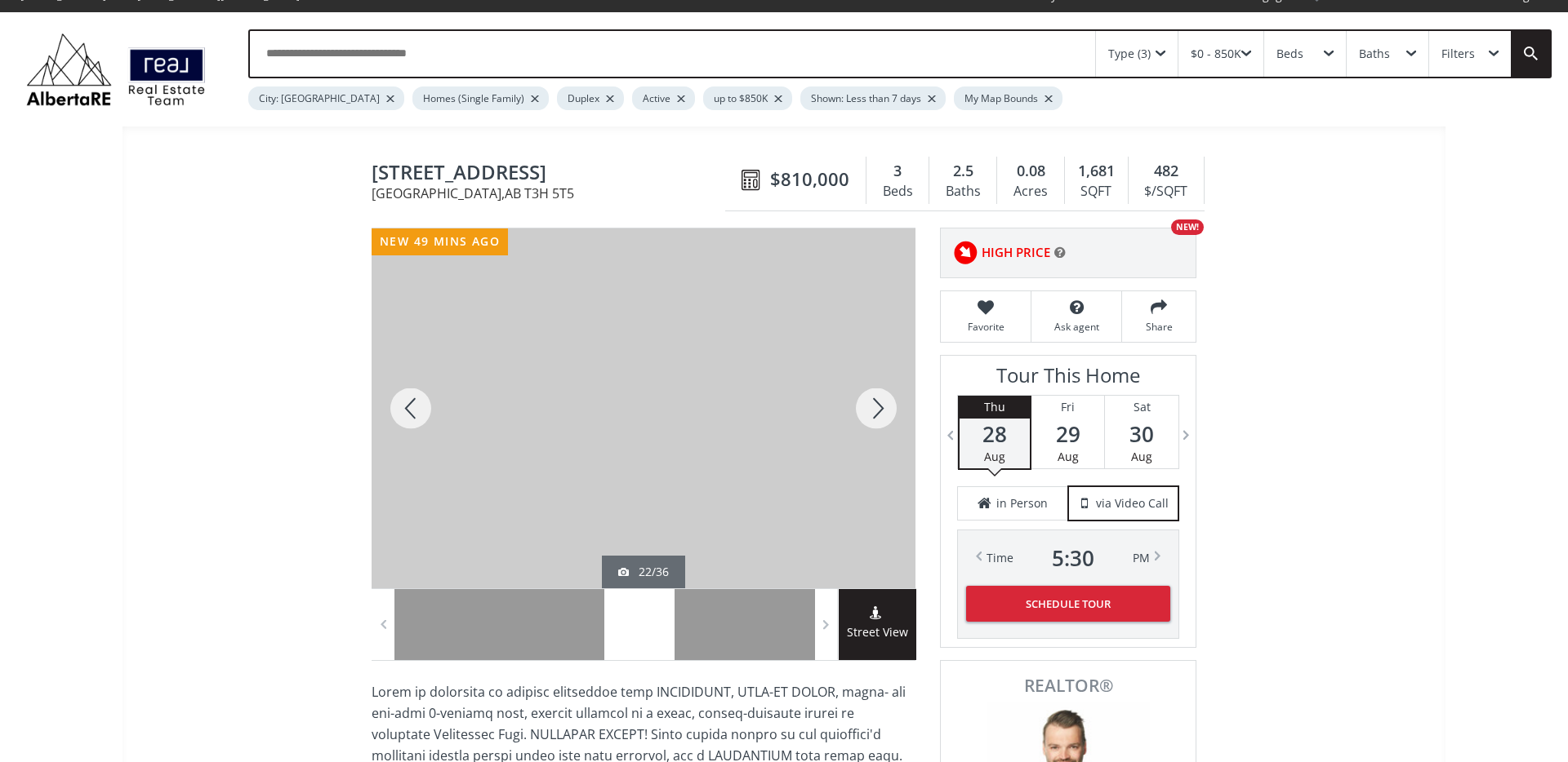
click at [874, 424] on div at bounding box center [876, 408] width 79 height 360
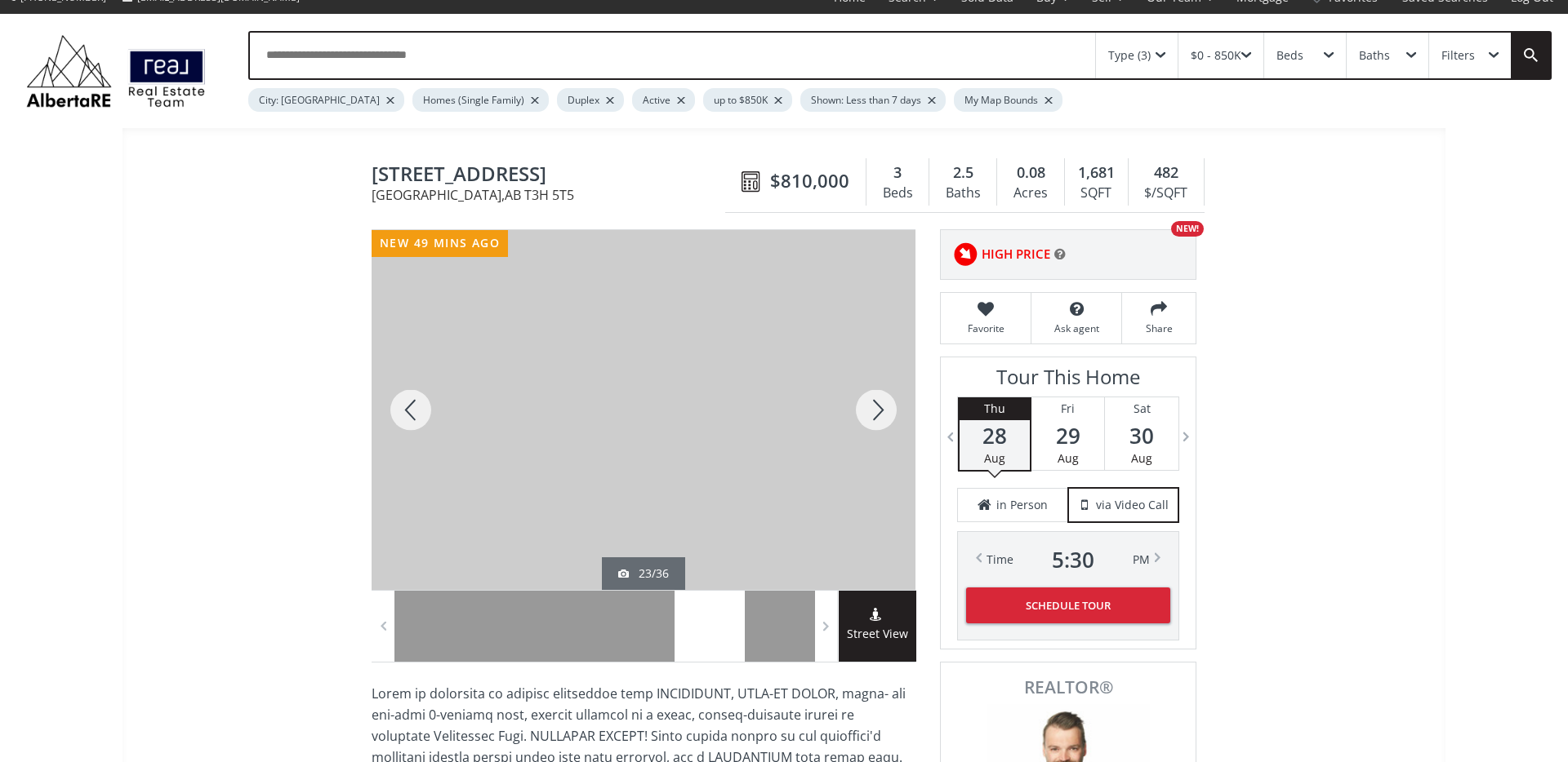
click at [874, 424] on div at bounding box center [876, 410] width 79 height 360
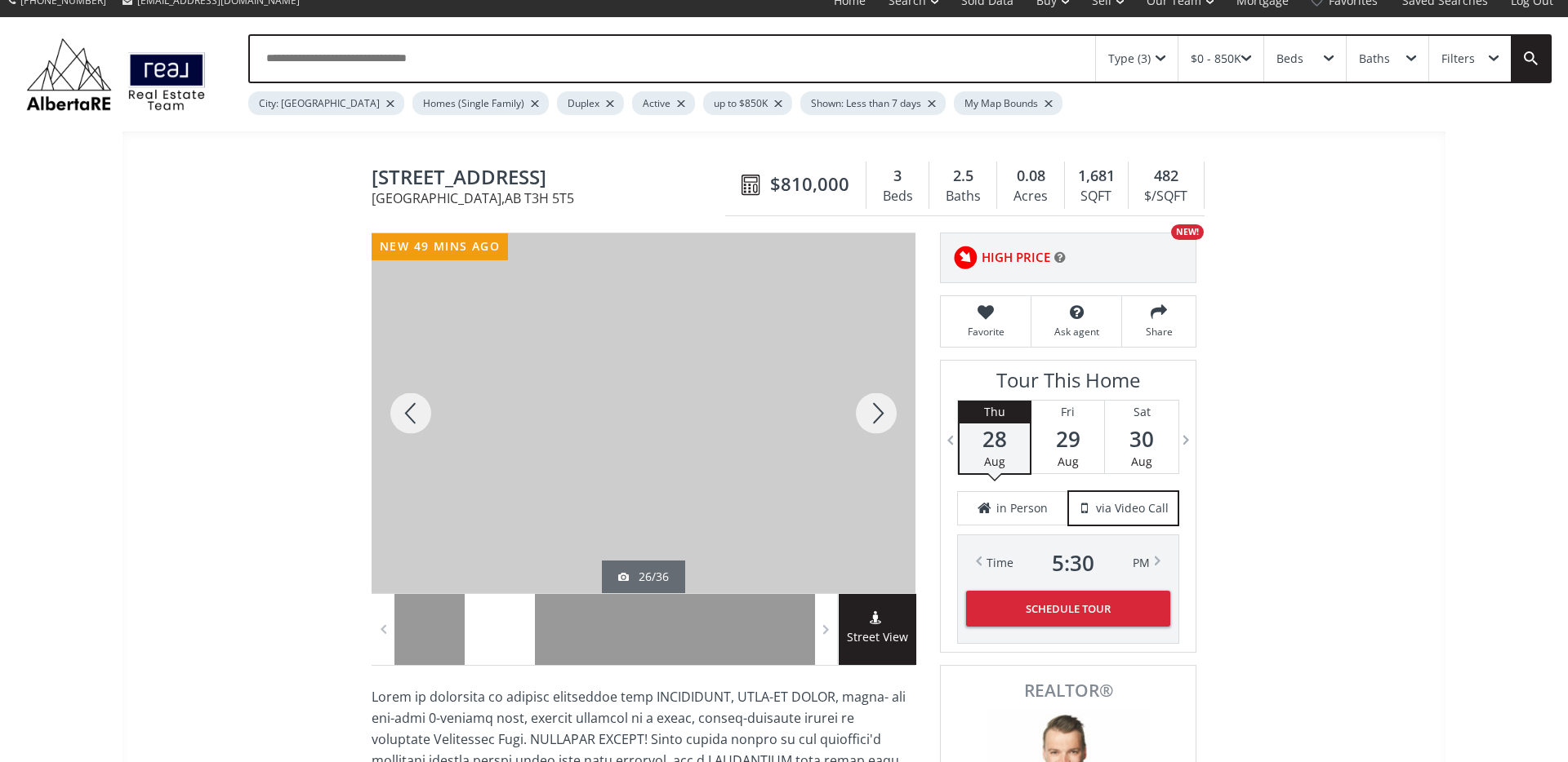
click at [874, 424] on div at bounding box center [876, 413] width 79 height 360
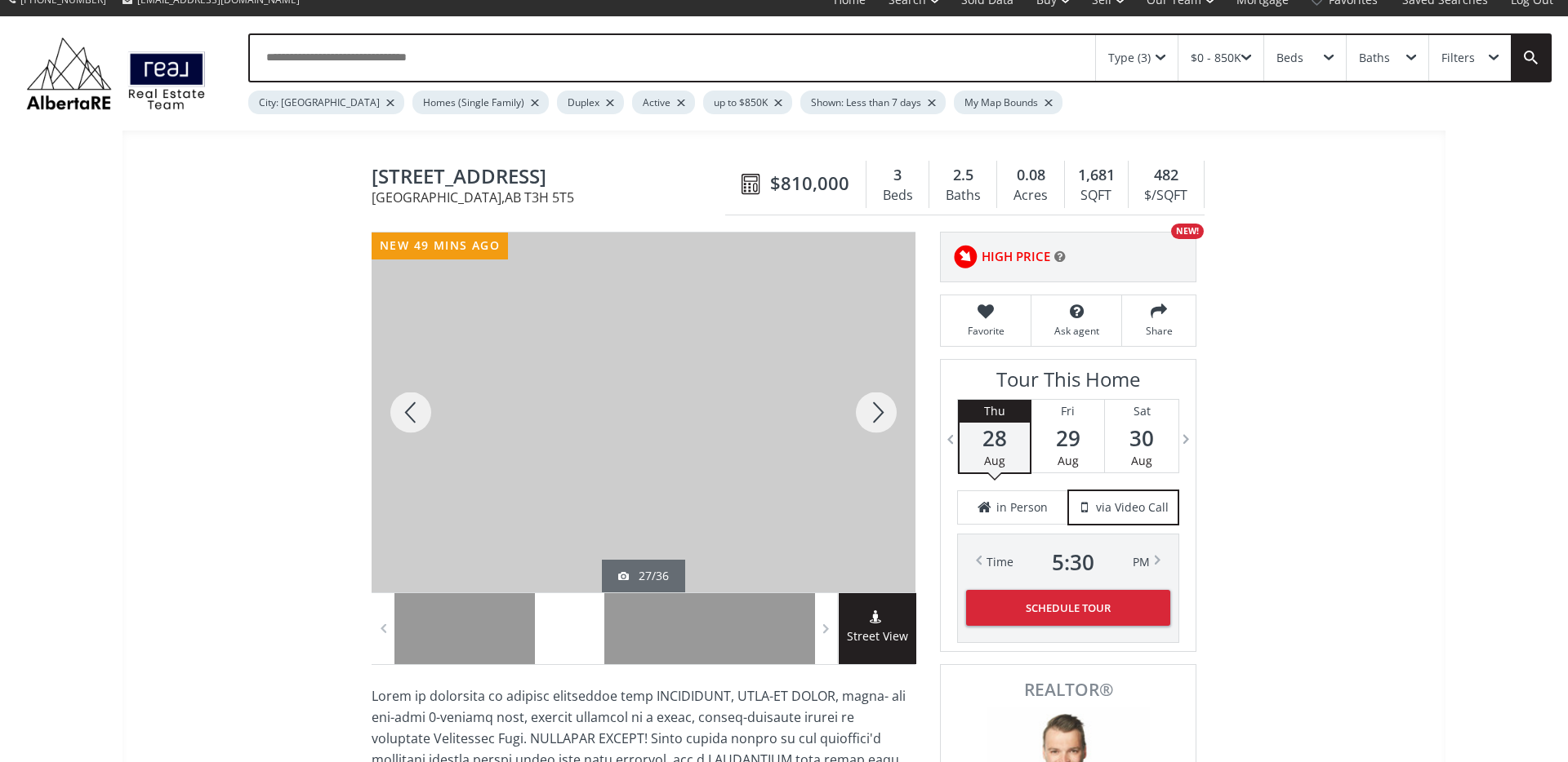
click at [874, 424] on div at bounding box center [876, 413] width 79 height 360
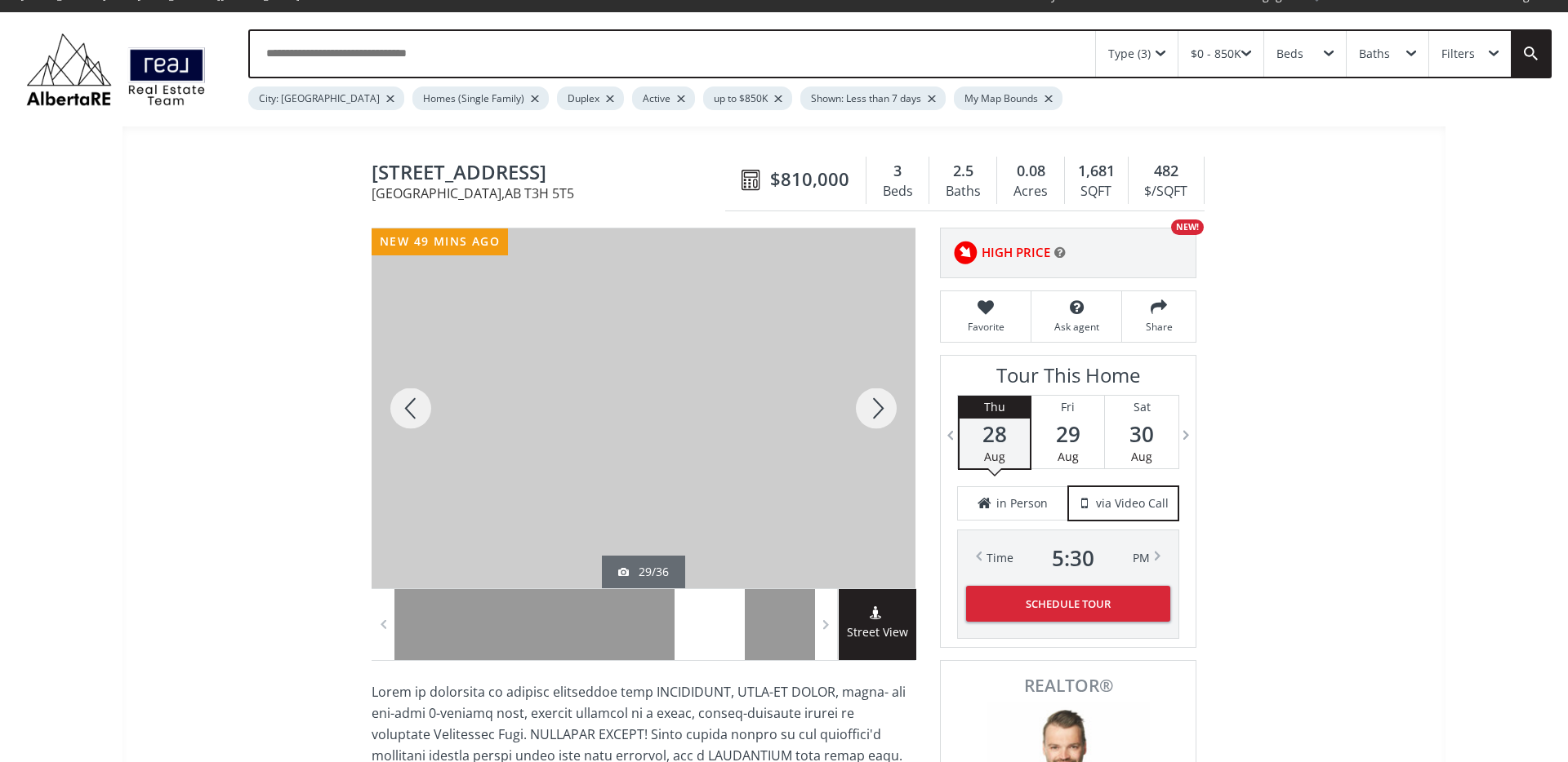
click at [874, 424] on div at bounding box center [876, 408] width 79 height 360
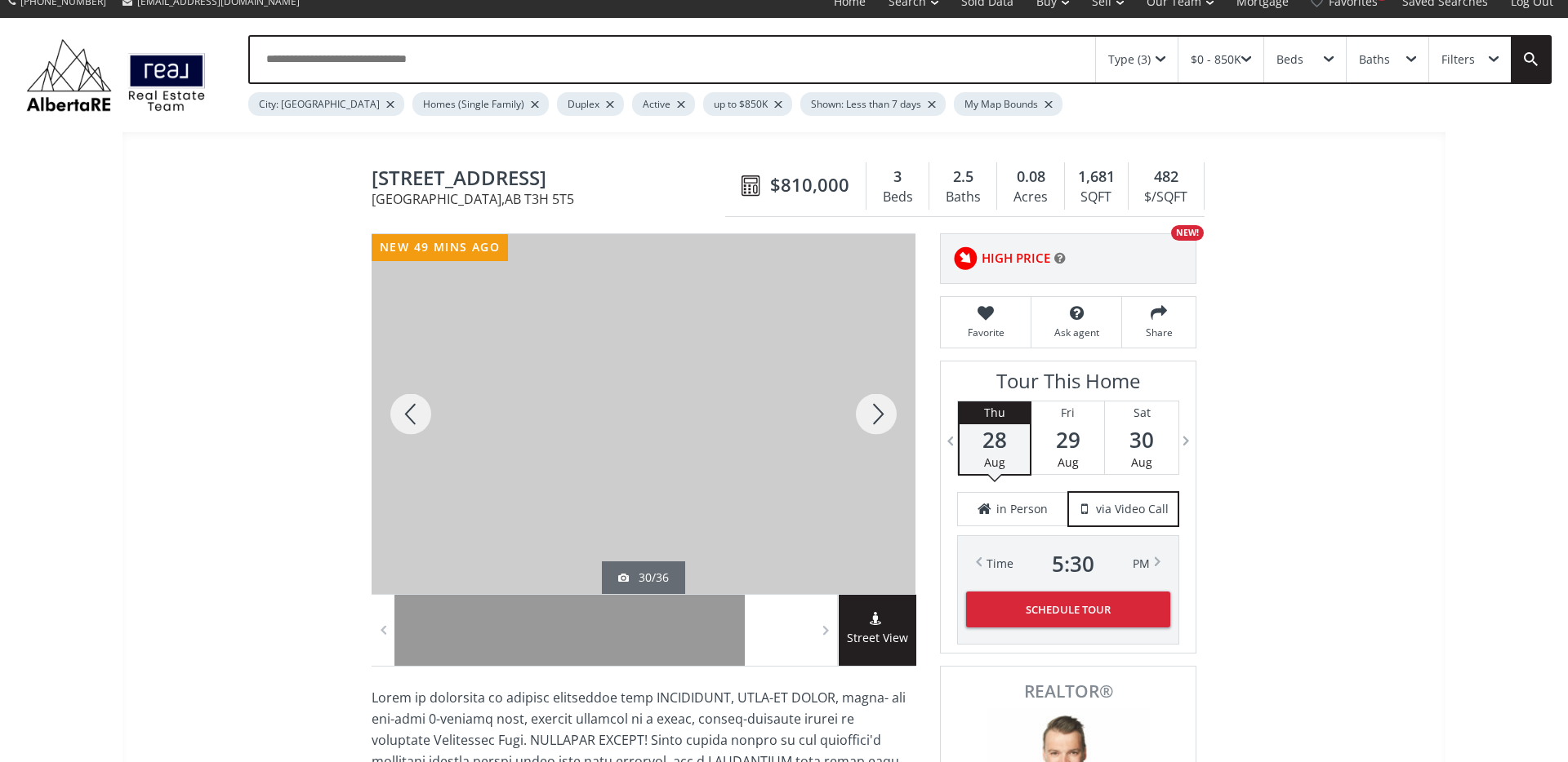
click at [874, 424] on div at bounding box center [876, 414] width 79 height 360
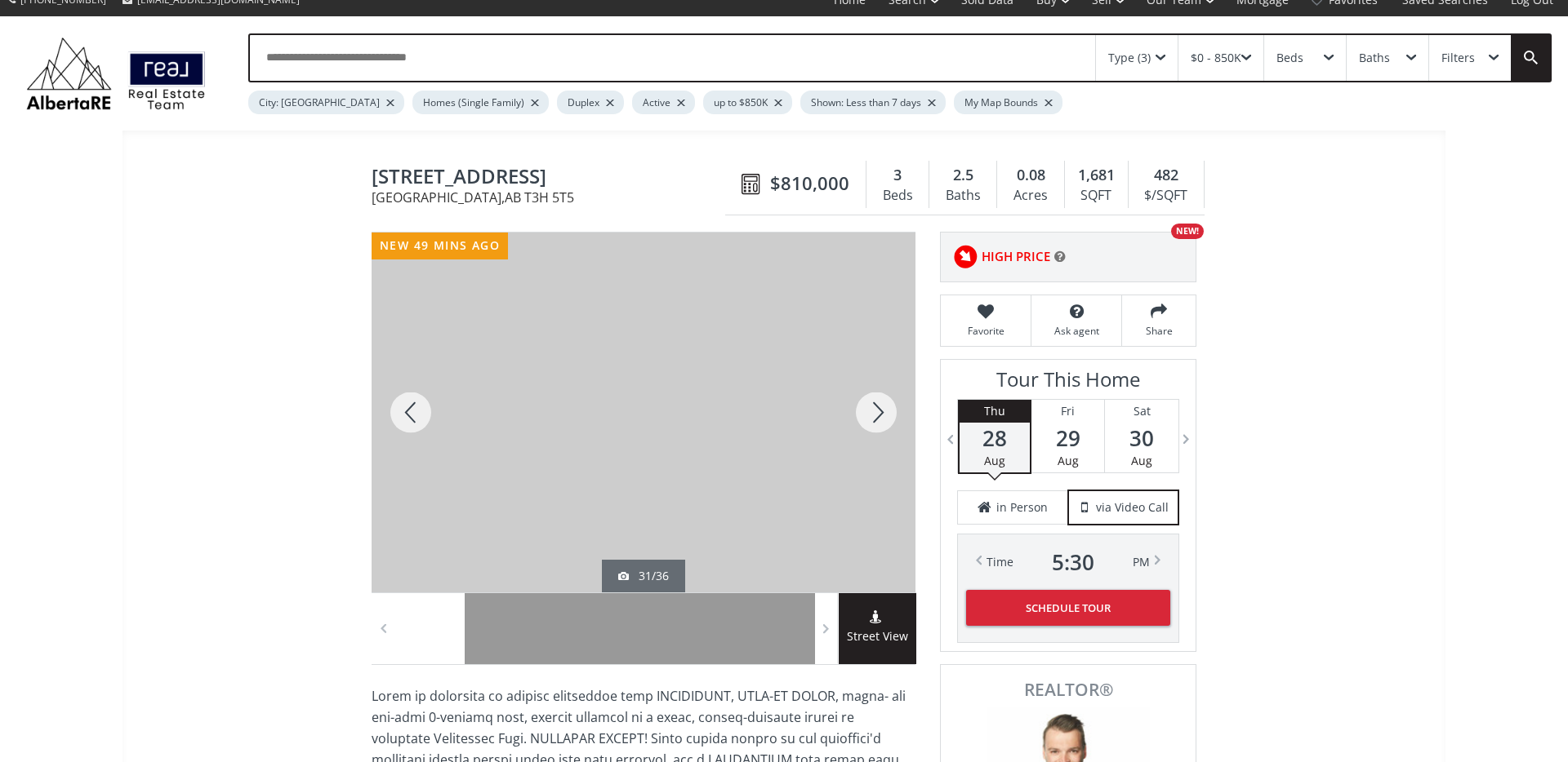
scroll to position [19, 0]
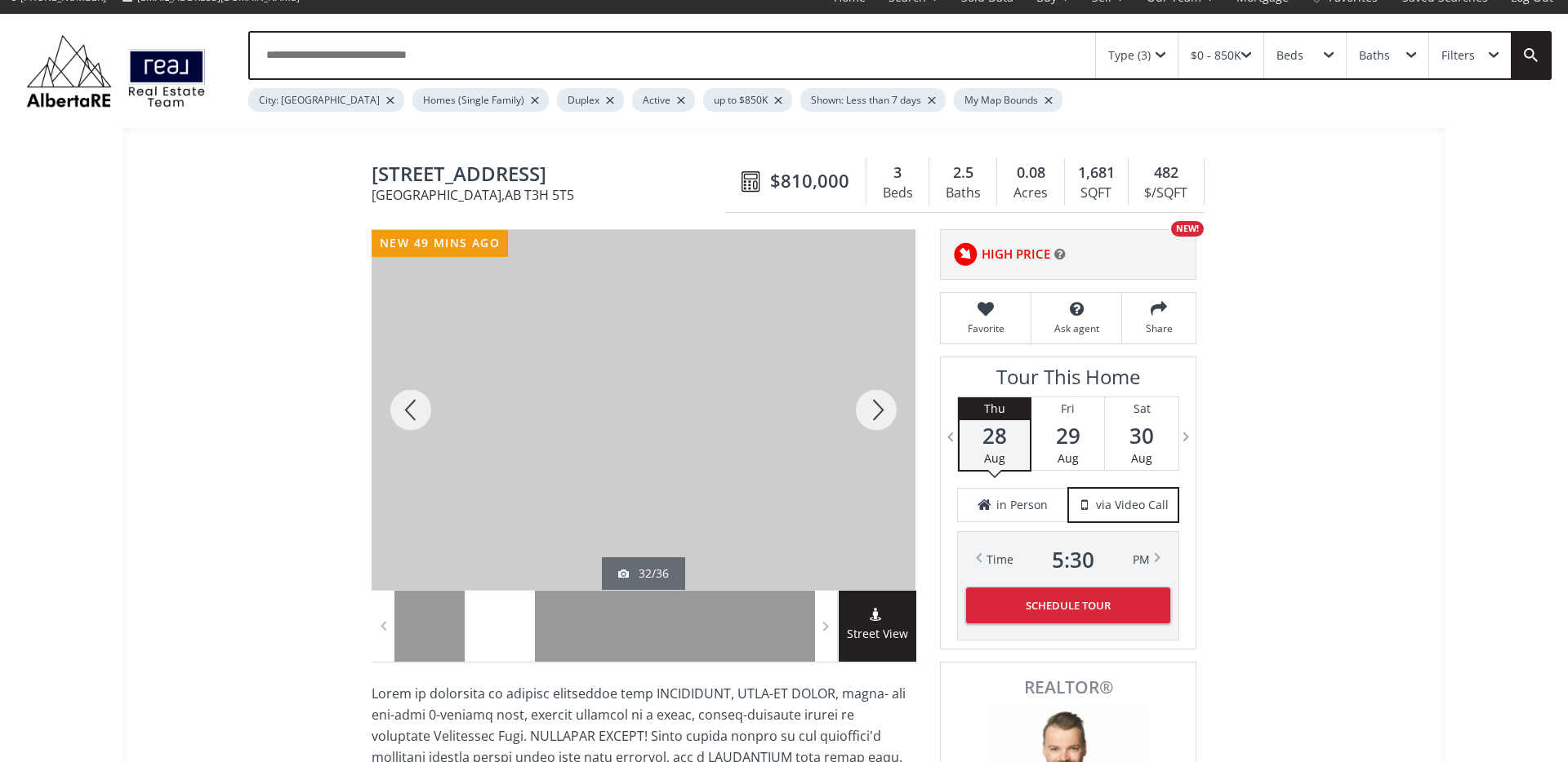
click at [874, 424] on div at bounding box center [876, 410] width 79 height 360
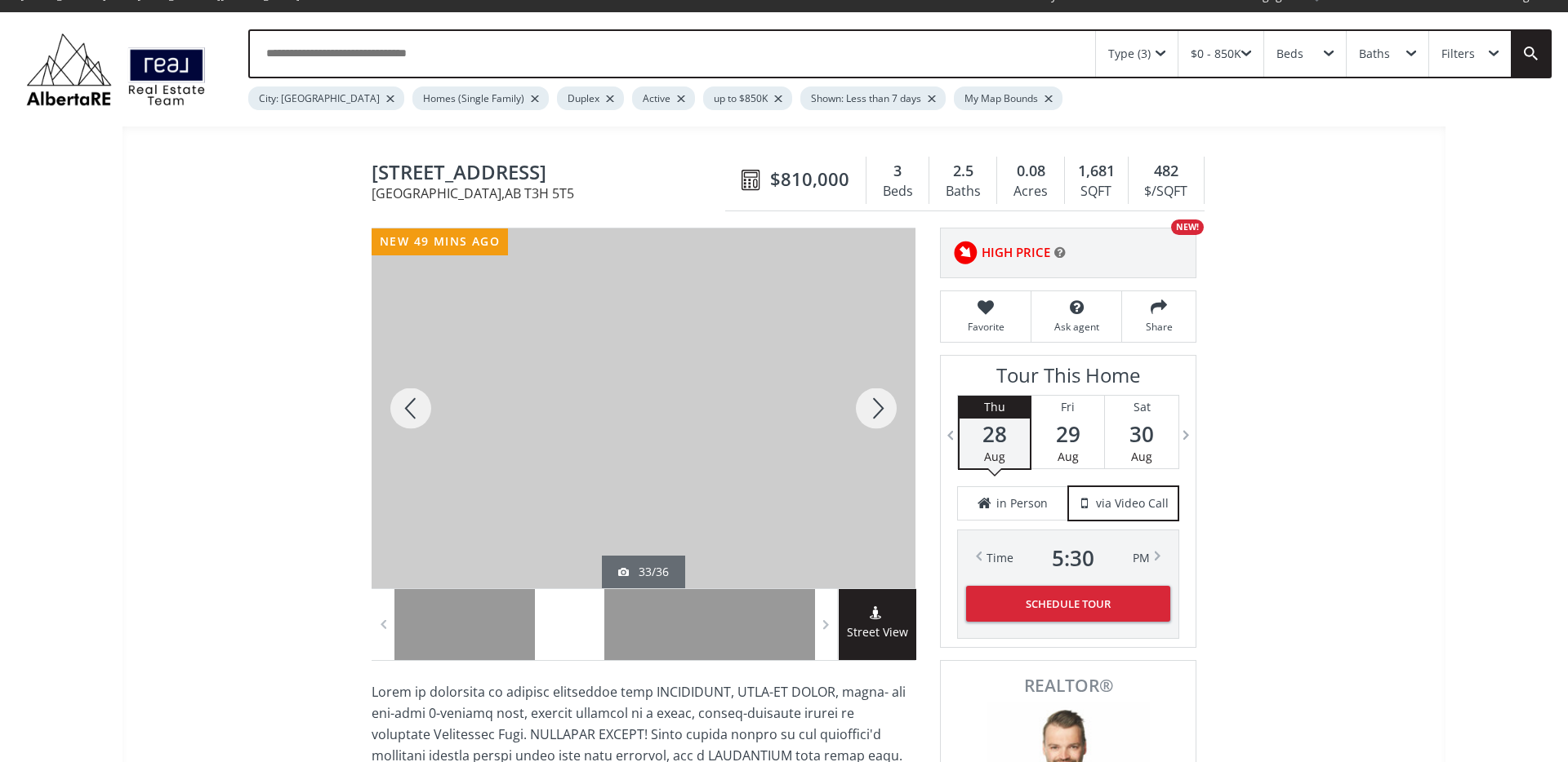
scroll to position [21, 0]
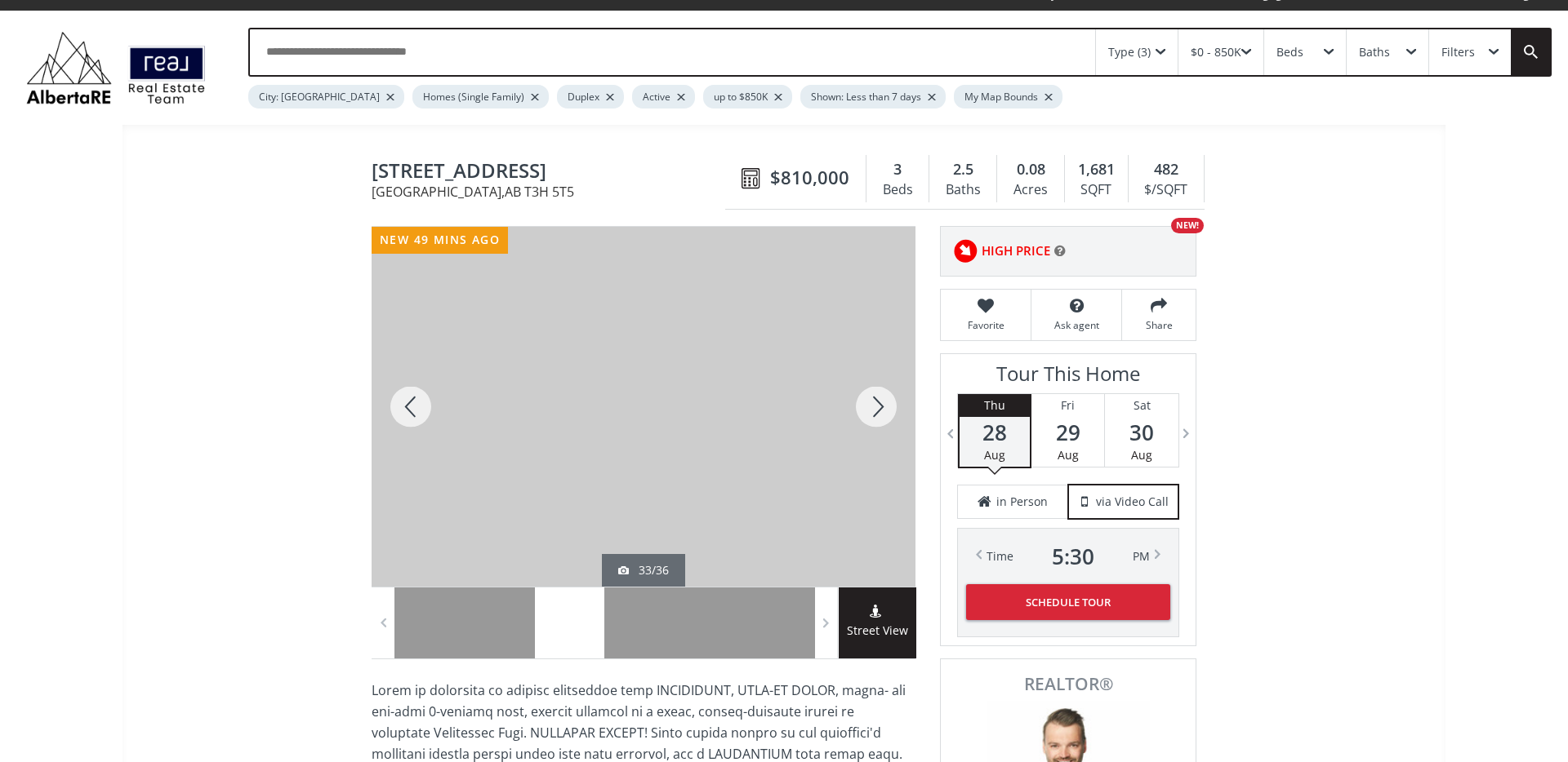
click at [874, 424] on div at bounding box center [876, 407] width 79 height 360
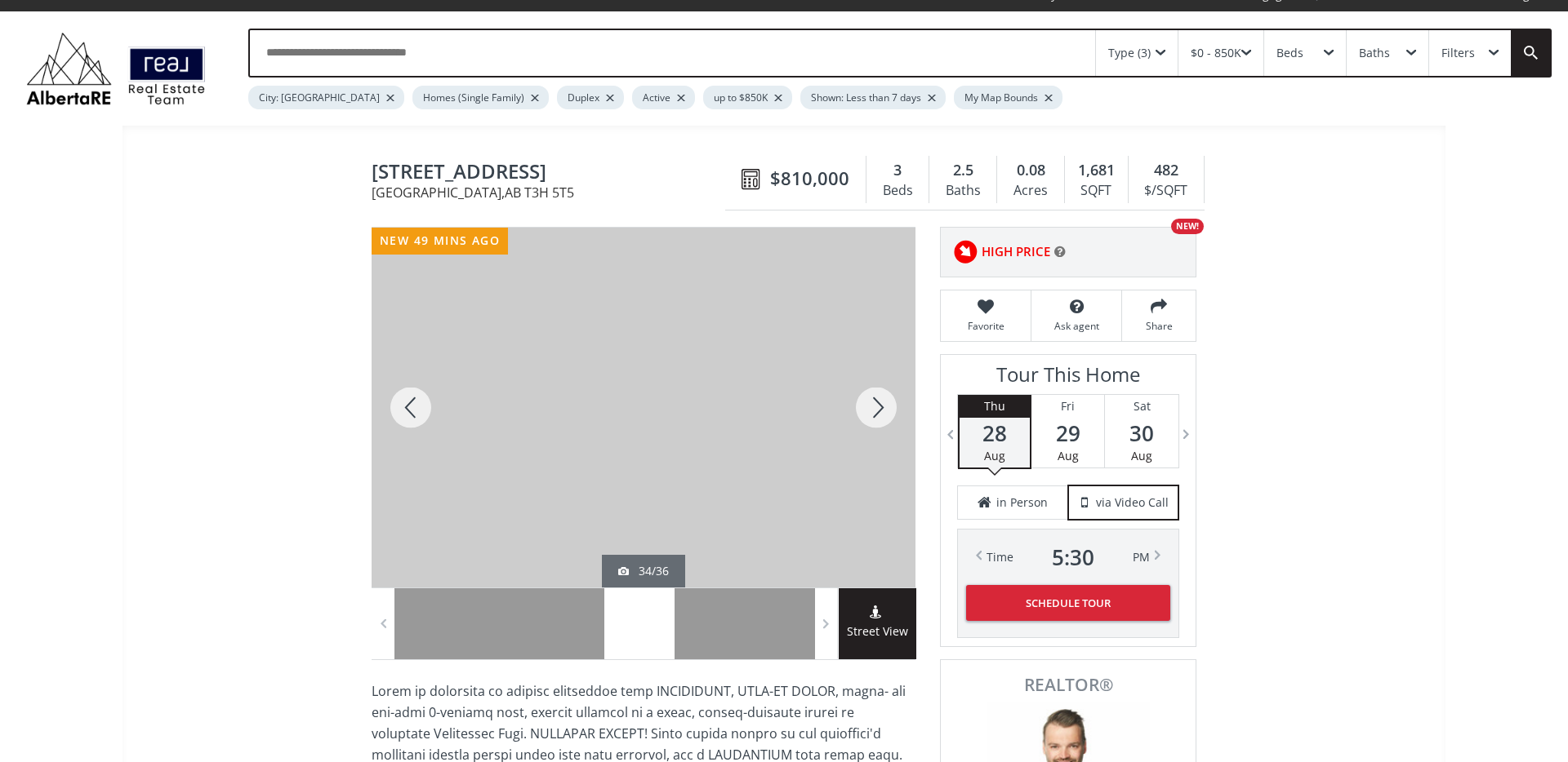
scroll to position [22, 0]
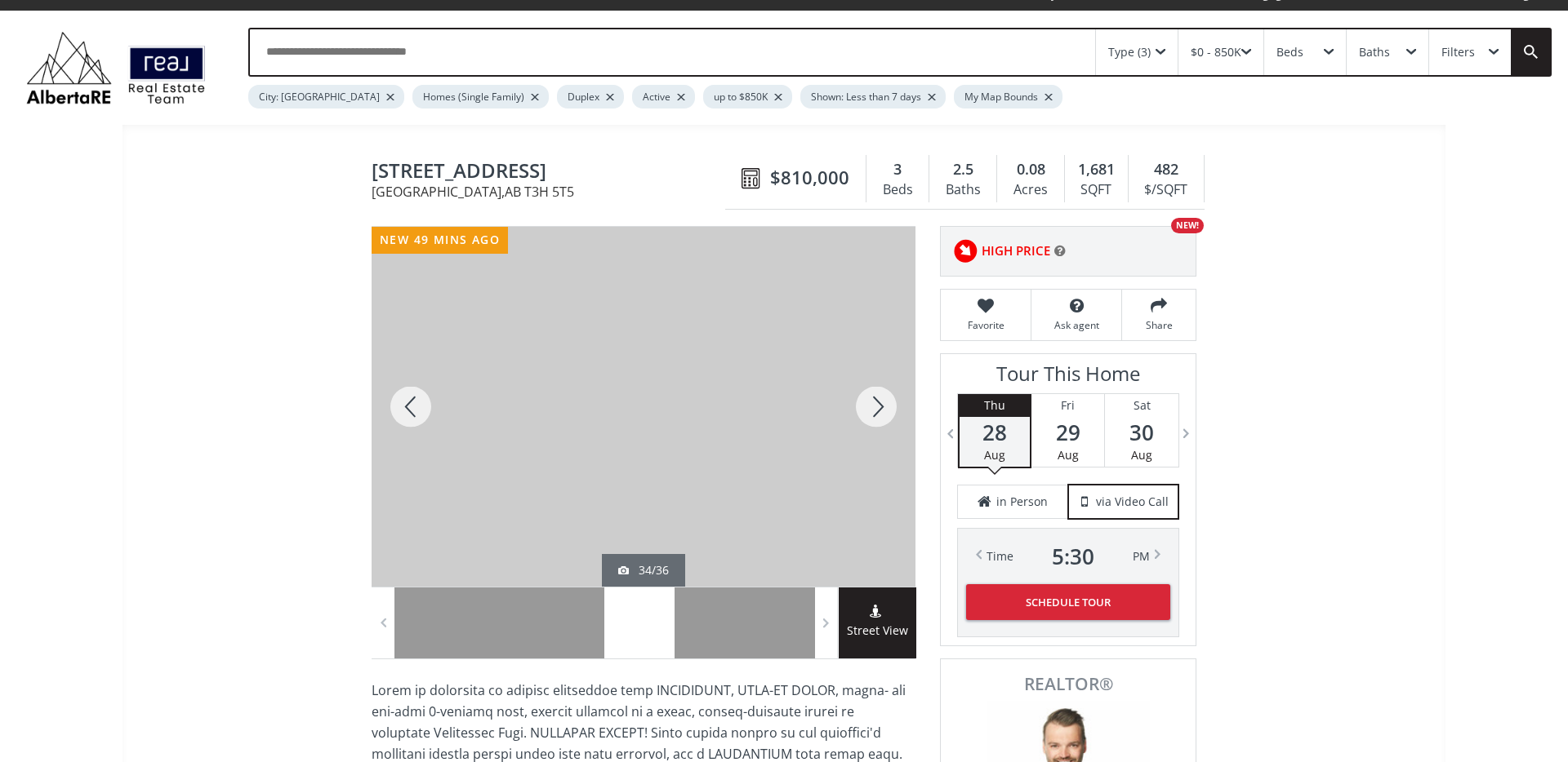
click at [874, 424] on div at bounding box center [876, 407] width 79 height 360
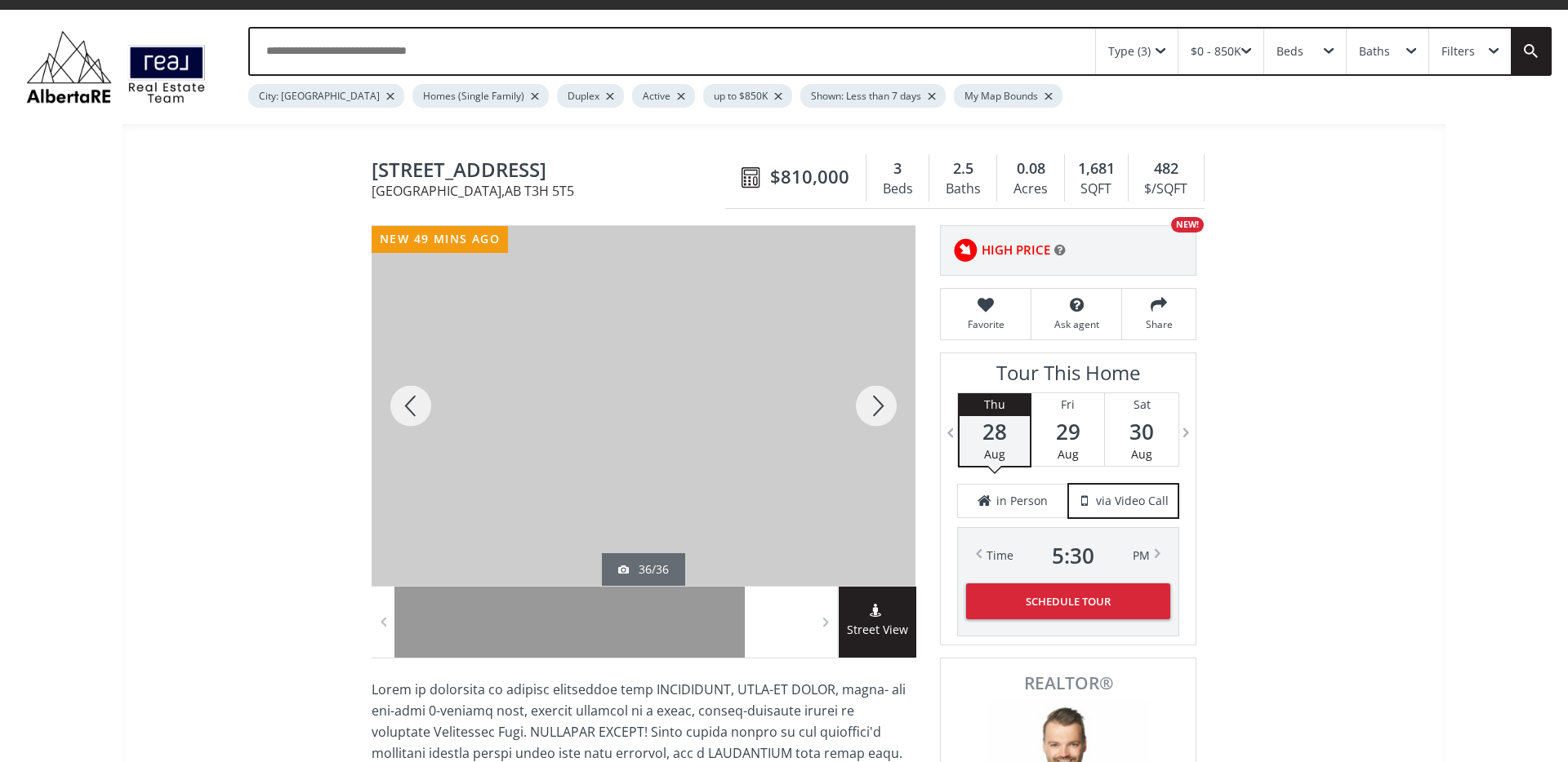
click at [874, 424] on div at bounding box center [876, 406] width 79 height 360
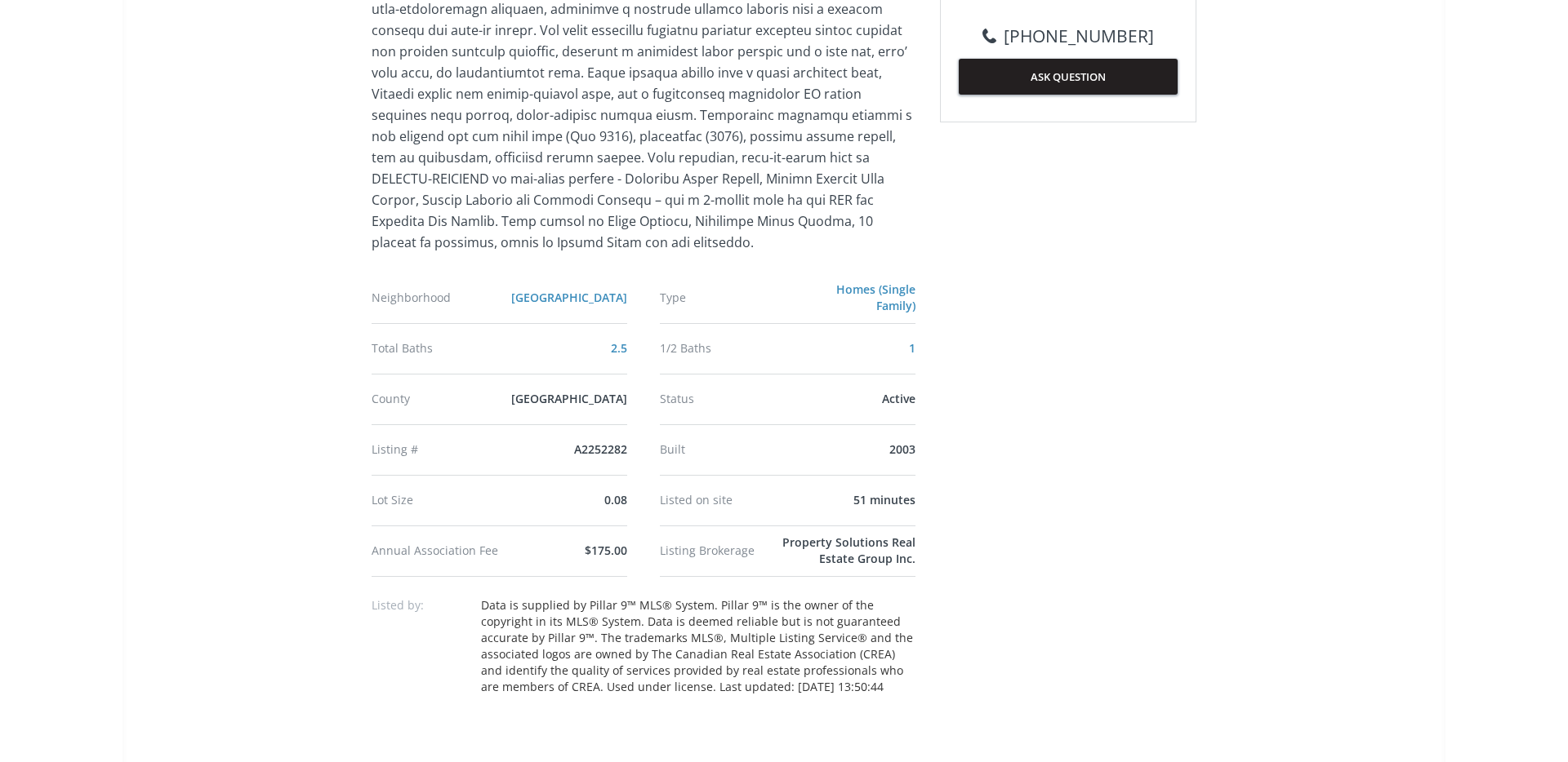
scroll to position [1014, 0]
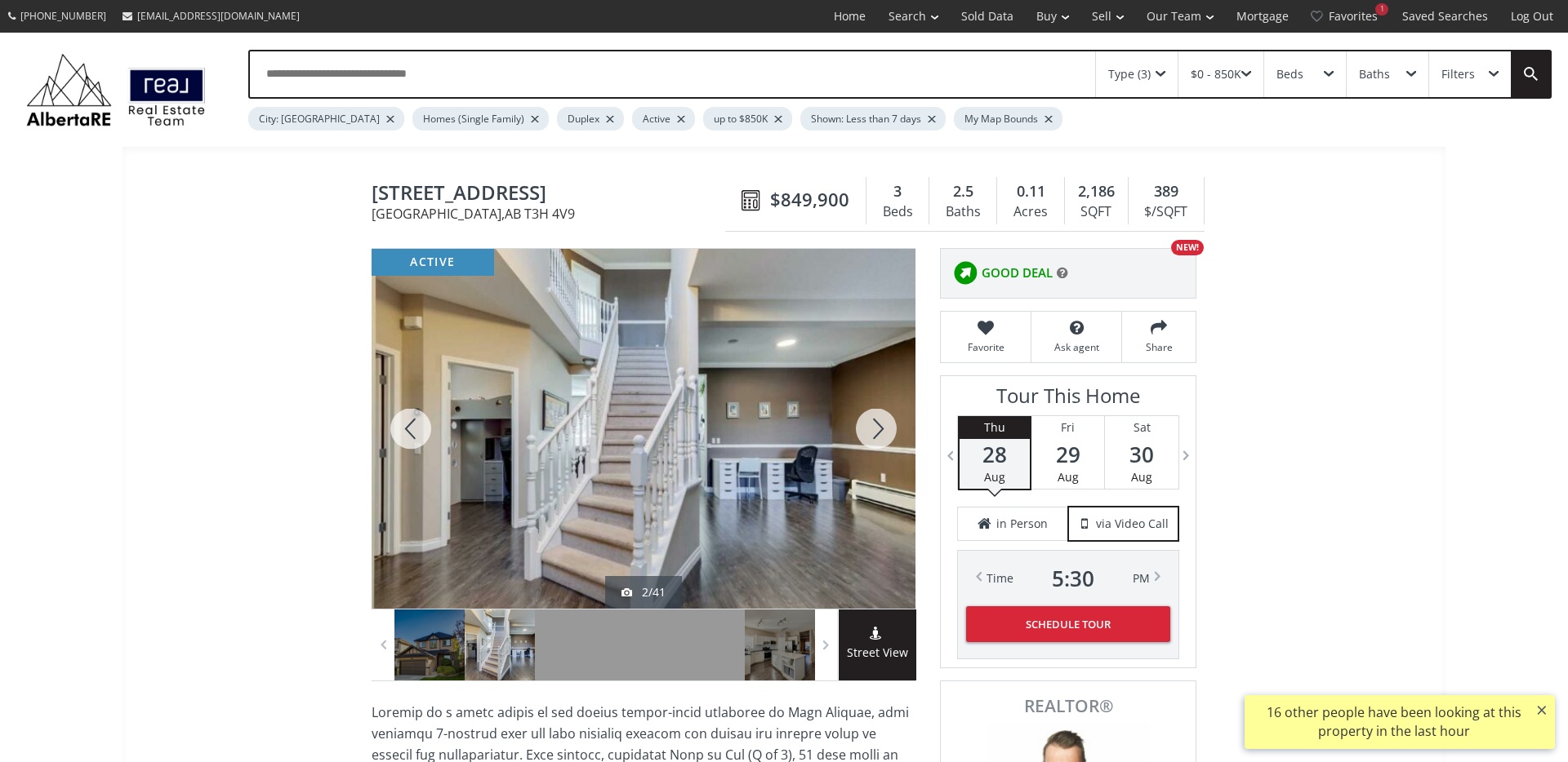
click at [874, 436] on div at bounding box center [876, 429] width 79 height 360
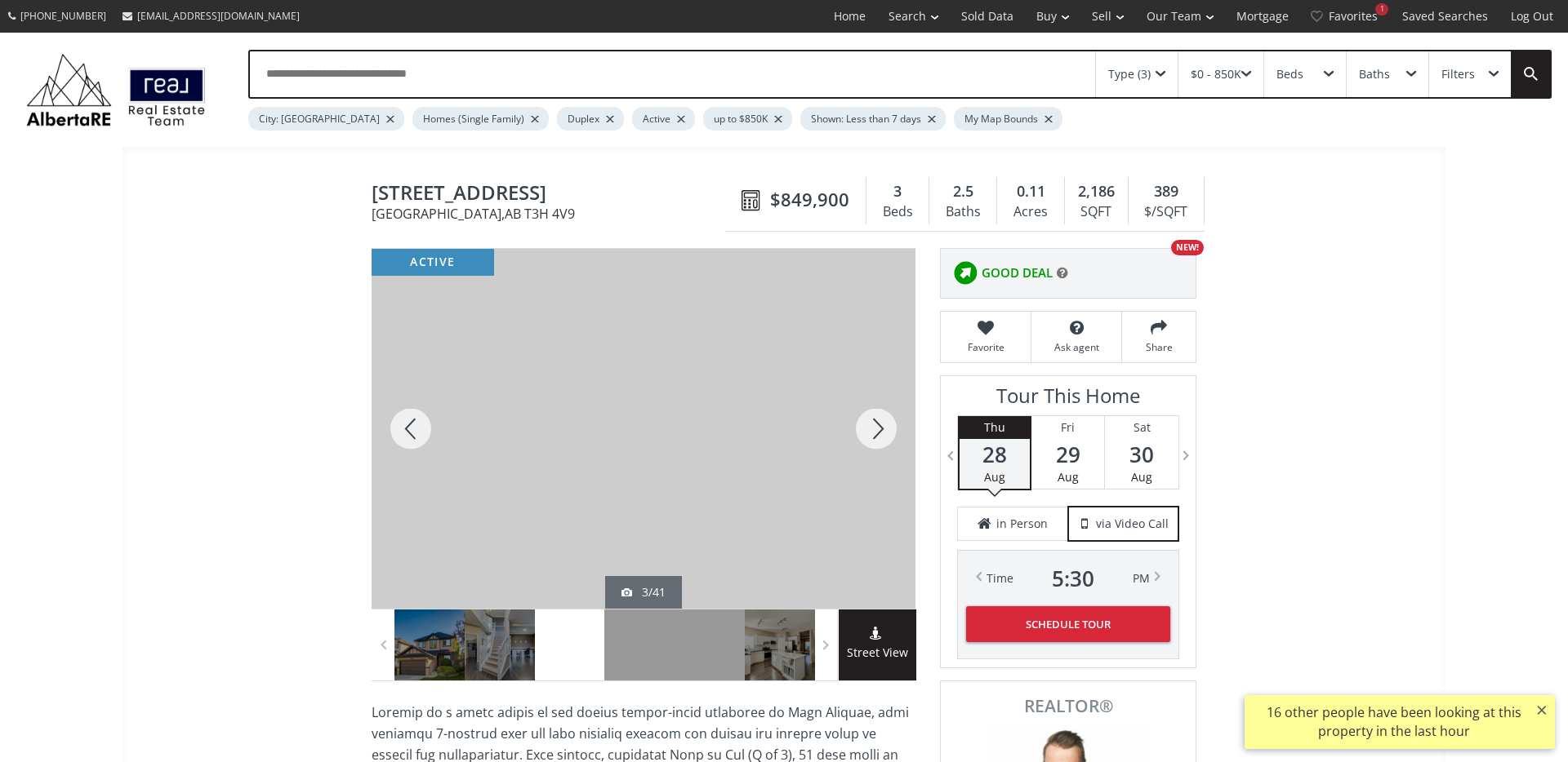
click at [874, 436] on div at bounding box center [876, 429] width 79 height 360
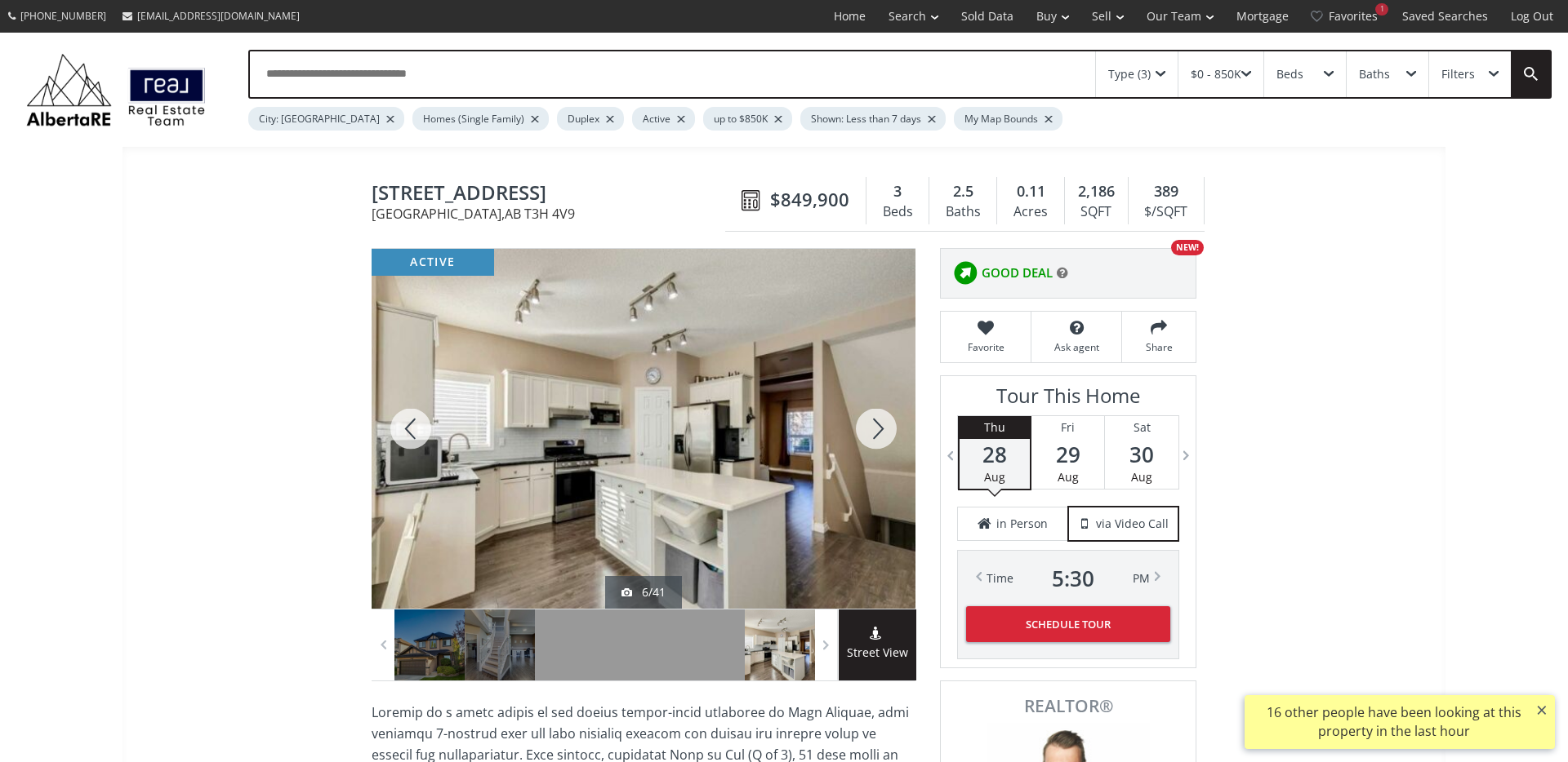
click at [874, 436] on div at bounding box center [876, 429] width 79 height 360
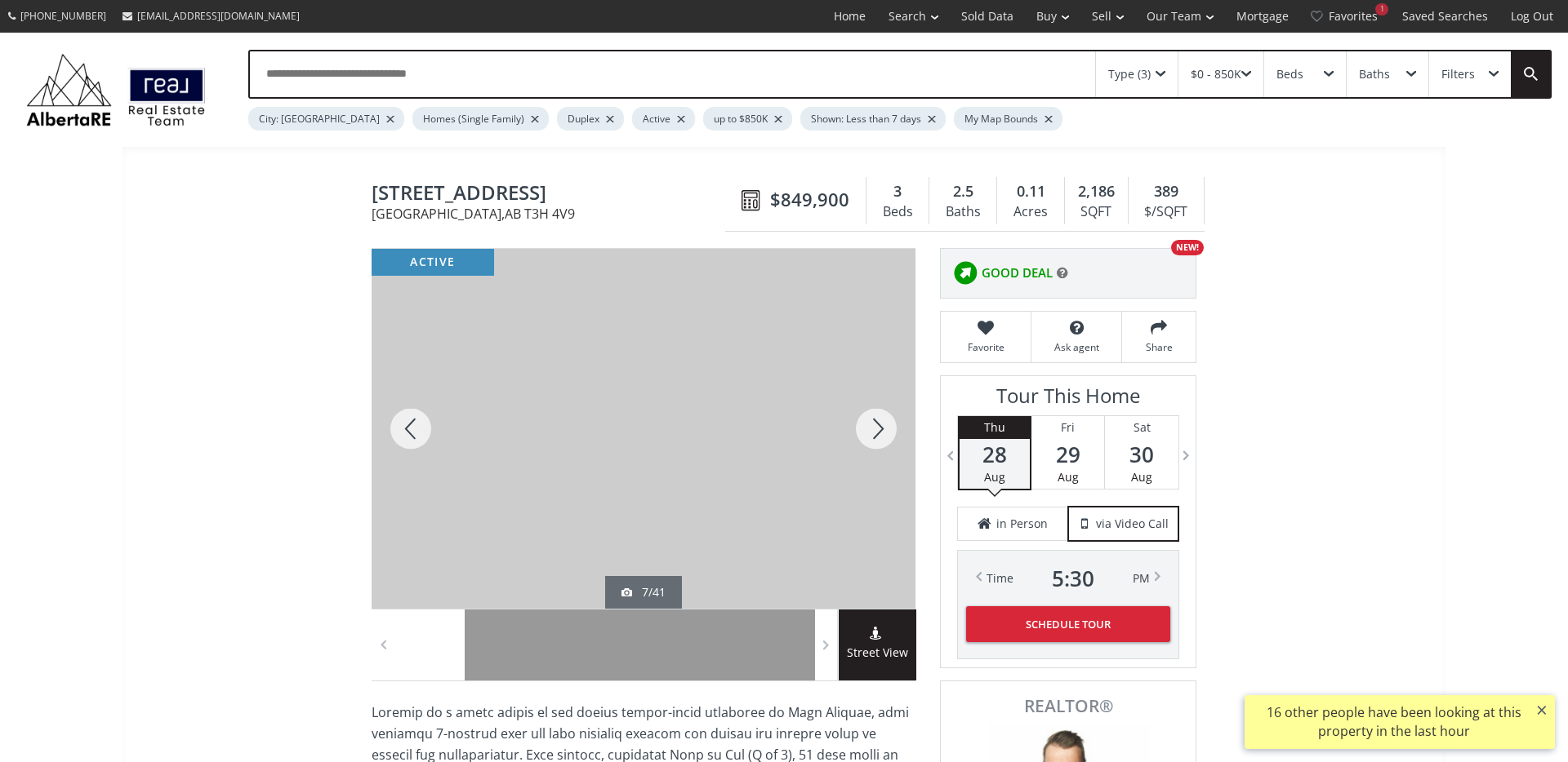
click at [874, 436] on div at bounding box center [876, 429] width 79 height 360
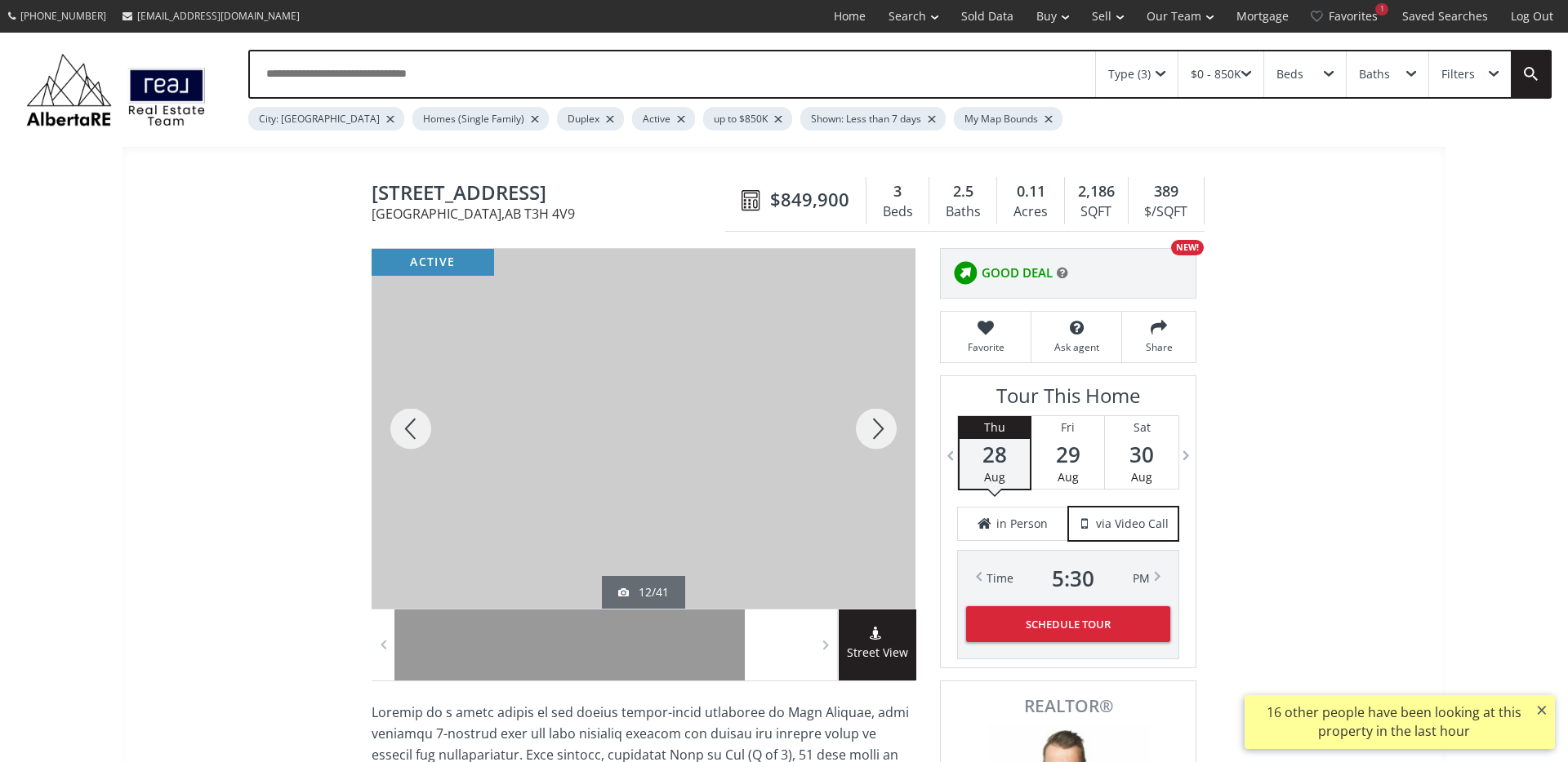
click at [874, 436] on div at bounding box center [876, 429] width 79 height 360
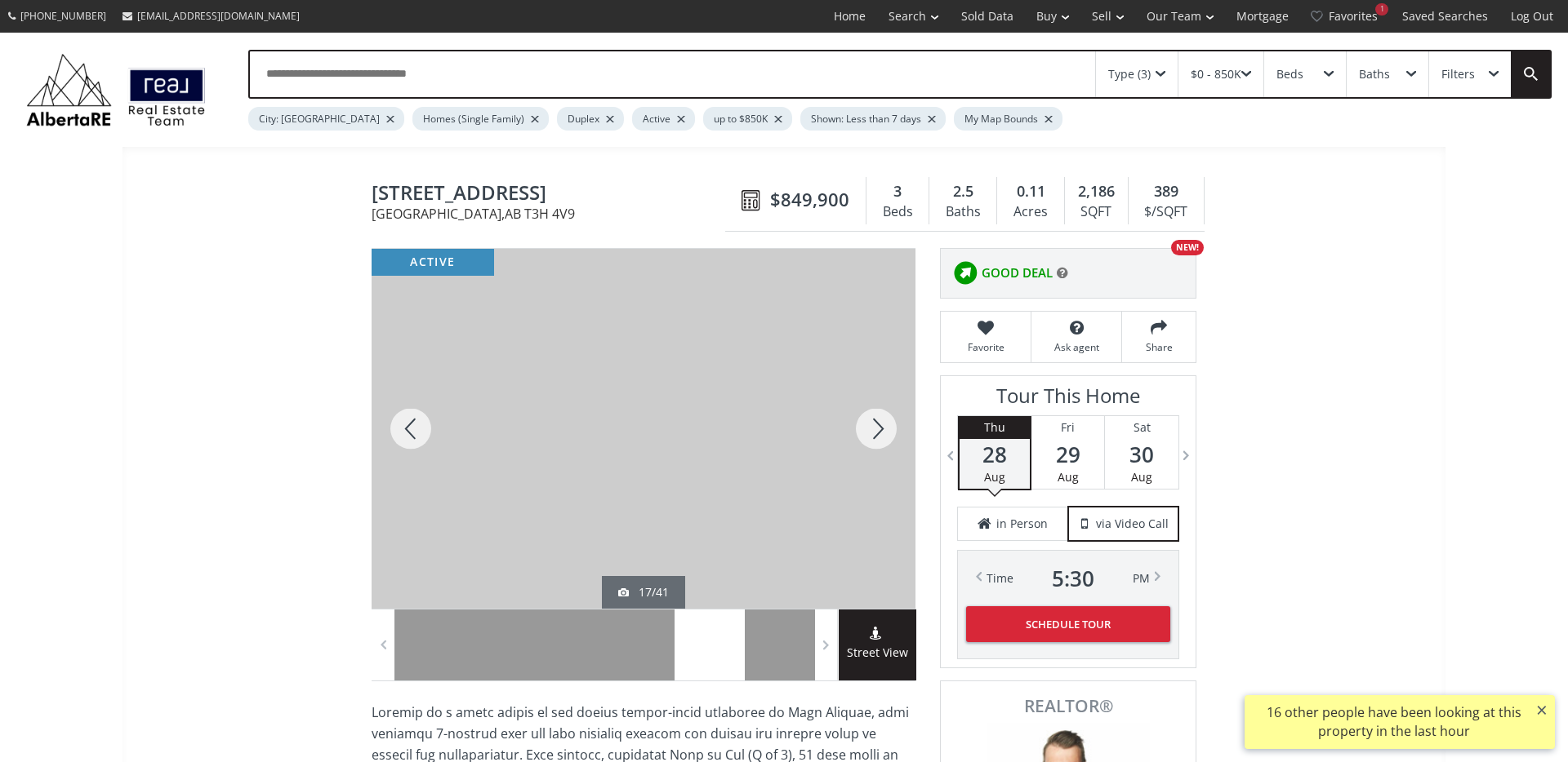
click at [874, 436] on div at bounding box center [876, 429] width 79 height 360
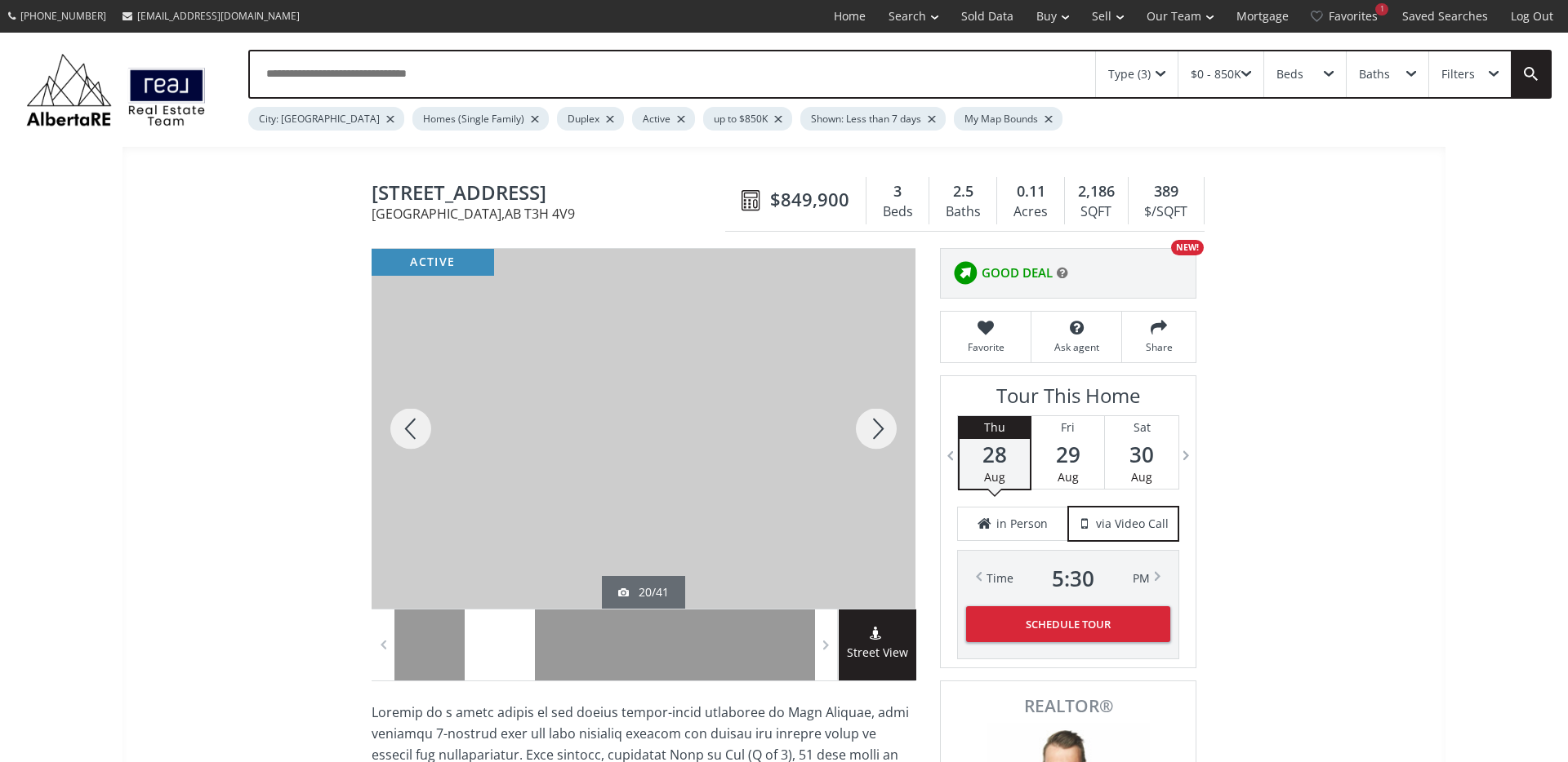
click at [874, 436] on div at bounding box center [876, 429] width 79 height 360
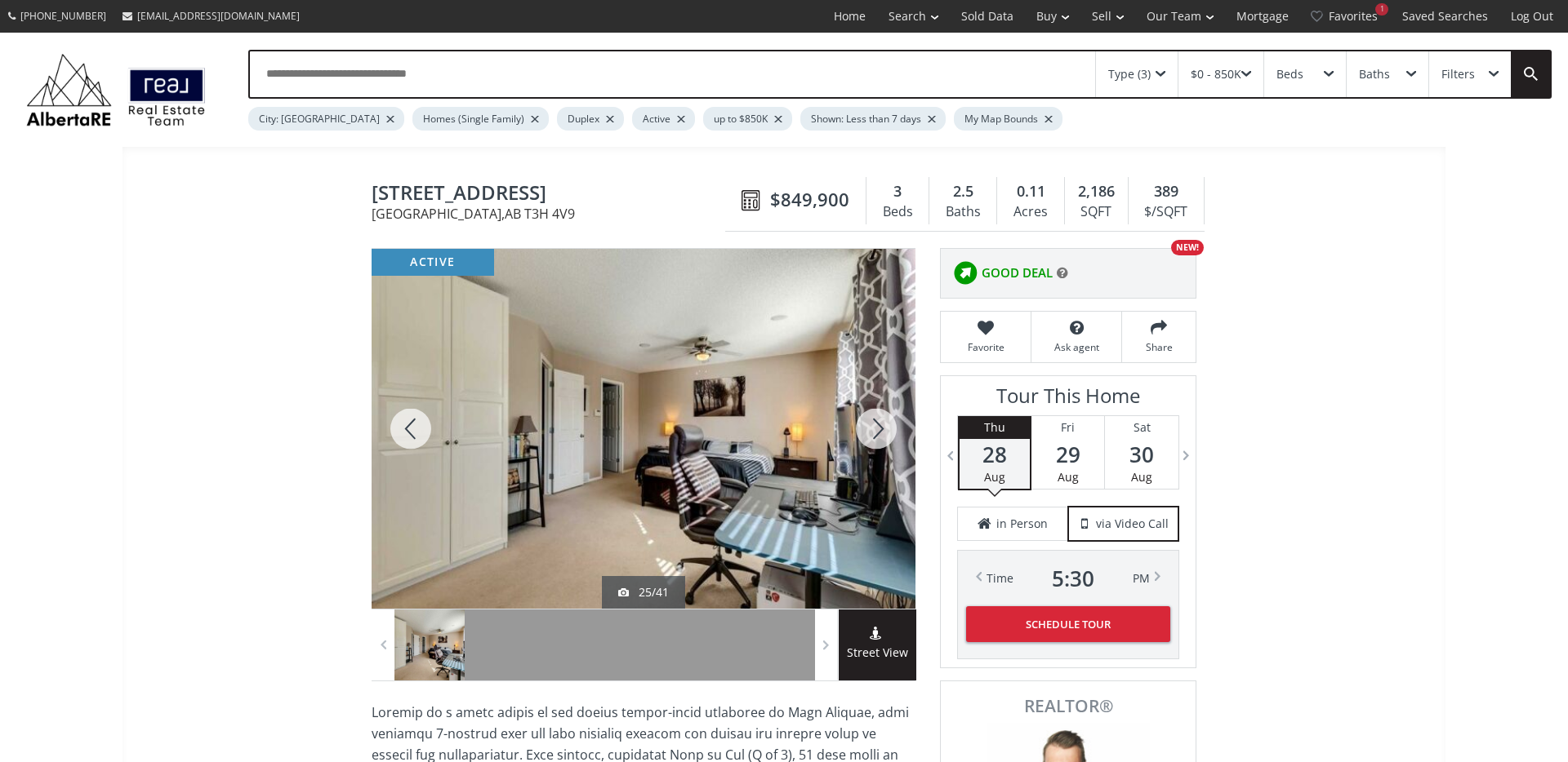
click at [874, 436] on div at bounding box center [876, 429] width 79 height 360
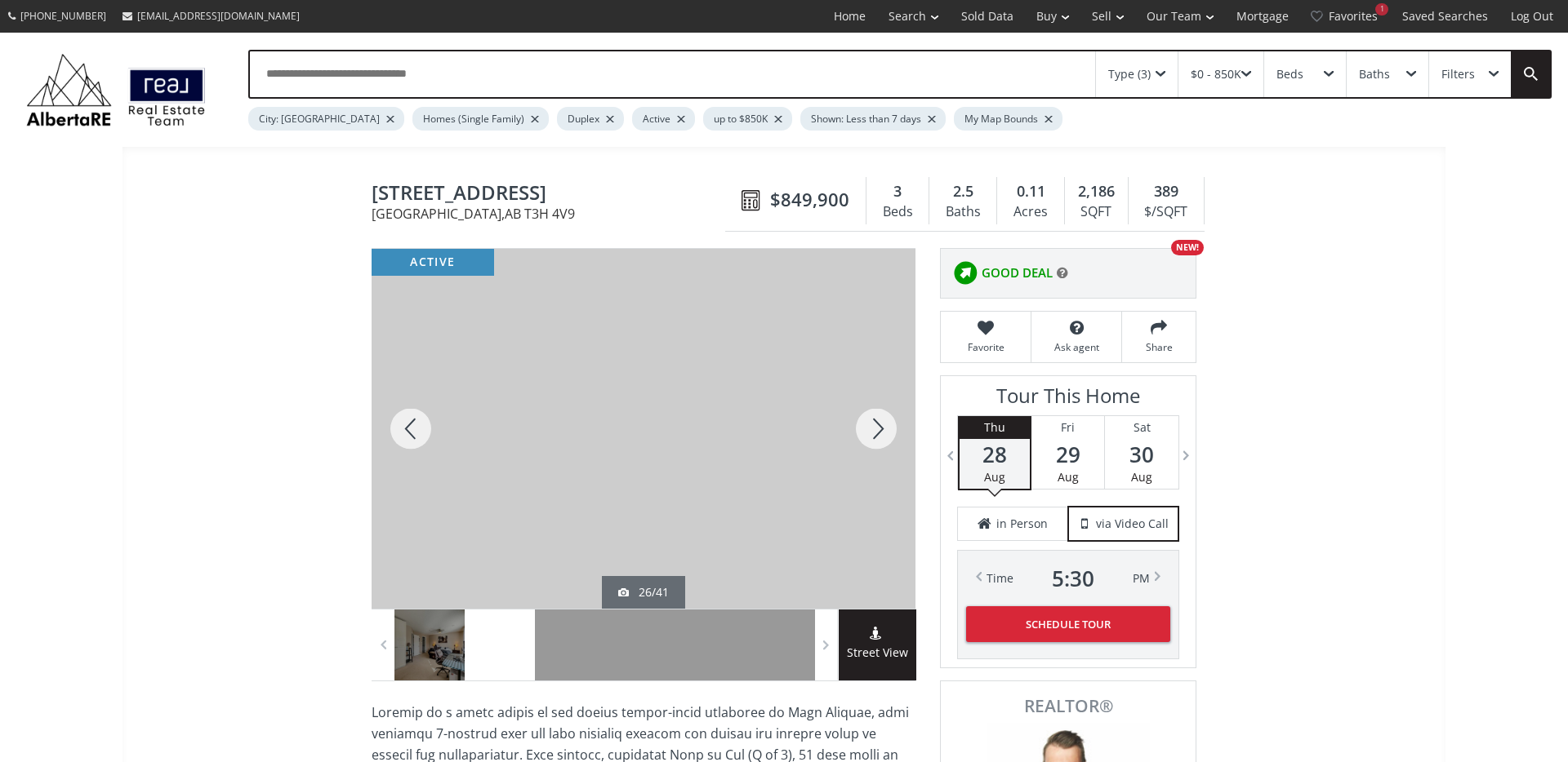
click at [874, 436] on div at bounding box center [876, 429] width 79 height 360
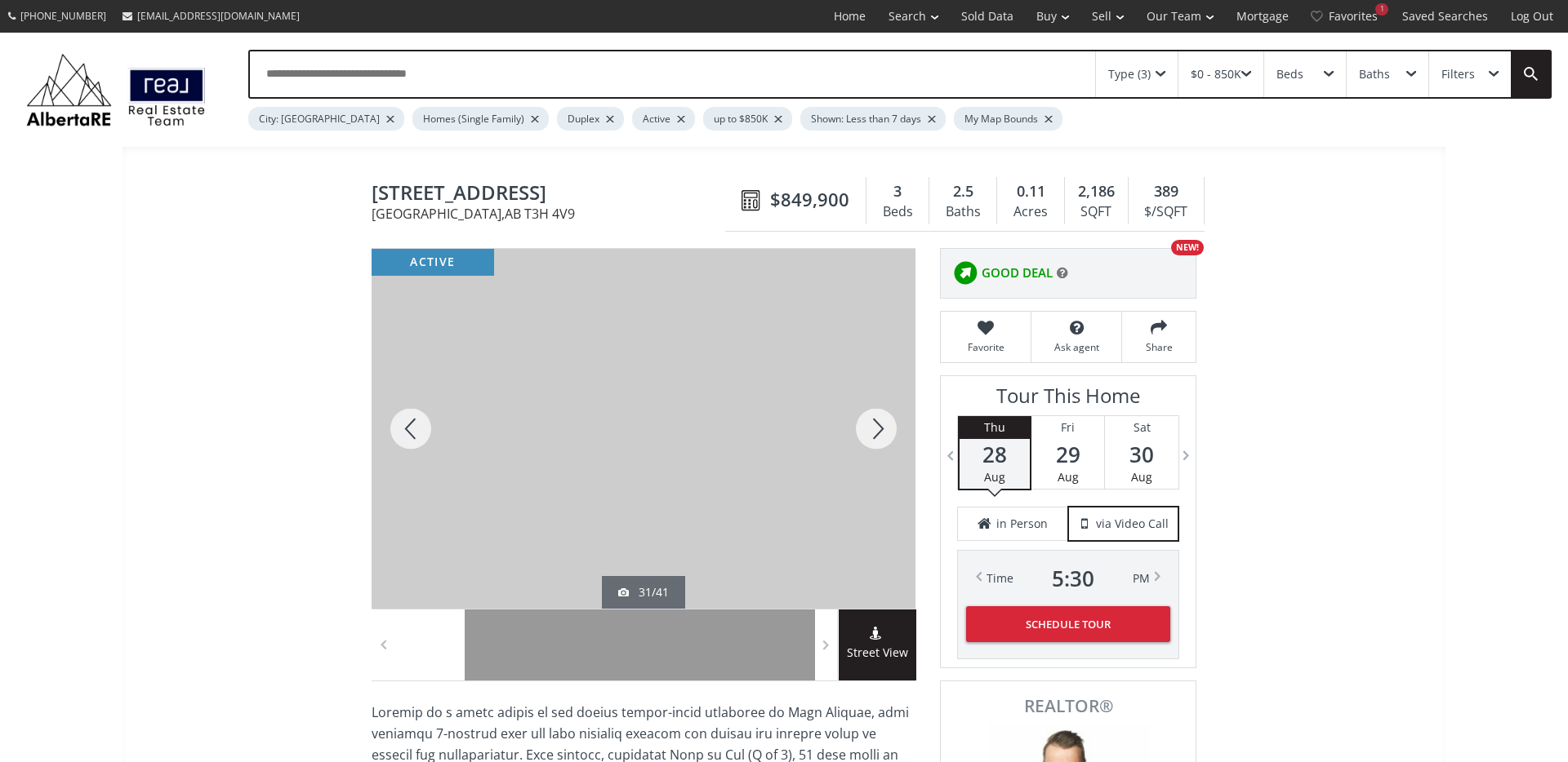
click at [874, 436] on div at bounding box center [876, 429] width 79 height 360
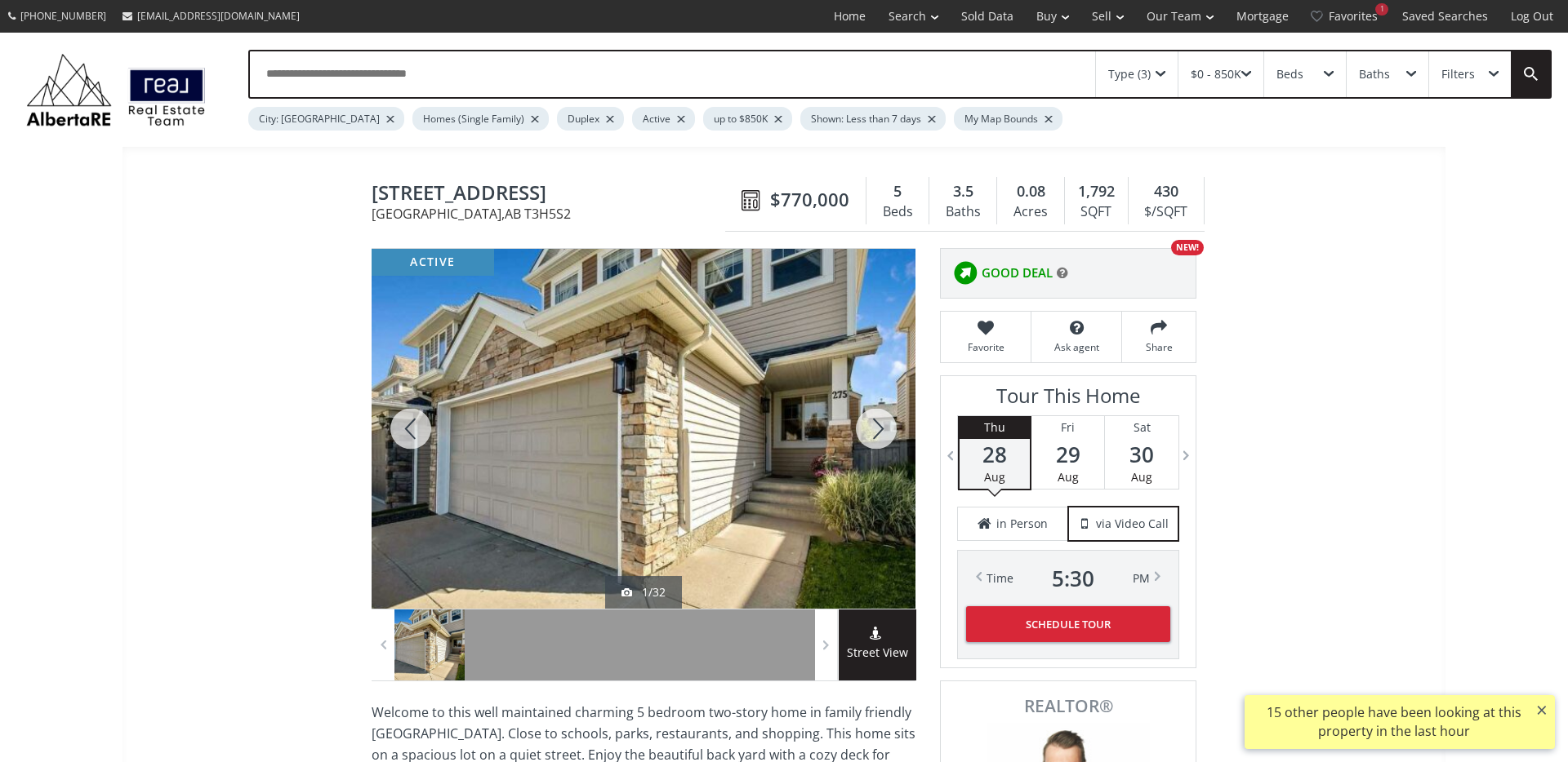
click at [862, 431] on div at bounding box center [876, 429] width 79 height 360
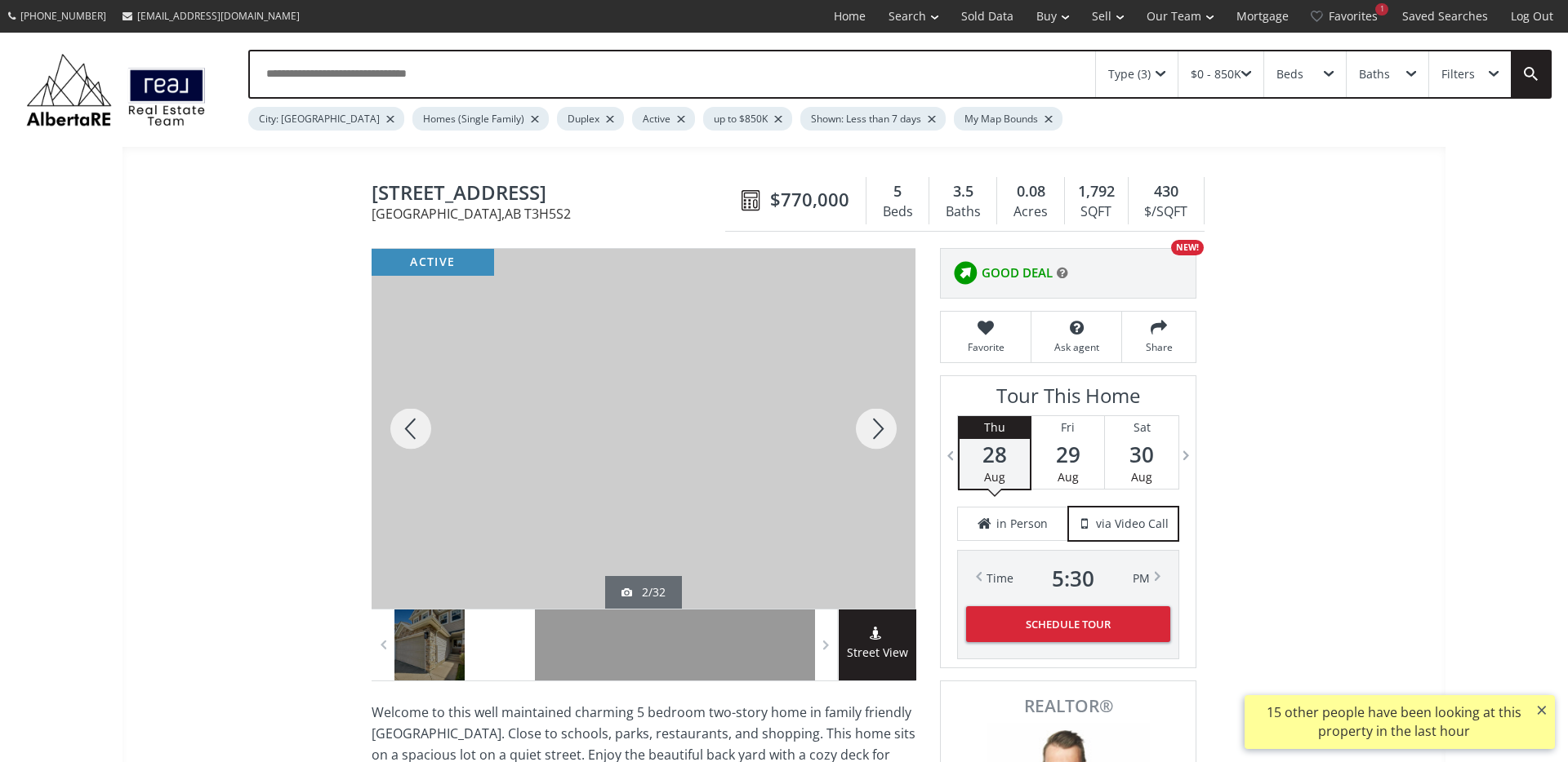
click at [862, 431] on div at bounding box center [876, 429] width 79 height 360
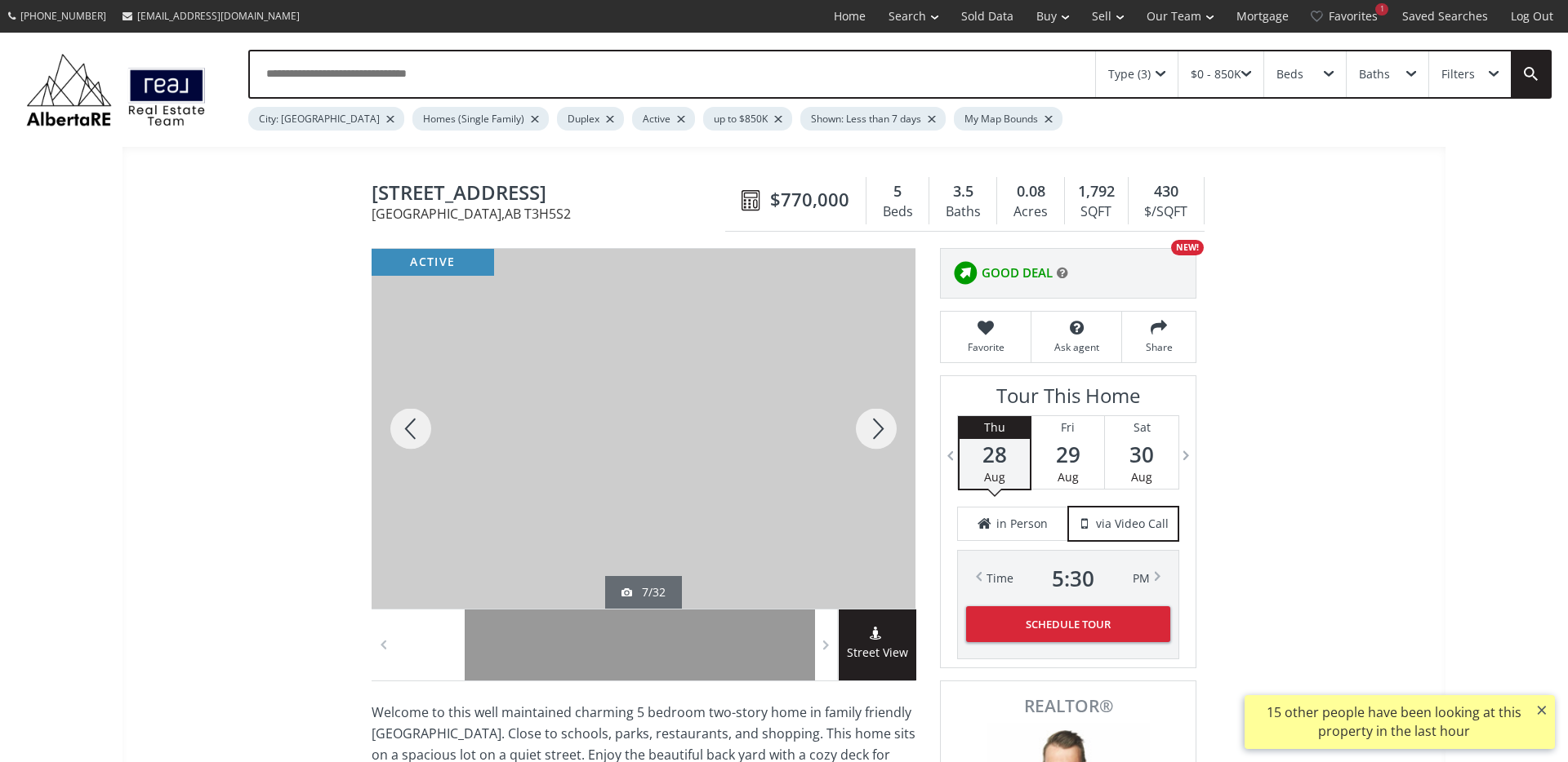
click at [862, 431] on div at bounding box center [876, 429] width 79 height 360
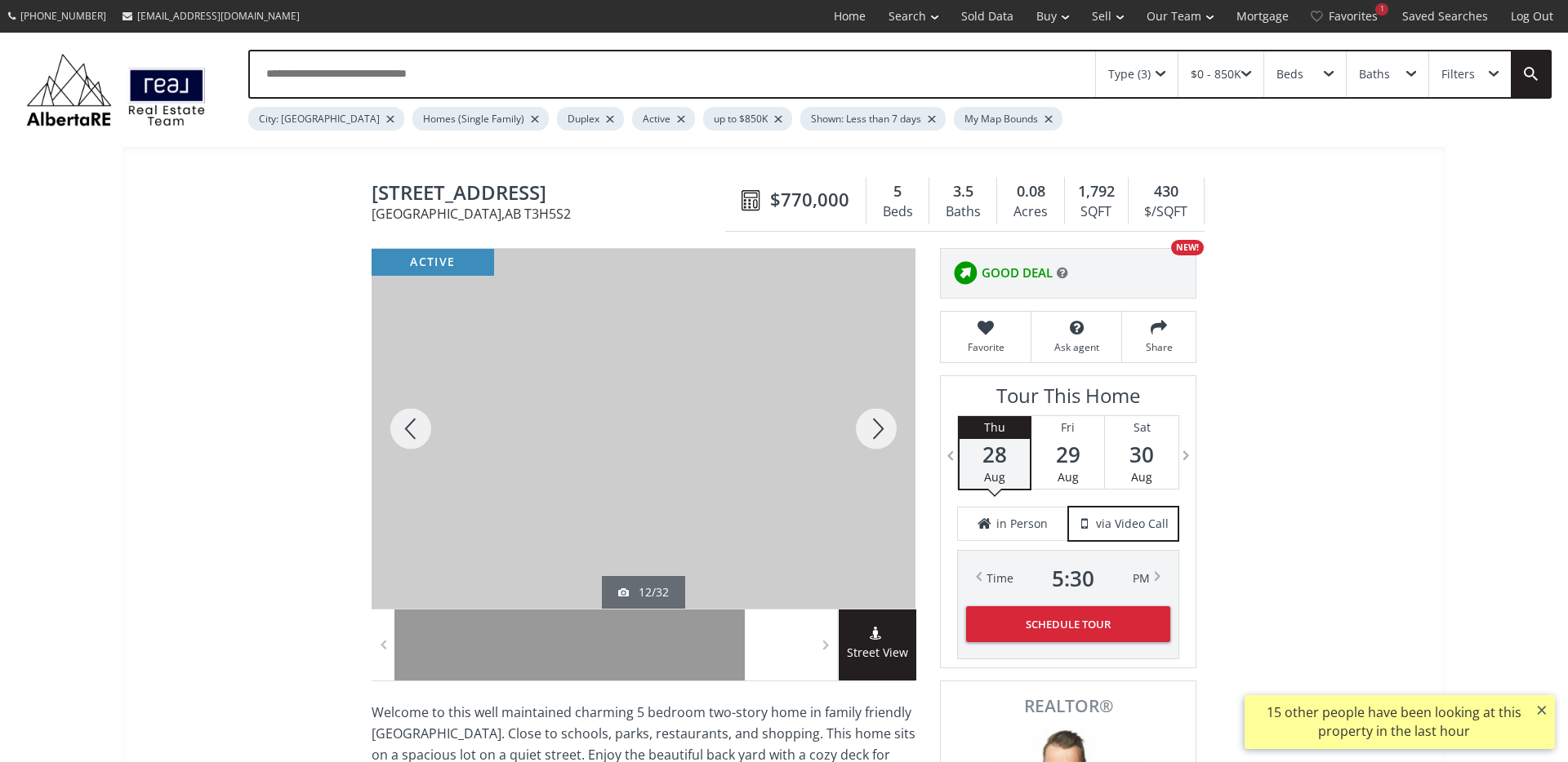
click at [862, 431] on div at bounding box center [876, 429] width 79 height 360
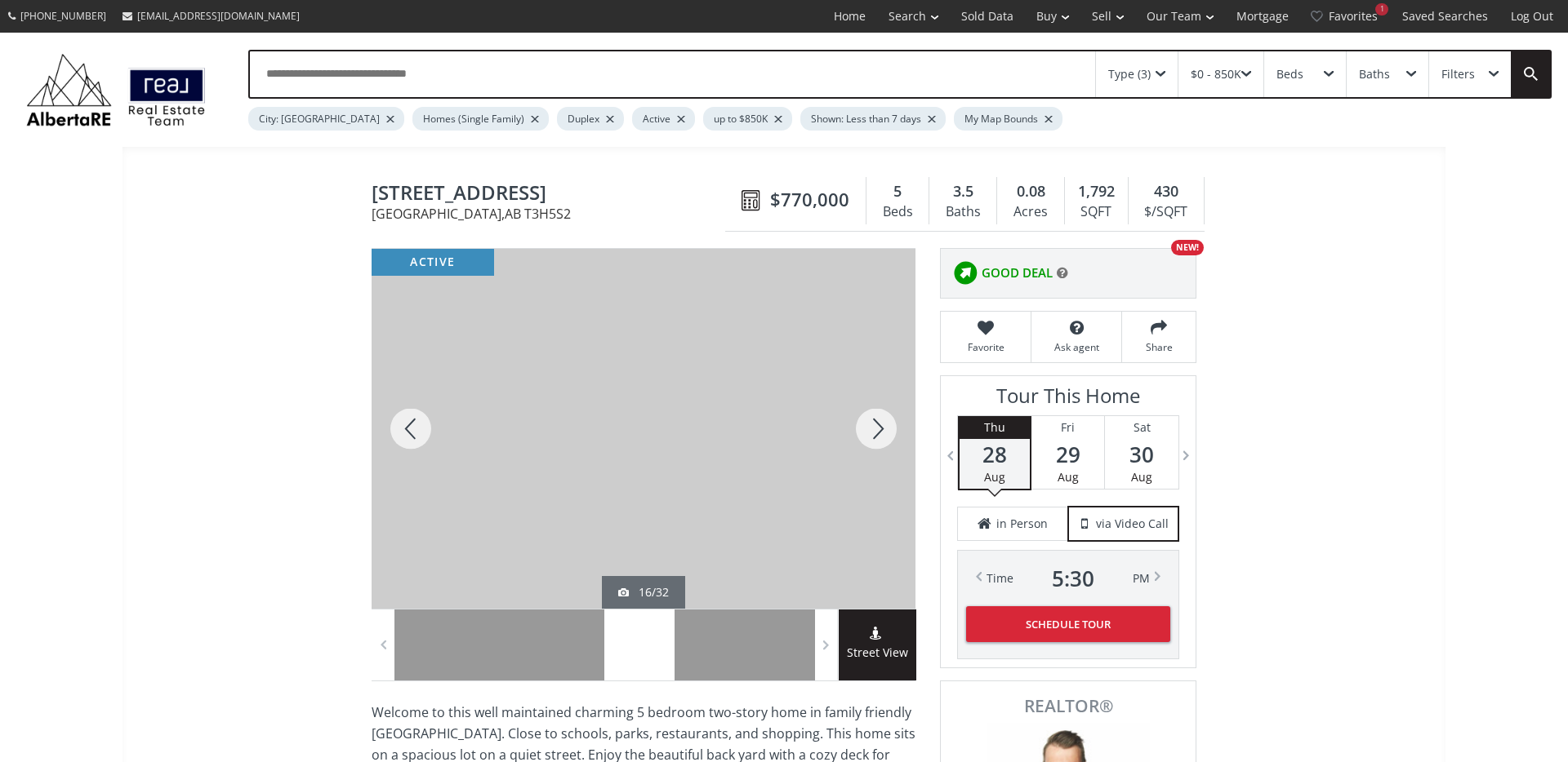
click at [862, 431] on div at bounding box center [876, 429] width 79 height 360
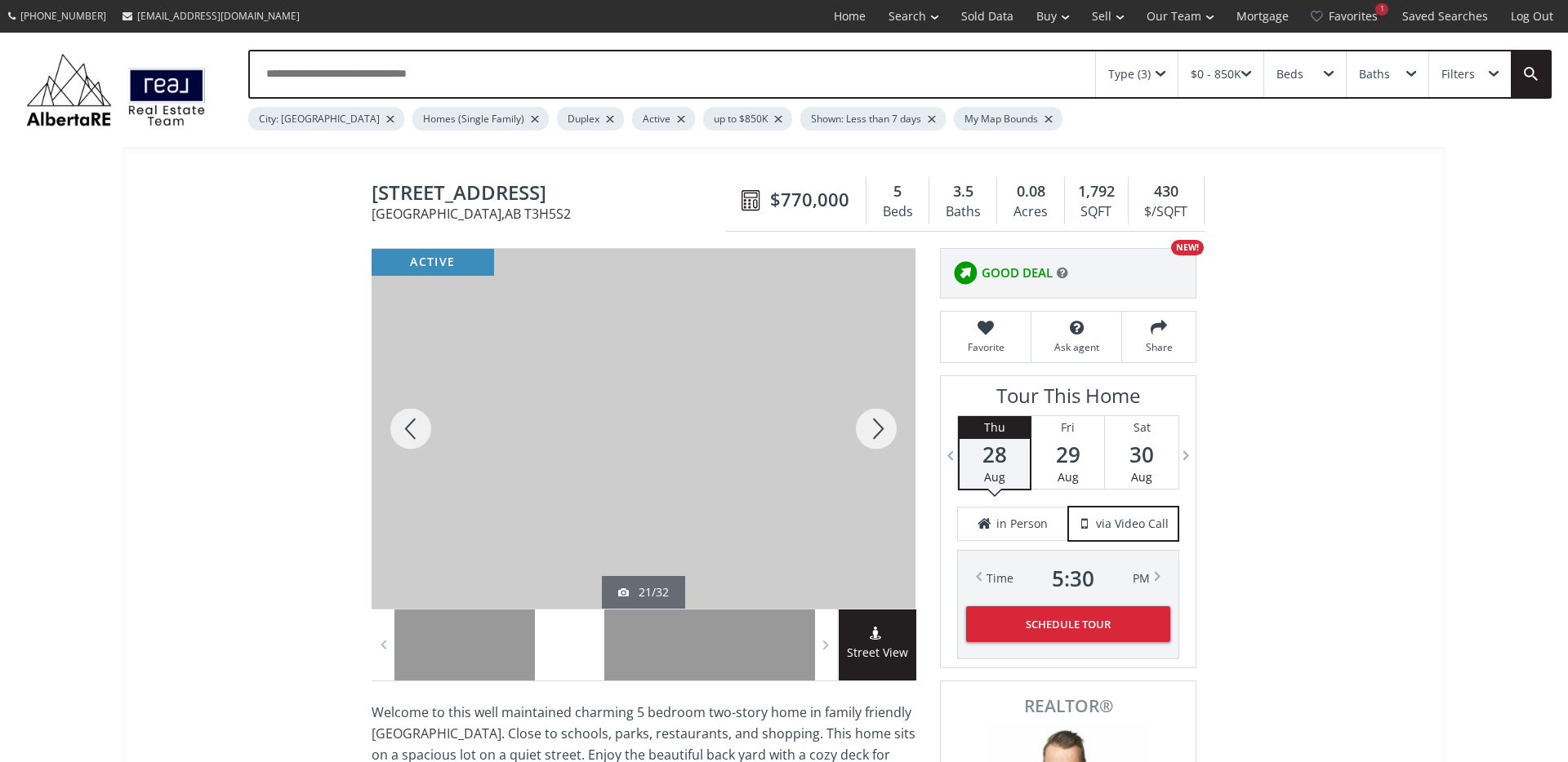
click at [862, 431] on div at bounding box center [876, 429] width 79 height 360
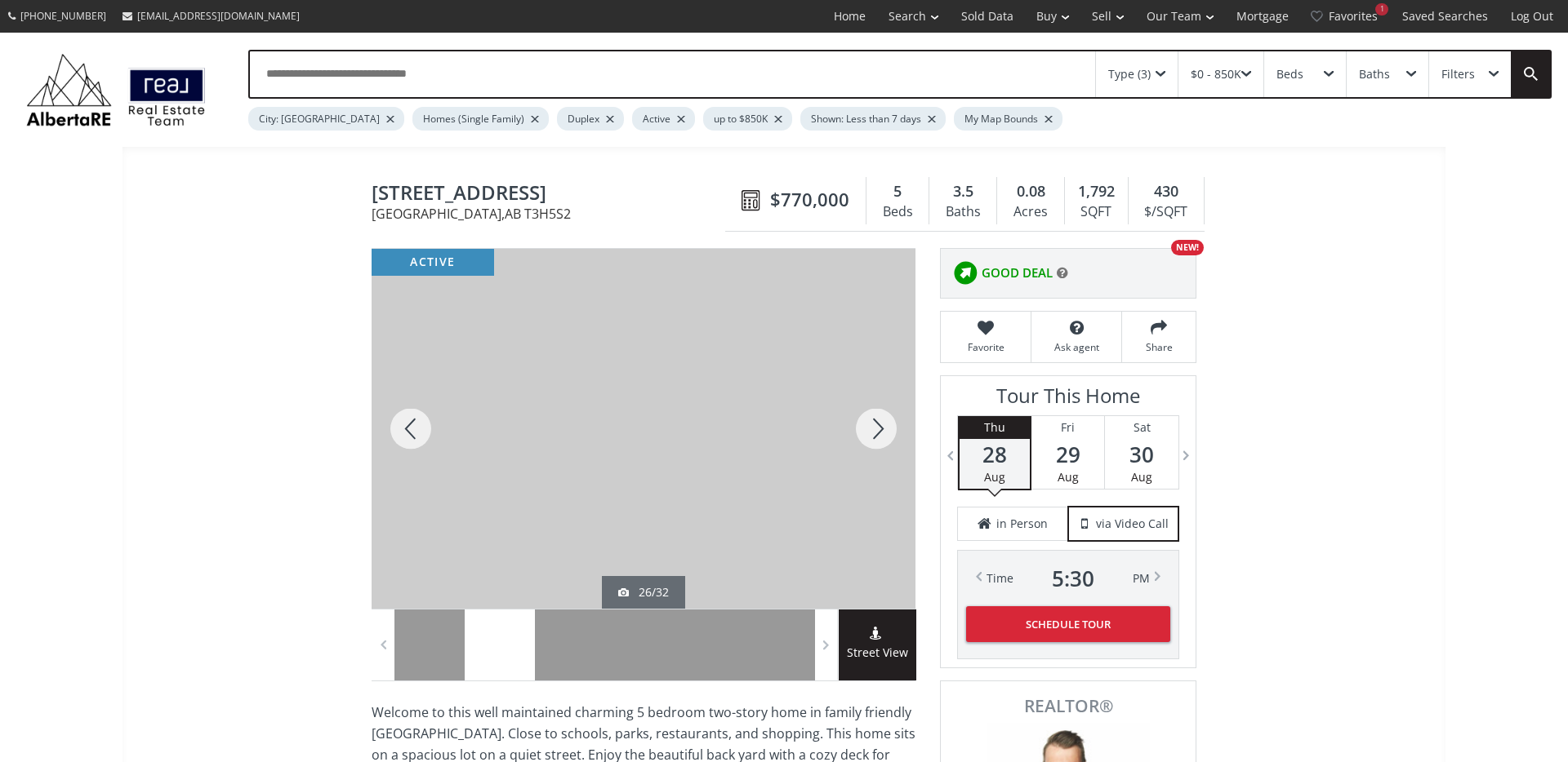
click at [862, 431] on div at bounding box center [876, 429] width 79 height 360
click at [890, 427] on div at bounding box center [876, 429] width 79 height 360
click at [883, 426] on div at bounding box center [876, 429] width 79 height 360
click at [883, 425] on div at bounding box center [876, 429] width 79 height 360
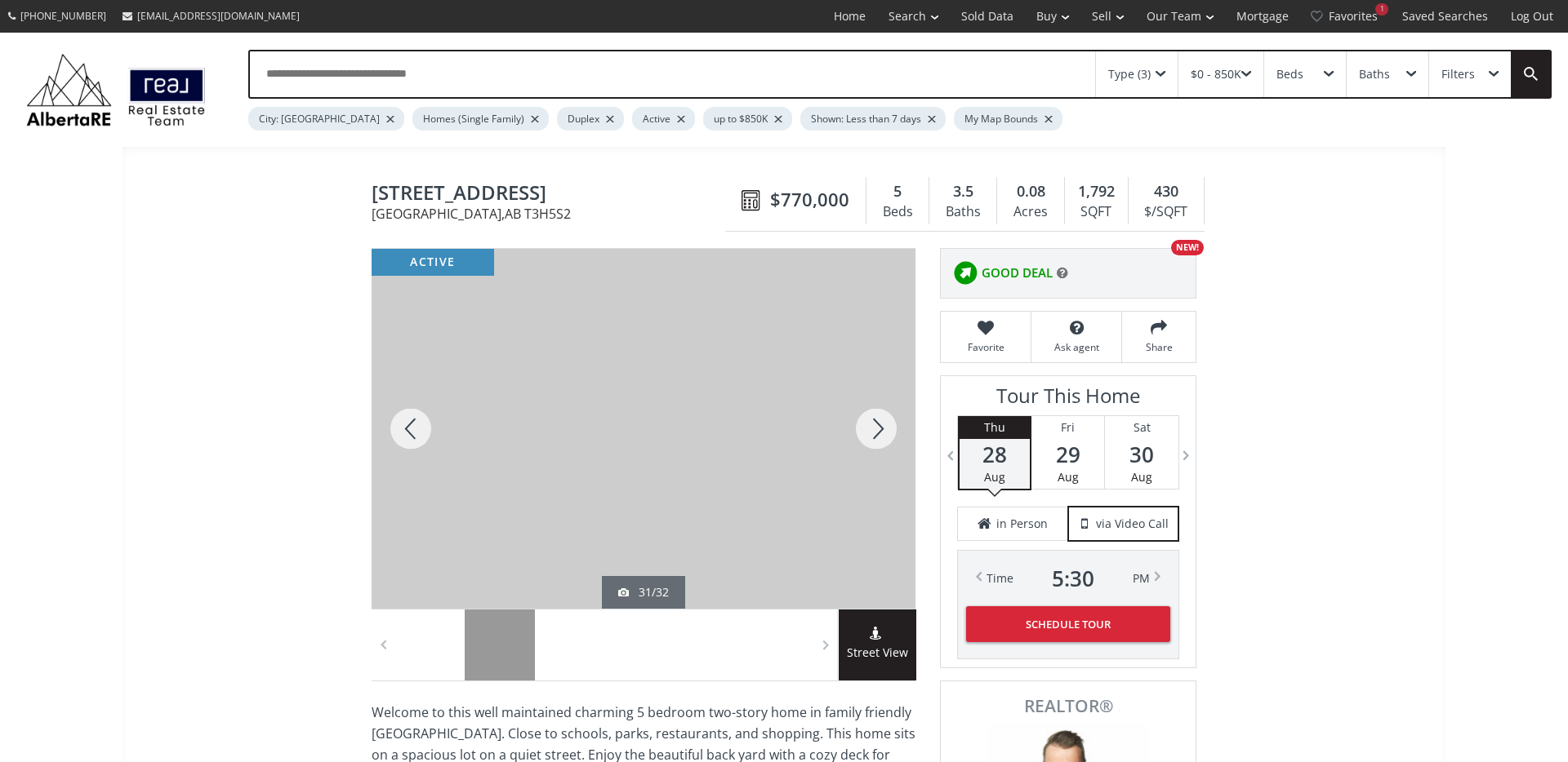
click at [883, 425] on div at bounding box center [876, 429] width 79 height 360
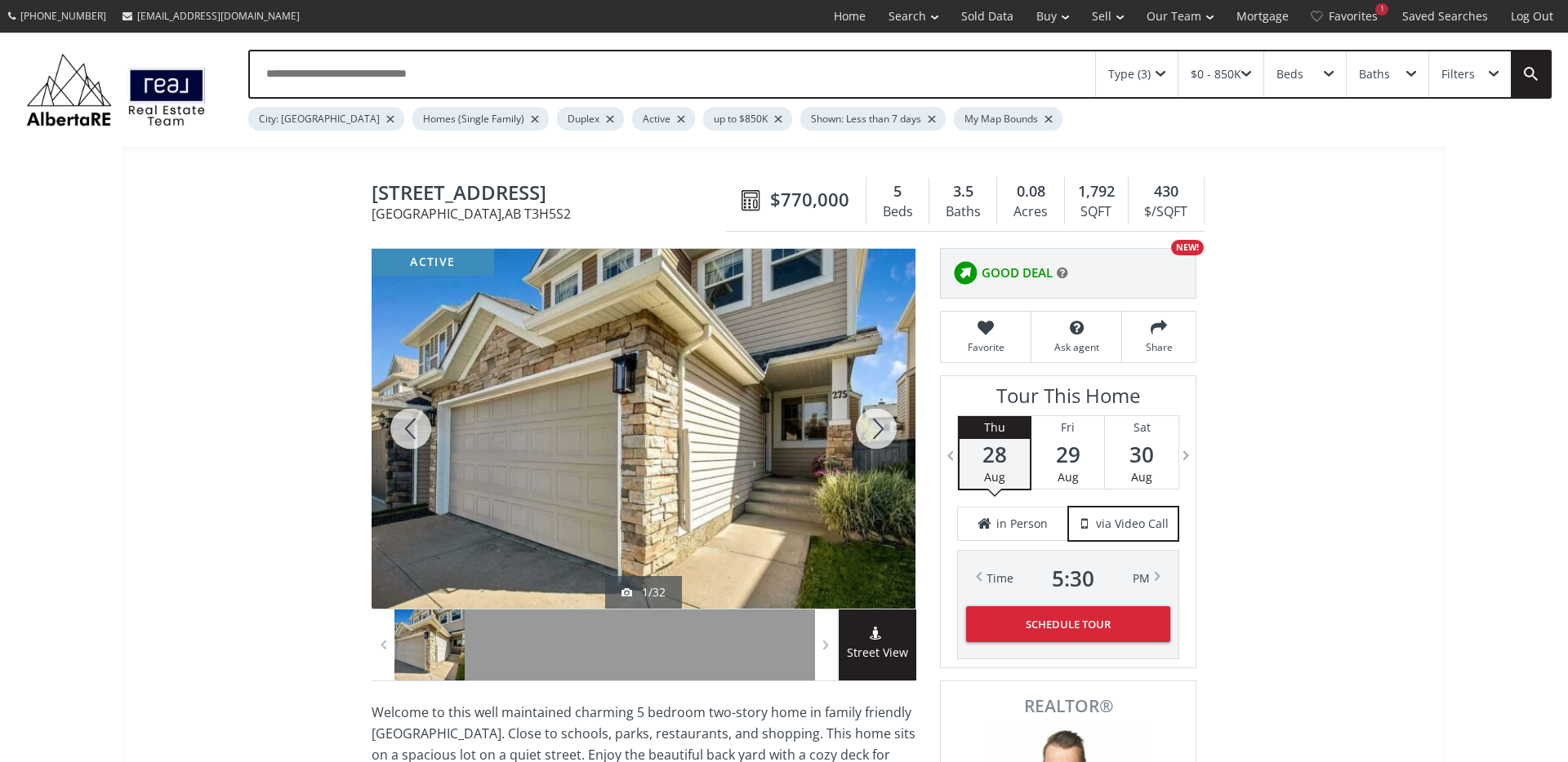
click at [883, 425] on div at bounding box center [876, 429] width 79 height 360
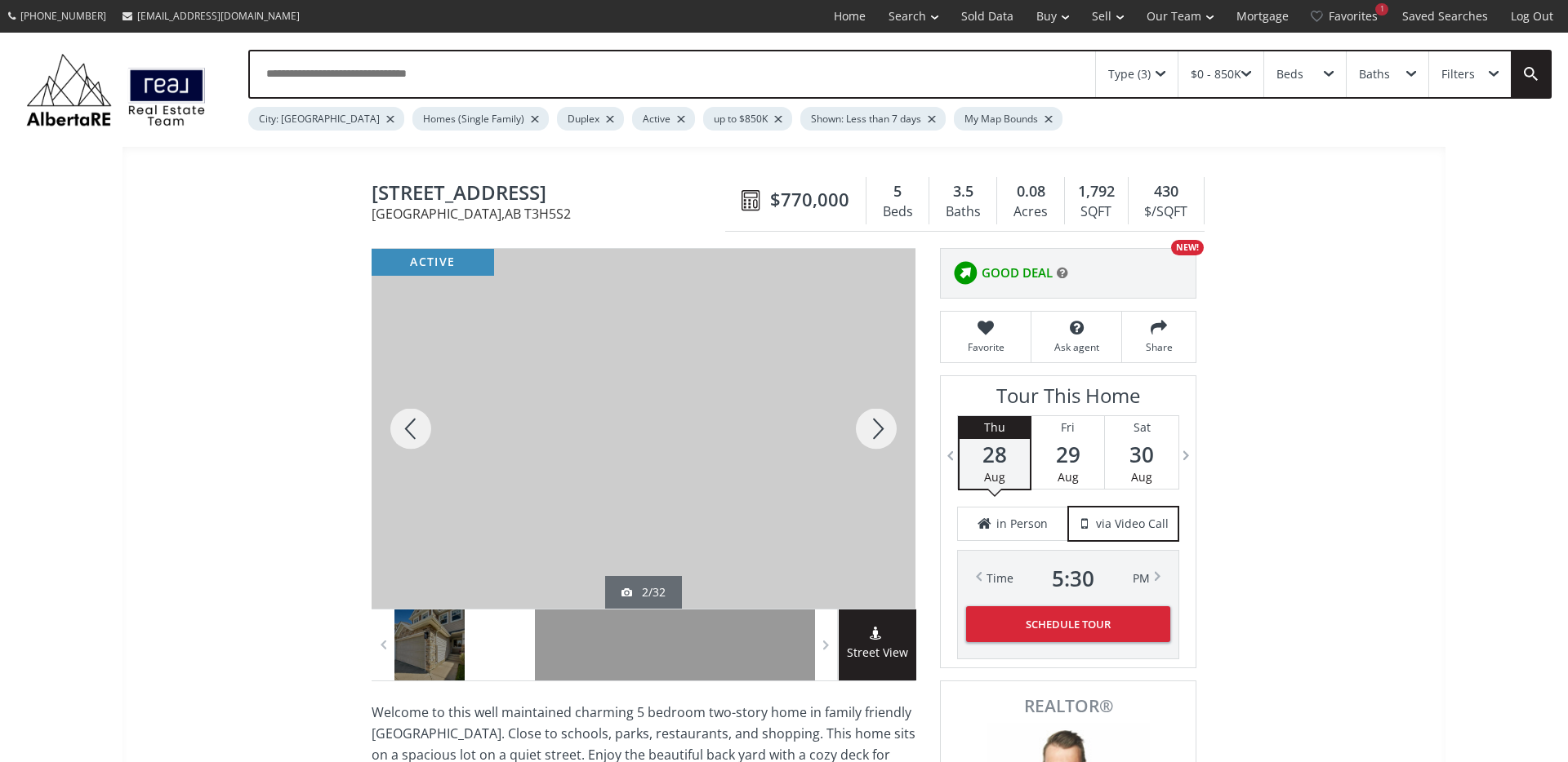
click at [883, 425] on div at bounding box center [876, 429] width 79 height 360
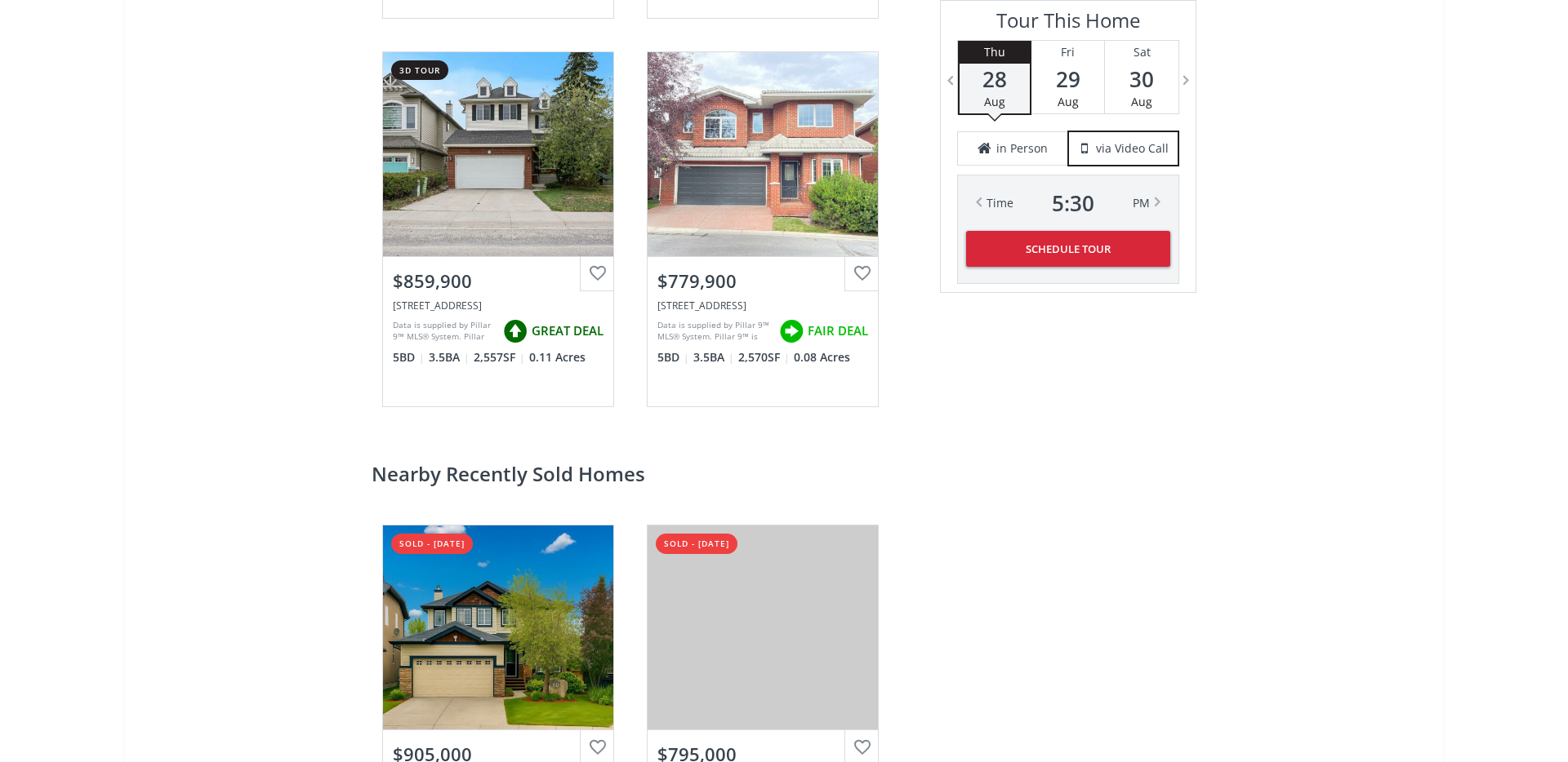
scroll to position [2684, 0]
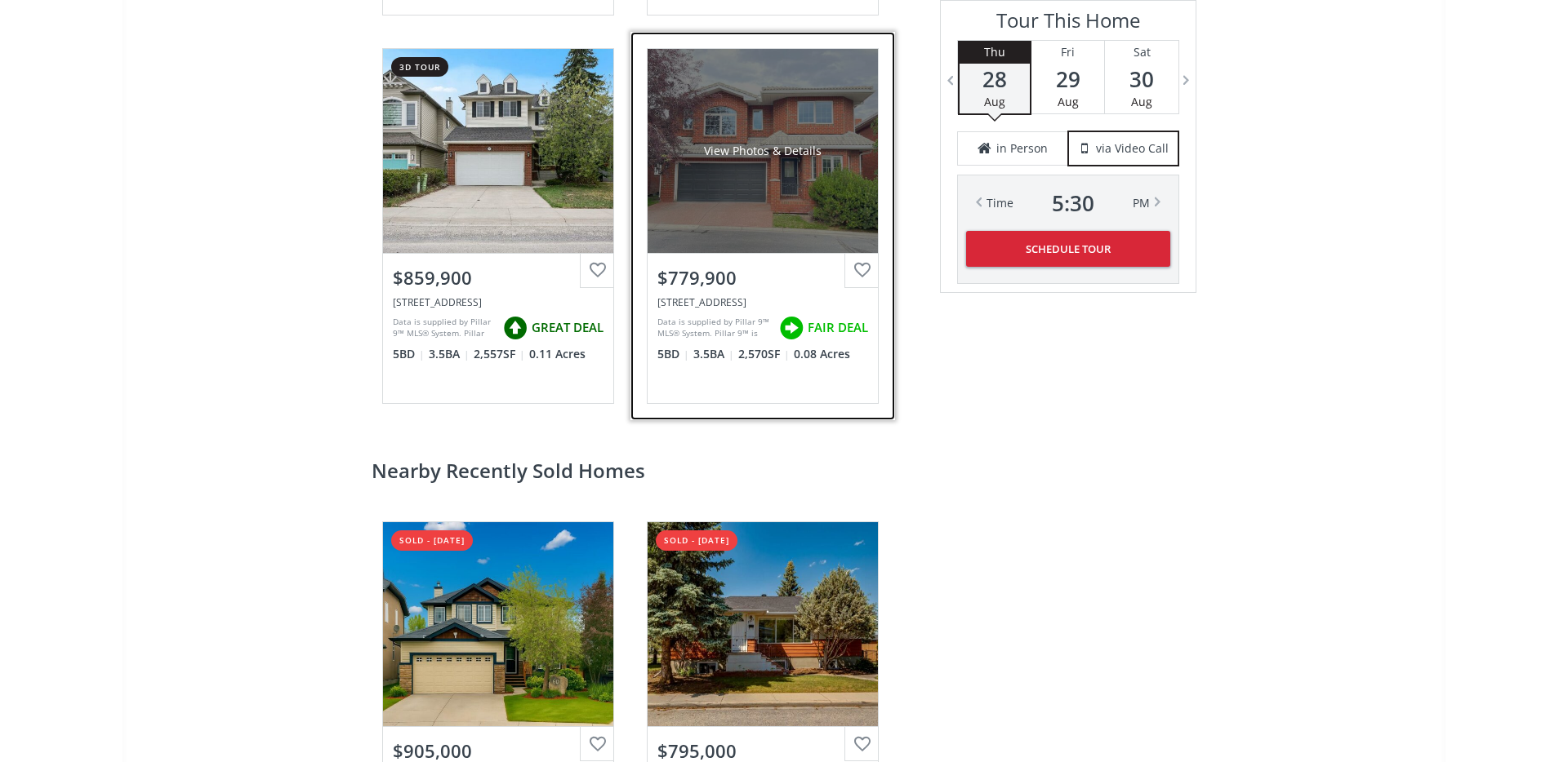
click at [720, 187] on div "View Photos & Details" at bounding box center [762, 151] width 230 height 204
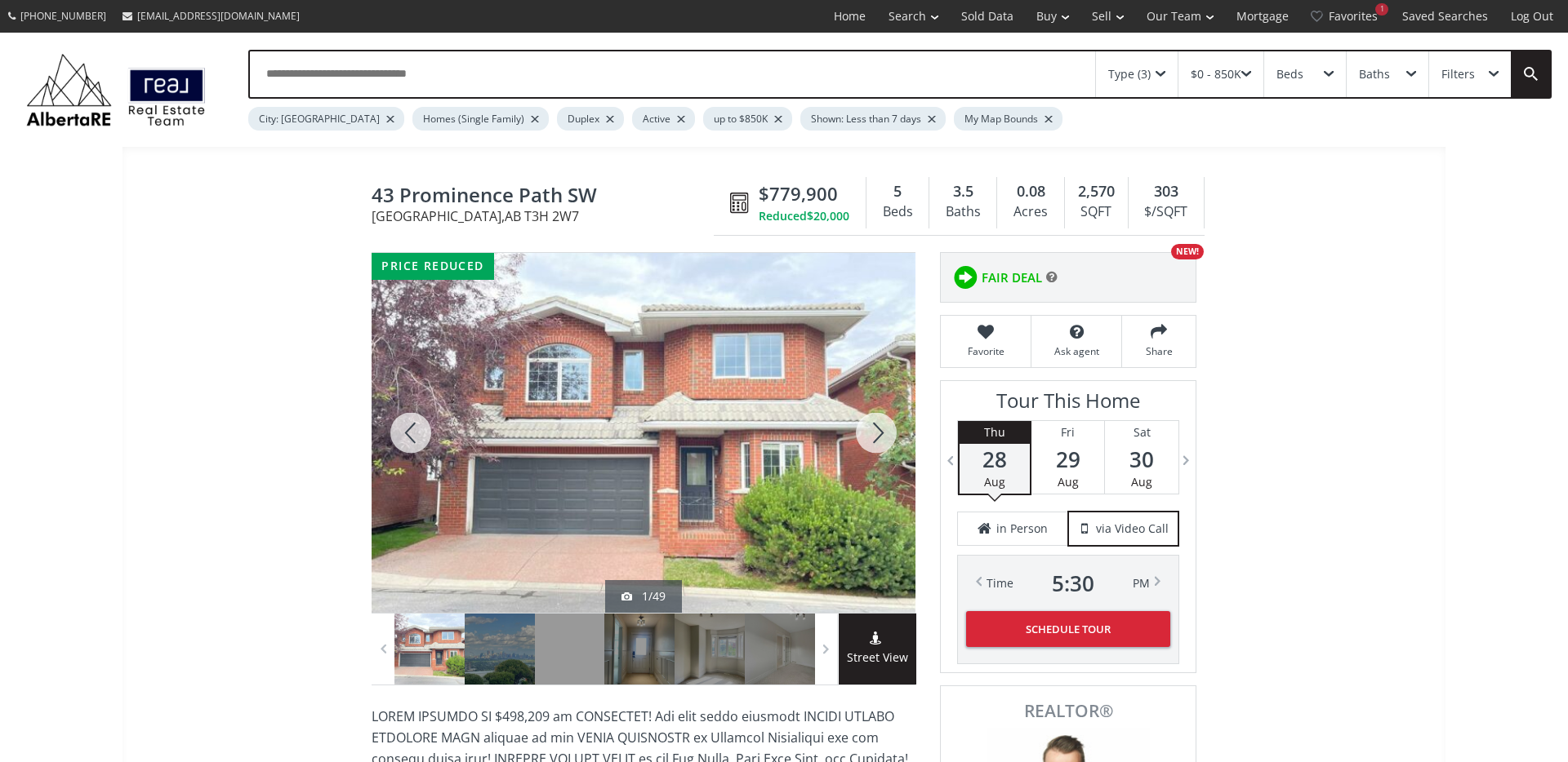
click at [877, 431] on div at bounding box center [876, 433] width 79 height 360
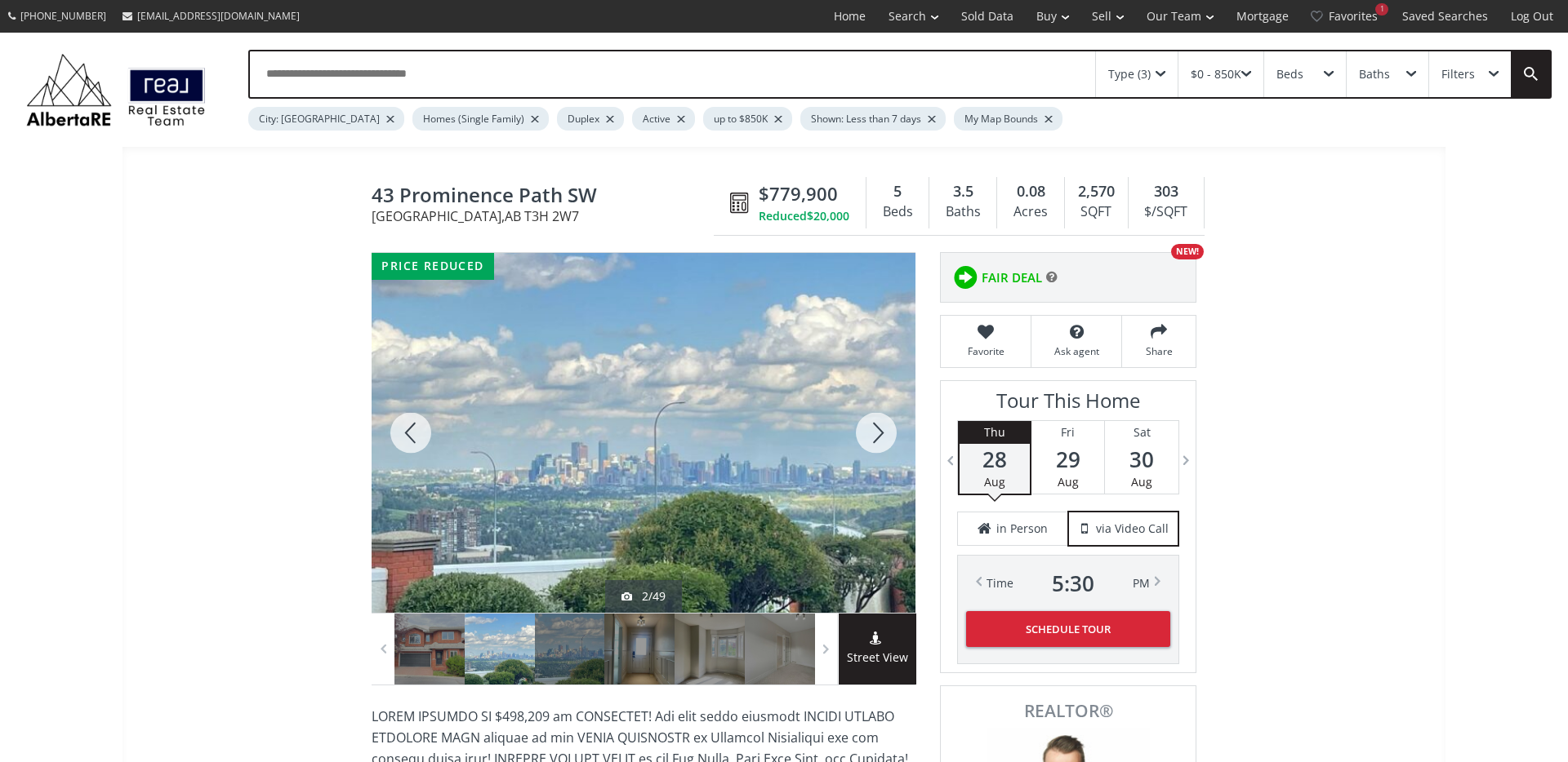
click at [877, 430] on div at bounding box center [876, 433] width 79 height 360
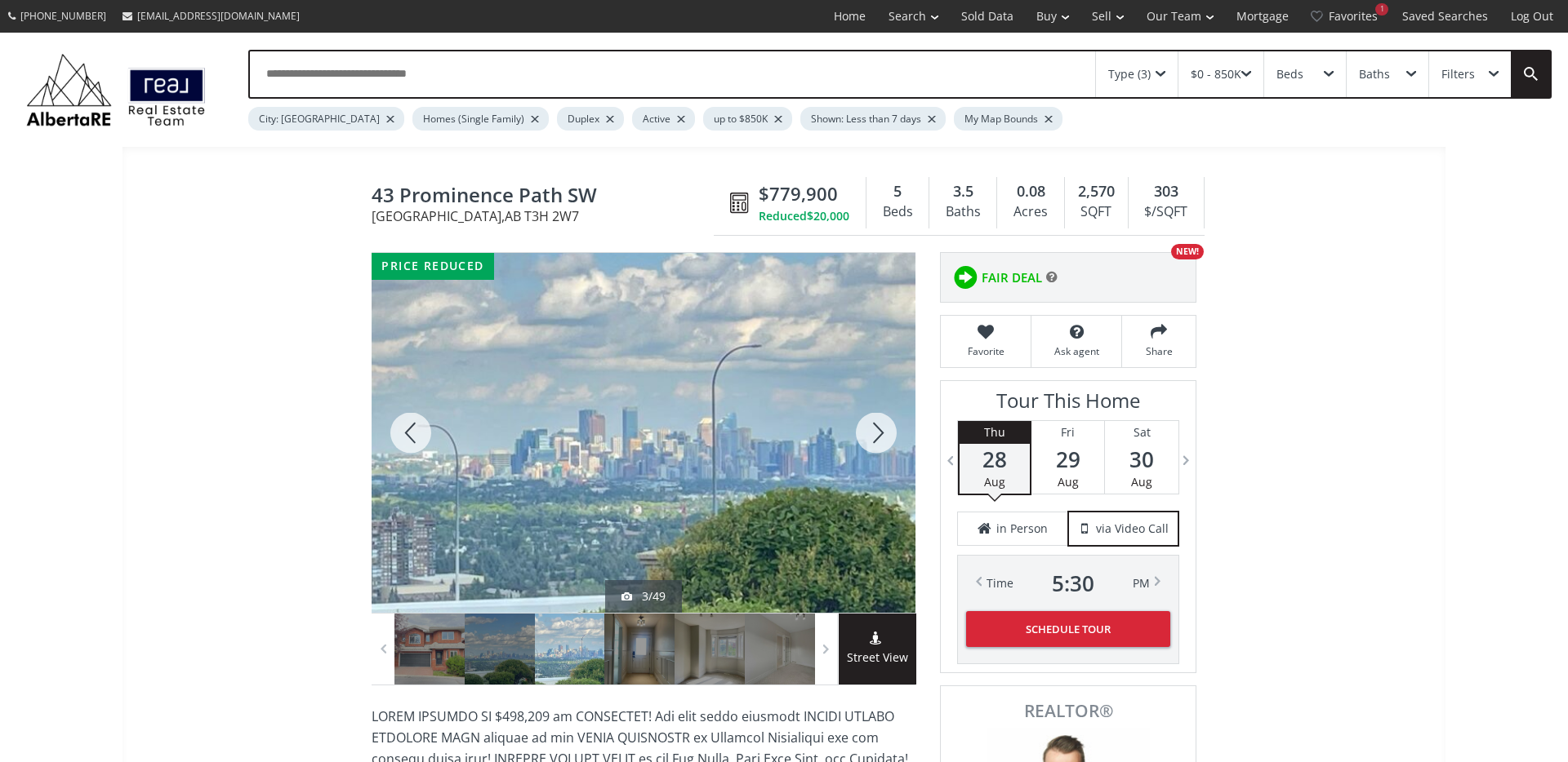
click at [877, 430] on div at bounding box center [876, 433] width 79 height 360
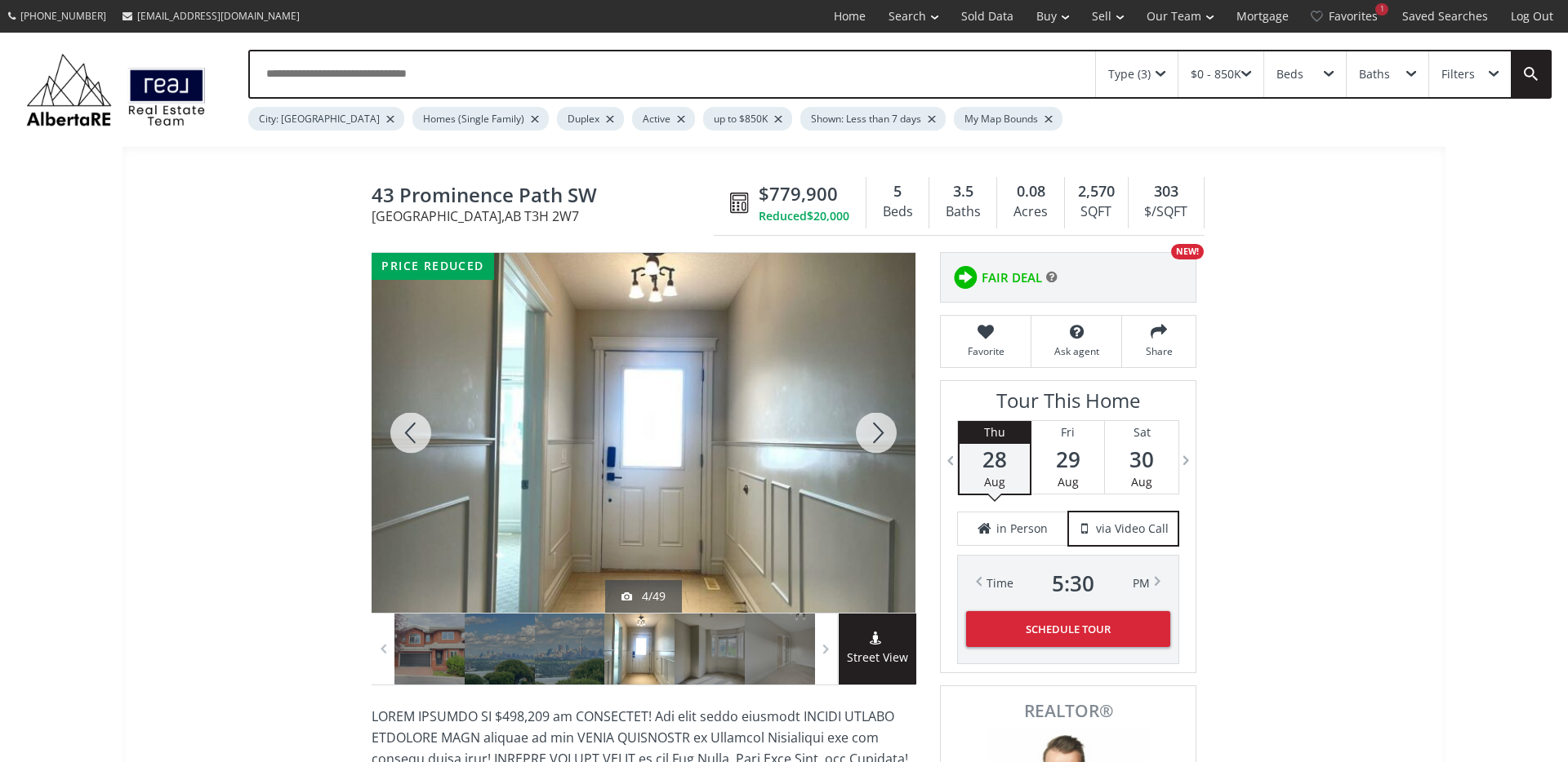
click at [877, 430] on div at bounding box center [876, 433] width 79 height 360
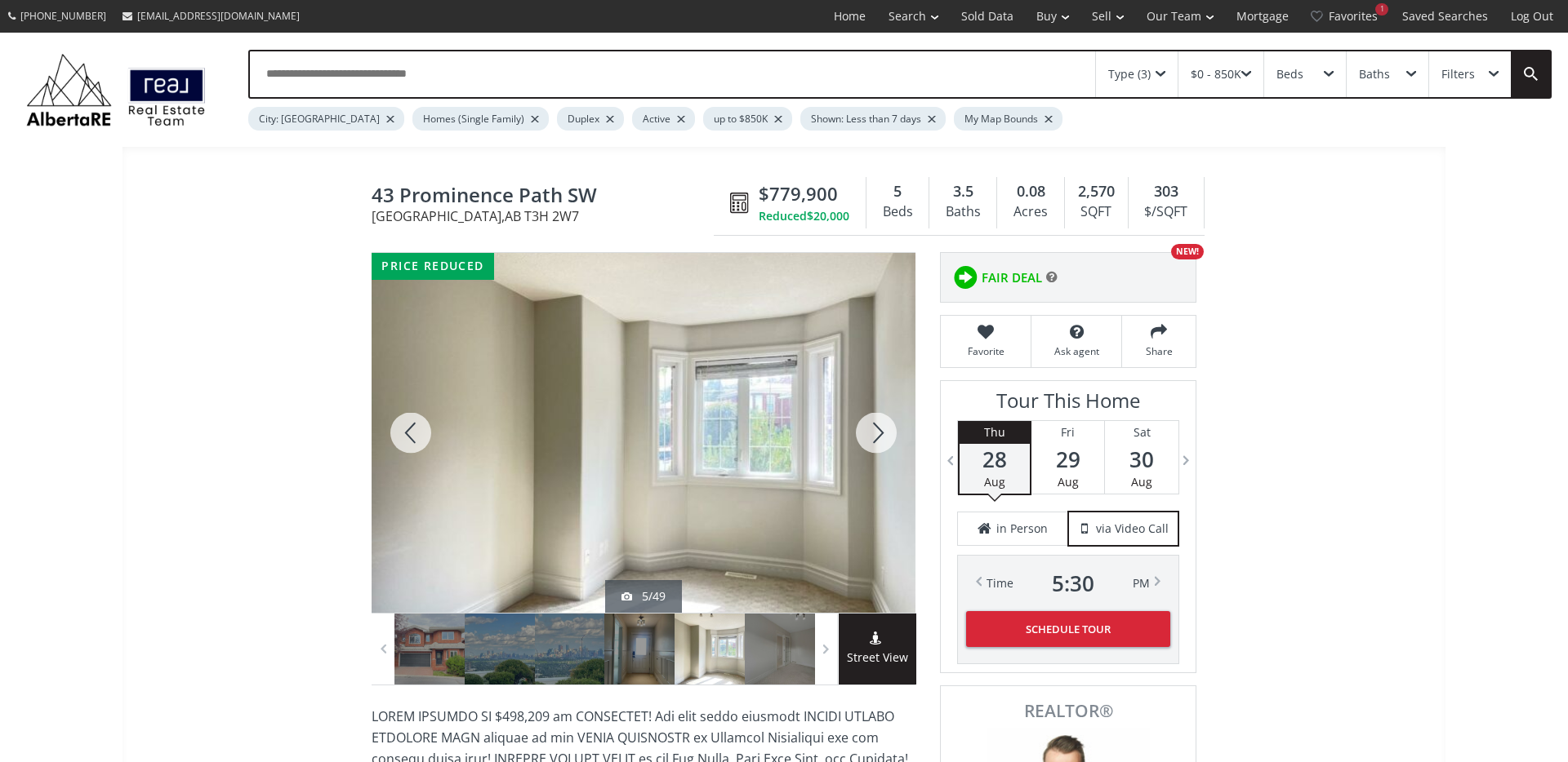
click at [877, 430] on div at bounding box center [876, 433] width 79 height 360
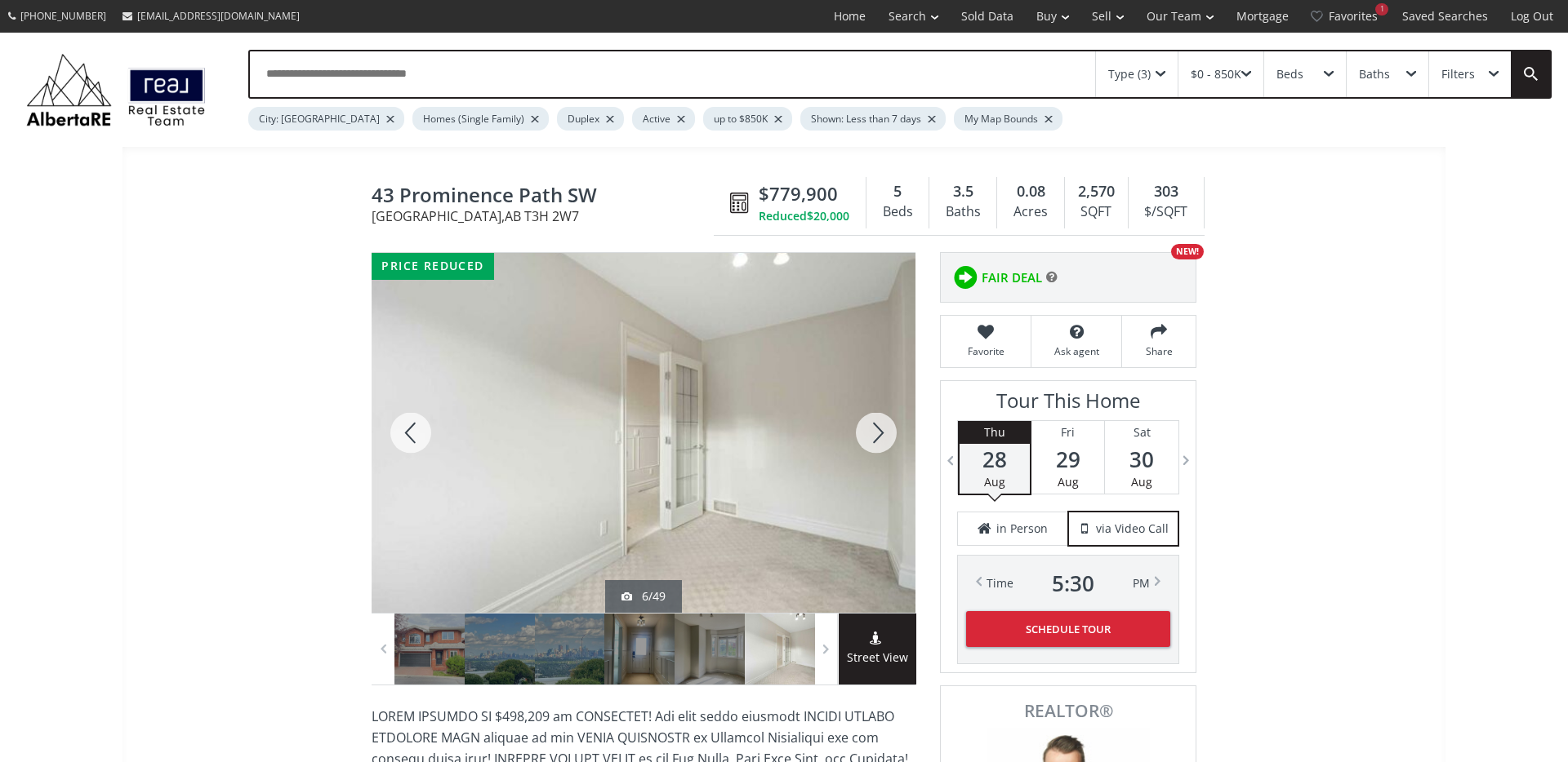
click at [877, 430] on div at bounding box center [876, 433] width 79 height 360
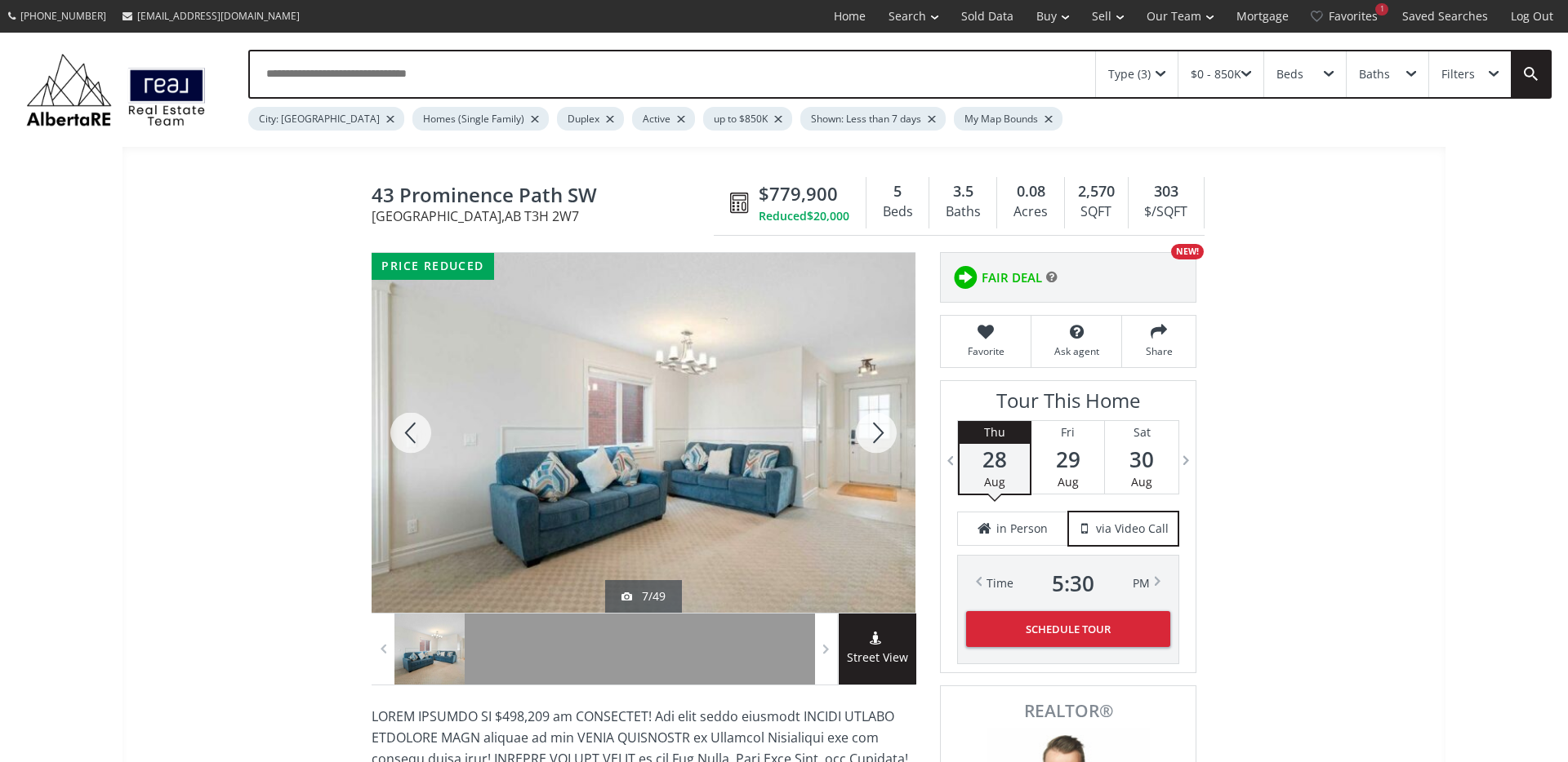
click at [877, 430] on div at bounding box center [876, 433] width 79 height 360
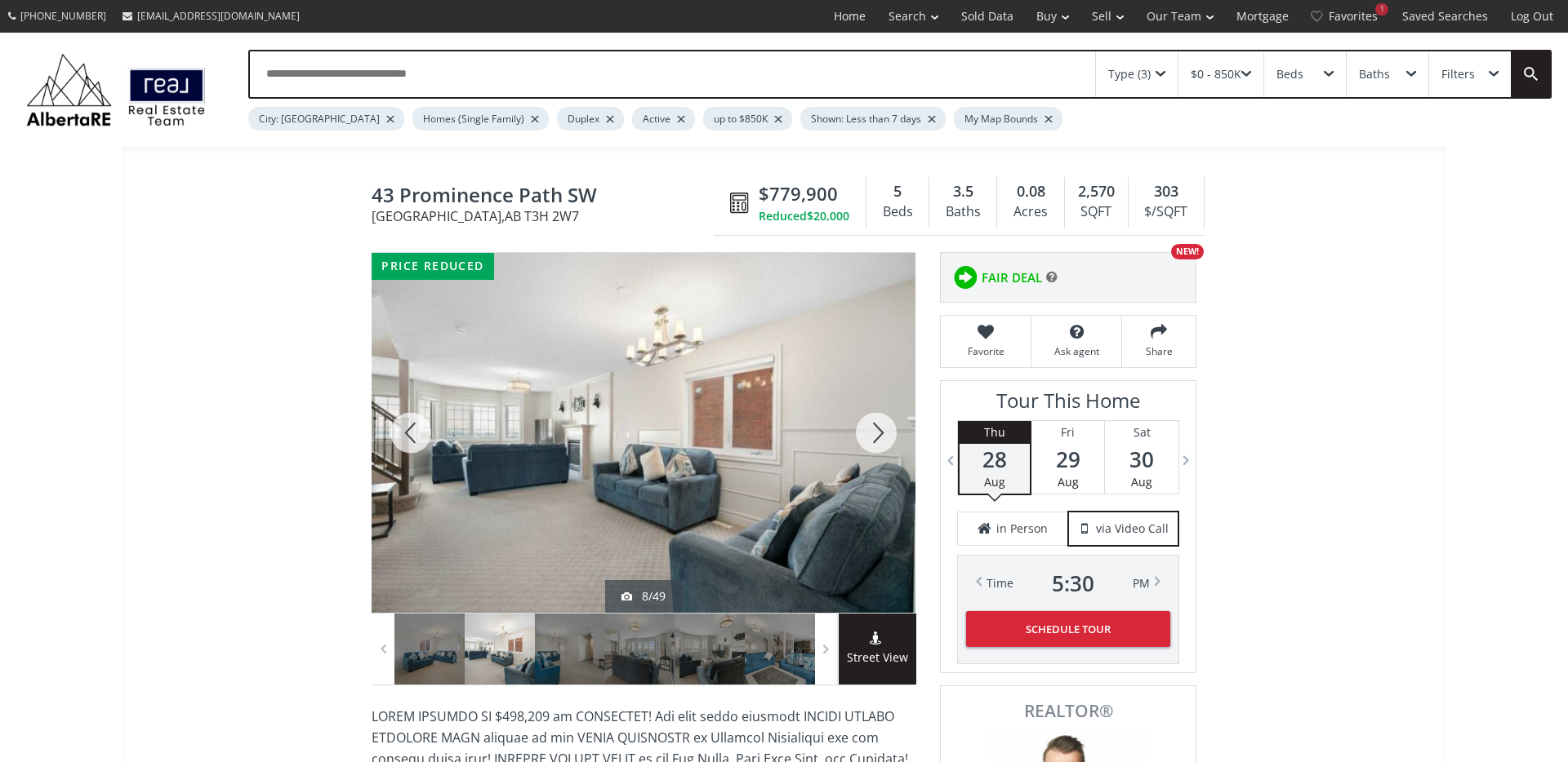
click at [877, 430] on div at bounding box center [876, 433] width 79 height 360
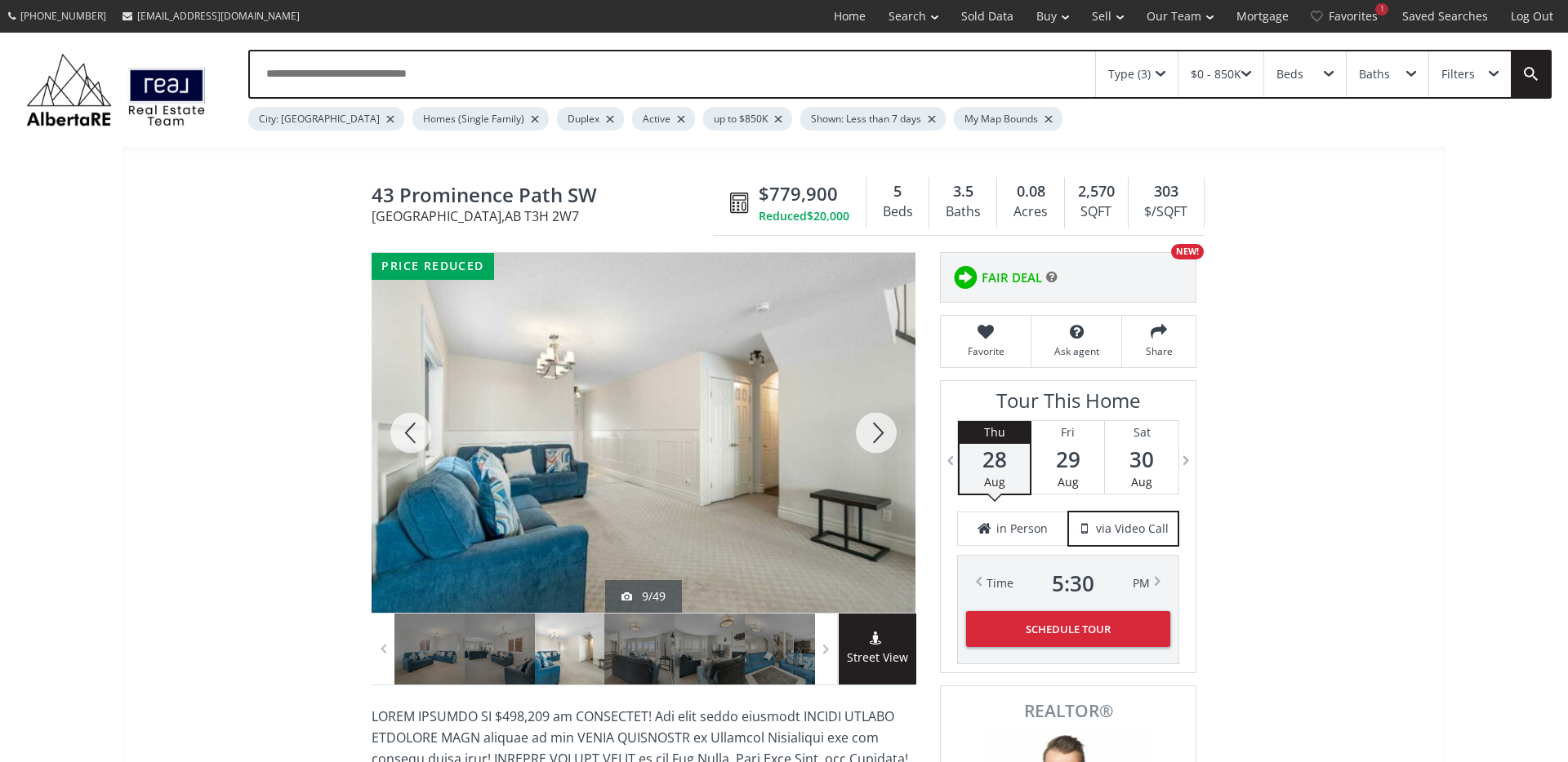
click at [877, 430] on div at bounding box center [876, 433] width 79 height 360
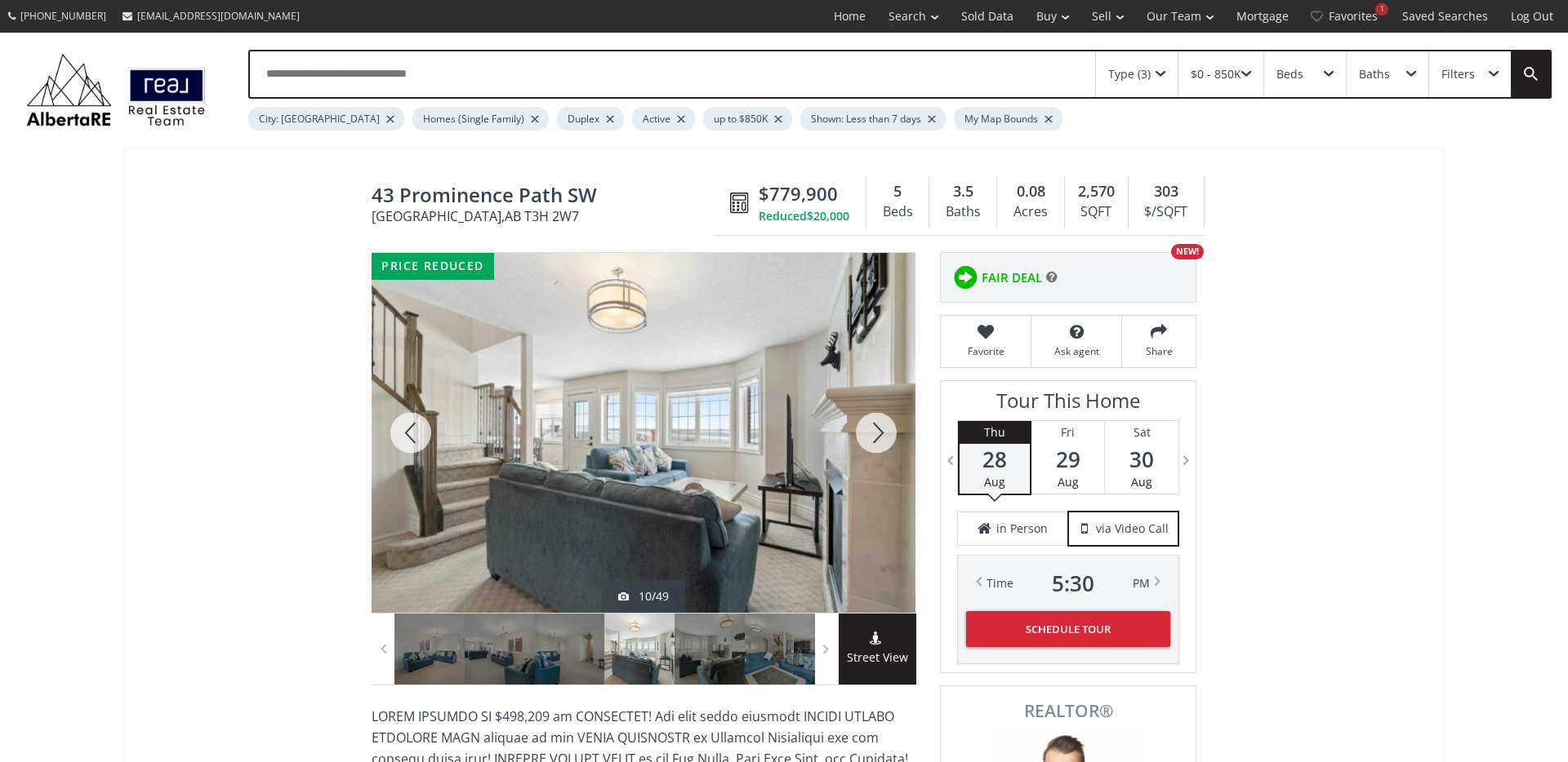
click at [877, 430] on div at bounding box center [876, 433] width 79 height 360
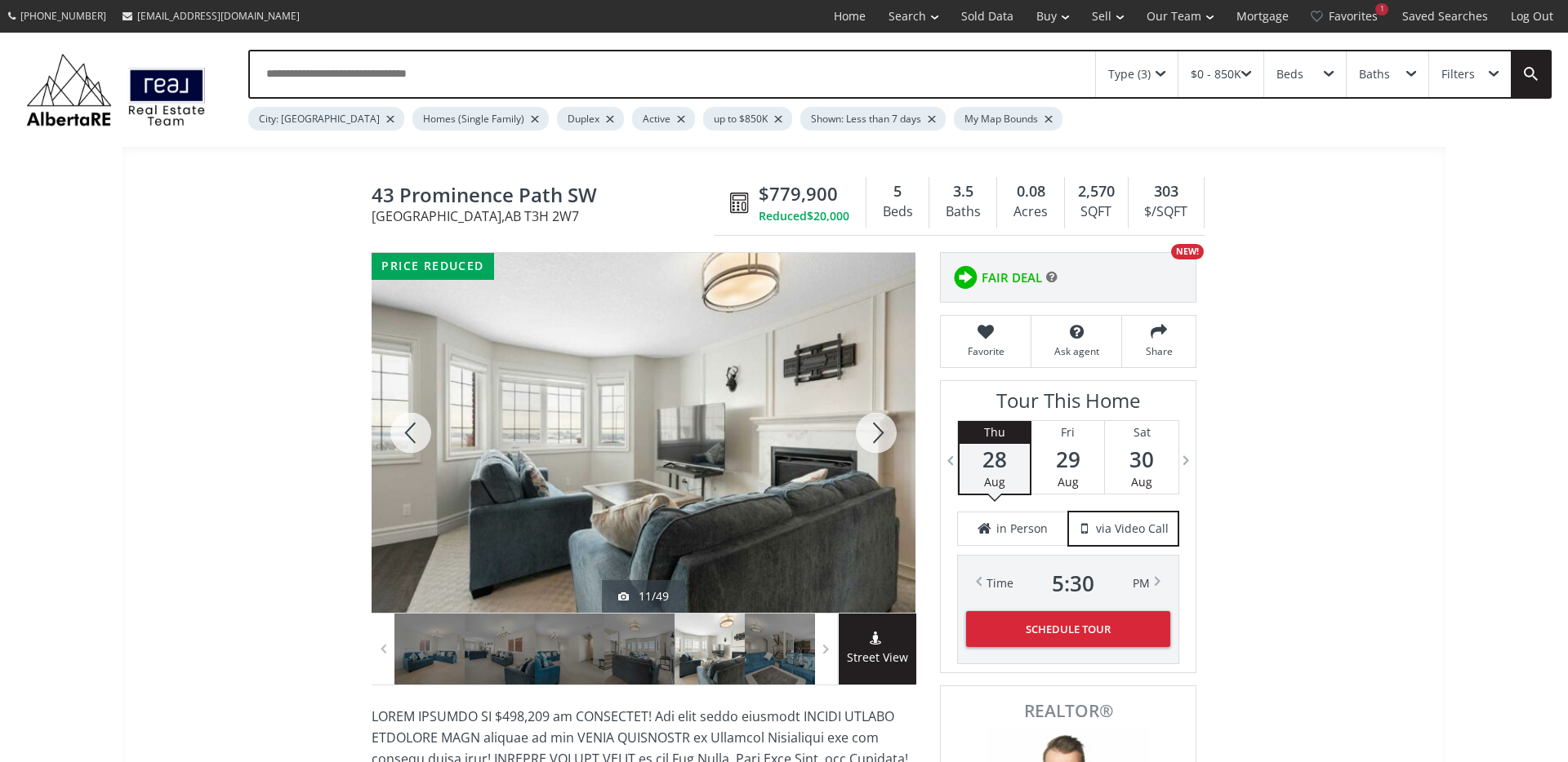
click at [877, 430] on div at bounding box center [876, 433] width 79 height 360
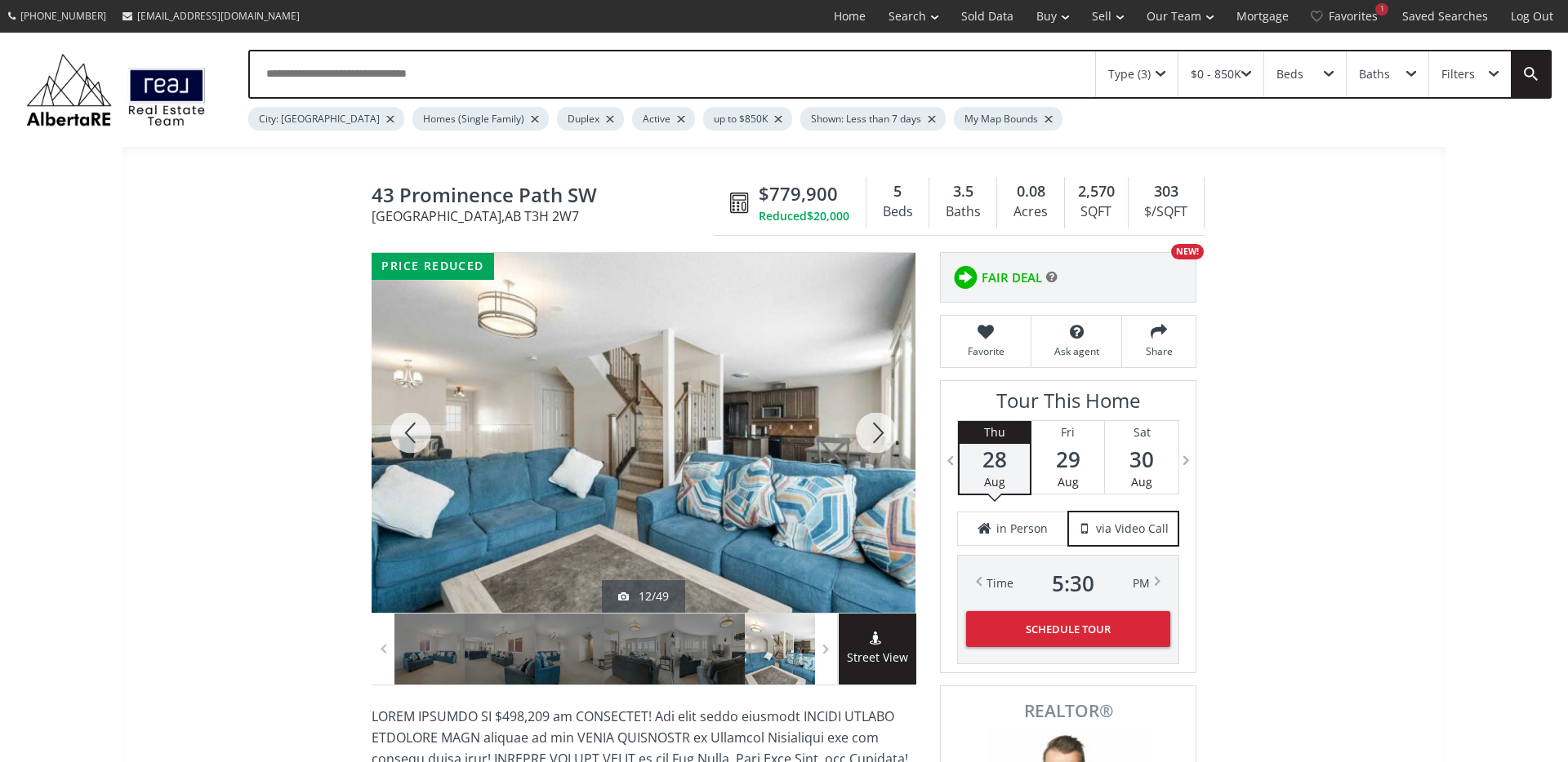
click at [877, 430] on div at bounding box center [876, 433] width 79 height 360
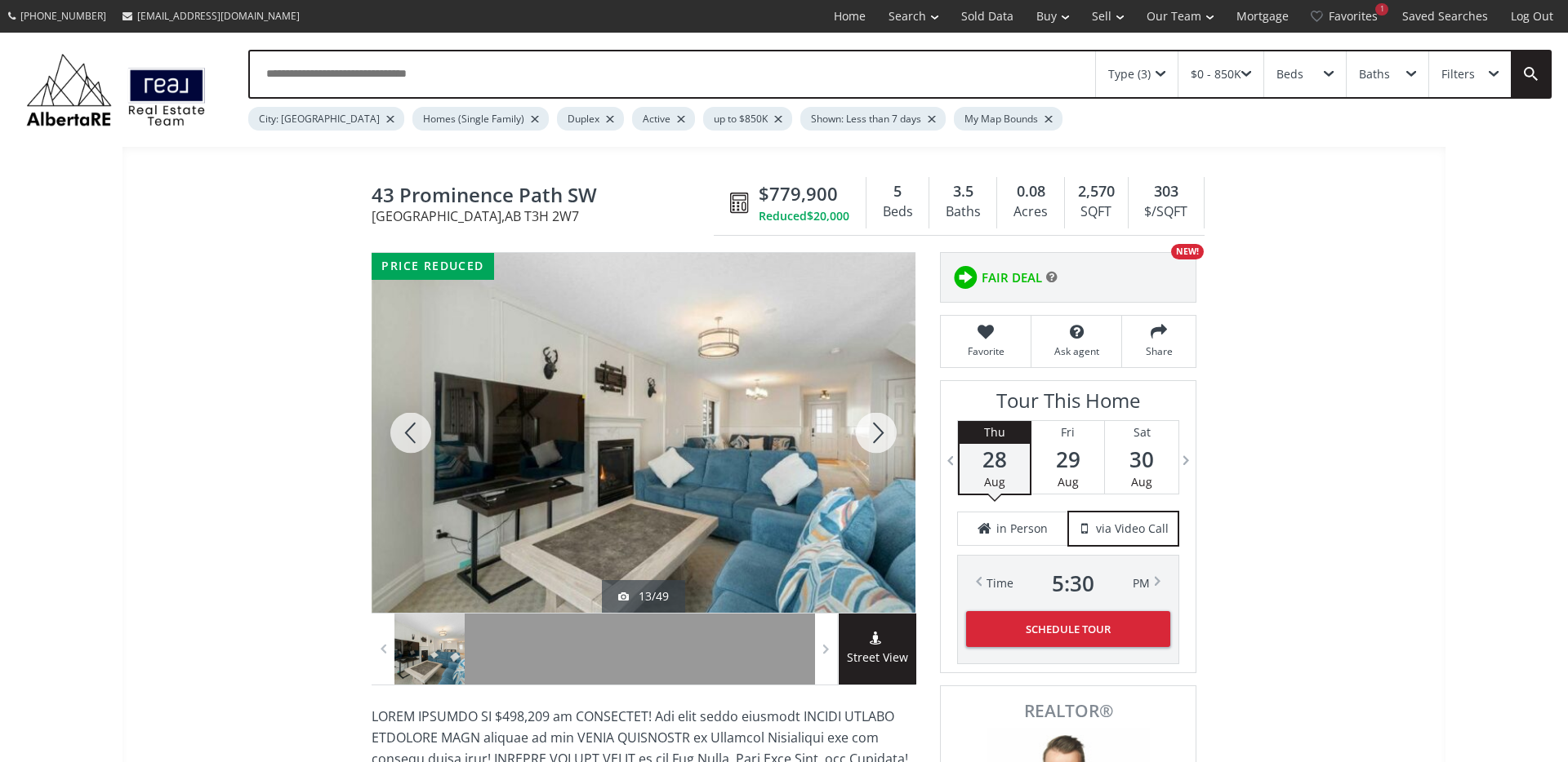
click at [877, 430] on div at bounding box center [876, 433] width 79 height 360
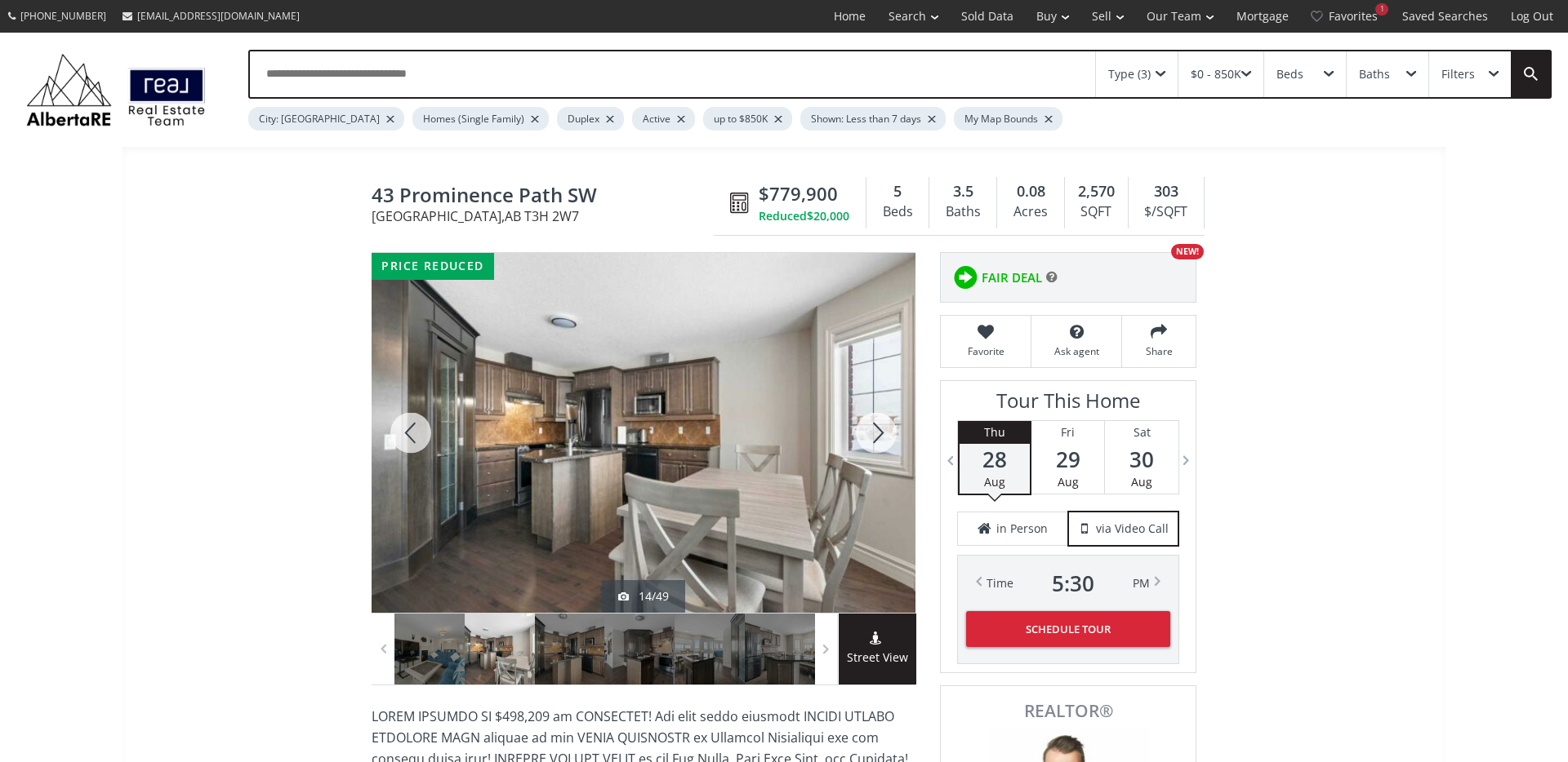
click at [877, 430] on div at bounding box center [876, 433] width 79 height 360
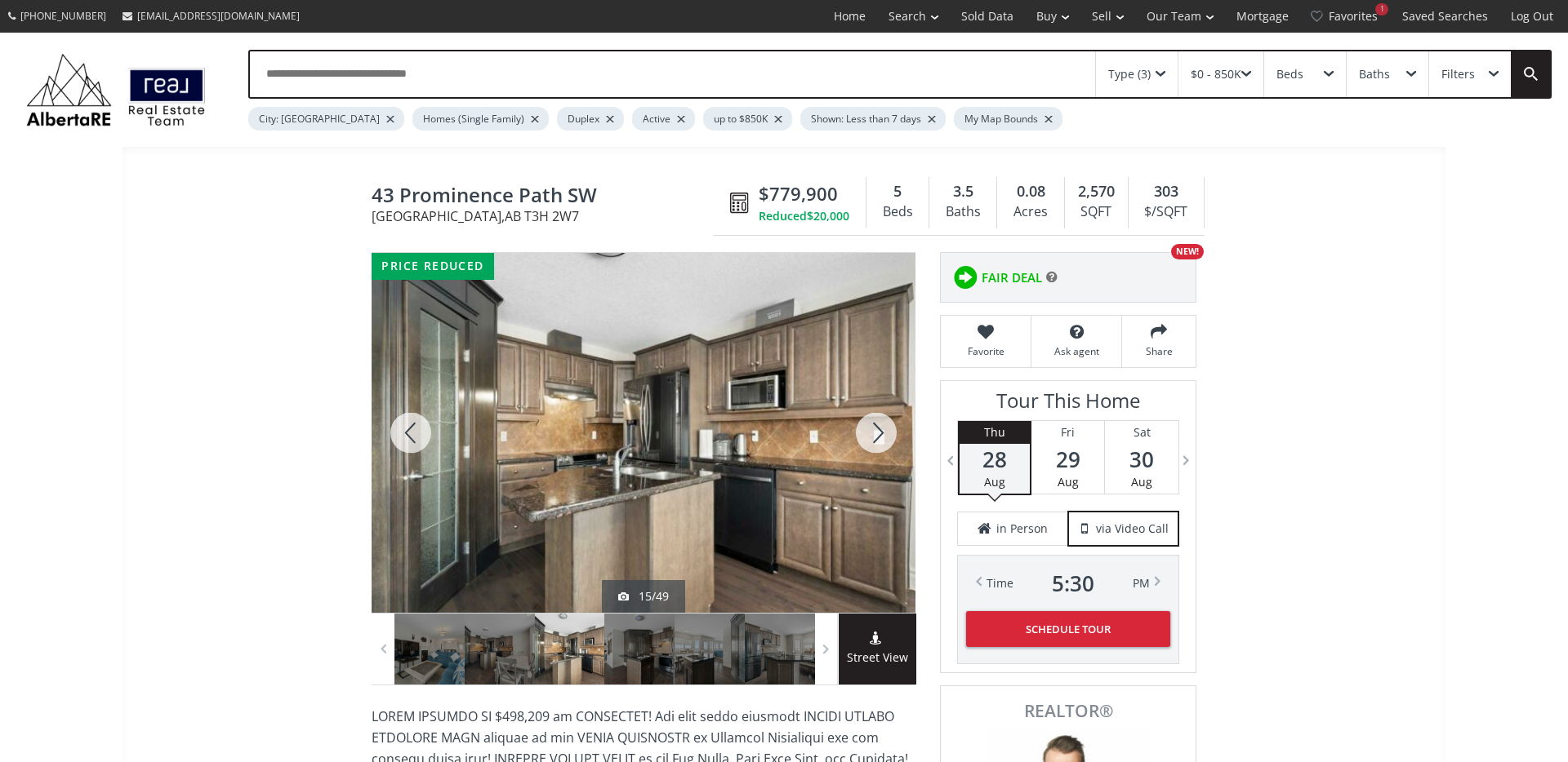
click at [877, 430] on div at bounding box center [876, 433] width 79 height 360
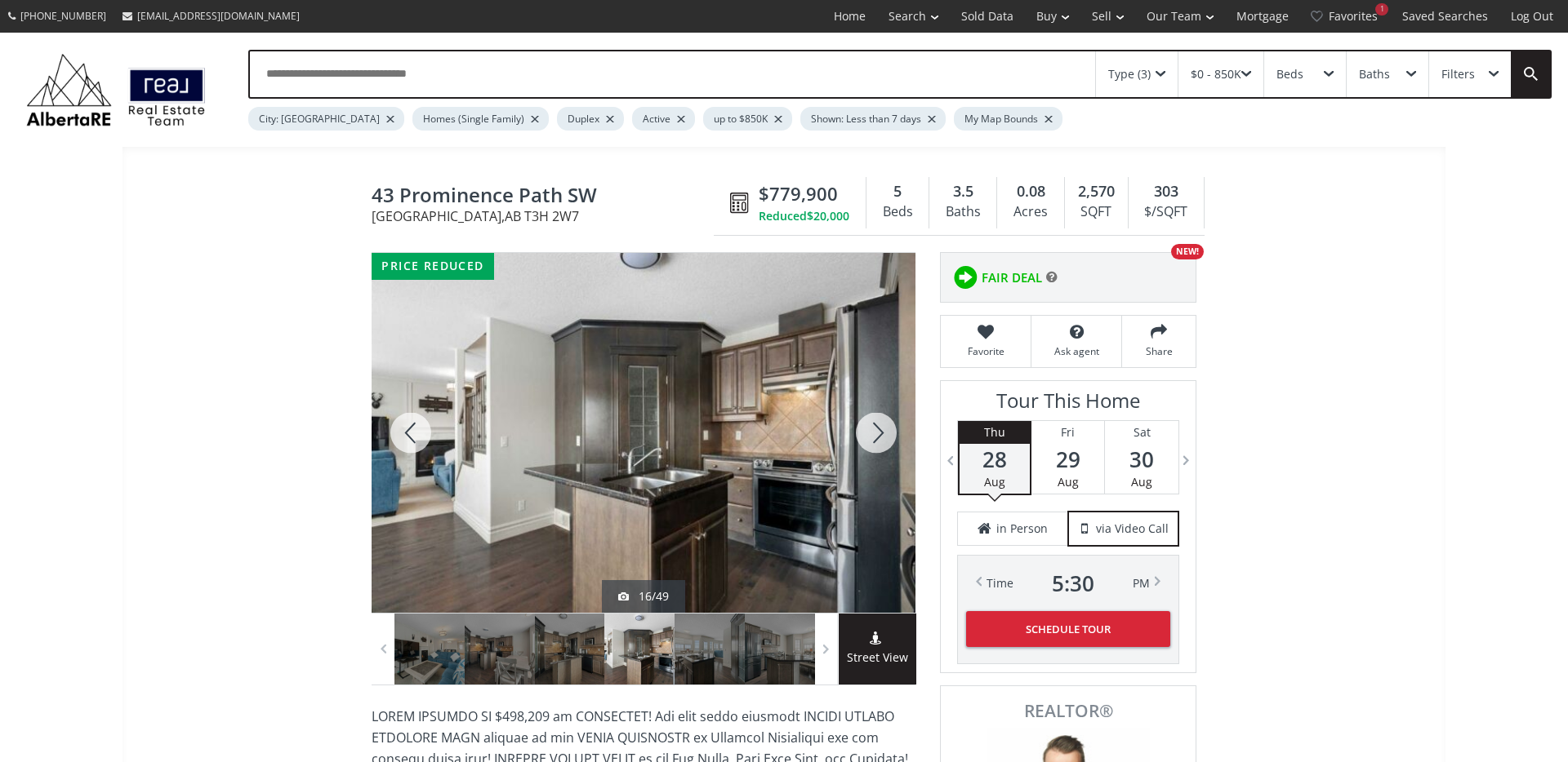
click at [877, 430] on div at bounding box center [876, 433] width 79 height 360
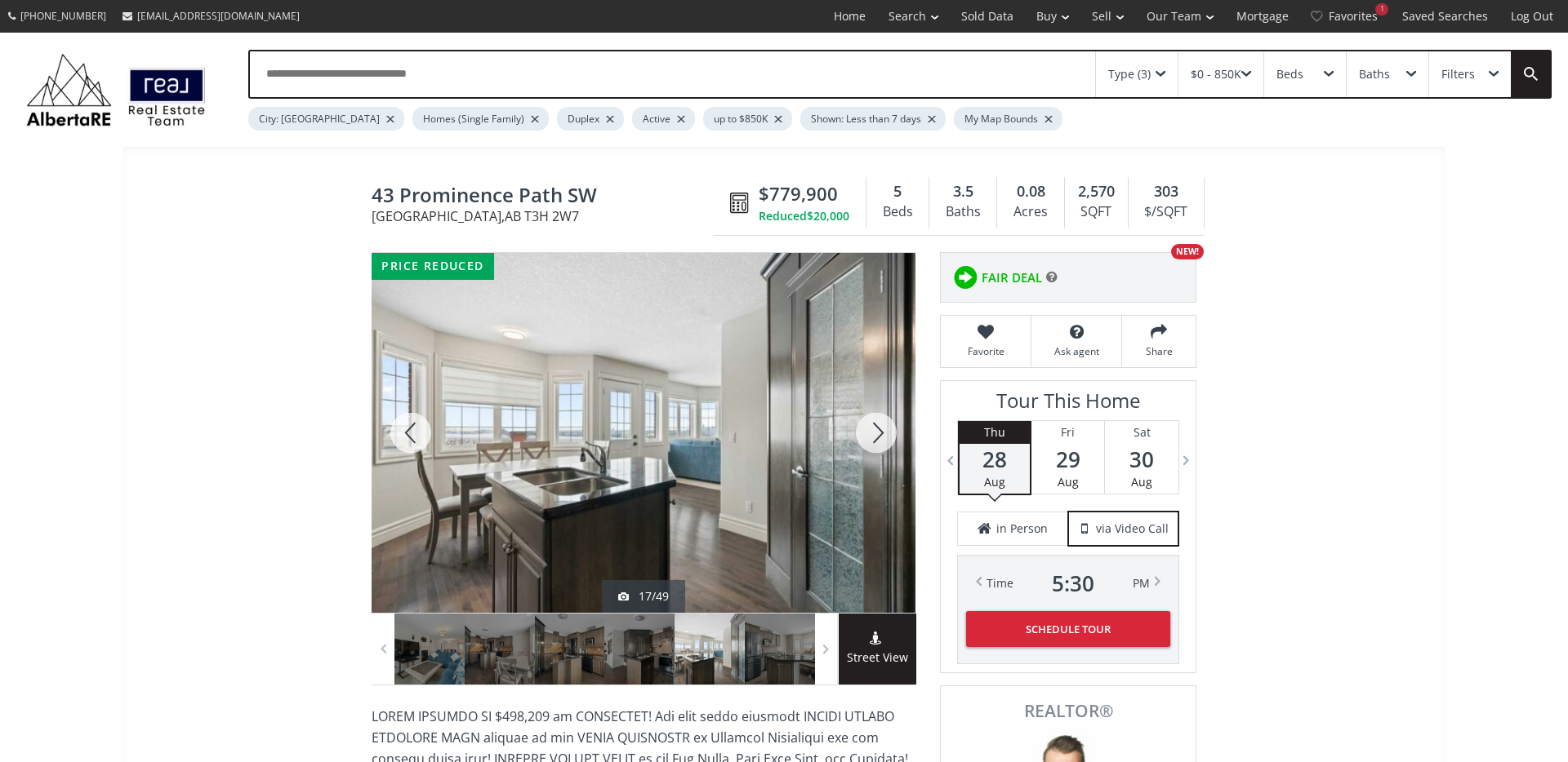
click at [414, 431] on div at bounding box center [411, 433] width 79 height 360
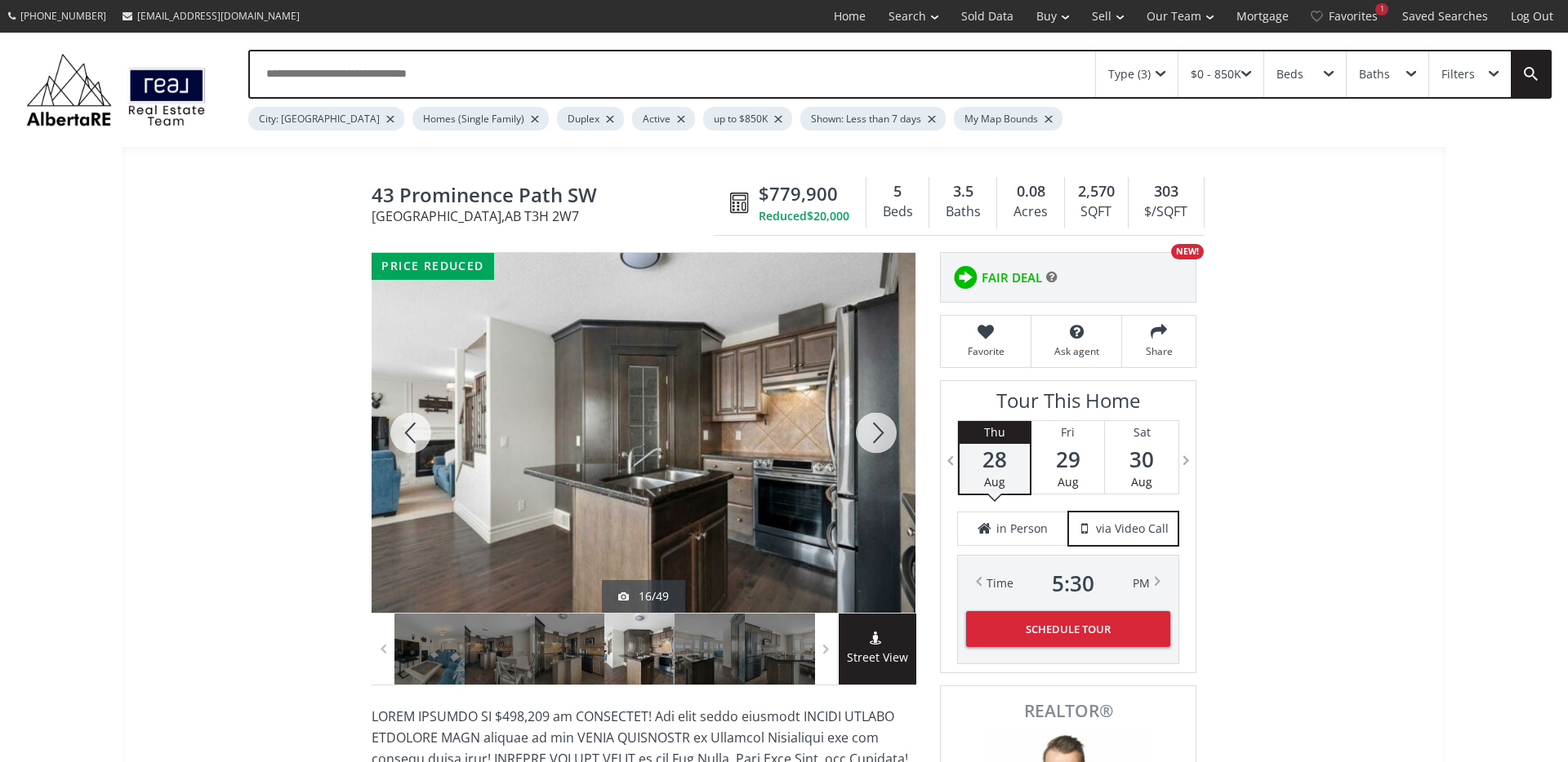
click at [879, 437] on div at bounding box center [876, 433] width 79 height 360
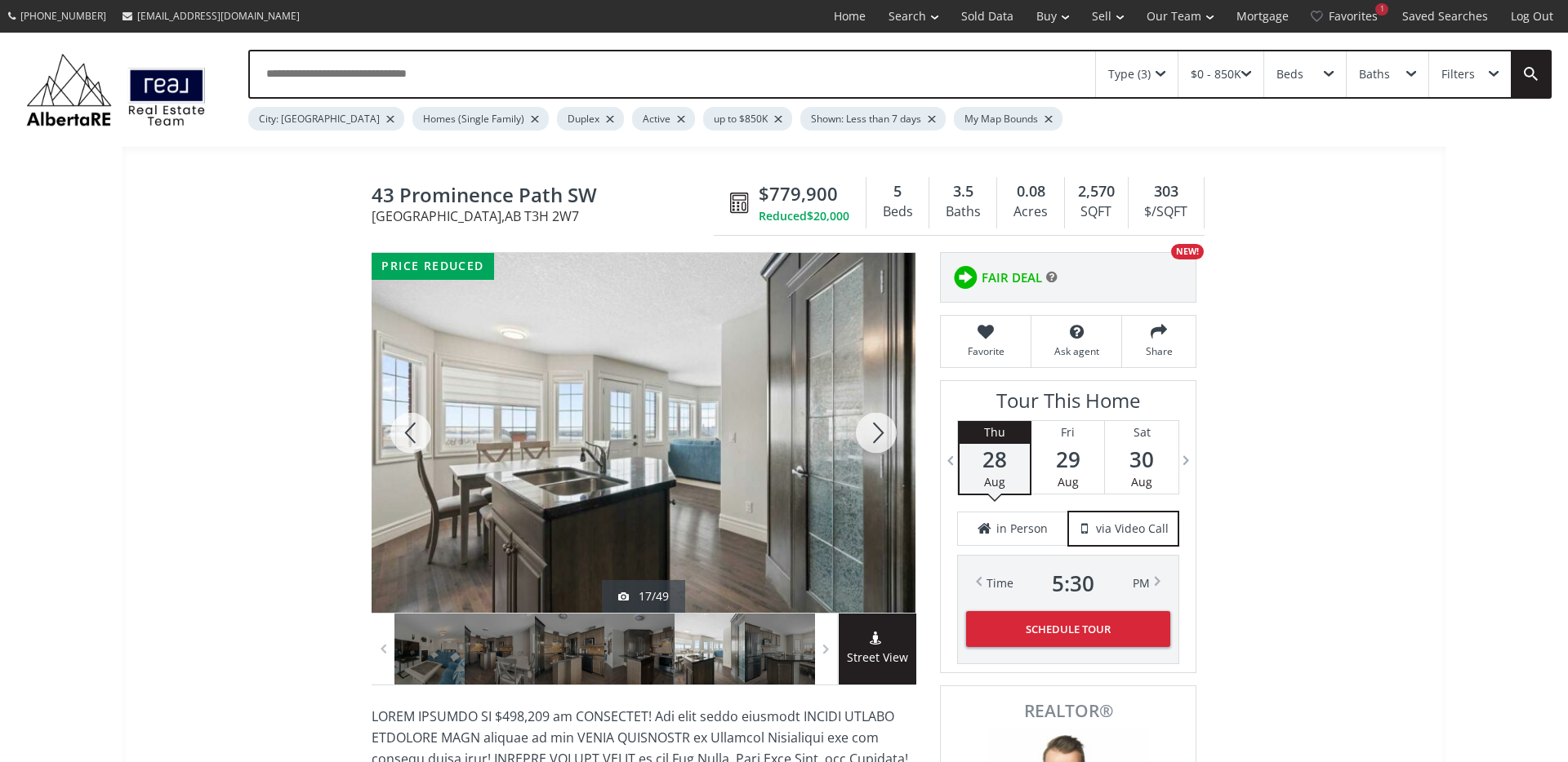
click at [879, 437] on div at bounding box center [876, 433] width 79 height 360
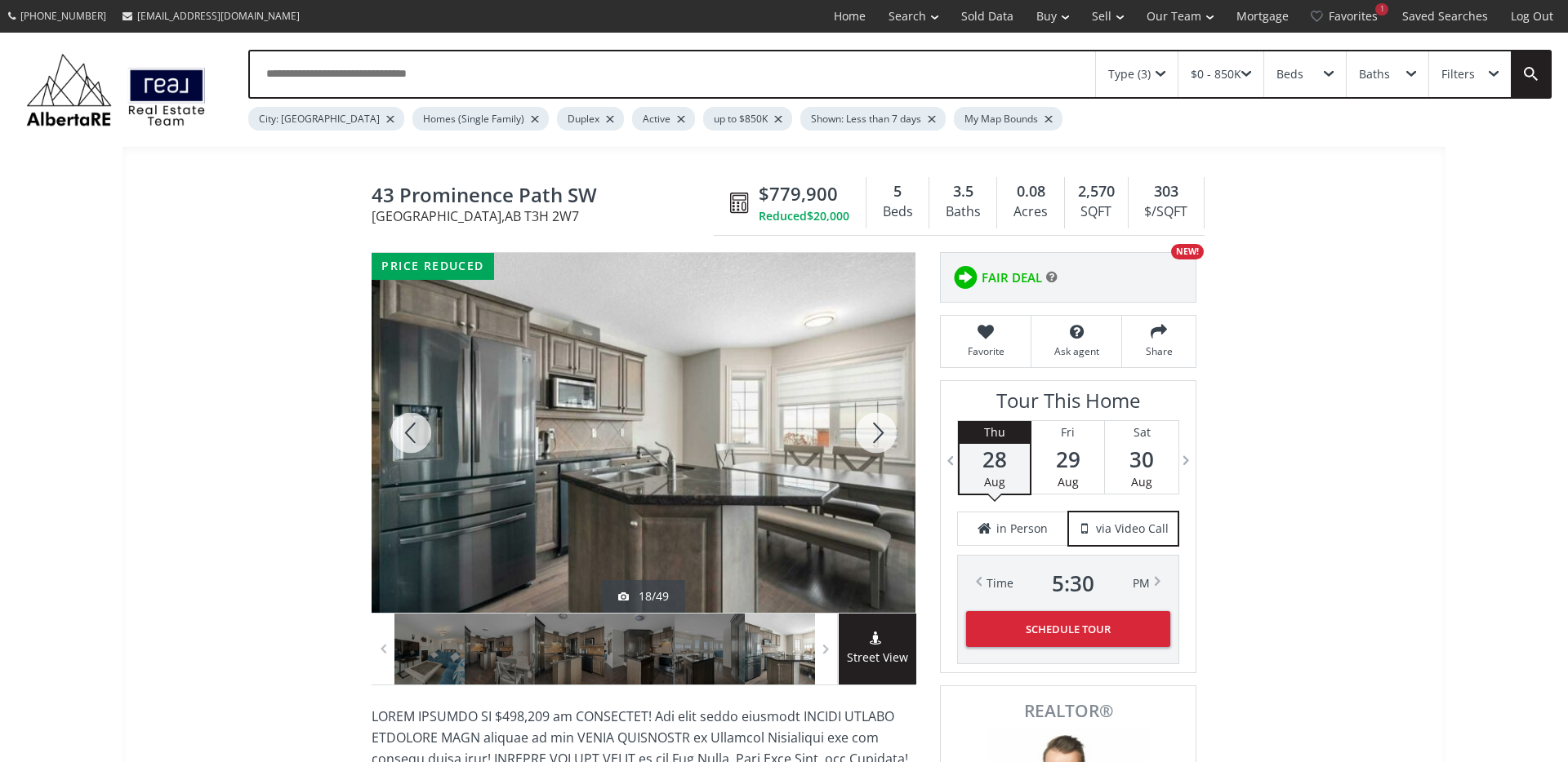
click at [879, 437] on div at bounding box center [876, 433] width 79 height 360
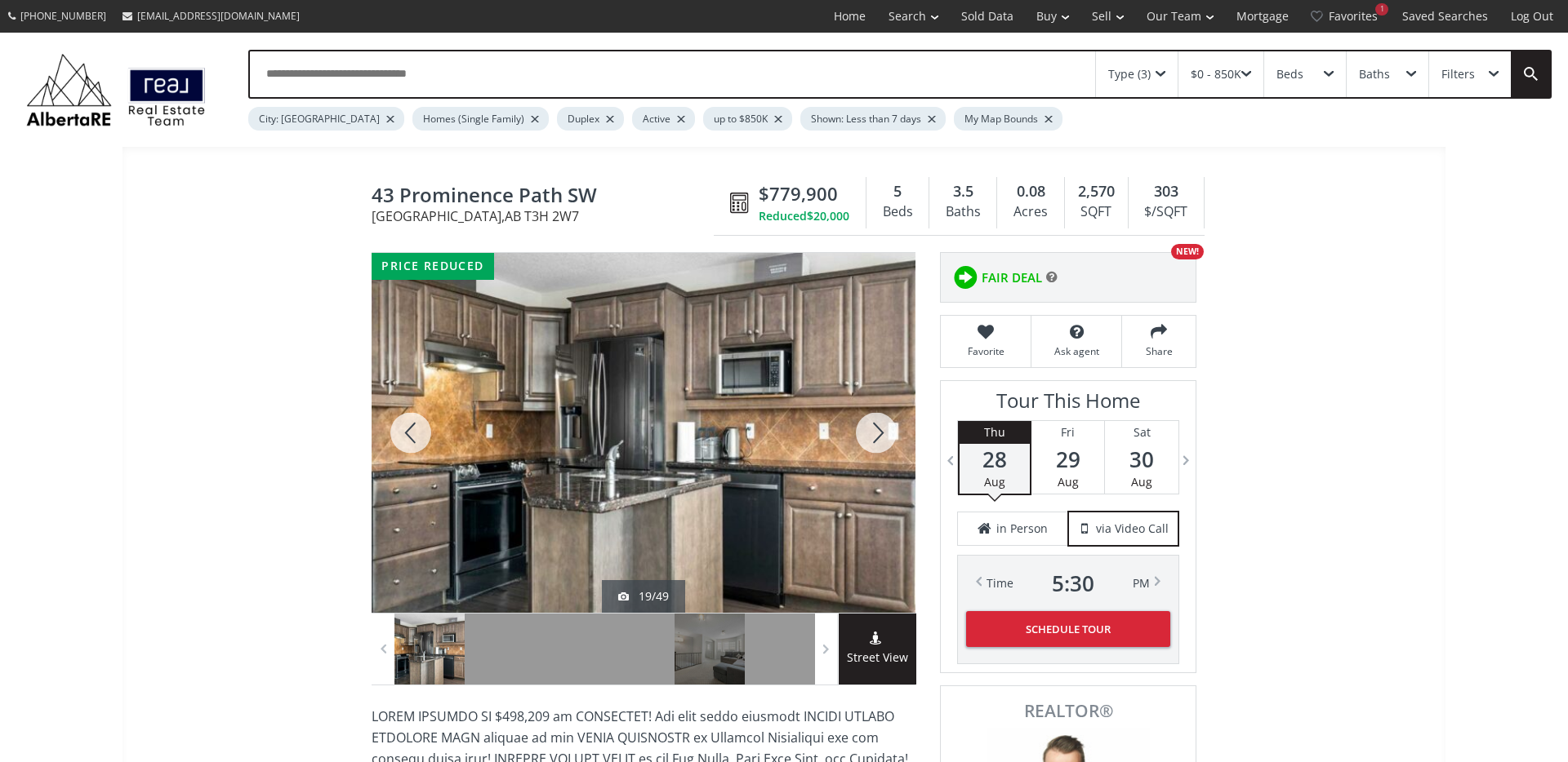
click at [879, 437] on div at bounding box center [876, 433] width 79 height 360
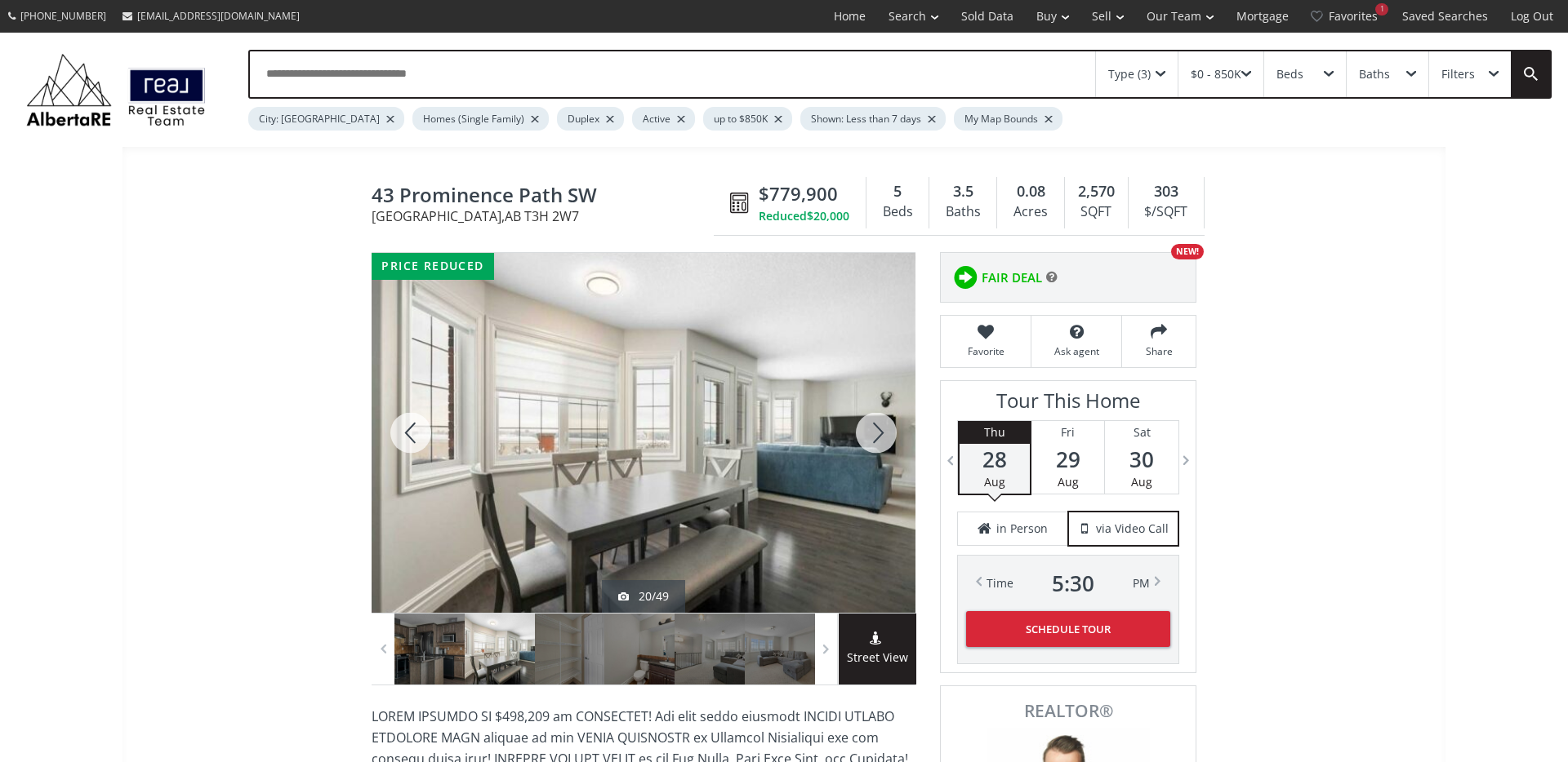
click at [879, 437] on div at bounding box center [876, 433] width 79 height 360
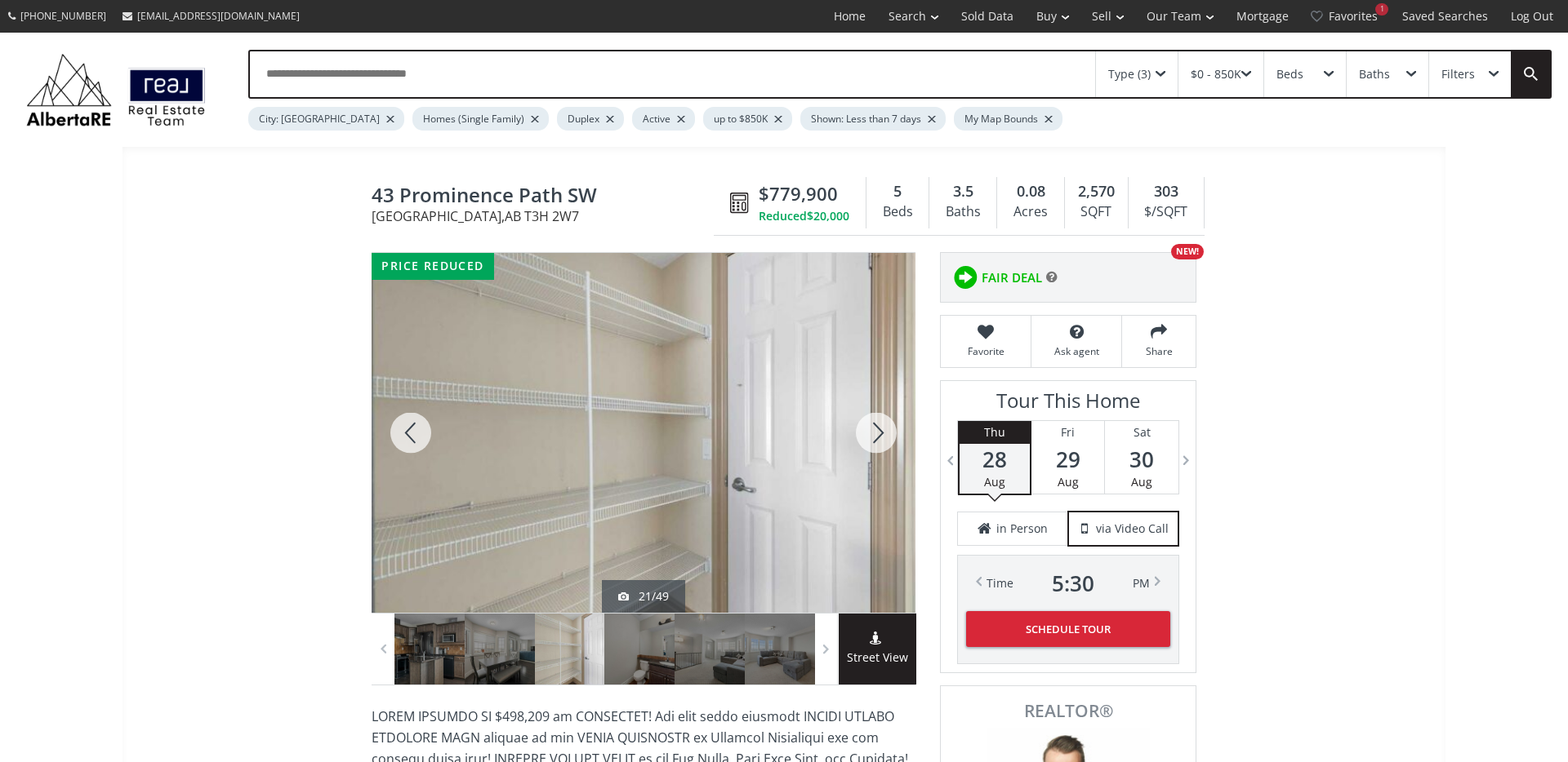
click at [879, 437] on div at bounding box center [876, 433] width 79 height 360
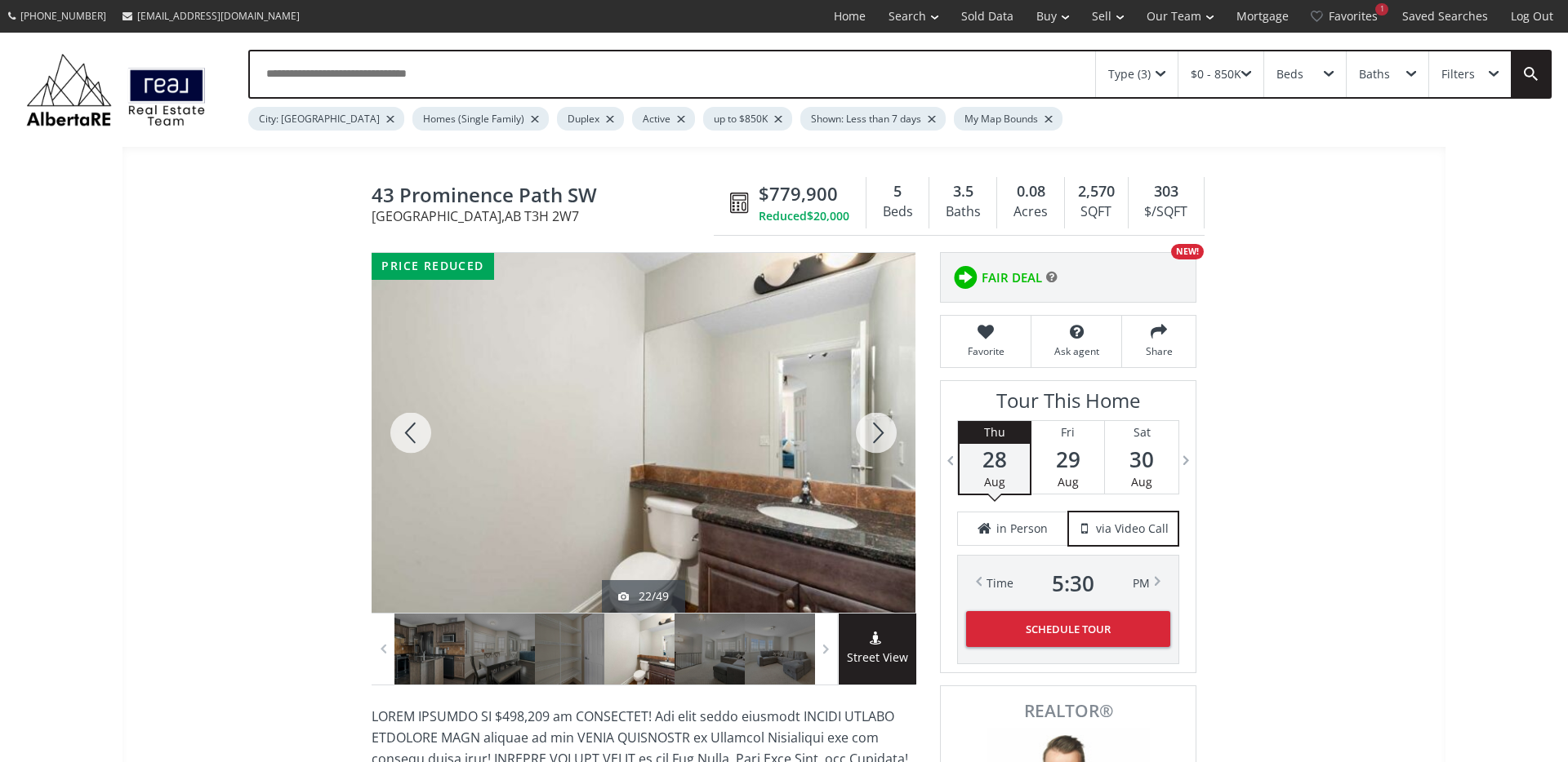
click at [879, 437] on div at bounding box center [876, 433] width 79 height 360
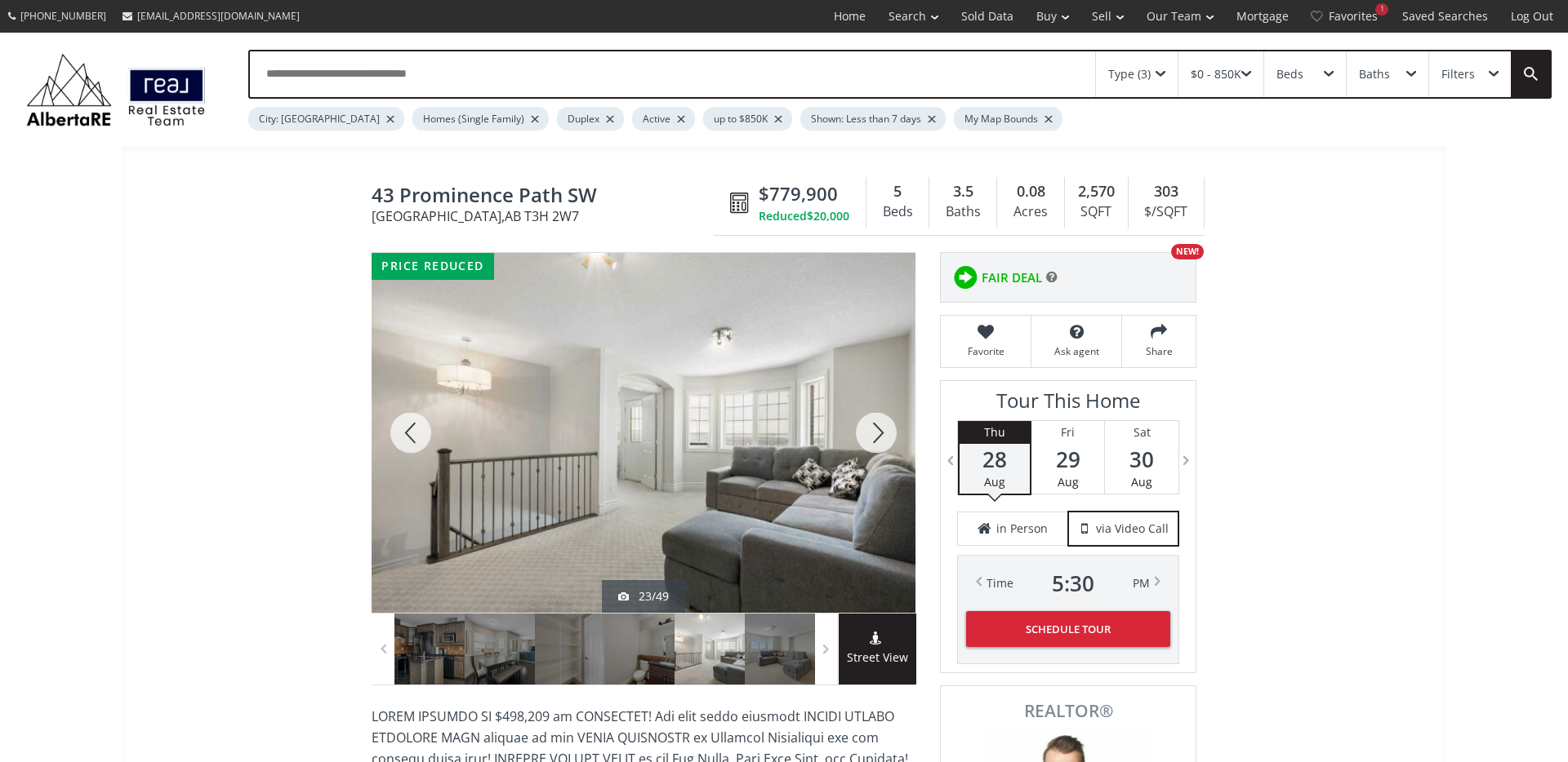
click at [879, 437] on div at bounding box center [876, 433] width 79 height 360
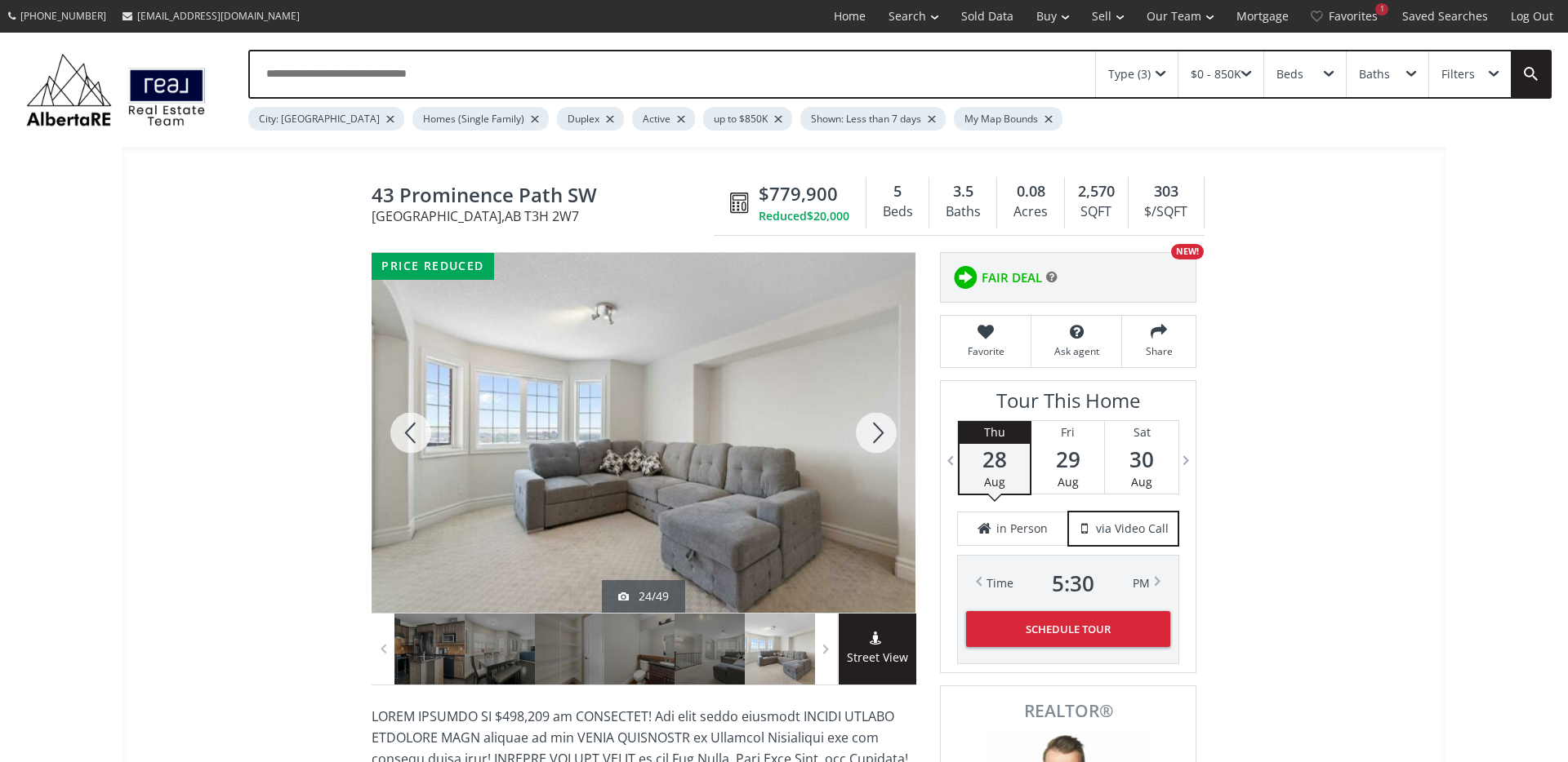
click at [879, 437] on div at bounding box center [876, 433] width 79 height 360
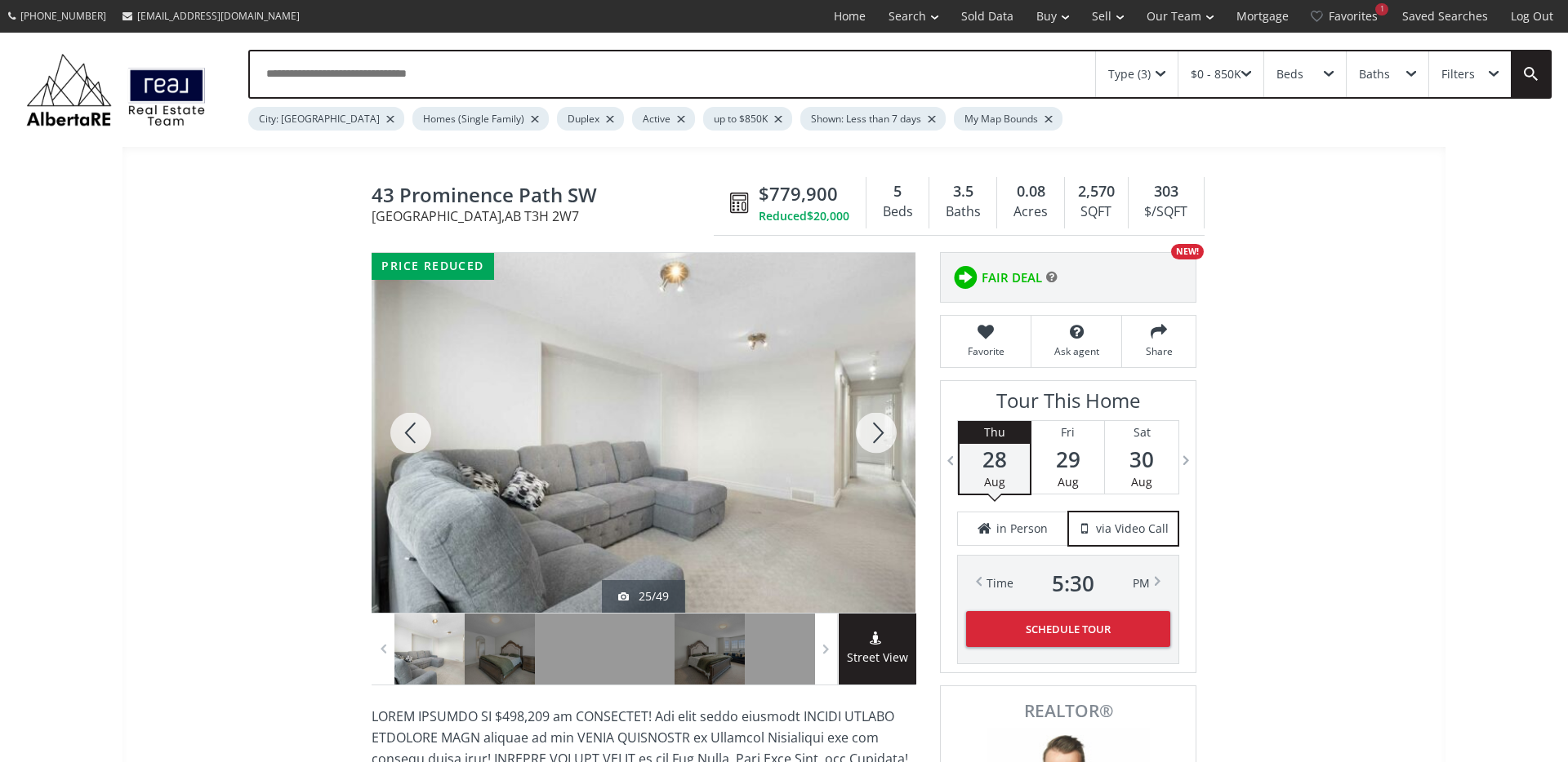
click at [879, 437] on div at bounding box center [876, 433] width 79 height 360
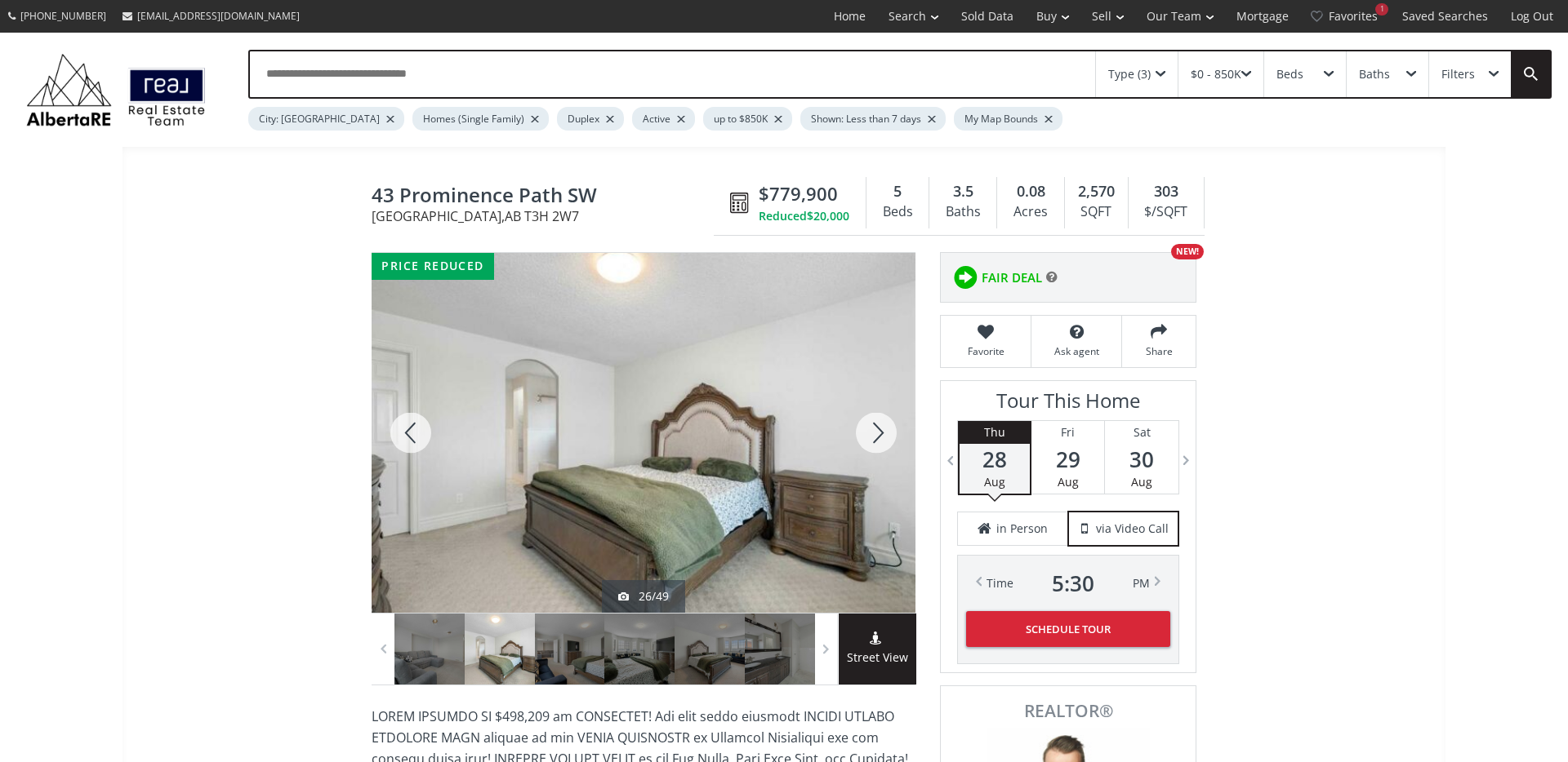
click at [879, 437] on div at bounding box center [876, 433] width 79 height 360
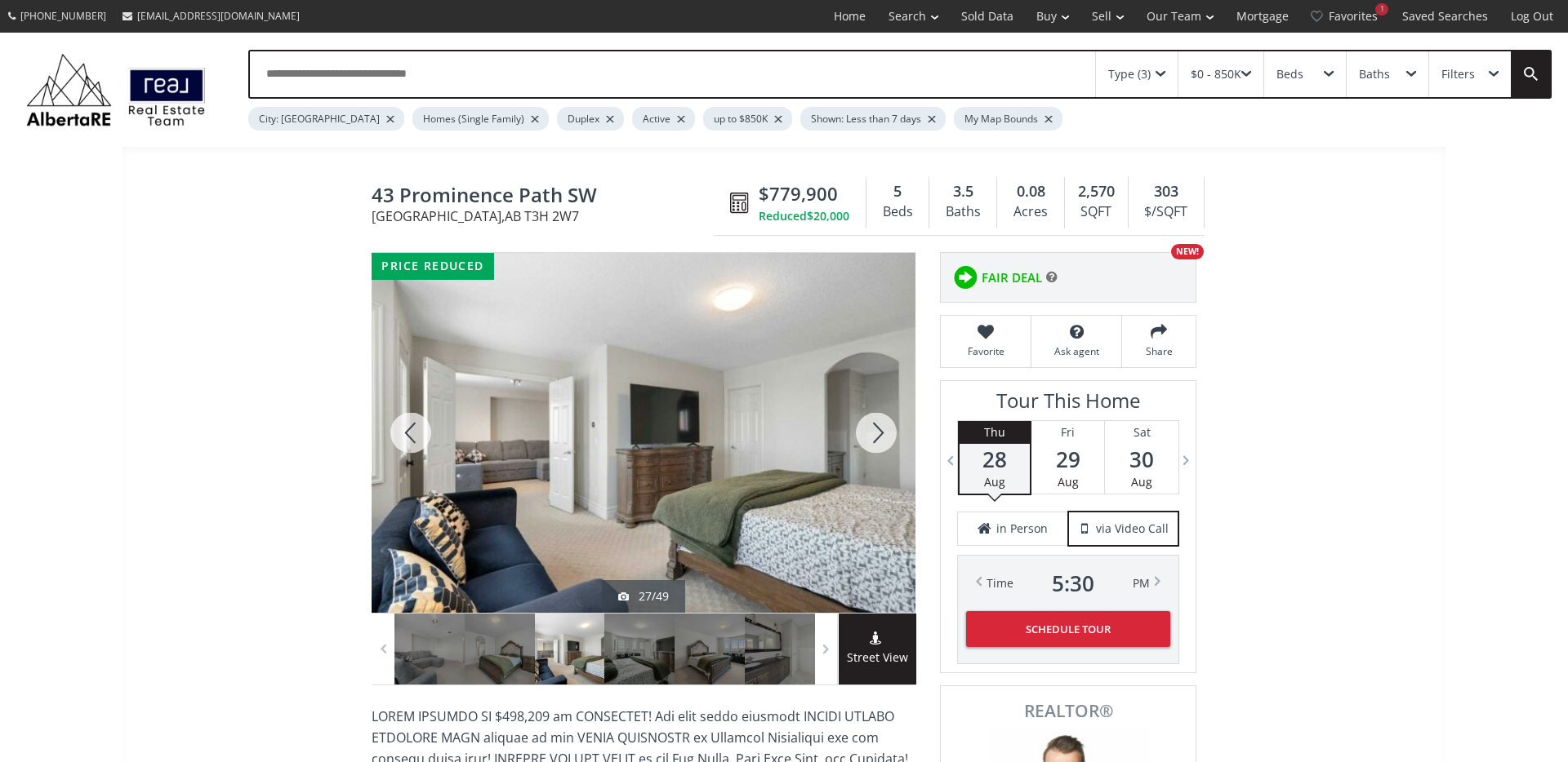
click at [879, 437] on div at bounding box center [876, 433] width 79 height 360
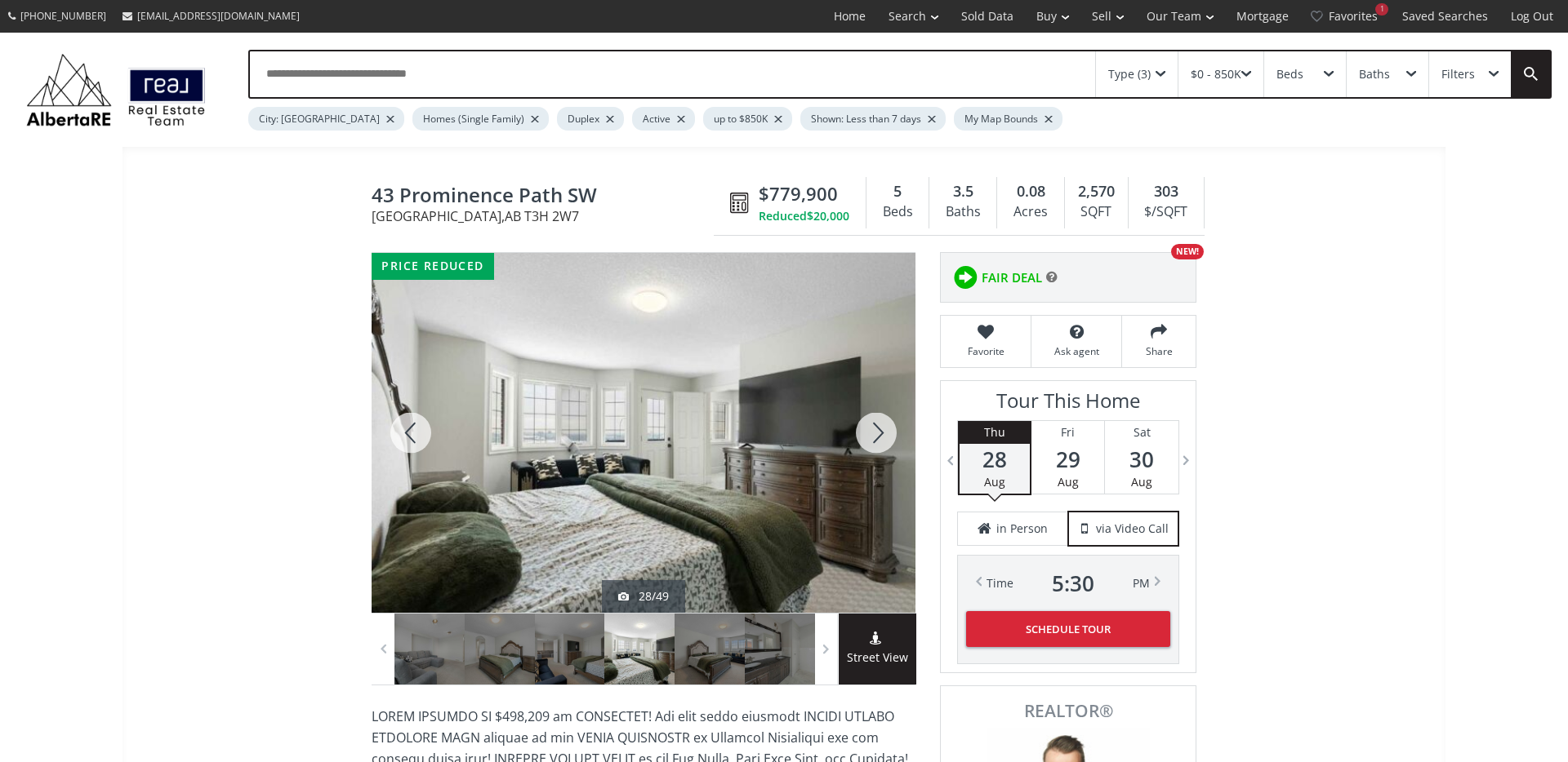
click at [879, 437] on div at bounding box center [876, 433] width 79 height 360
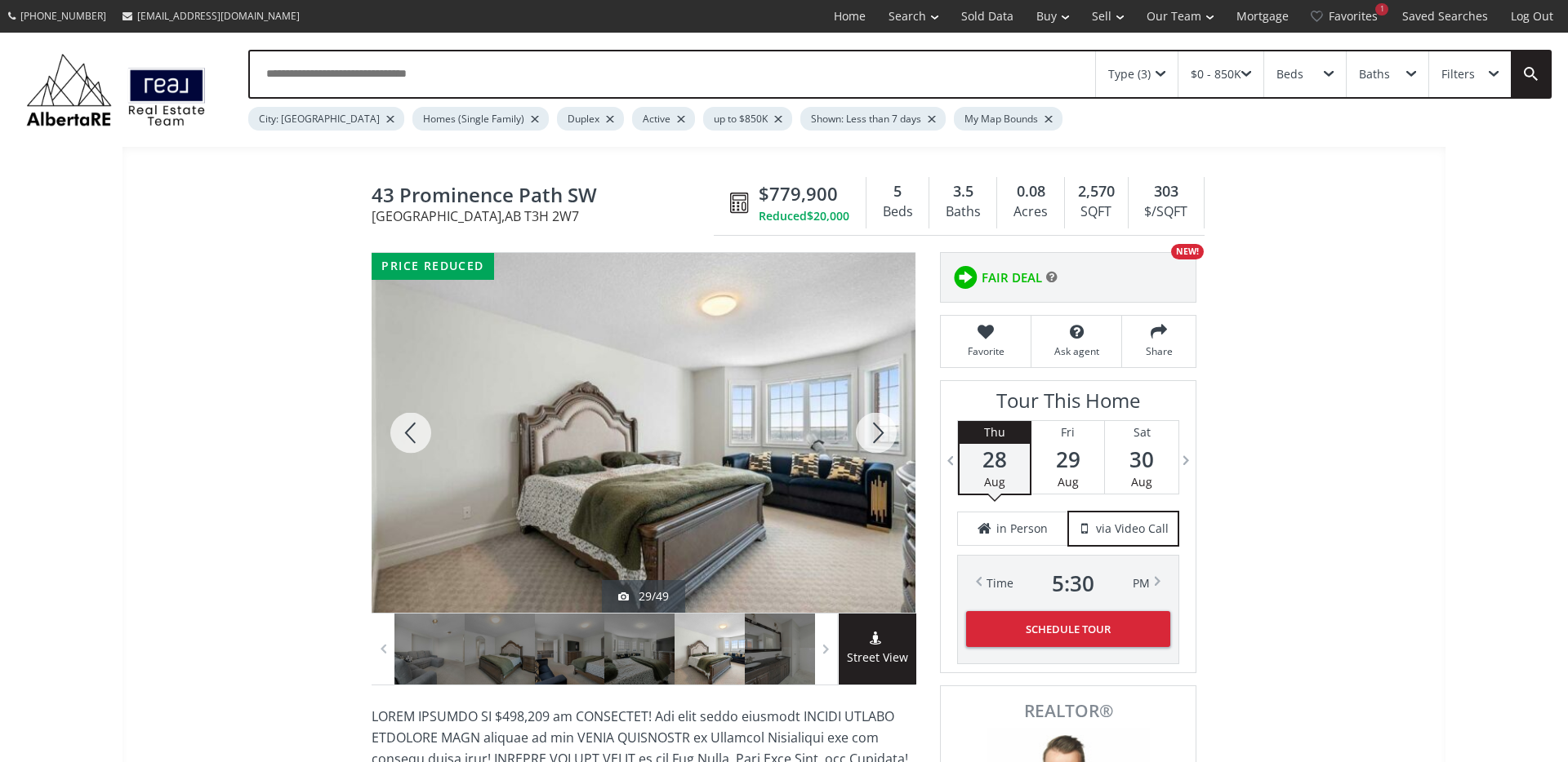
click at [879, 437] on div at bounding box center [876, 433] width 79 height 360
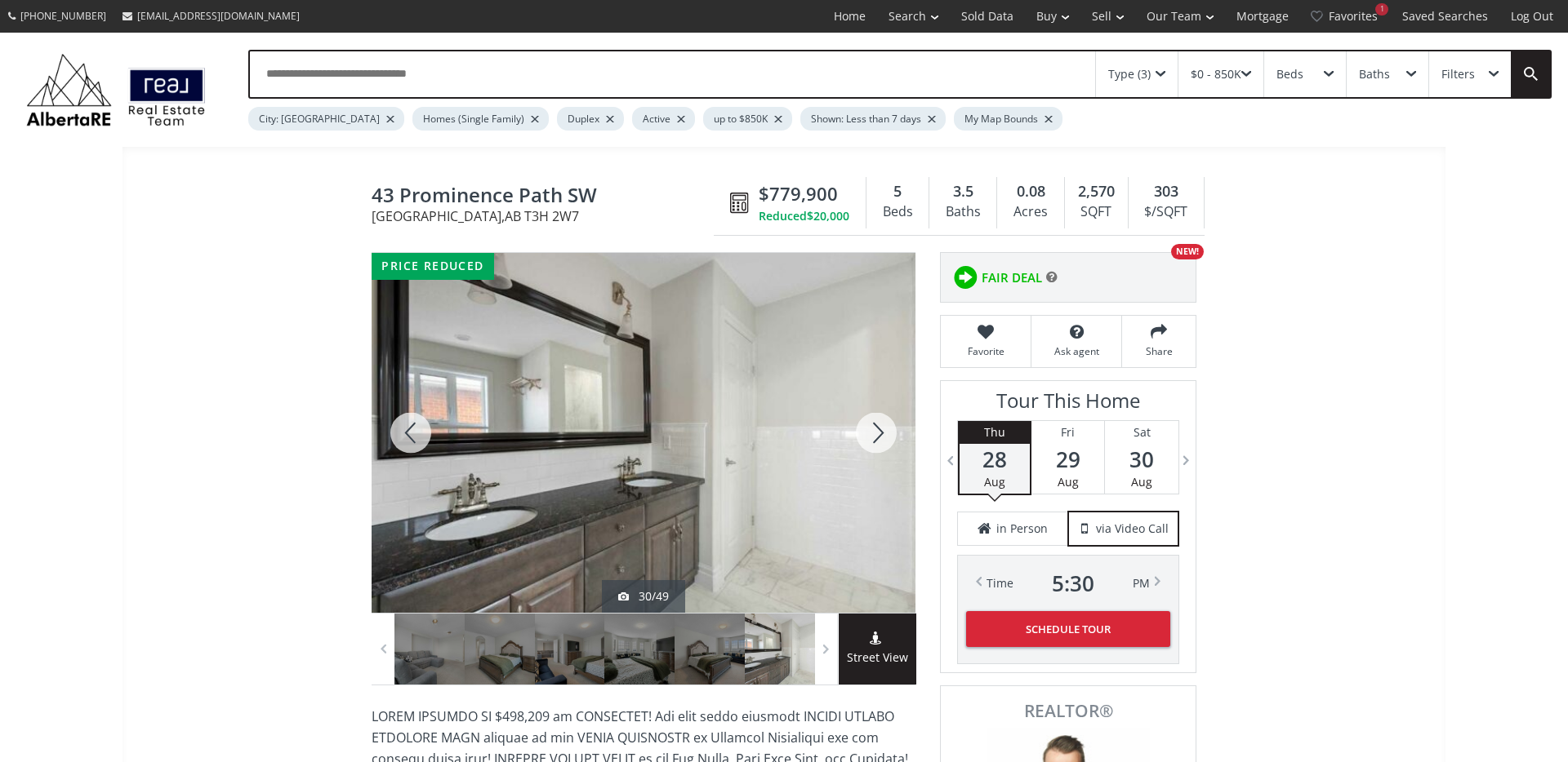
click at [879, 437] on div at bounding box center [876, 433] width 79 height 360
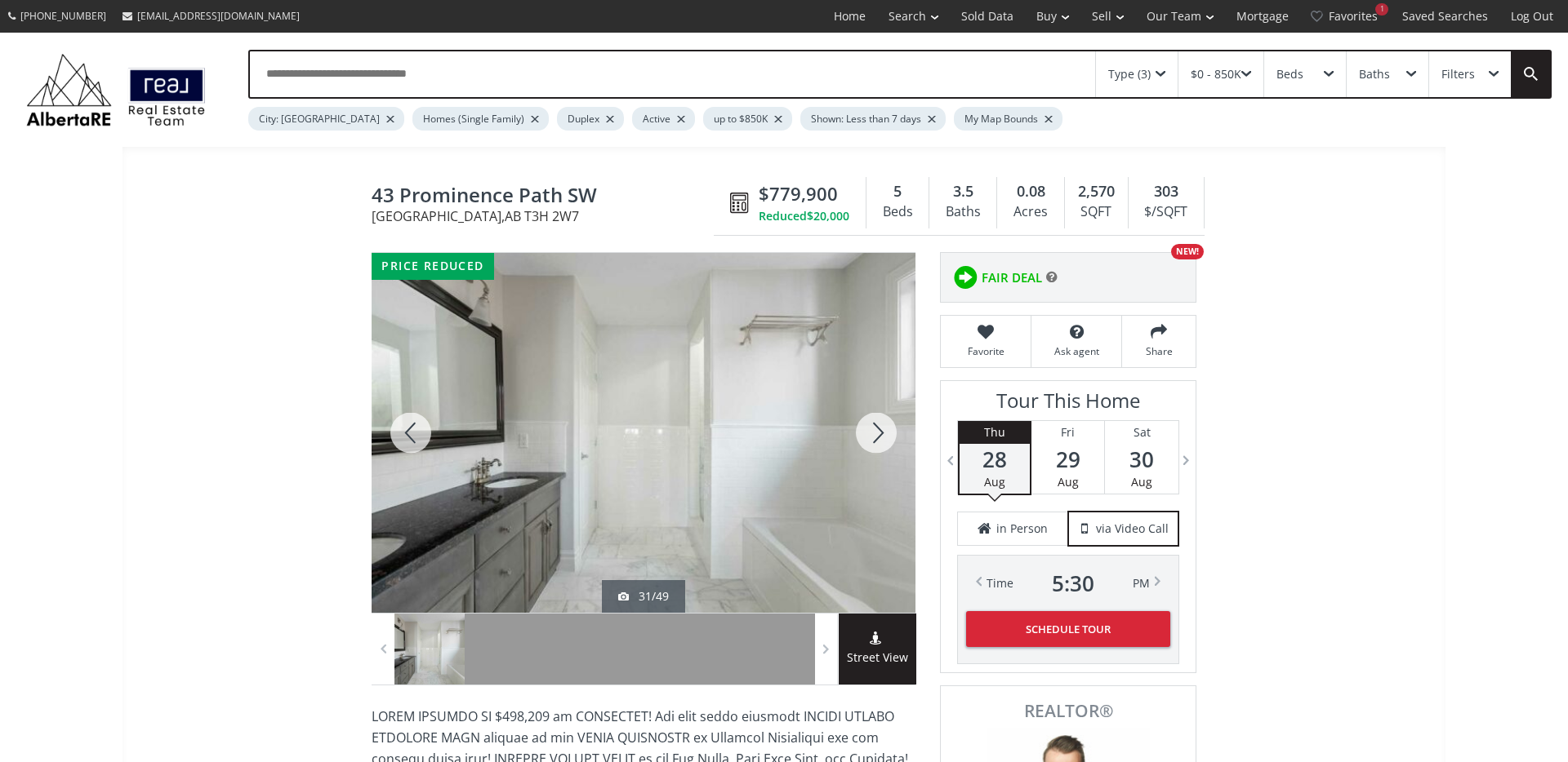
click at [879, 437] on div at bounding box center [876, 433] width 79 height 360
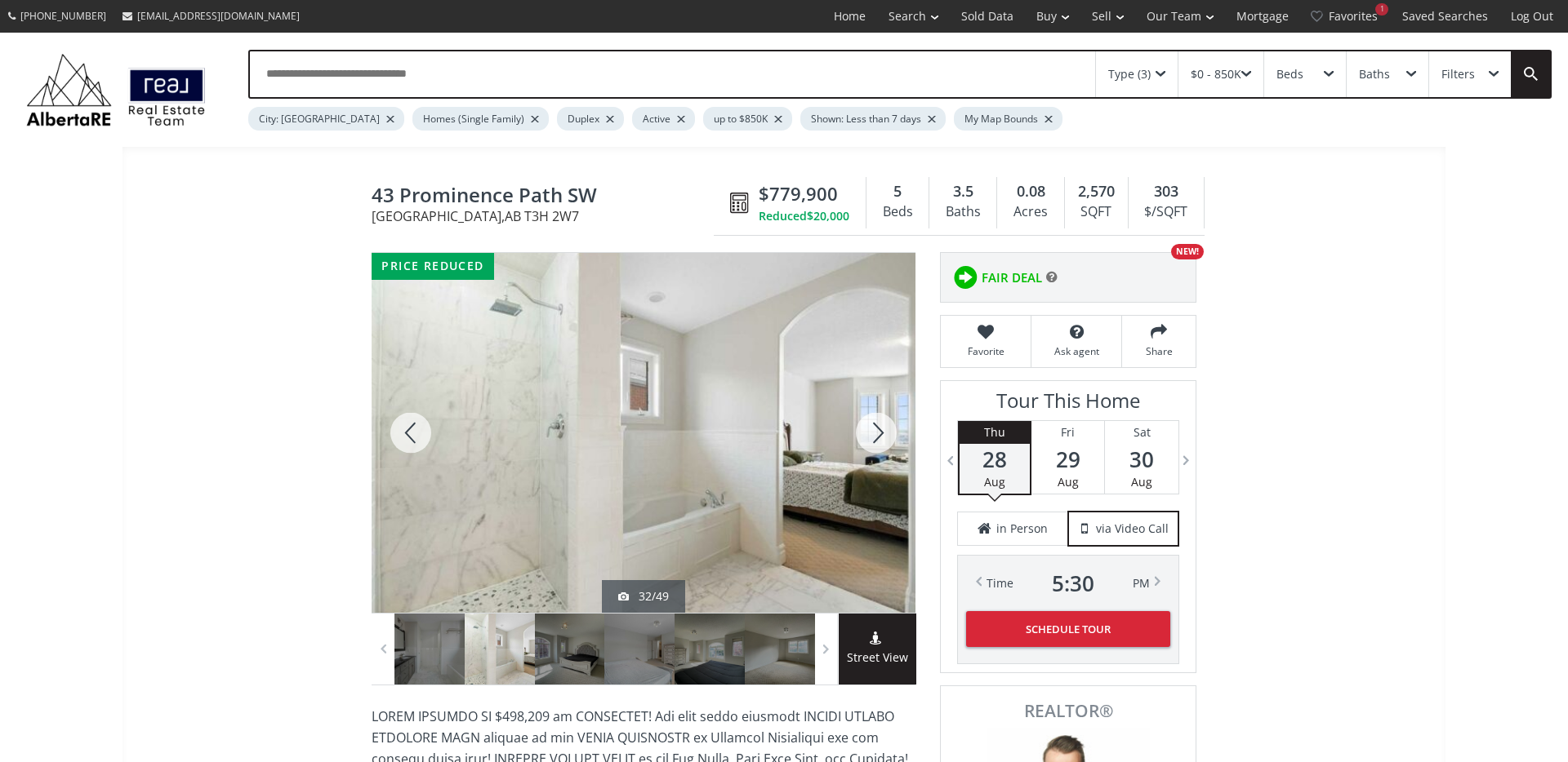
click at [879, 437] on div at bounding box center [876, 433] width 79 height 360
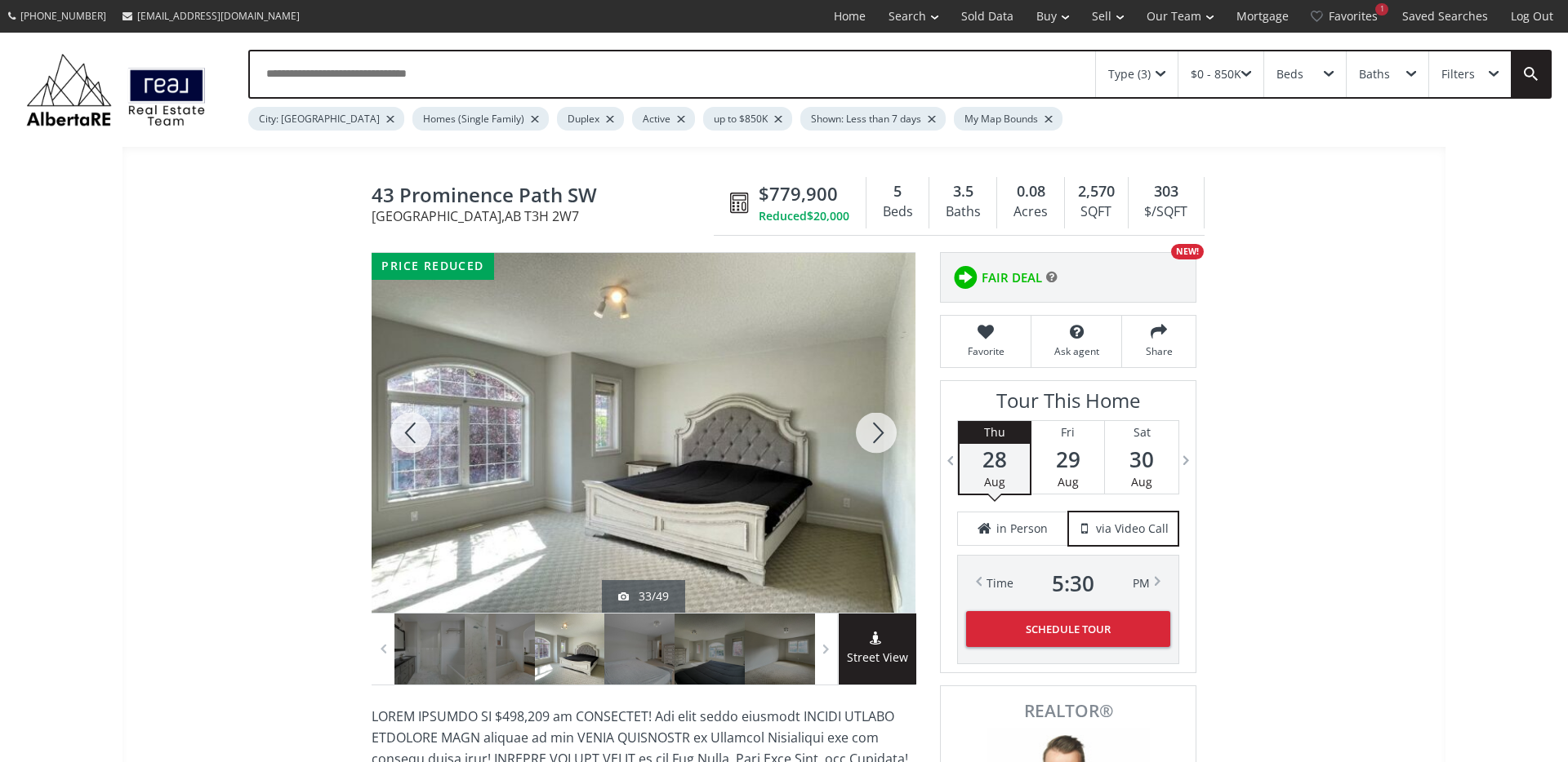
click at [879, 437] on div at bounding box center [876, 433] width 79 height 360
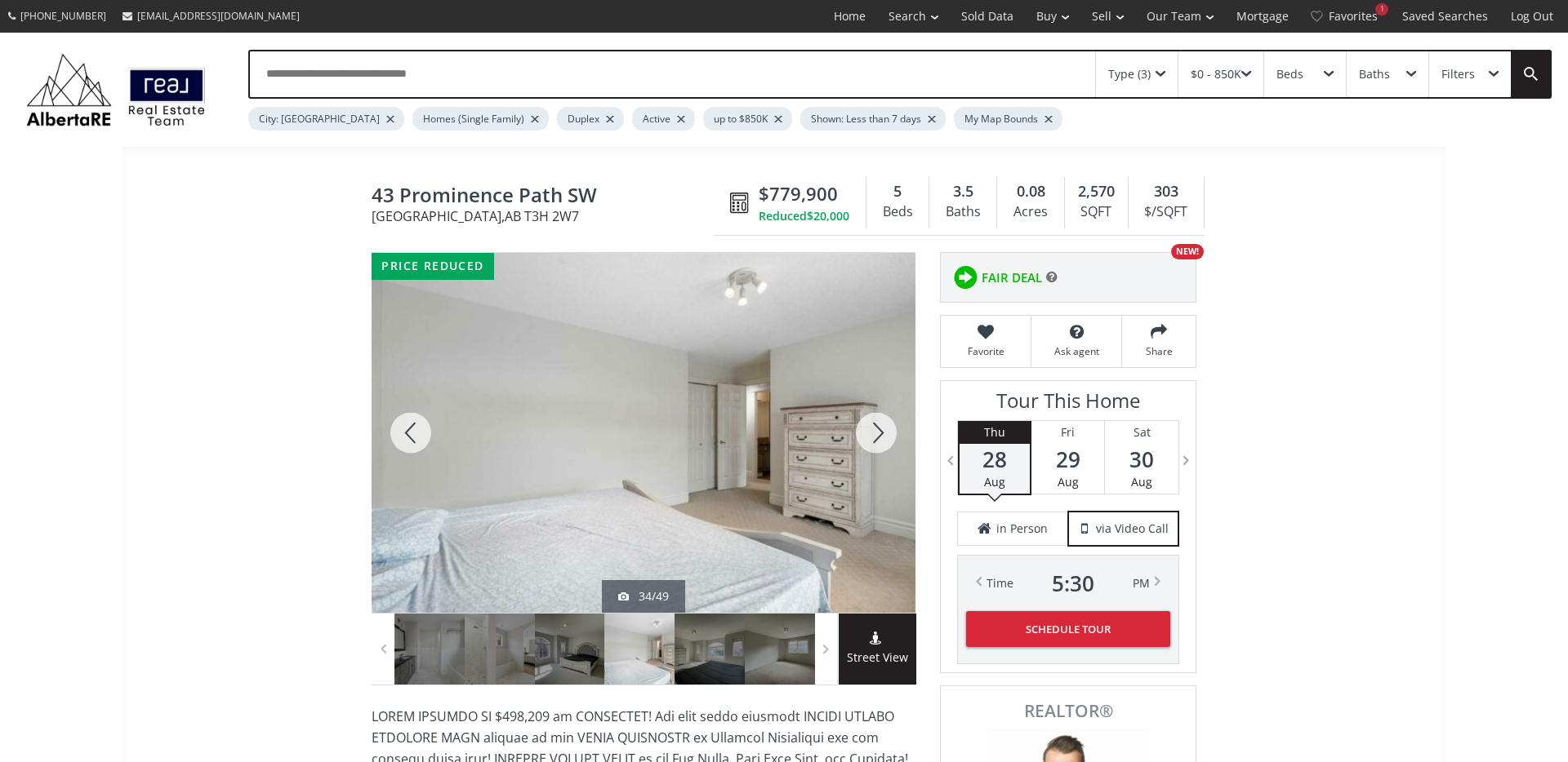
click at [879, 437] on div at bounding box center [876, 433] width 79 height 360
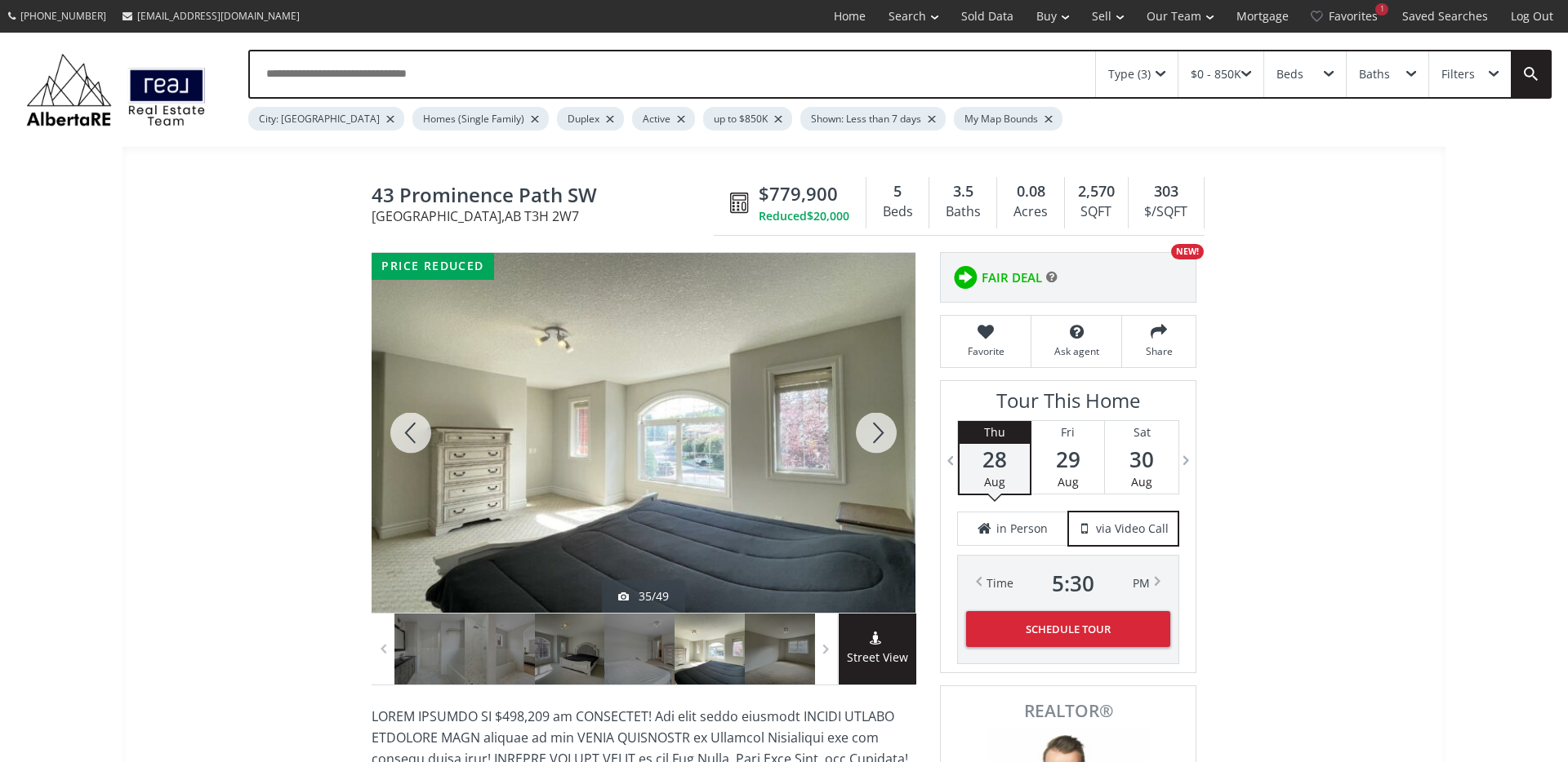
click at [879, 437] on div at bounding box center [876, 433] width 79 height 360
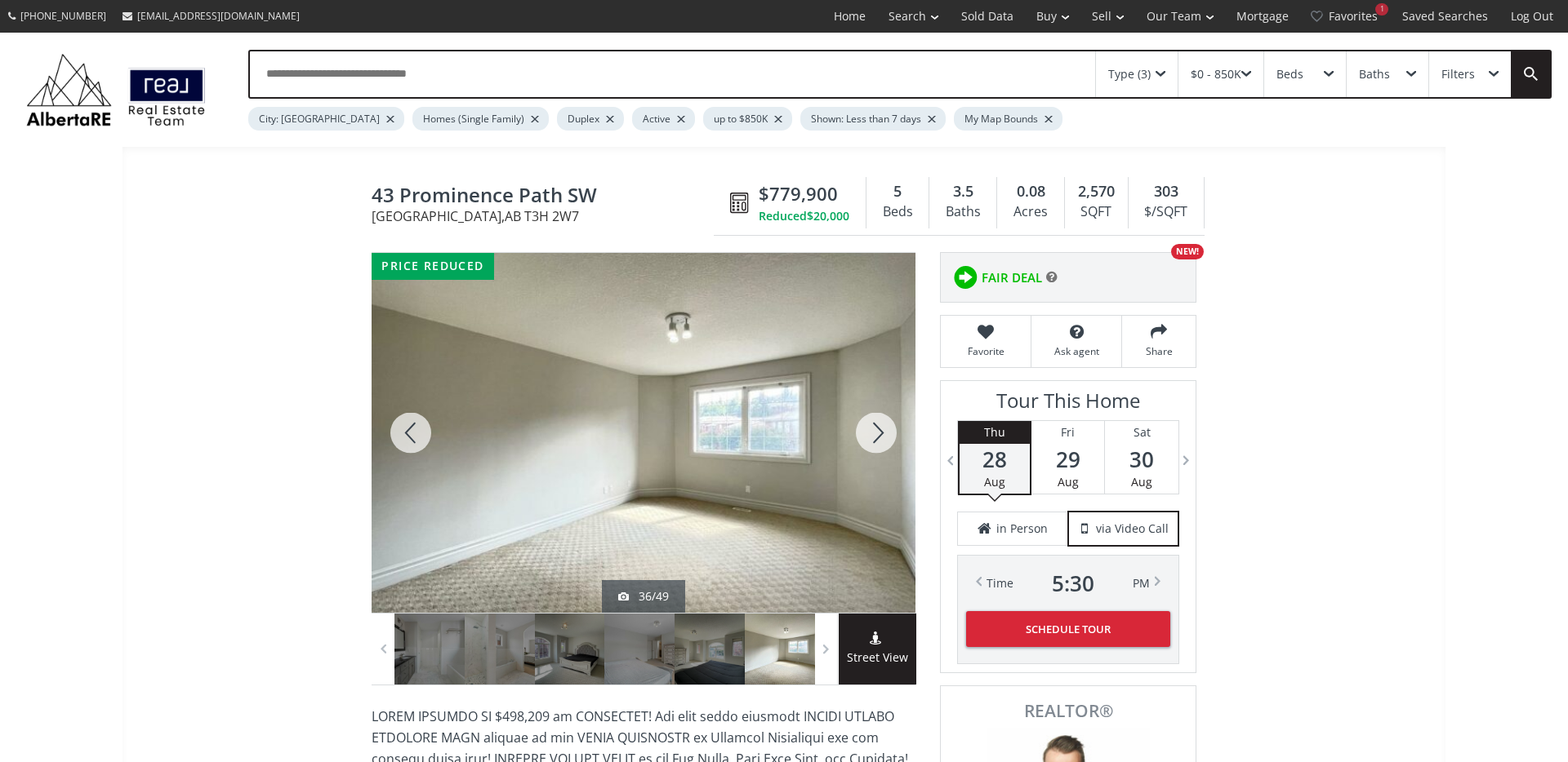
click at [879, 437] on div at bounding box center [876, 433] width 79 height 360
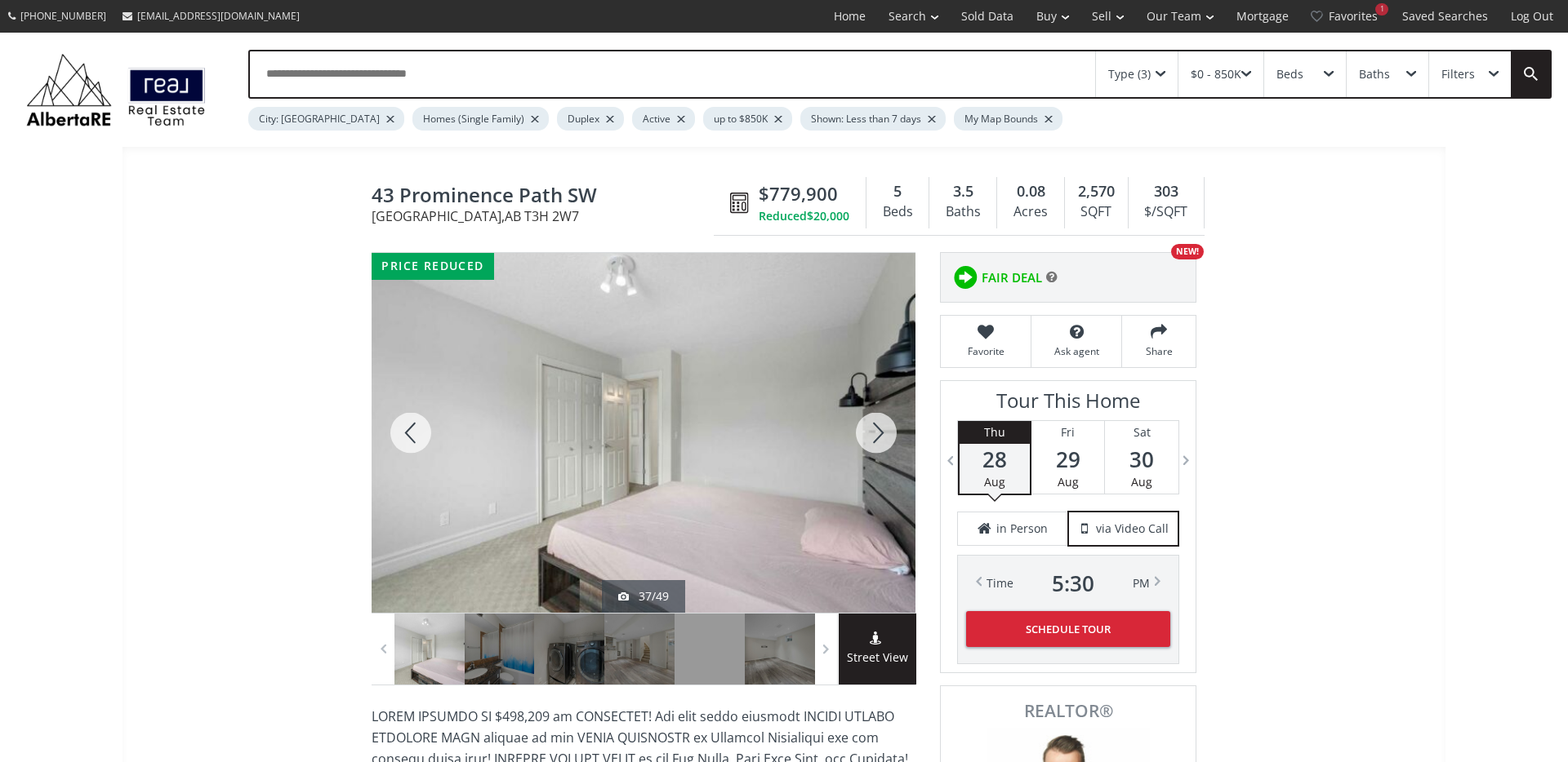
click at [879, 437] on div at bounding box center [876, 433] width 79 height 360
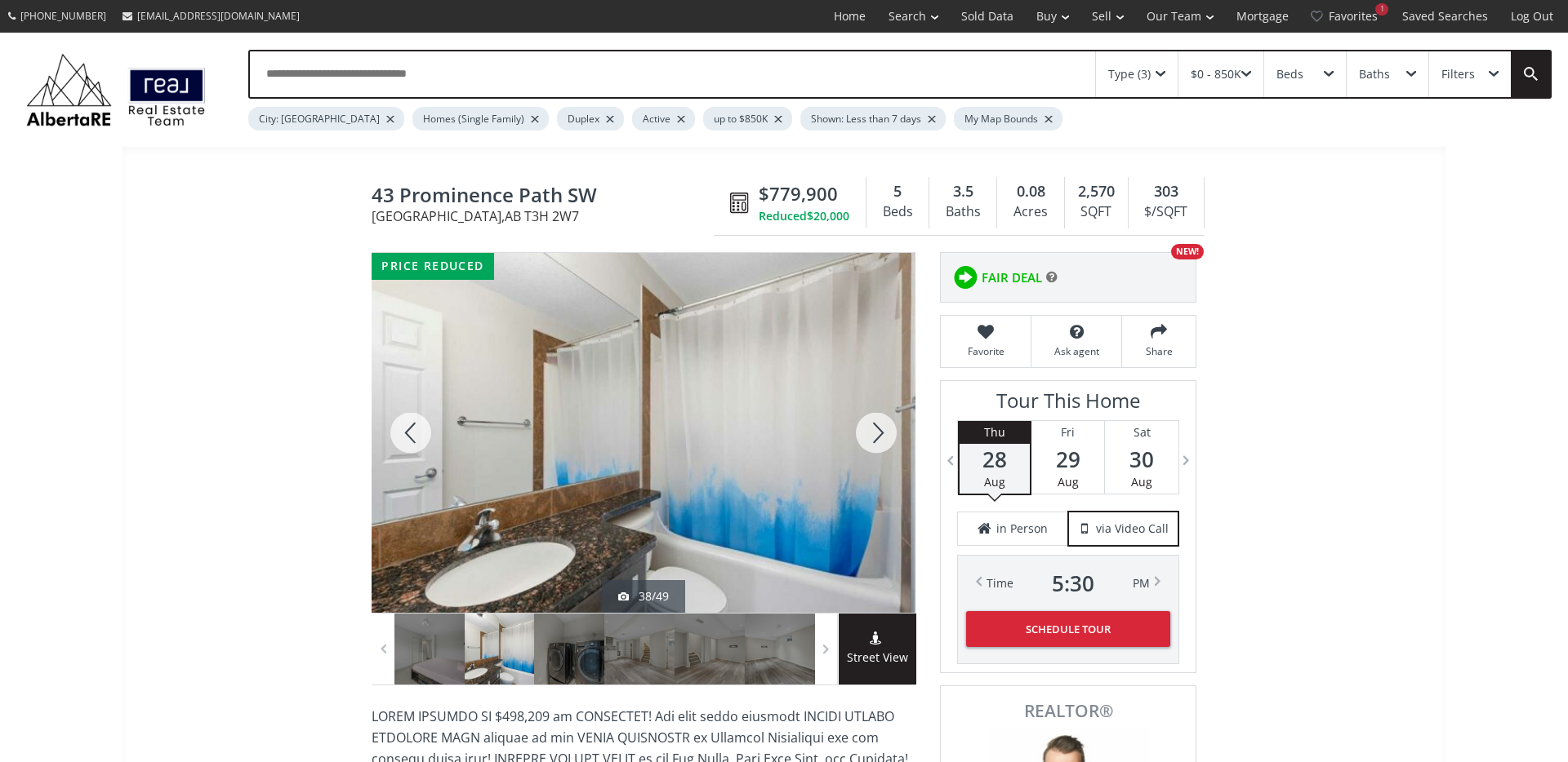
click at [879, 437] on div at bounding box center [876, 433] width 79 height 360
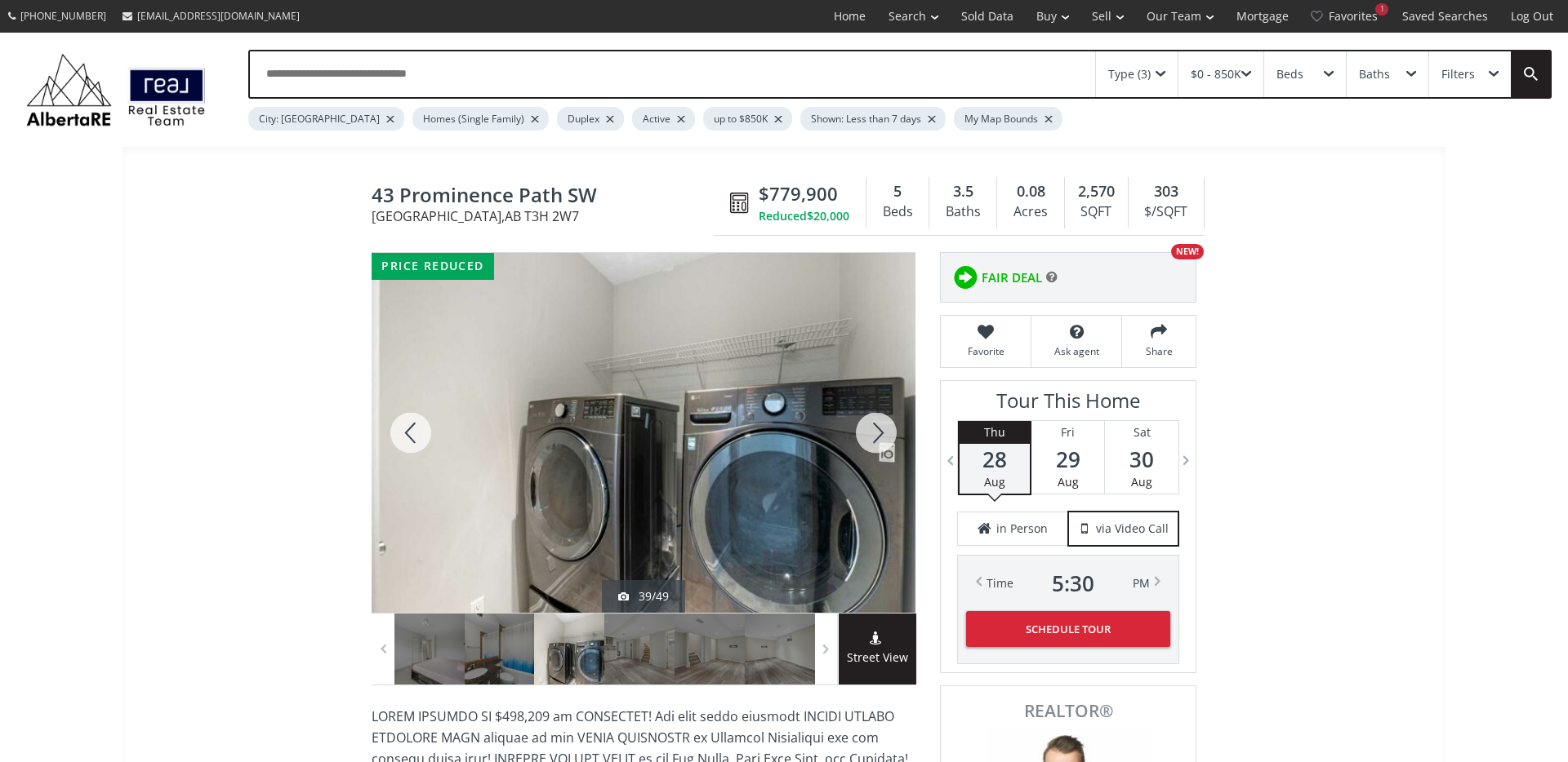
click at [879, 437] on div at bounding box center [876, 433] width 79 height 360
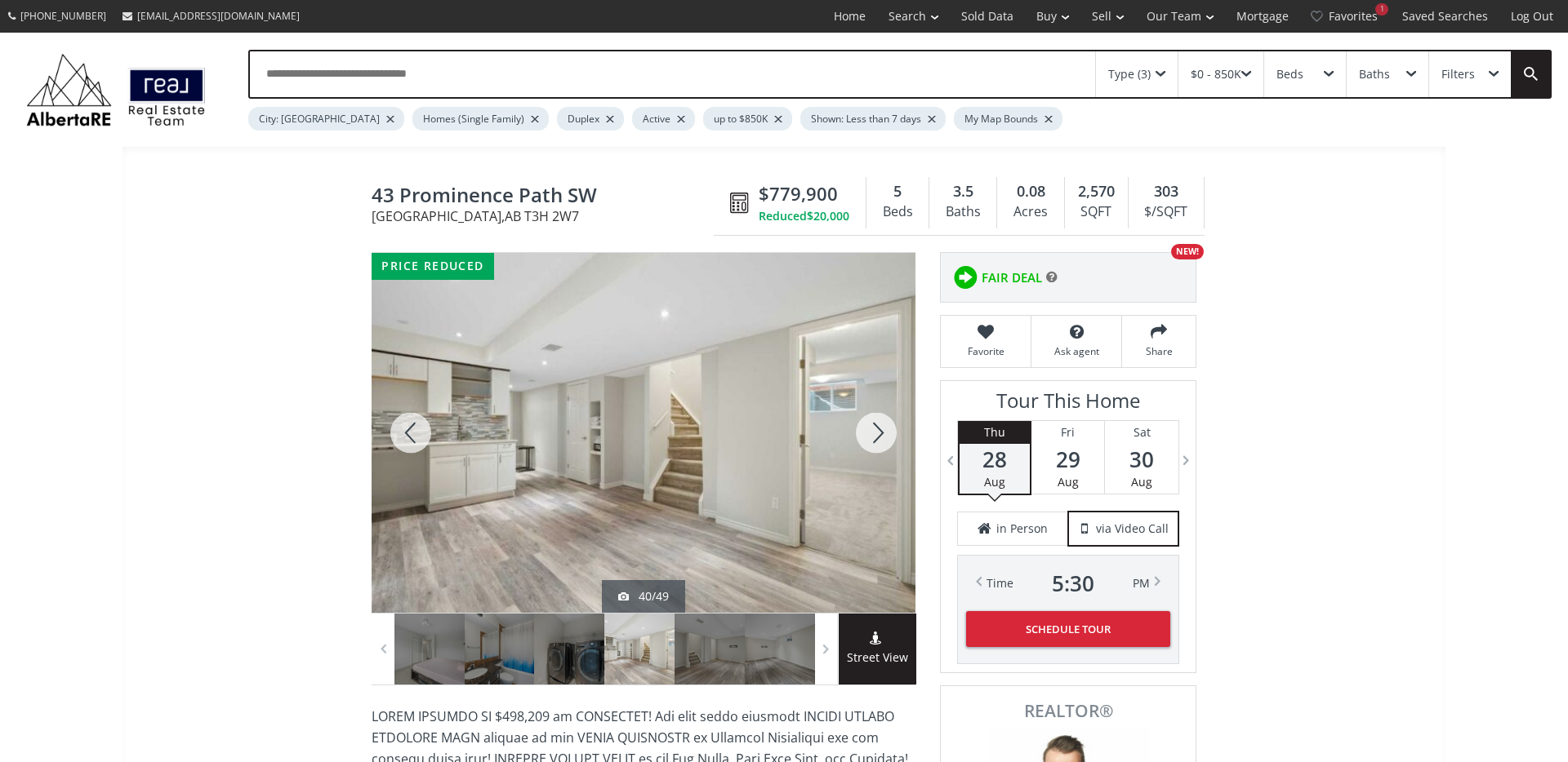
click at [879, 437] on div at bounding box center [876, 433] width 79 height 360
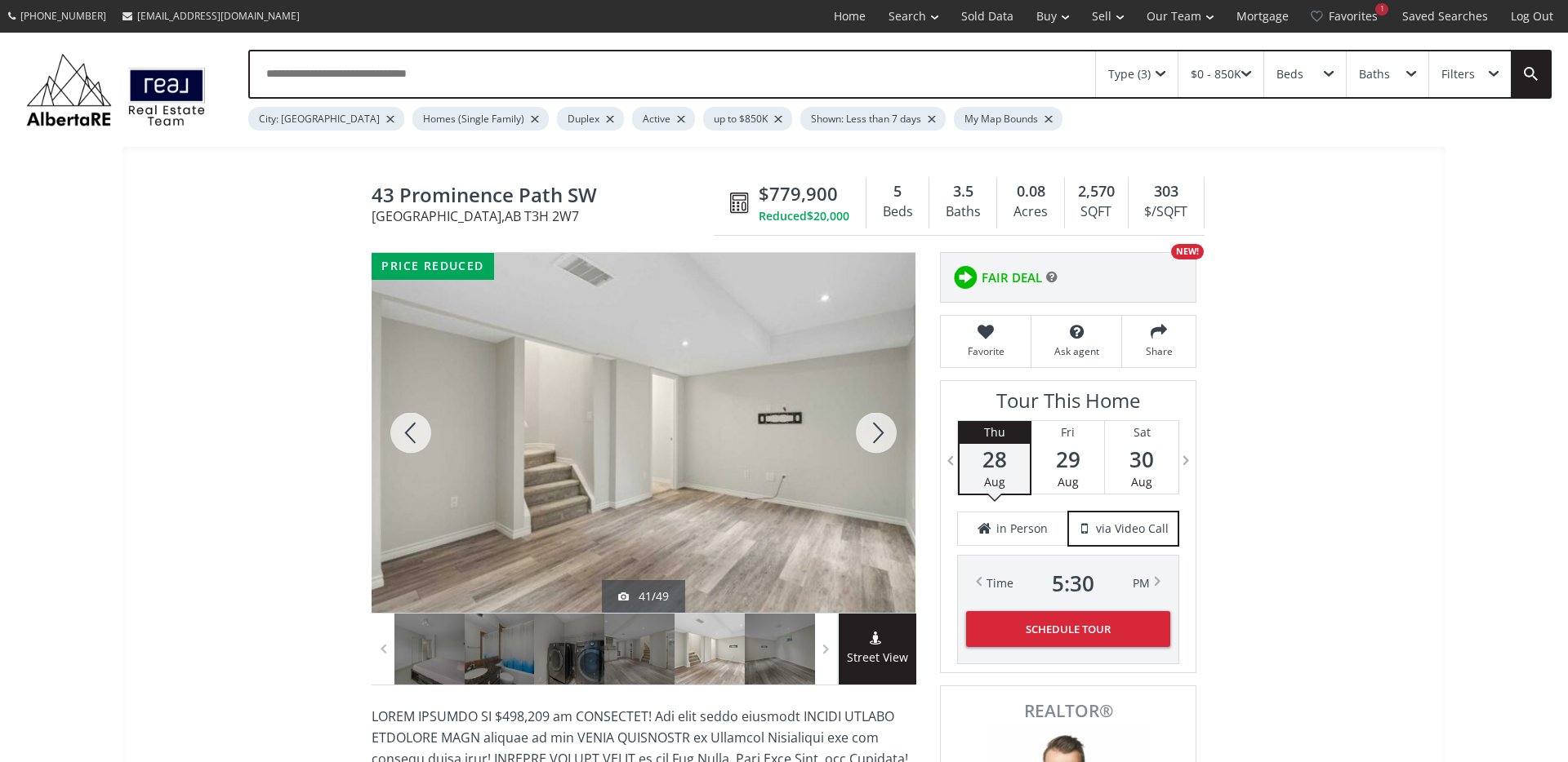
click at [879, 437] on div at bounding box center [876, 433] width 79 height 360
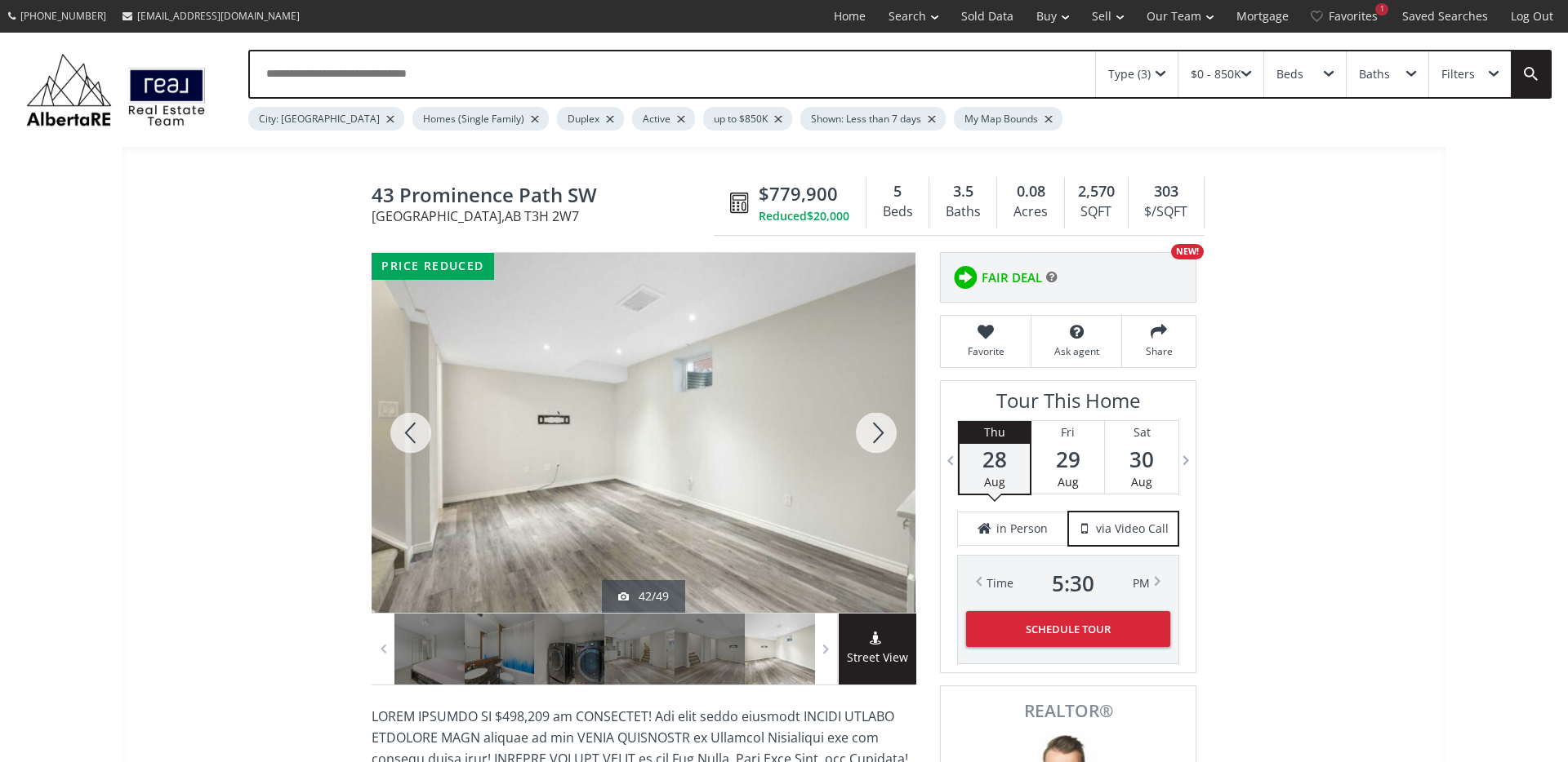
click at [879, 437] on div at bounding box center [876, 433] width 79 height 360
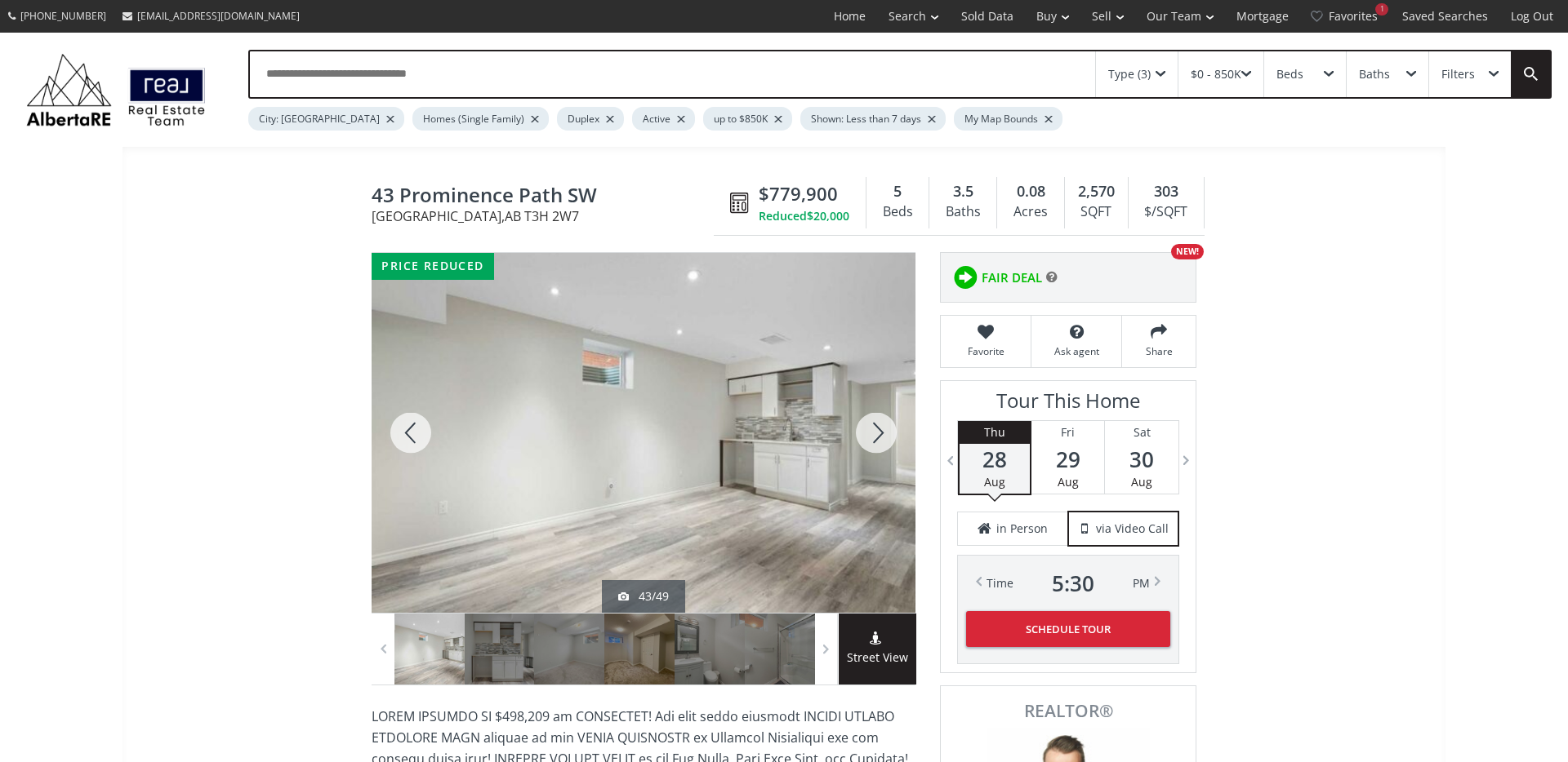
click at [878, 437] on div at bounding box center [876, 433] width 79 height 360
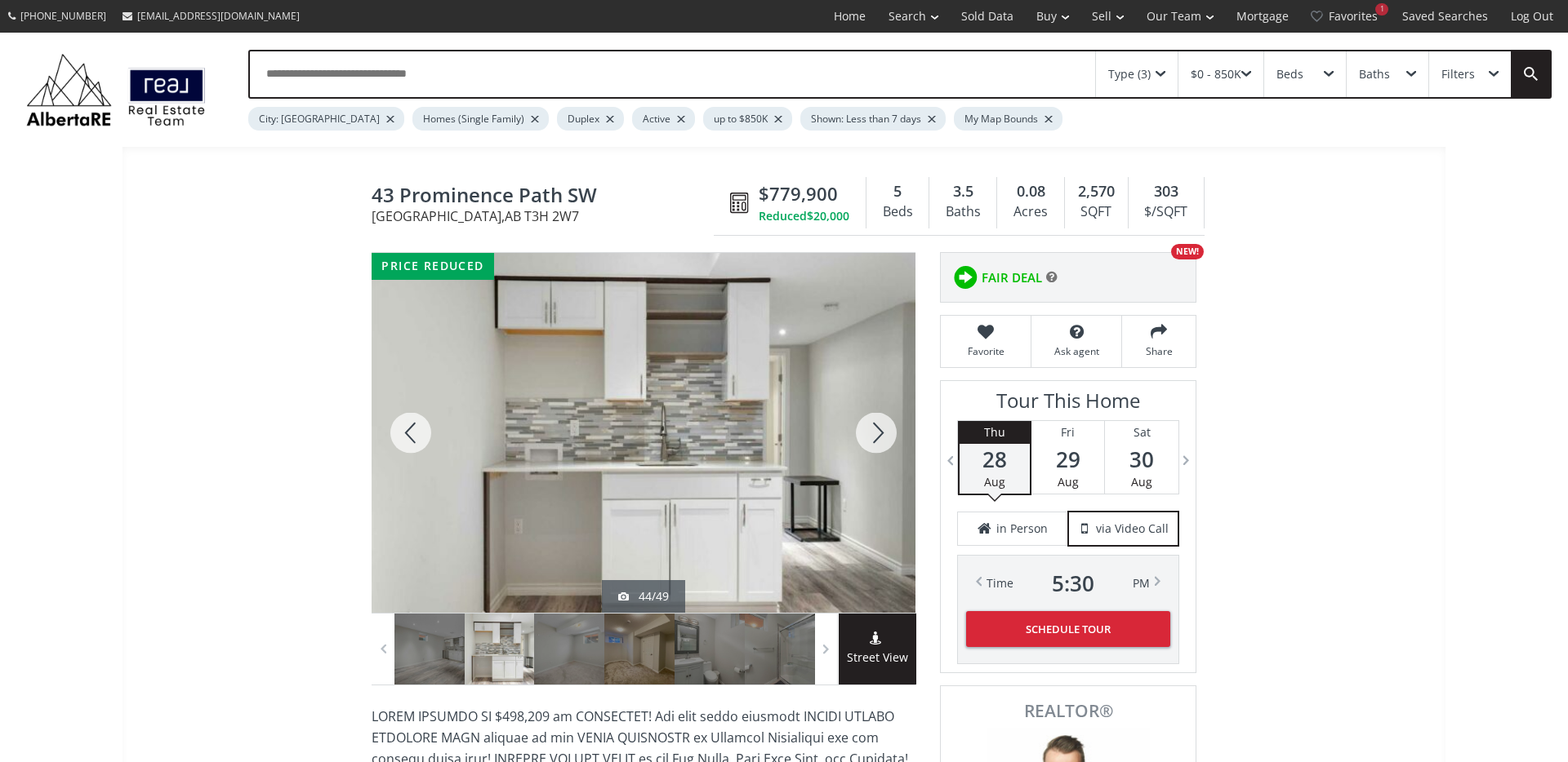
click at [878, 437] on div at bounding box center [876, 433] width 79 height 360
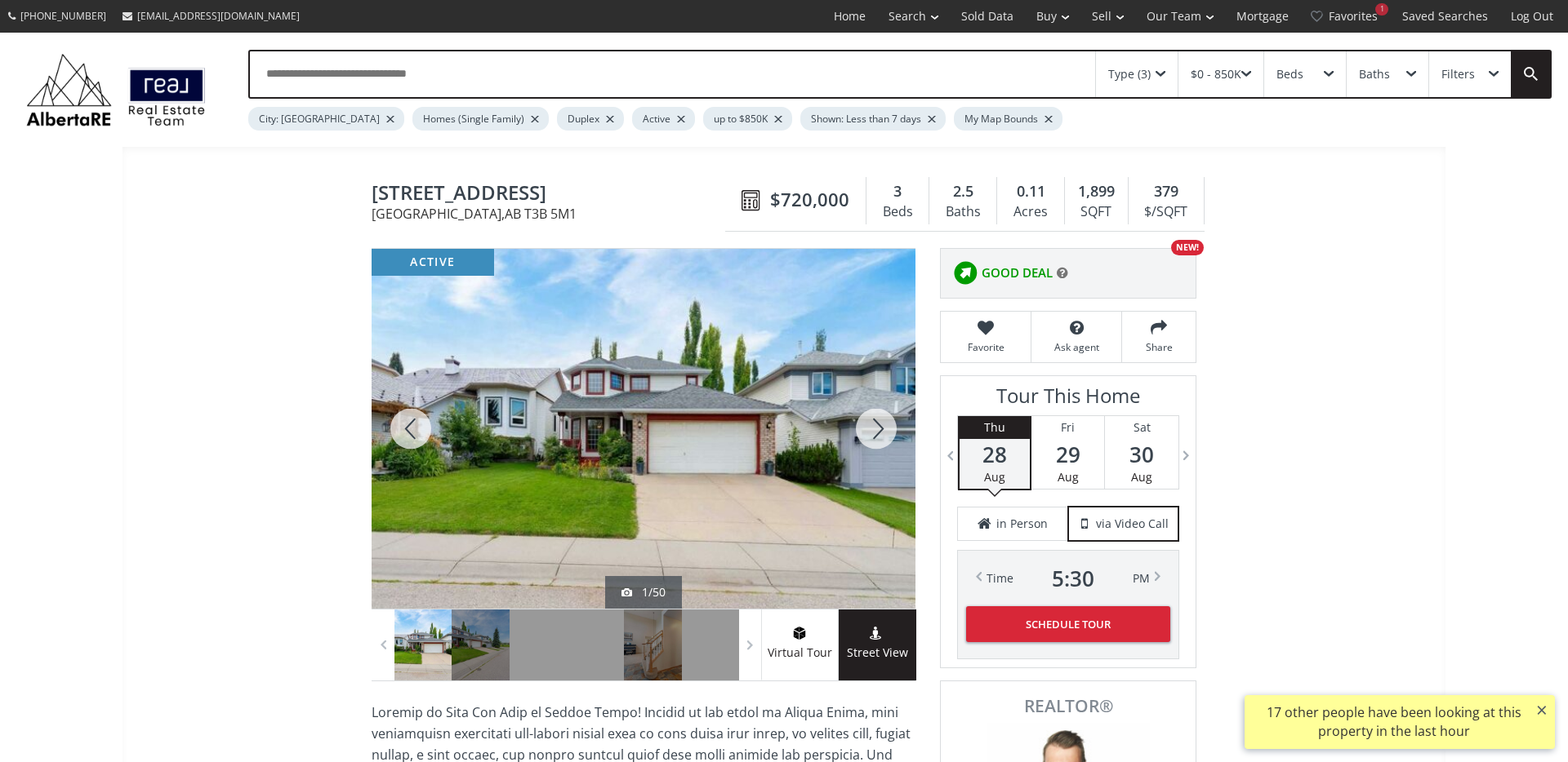
click at [870, 424] on div at bounding box center [876, 429] width 79 height 360
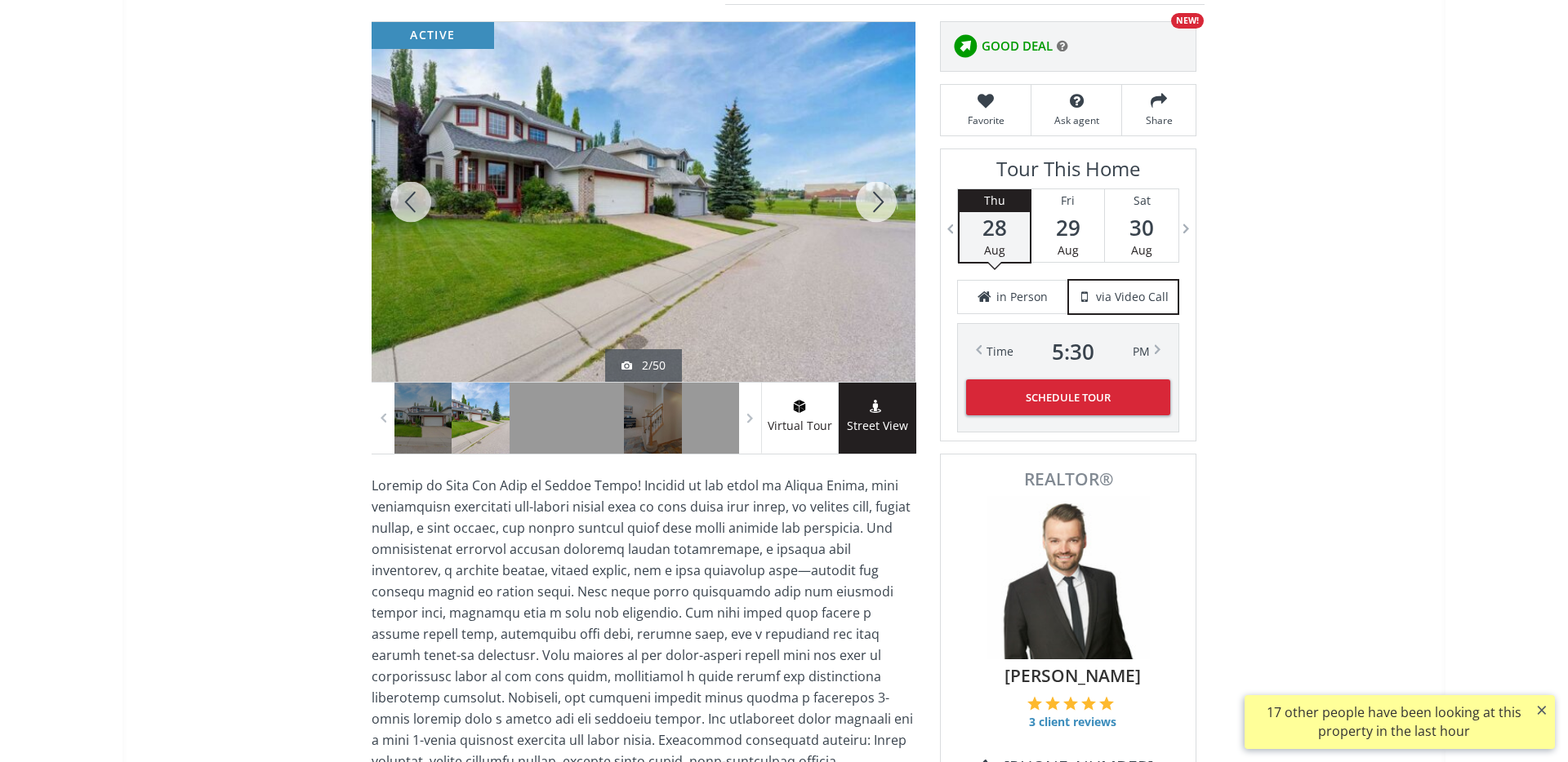
scroll to position [155, 0]
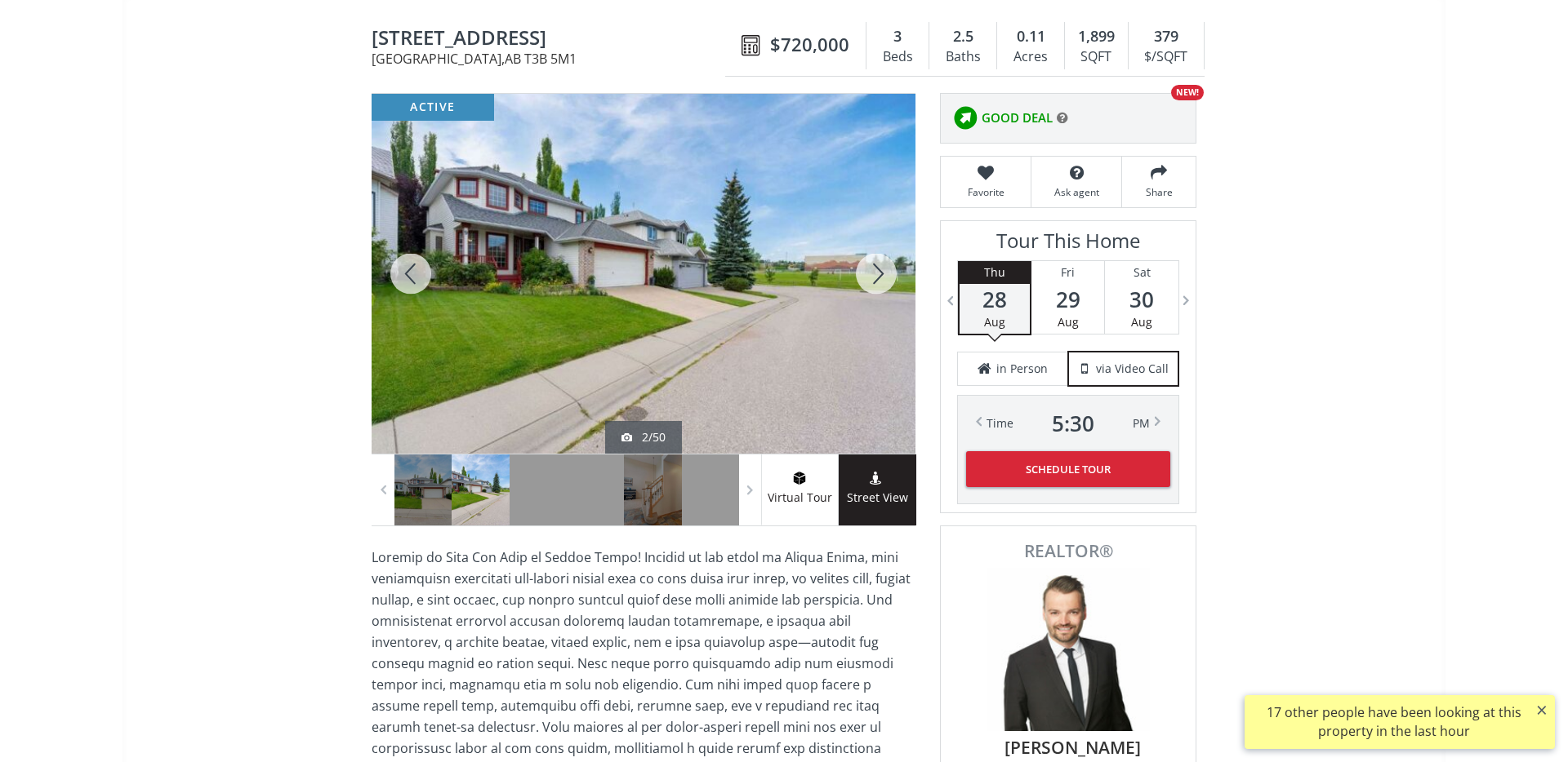
click at [872, 268] on div at bounding box center [876, 274] width 79 height 360
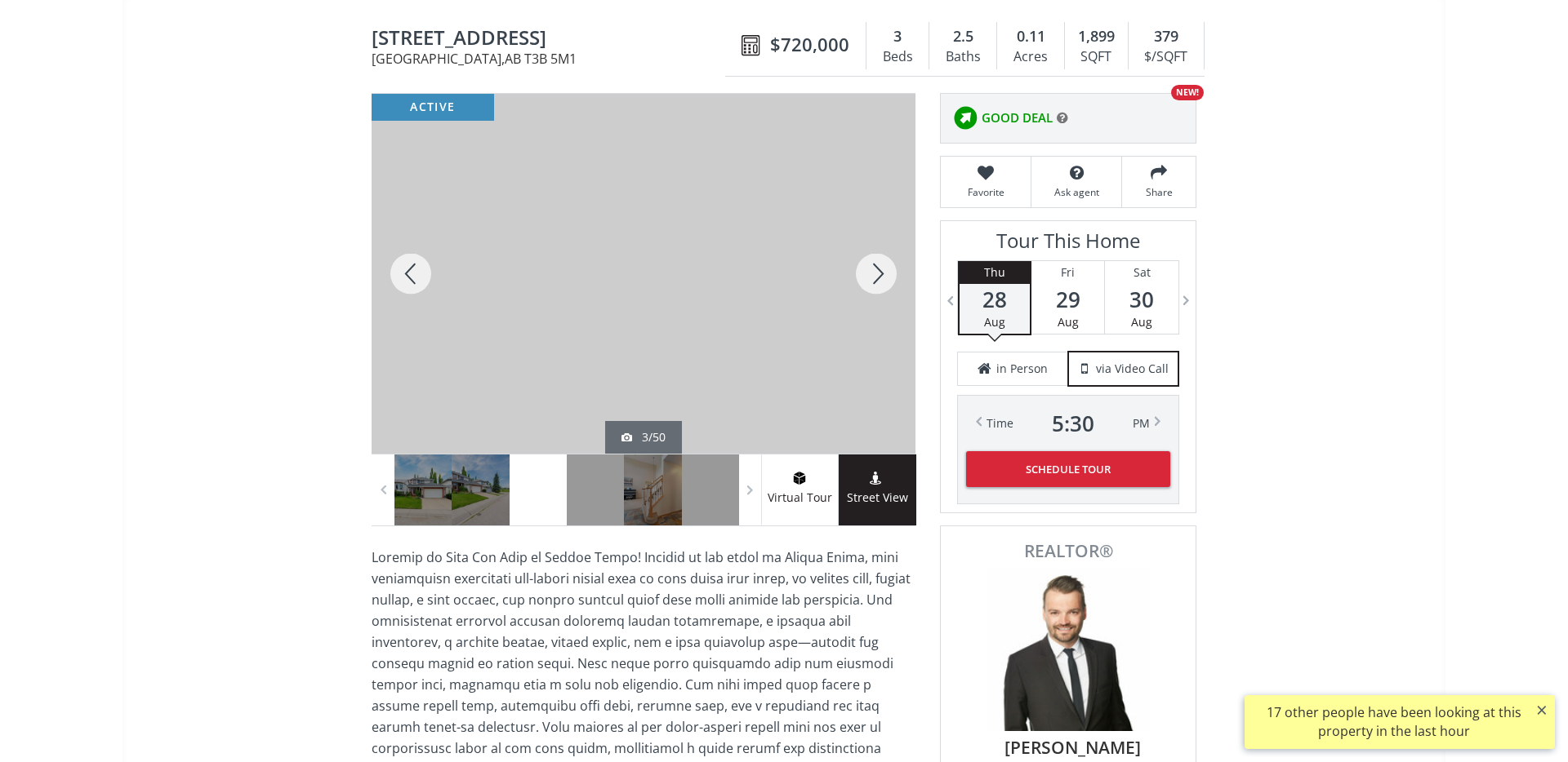
click at [872, 268] on div at bounding box center [876, 274] width 79 height 360
click at [872, 268] on div at bounding box center [876, 273] width 79 height 360
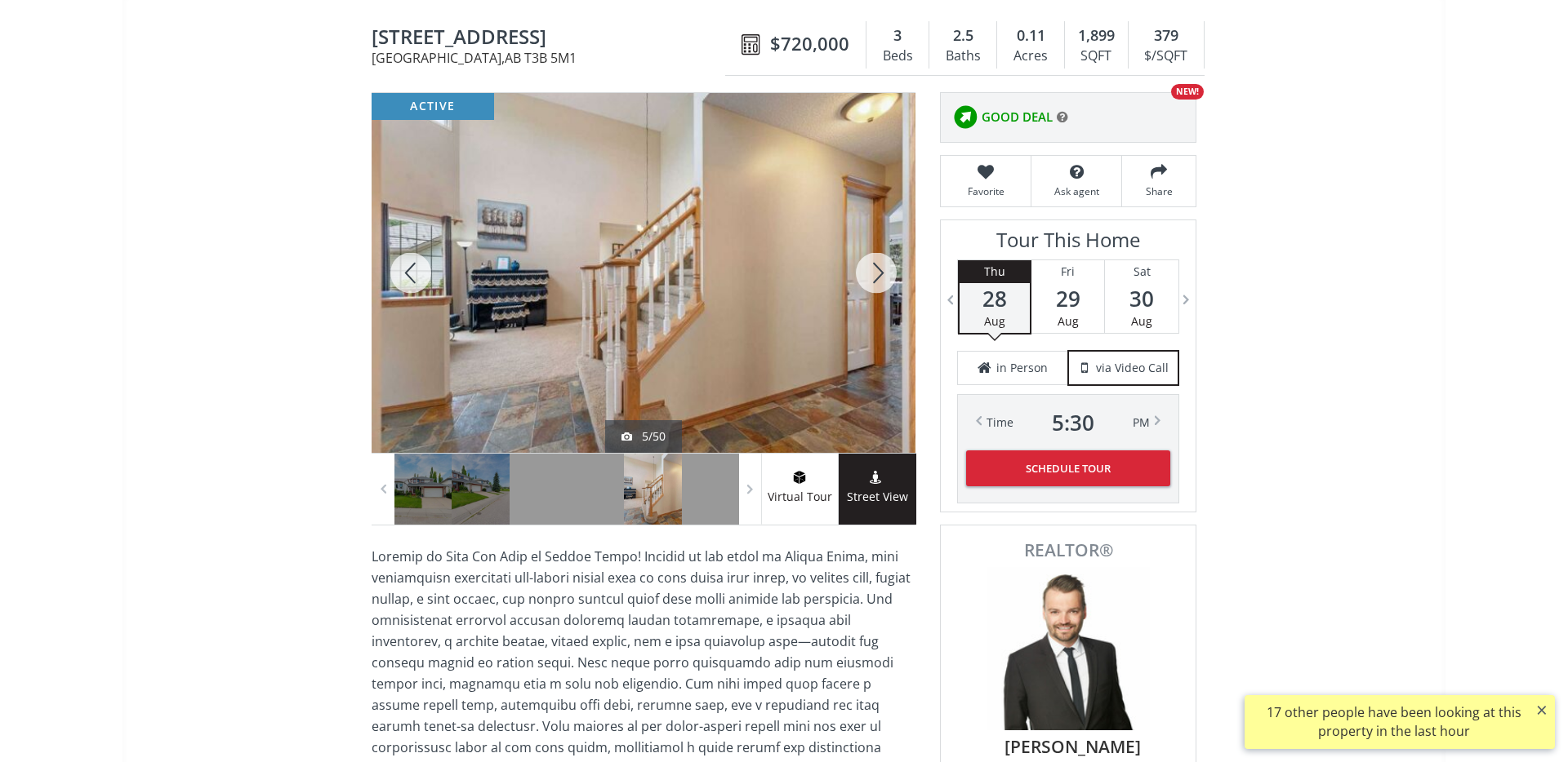
click at [872, 268] on div at bounding box center [876, 273] width 79 height 360
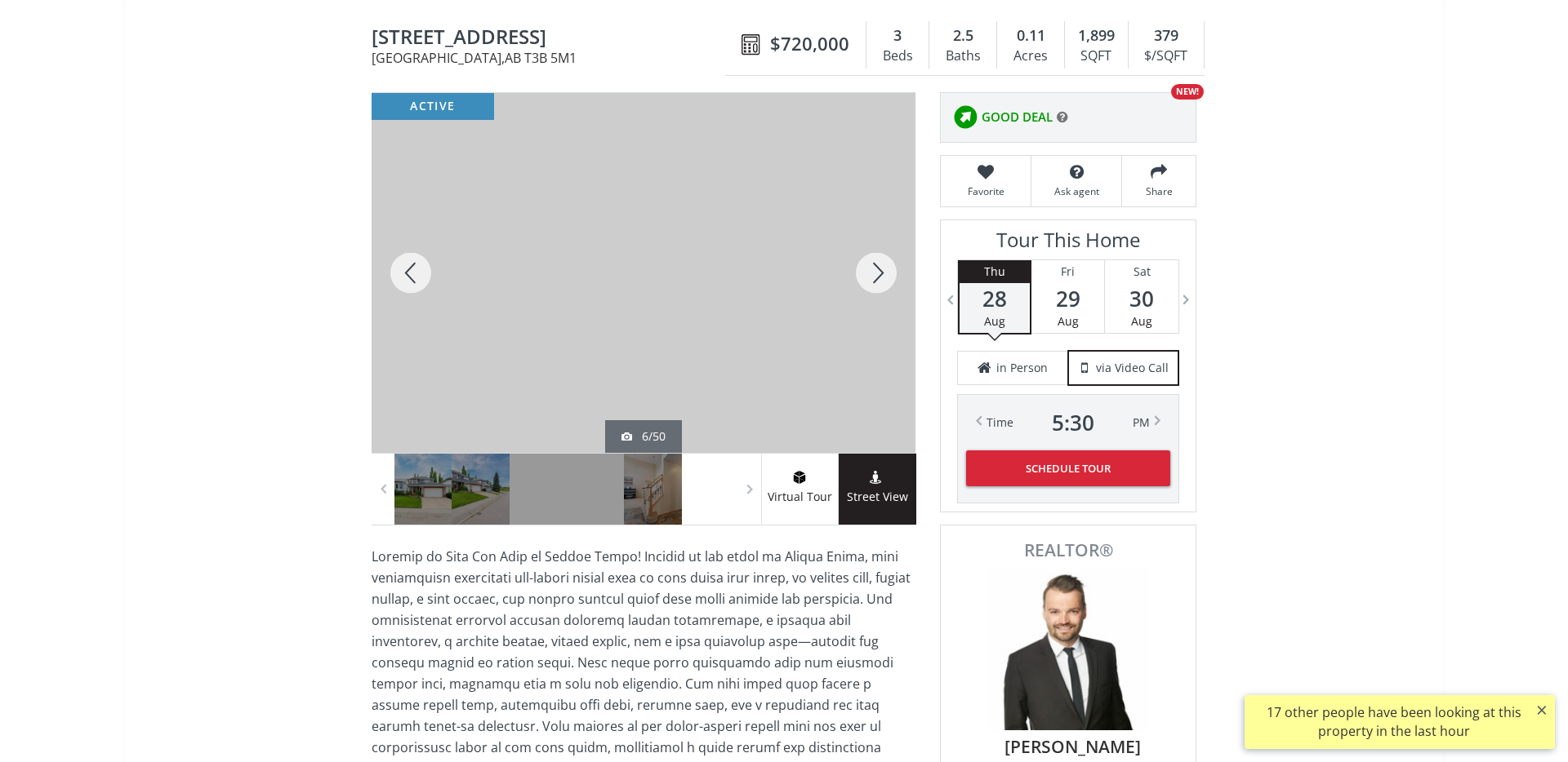
click at [872, 268] on div at bounding box center [876, 273] width 79 height 360
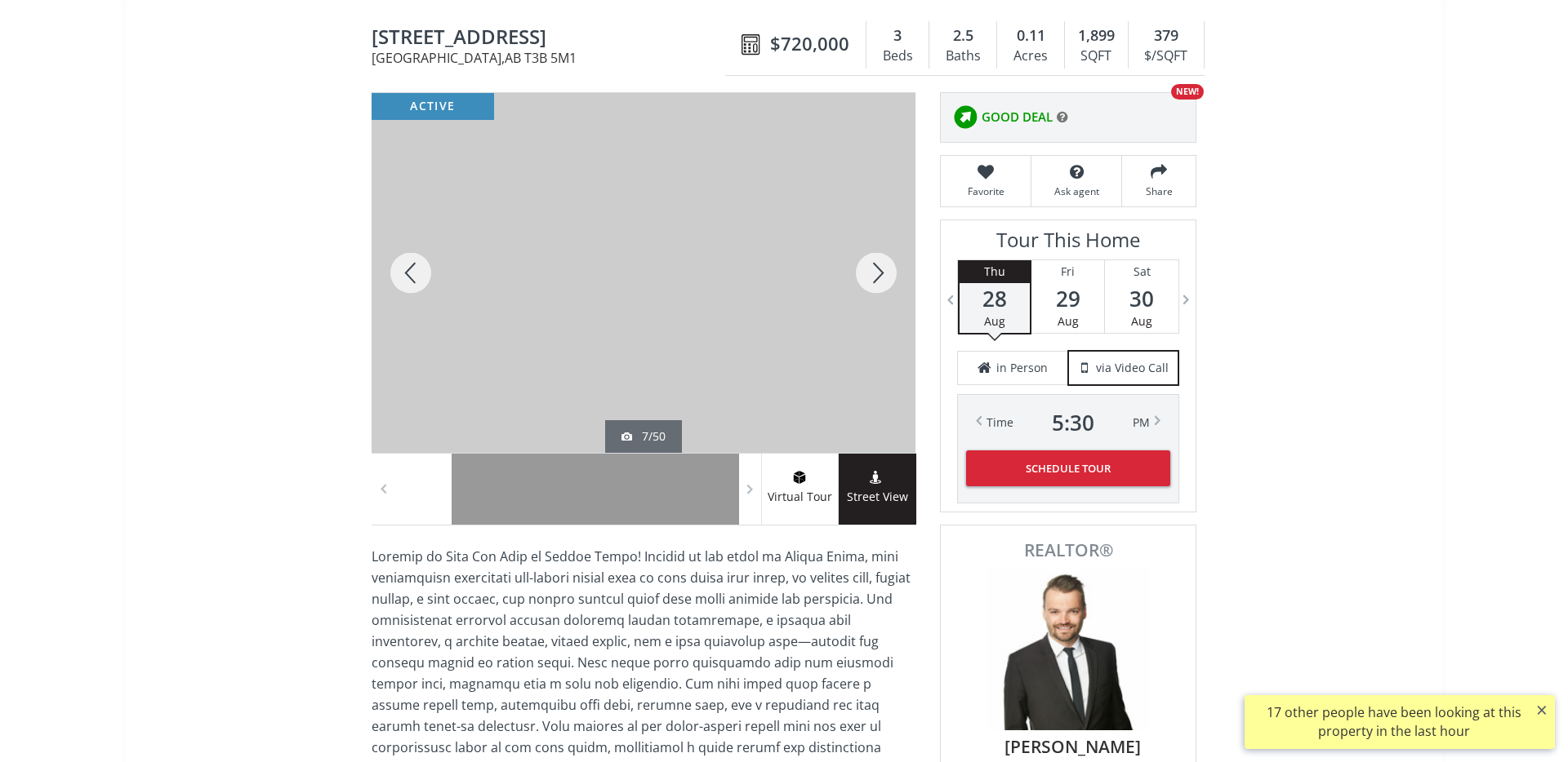
click at [872, 268] on div at bounding box center [876, 273] width 79 height 360
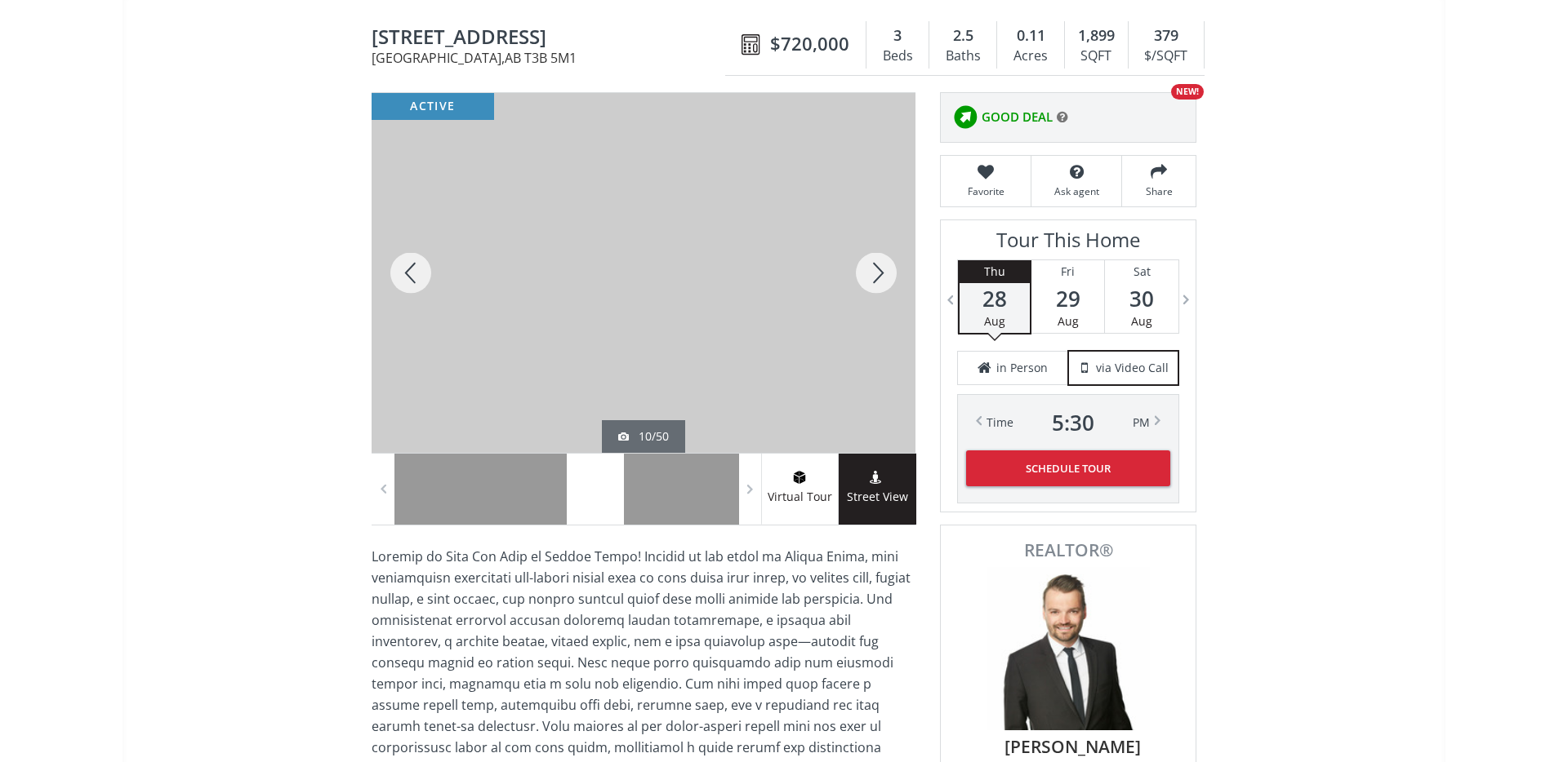
click at [872, 268] on div at bounding box center [876, 273] width 79 height 360
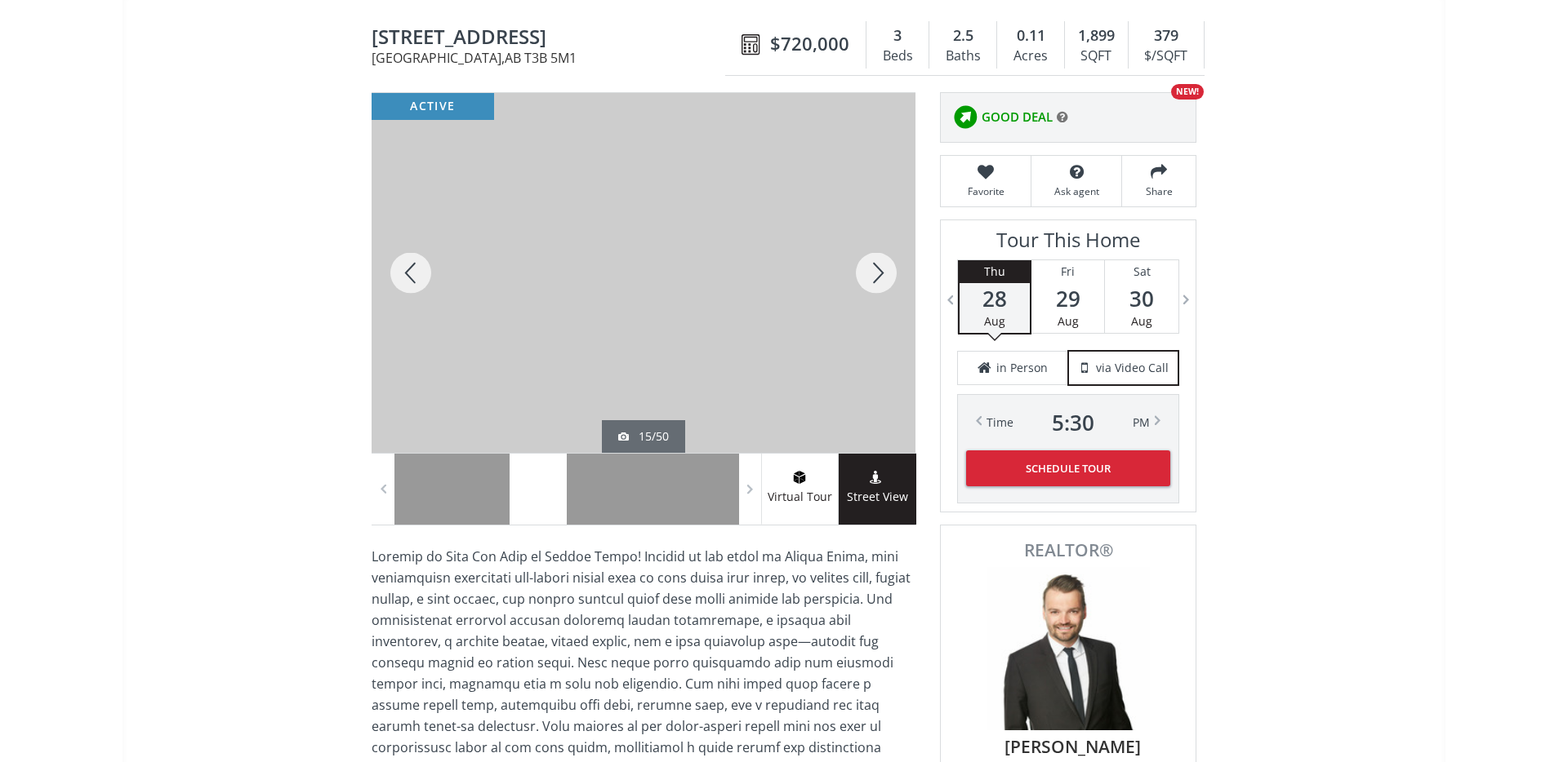
click at [872, 268] on div at bounding box center [876, 273] width 79 height 360
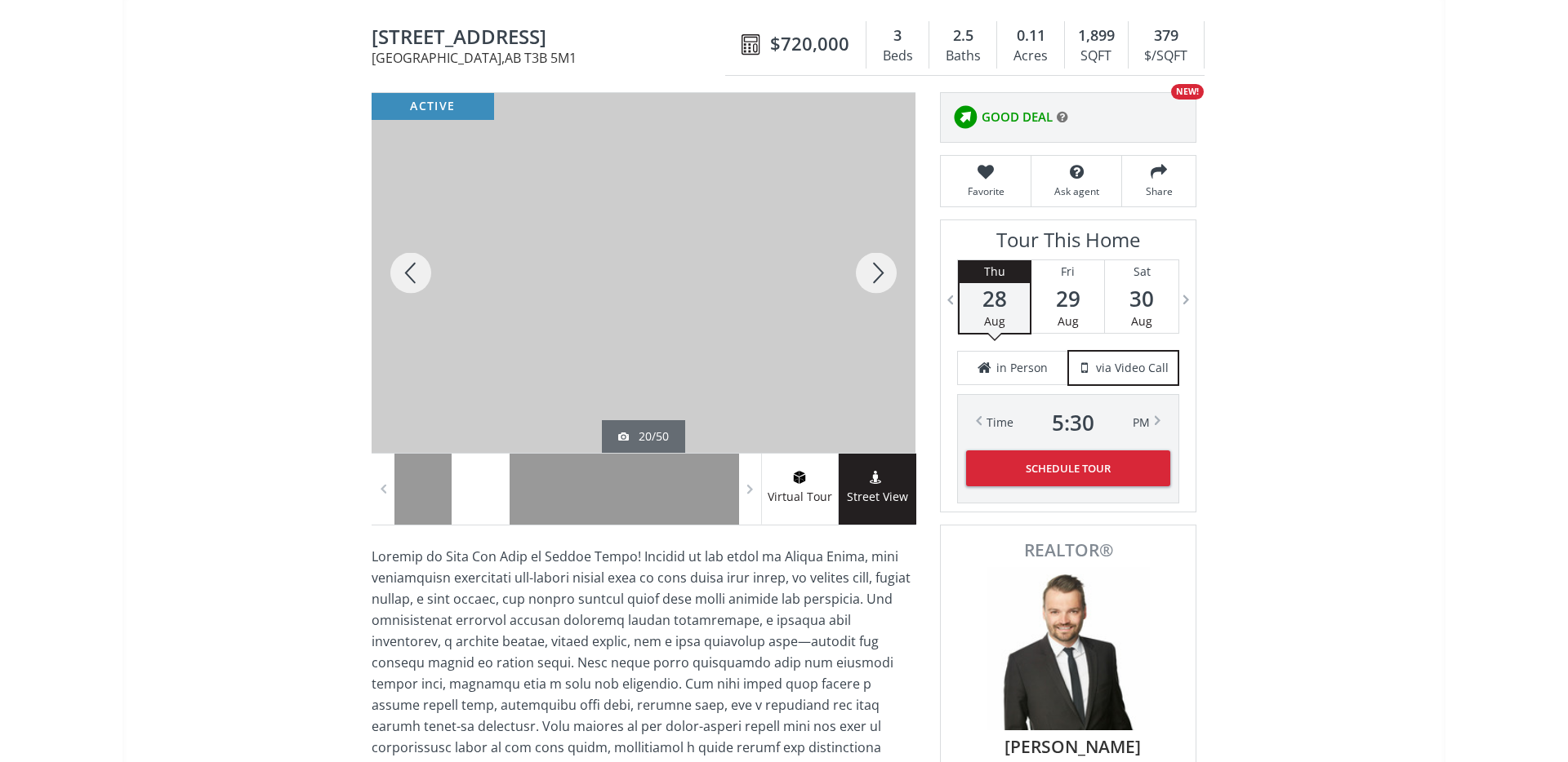
click at [872, 268] on div at bounding box center [876, 273] width 79 height 360
click at [869, 275] on div at bounding box center [876, 273] width 79 height 360
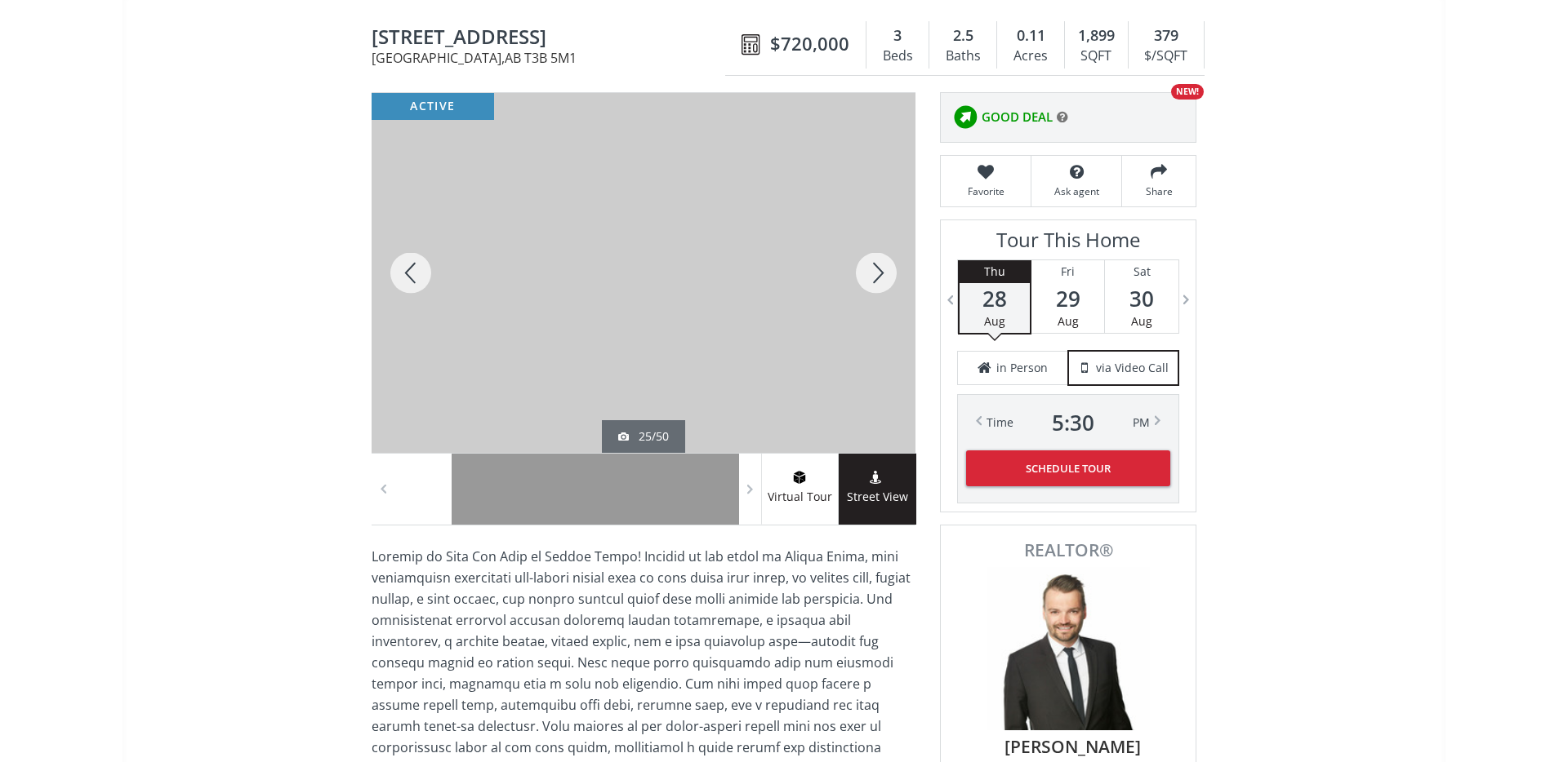
click at [868, 275] on div at bounding box center [876, 273] width 79 height 360
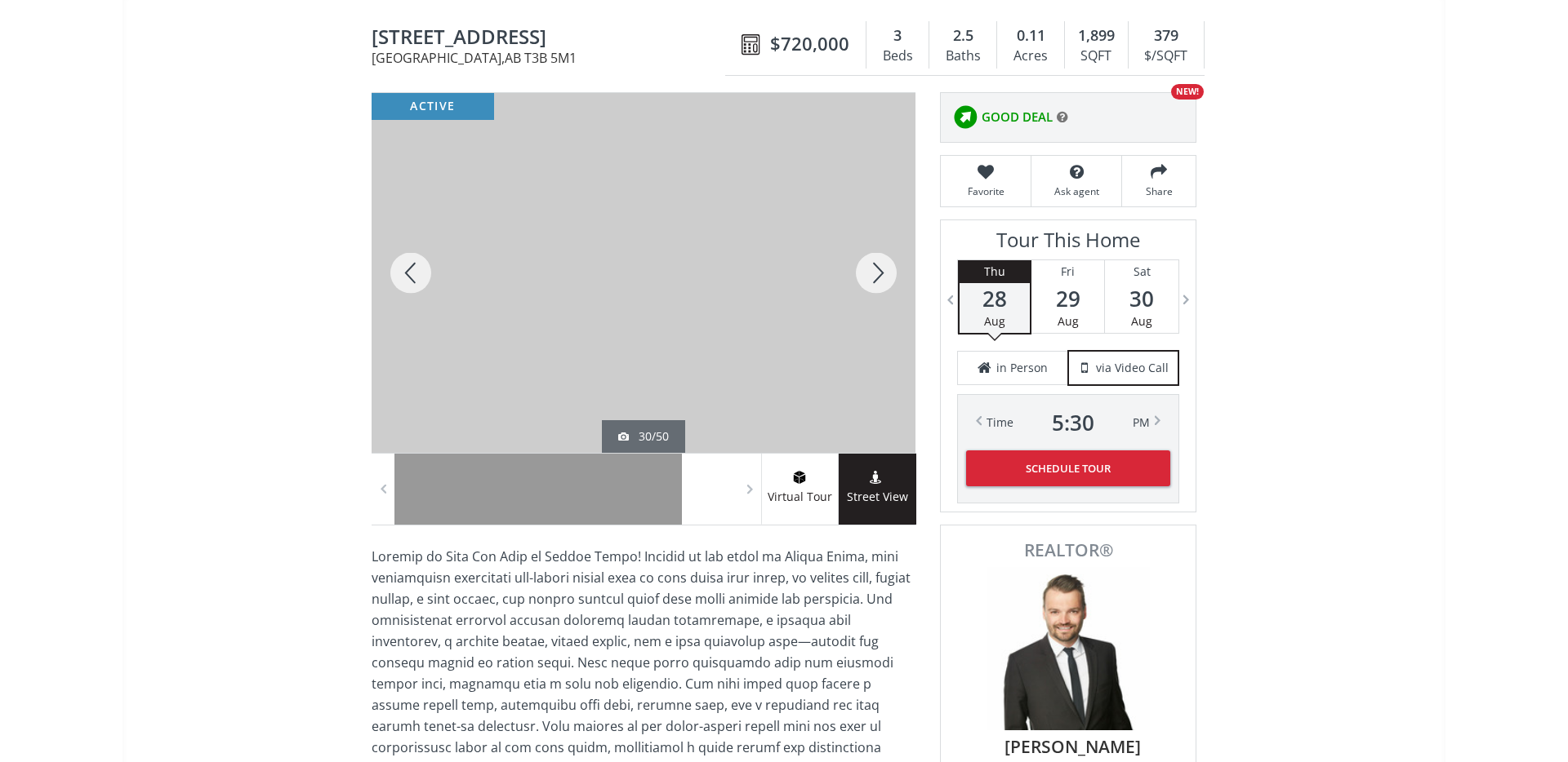
click at [868, 275] on div at bounding box center [876, 273] width 79 height 360
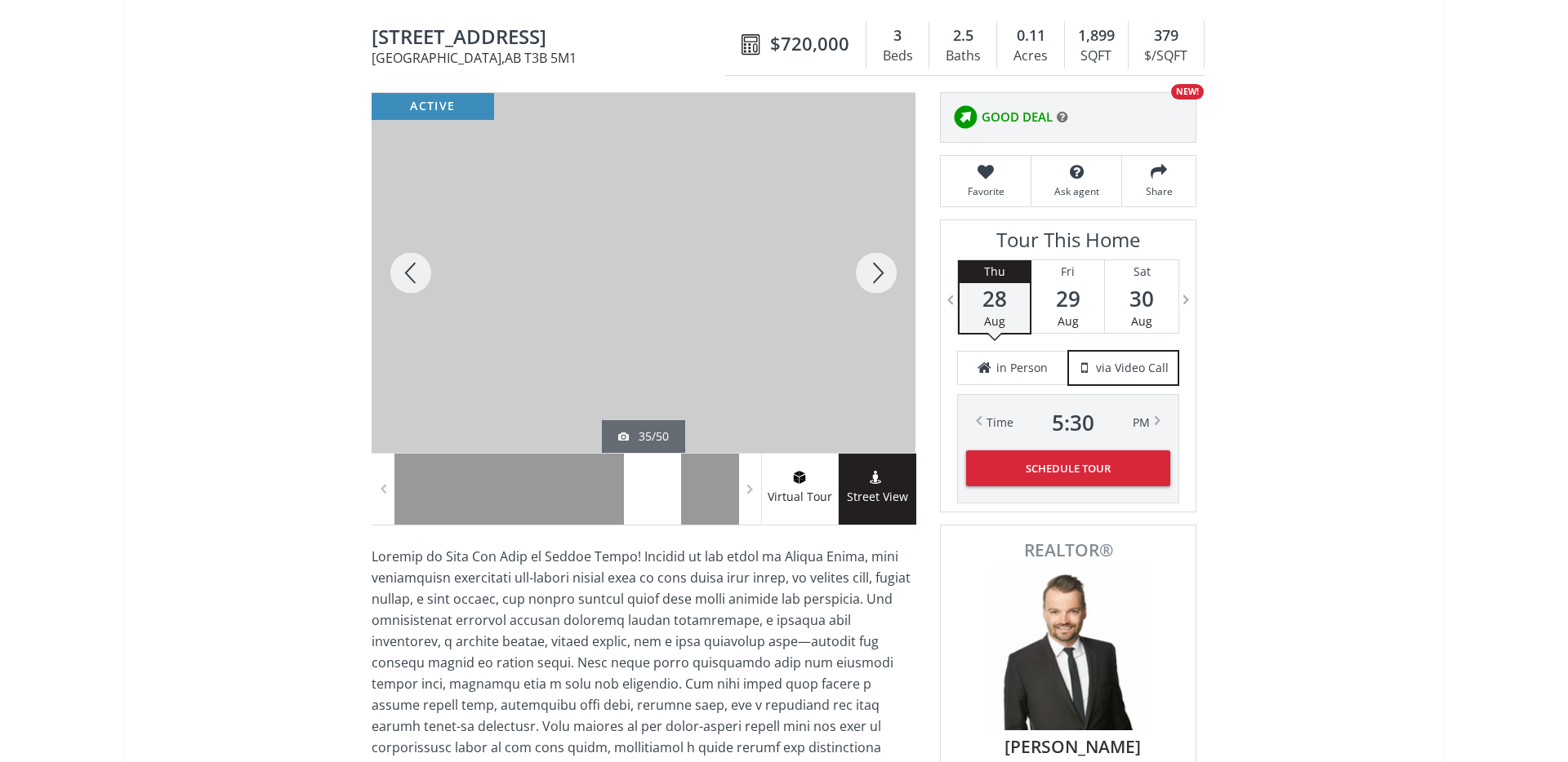
click at [868, 275] on div at bounding box center [876, 273] width 79 height 360
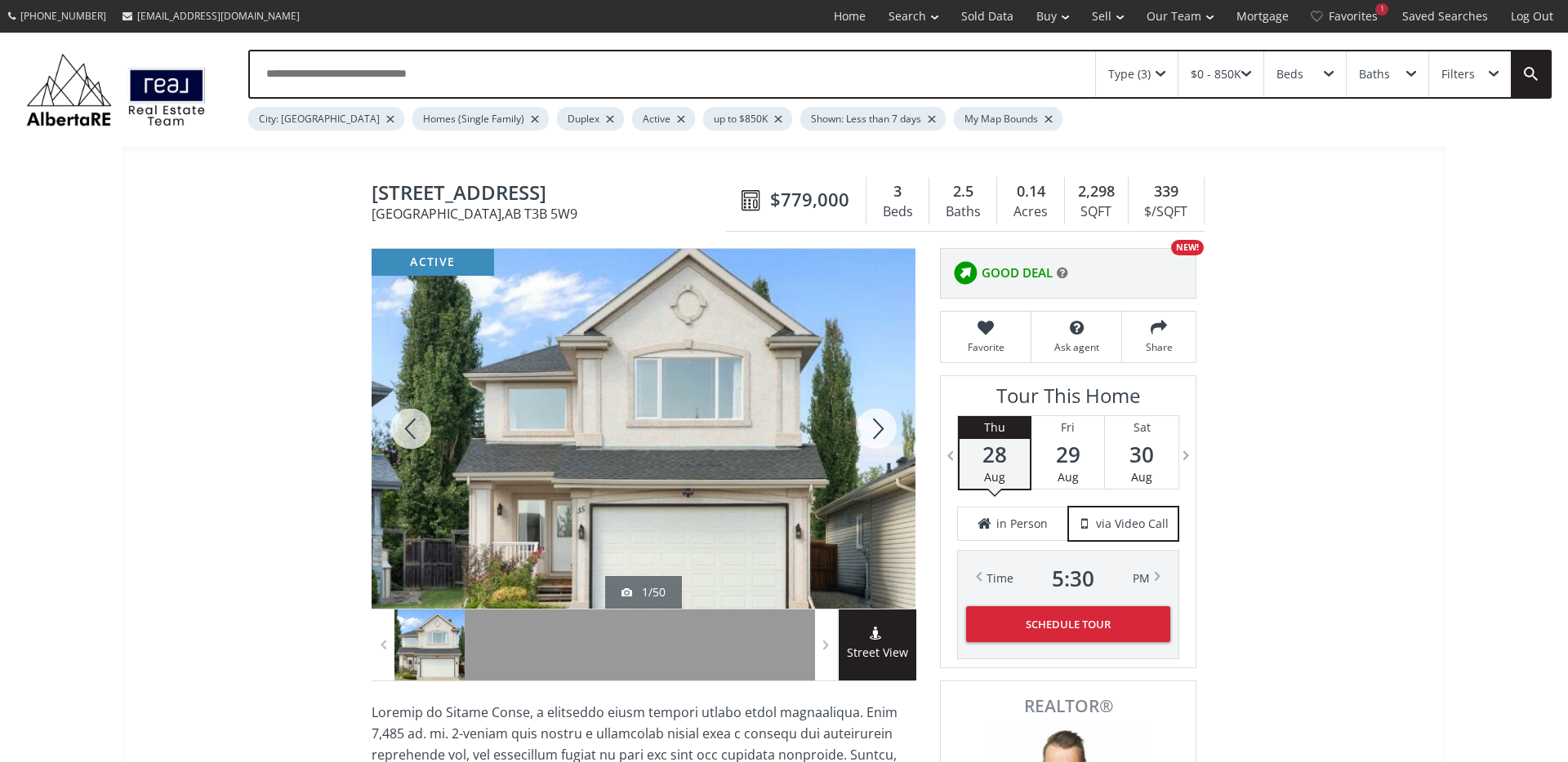
click at [874, 431] on div at bounding box center [876, 429] width 79 height 360
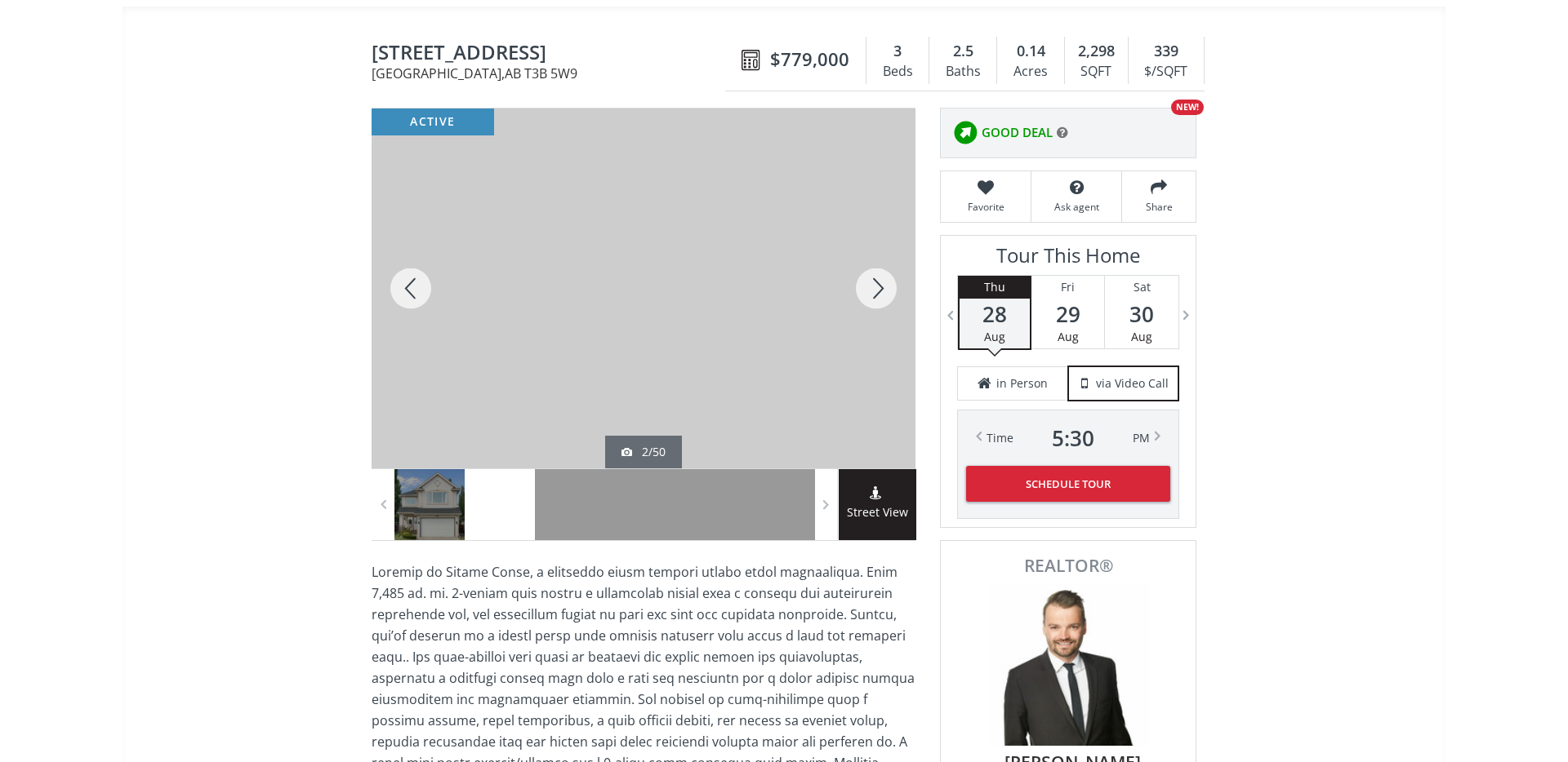
scroll to position [140, 0]
click at [885, 269] on div at bounding box center [876, 290] width 79 height 360
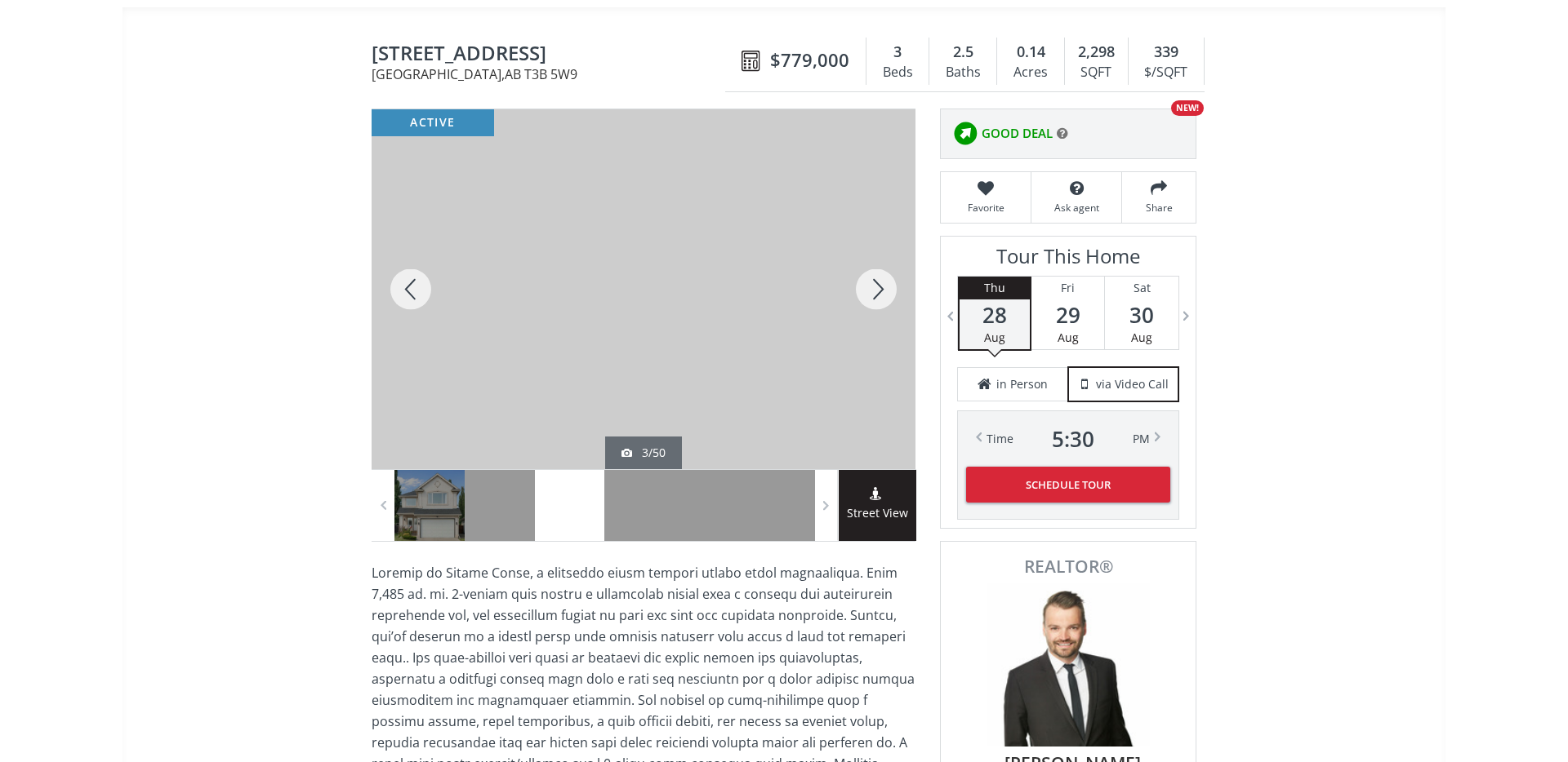
click at [878, 282] on div at bounding box center [876, 290] width 79 height 360
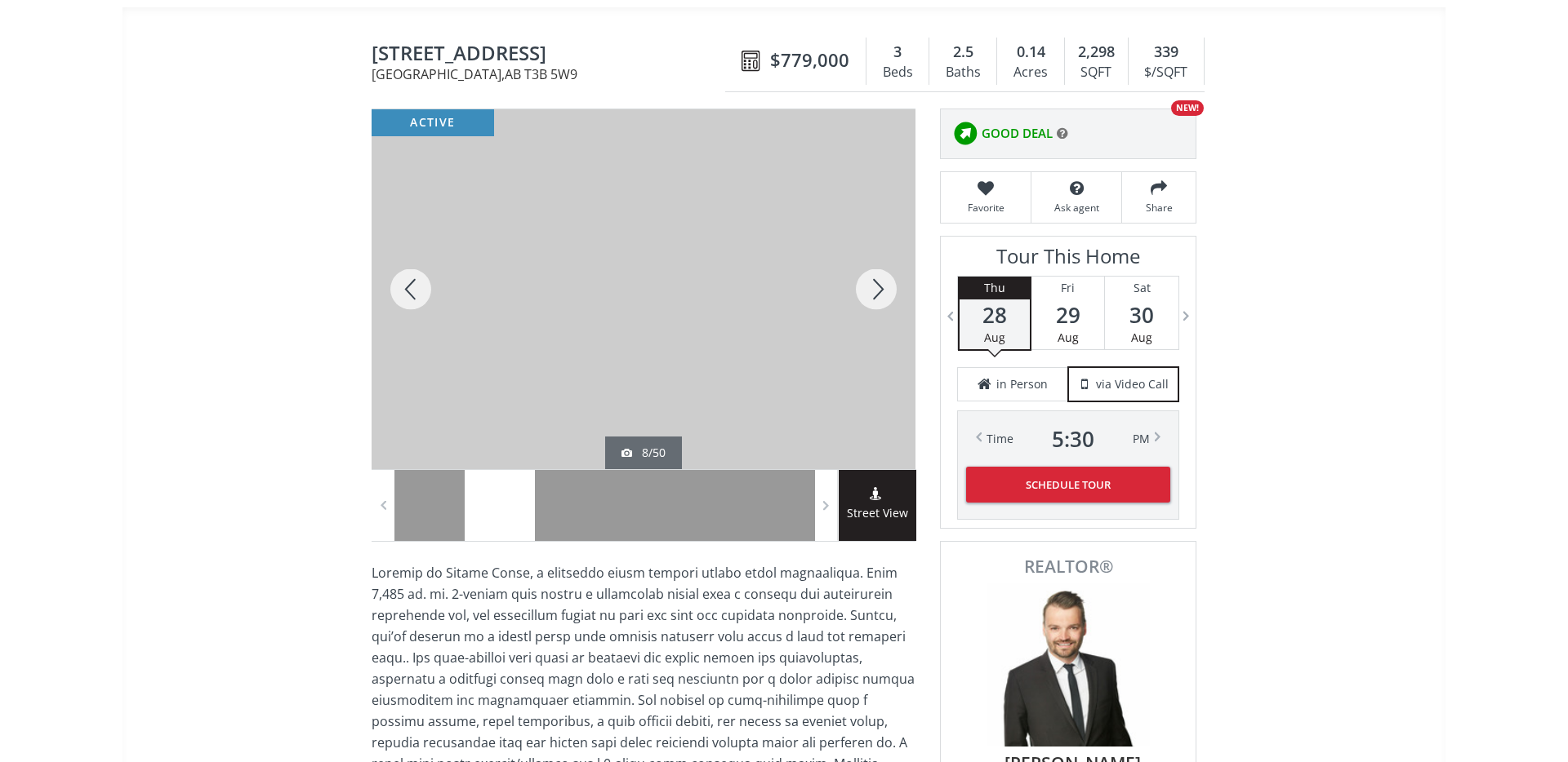
click at [878, 282] on div at bounding box center [876, 290] width 79 height 360
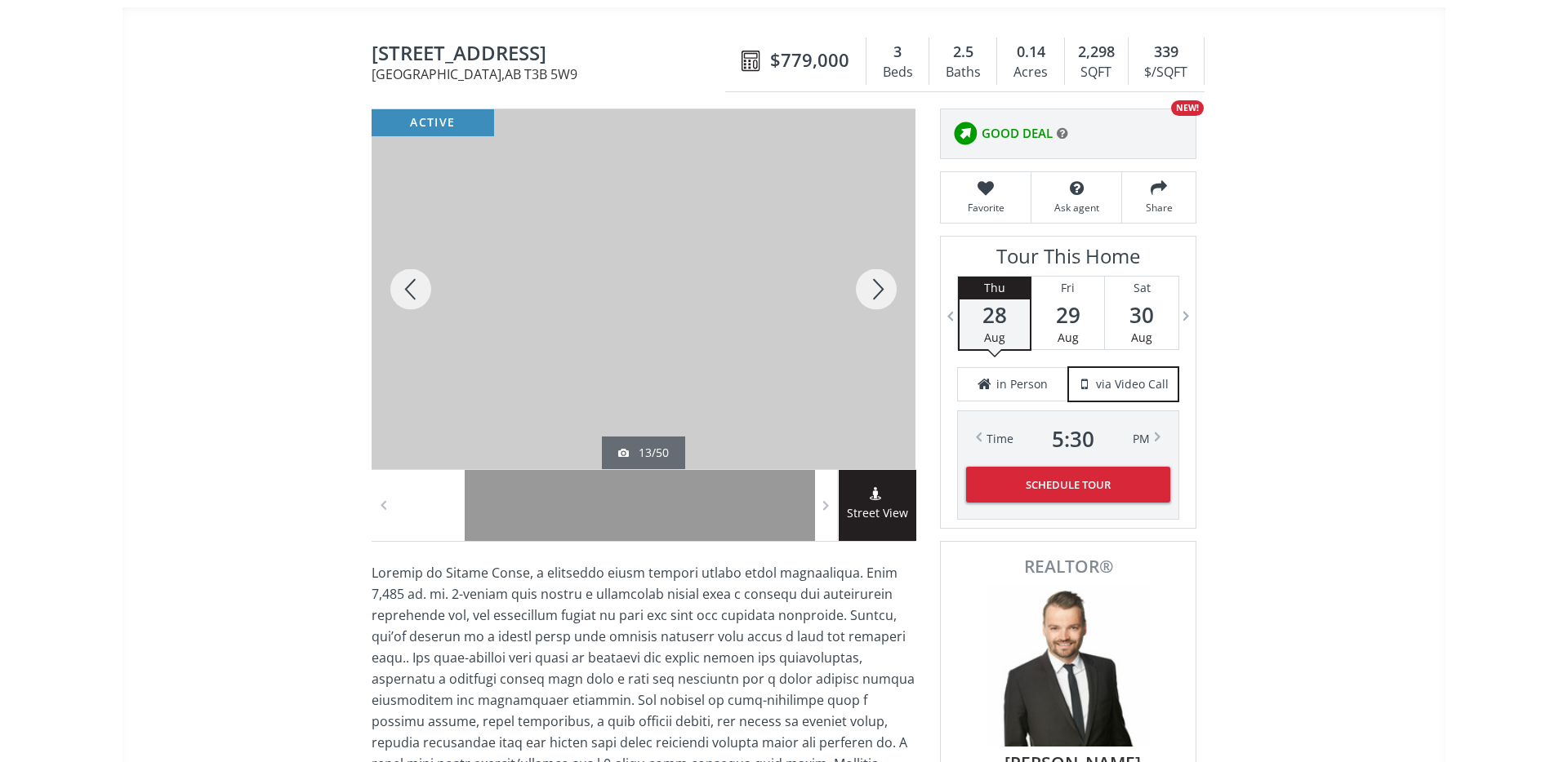
click at [878, 282] on div at bounding box center [876, 290] width 79 height 360
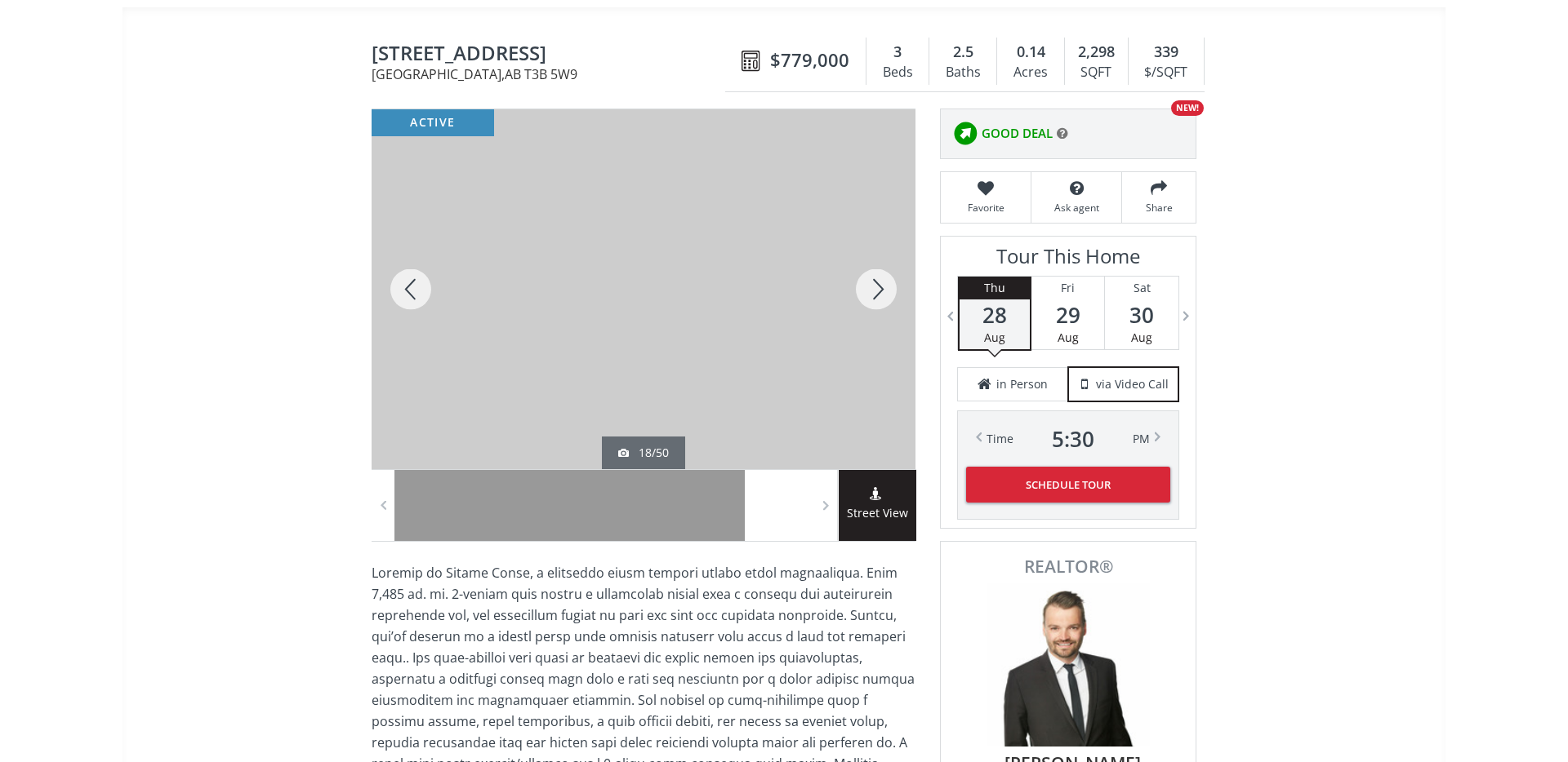
click at [878, 282] on div at bounding box center [876, 290] width 79 height 360
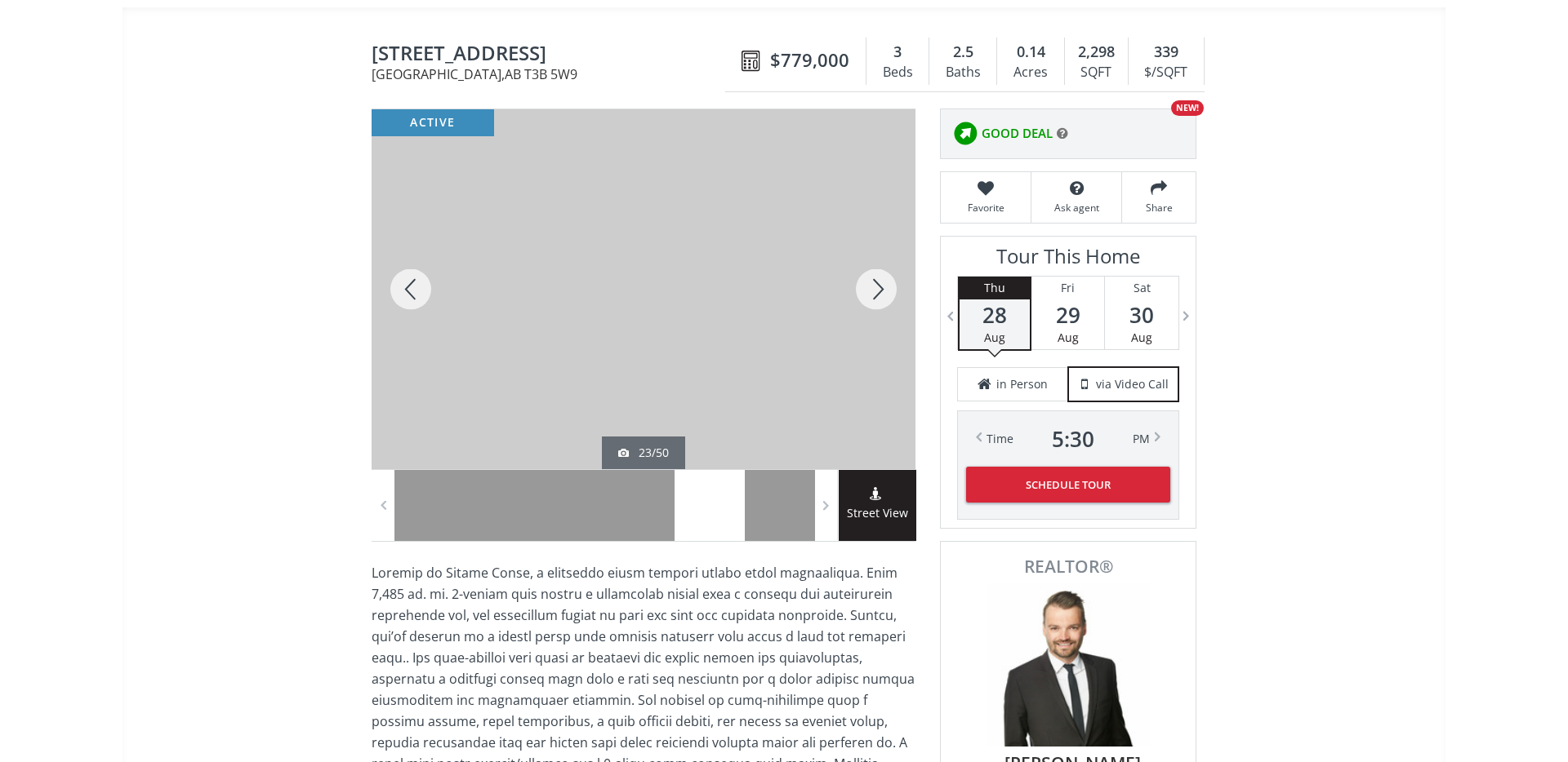
click at [878, 282] on div at bounding box center [876, 290] width 79 height 360
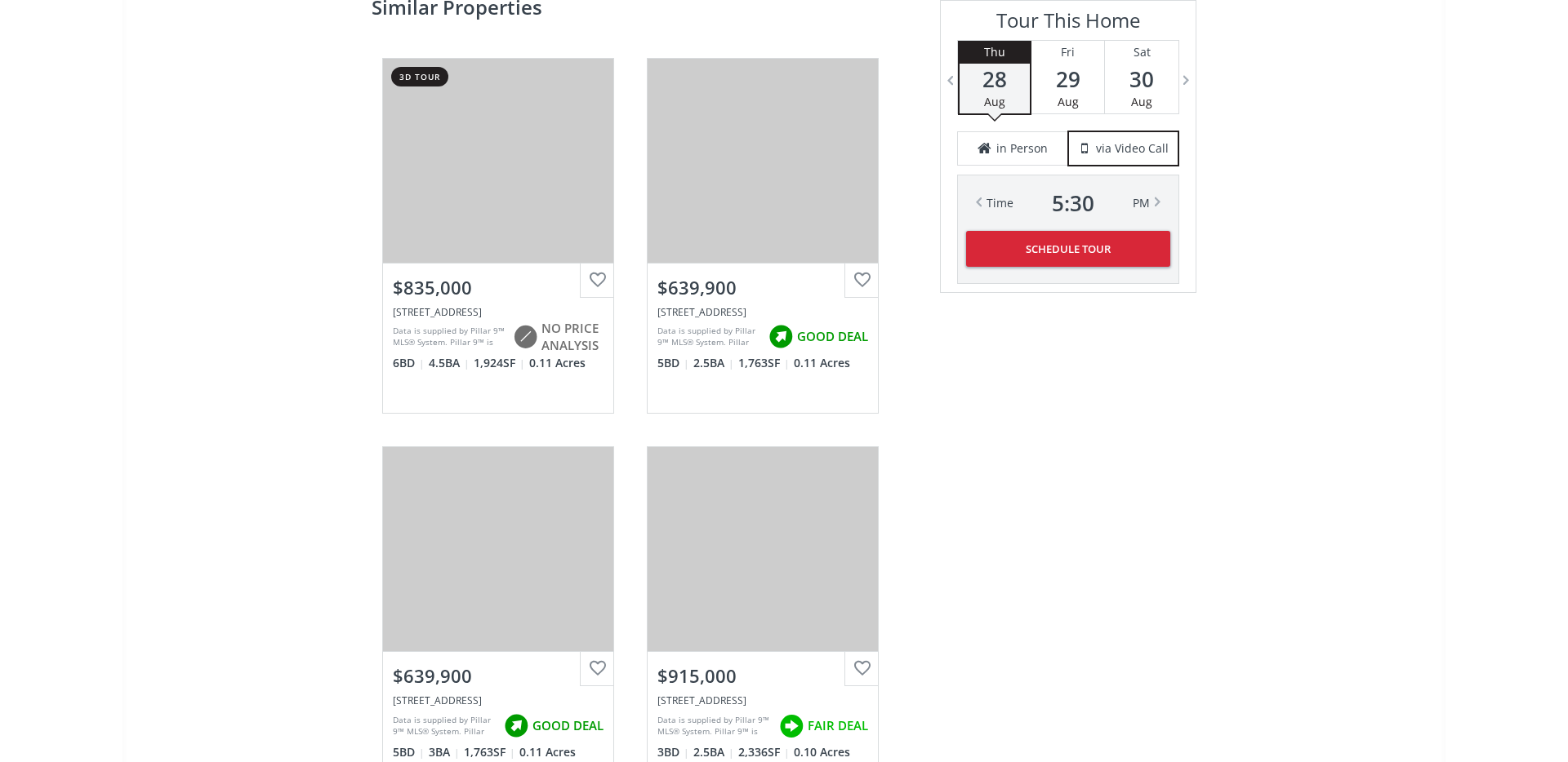
scroll to position [2680, 0]
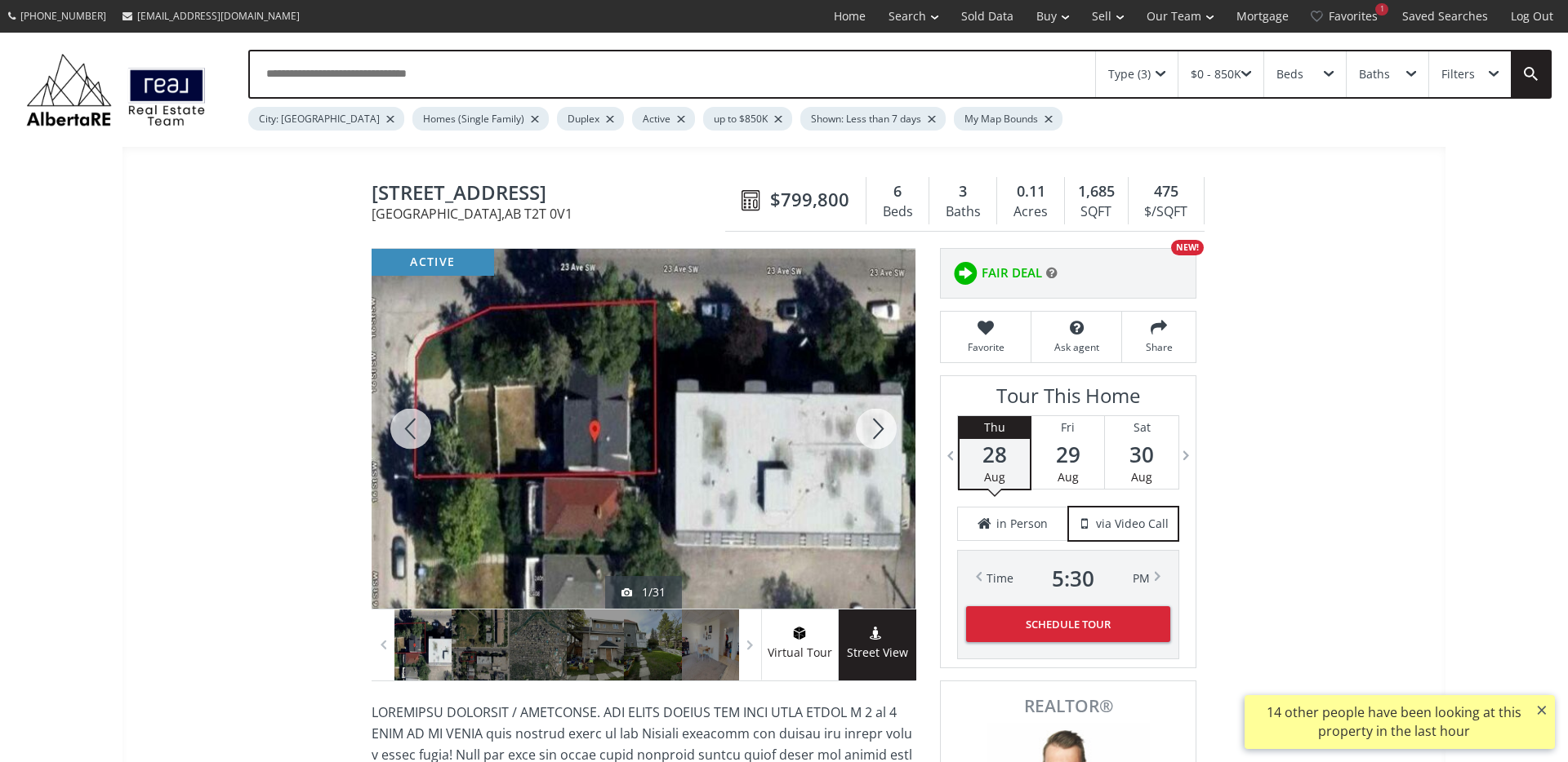
click at [873, 431] on div at bounding box center [876, 429] width 79 height 360
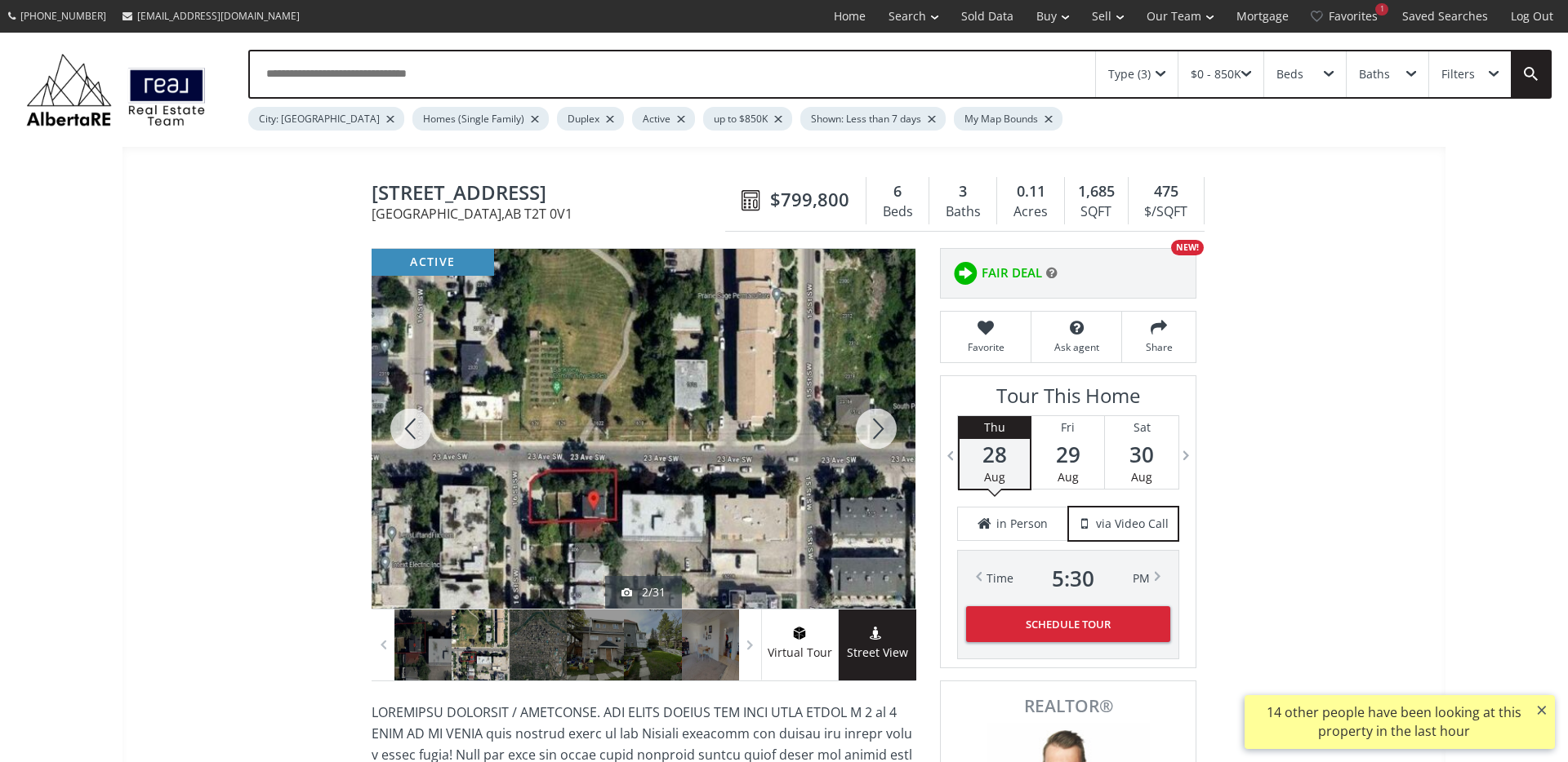
click at [873, 431] on div at bounding box center [876, 429] width 79 height 360
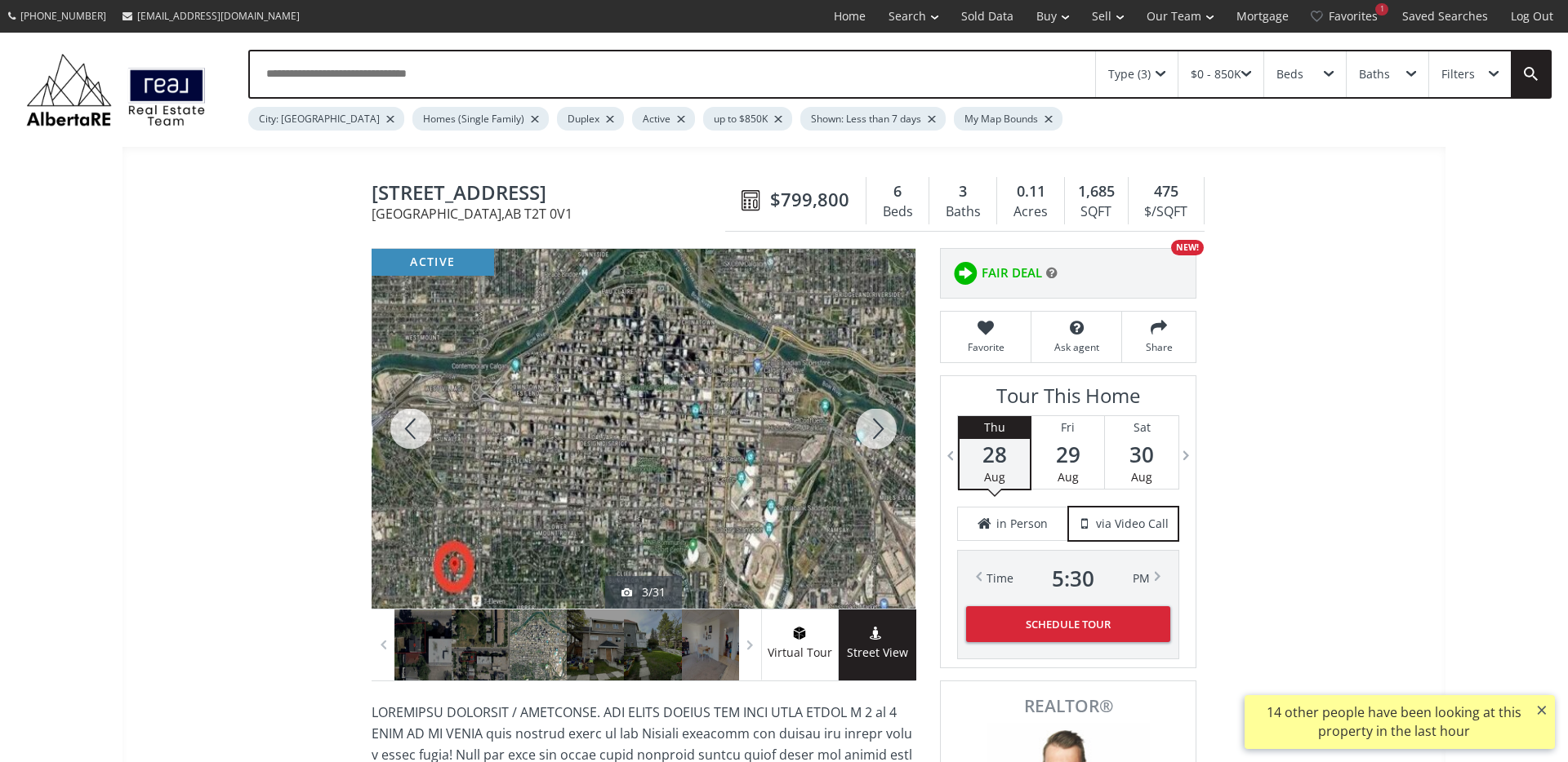
click at [873, 431] on div at bounding box center [876, 429] width 79 height 360
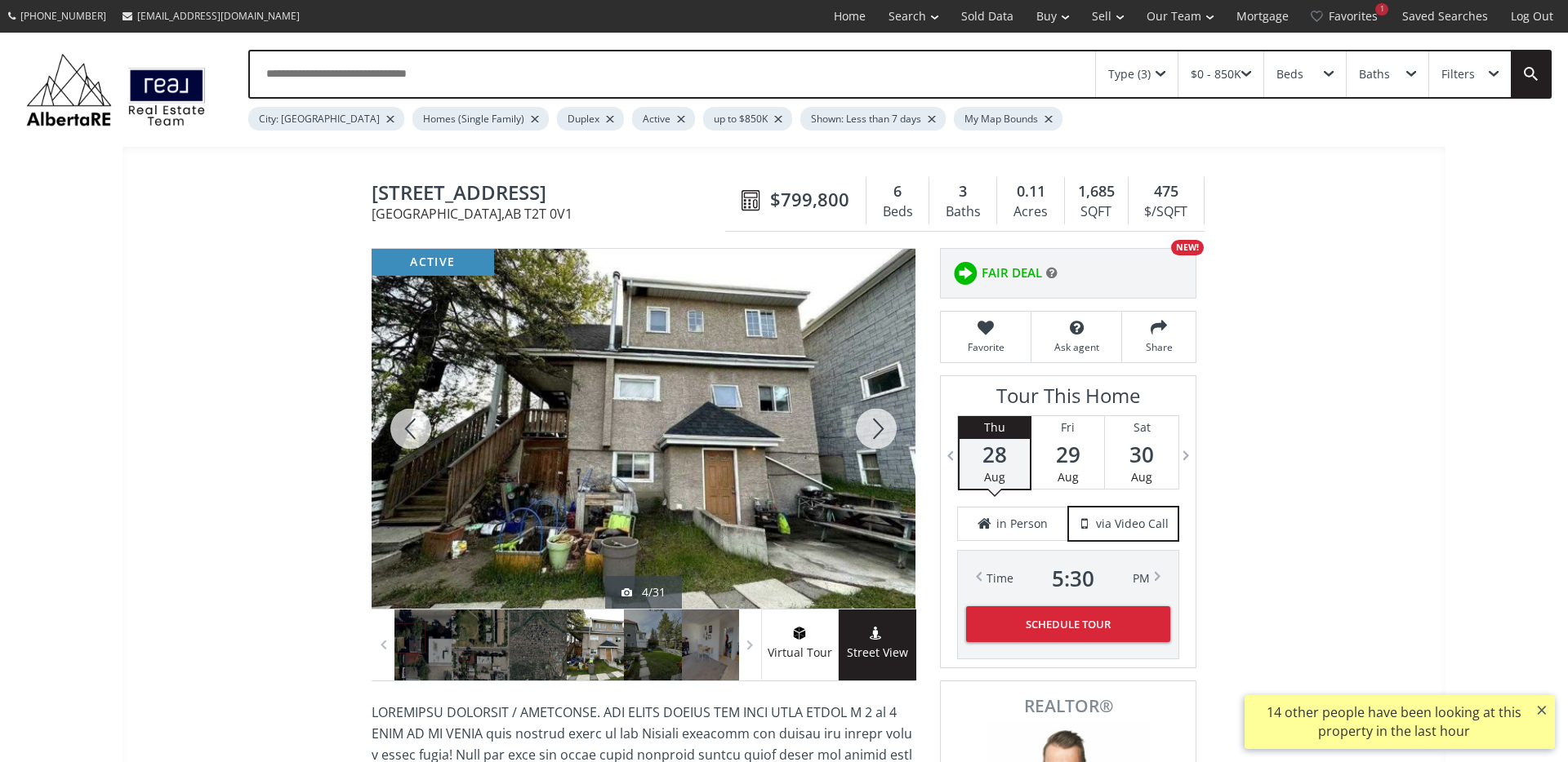
click at [873, 431] on div at bounding box center [876, 429] width 79 height 360
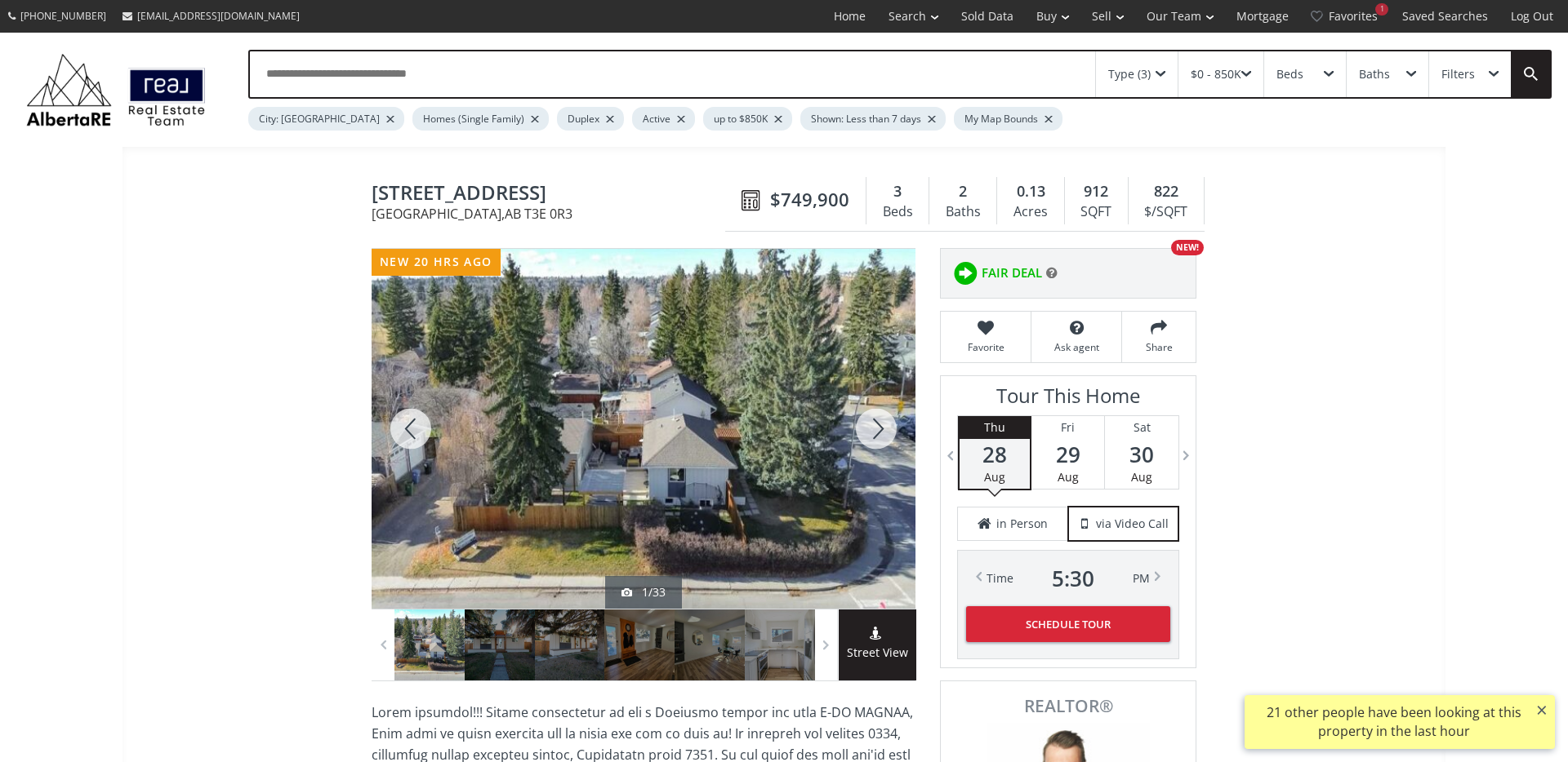
click at [879, 426] on div at bounding box center [876, 429] width 79 height 360
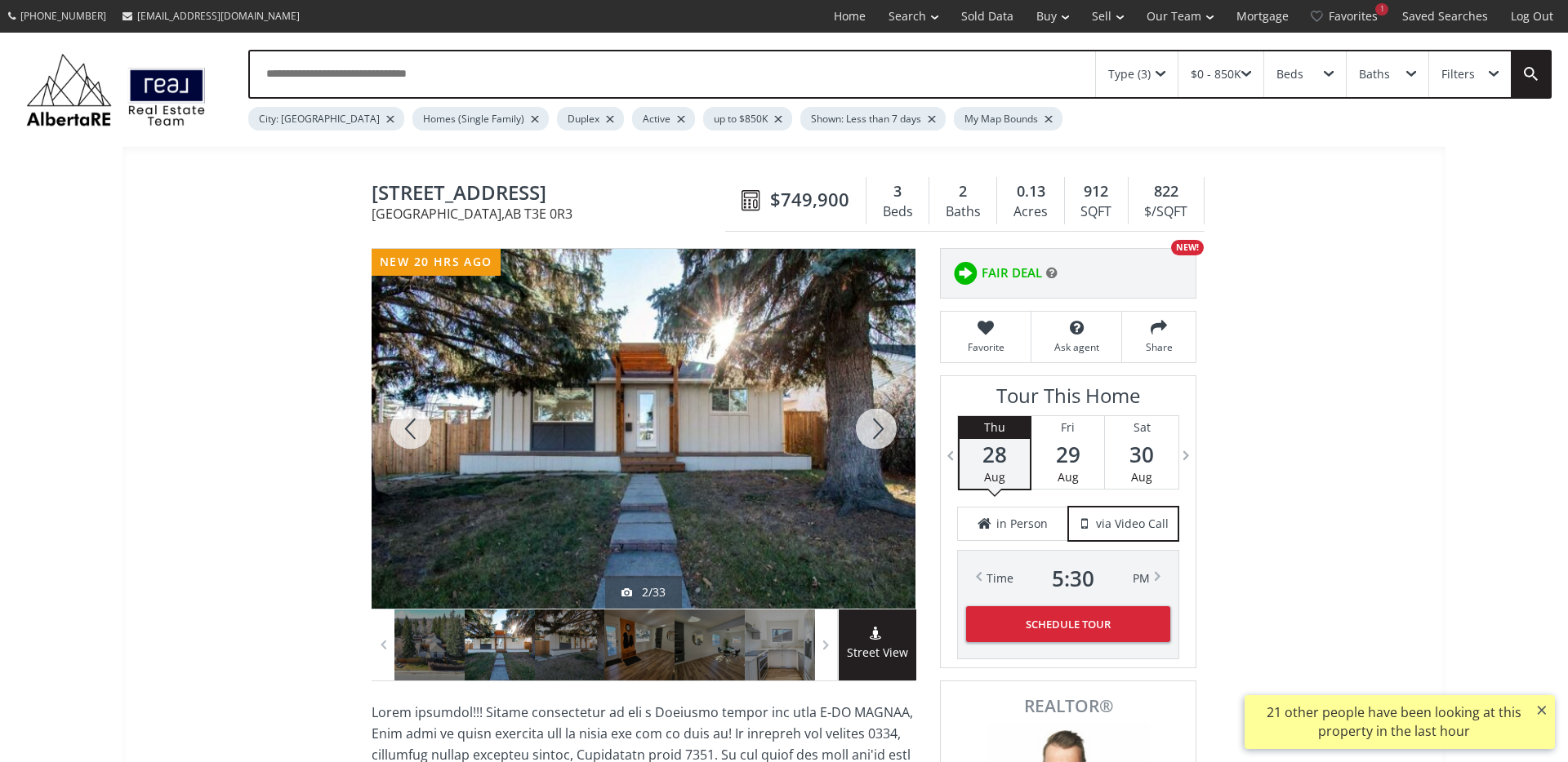
click at [879, 426] on div at bounding box center [876, 429] width 79 height 360
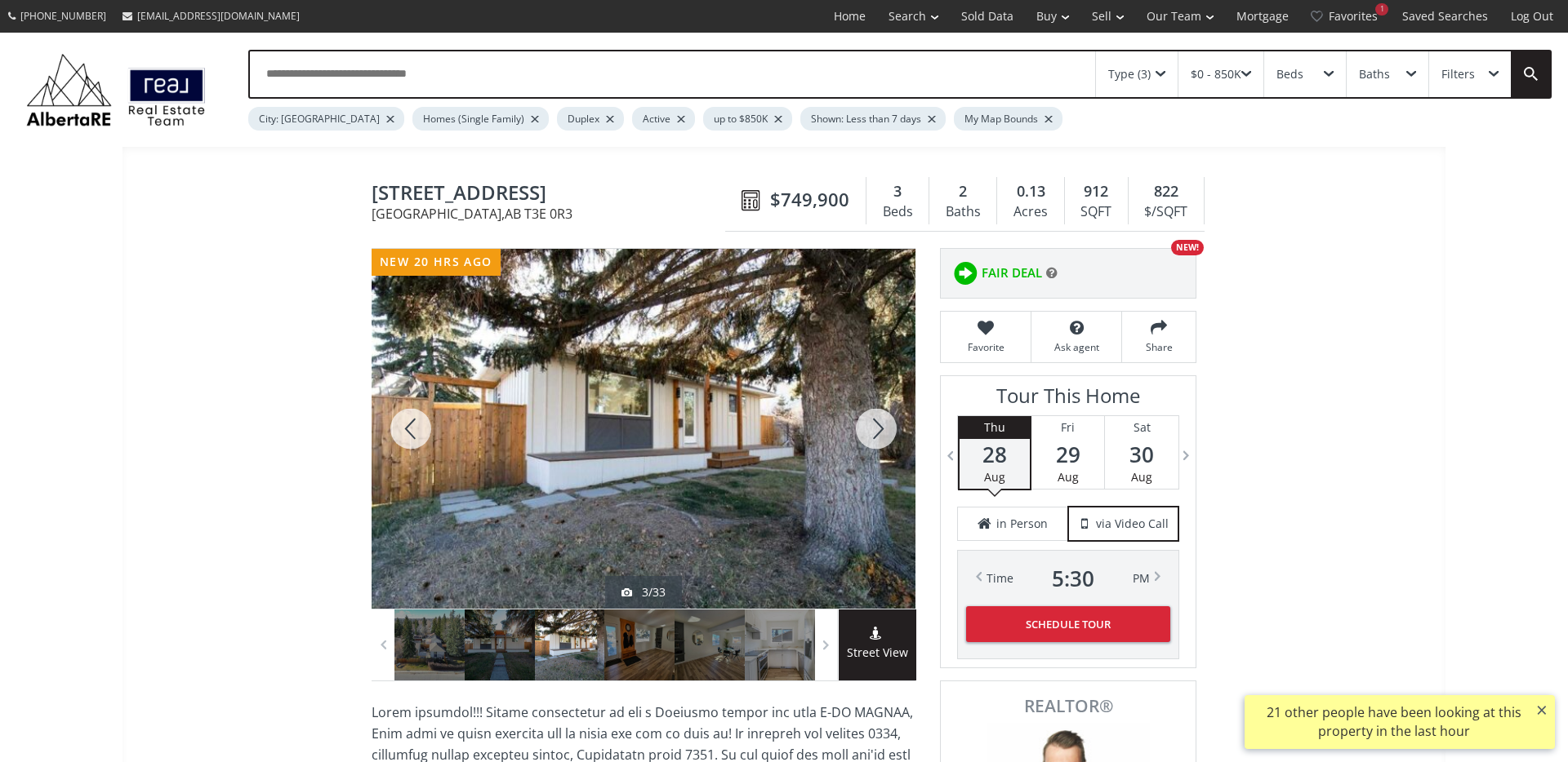
click at [879, 426] on div at bounding box center [876, 429] width 79 height 360
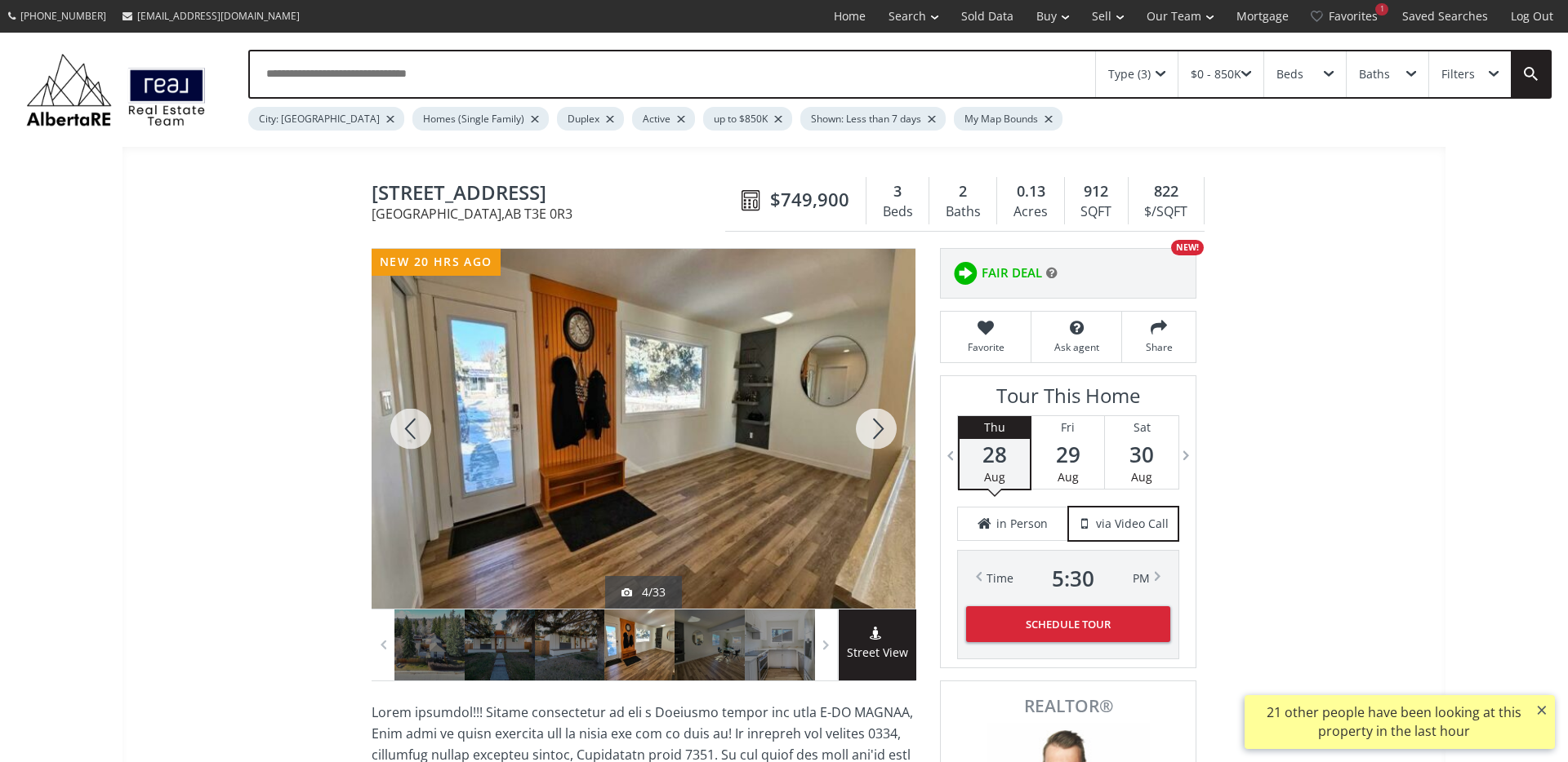
click at [879, 426] on div at bounding box center [876, 429] width 79 height 360
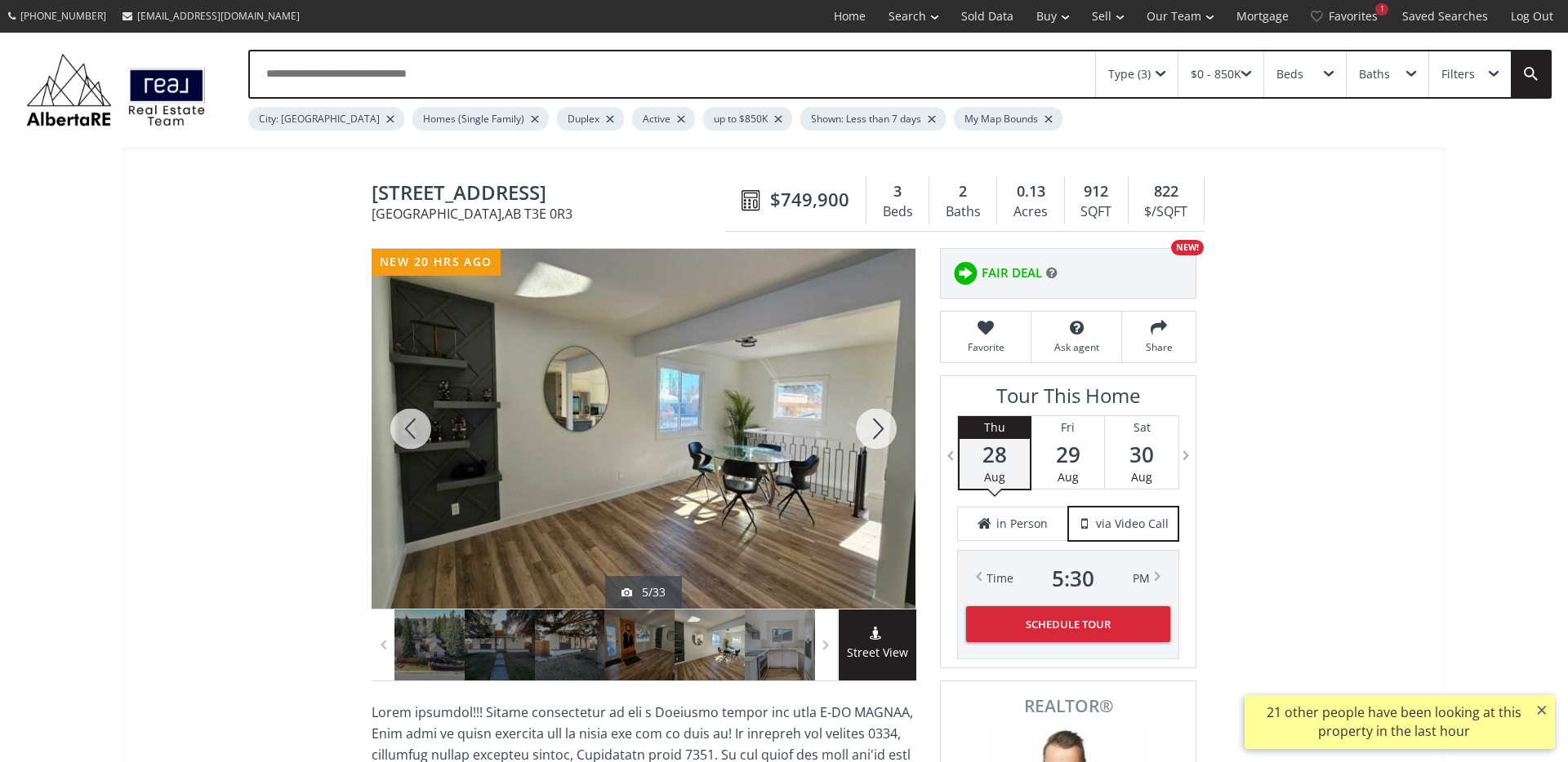
click at [879, 426] on div at bounding box center [876, 429] width 79 height 360
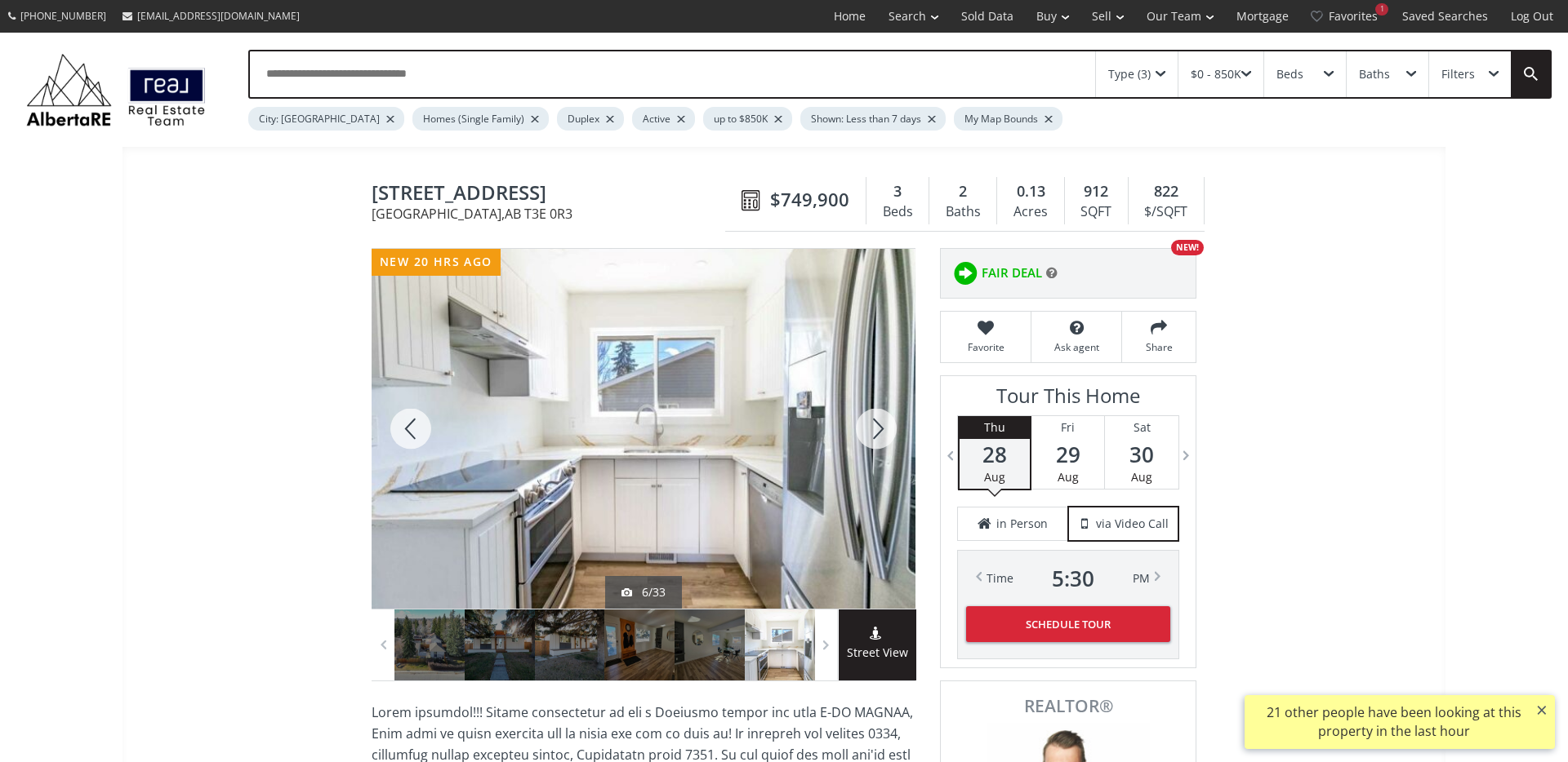
click at [879, 426] on div at bounding box center [876, 429] width 79 height 360
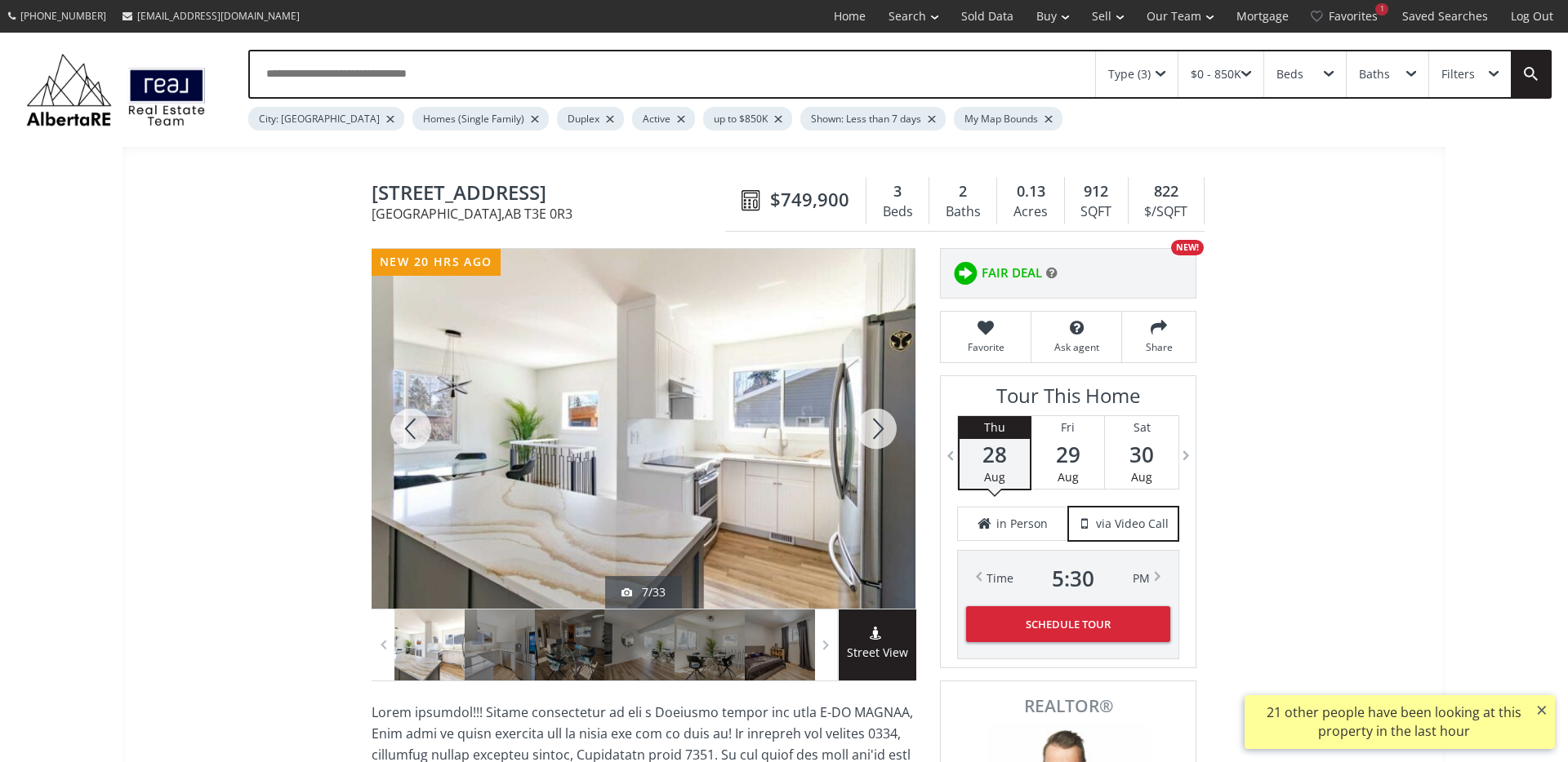
click at [879, 426] on div at bounding box center [876, 429] width 79 height 360
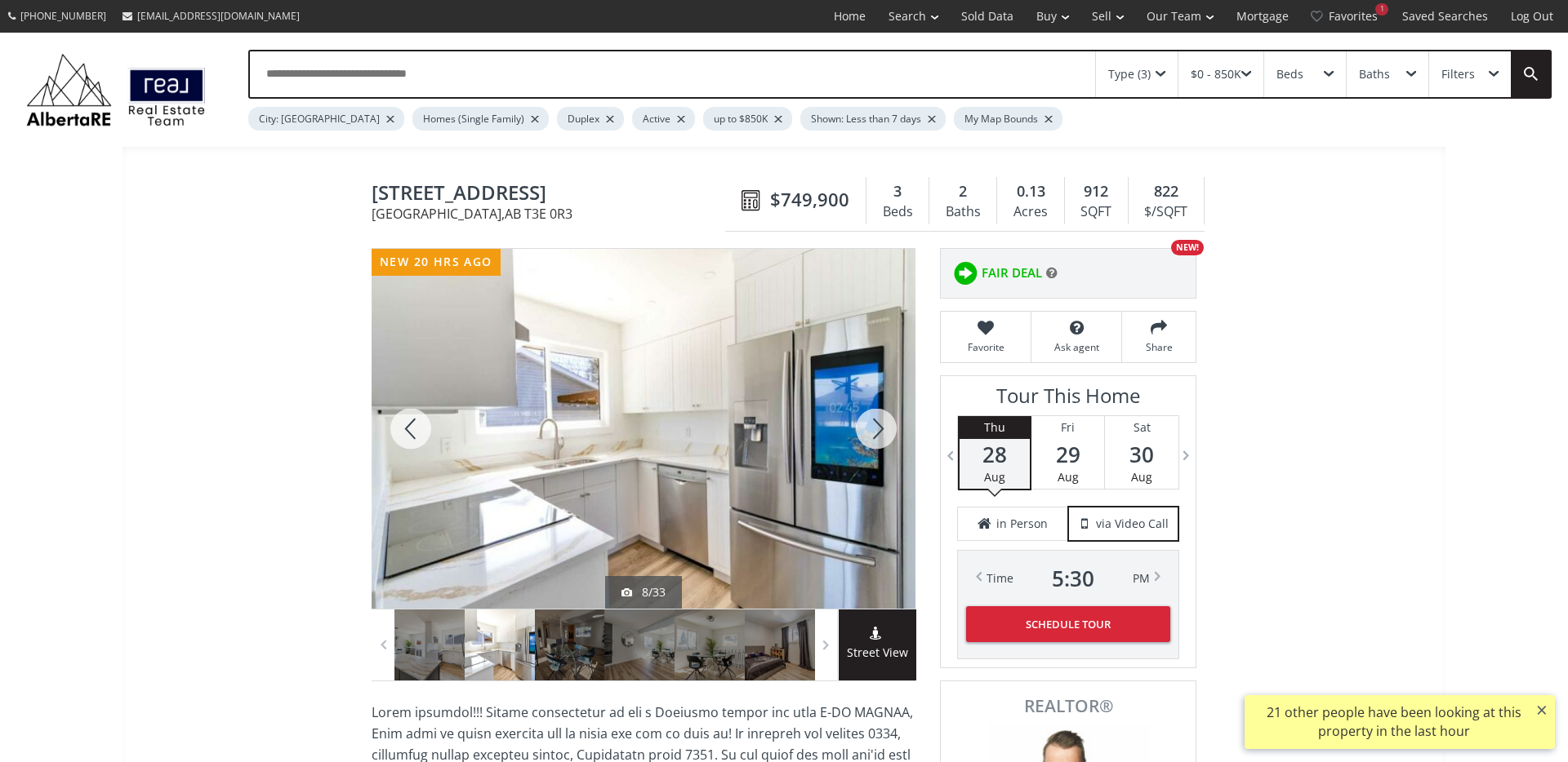
click at [879, 426] on div at bounding box center [876, 429] width 79 height 360
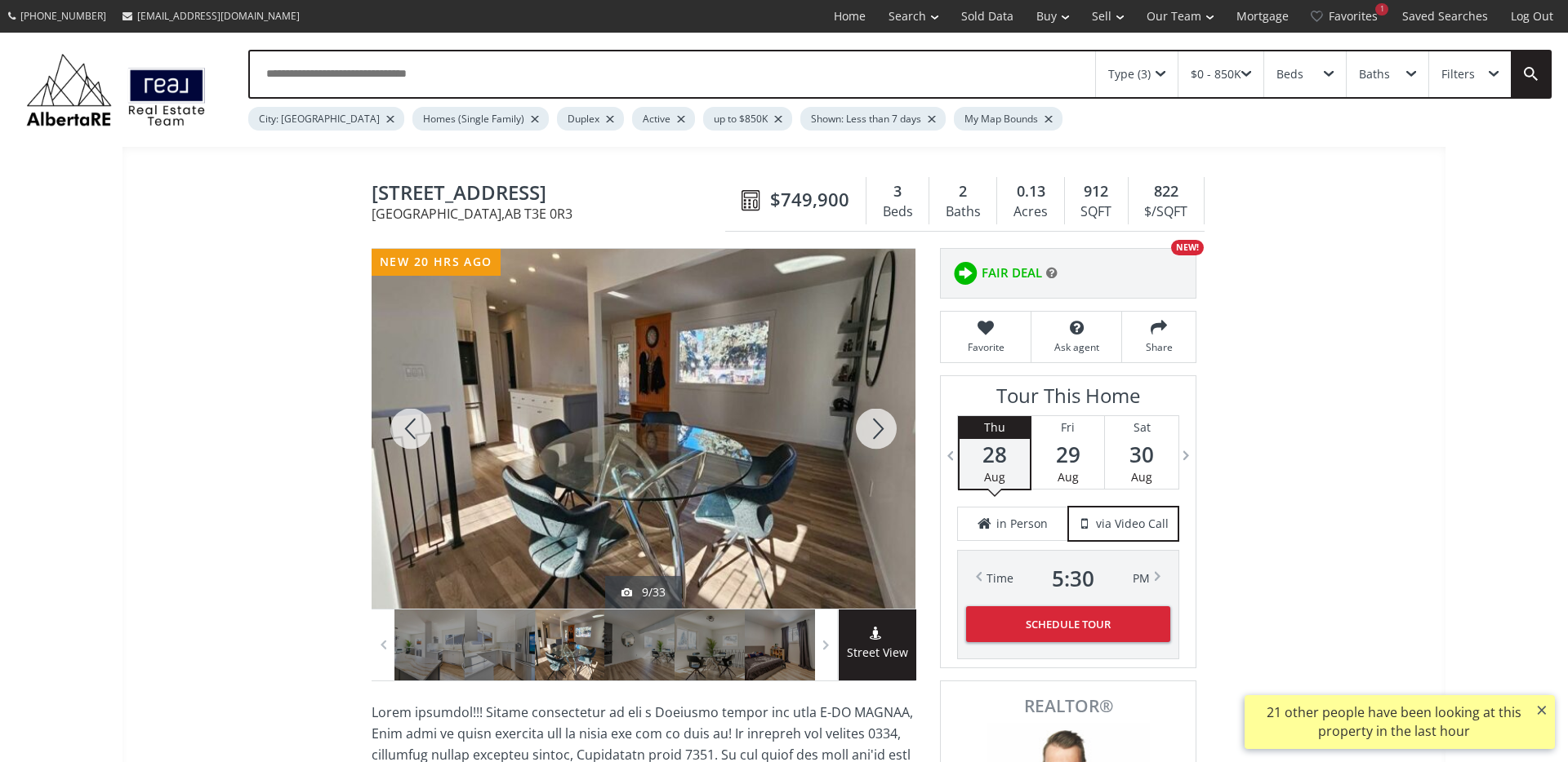
click at [879, 426] on div at bounding box center [876, 429] width 79 height 360
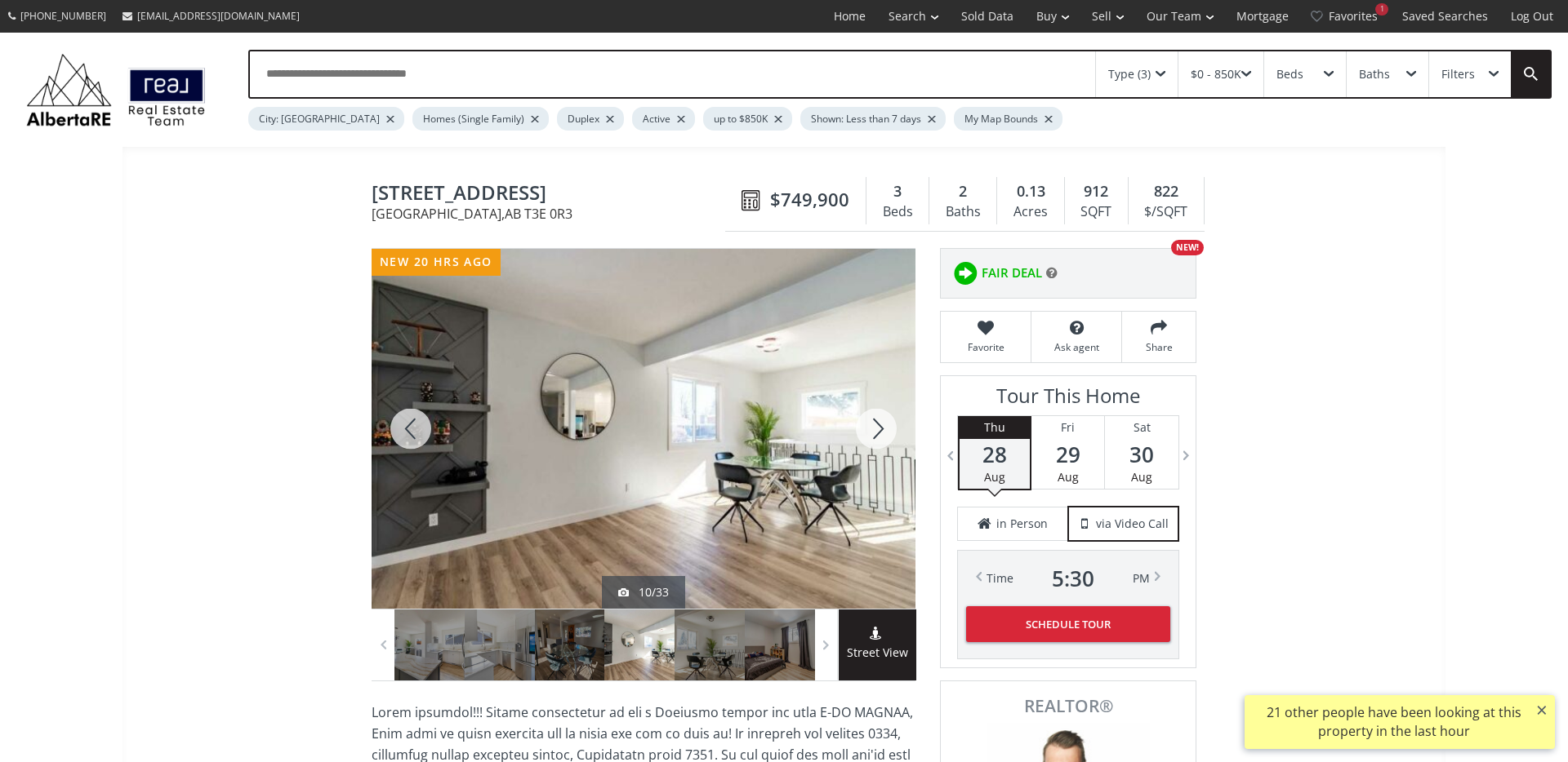
click at [879, 426] on div at bounding box center [876, 429] width 79 height 360
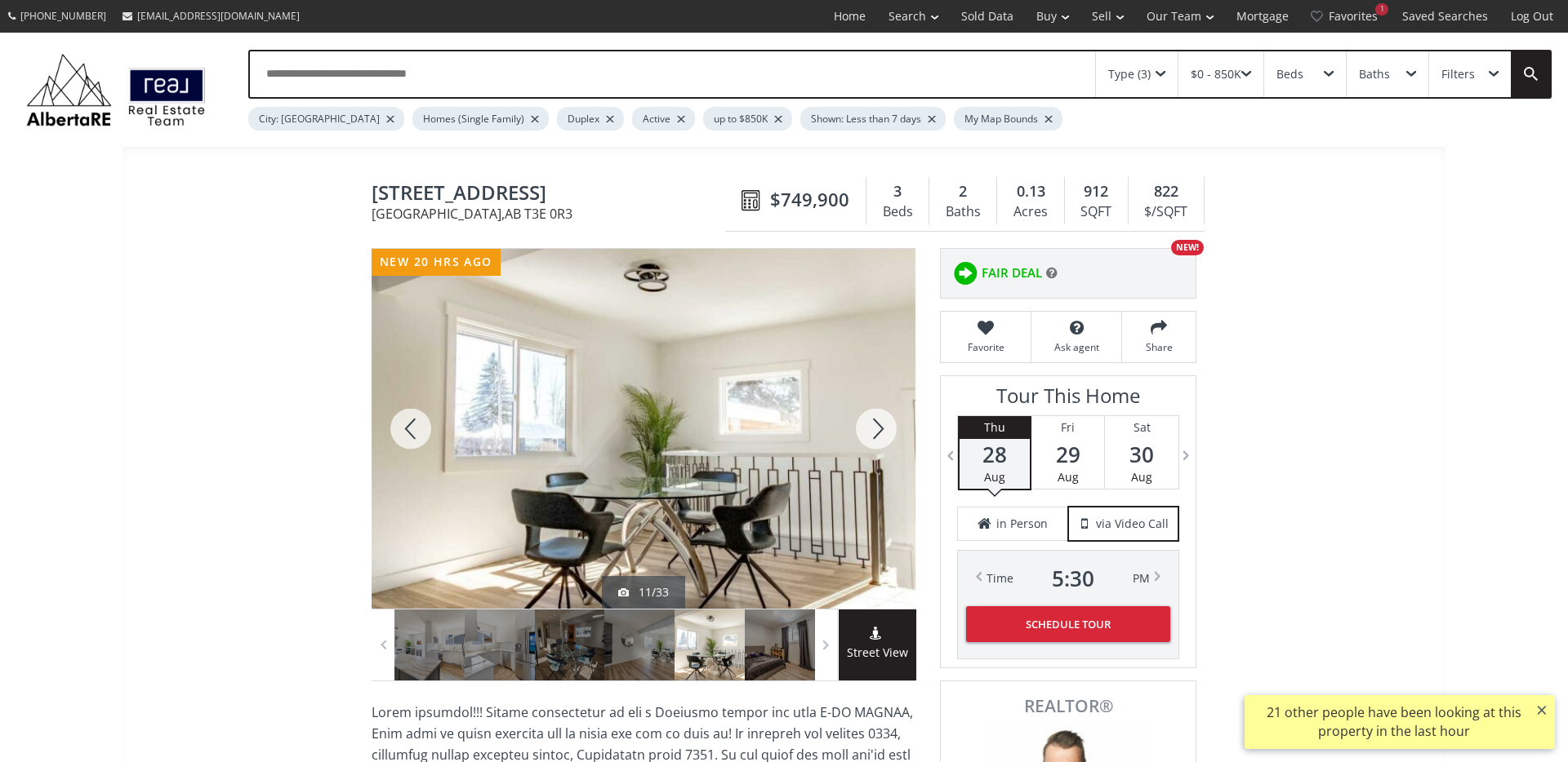
click at [879, 426] on div at bounding box center [876, 429] width 79 height 360
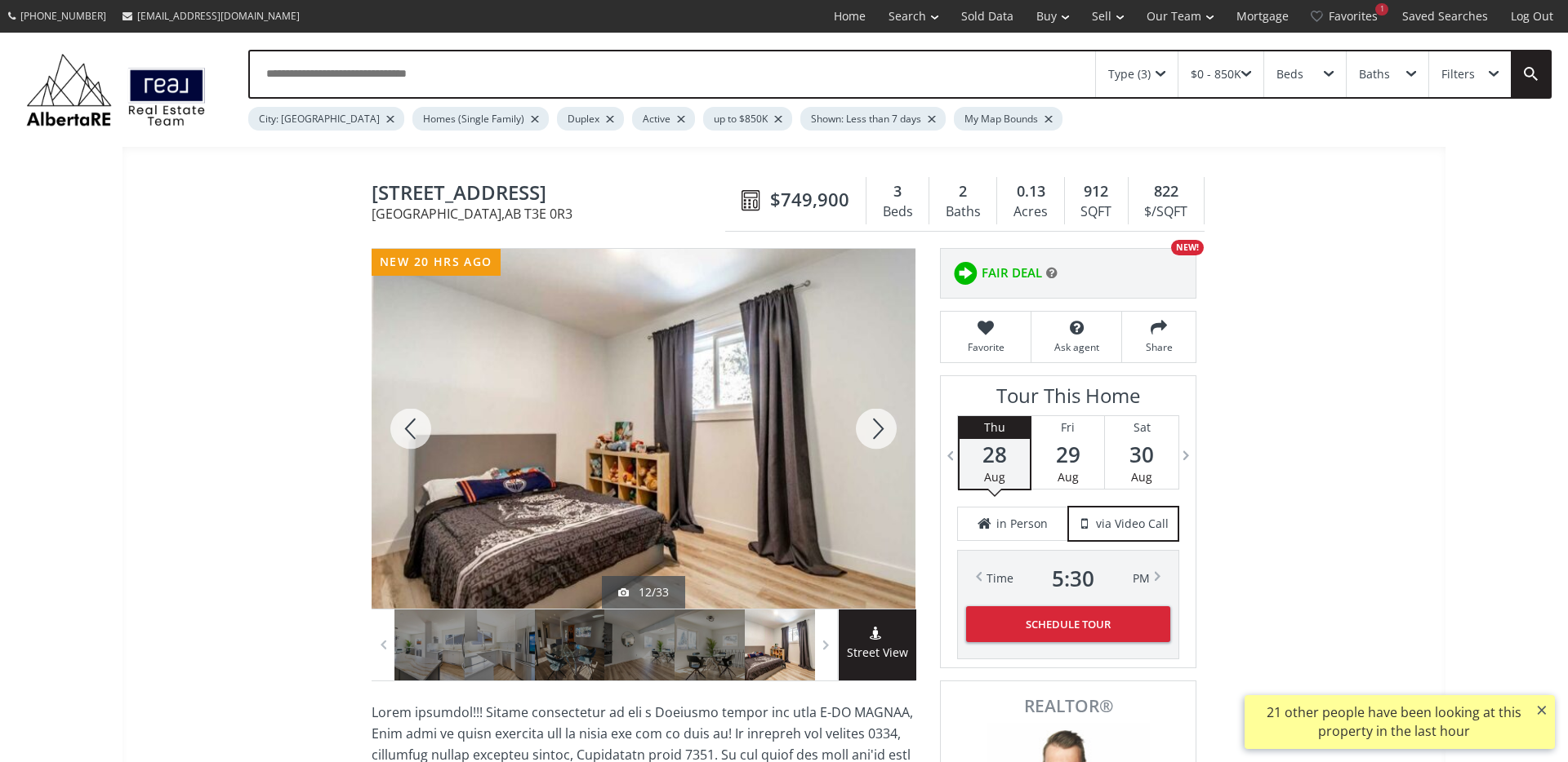
click at [879, 426] on div at bounding box center [876, 429] width 79 height 360
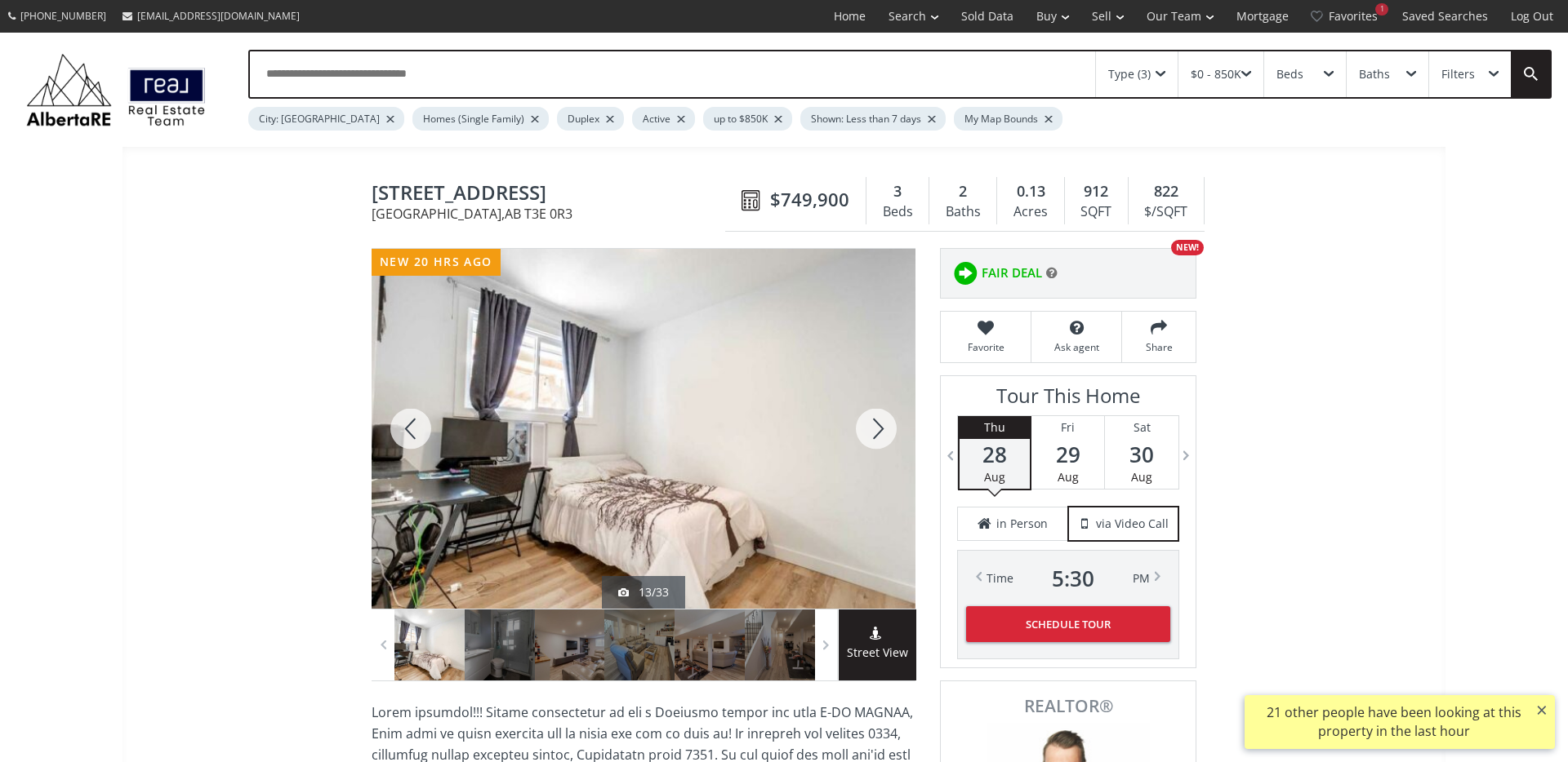
click at [879, 426] on div at bounding box center [876, 429] width 79 height 360
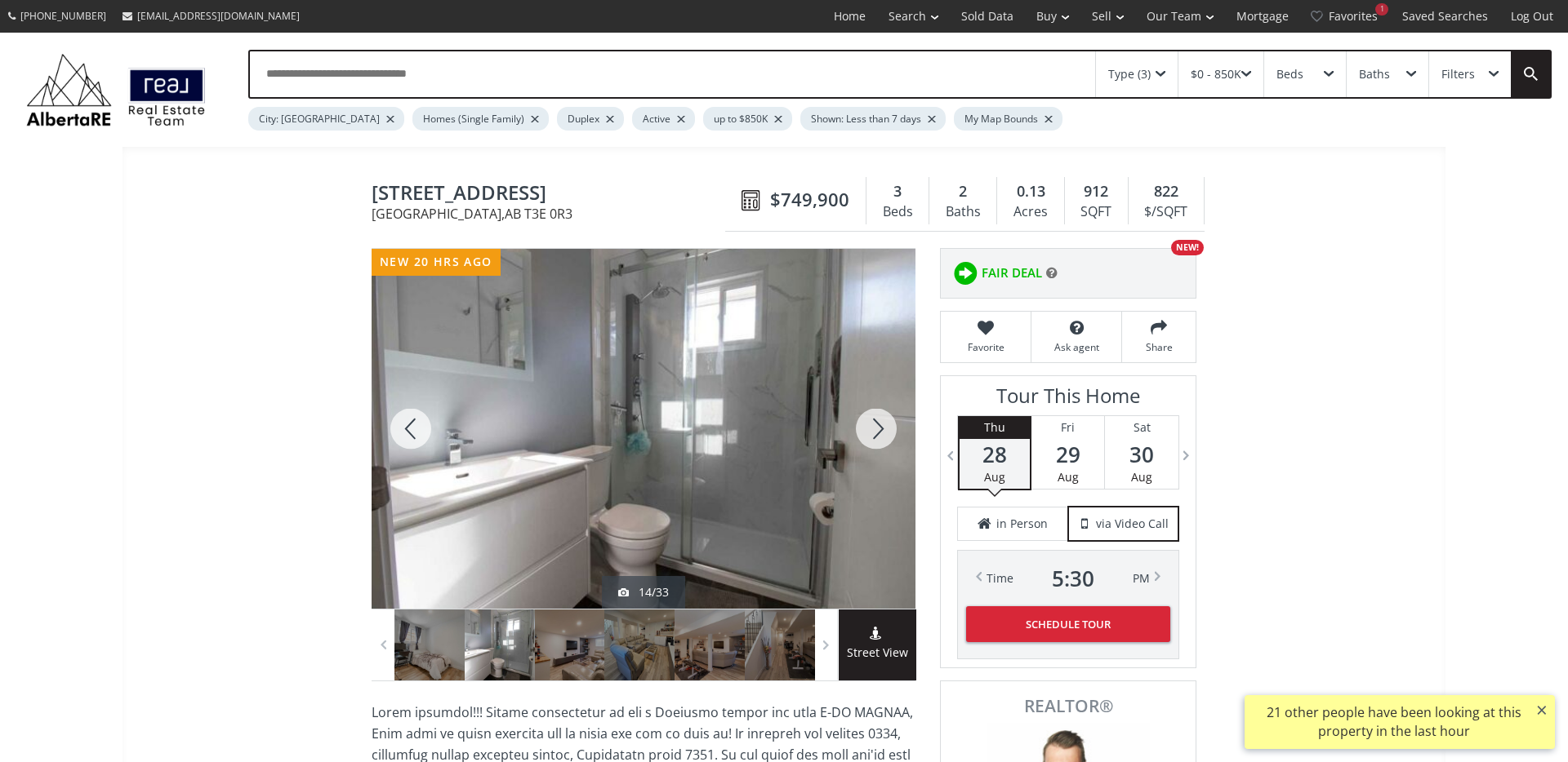
click at [879, 426] on div at bounding box center [876, 429] width 79 height 360
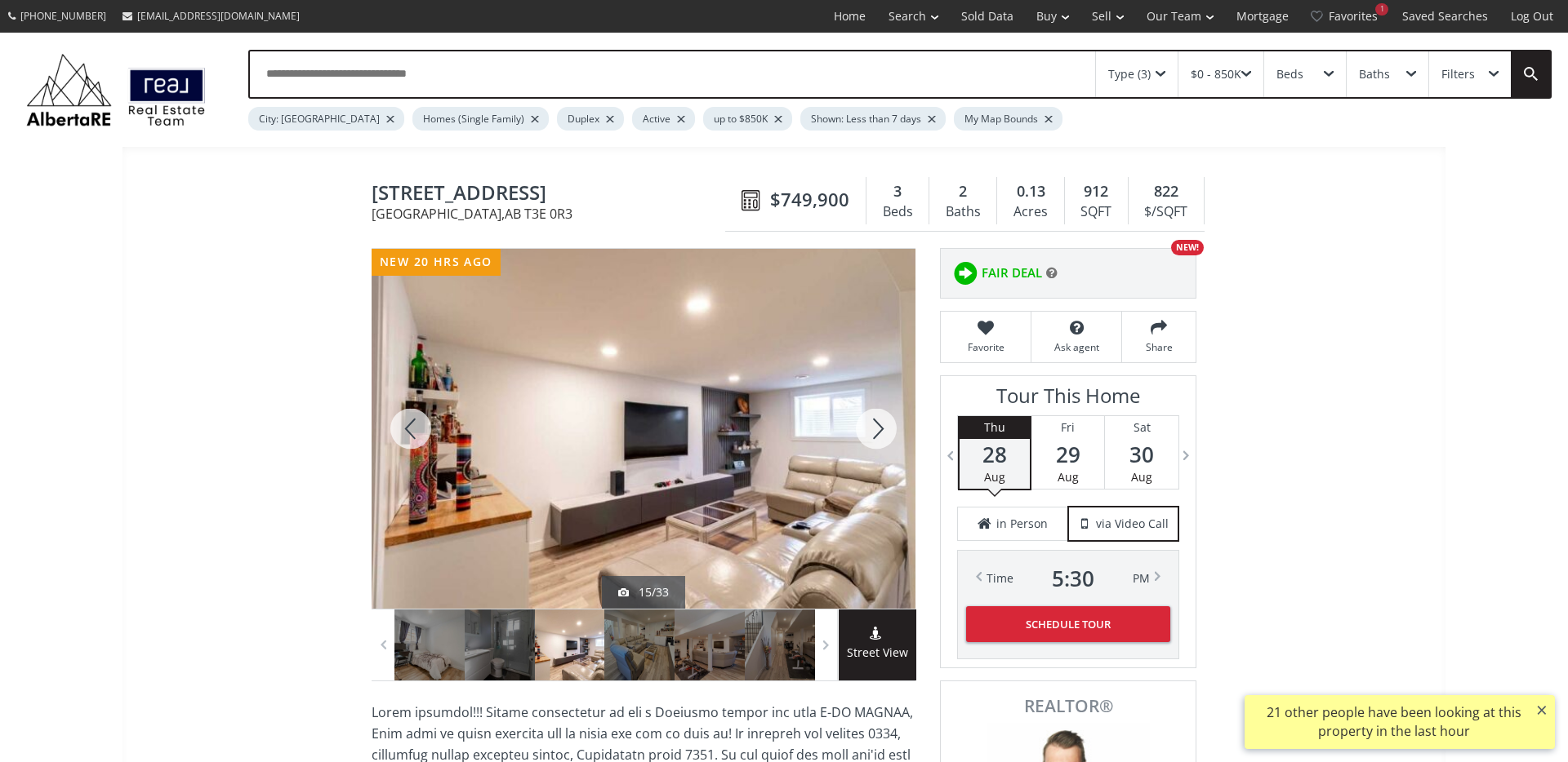
click at [879, 426] on div at bounding box center [876, 429] width 79 height 360
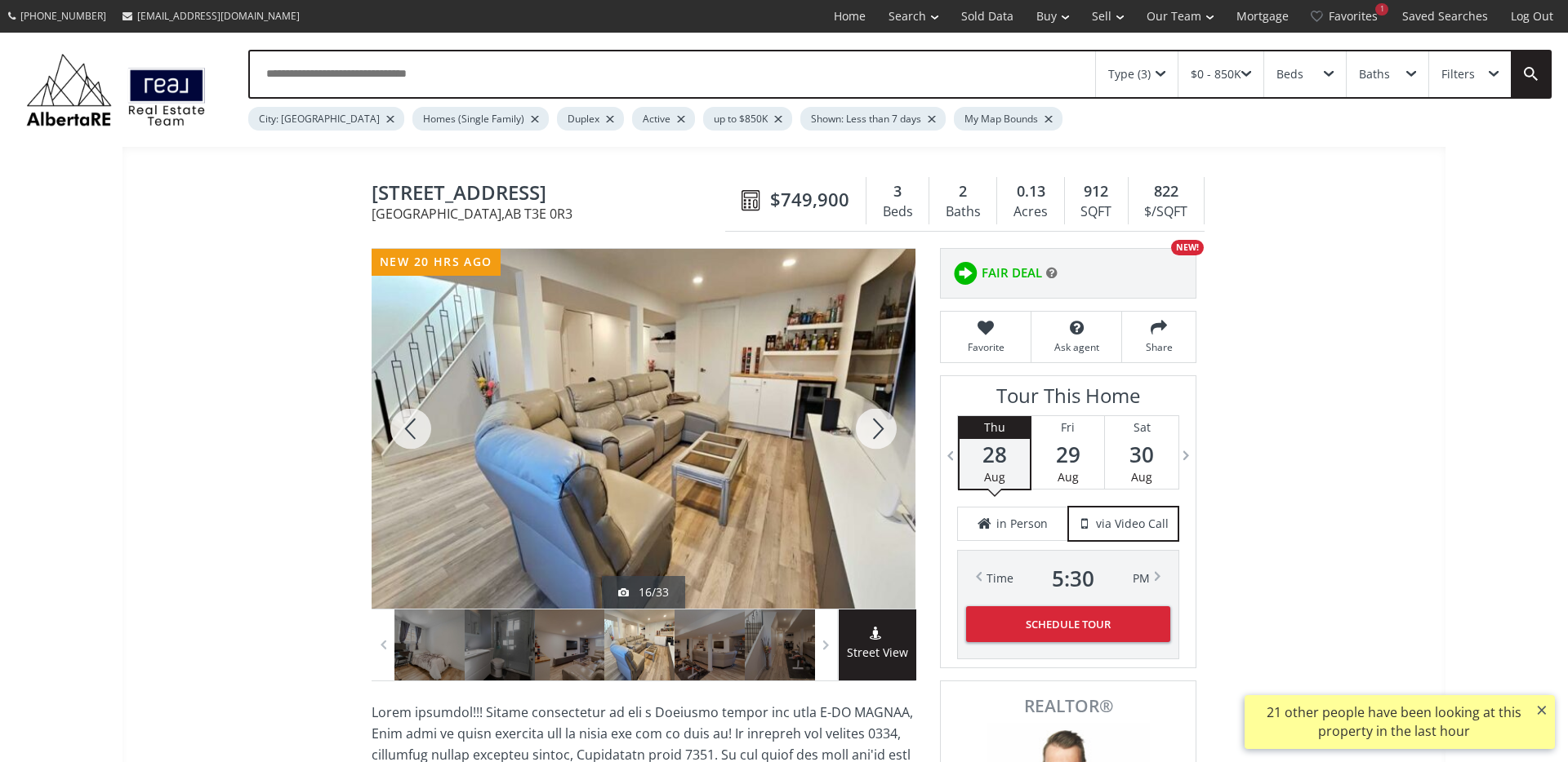
click at [879, 426] on div at bounding box center [876, 429] width 79 height 360
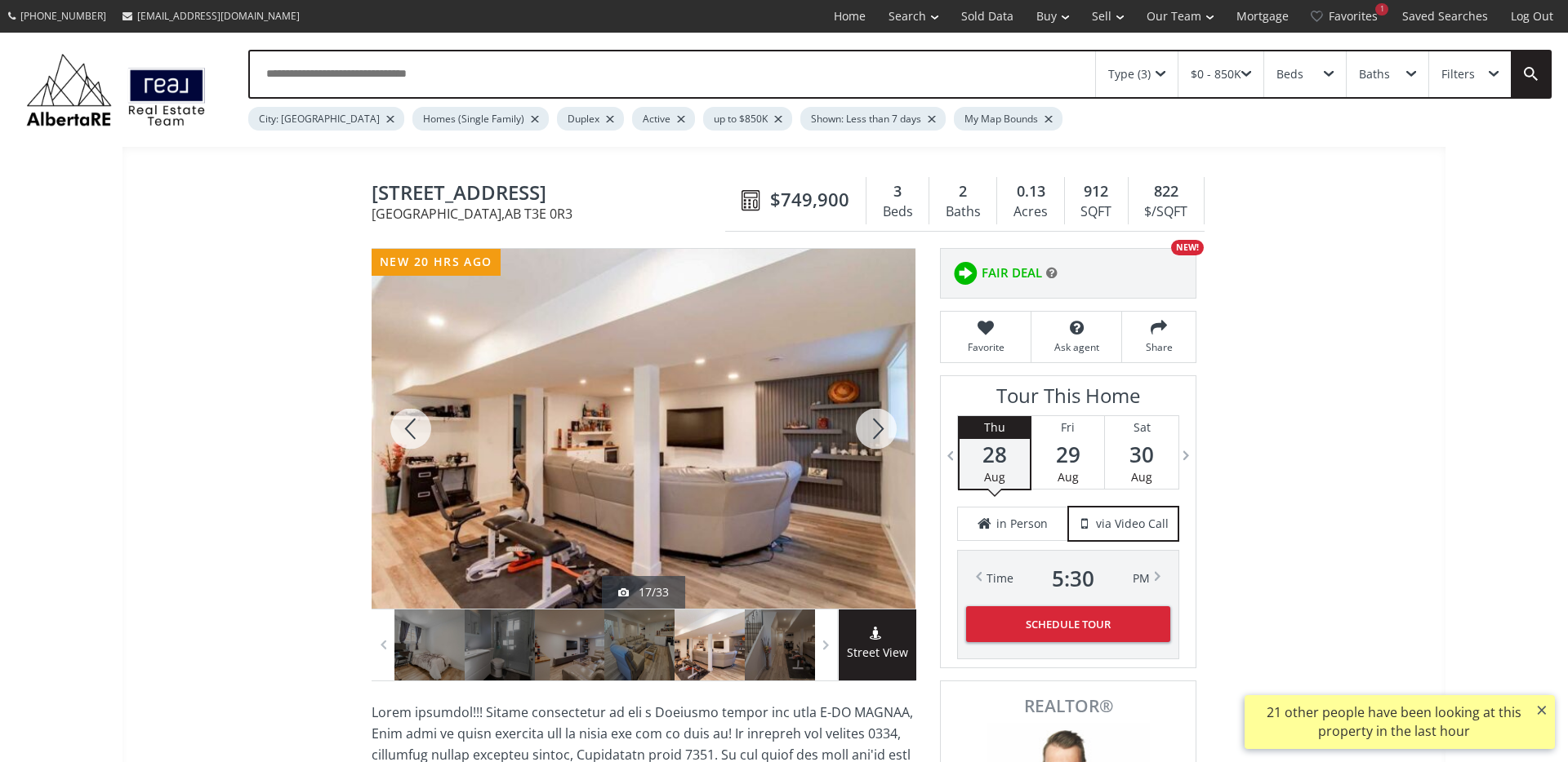
click at [879, 426] on div at bounding box center [876, 429] width 79 height 360
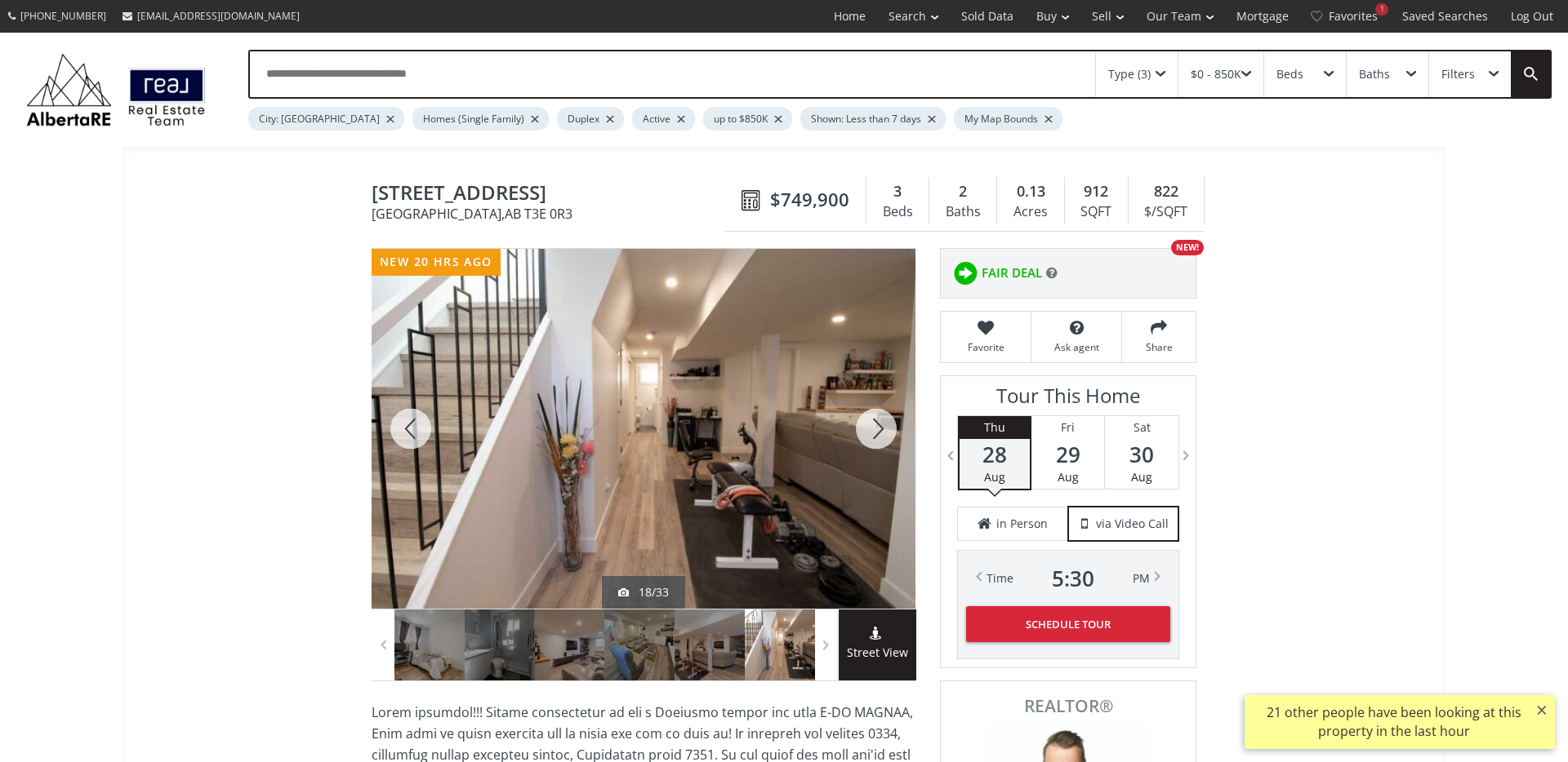
click at [879, 426] on div at bounding box center [876, 429] width 79 height 360
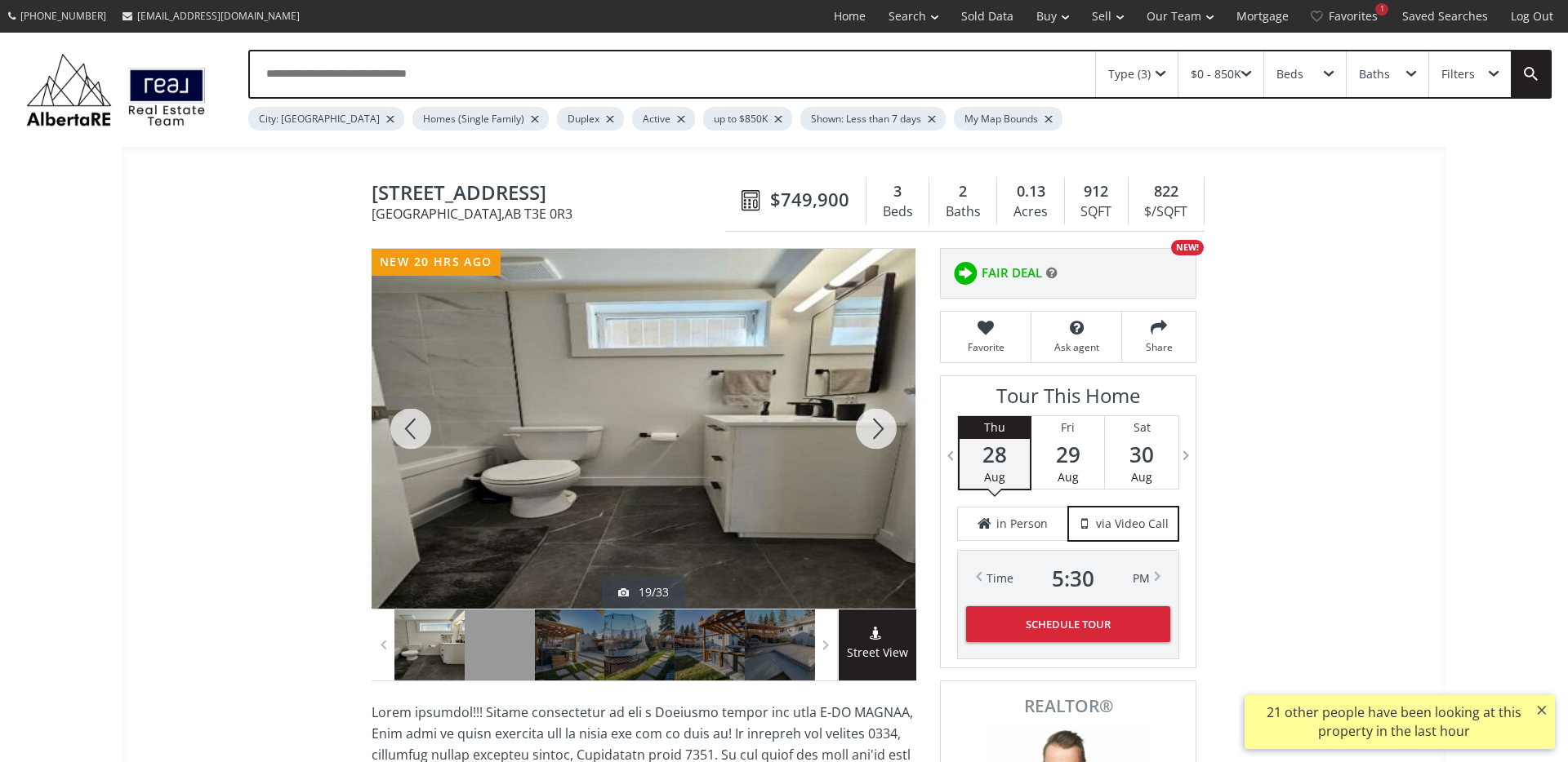
click at [879, 426] on div at bounding box center [876, 429] width 79 height 360
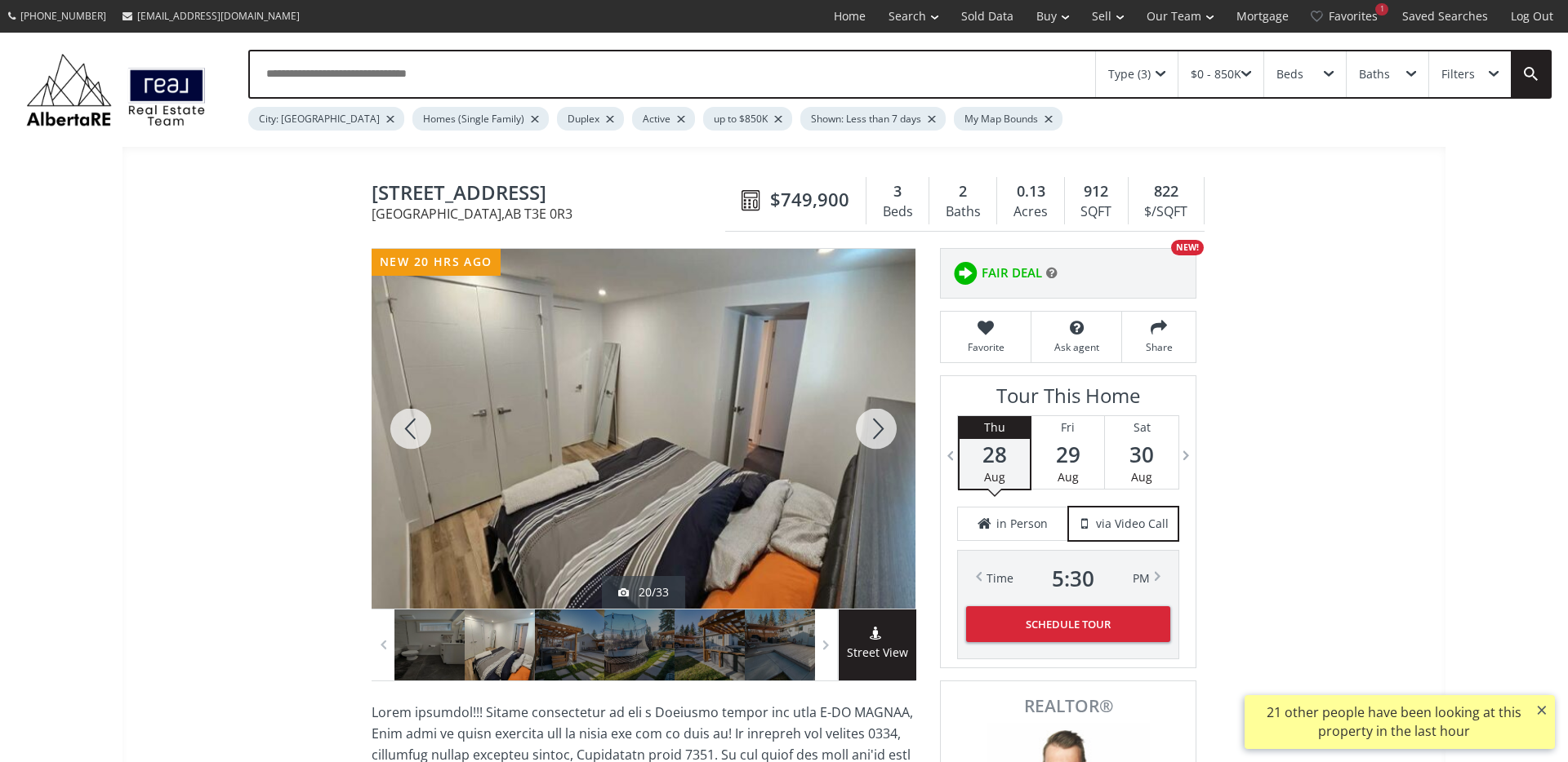
click at [879, 426] on div at bounding box center [876, 429] width 79 height 360
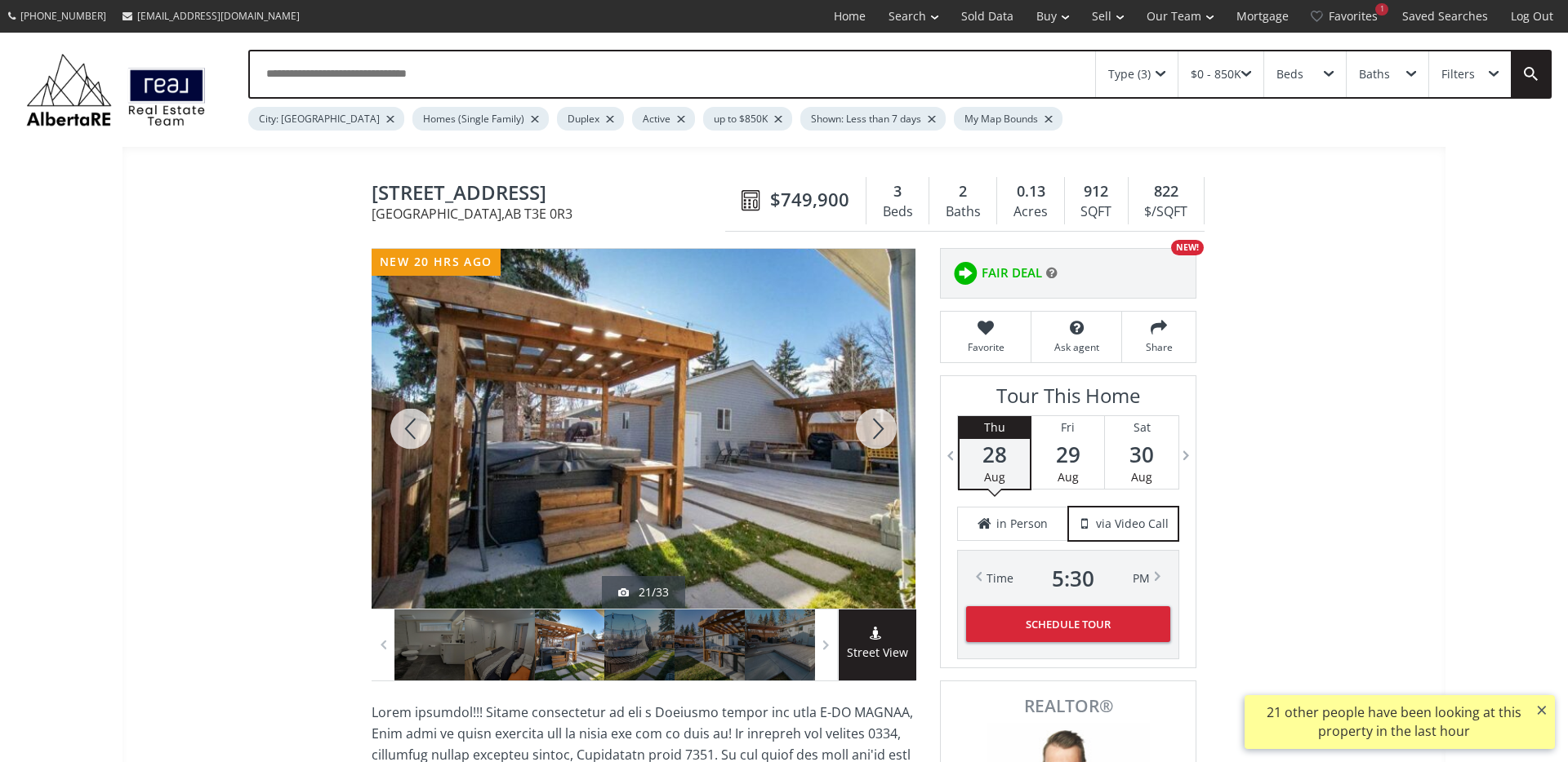
click at [879, 426] on div at bounding box center [876, 429] width 79 height 360
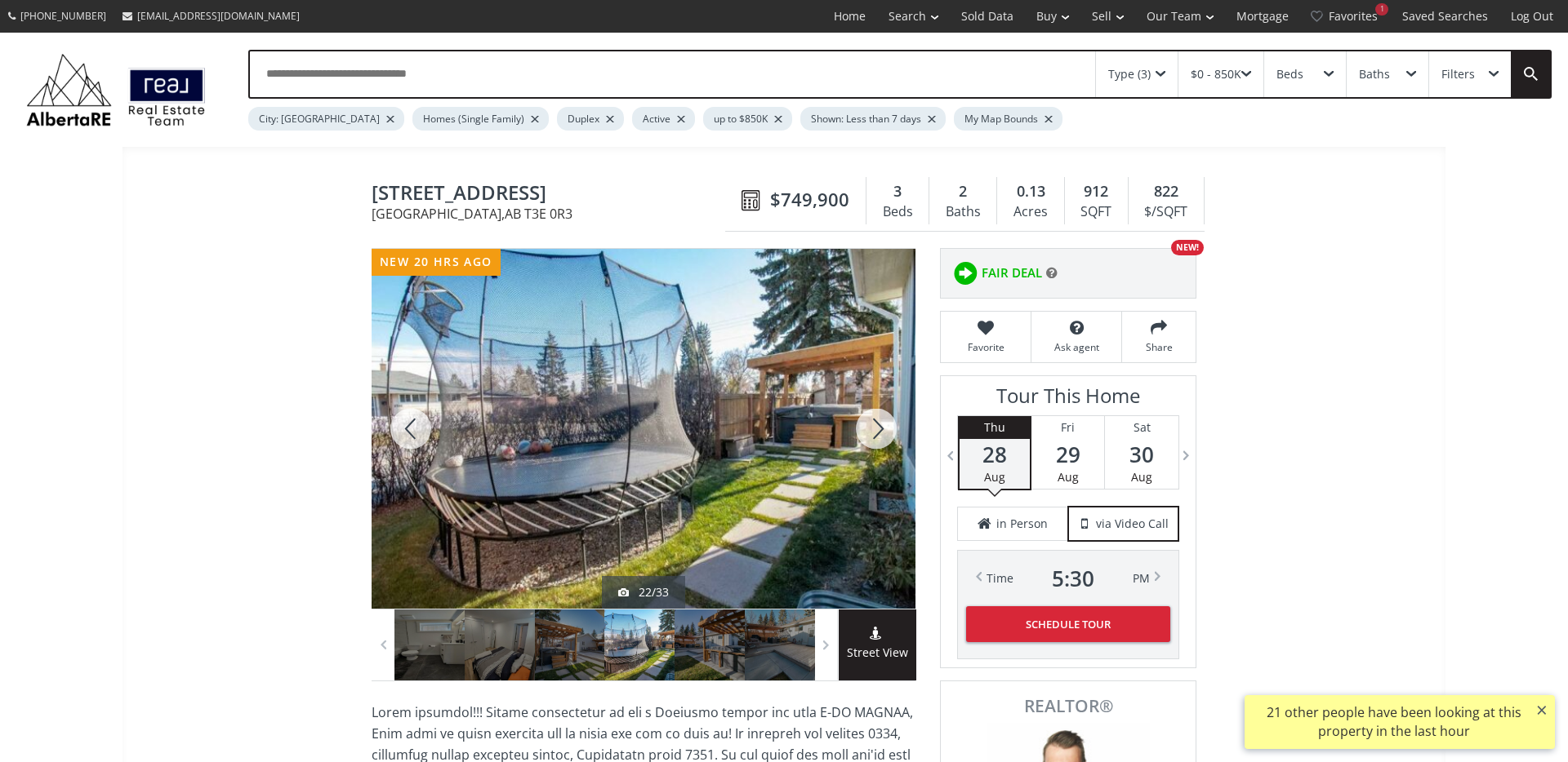
click at [879, 426] on div at bounding box center [876, 429] width 79 height 360
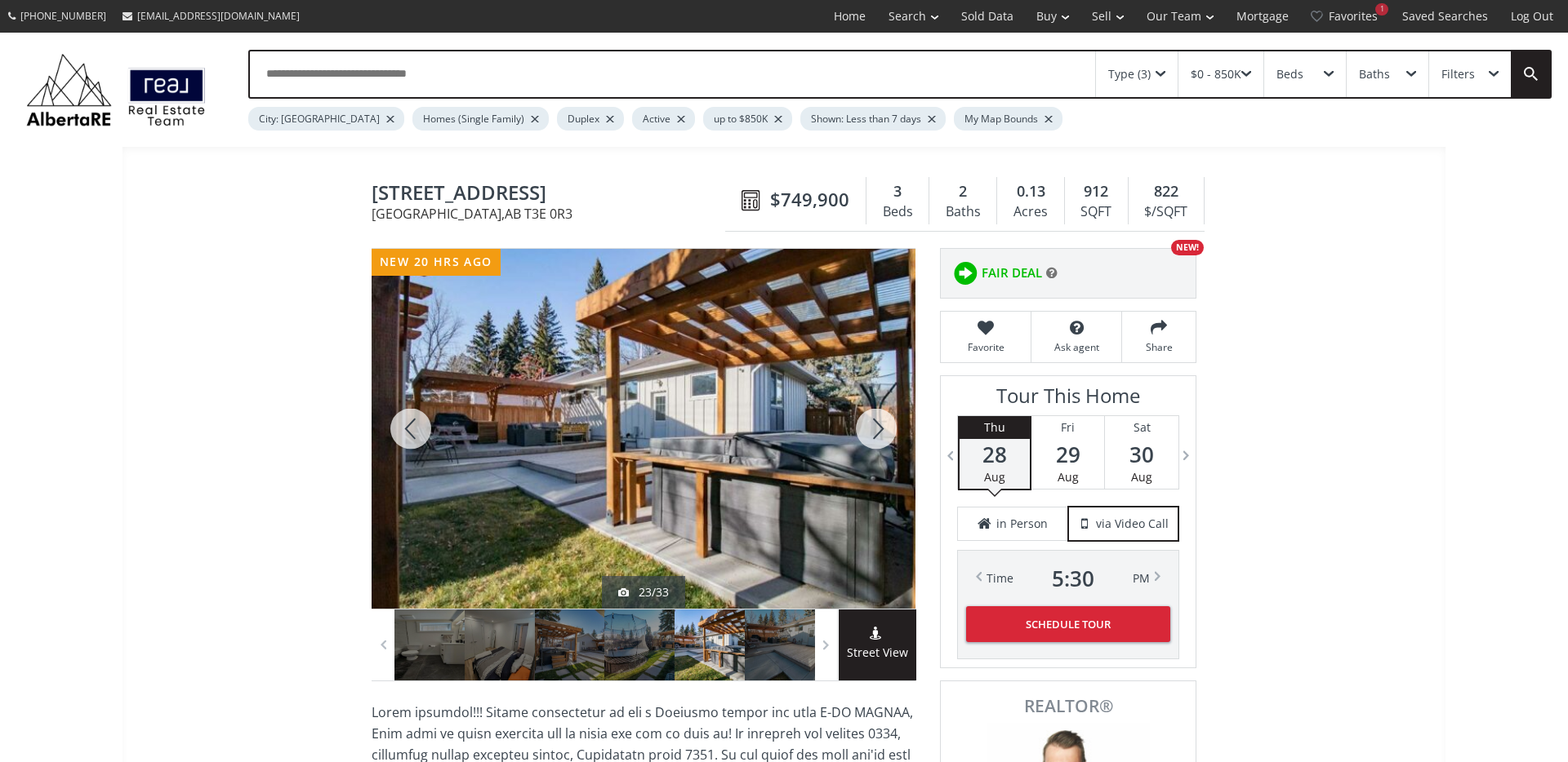
click at [879, 426] on div at bounding box center [876, 429] width 79 height 360
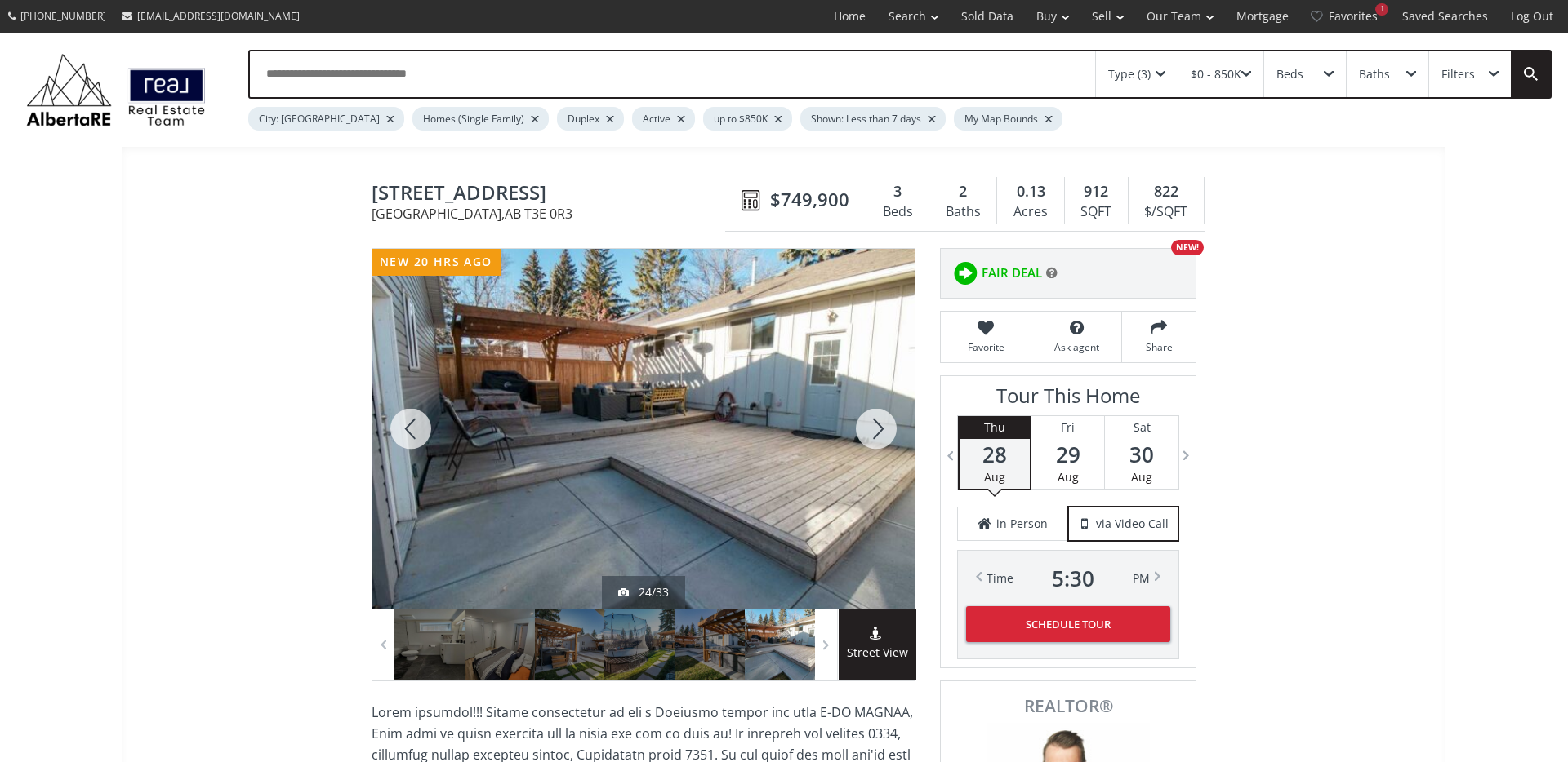
click at [879, 426] on div at bounding box center [876, 429] width 79 height 360
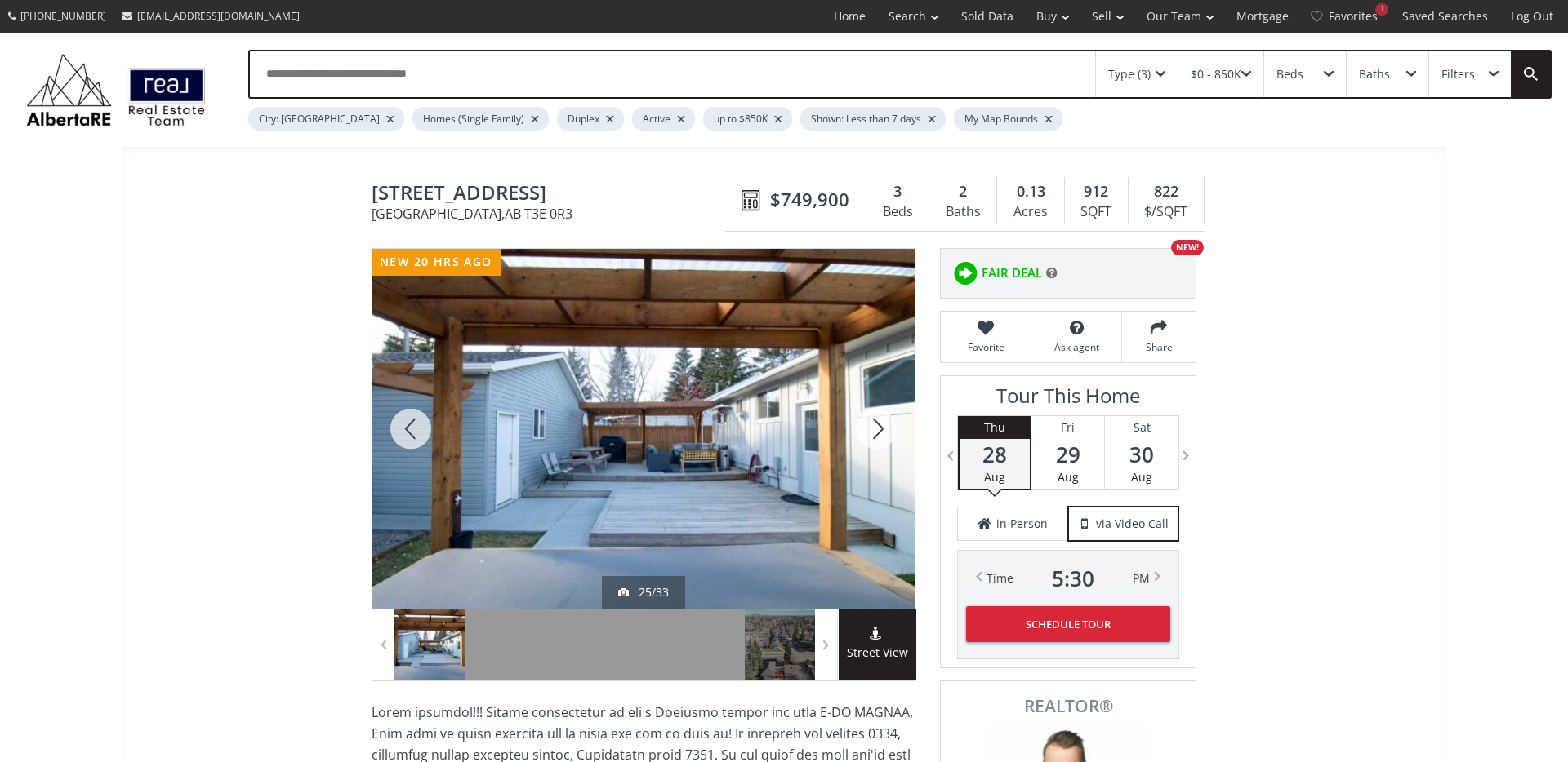
click at [879, 426] on div at bounding box center [876, 429] width 79 height 360
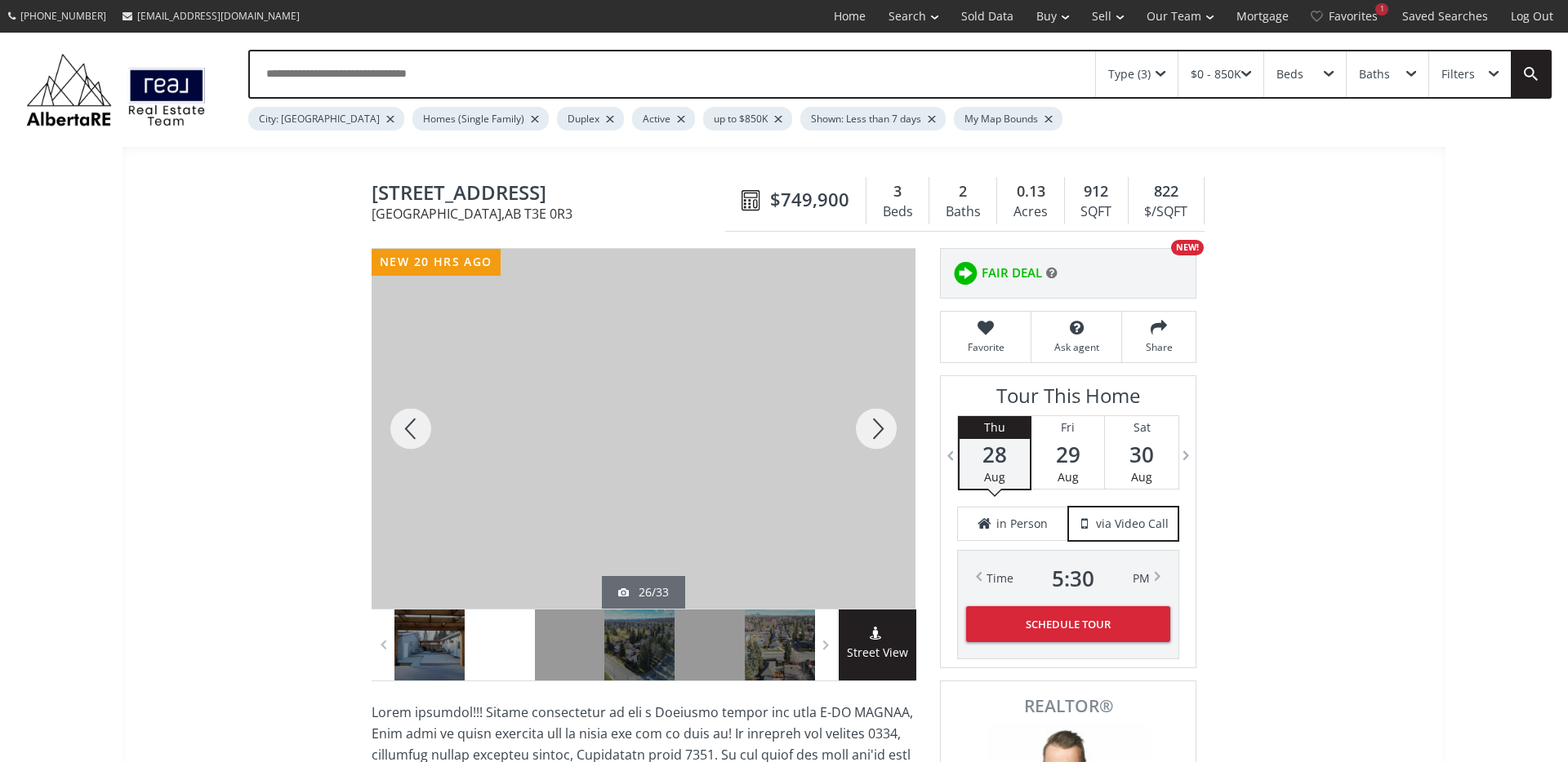
click at [878, 432] on div at bounding box center [876, 429] width 79 height 360
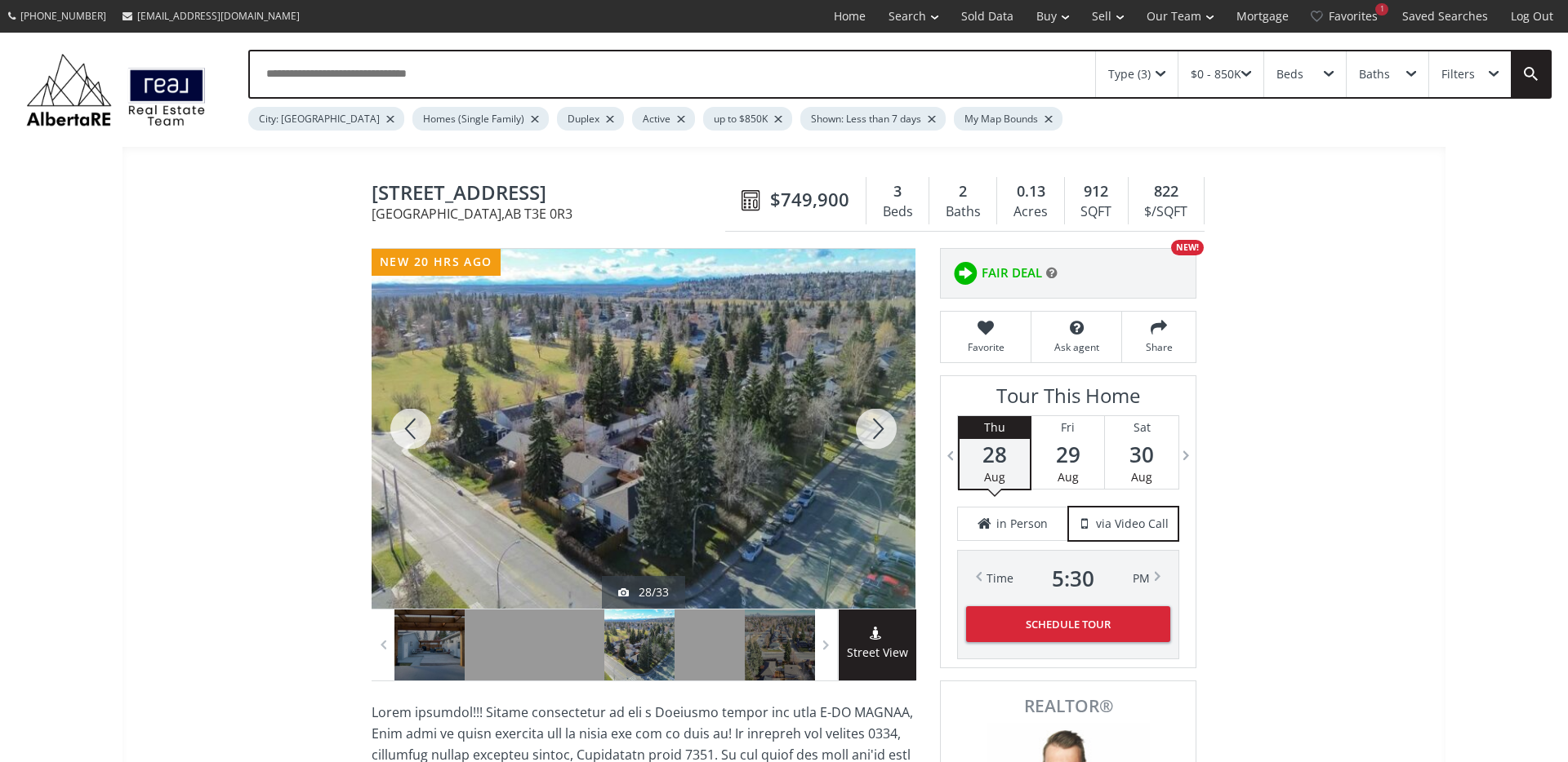
click at [878, 432] on div at bounding box center [876, 429] width 79 height 360
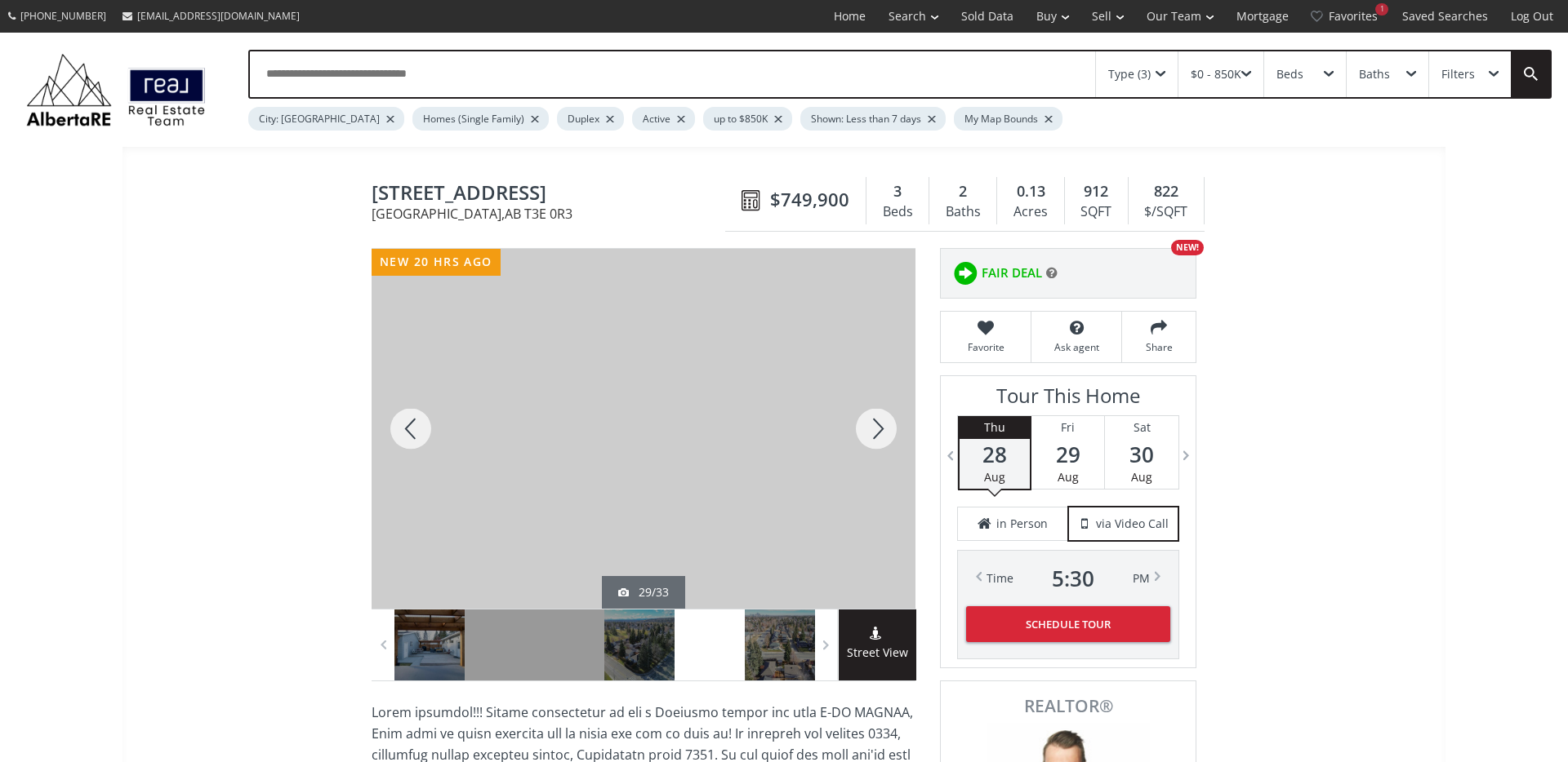
click at [878, 432] on div at bounding box center [876, 429] width 79 height 360
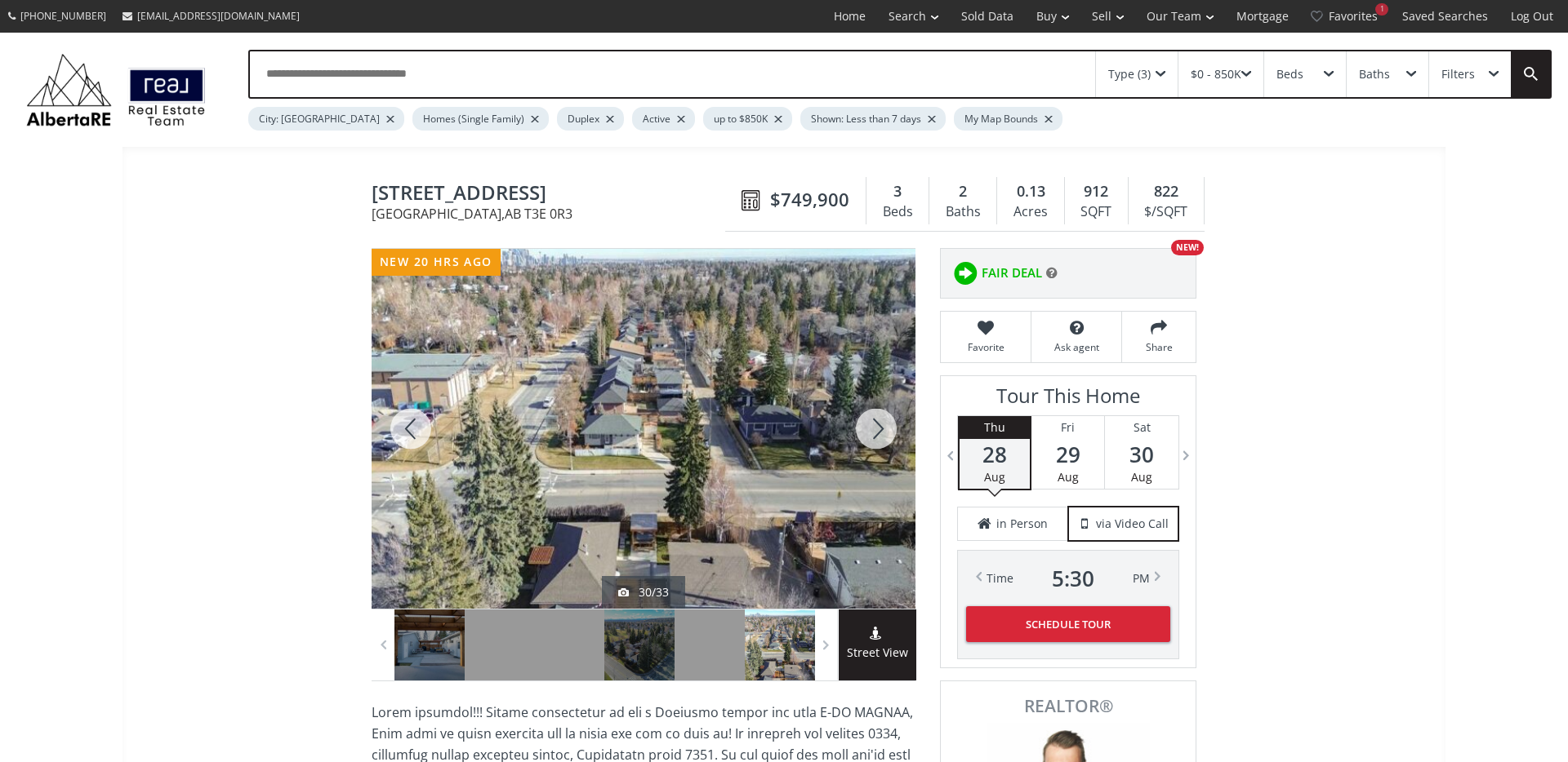
click at [878, 432] on div at bounding box center [876, 429] width 79 height 360
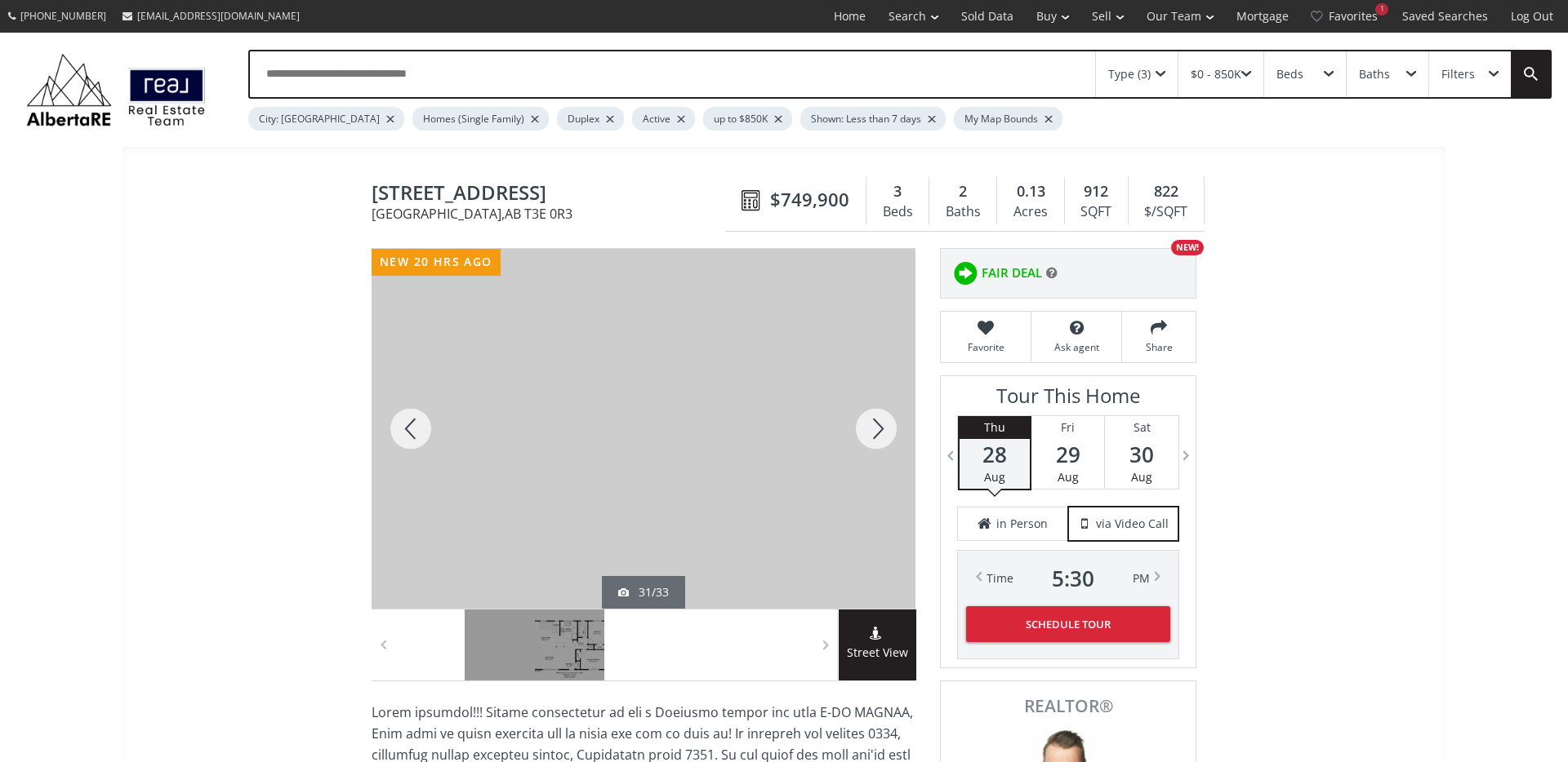
click at [878, 432] on div at bounding box center [876, 429] width 79 height 360
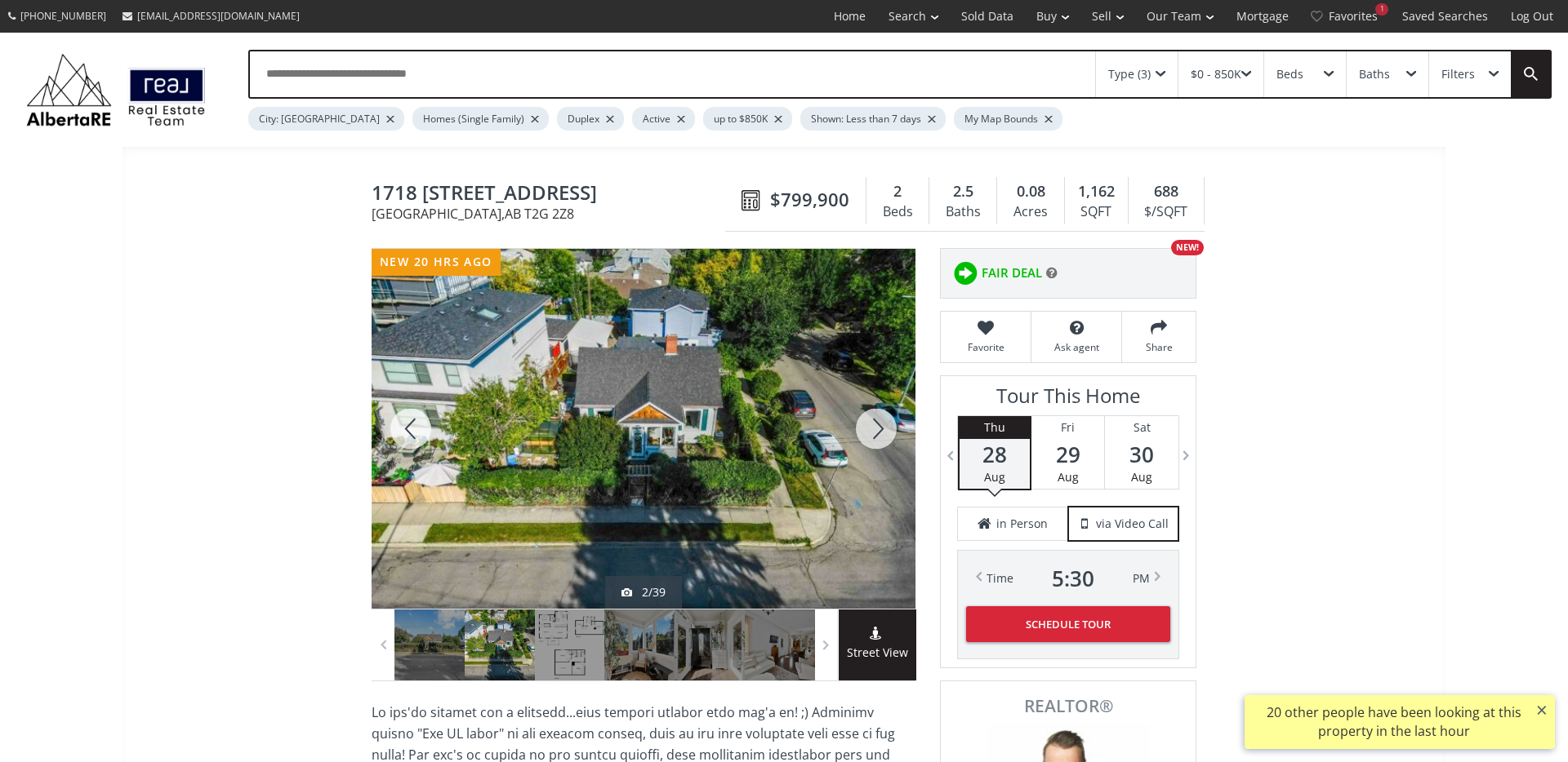
click at [861, 422] on div at bounding box center [876, 429] width 79 height 360
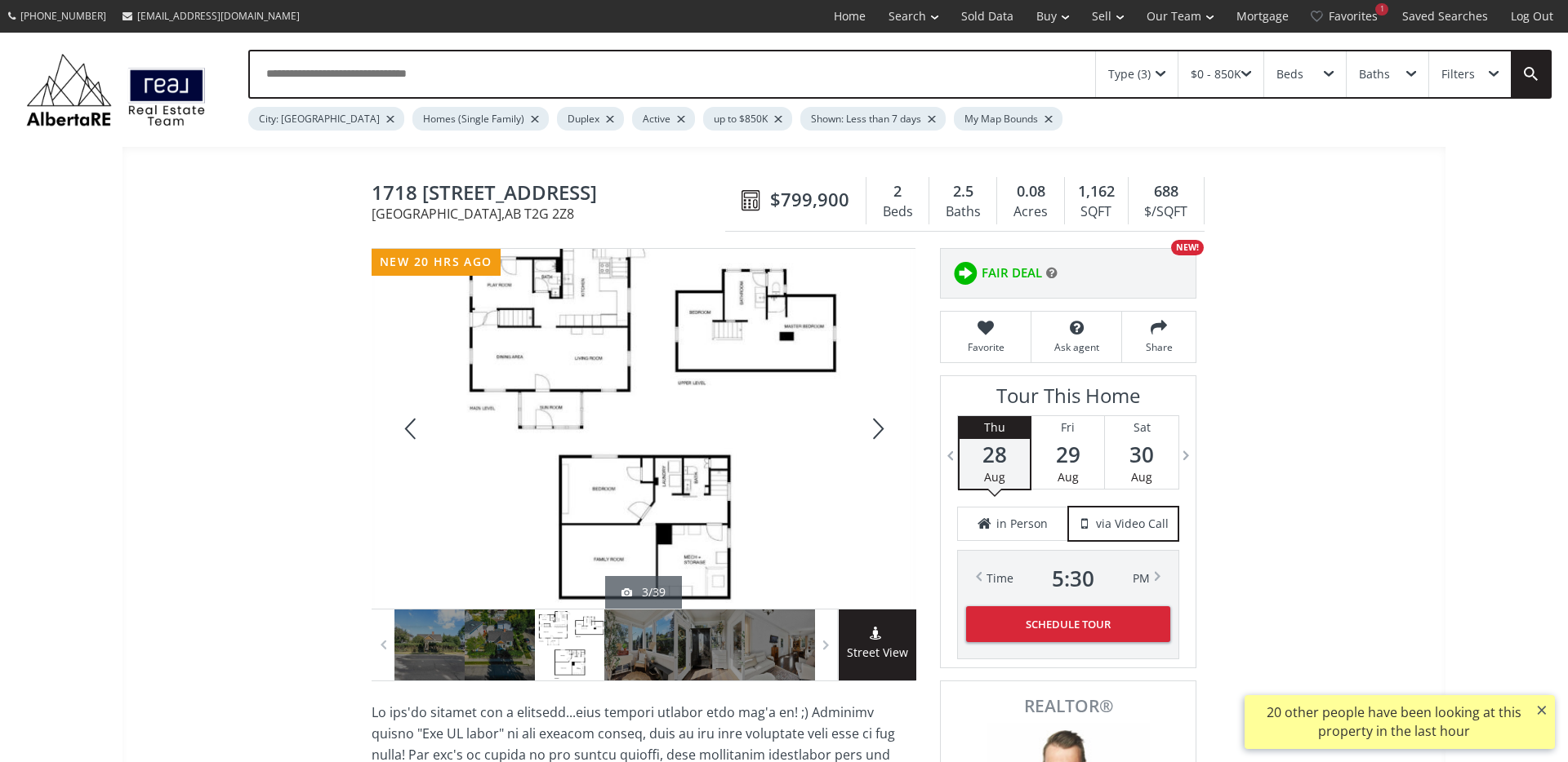
click at [861, 422] on div at bounding box center [876, 429] width 79 height 360
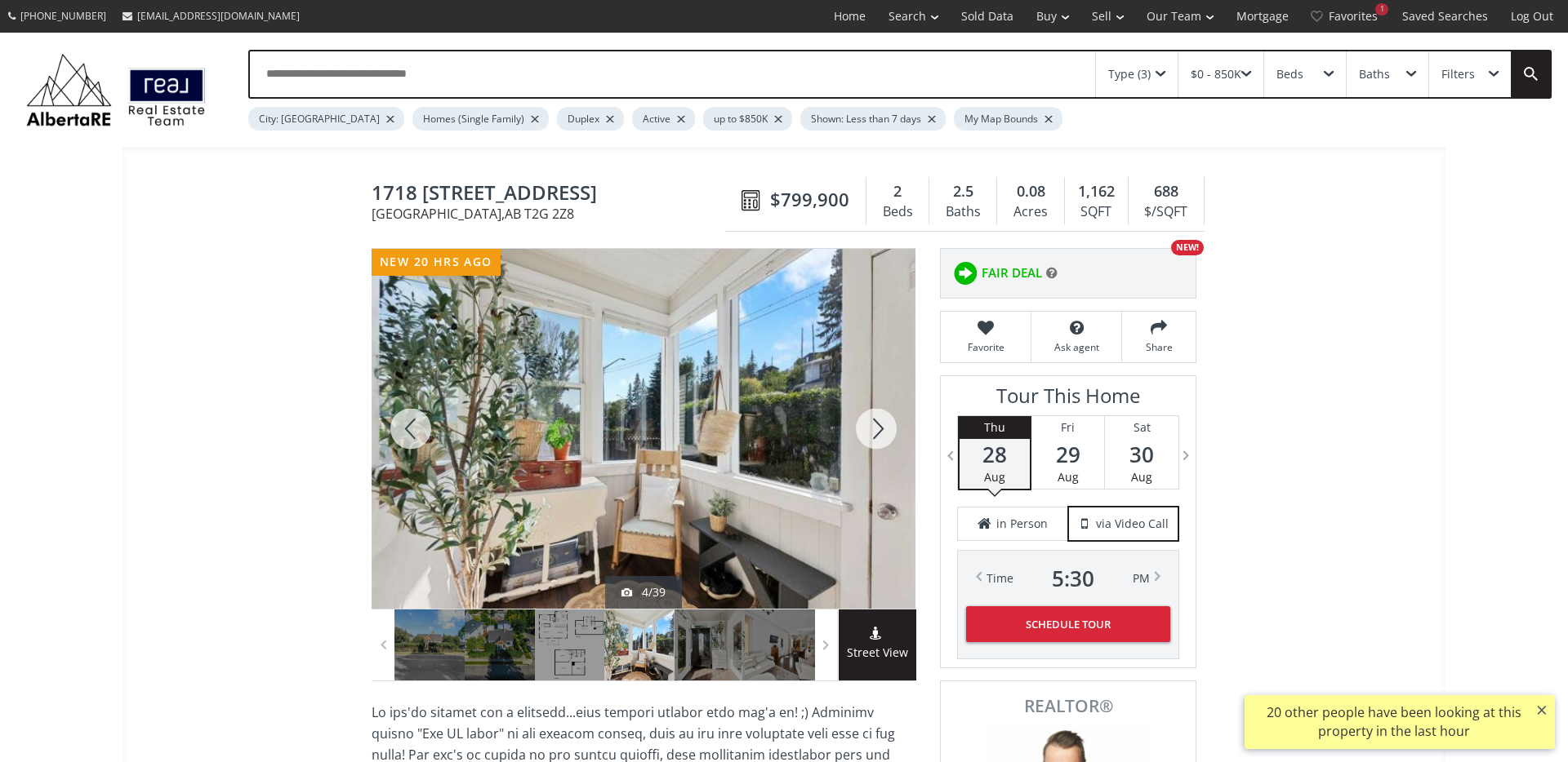
click at [861, 422] on div at bounding box center [876, 429] width 79 height 360
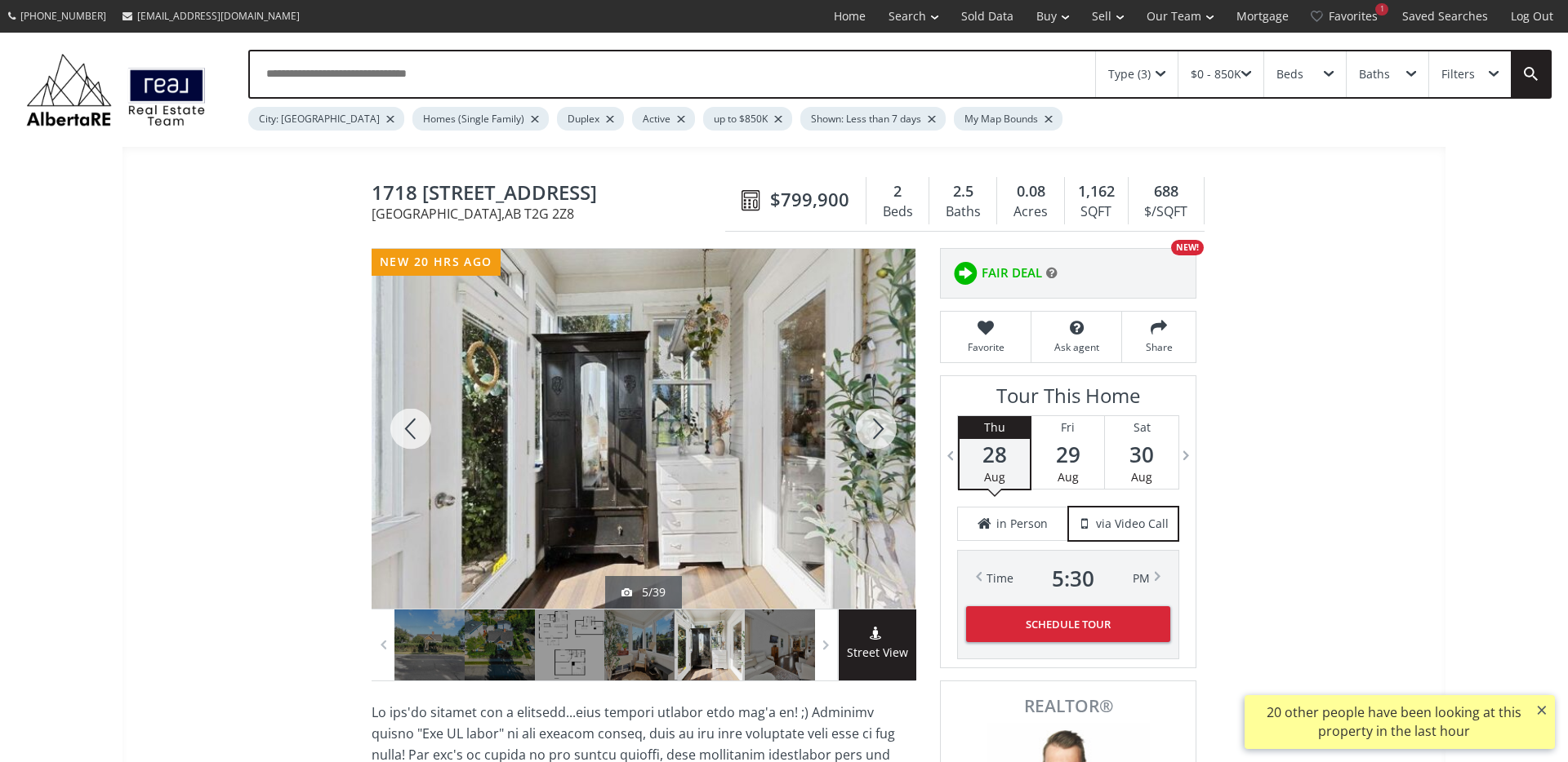
click at [861, 422] on div at bounding box center [876, 429] width 79 height 360
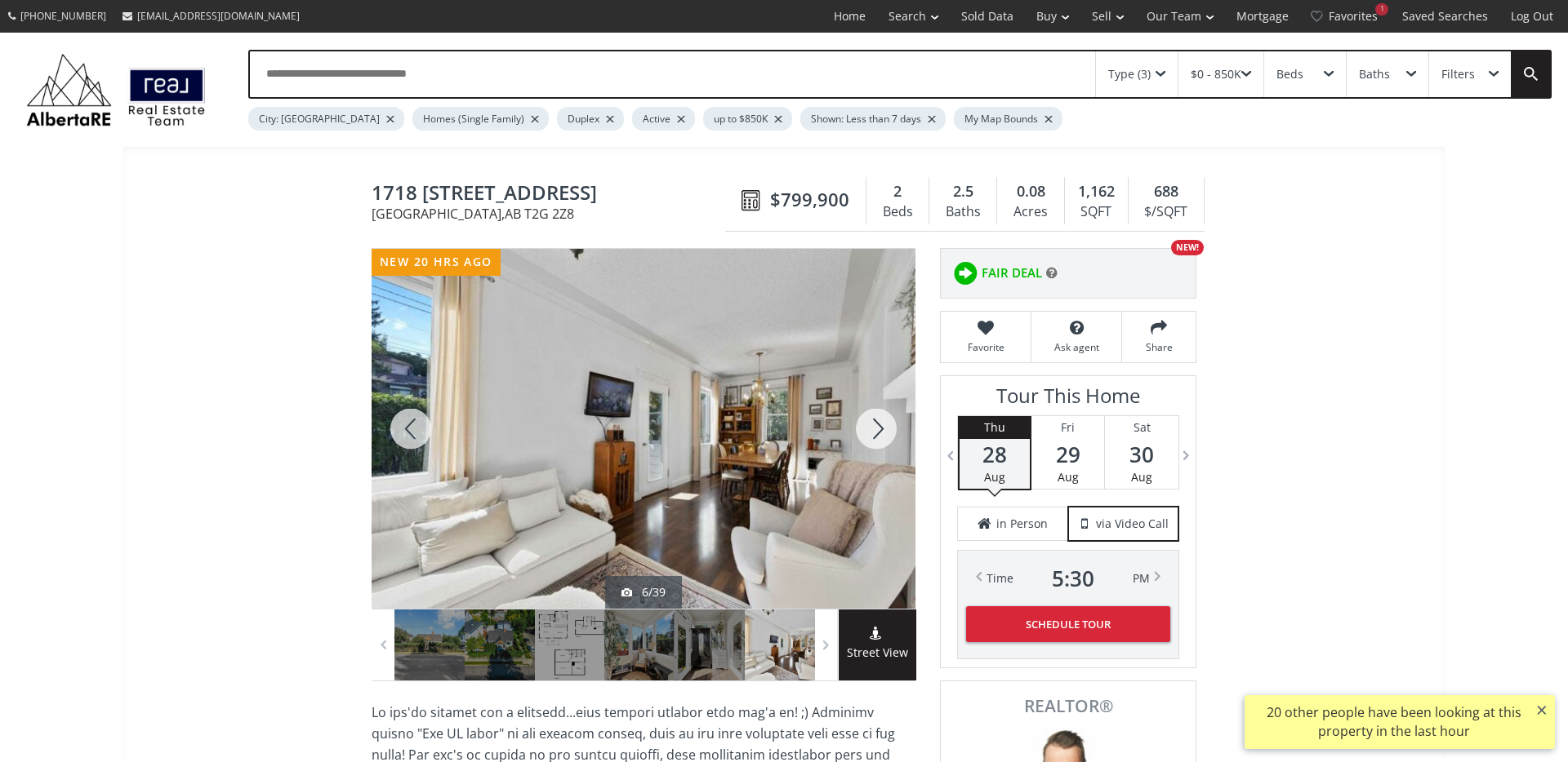
click at [861, 422] on div at bounding box center [876, 429] width 79 height 360
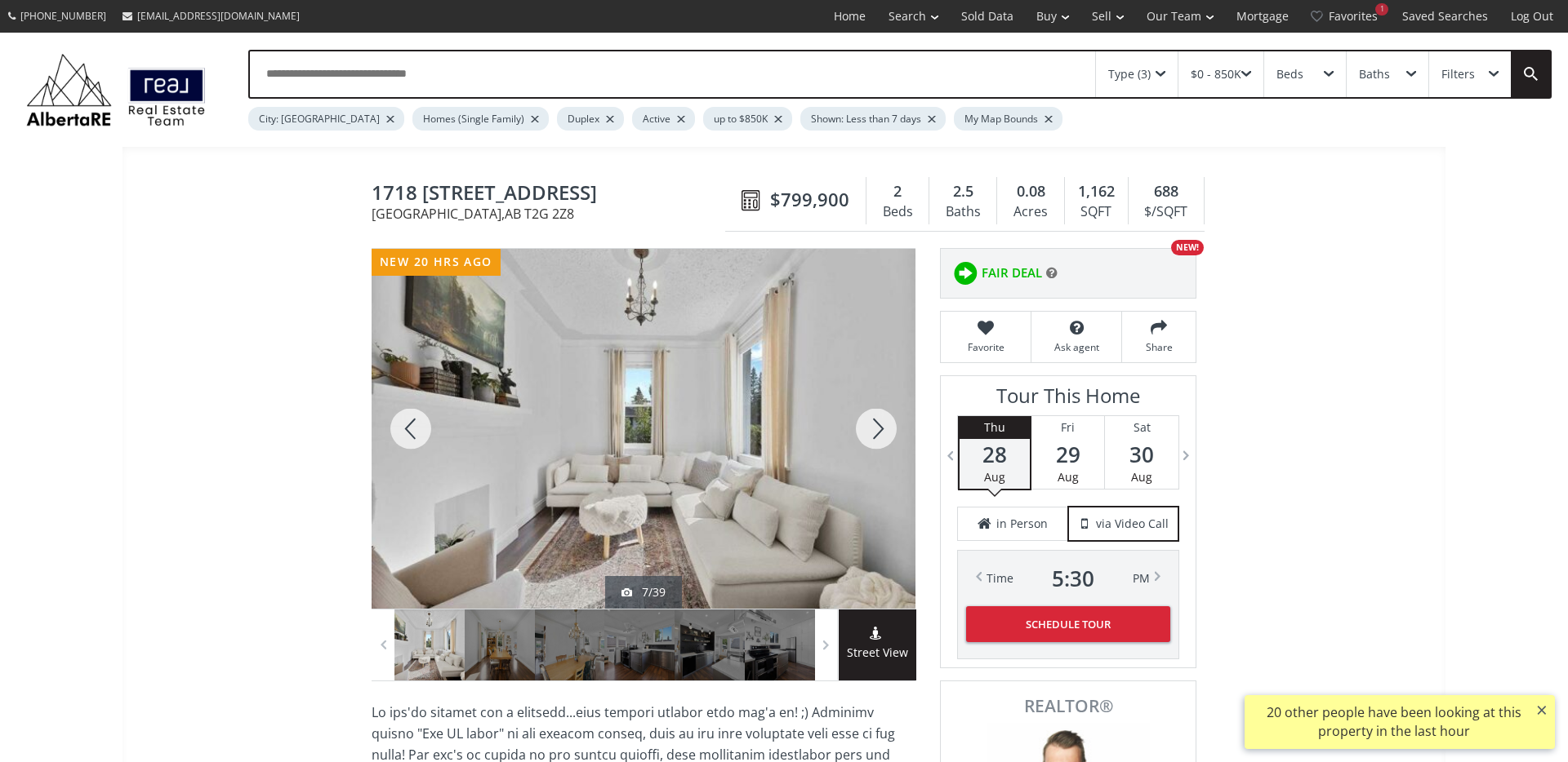
click at [861, 422] on div at bounding box center [876, 429] width 79 height 360
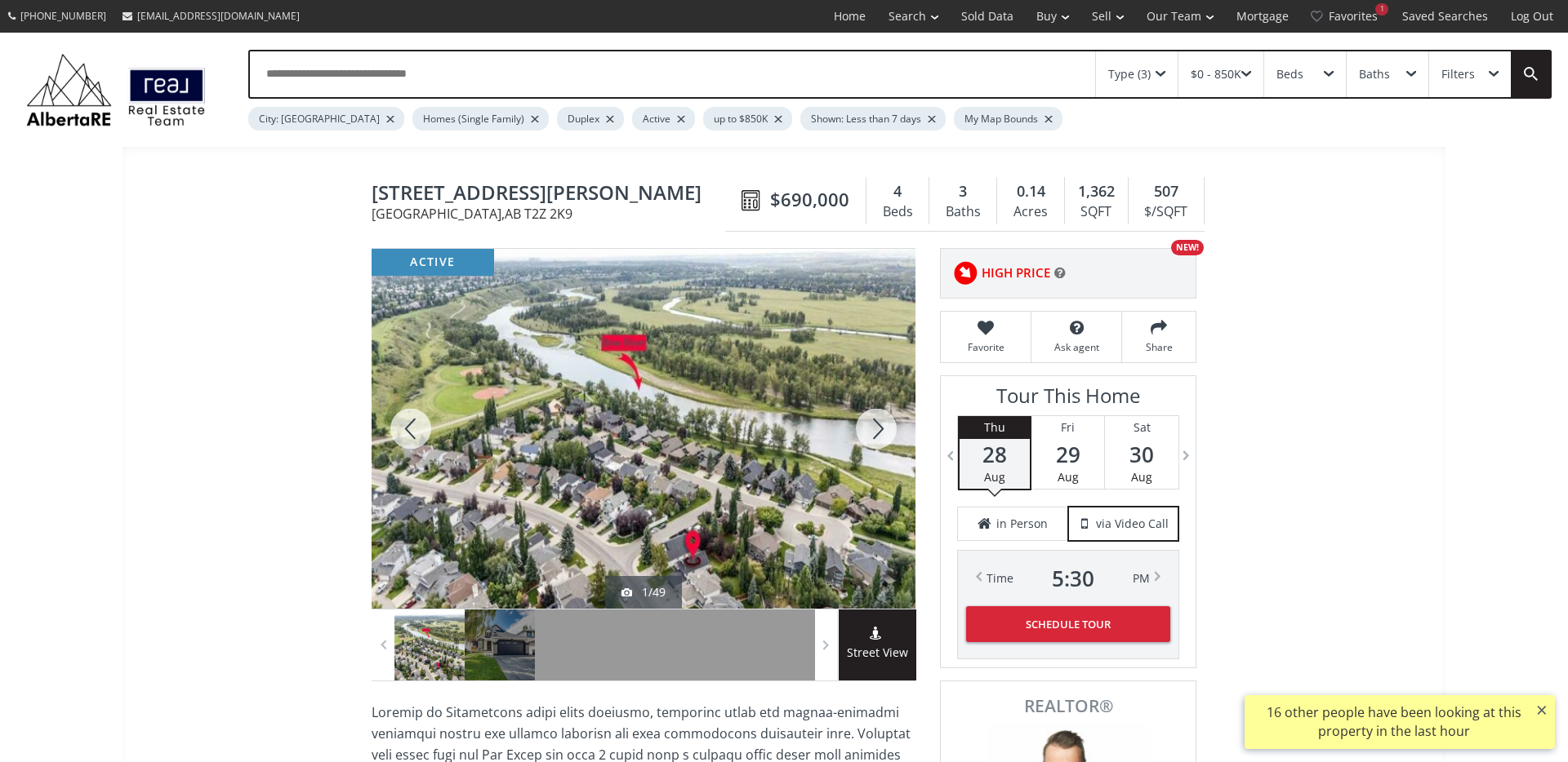
click at [867, 416] on div at bounding box center [876, 429] width 79 height 360
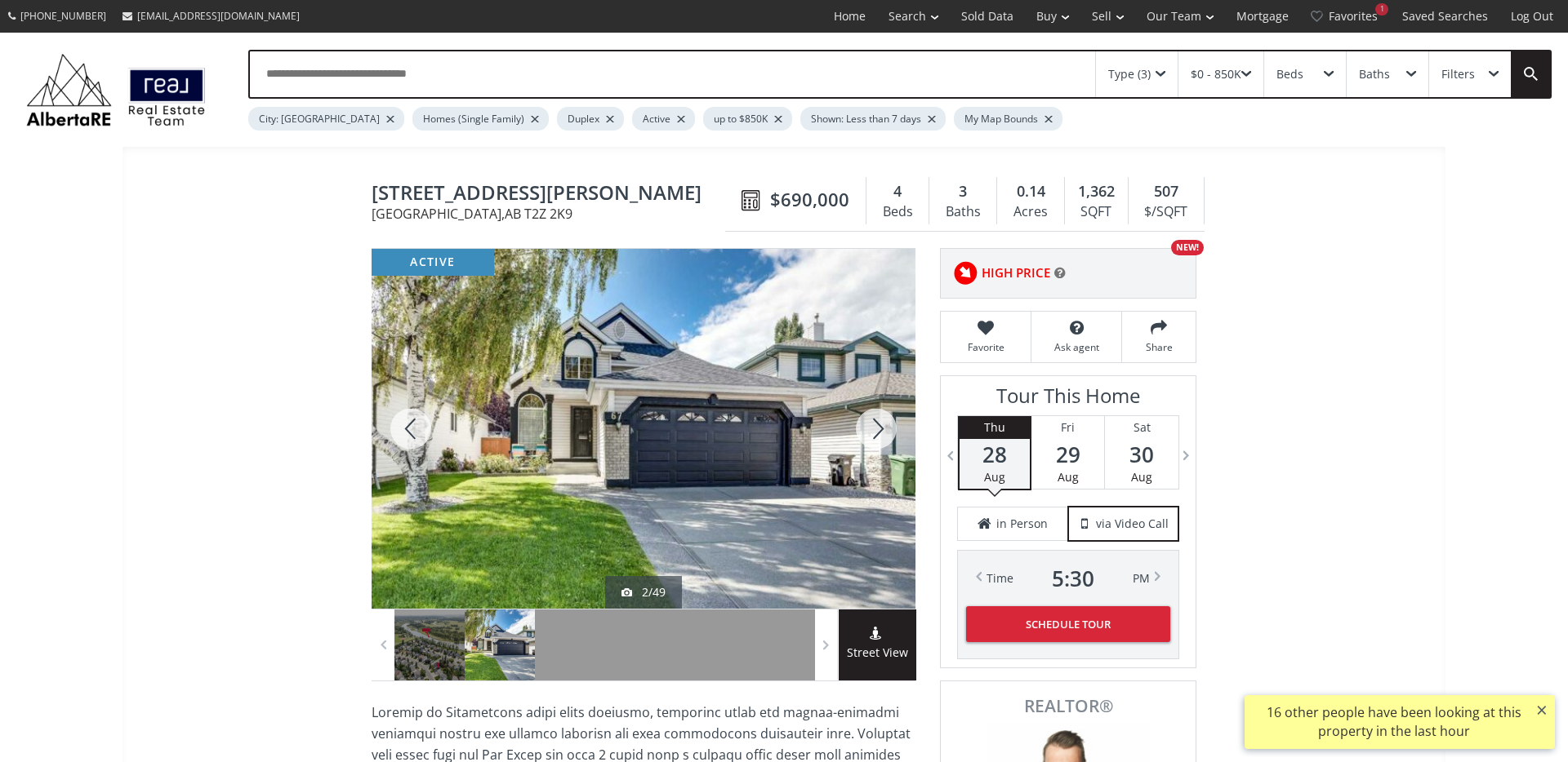
click at [867, 416] on div at bounding box center [876, 429] width 79 height 360
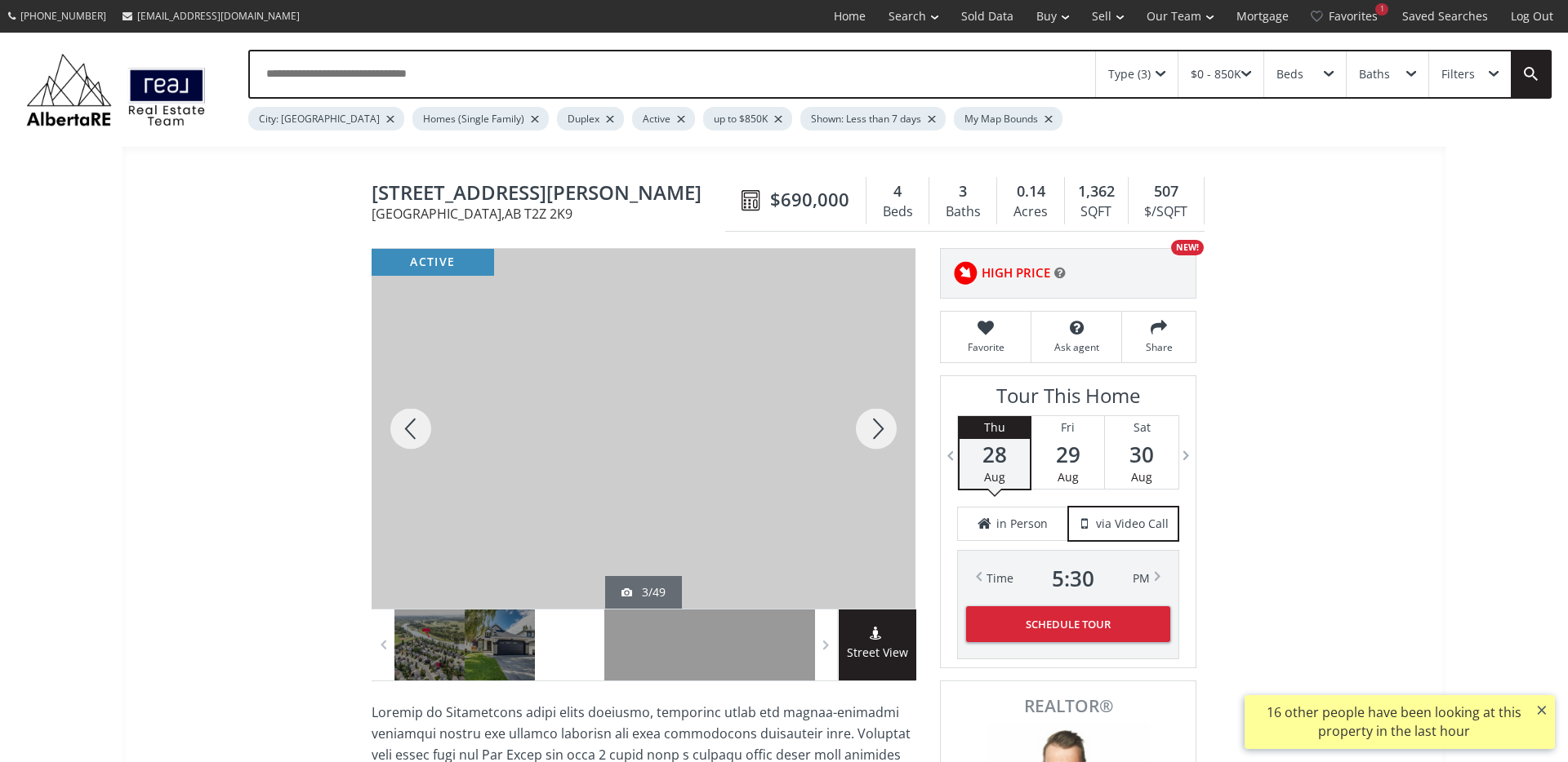
click at [867, 416] on div at bounding box center [876, 429] width 79 height 360
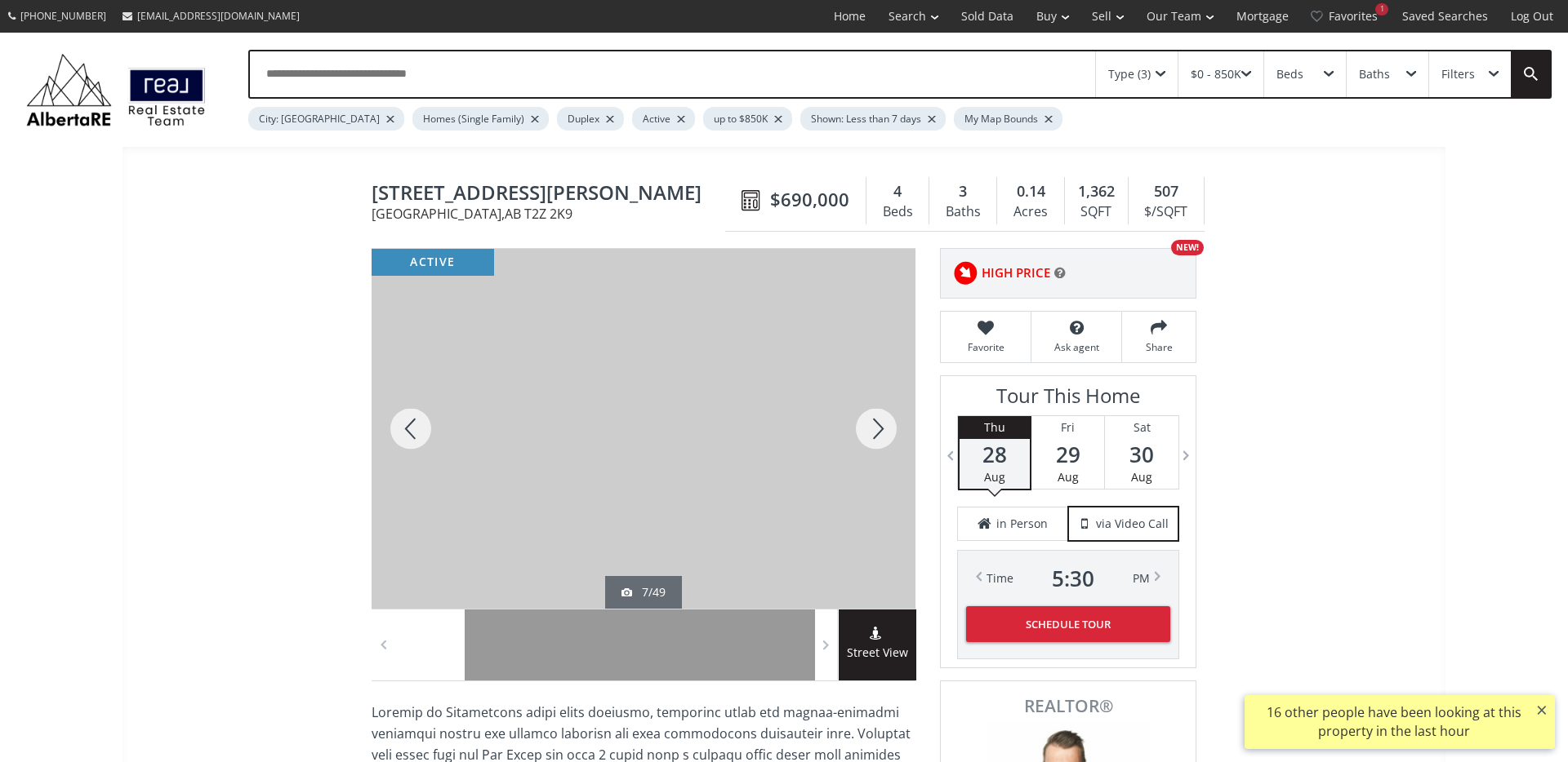
click at [867, 416] on div at bounding box center [876, 429] width 79 height 360
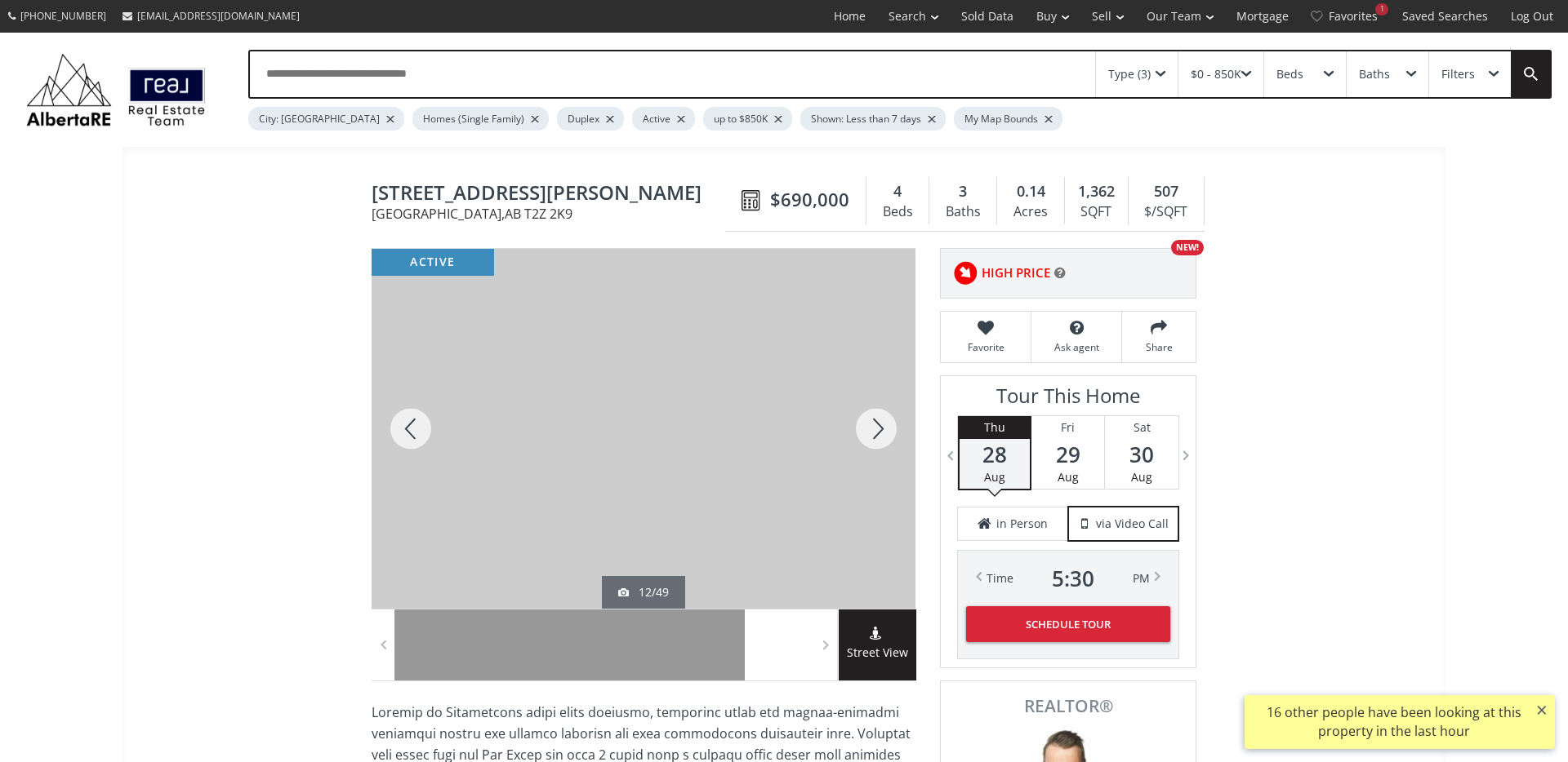
click at [867, 416] on div at bounding box center [876, 429] width 79 height 360
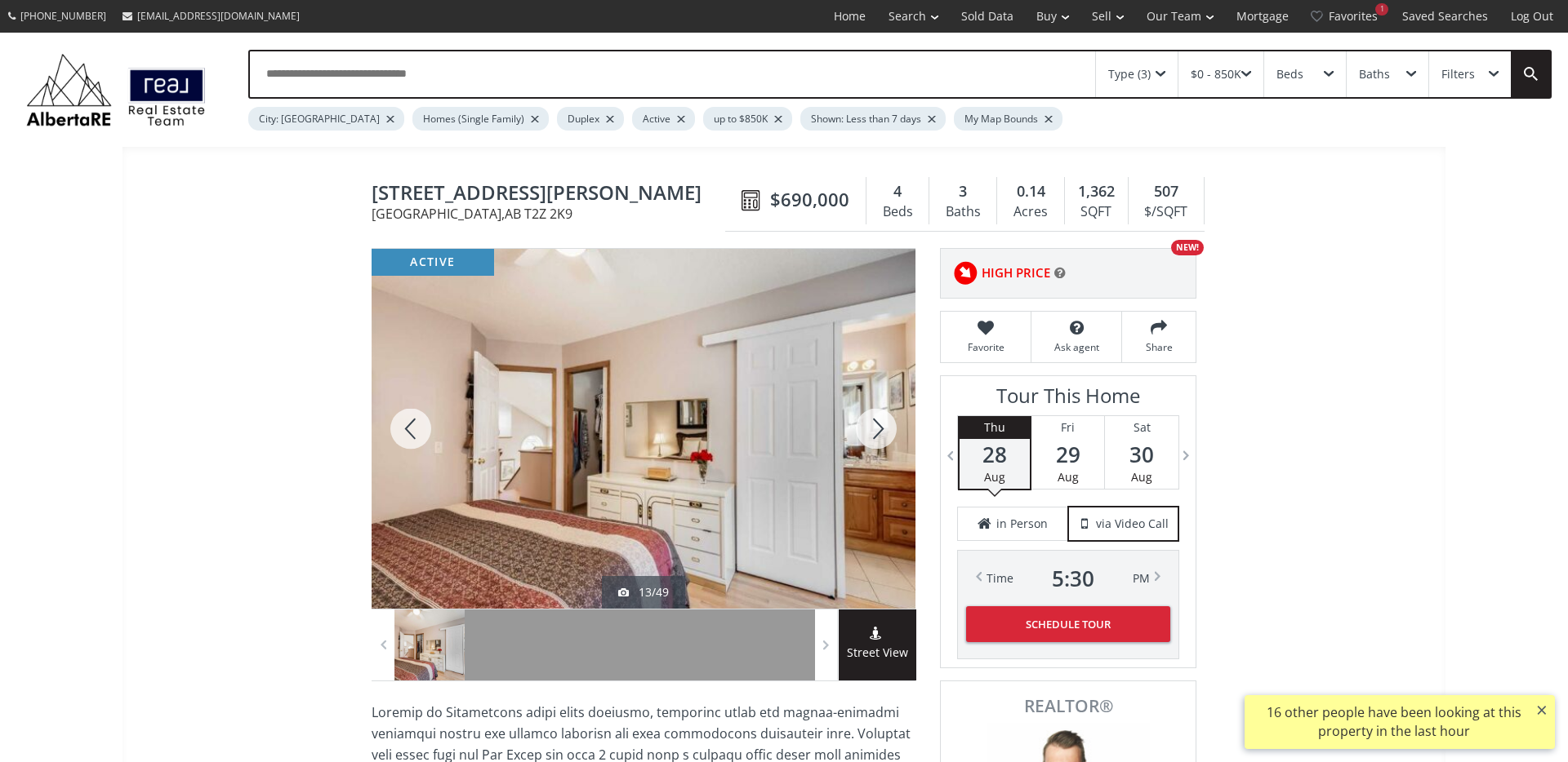
click at [867, 417] on div at bounding box center [876, 429] width 79 height 360
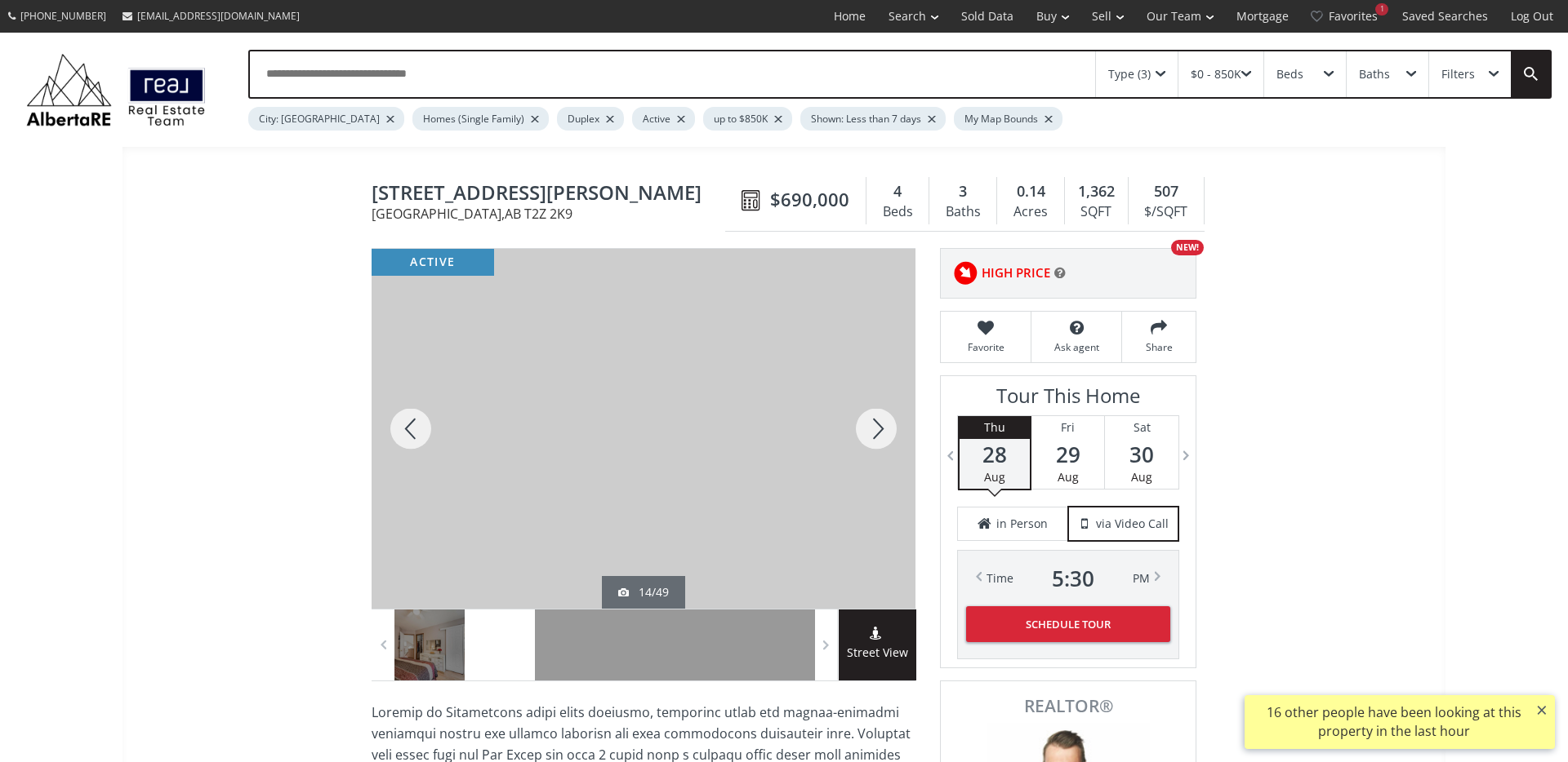
click at [867, 417] on div at bounding box center [876, 429] width 79 height 360
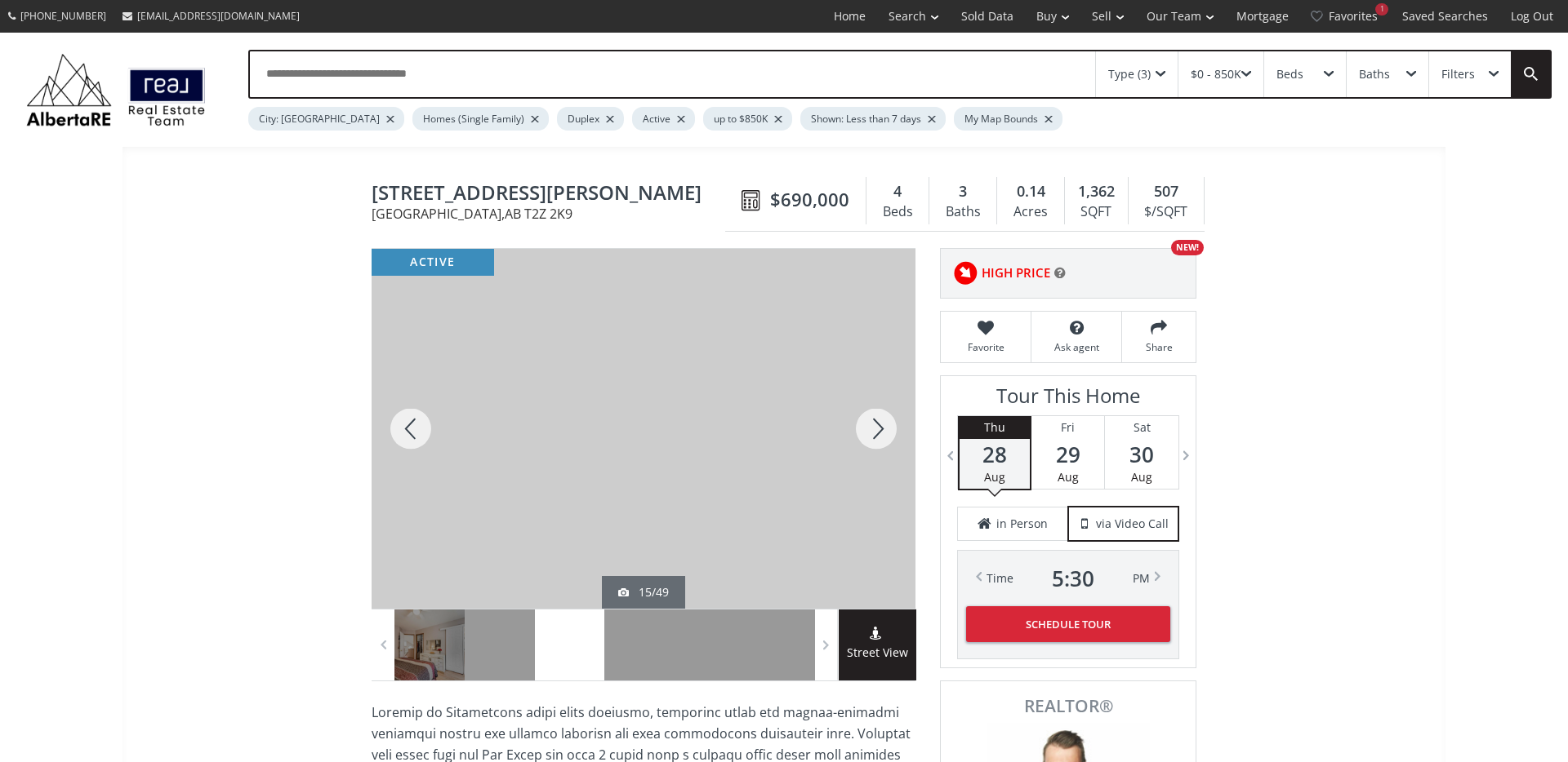
click at [879, 431] on div at bounding box center [876, 429] width 79 height 360
click at [878, 431] on div at bounding box center [876, 429] width 79 height 360
click at [876, 431] on div at bounding box center [876, 429] width 79 height 360
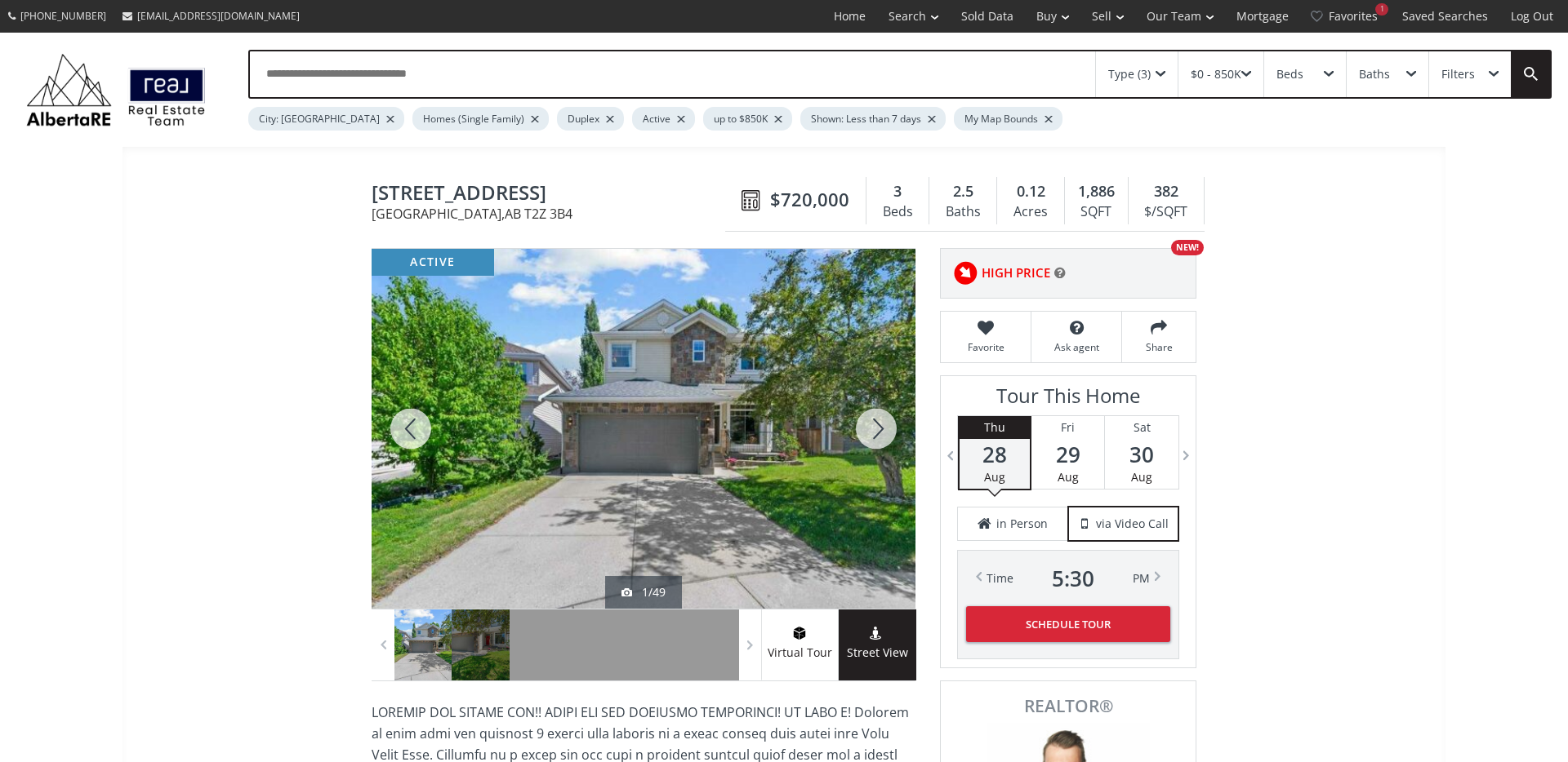
click at [886, 439] on div at bounding box center [876, 429] width 79 height 360
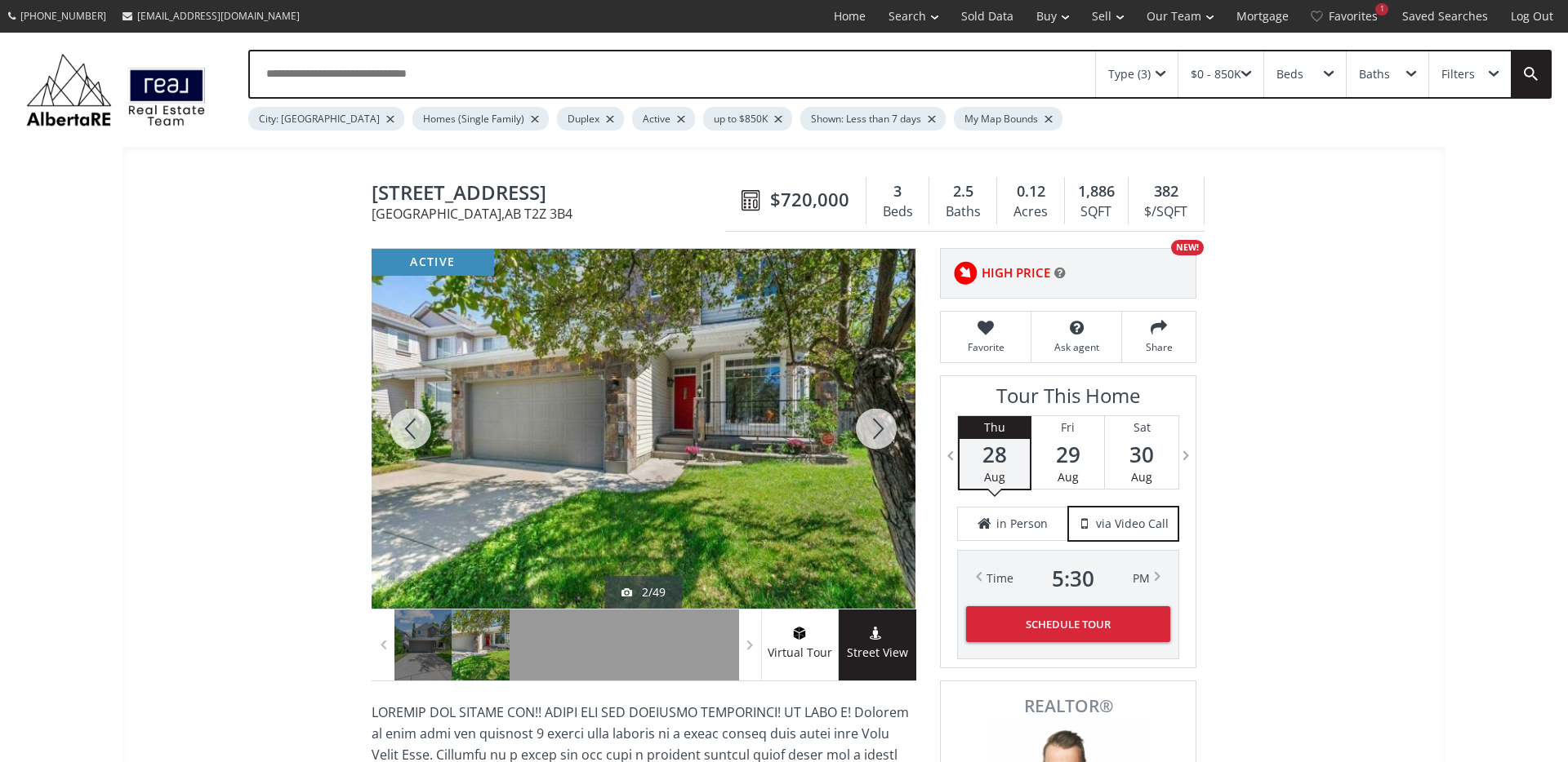
click at [882, 437] on div at bounding box center [876, 429] width 79 height 360
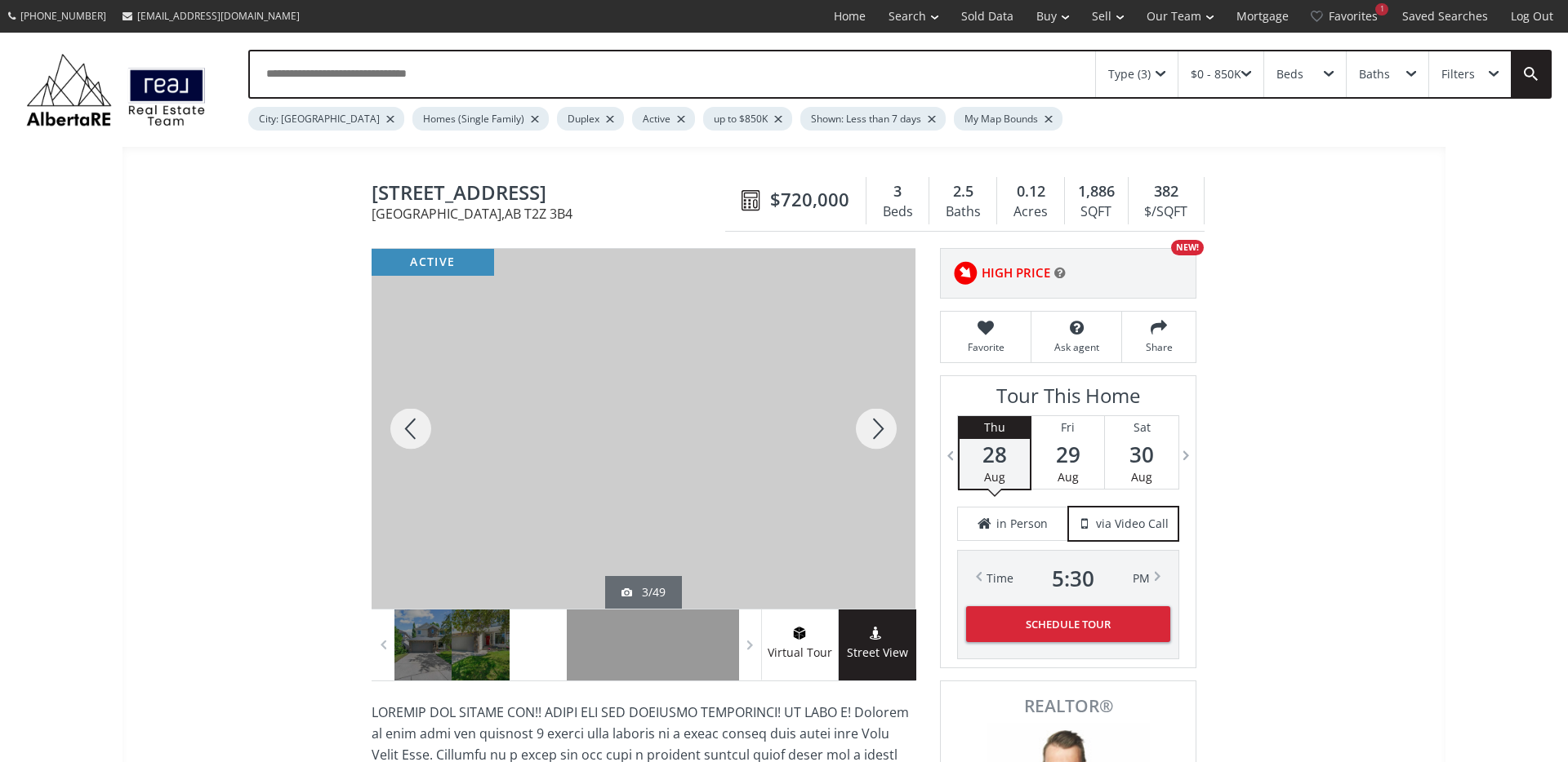
click at [882, 437] on div at bounding box center [876, 429] width 79 height 360
click at [881, 437] on div at bounding box center [876, 429] width 79 height 360
click at [873, 431] on div at bounding box center [876, 429] width 79 height 360
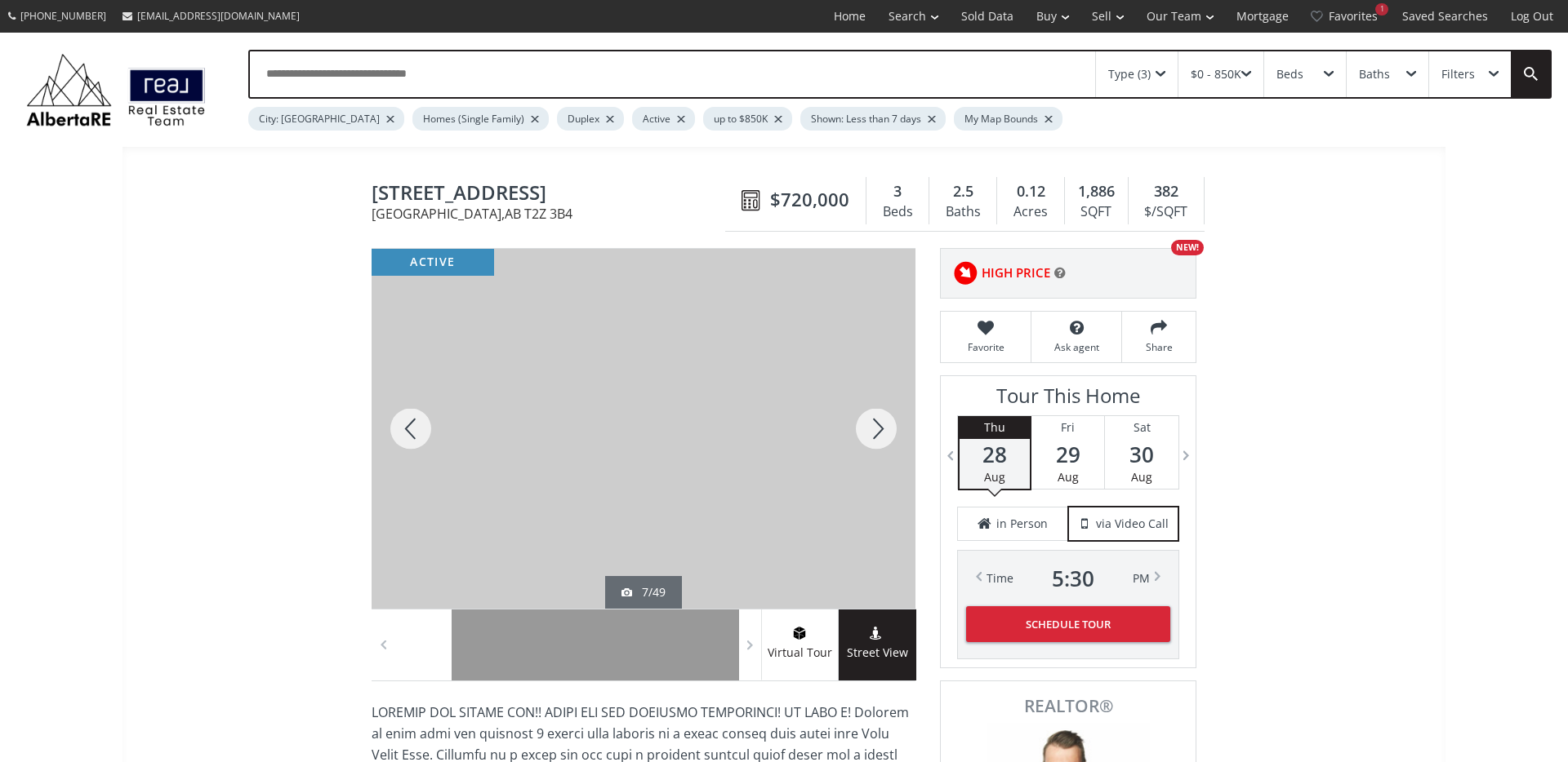
click at [873, 431] on div at bounding box center [876, 429] width 79 height 360
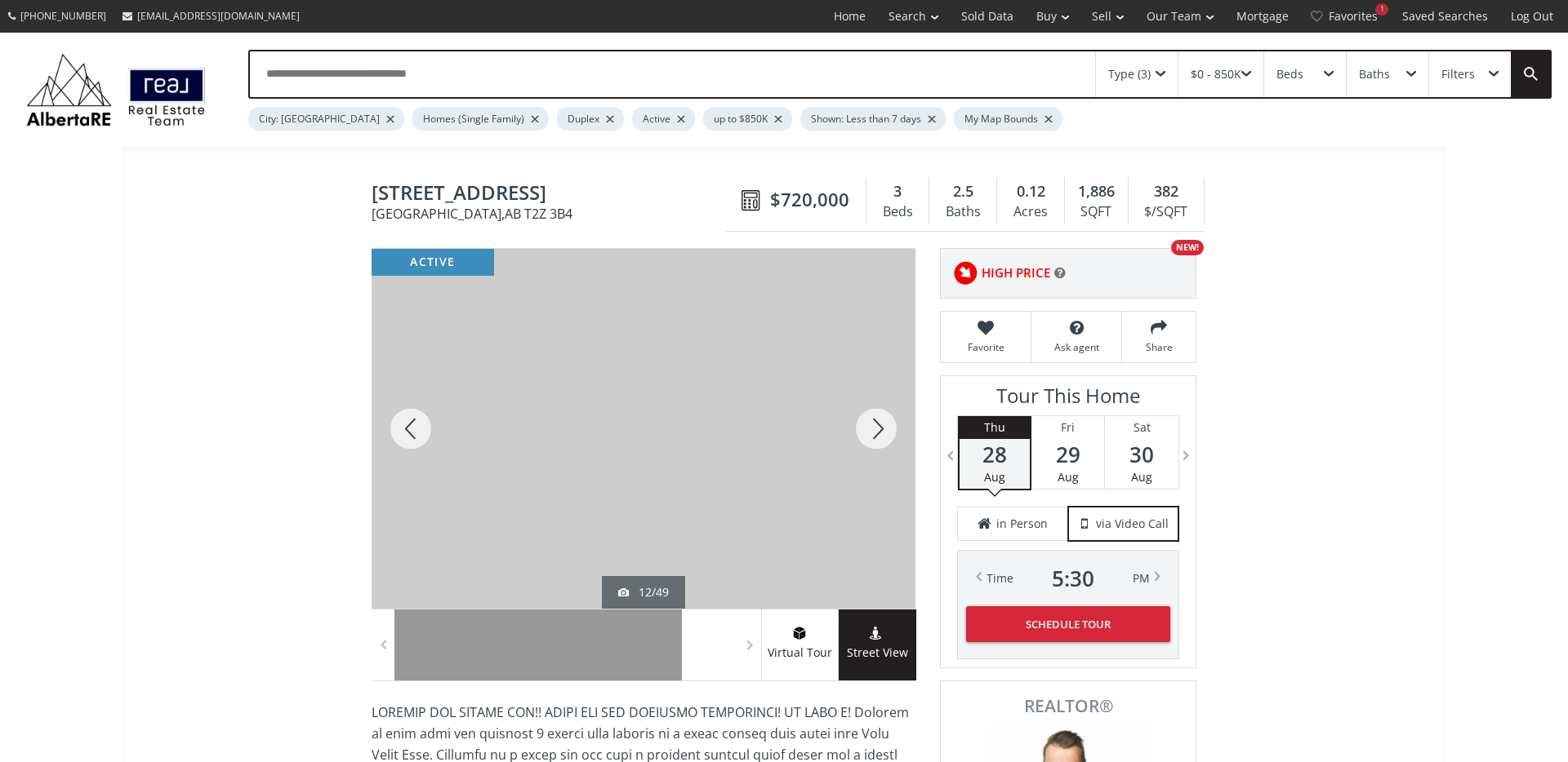
click at [873, 431] on div at bounding box center [876, 429] width 79 height 360
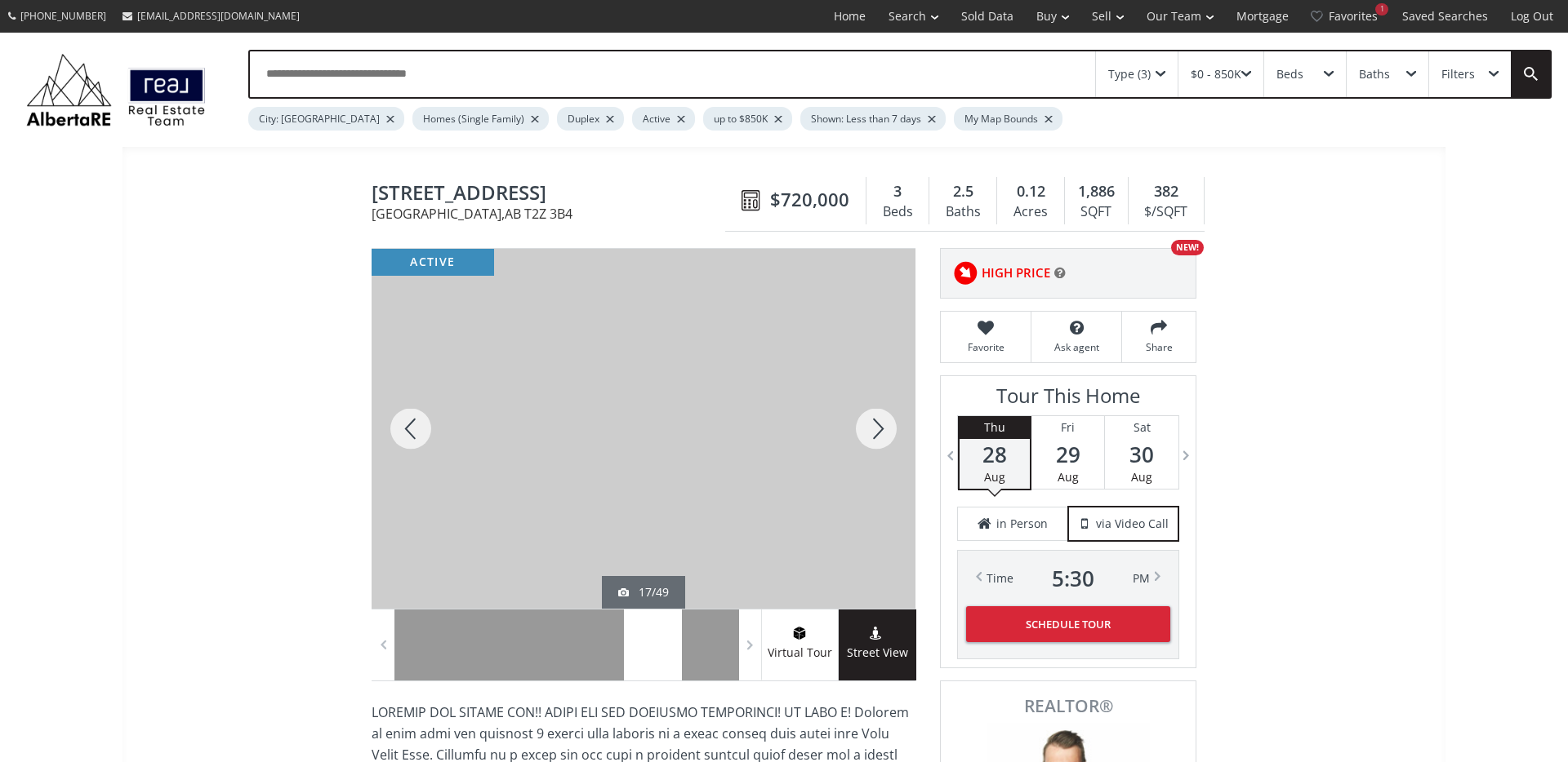
click at [873, 431] on div at bounding box center [876, 429] width 79 height 360
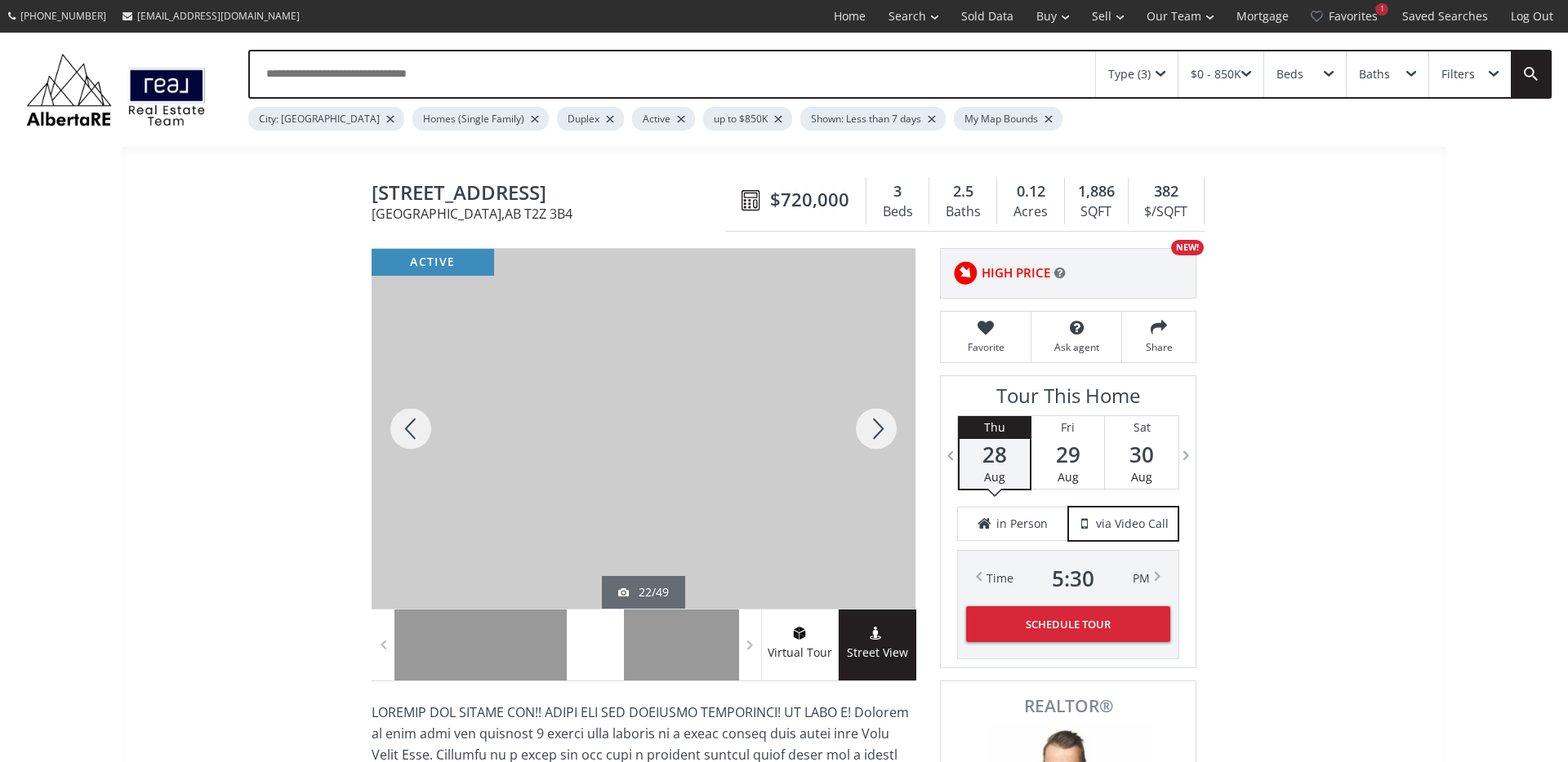
click at [873, 431] on div at bounding box center [876, 429] width 79 height 360
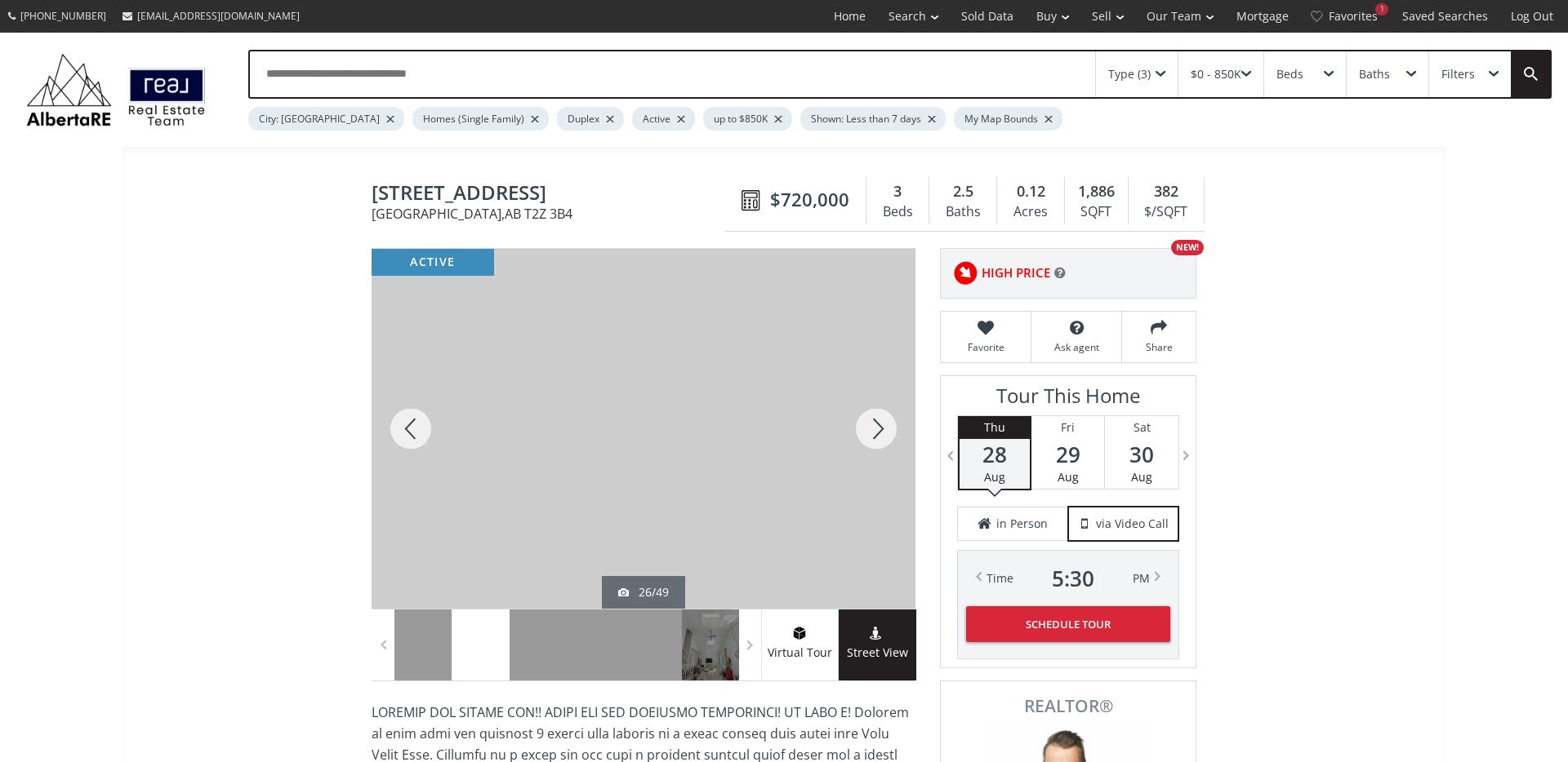
click at [873, 431] on div at bounding box center [876, 429] width 79 height 360
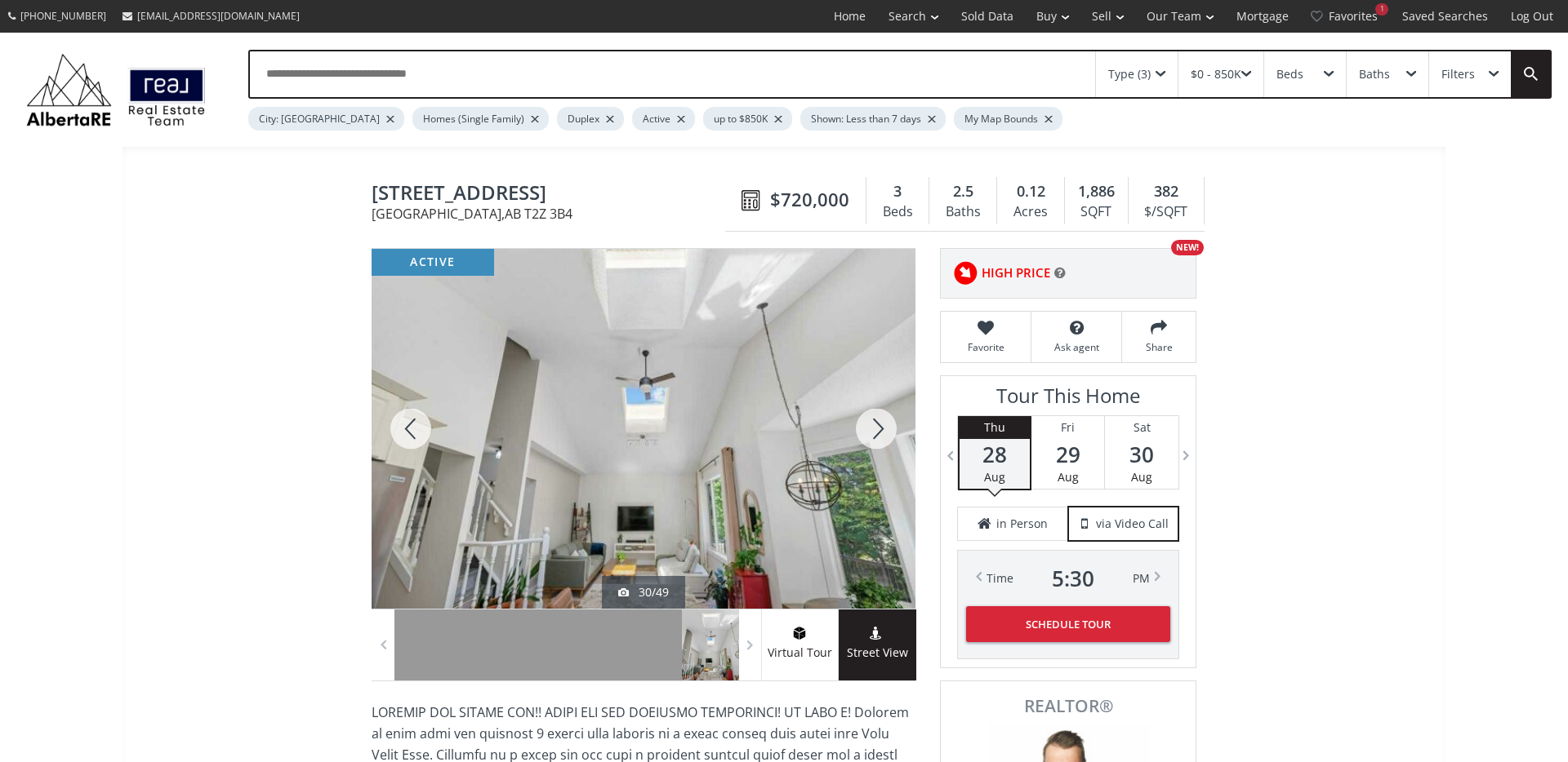
click at [873, 431] on div at bounding box center [876, 429] width 79 height 360
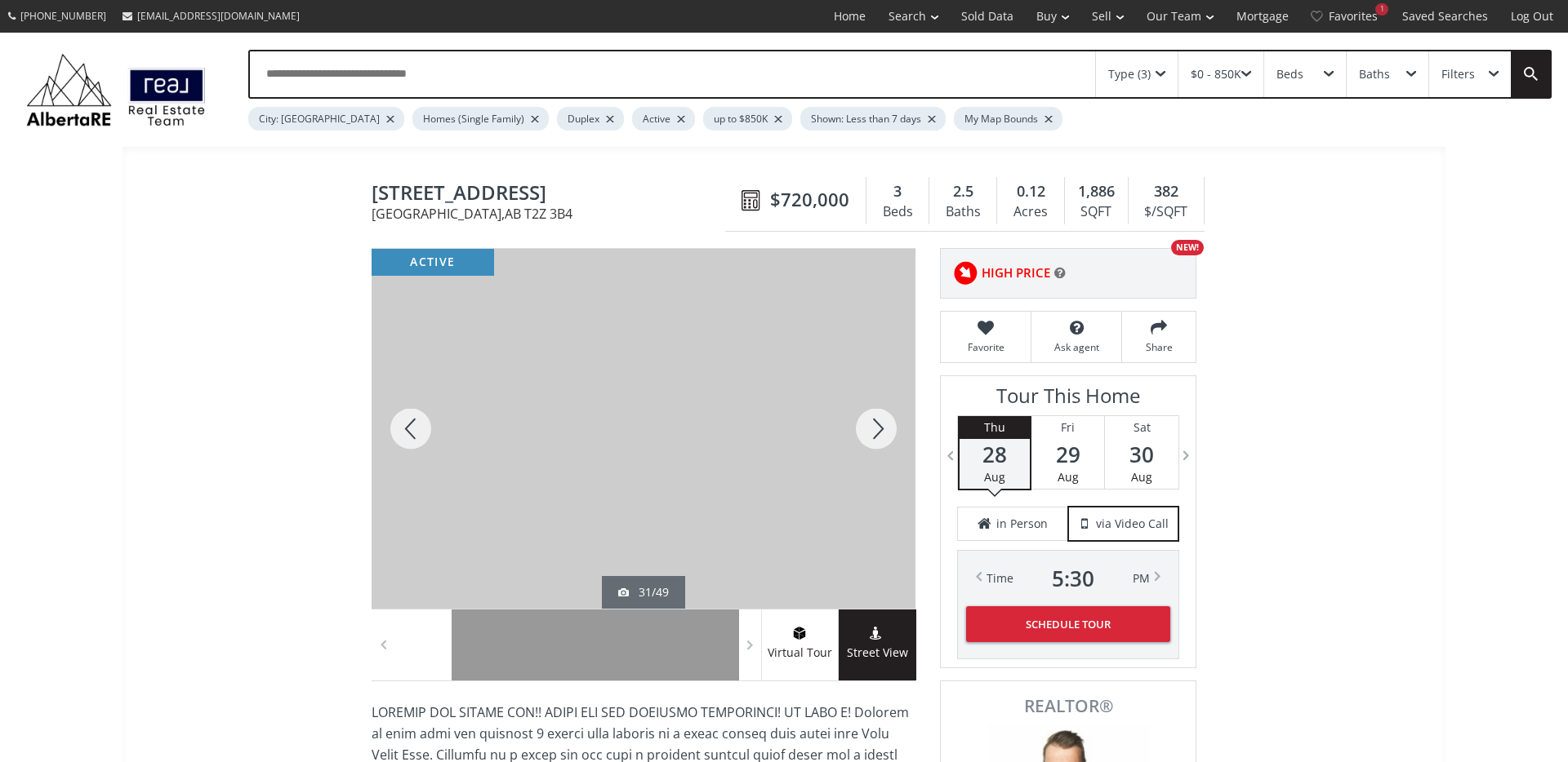
click at [873, 431] on div at bounding box center [876, 429] width 79 height 360
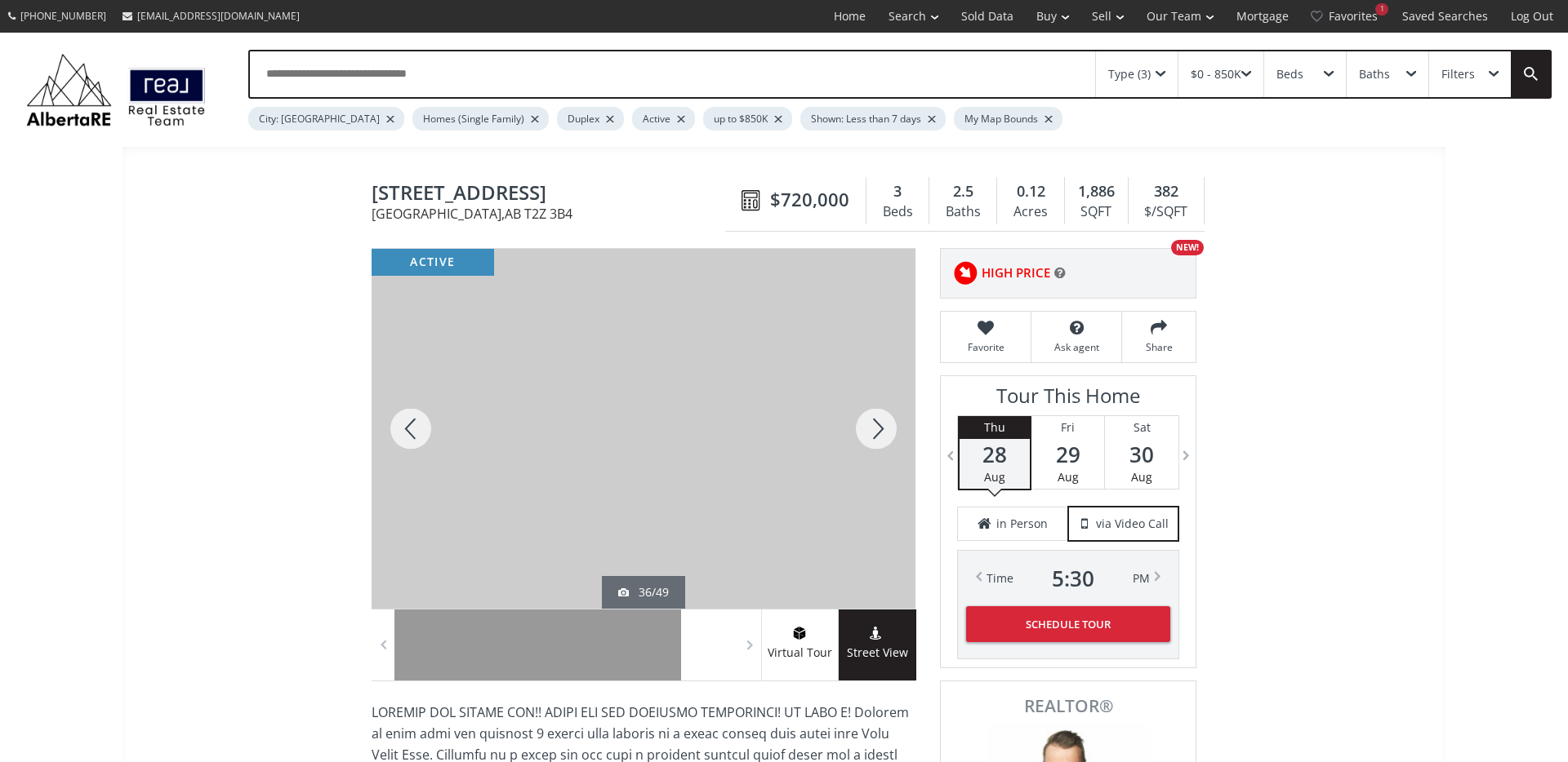
click at [873, 431] on div at bounding box center [876, 429] width 79 height 360
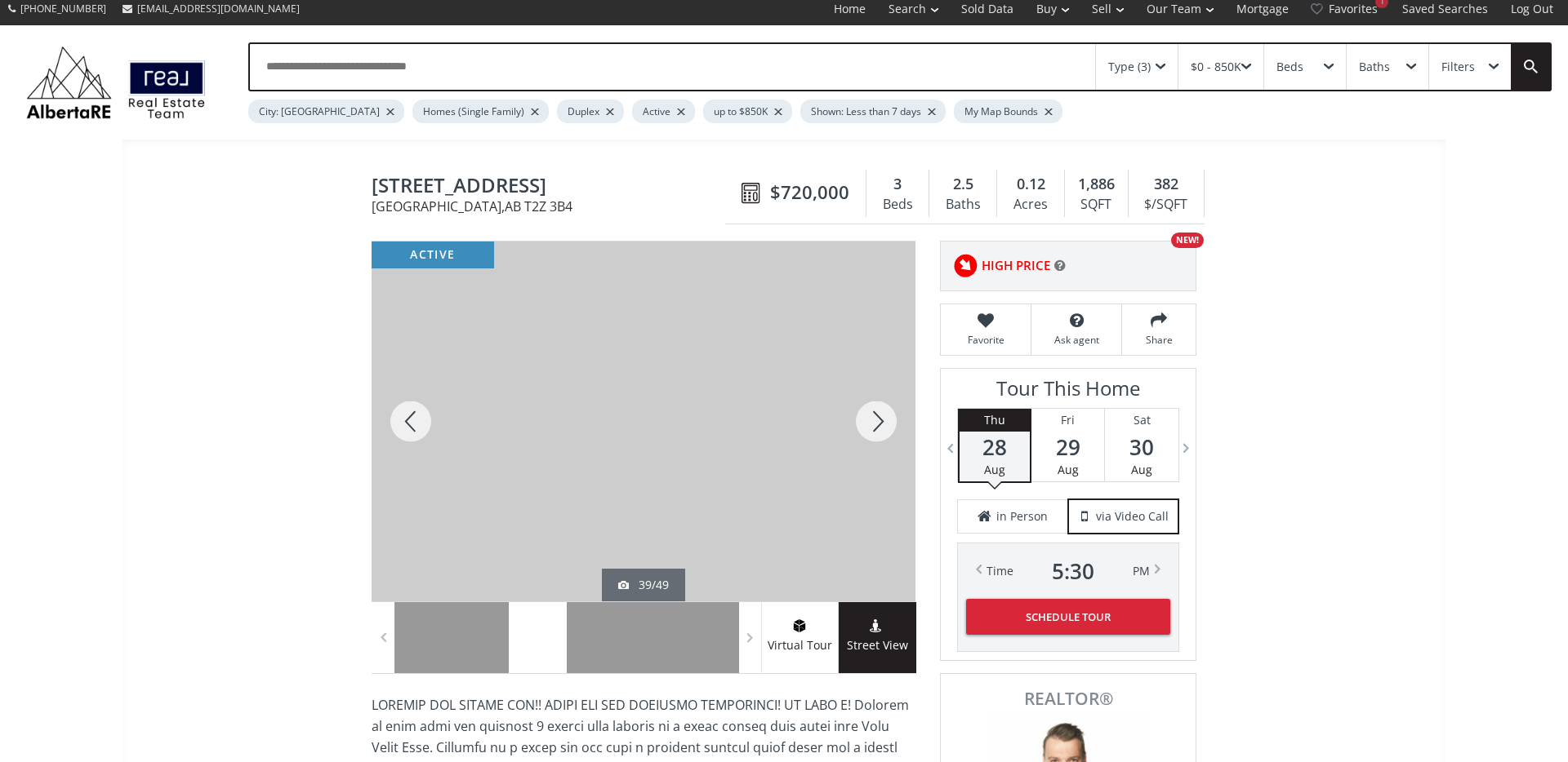
click at [873, 431] on div at bounding box center [876, 422] width 79 height 360
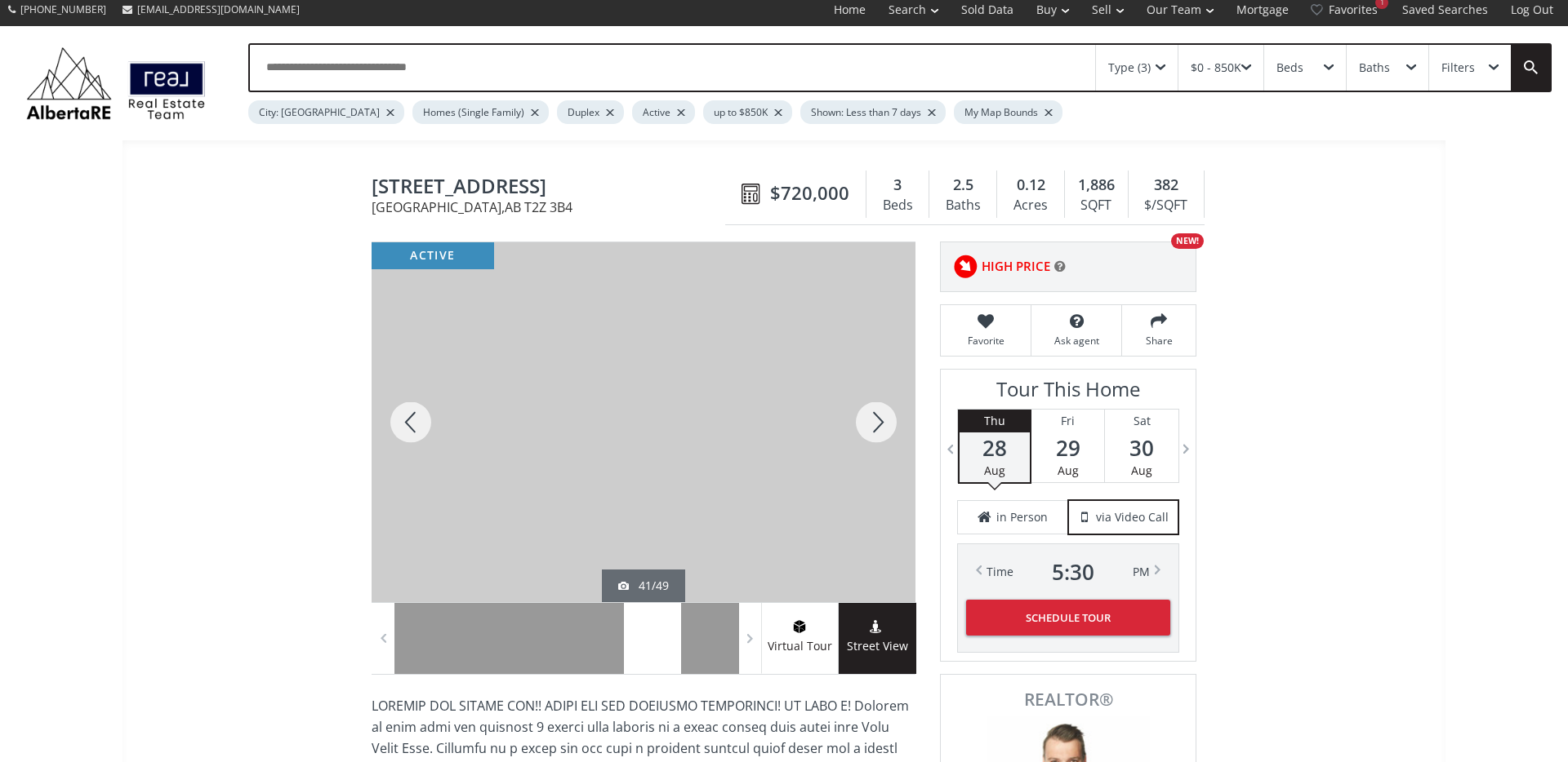
click at [873, 431] on div at bounding box center [876, 422] width 79 height 360
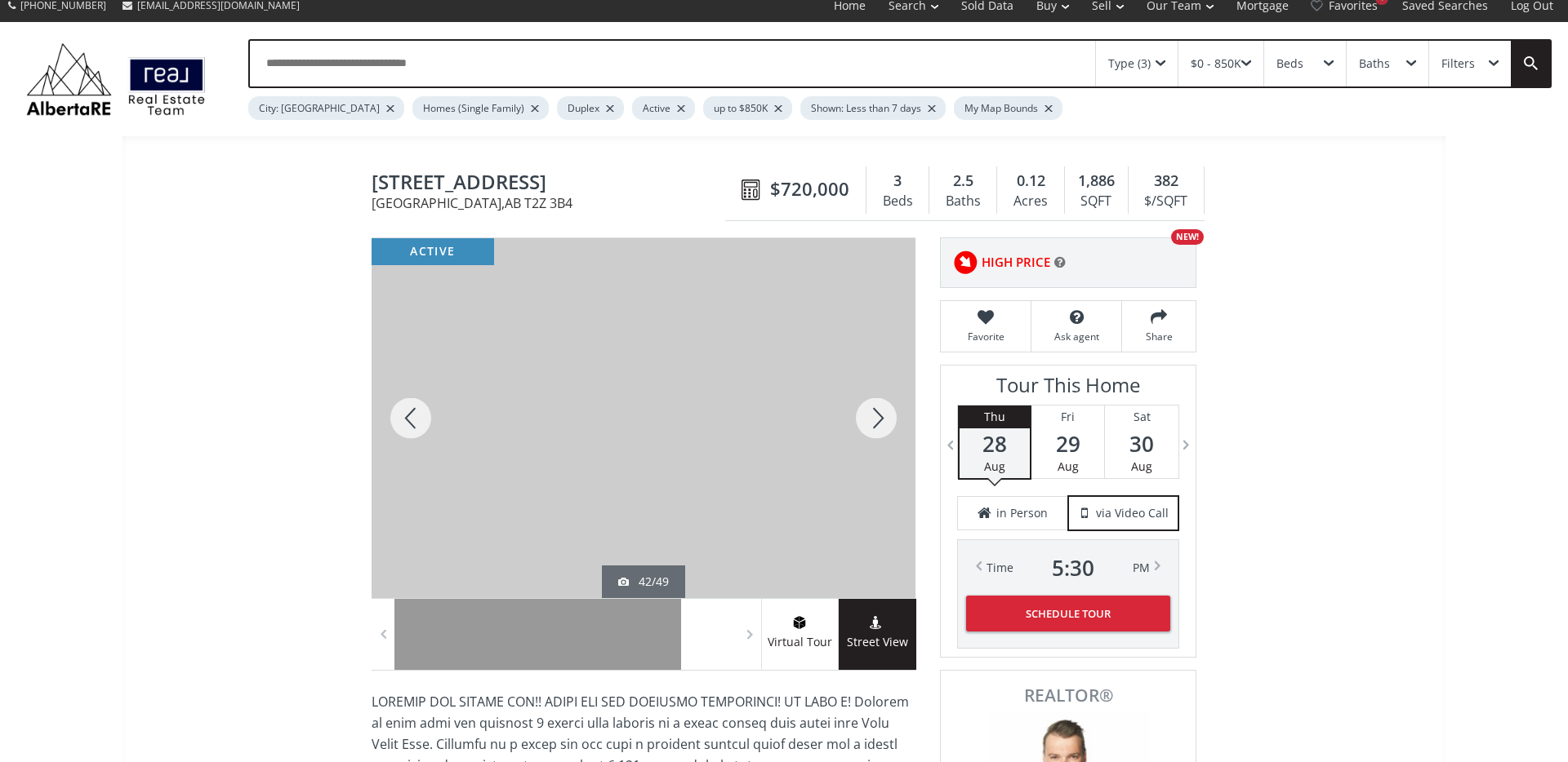
scroll to position [6, 0]
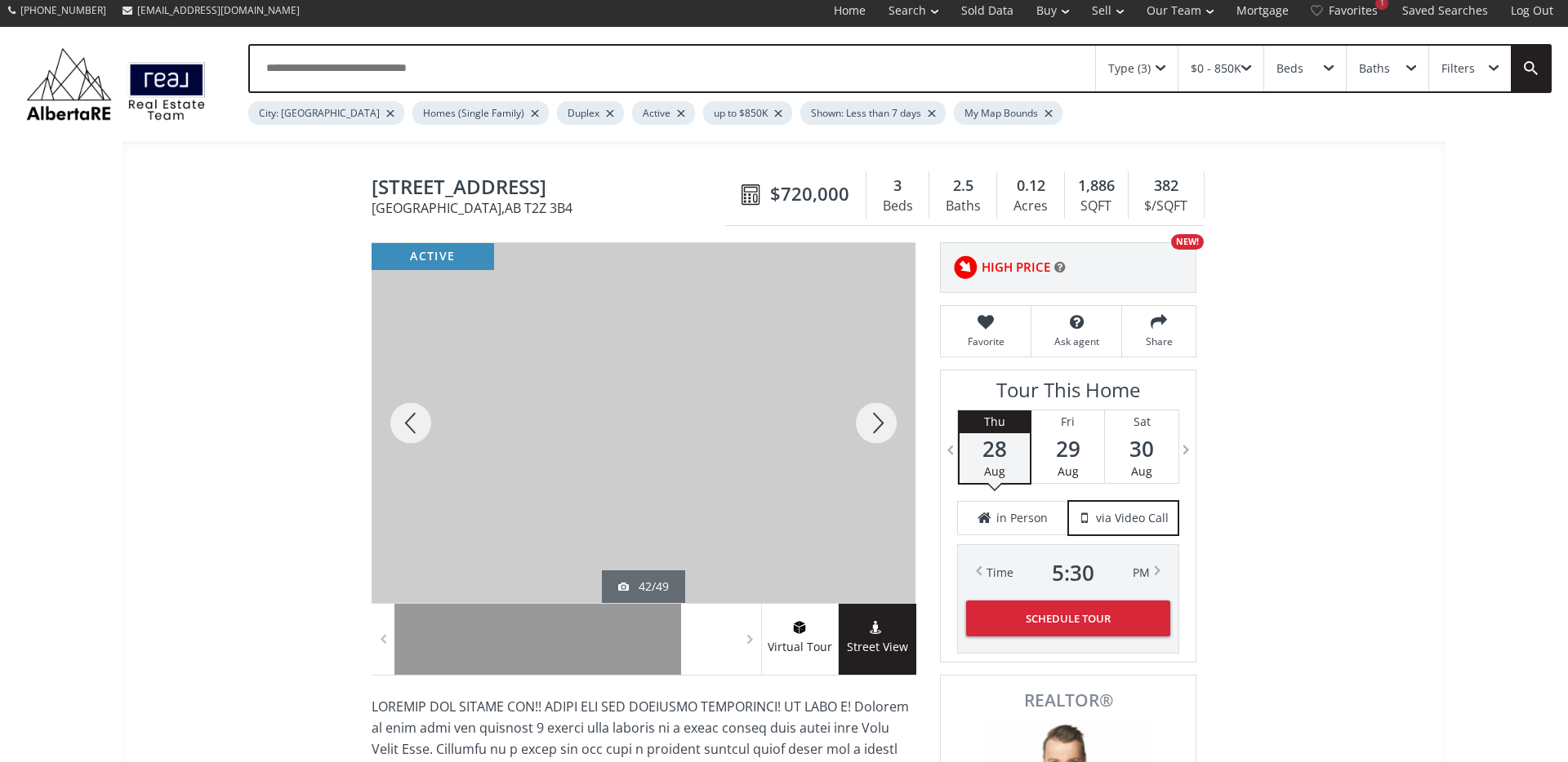
click at [873, 431] on div at bounding box center [876, 423] width 79 height 360
click at [877, 426] on div at bounding box center [876, 423] width 79 height 360
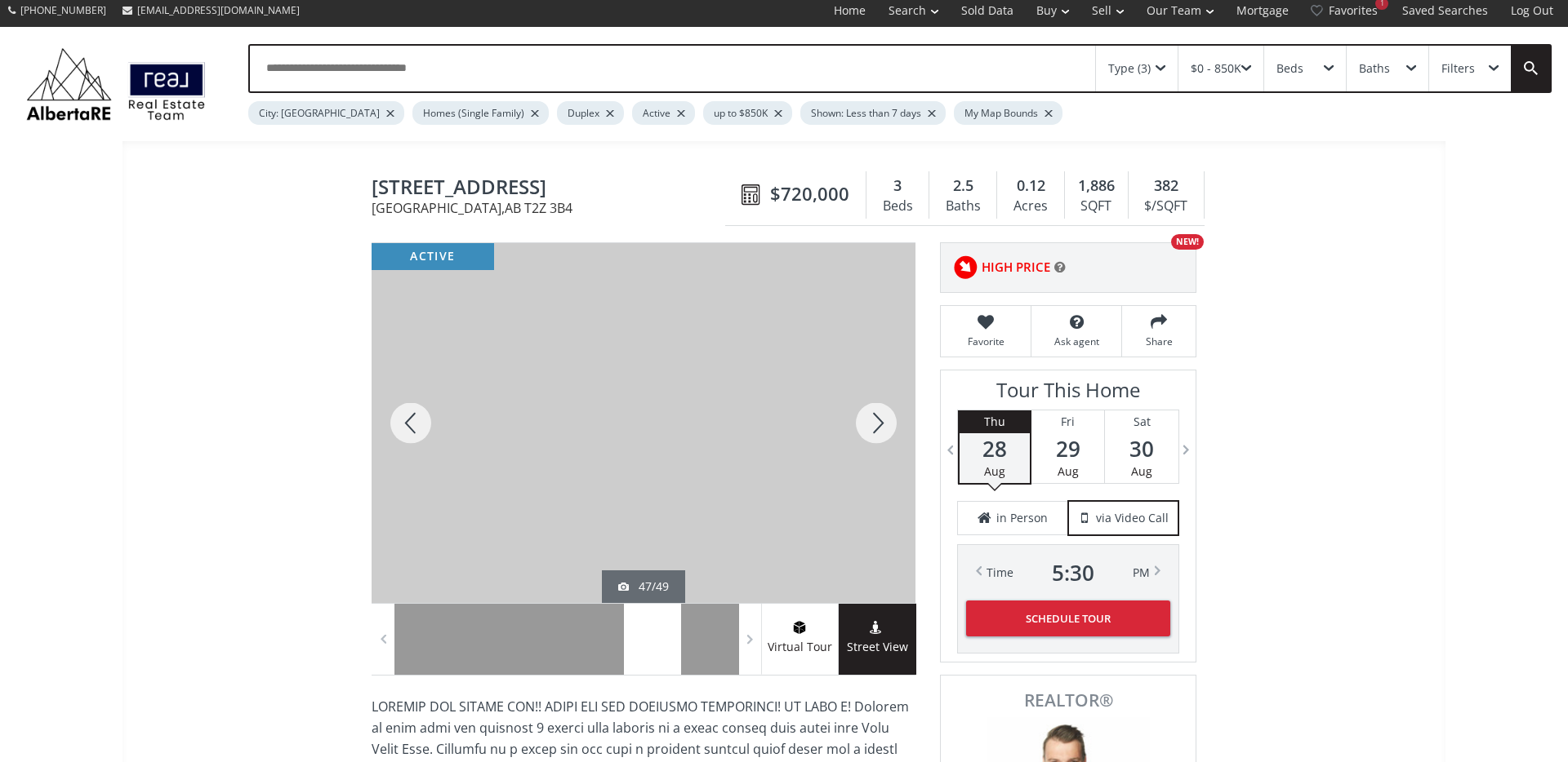
click at [877, 426] on div at bounding box center [876, 423] width 79 height 360
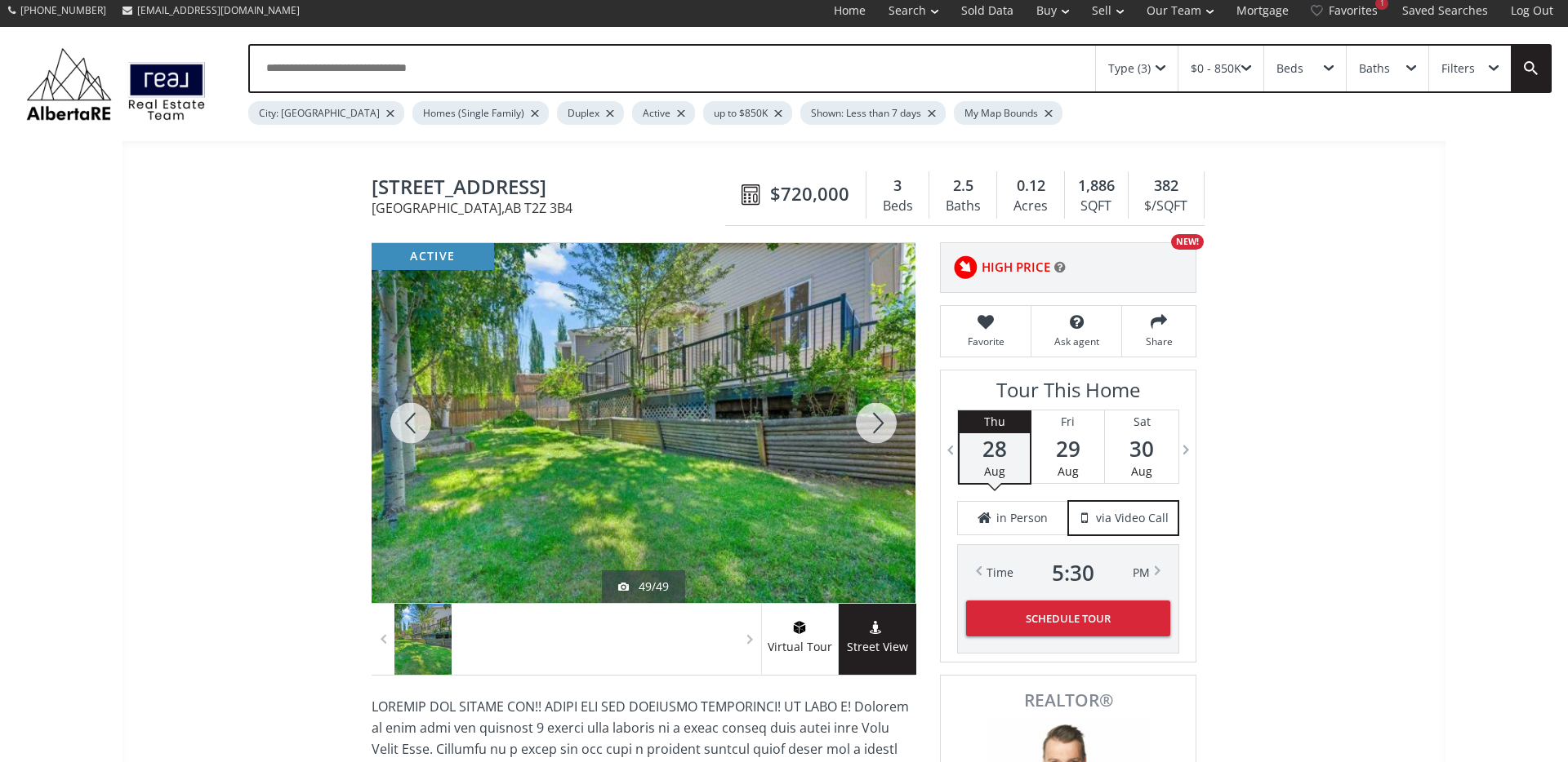
click at [877, 426] on div at bounding box center [876, 423] width 79 height 360
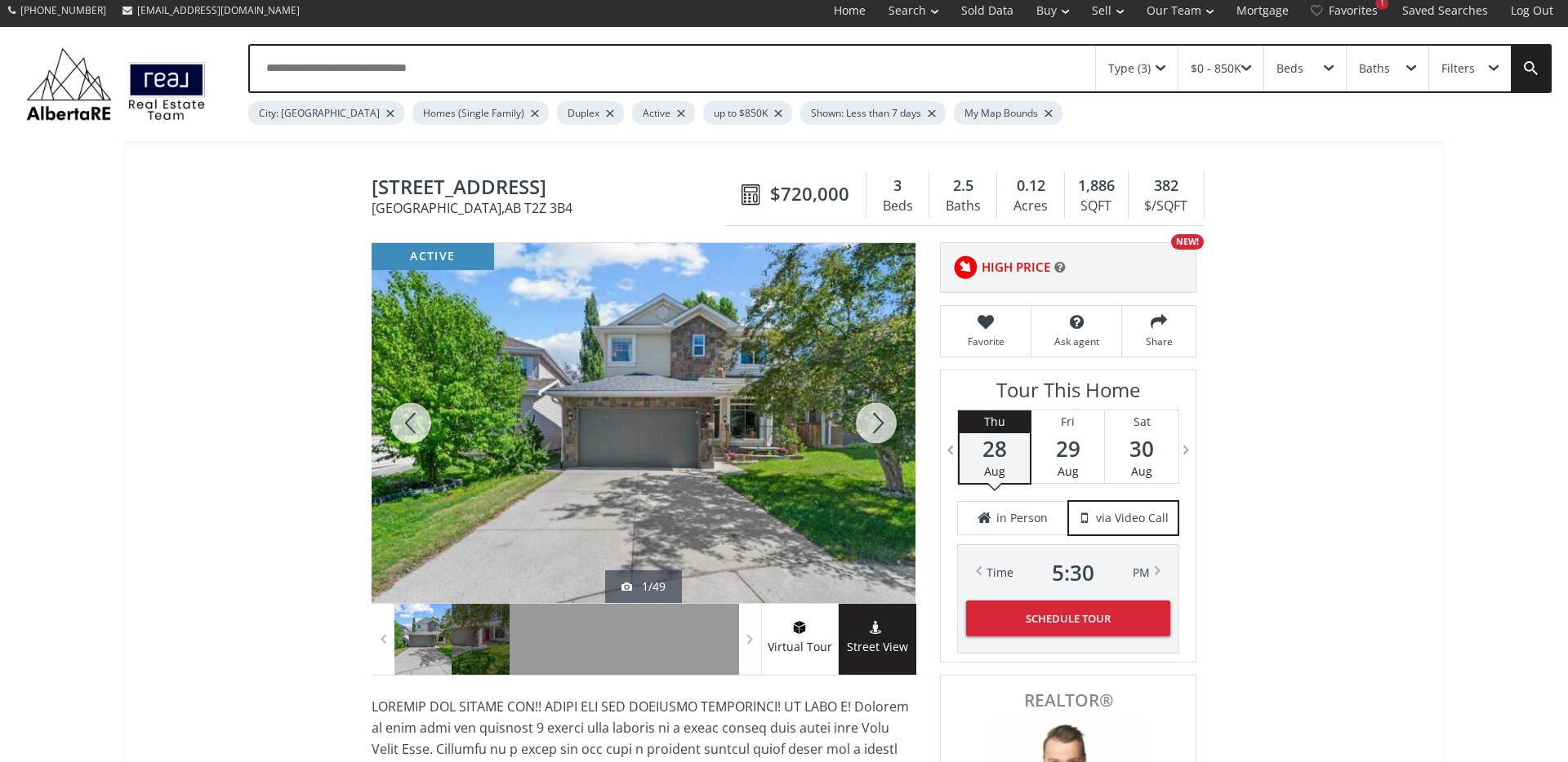
click at [877, 426] on div at bounding box center [876, 423] width 79 height 360
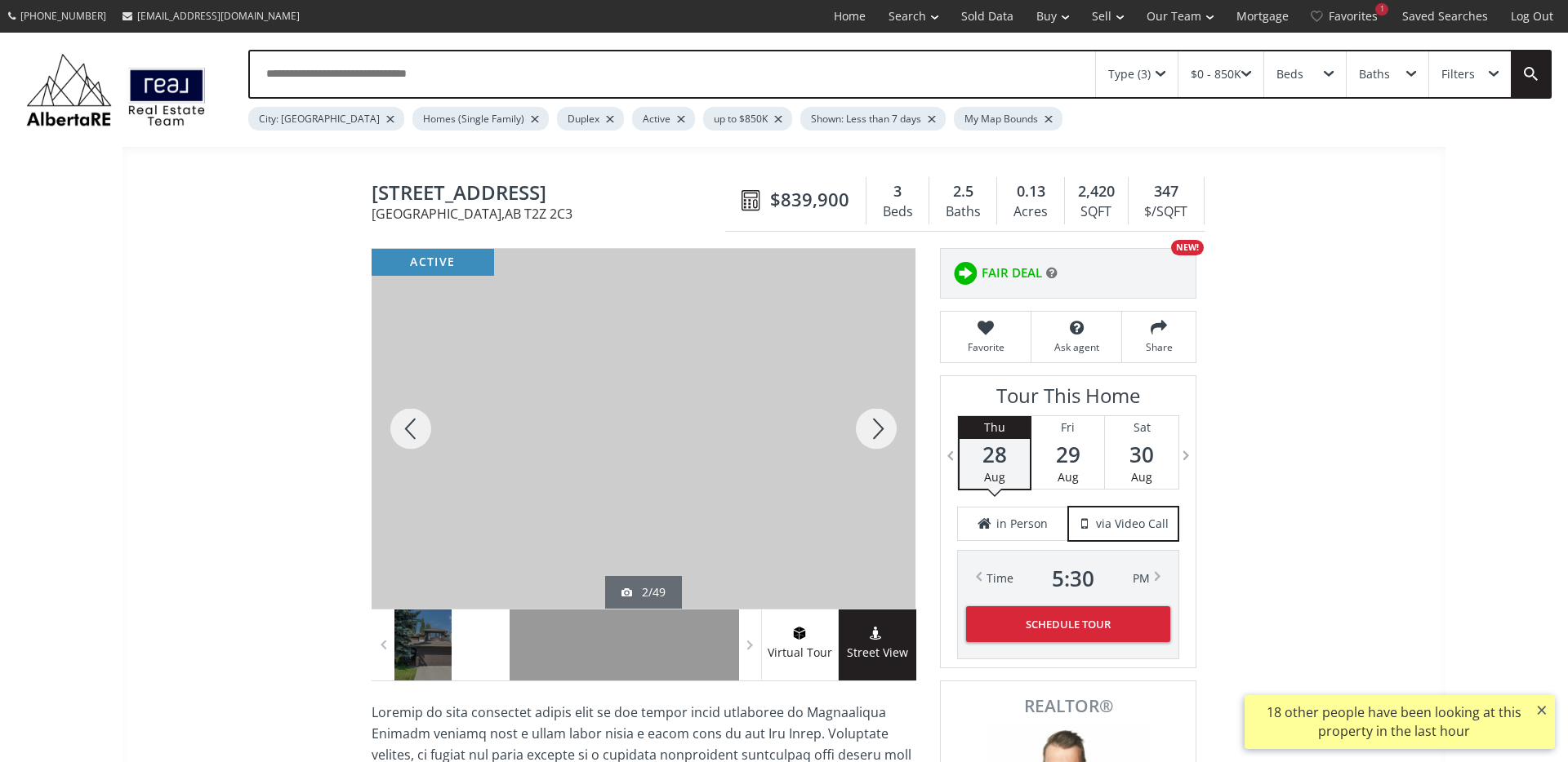
click at [879, 431] on div at bounding box center [876, 429] width 79 height 360
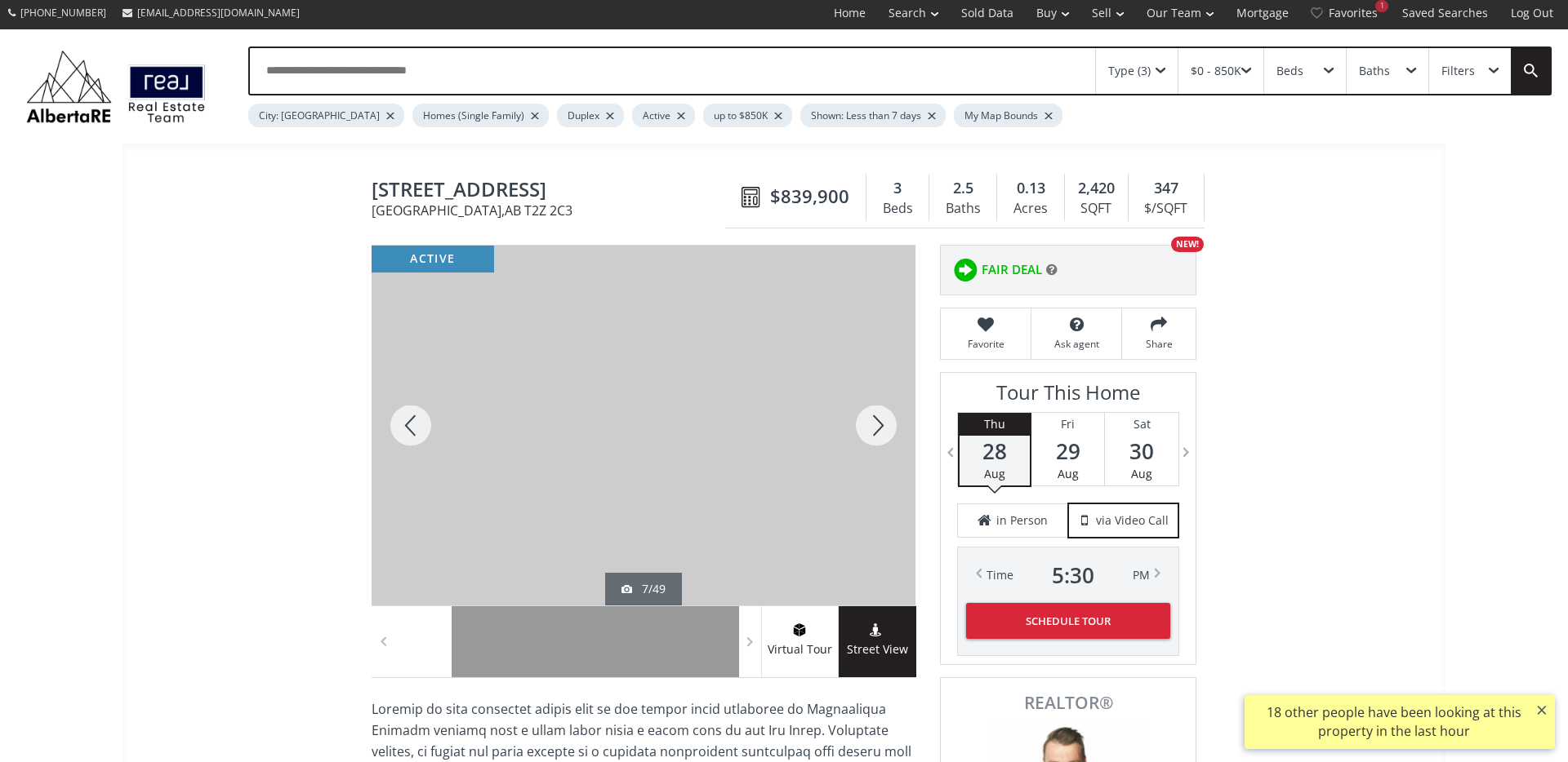
scroll to position [4, 0]
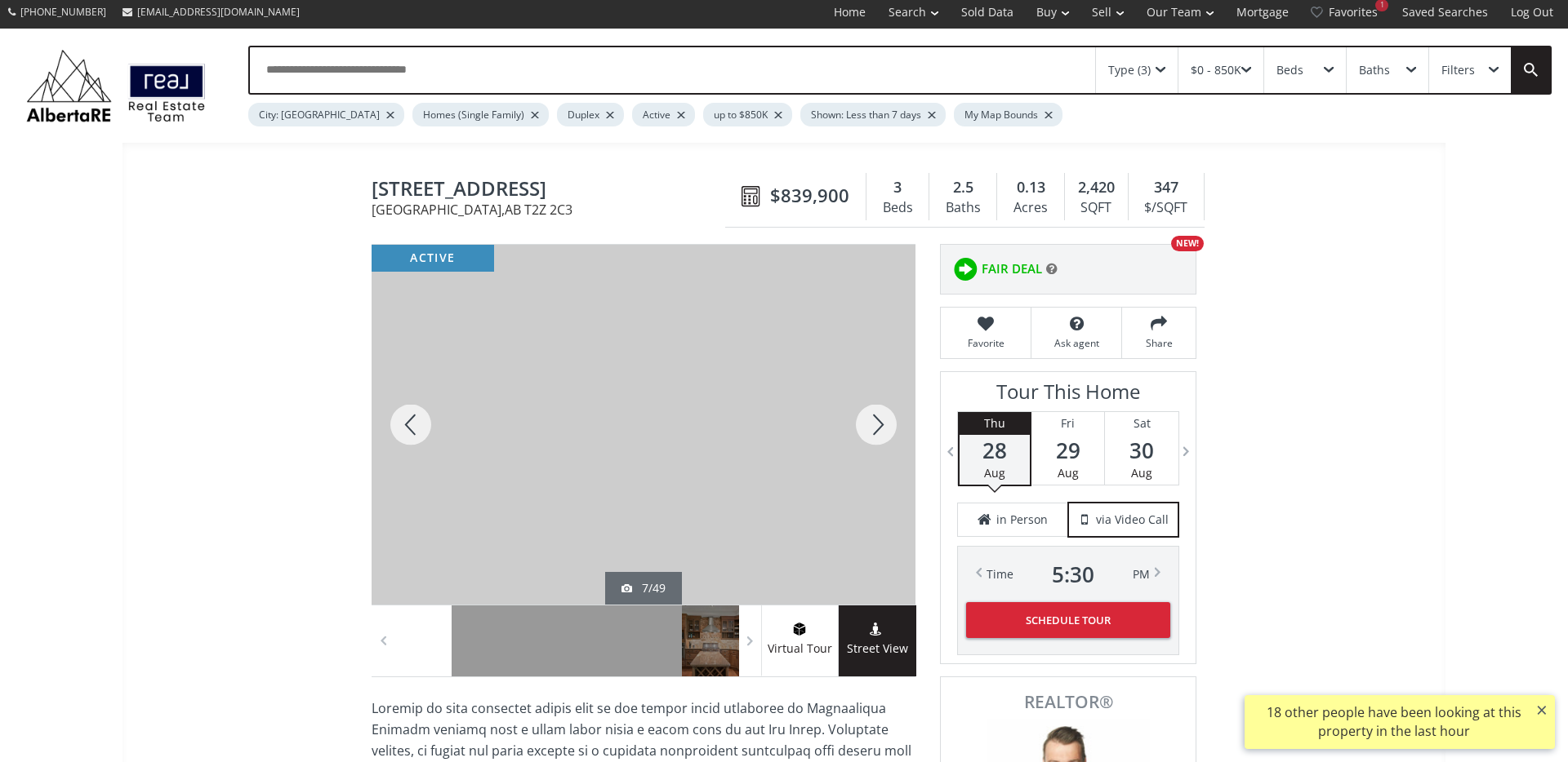
click at [879, 431] on div at bounding box center [876, 425] width 79 height 360
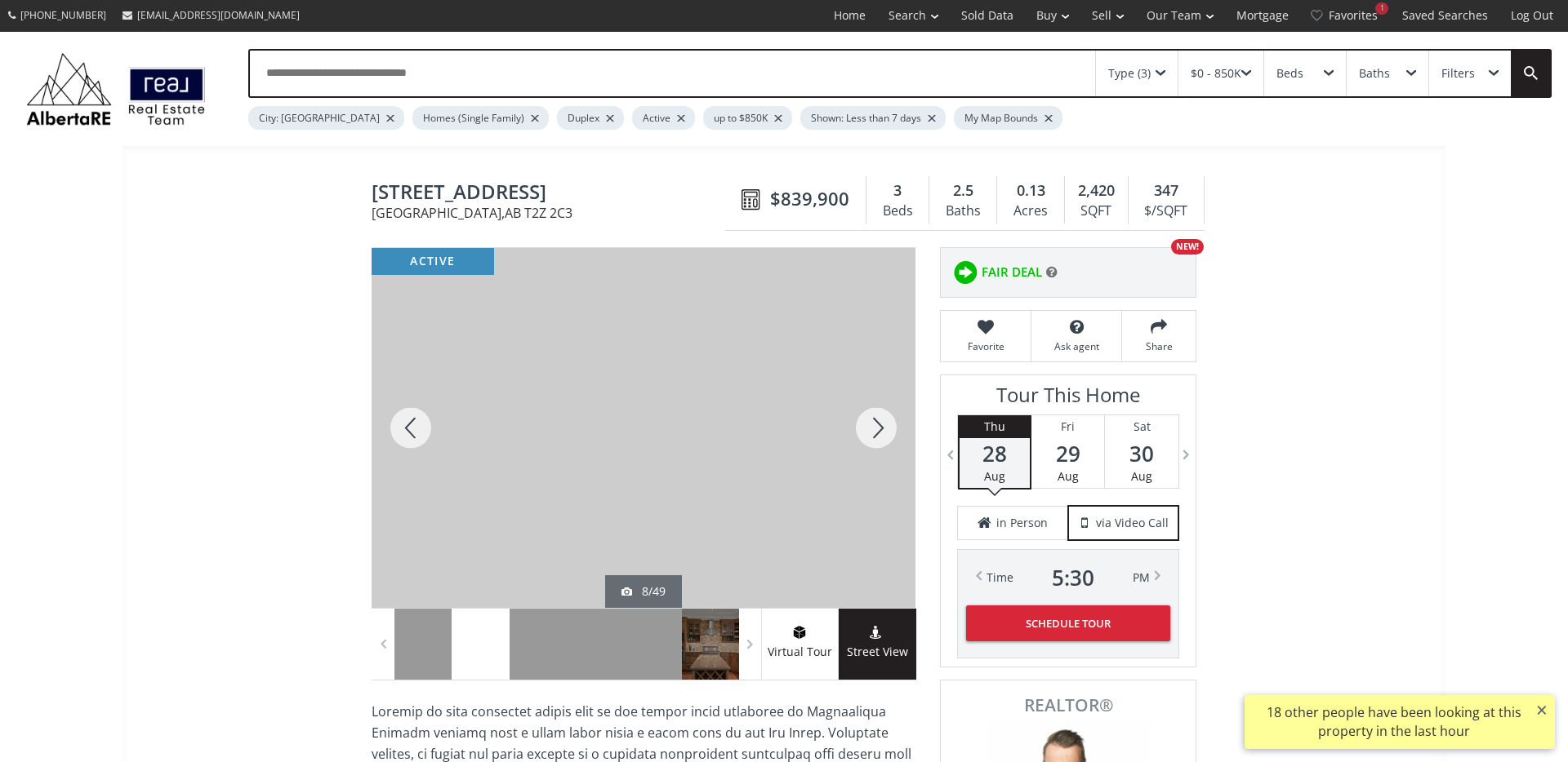
scroll to position [0, 0]
click at [879, 431] on div at bounding box center [876, 429] width 79 height 360
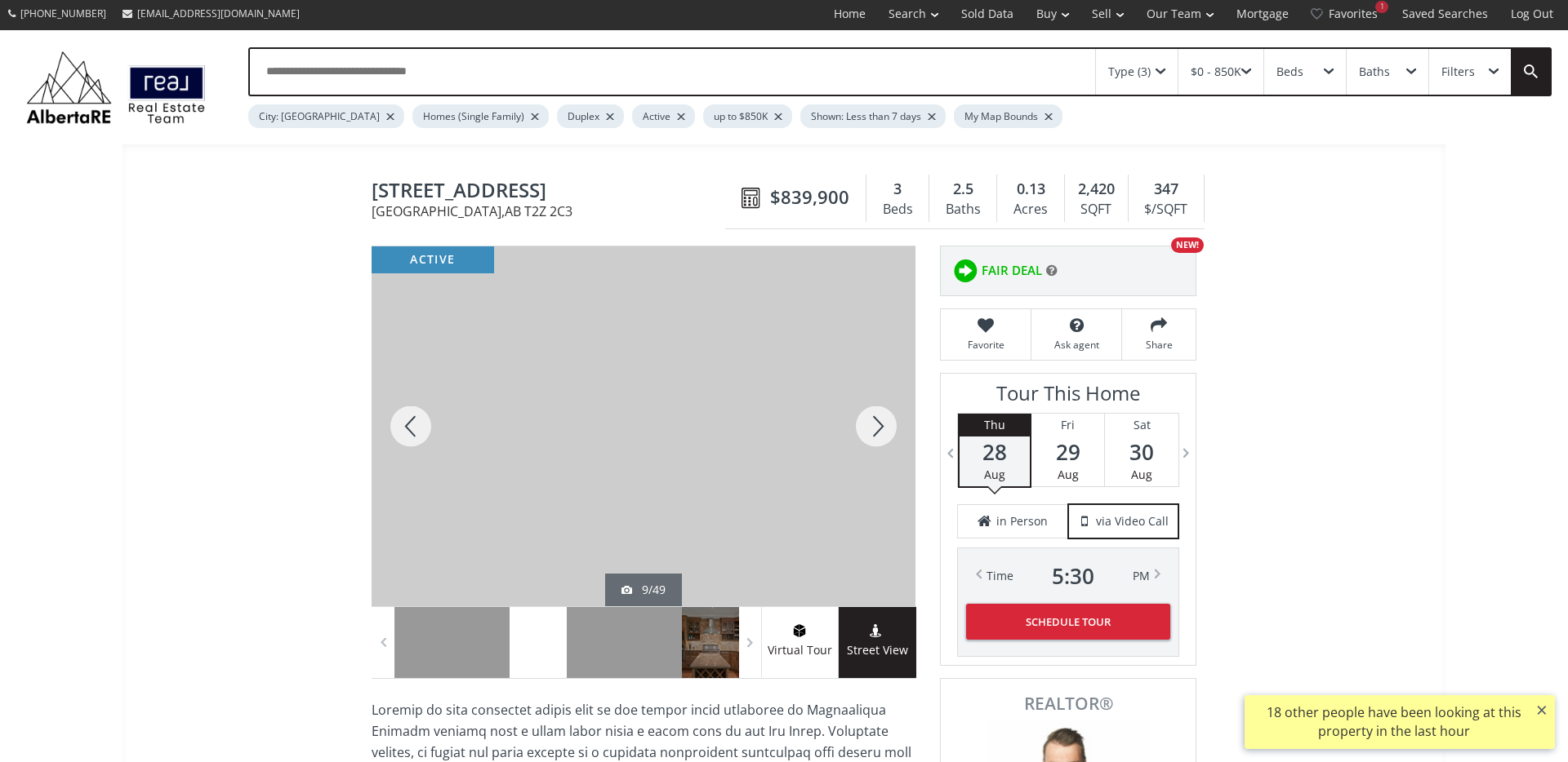
click at [879, 431] on div at bounding box center [876, 426] width 79 height 360
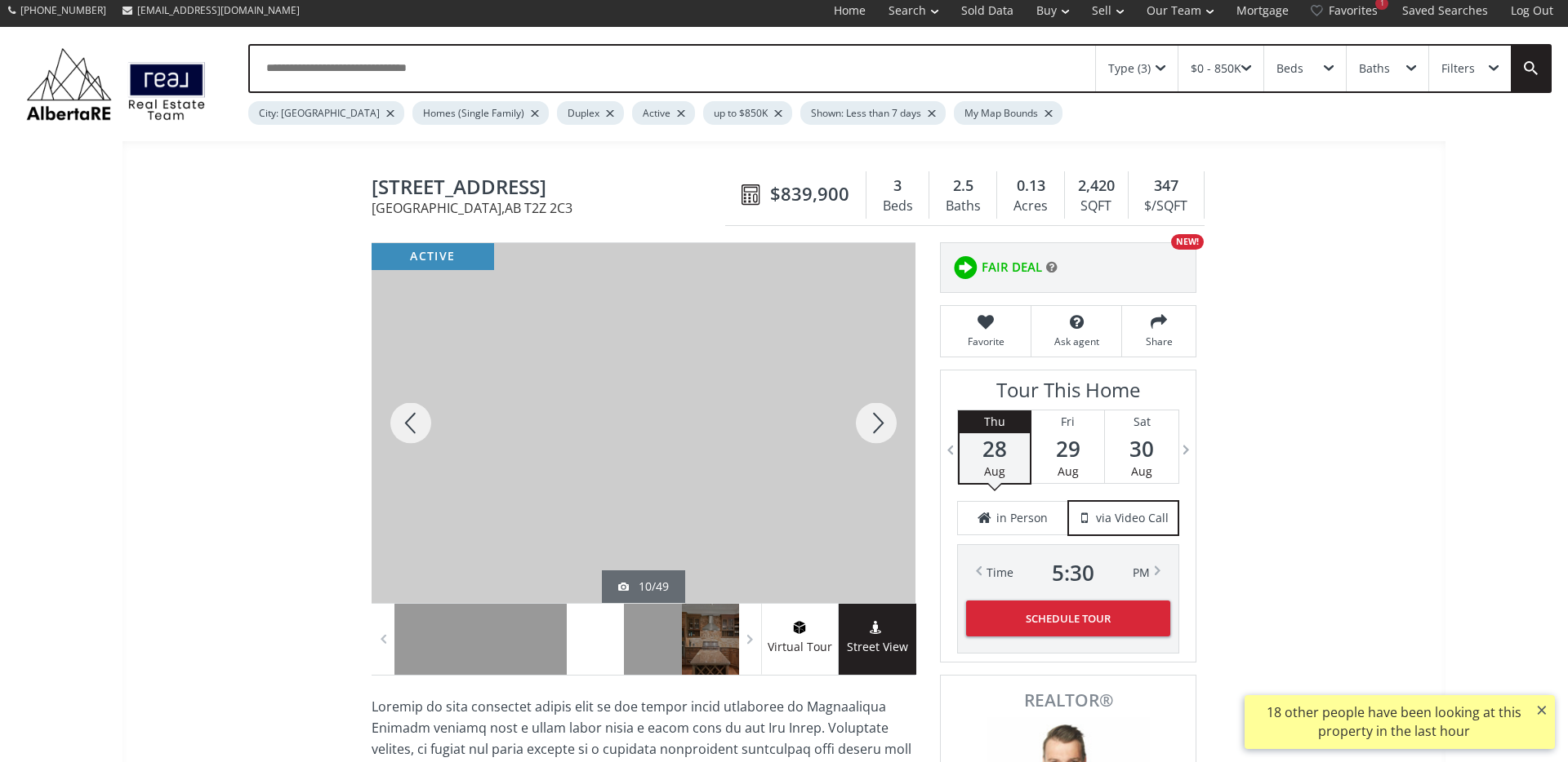
click at [879, 431] on div at bounding box center [876, 423] width 79 height 360
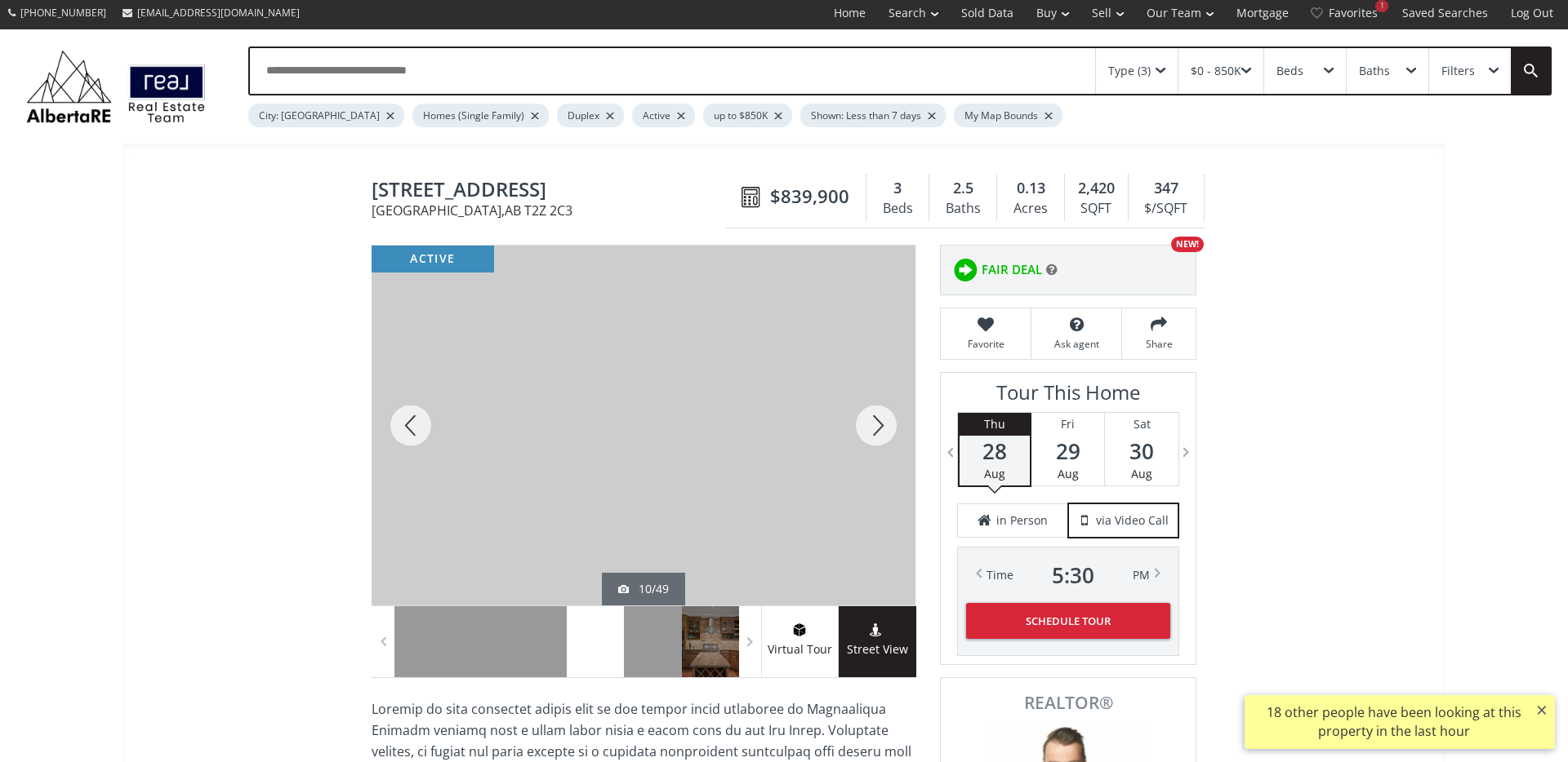
scroll to position [7, 0]
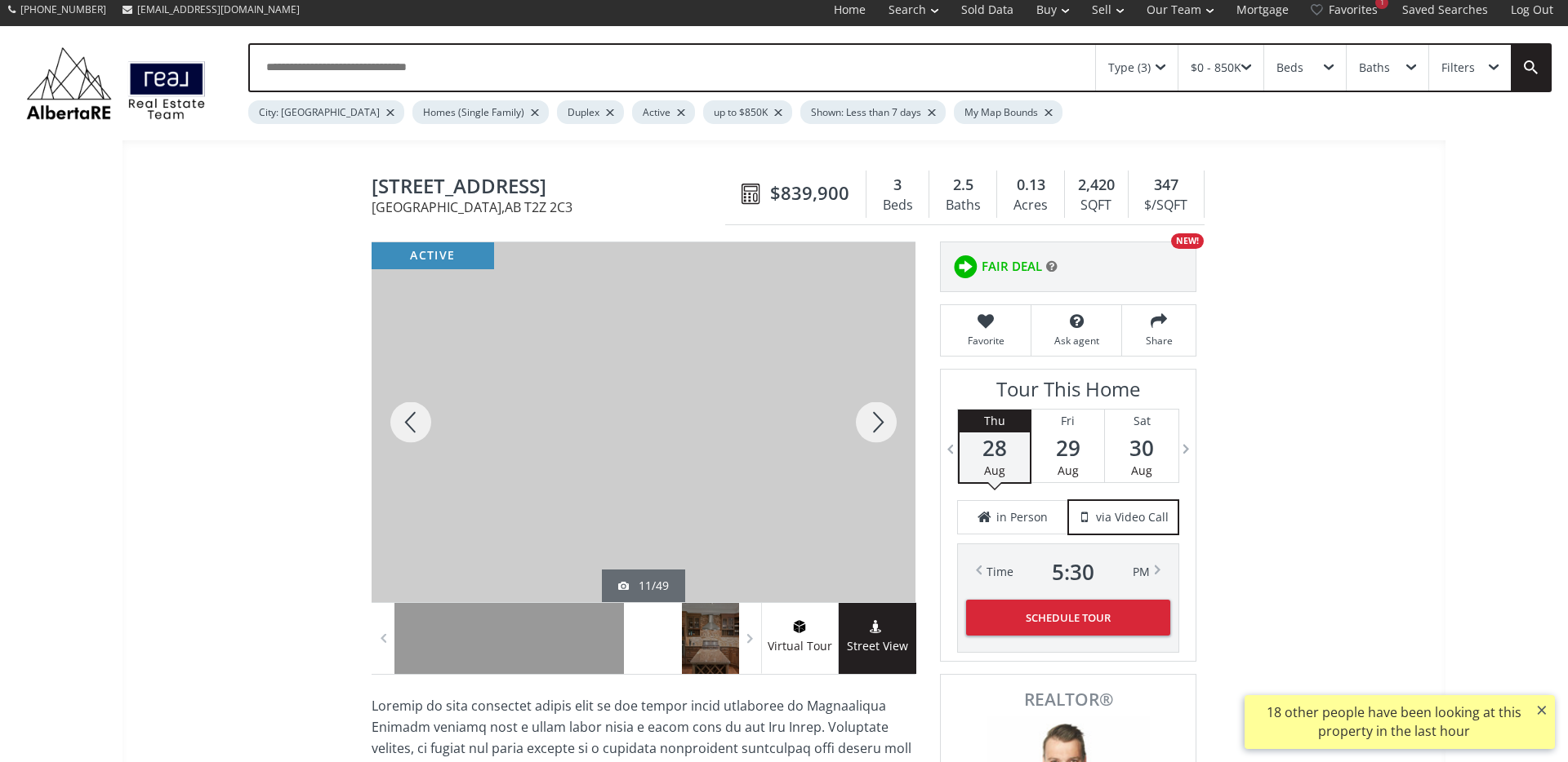
click at [879, 431] on div at bounding box center [876, 422] width 79 height 360
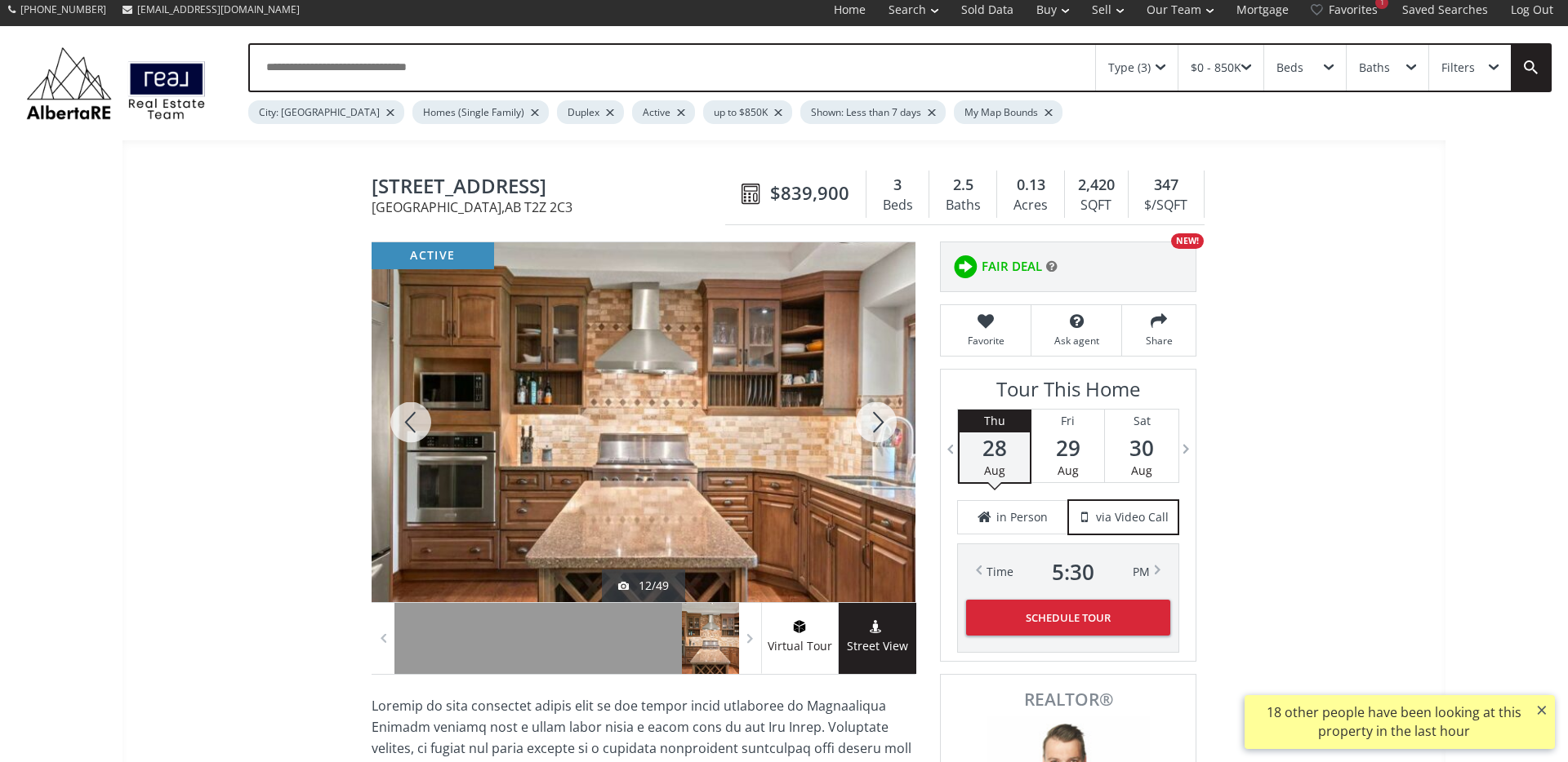
click at [879, 431] on div at bounding box center [876, 422] width 79 height 360
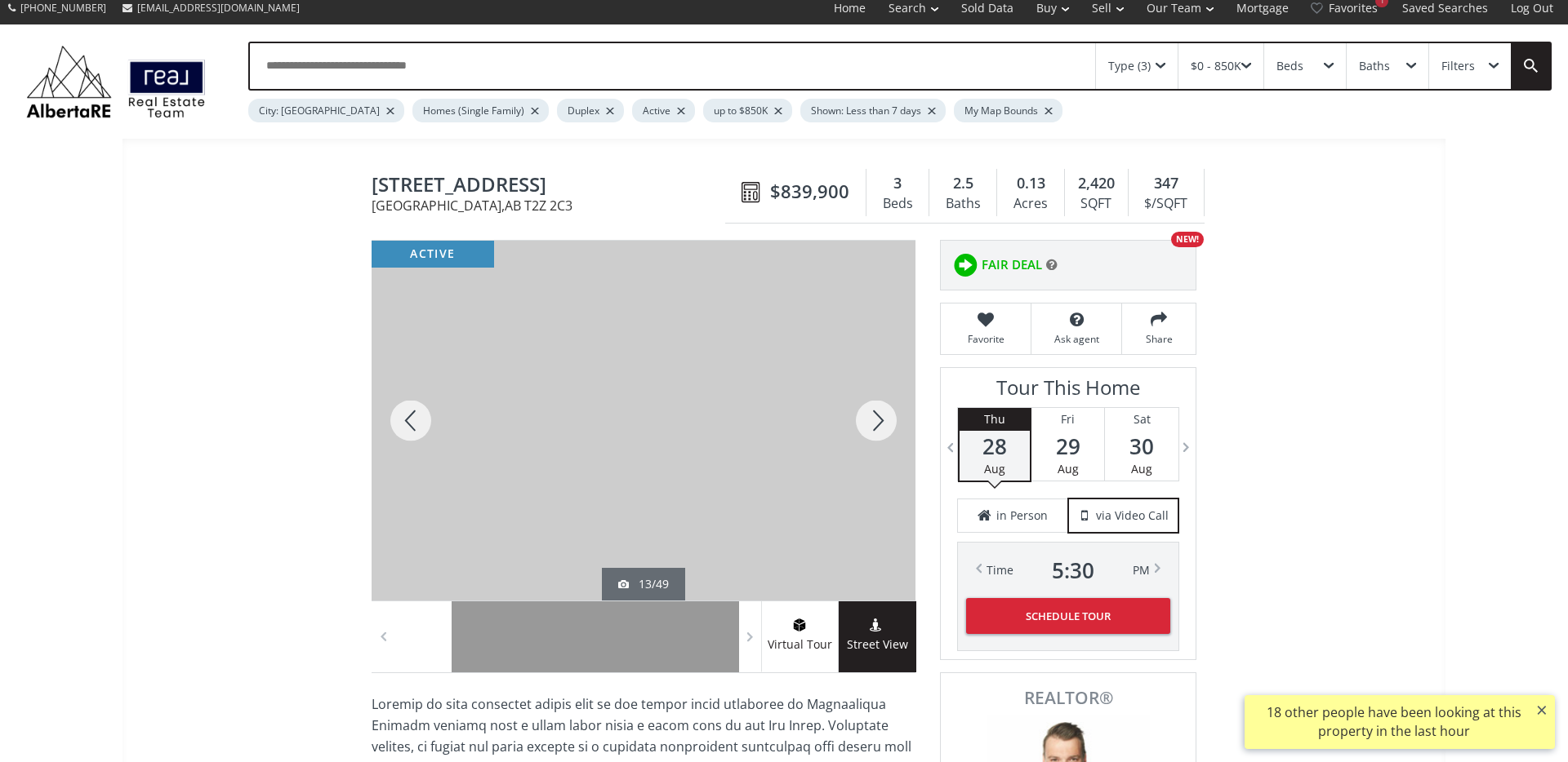
click at [879, 431] on div at bounding box center [876, 421] width 79 height 360
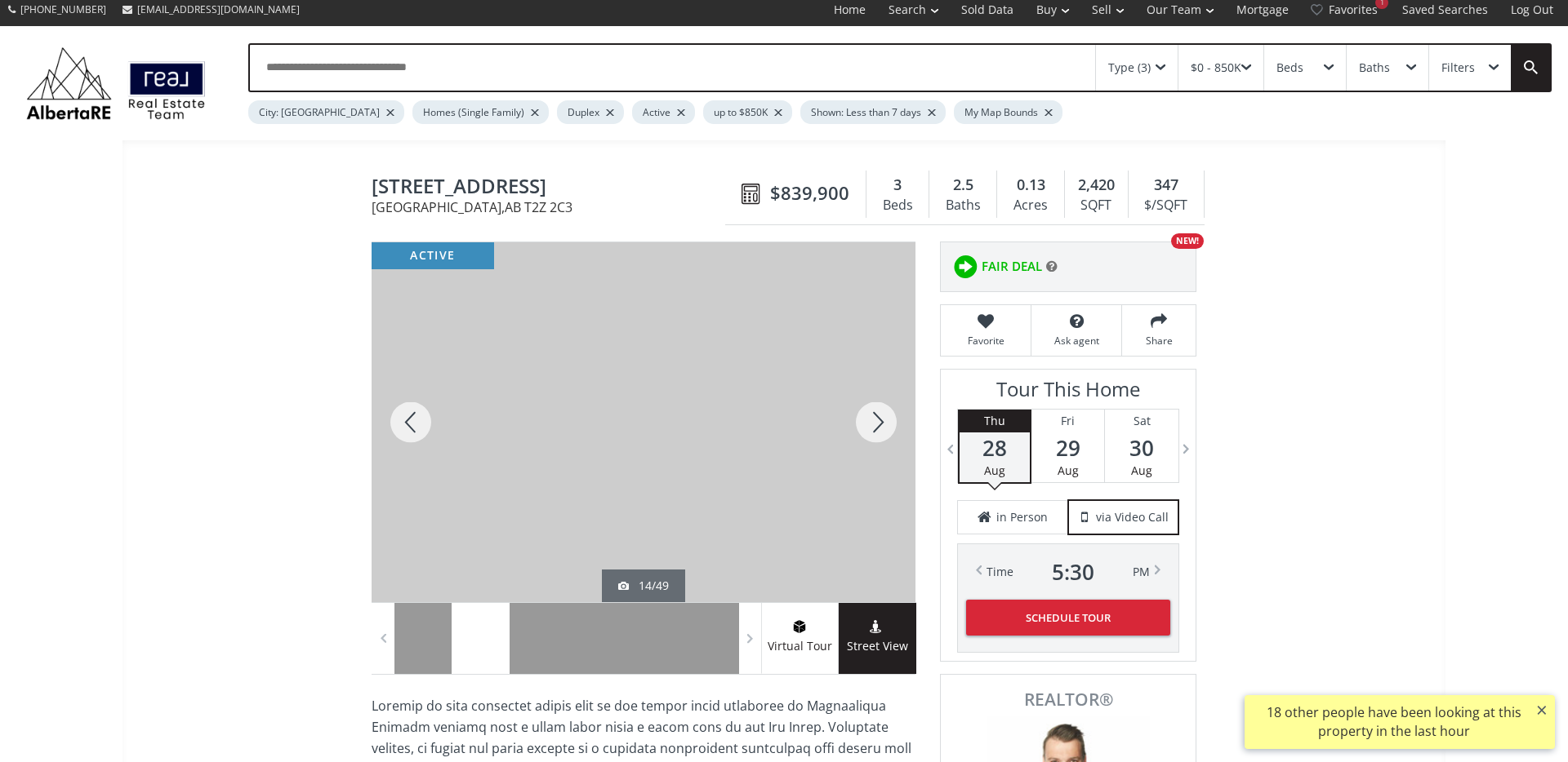
click at [879, 431] on div at bounding box center [876, 422] width 79 height 360
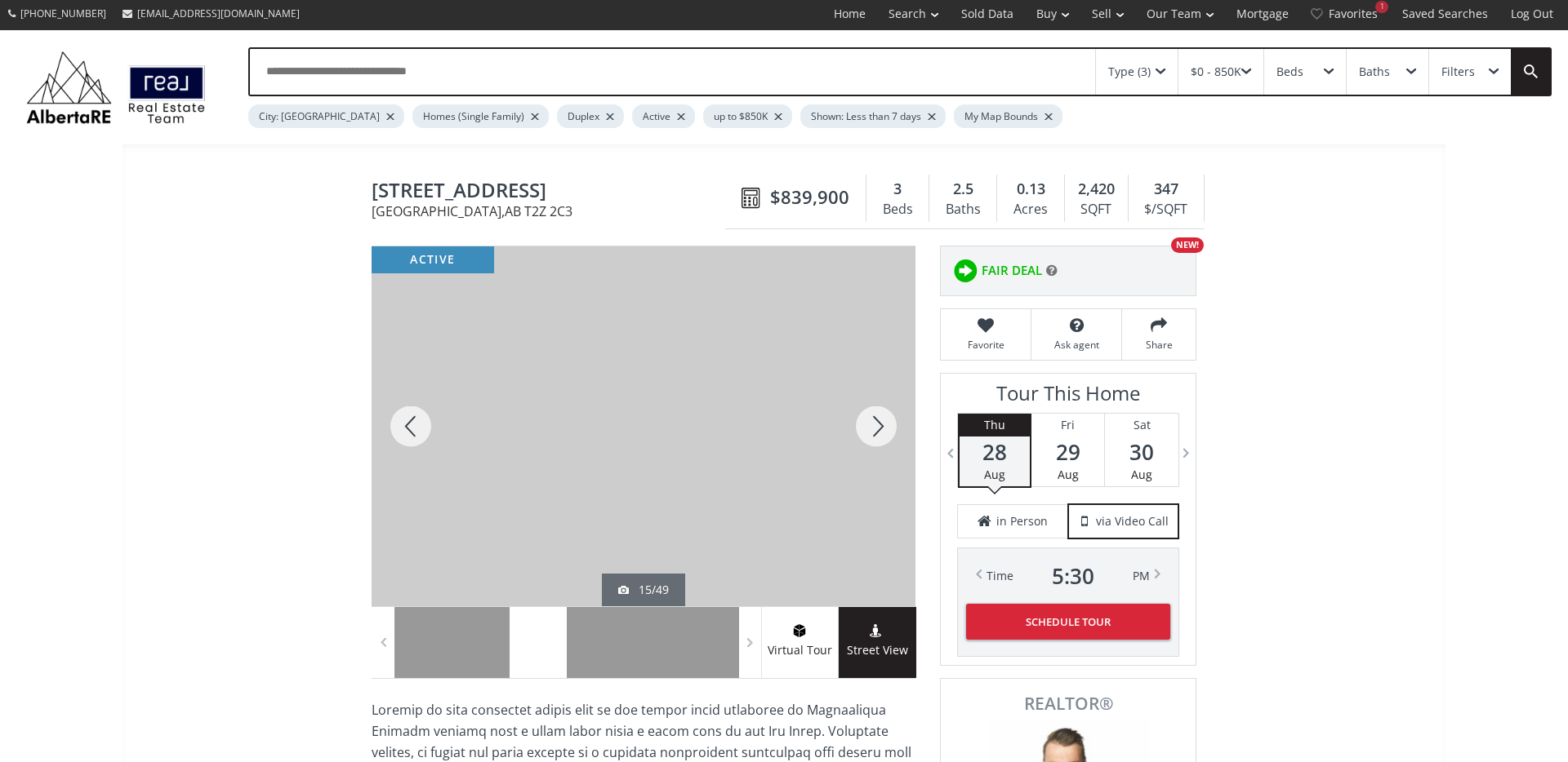
click at [879, 431] on div at bounding box center [876, 426] width 79 height 360
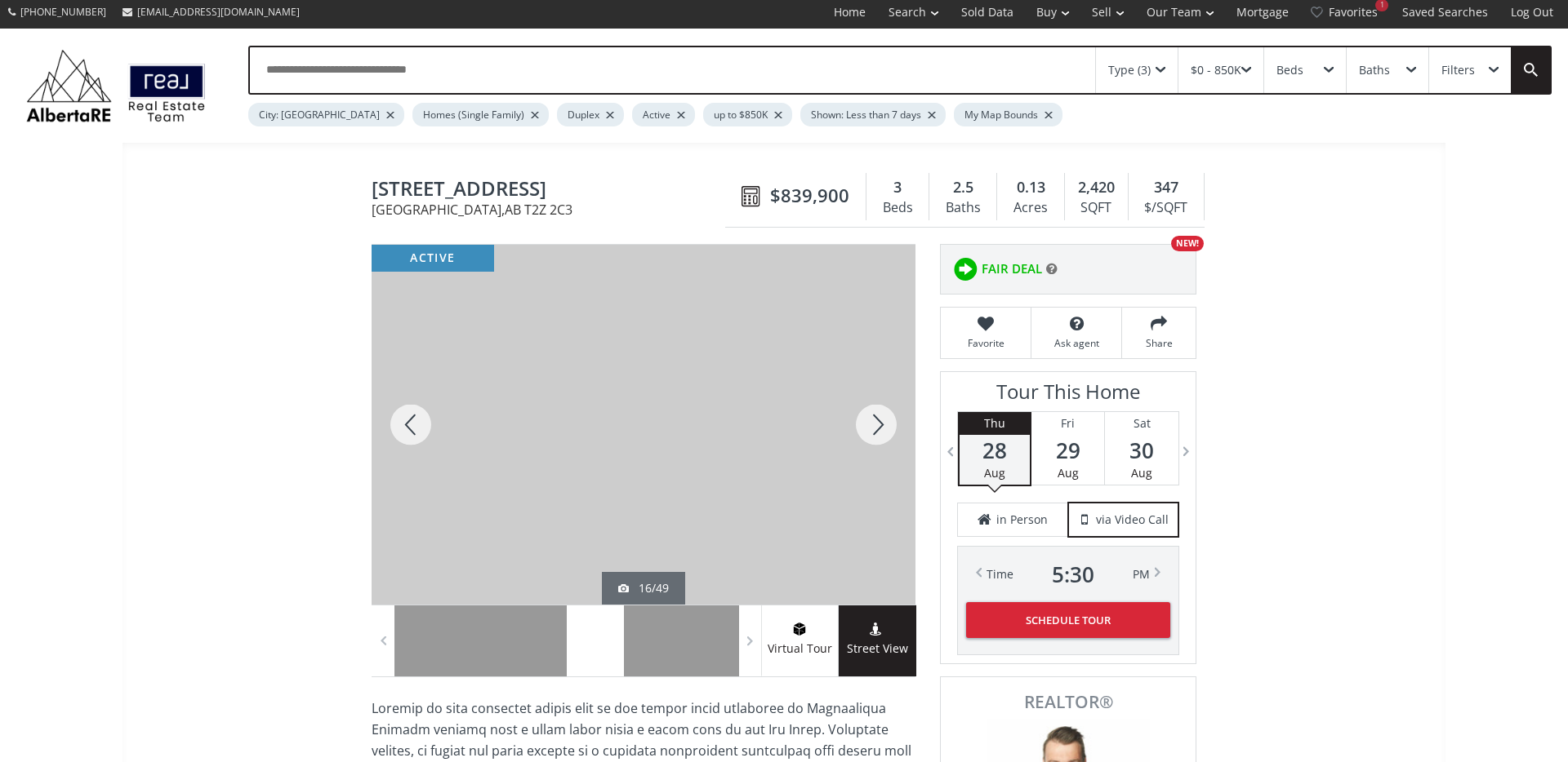
click at [879, 431] on div at bounding box center [876, 425] width 79 height 360
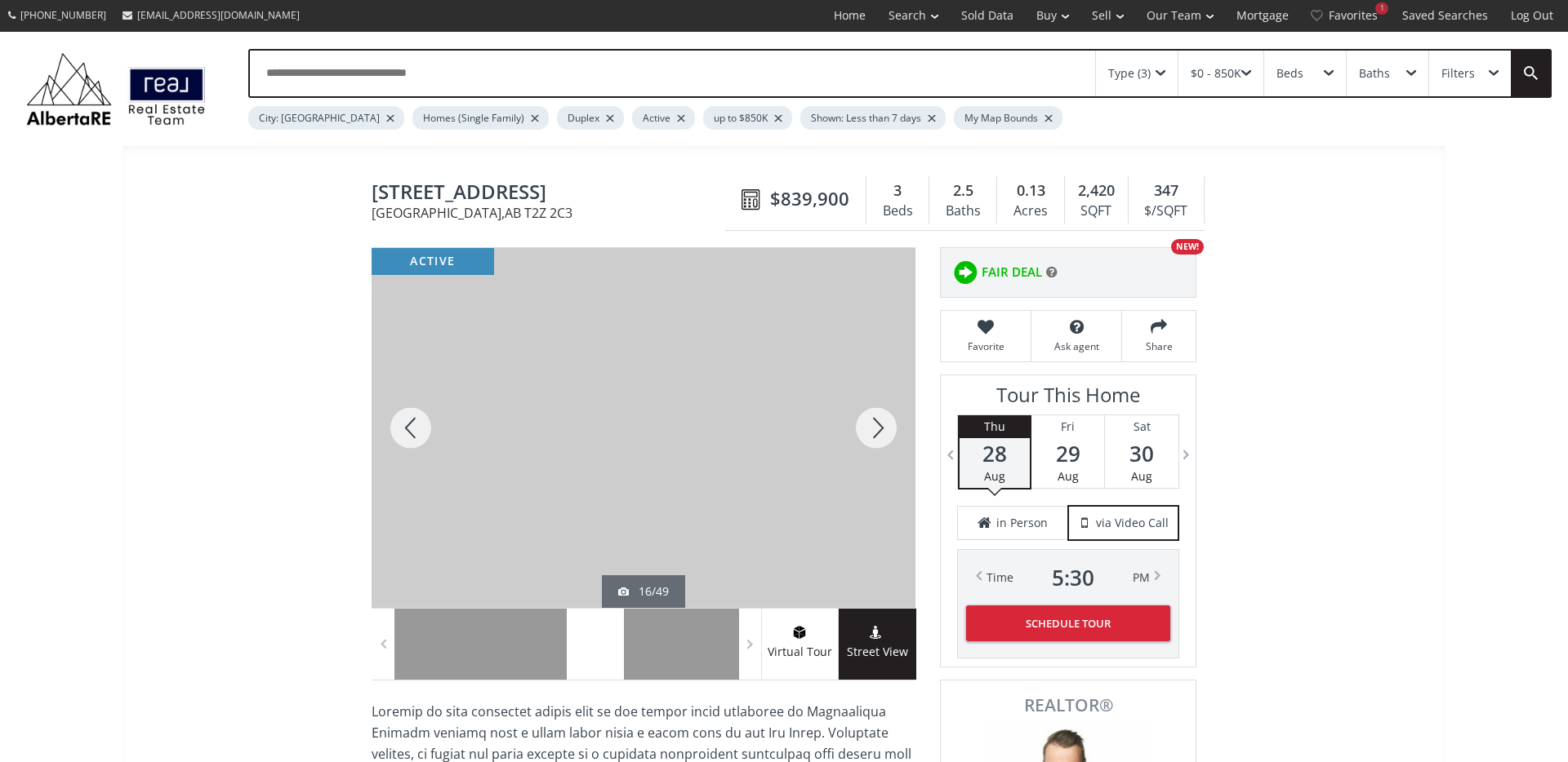
scroll to position [2, 0]
click at [879, 431] on div at bounding box center [876, 427] width 79 height 360
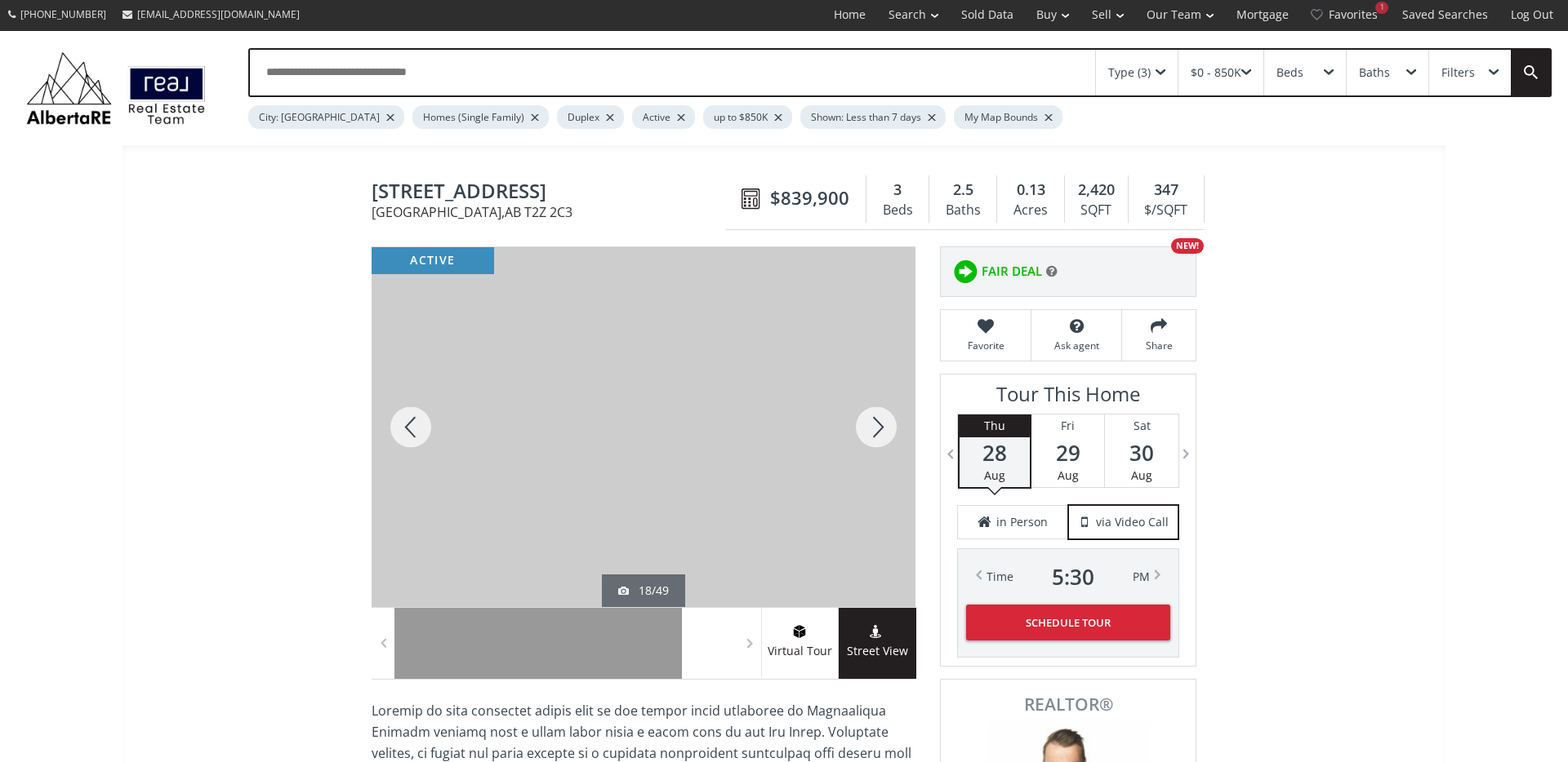
click at [879, 431] on div at bounding box center [876, 427] width 79 height 360
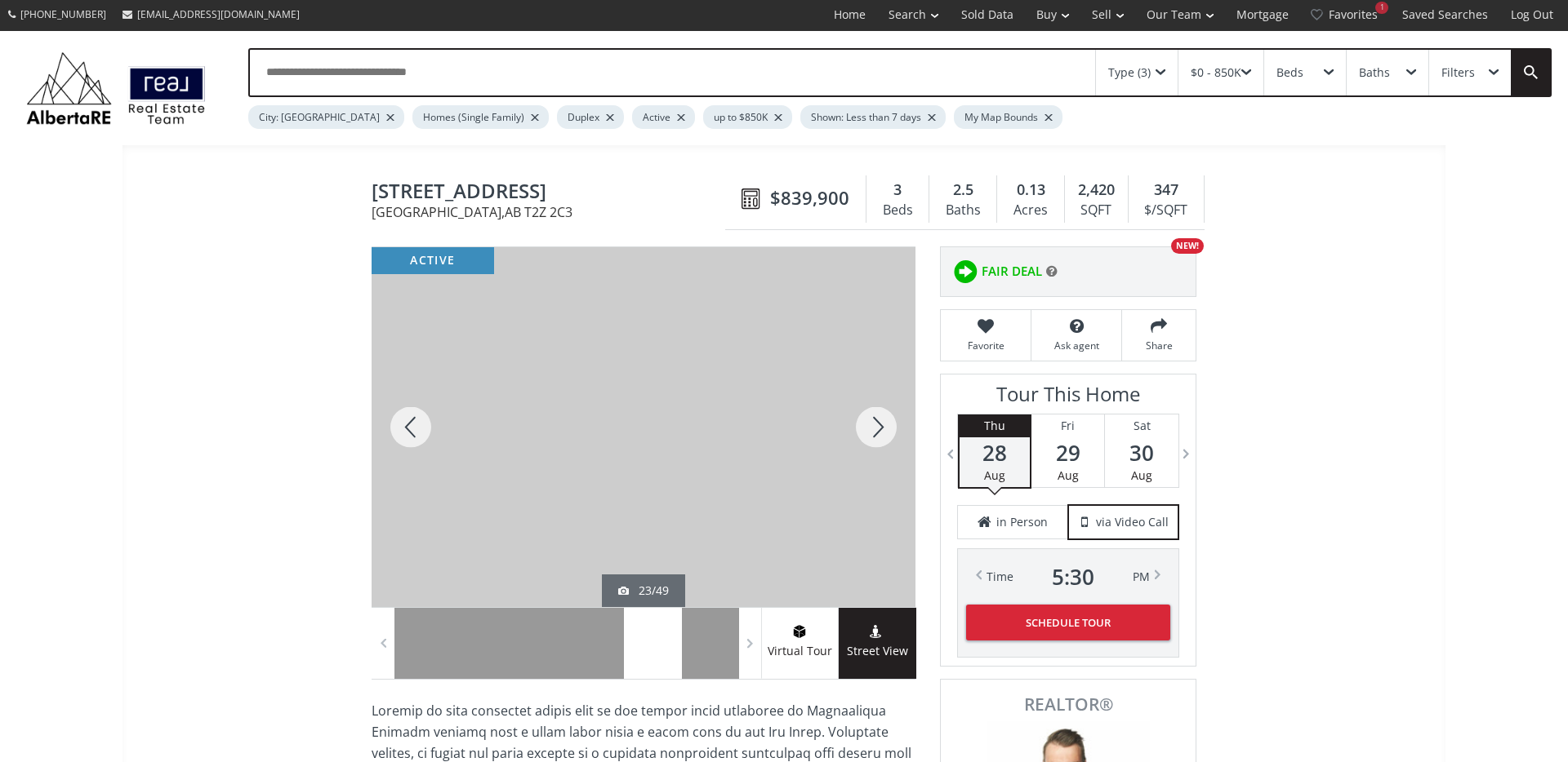
click at [879, 431] on div at bounding box center [876, 427] width 79 height 360
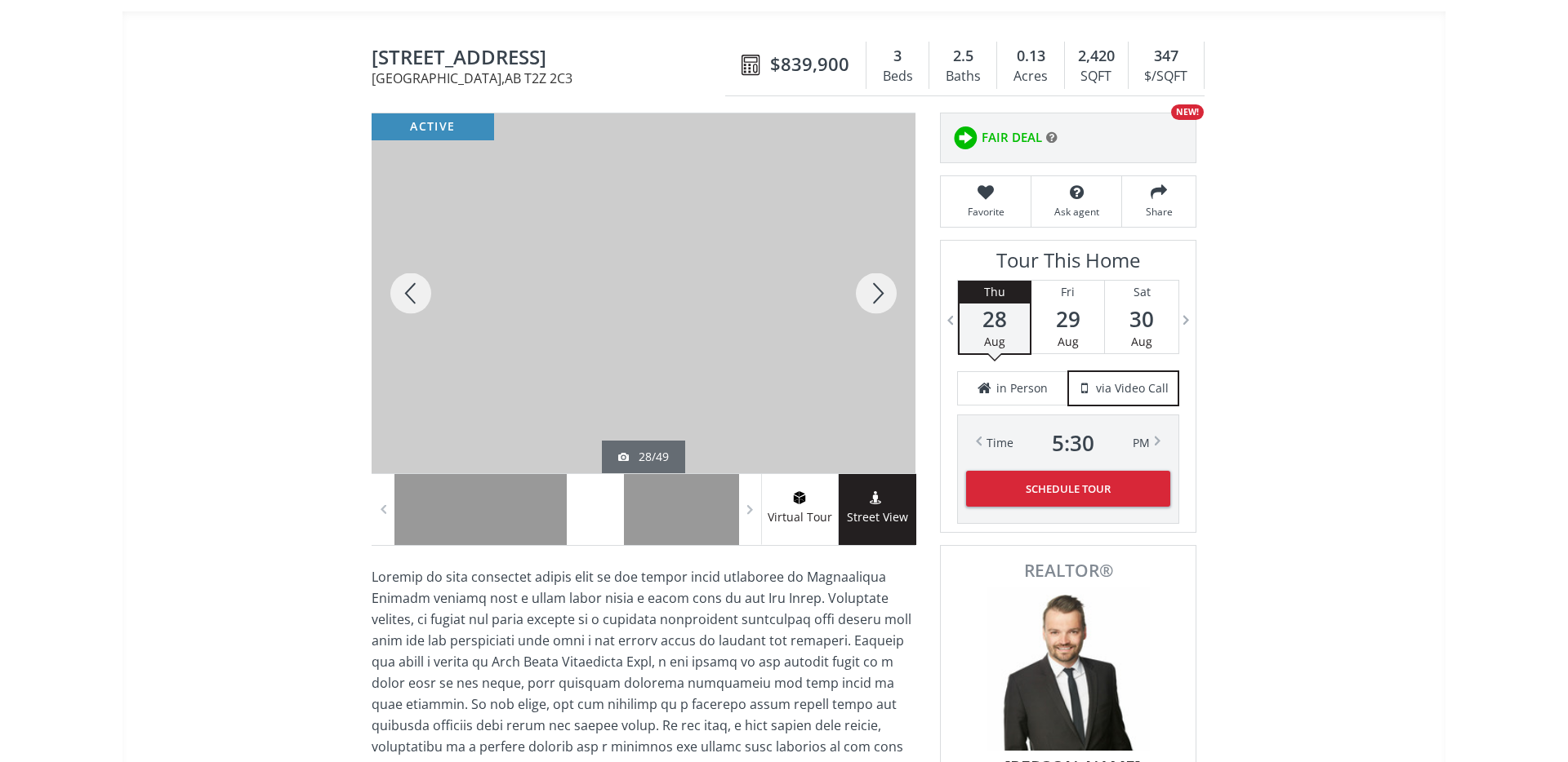
scroll to position [0, 0]
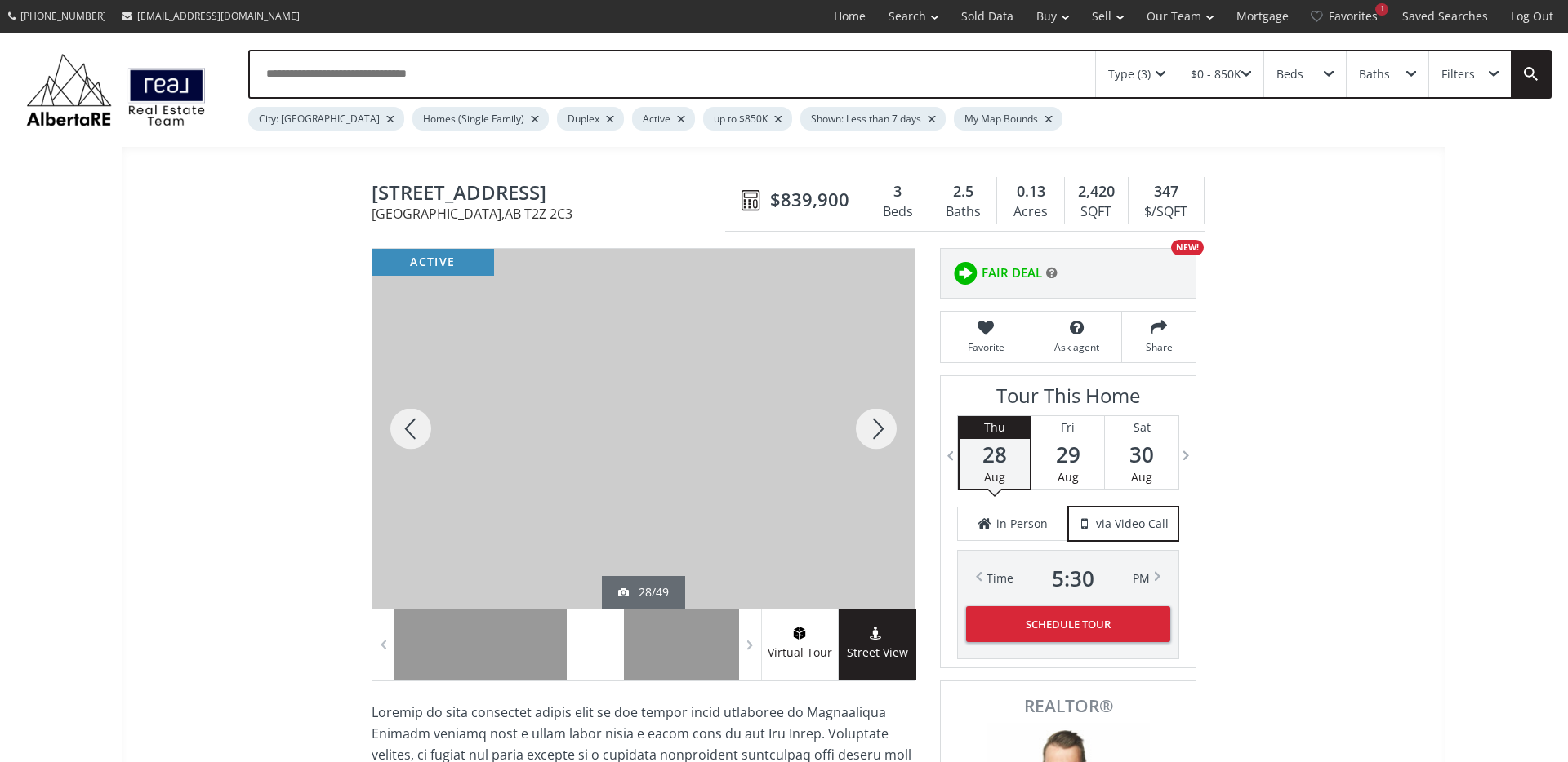
click at [879, 431] on div at bounding box center [876, 429] width 79 height 360
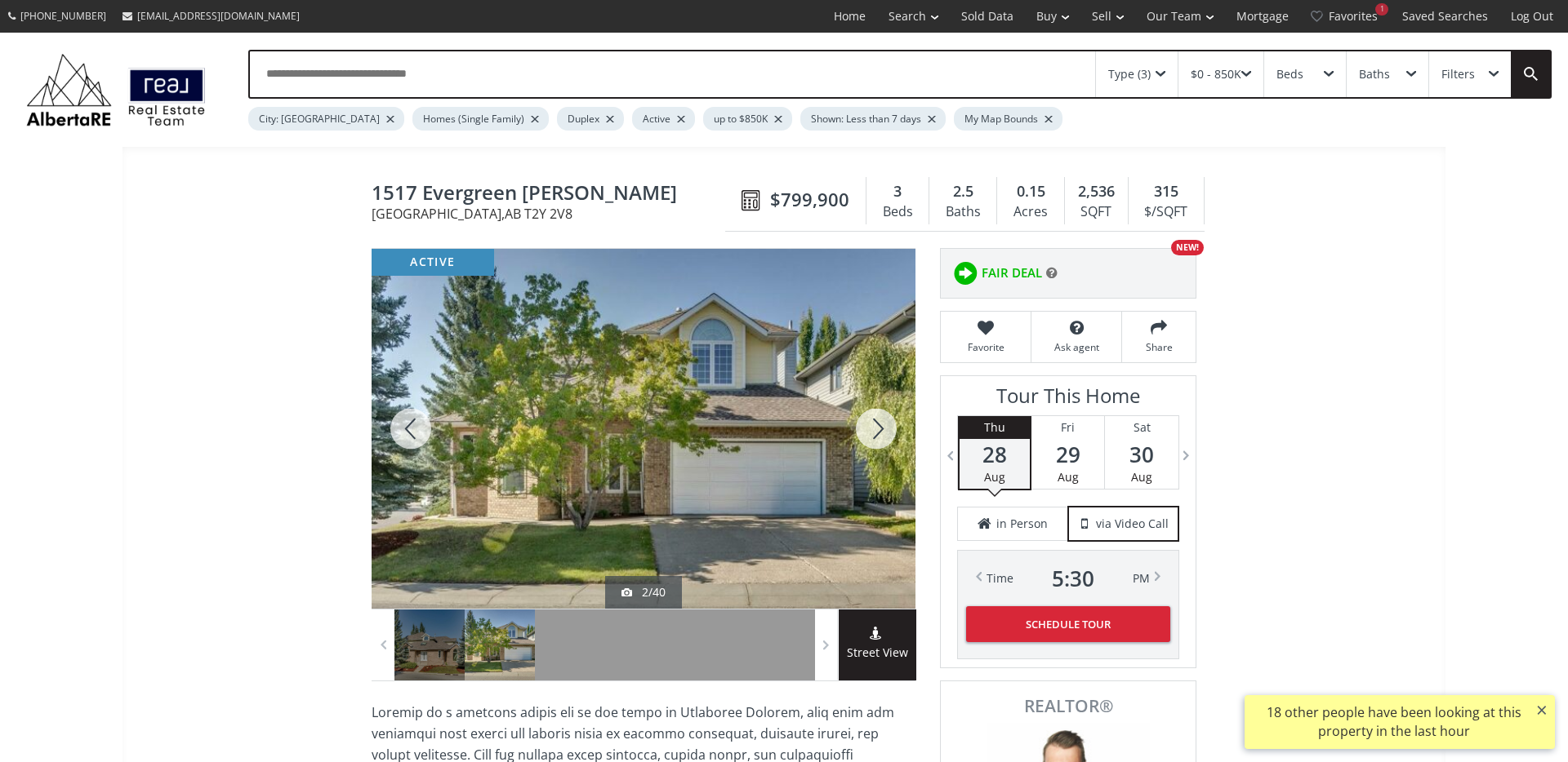
click at [868, 431] on div at bounding box center [876, 429] width 79 height 360
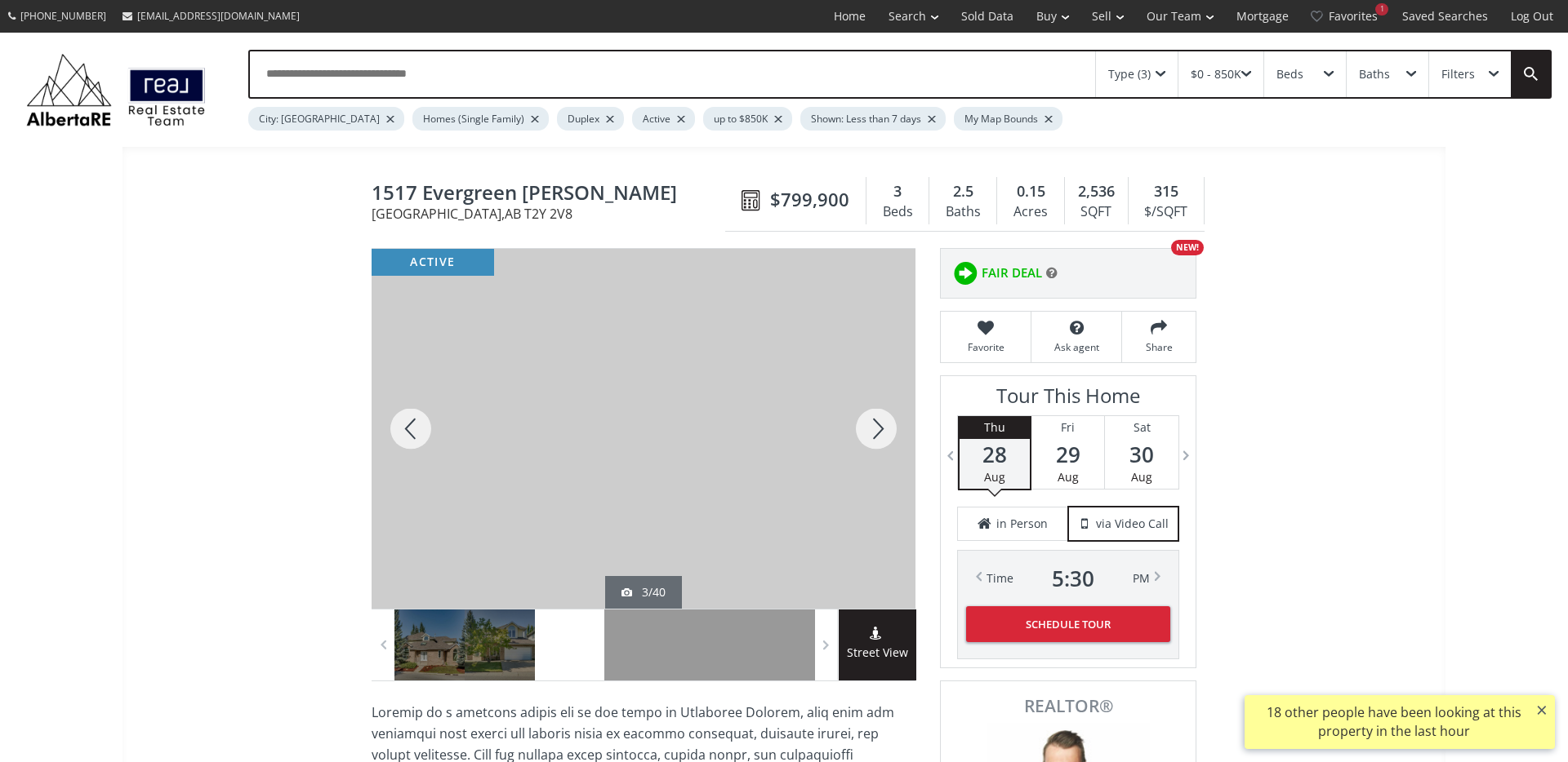
click at [860, 427] on div at bounding box center [876, 429] width 79 height 360
click at [861, 427] on div at bounding box center [876, 429] width 79 height 360
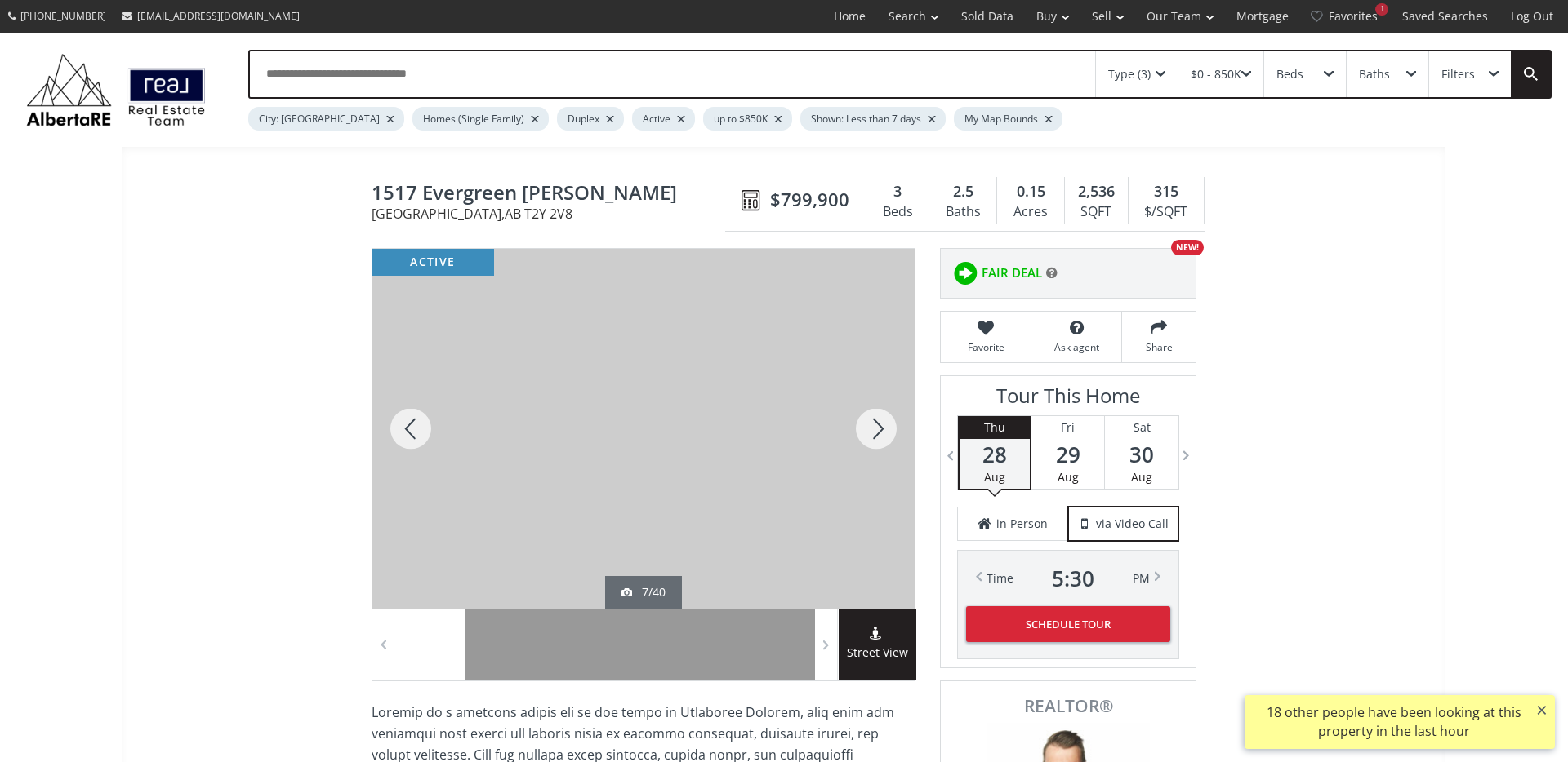
click at [861, 427] on div at bounding box center [876, 429] width 79 height 360
click at [867, 429] on div at bounding box center [876, 429] width 79 height 360
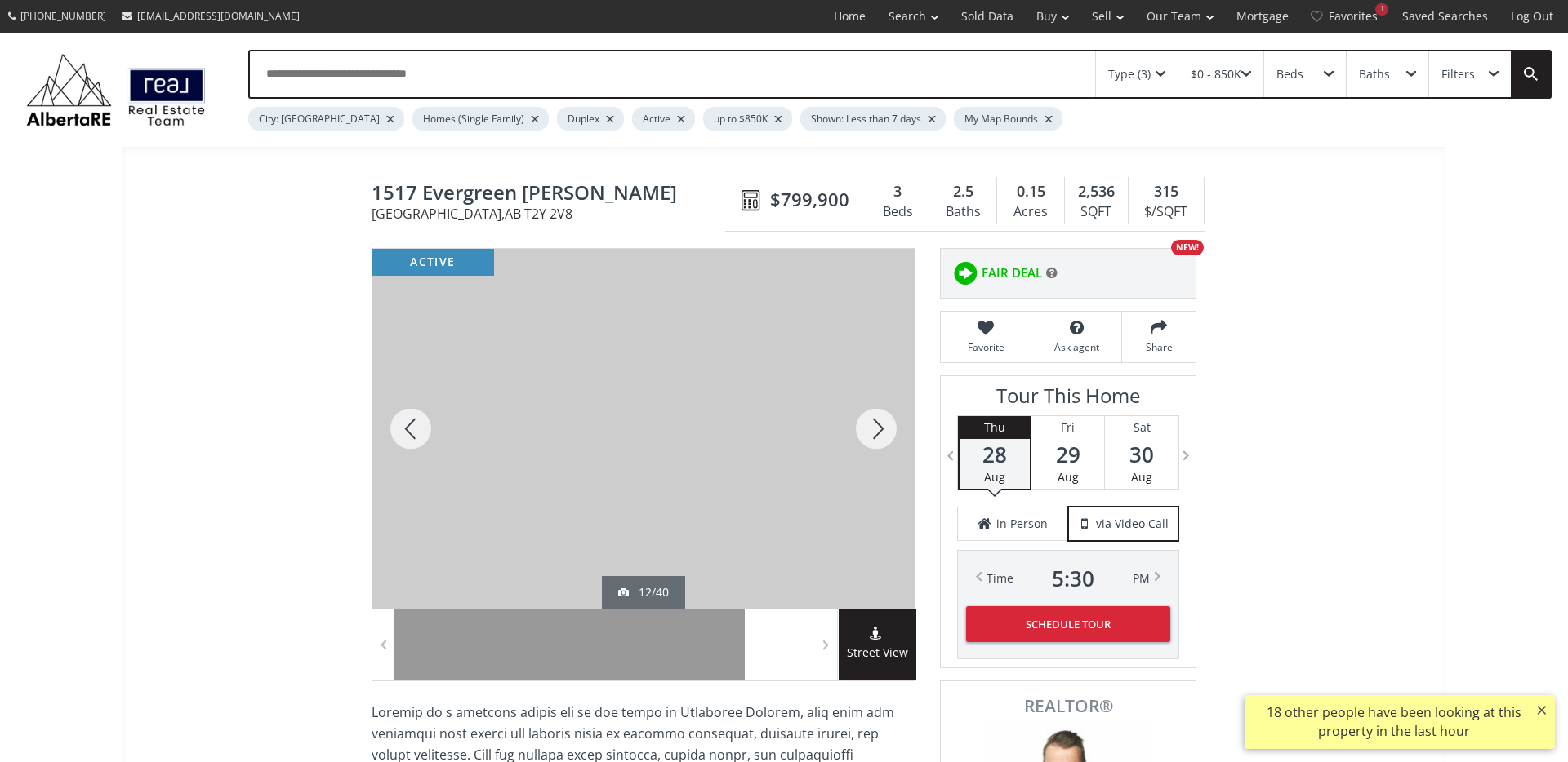
click at [867, 429] on div at bounding box center [876, 429] width 79 height 360
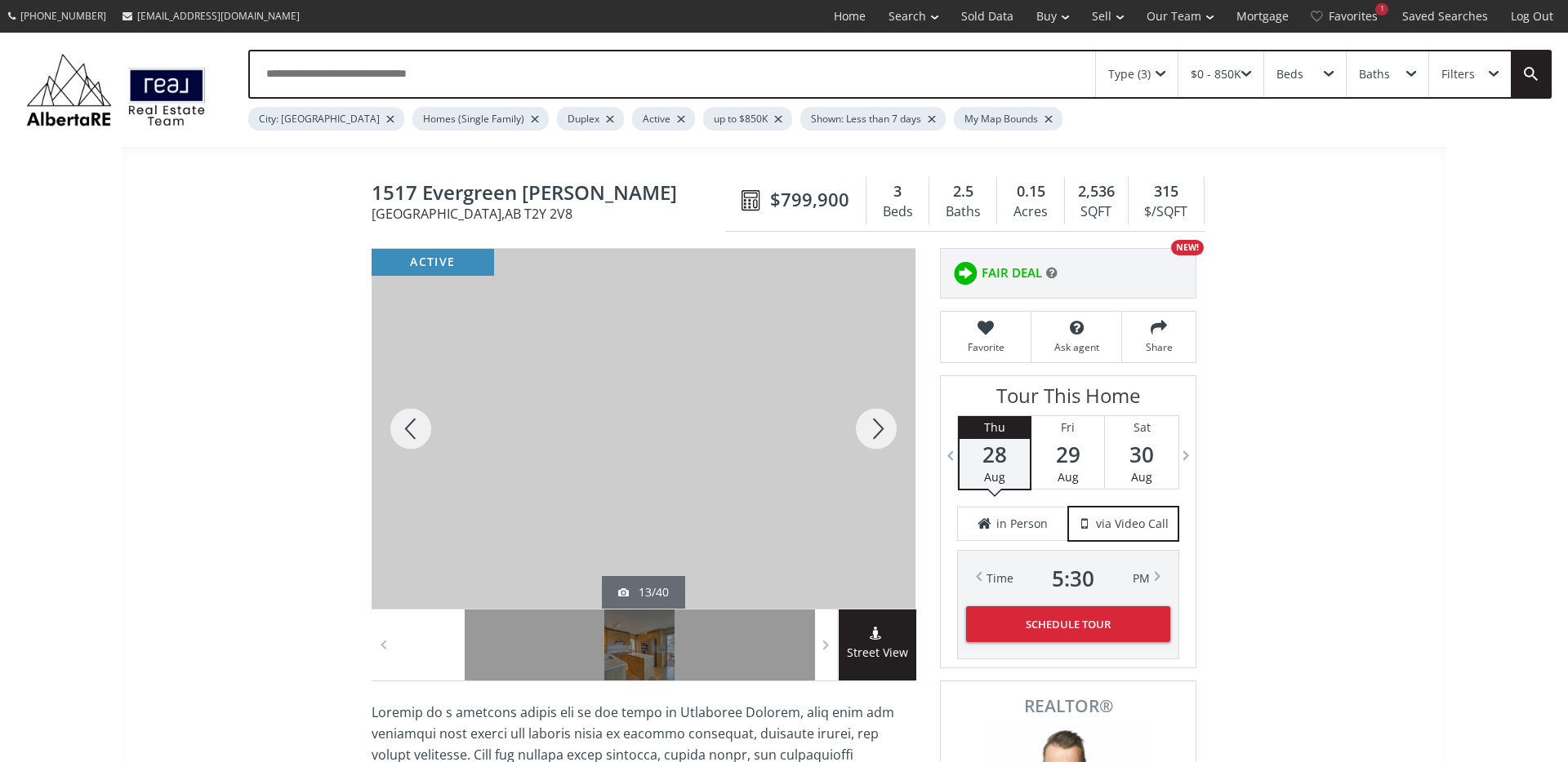
click at [874, 431] on div at bounding box center [876, 429] width 79 height 360
